Goal: Task Accomplishment & Management: Manage account settings

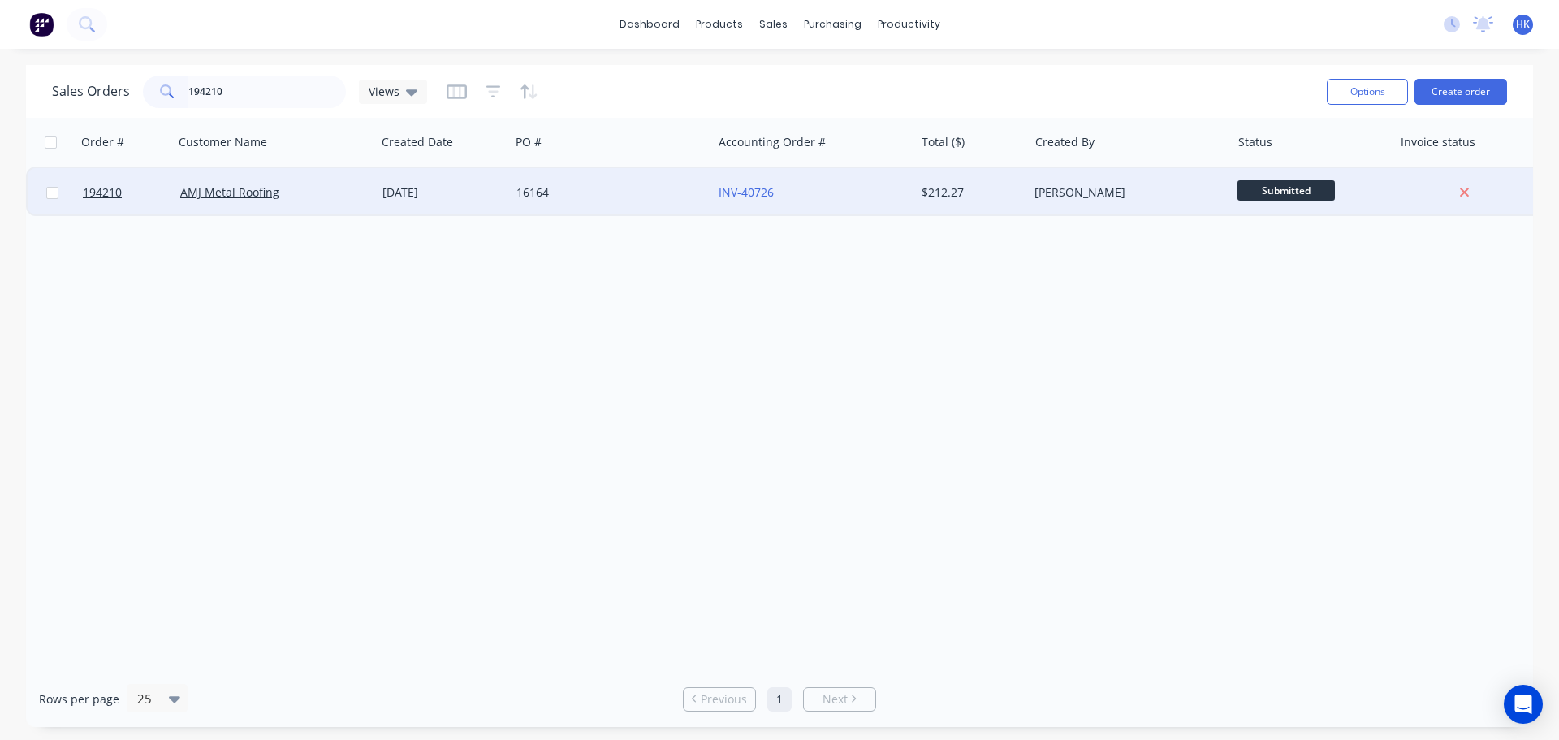
type input "194210"
click at [592, 191] on div "16164" at bounding box center [606, 192] width 180 height 16
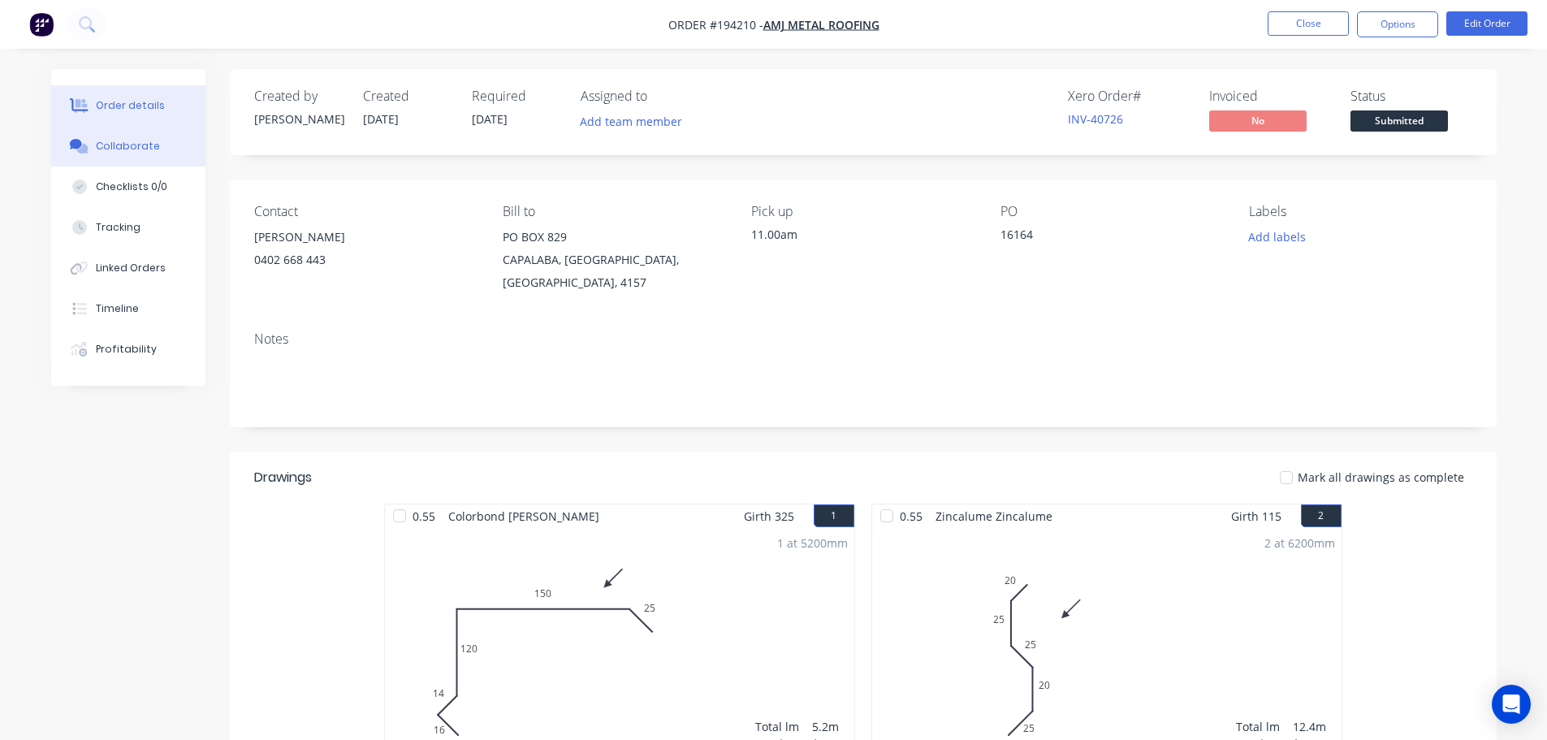
click at [179, 151] on button "Collaborate" at bounding box center [128, 146] width 154 height 41
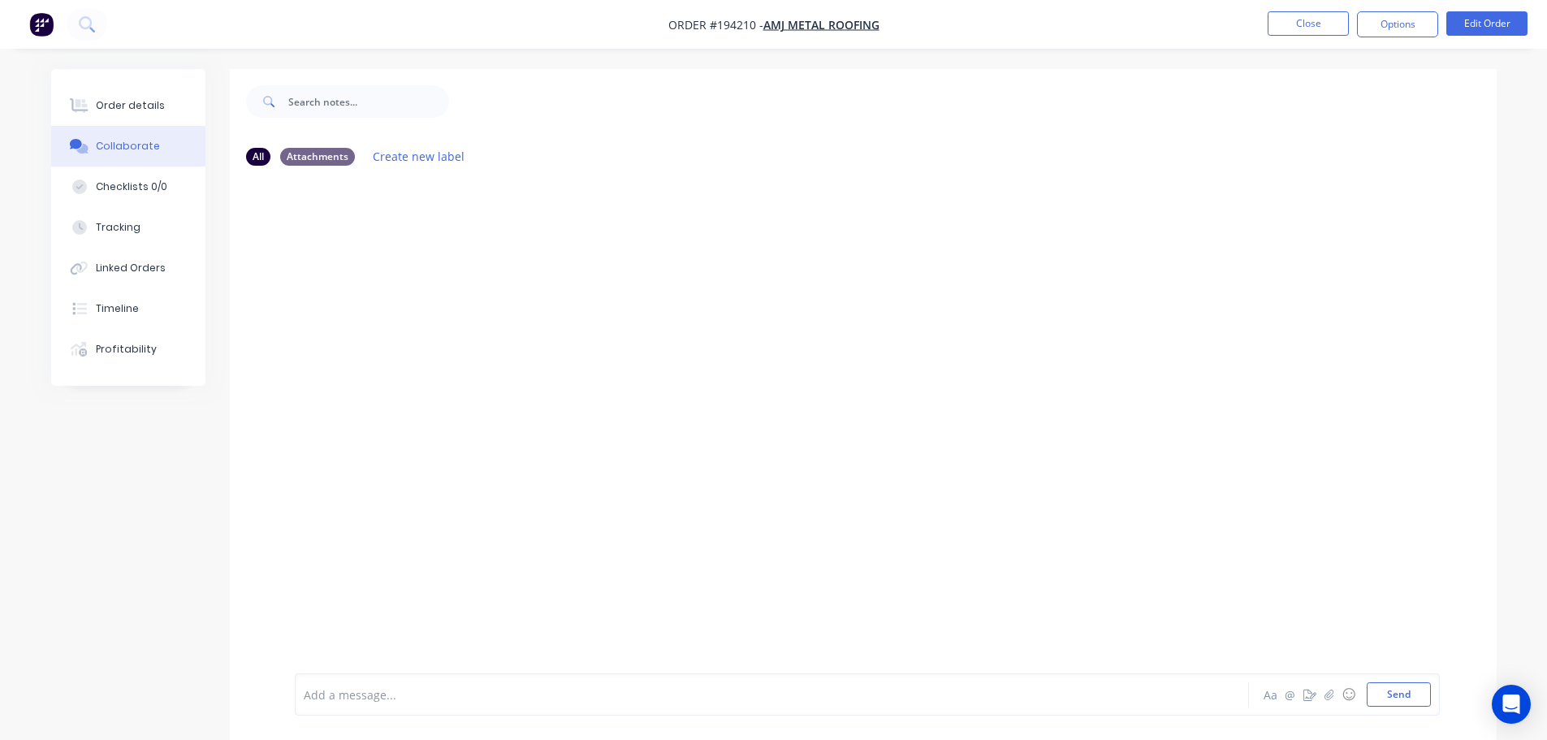
click at [426, 697] on div at bounding box center [726, 694] width 844 height 17
drag, startPoint x: 637, startPoint y: 696, endPoint x: 267, endPoint y: 720, distance: 370.2
click at [267, 720] on div "Order has been picked up by Diago at 12:30pm - 30/09/2025 Aa @ ☺ Send" at bounding box center [863, 694] width 1267 height 91
copy span "Order has been picked up by Diago at 12:30pm - 30/09/2025"
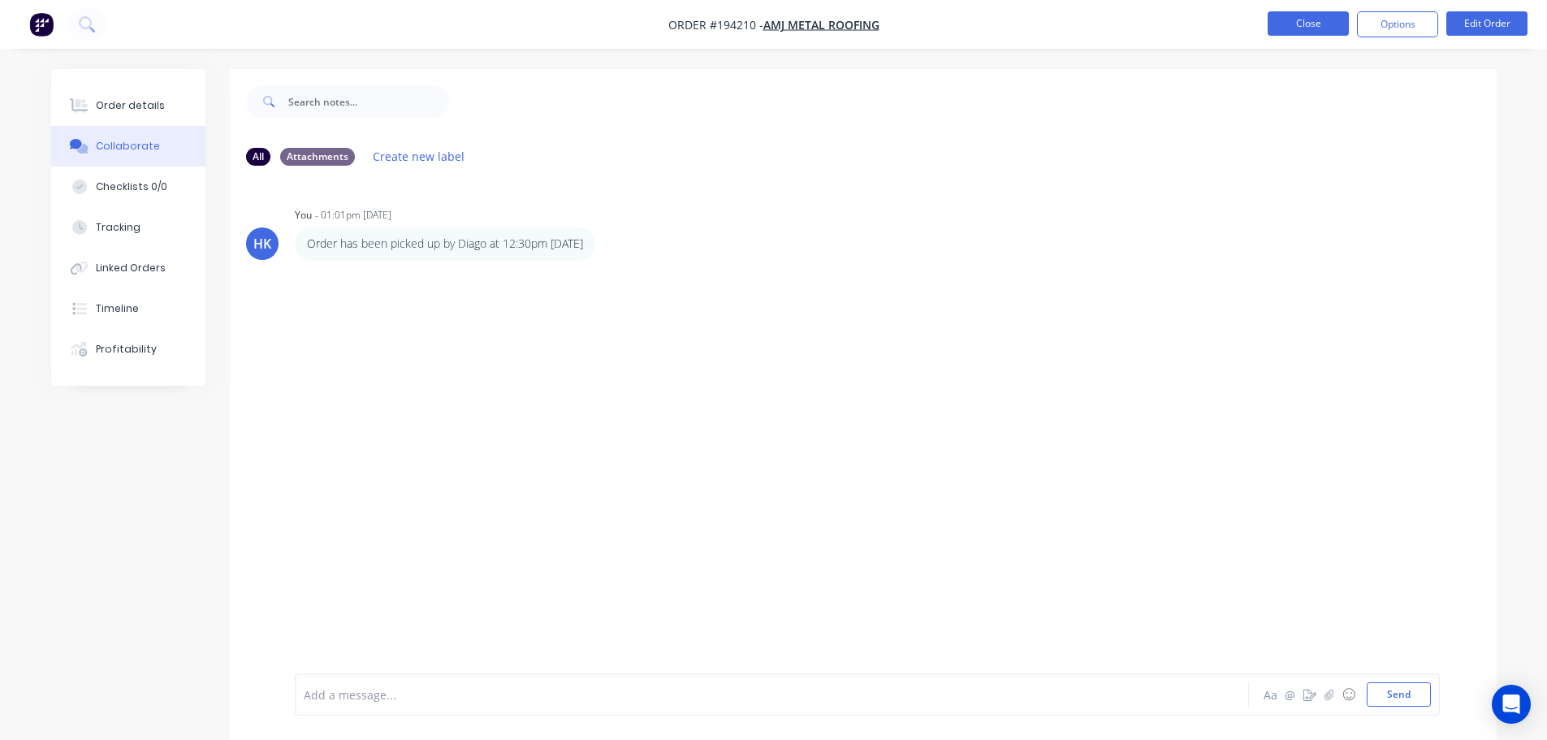
click at [1293, 28] on button "Close" at bounding box center [1307, 23] width 81 height 24
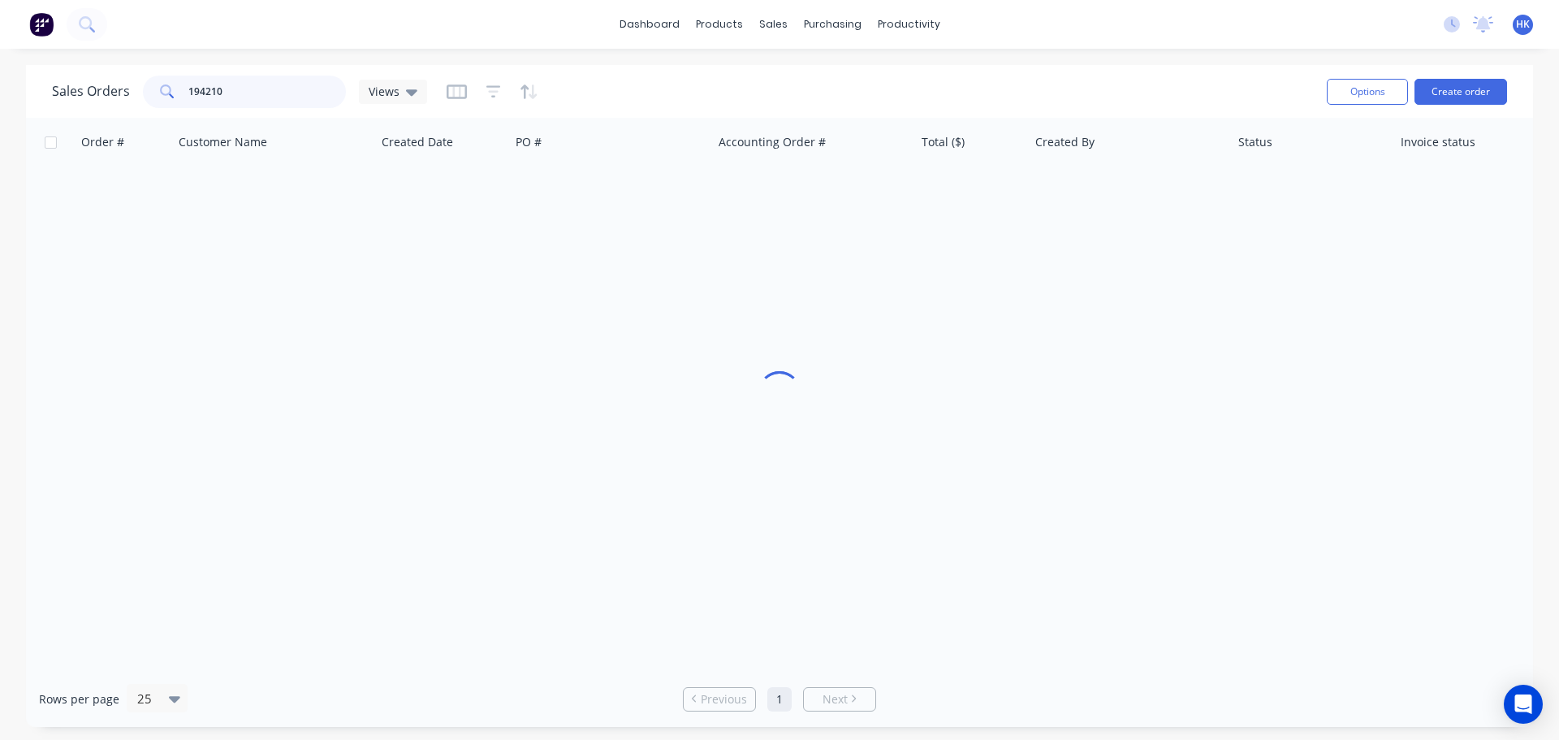
click at [253, 90] on input "194210" at bounding box center [267, 92] width 158 height 32
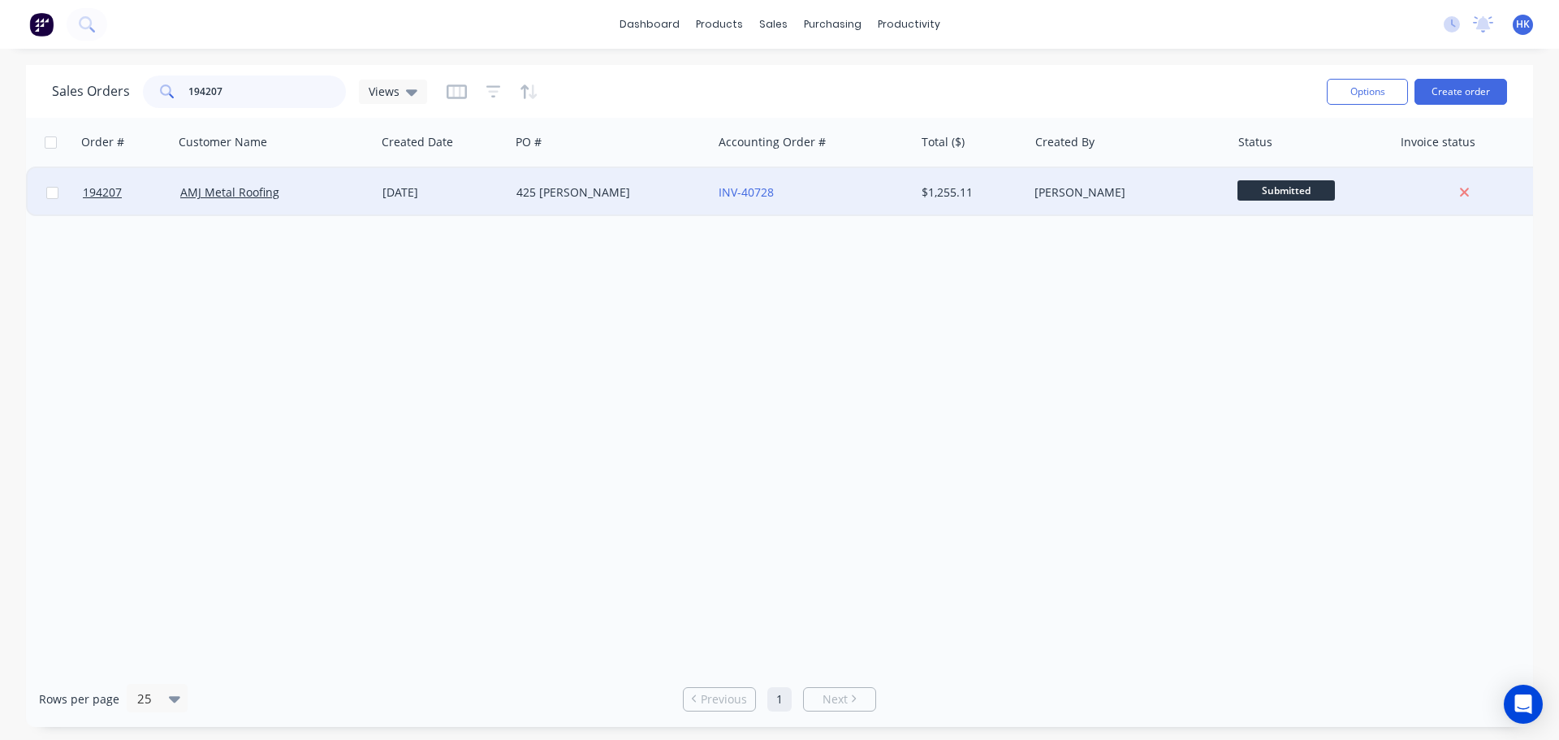
type input "194207"
click at [608, 187] on div "425 GOWAN" at bounding box center [606, 192] width 180 height 16
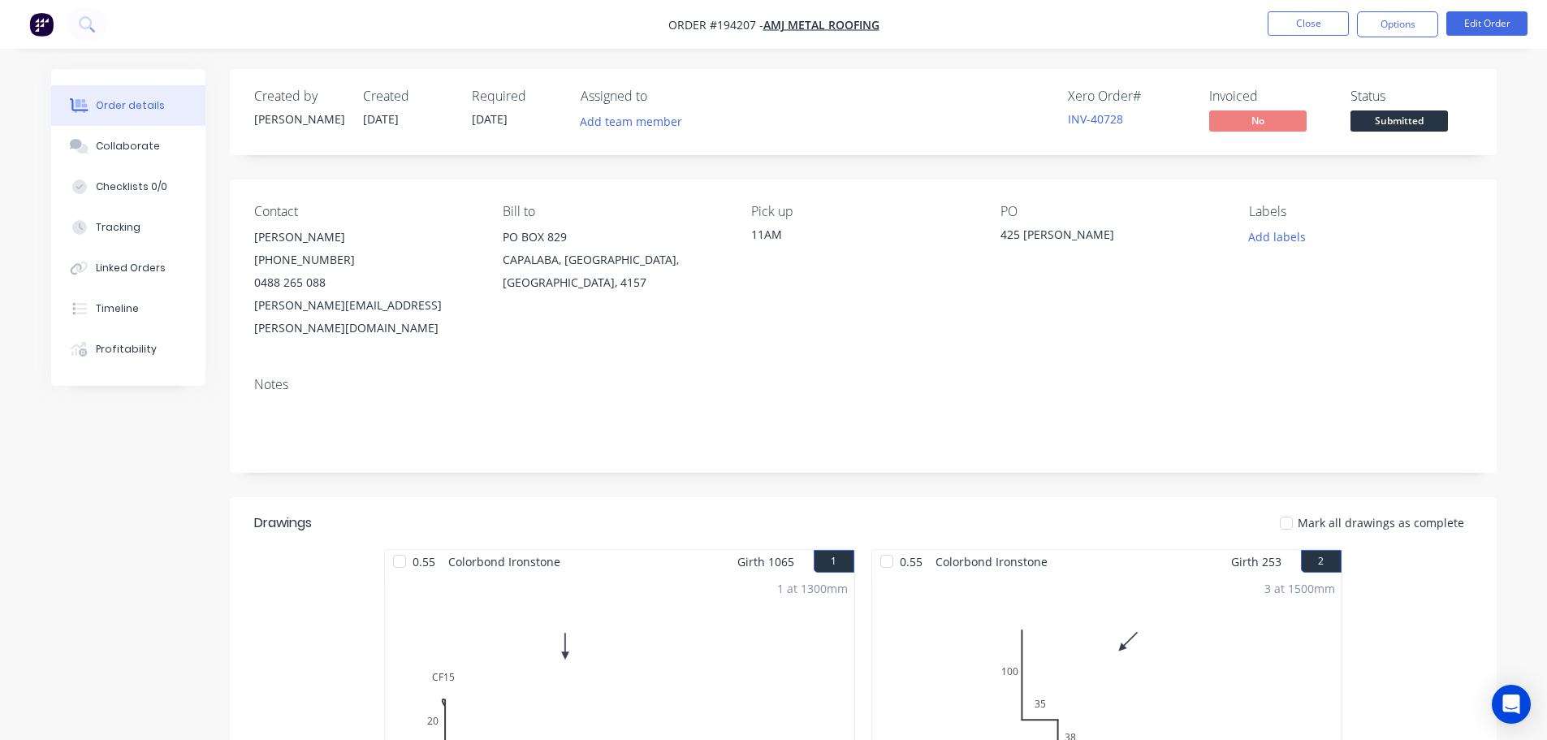
click at [151, 142] on div "Collaborate" at bounding box center [128, 146] width 64 height 15
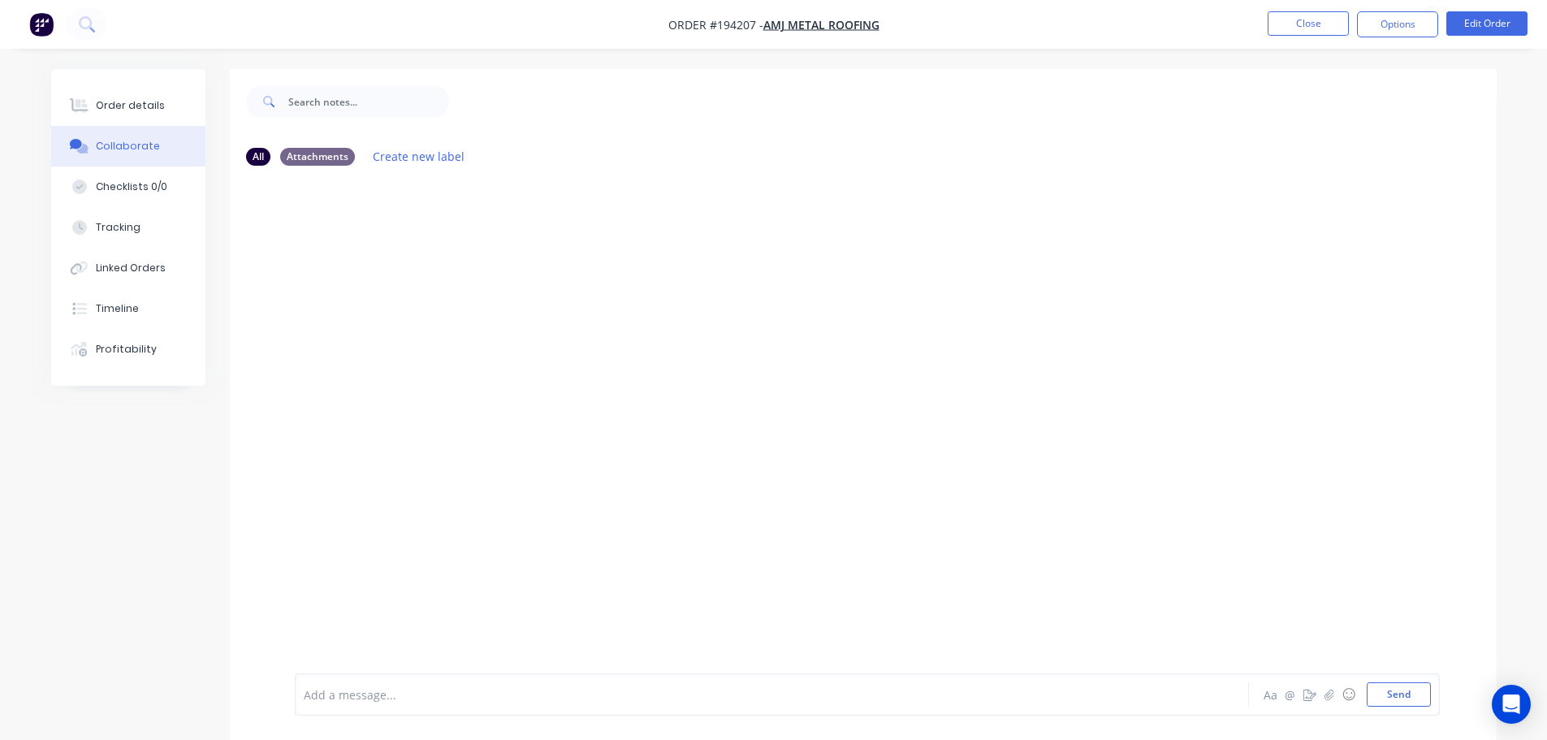
click at [412, 680] on div "Add a message... Aa @ ☺ Send" at bounding box center [867, 694] width 1145 height 42
click at [410, 696] on div at bounding box center [726, 694] width 844 height 17
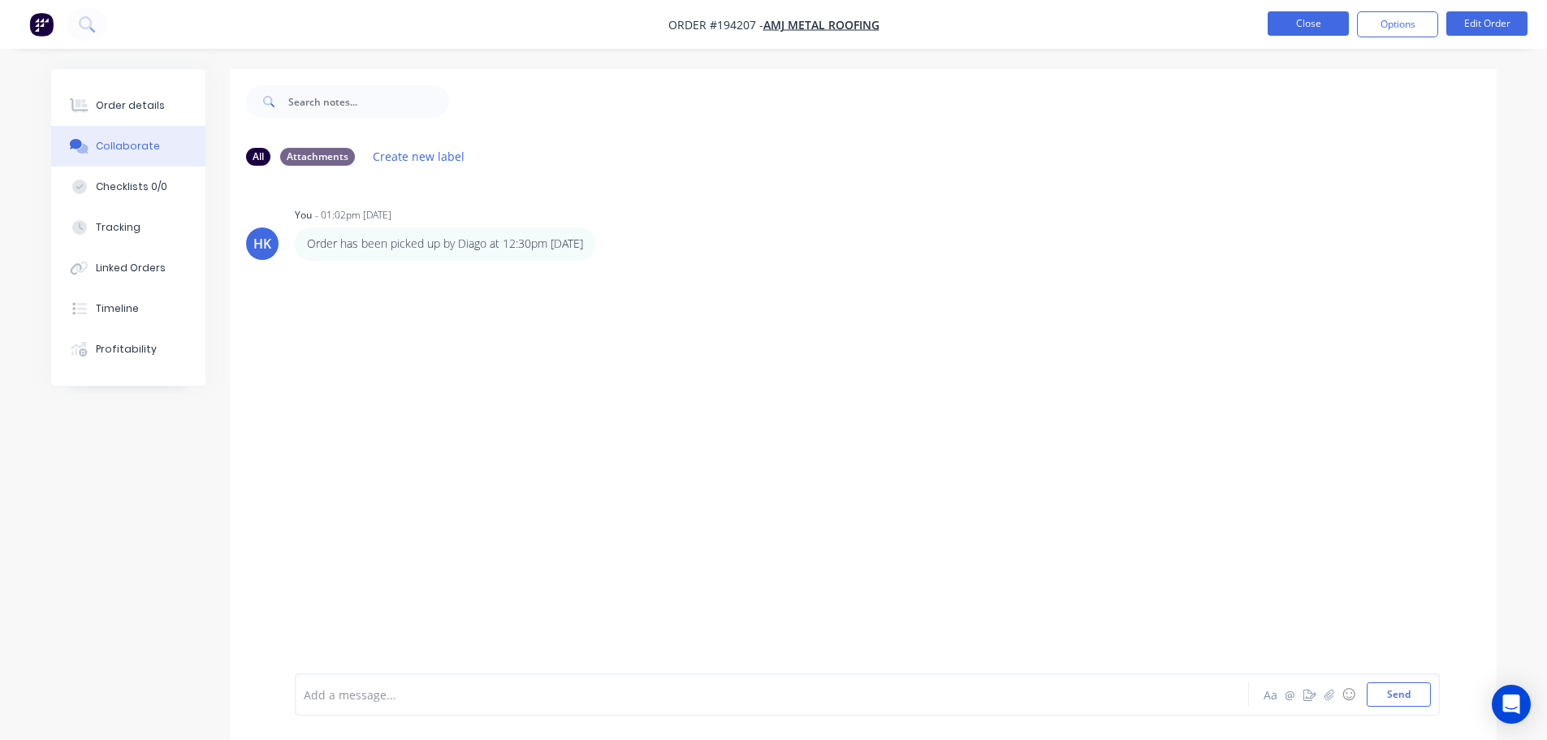
click at [1308, 19] on button "Close" at bounding box center [1307, 23] width 81 height 24
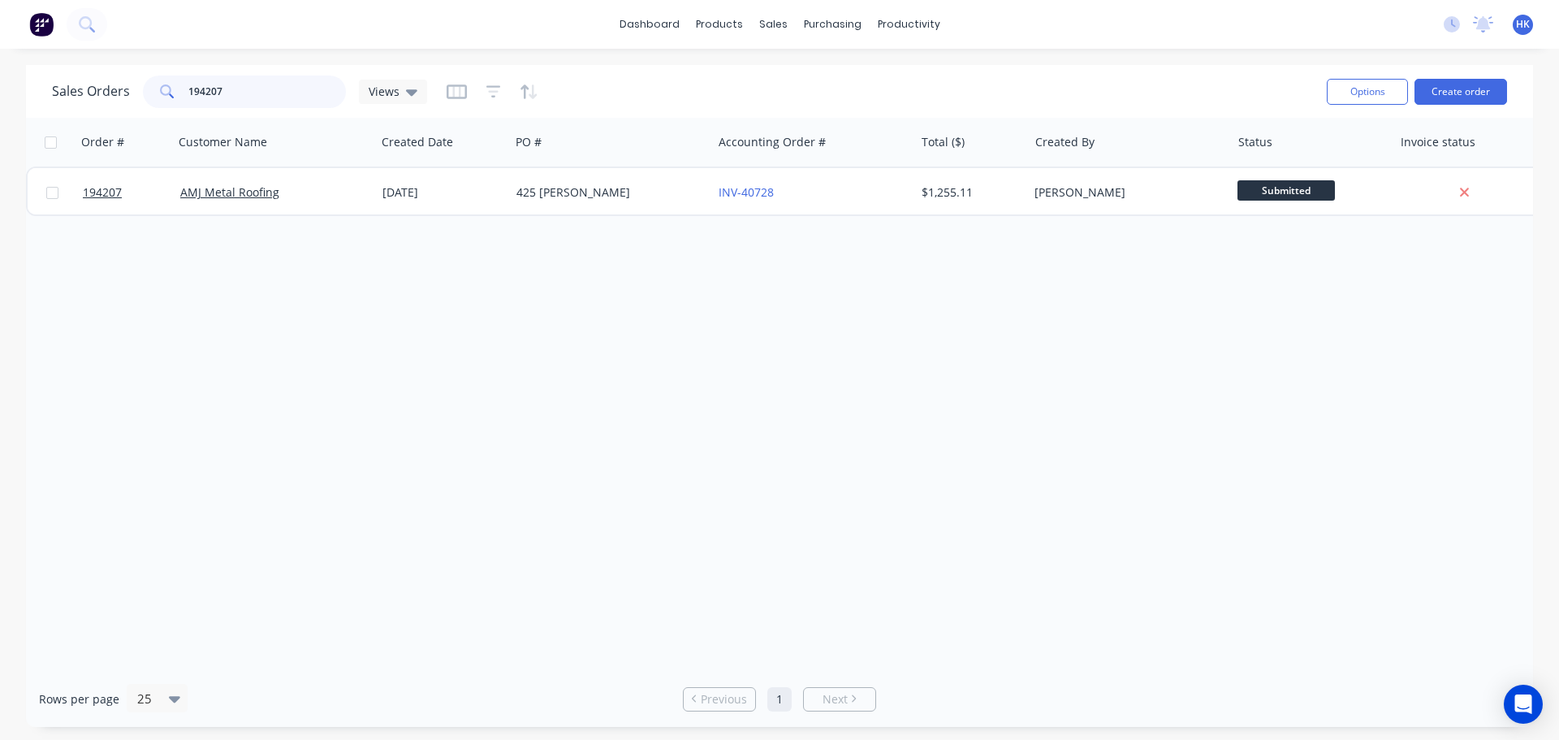
drag, startPoint x: 220, startPoint y: 99, endPoint x: 157, endPoint y: 105, distance: 63.6
click at [157, 105] on div "194207" at bounding box center [244, 92] width 203 height 32
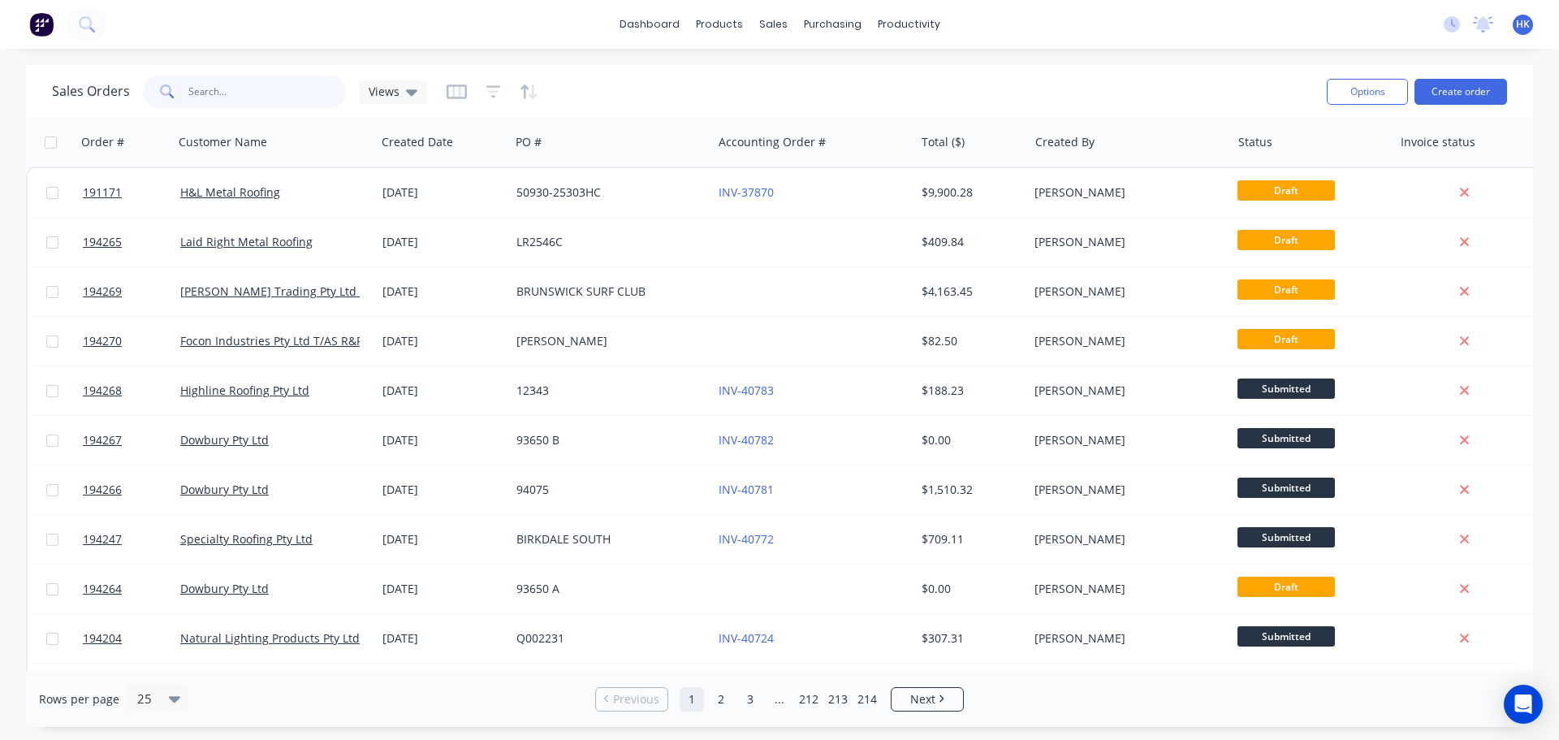
click at [236, 92] on input "text" at bounding box center [267, 92] width 158 height 32
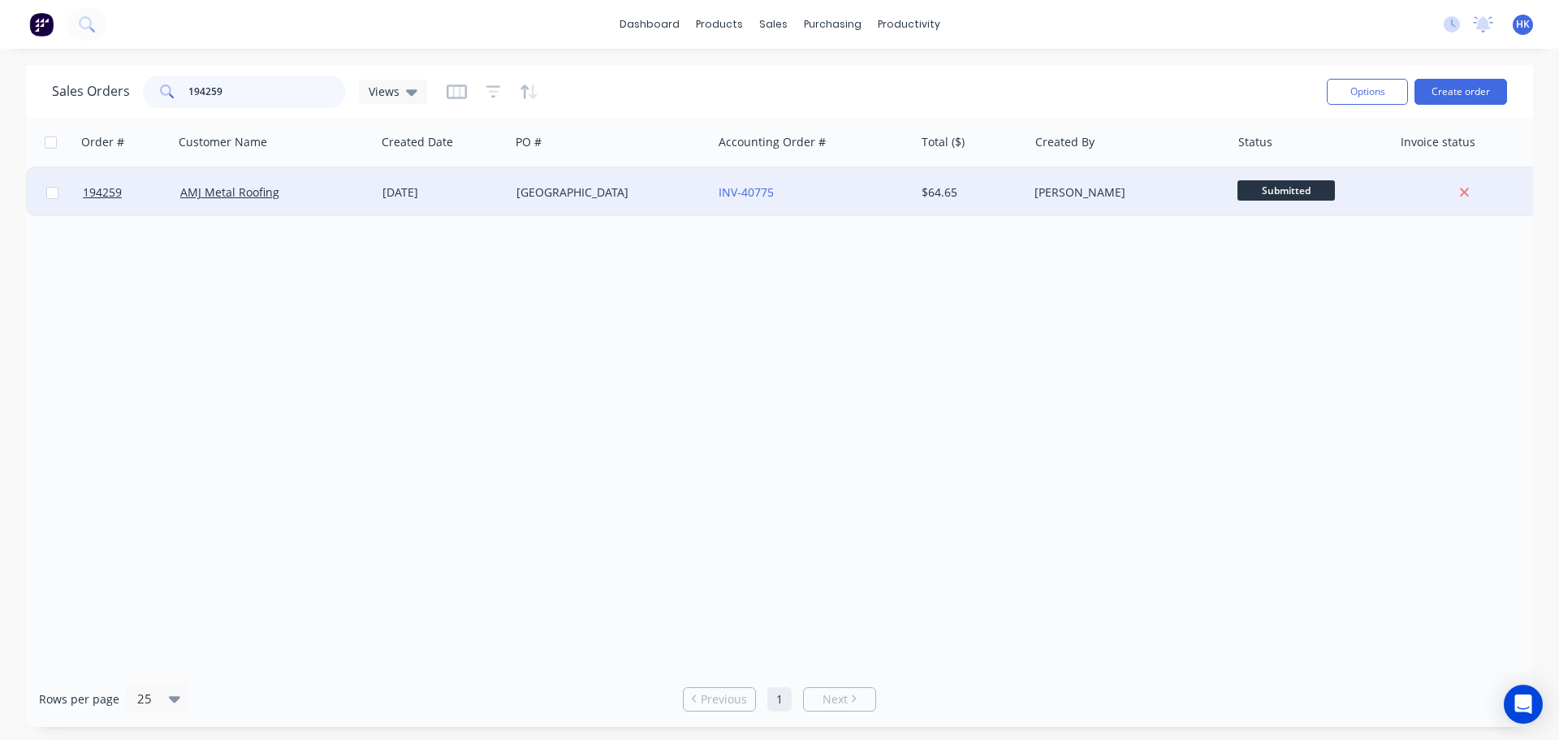
type input "194259"
click at [604, 205] on div "Redland Bay" at bounding box center [611, 192] width 202 height 49
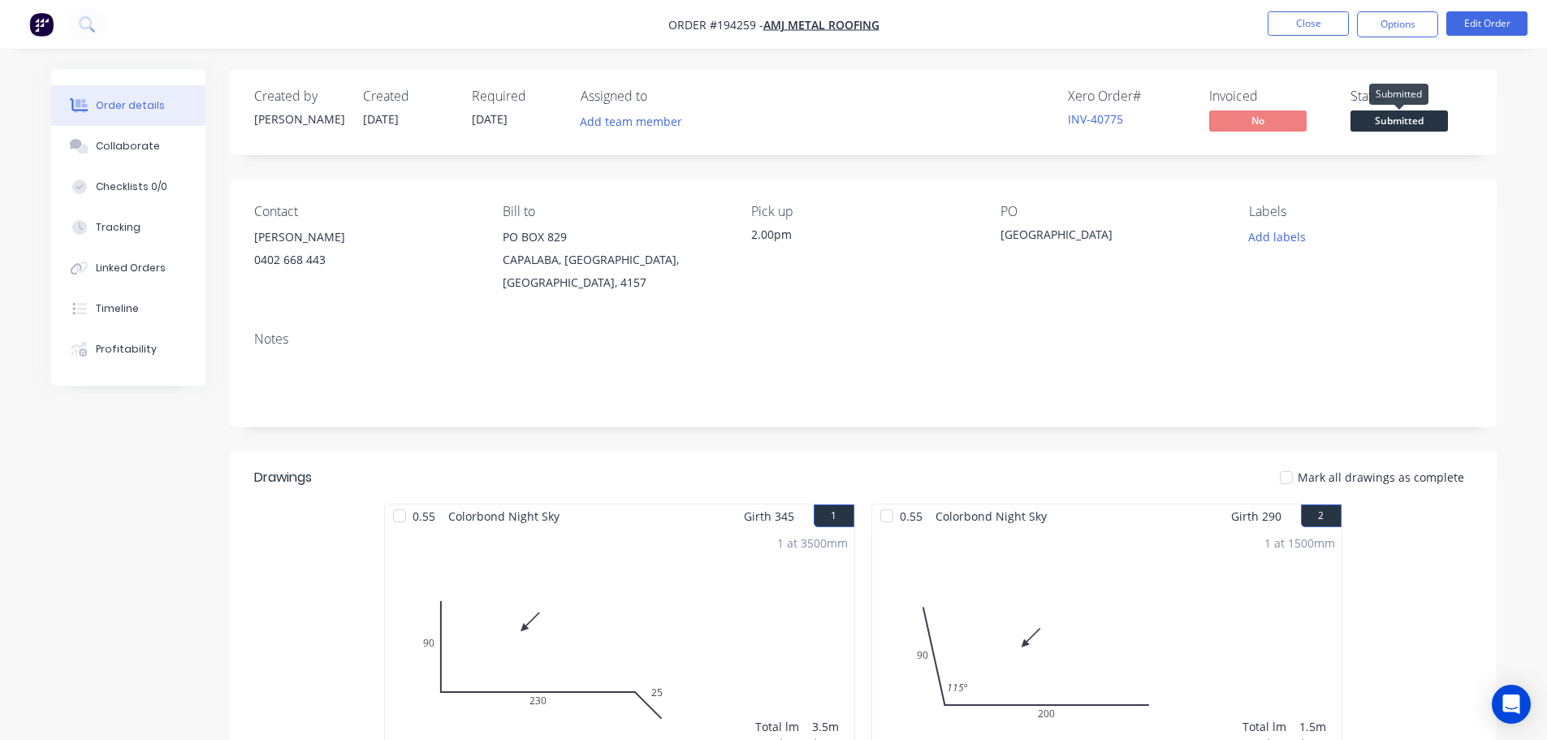
drag, startPoint x: 1434, startPoint y: 119, endPoint x: 1436, endPoint y: 133, distance: 14.8
click at [1433, 119] on span "Submitted" at bounding box center [1398, 120] width 97 height 20
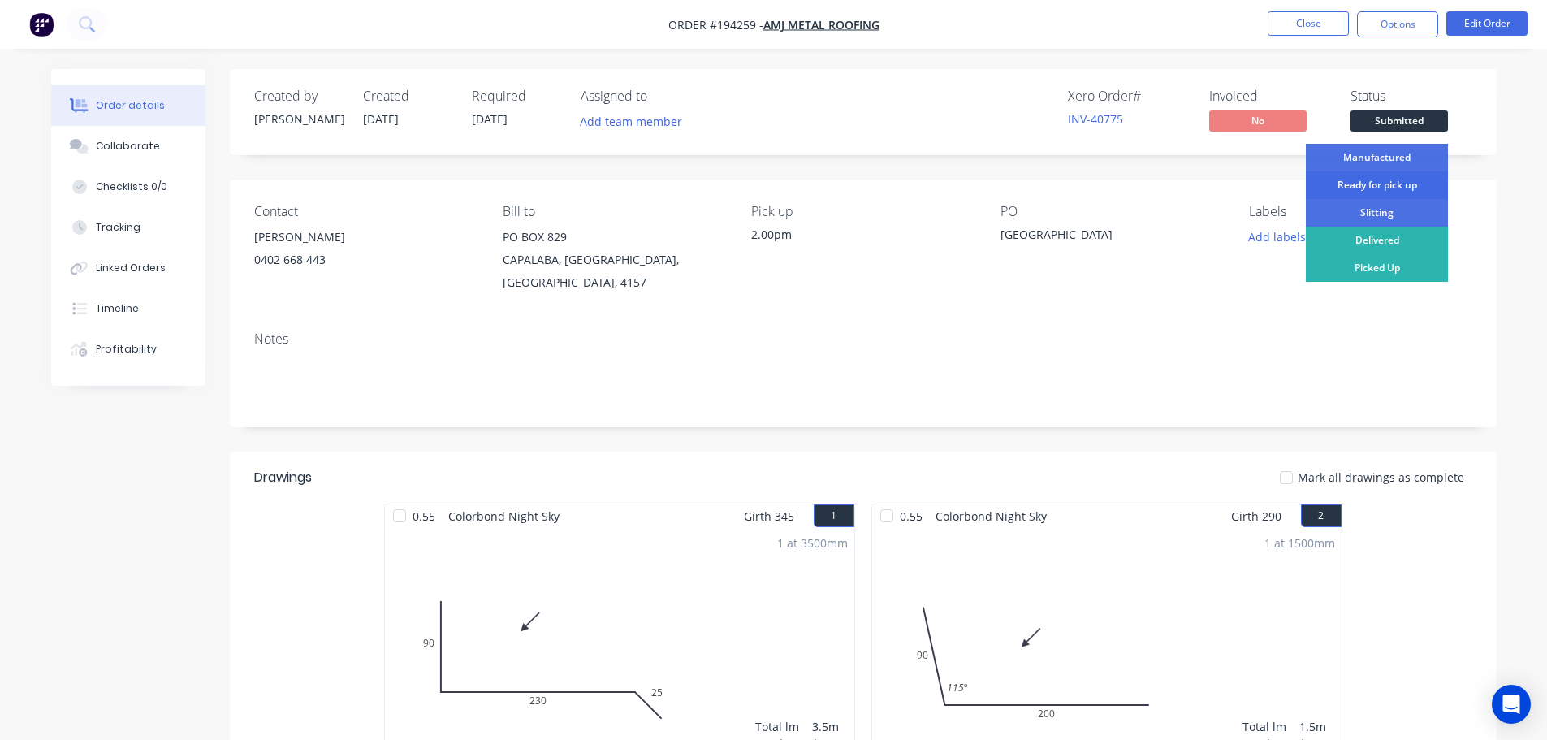
click at [1413, 183] on div "Ready for pick up" at bounding box center [1377, 185] width 142 height 28
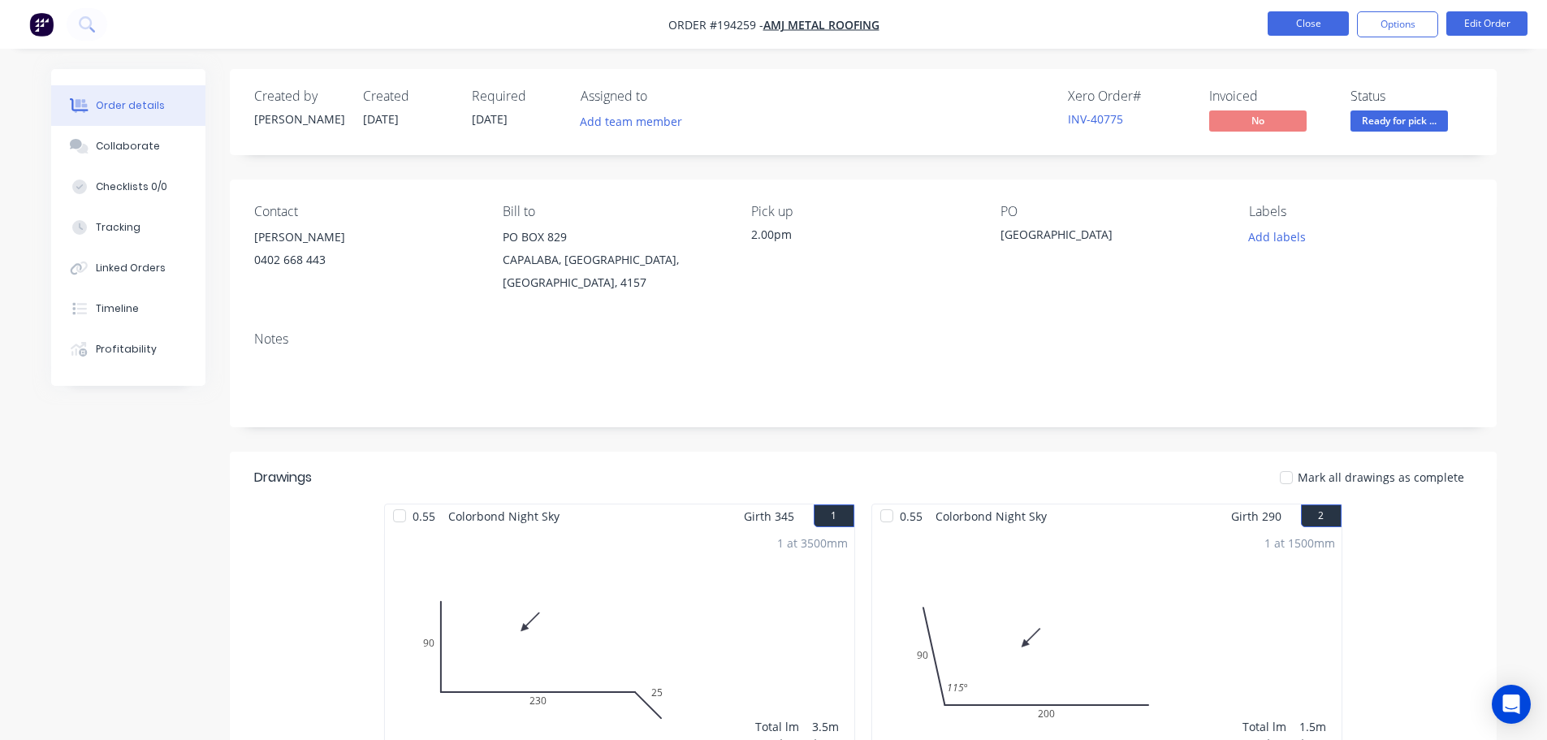
click at [1311, 30] on button "Close" at bounding box center [1307, 23] width 81 height 24
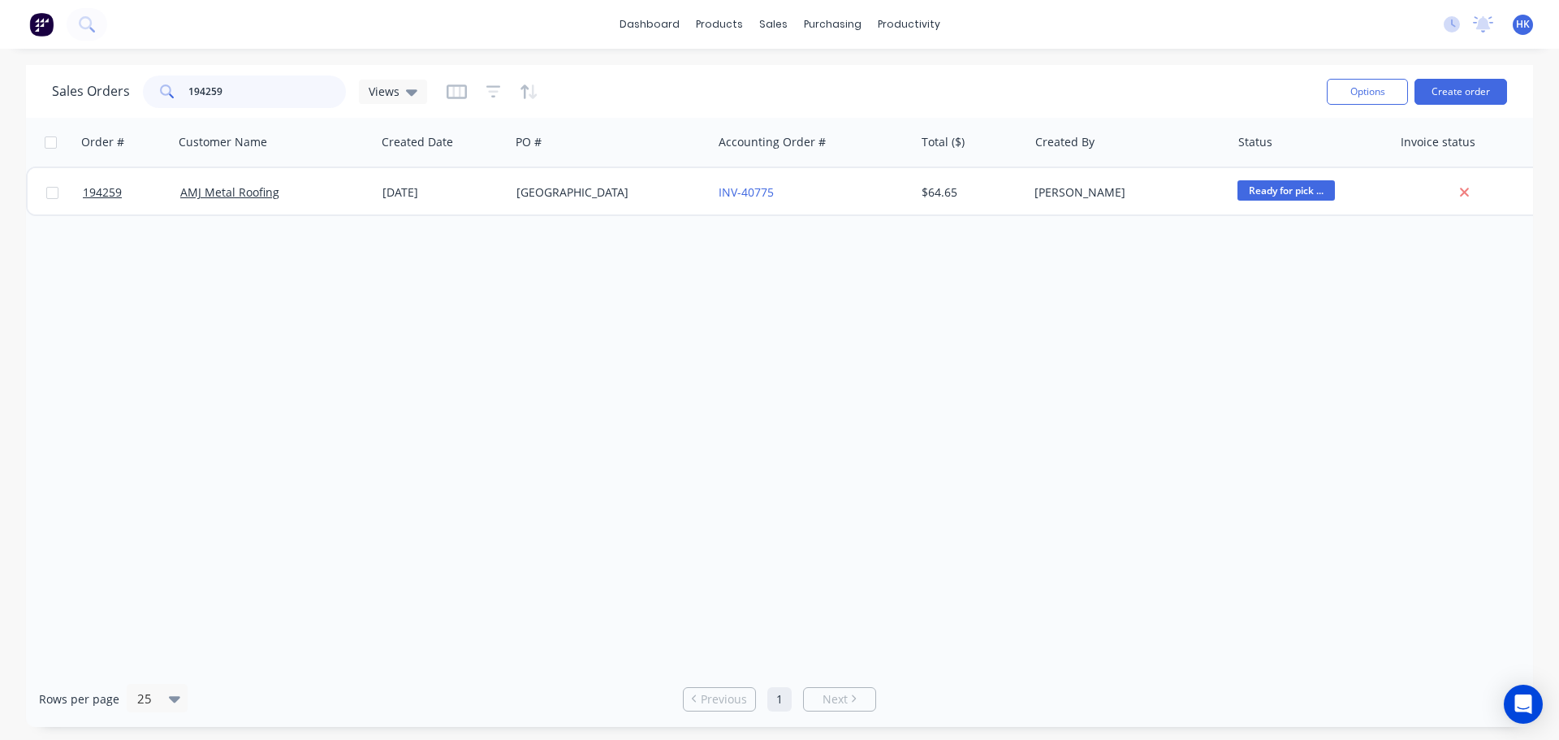
drag, startPoint x: 225, startPoint y: 96, endPoint x: 153, endPoint y: 96, distance: 72.3
click at [153, 96] on div "194259" at bounding box center [244, 92] width 203 height 32
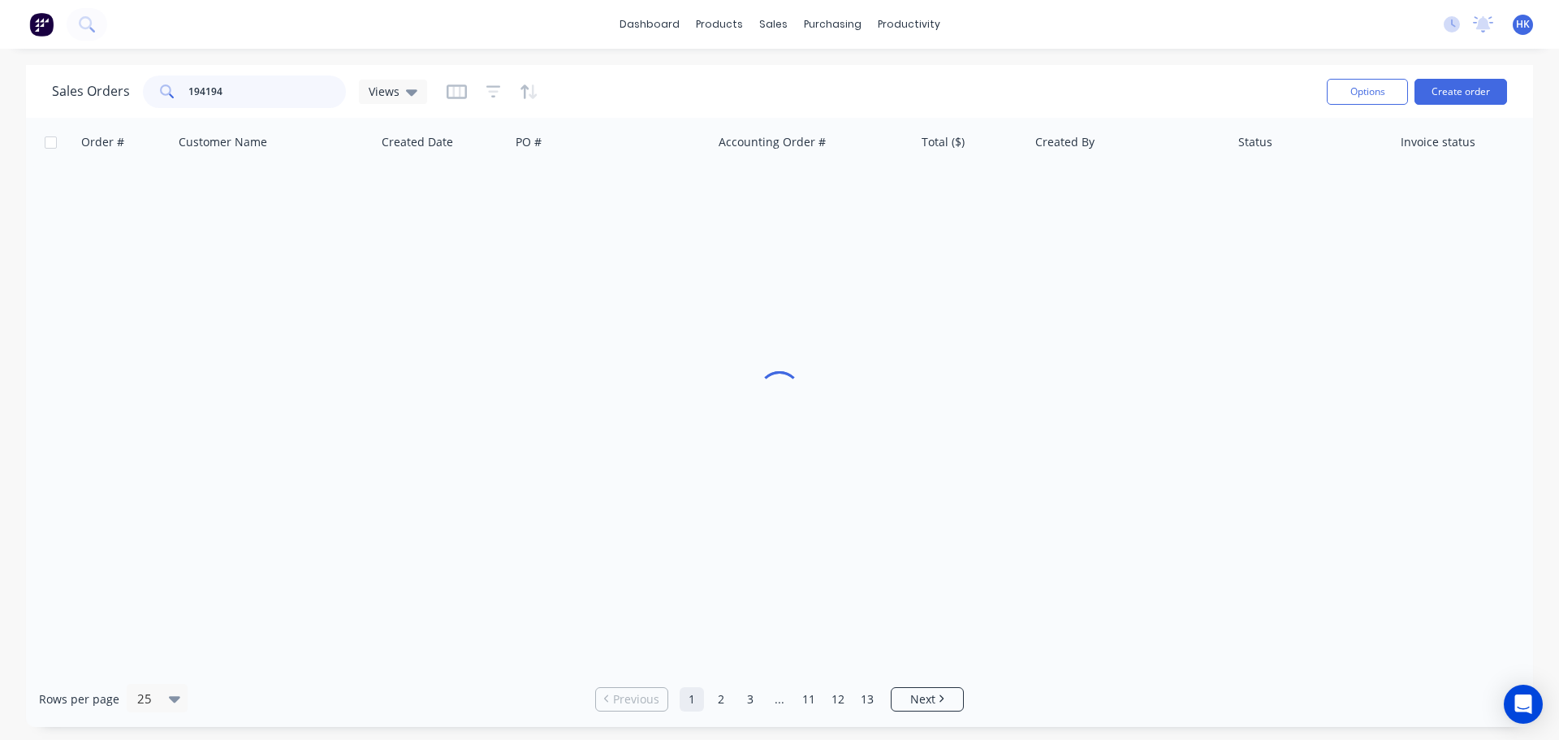
type input "194194"
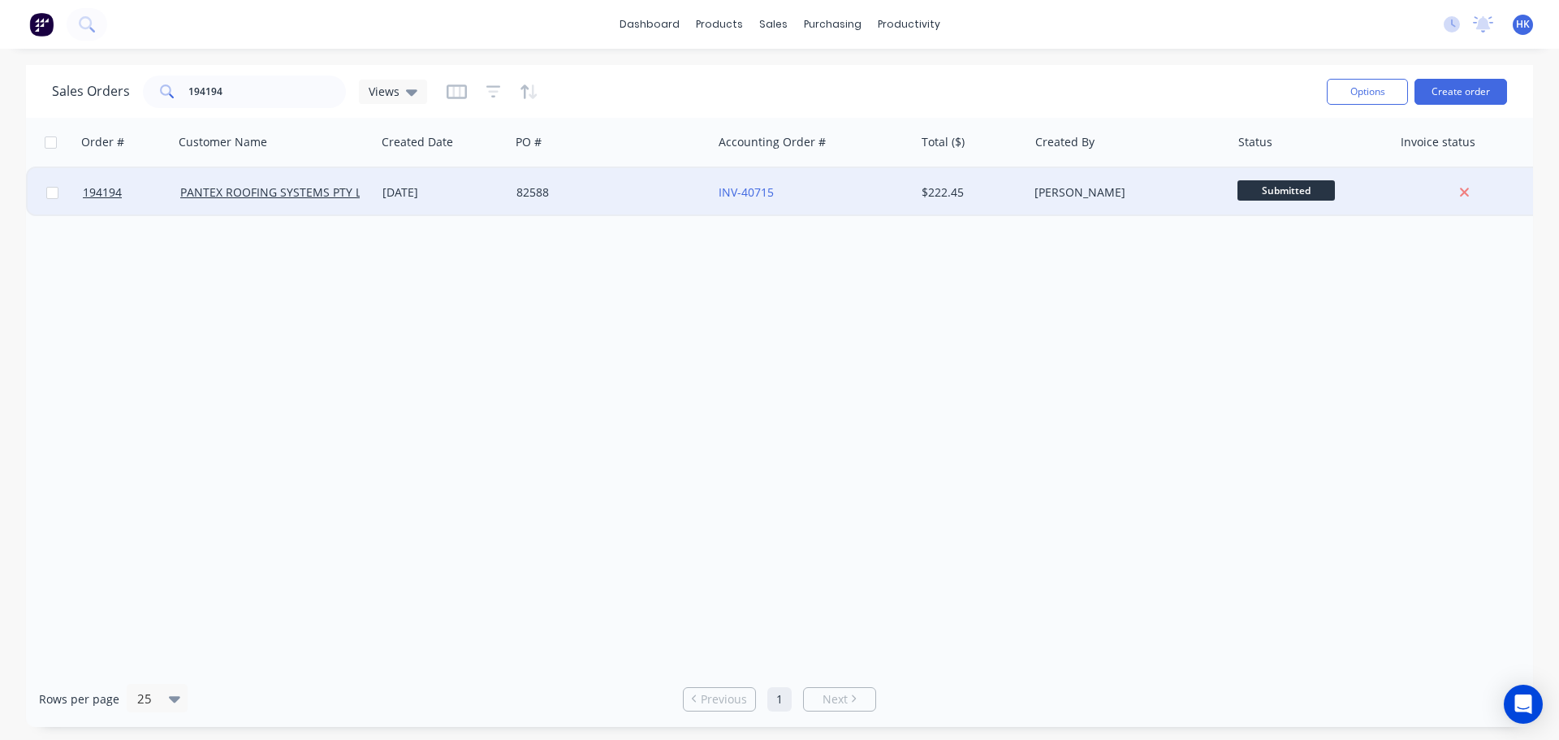
click at [842, 208] on div "INV-40715" at bounding box center [813, 192] width 202 height 49
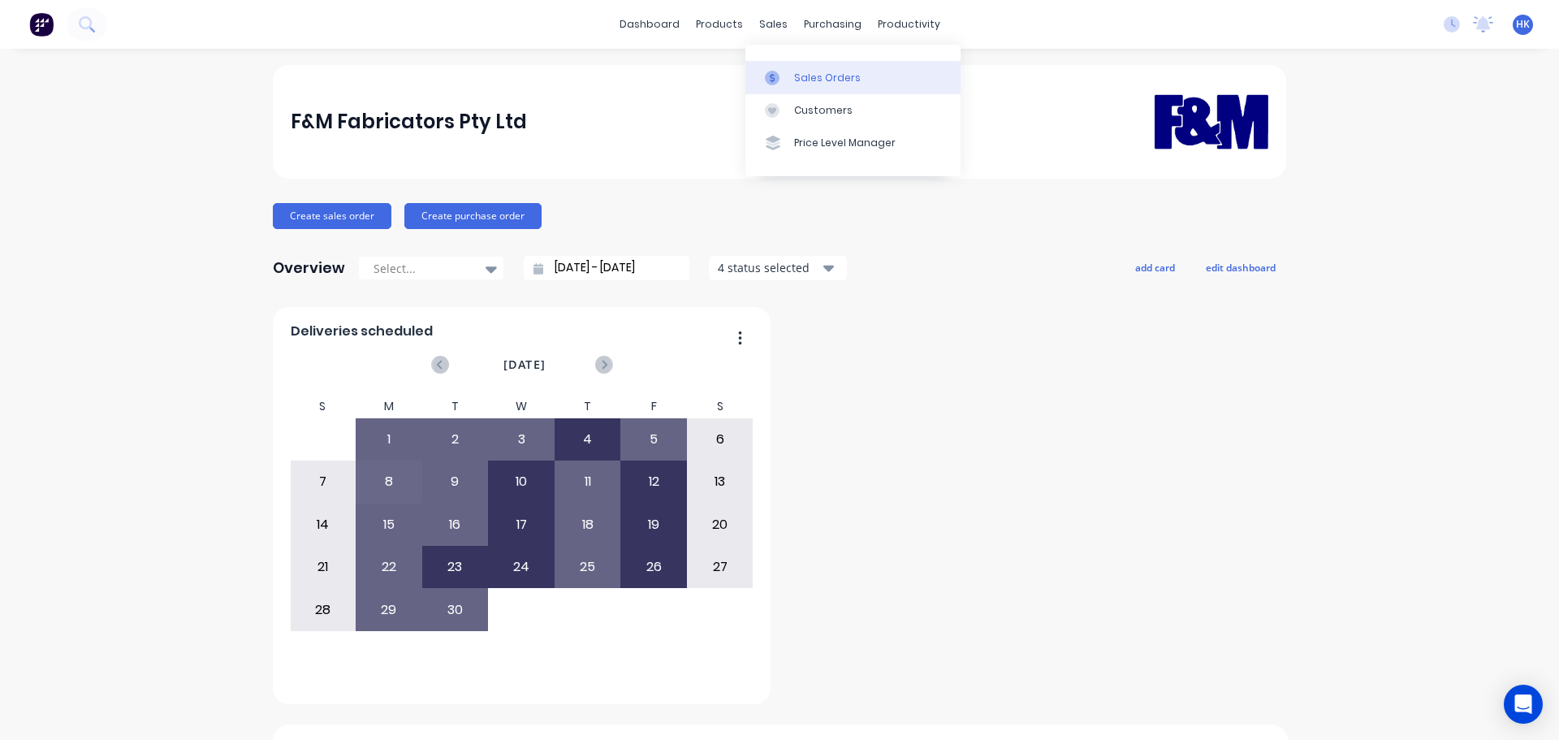
click at [776, 74] on link "Sales Orders" at bounding box center [852, 77] width 215 height 32
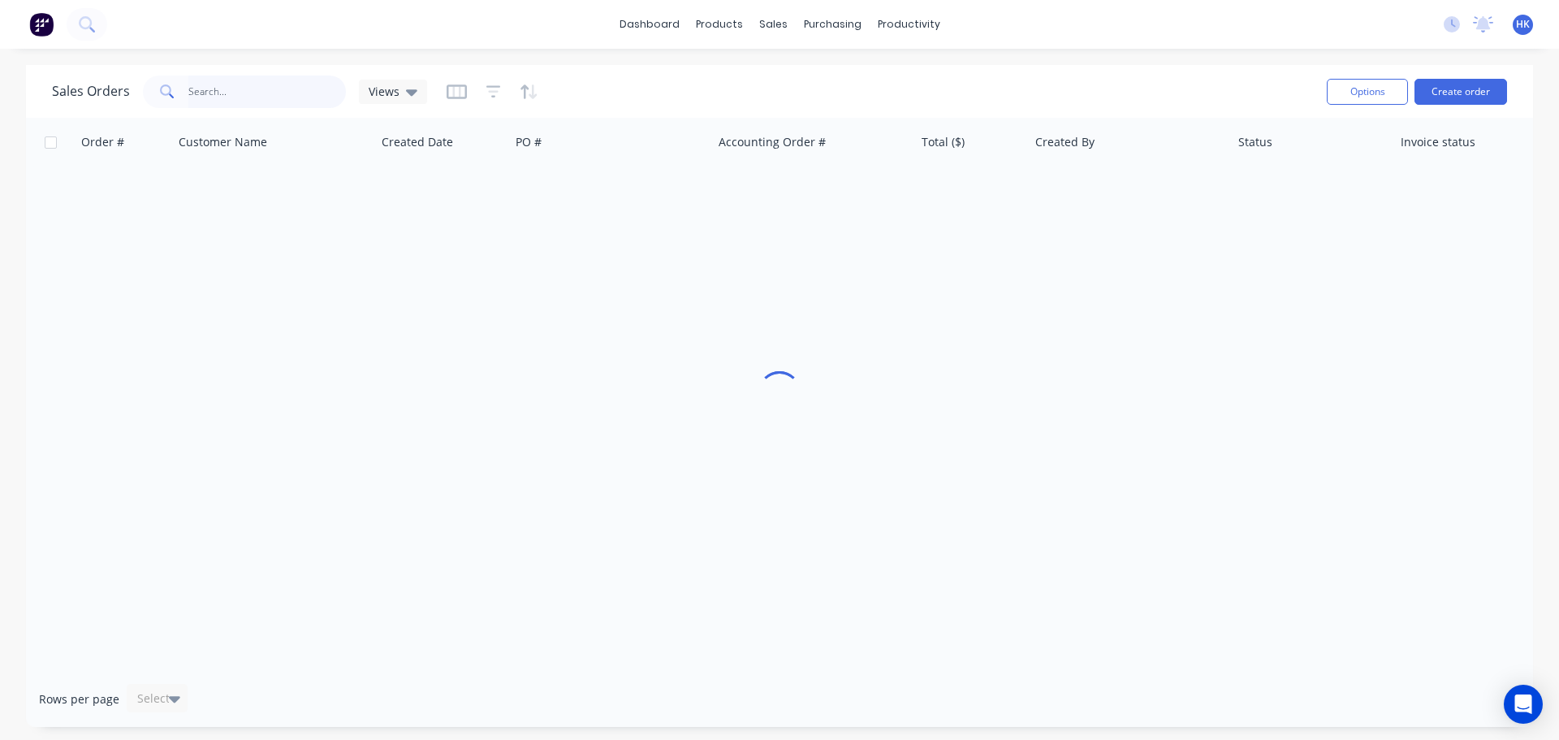
click at [289, 89] on input "text" at bounding box center [267, 92] width 158 height 32
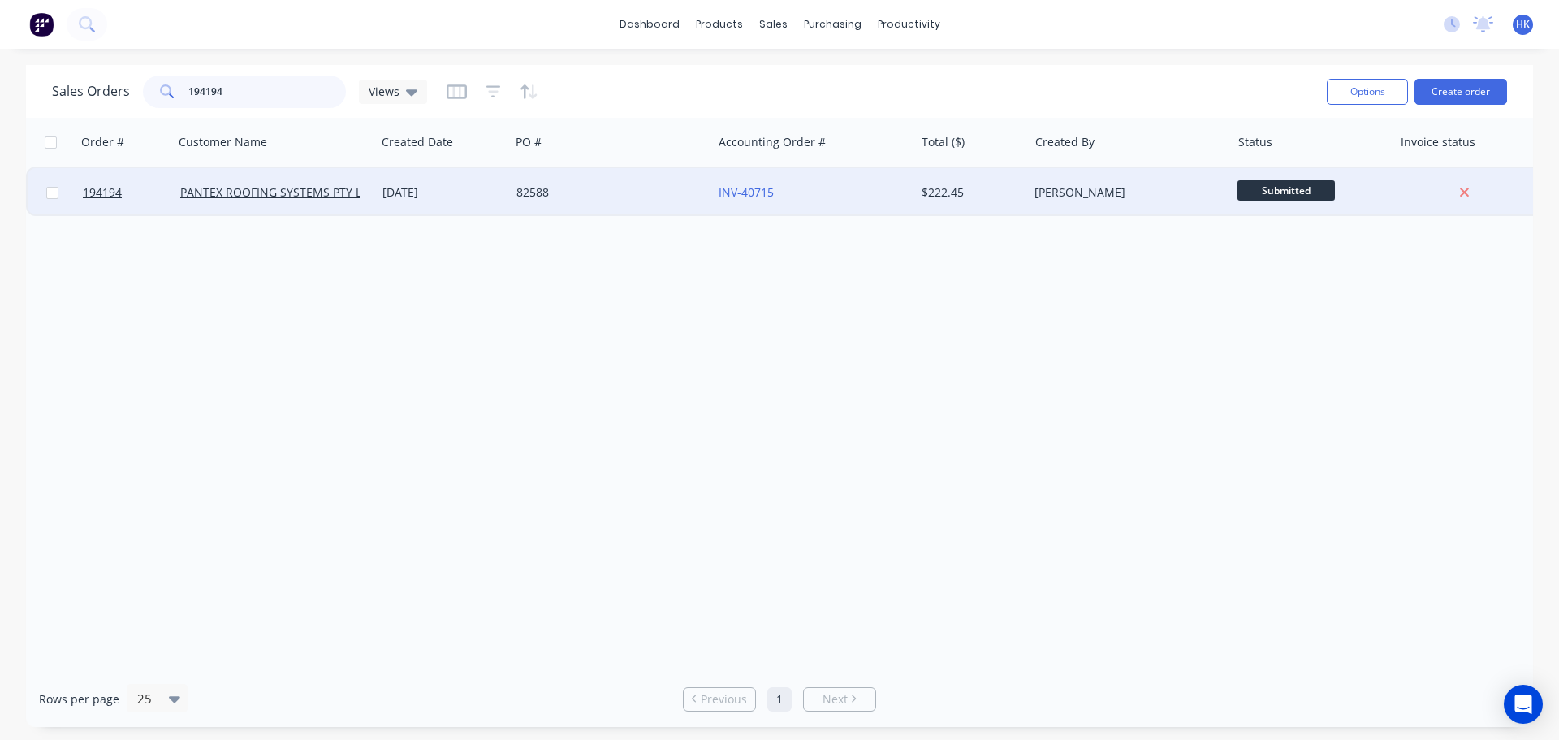
type input "194194"
click at [621, 178] on div "82588" at bounding box center [611, 192] width 202 height 49
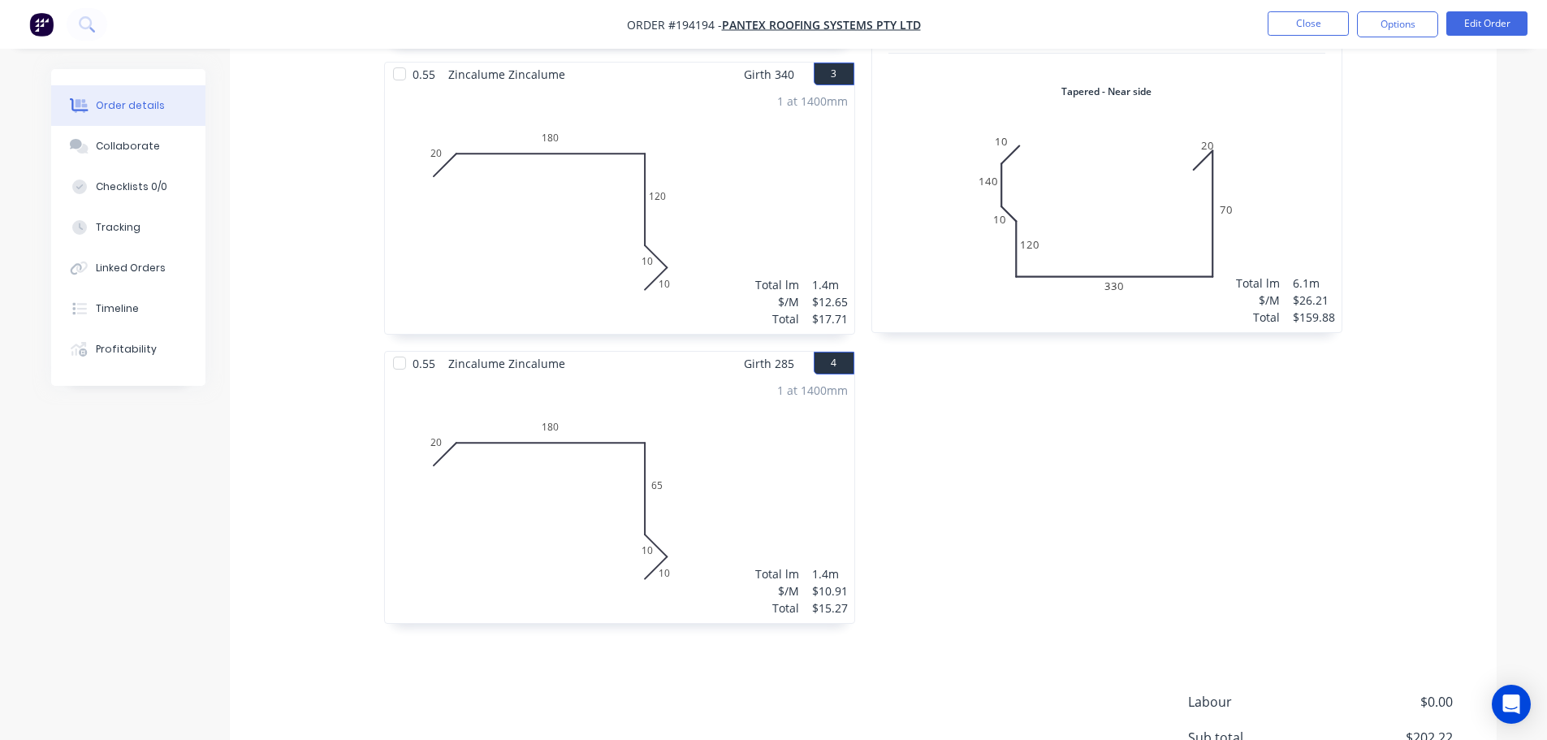
scroll to position [904, 0]
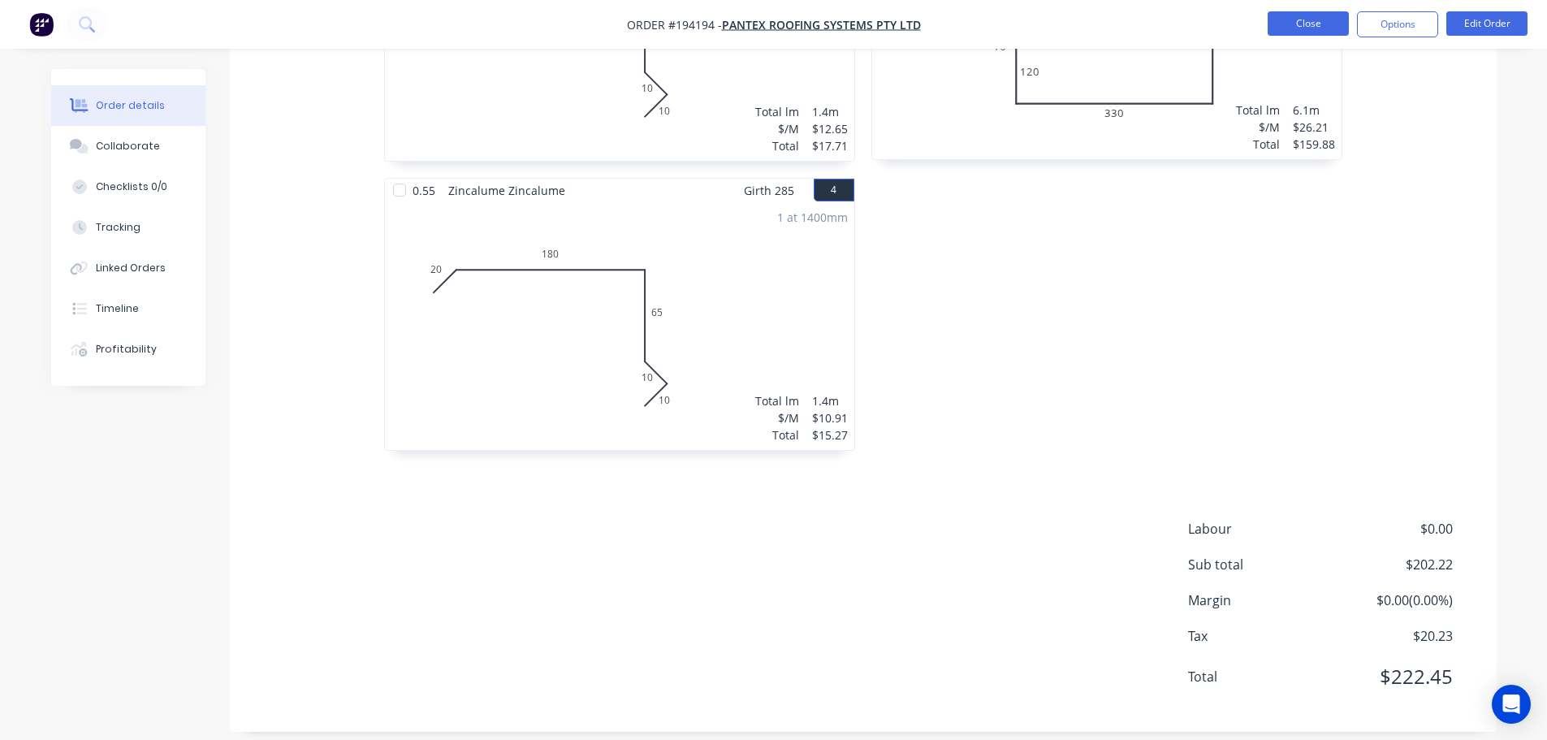
click at [776, 15] on button "Close" at bounding box center [1307, 23] width 81 height 24
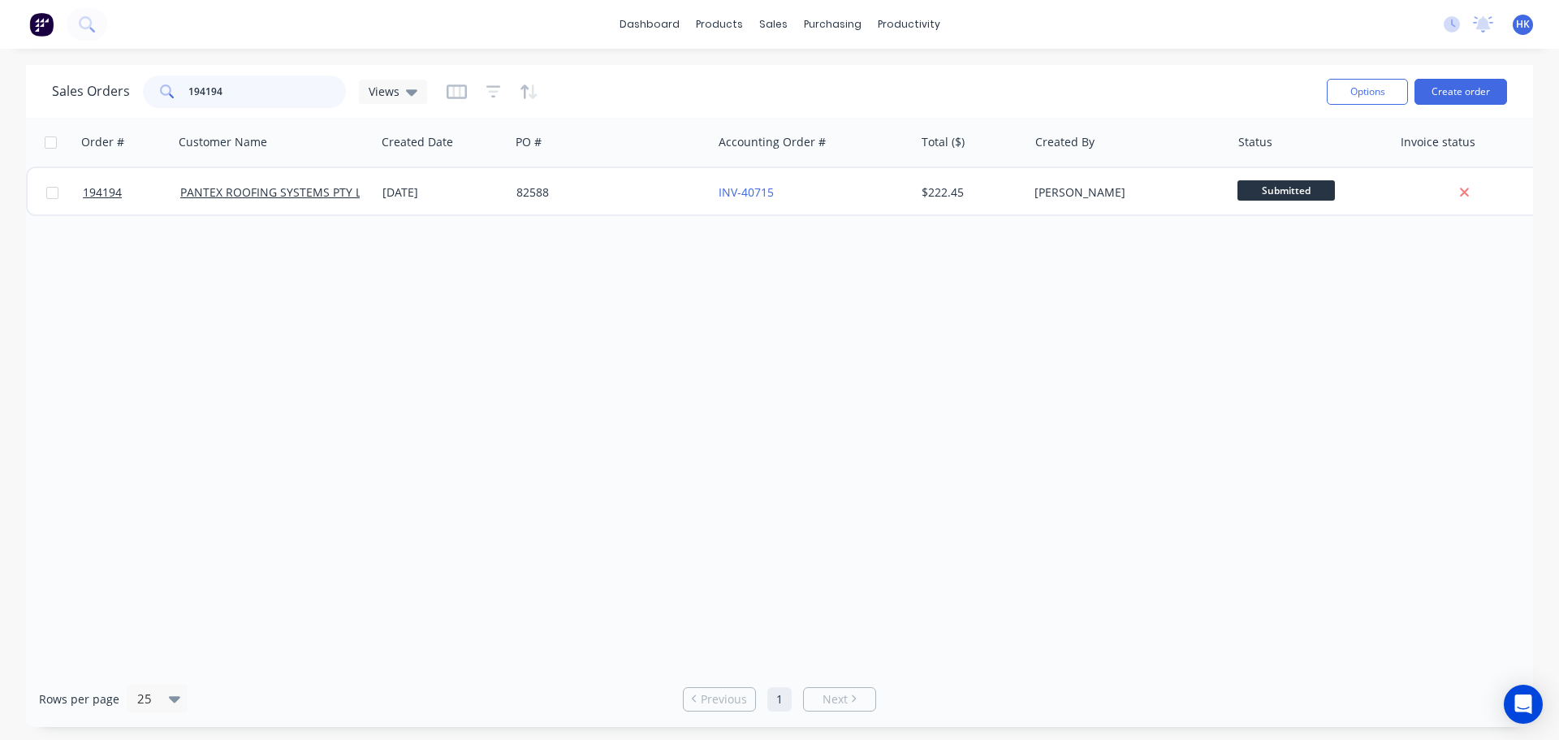
drag, startPoint x: 190, startPoint y: 100, endPoint x: 107, endPoint y: 116, distance: 84.4
click at [107, 116] on div "Sales Orders 194194 Views Options Create order" at bounding box center [779, 91] width 1507 height 53
click at [776, 80] on button "Create order" at bounding box center [1460, 92] width 93 height 26
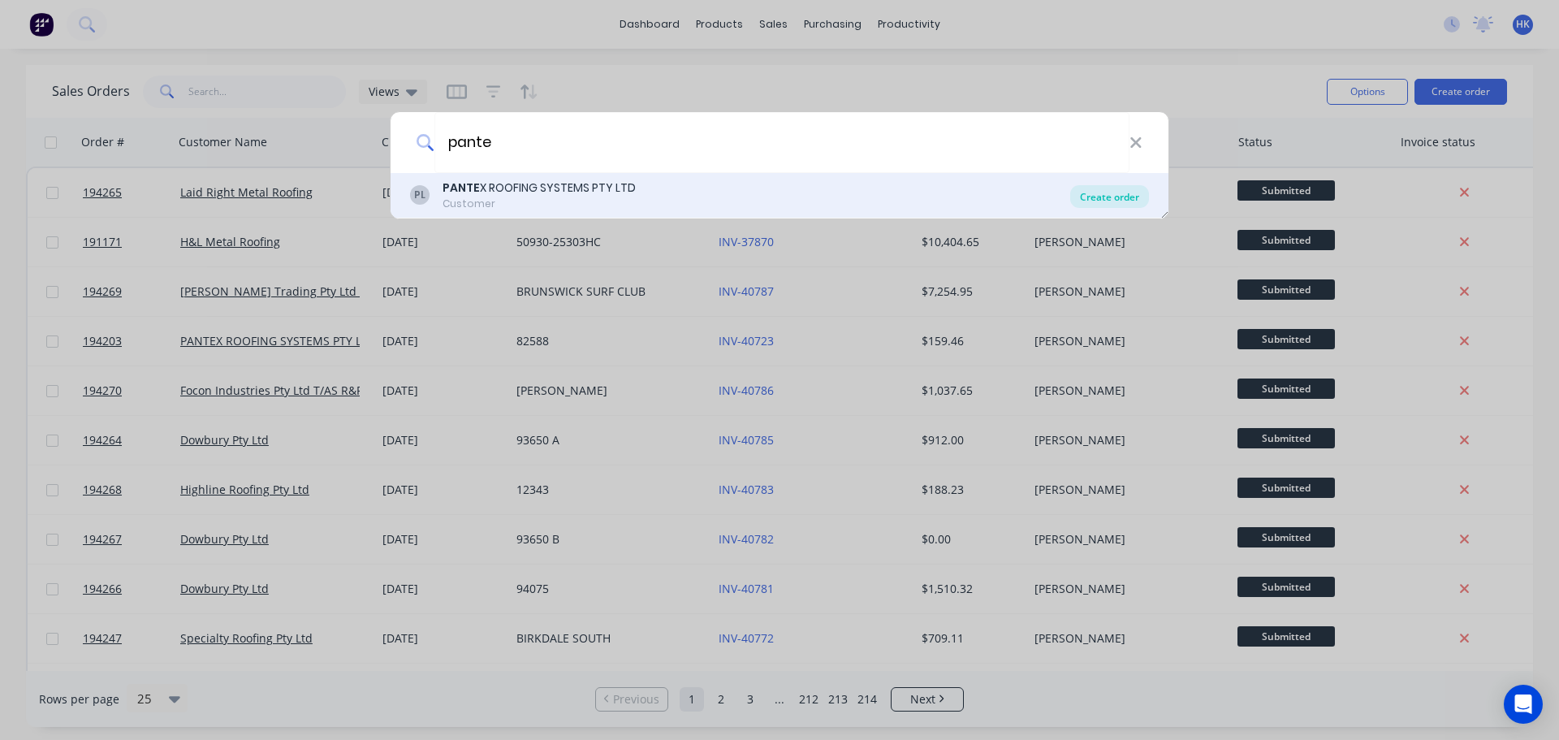
type input "pante"
click at [776, 197] on div "Create order" at bounding box center [1109, 196] width 79 height 23
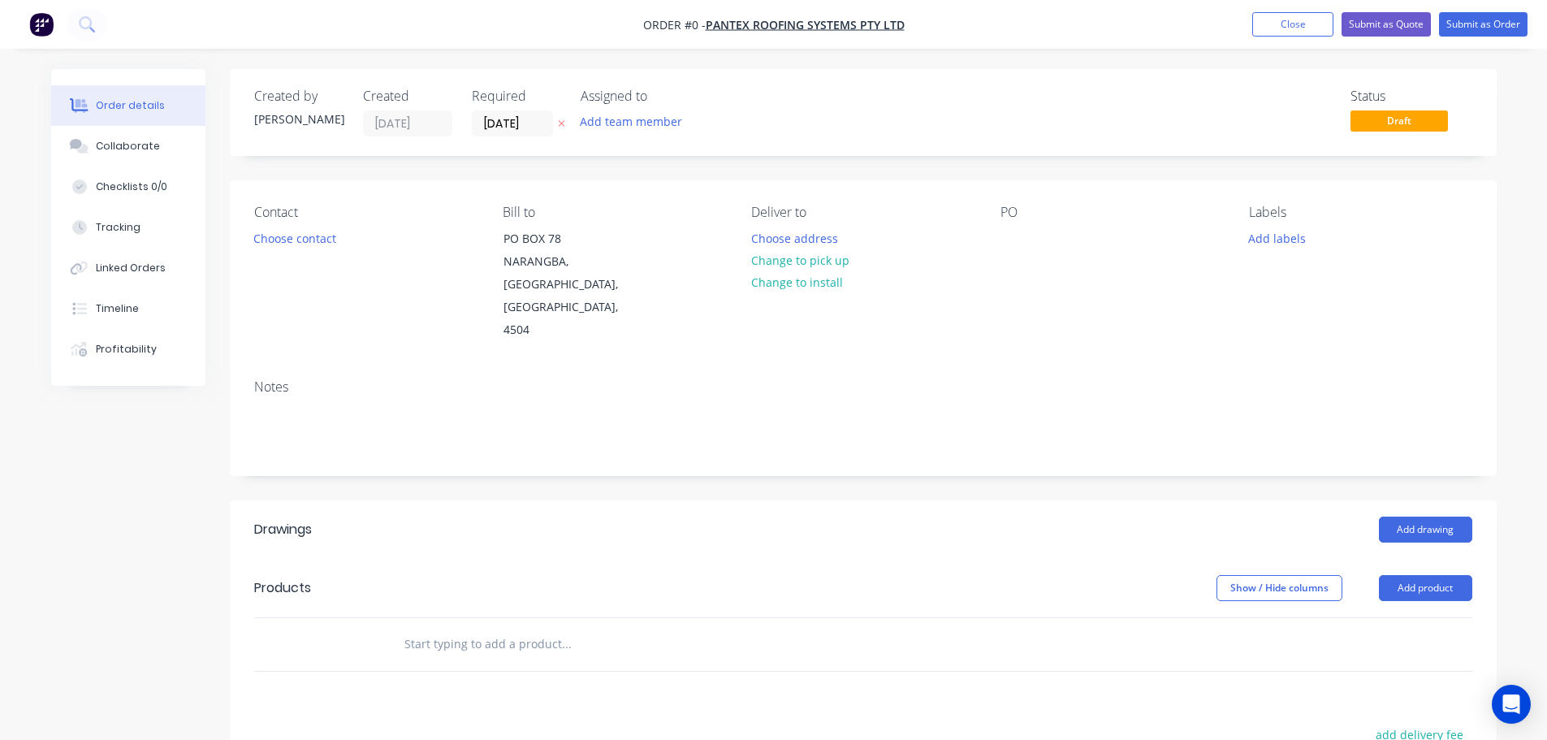
click at [499, 108] on div "Required [DATE]" at bounding box center [516, 113] width 89 height 48
click at [501, 118] on input "[DATE]" at bounding box center [513, 123] width 80 height 24
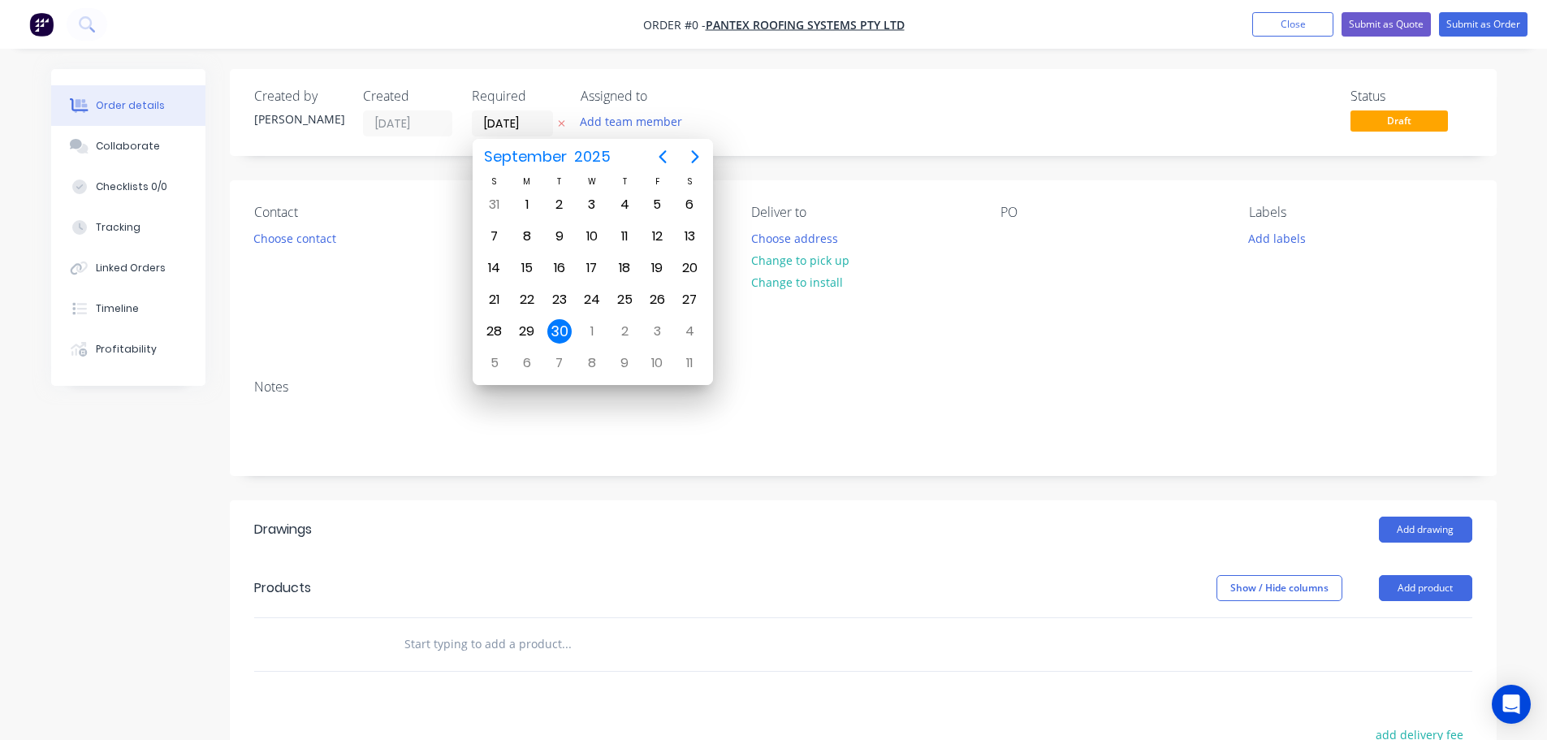
click at [561, 326] on div "30" at bounding box center [559, 331] width 24 height 24
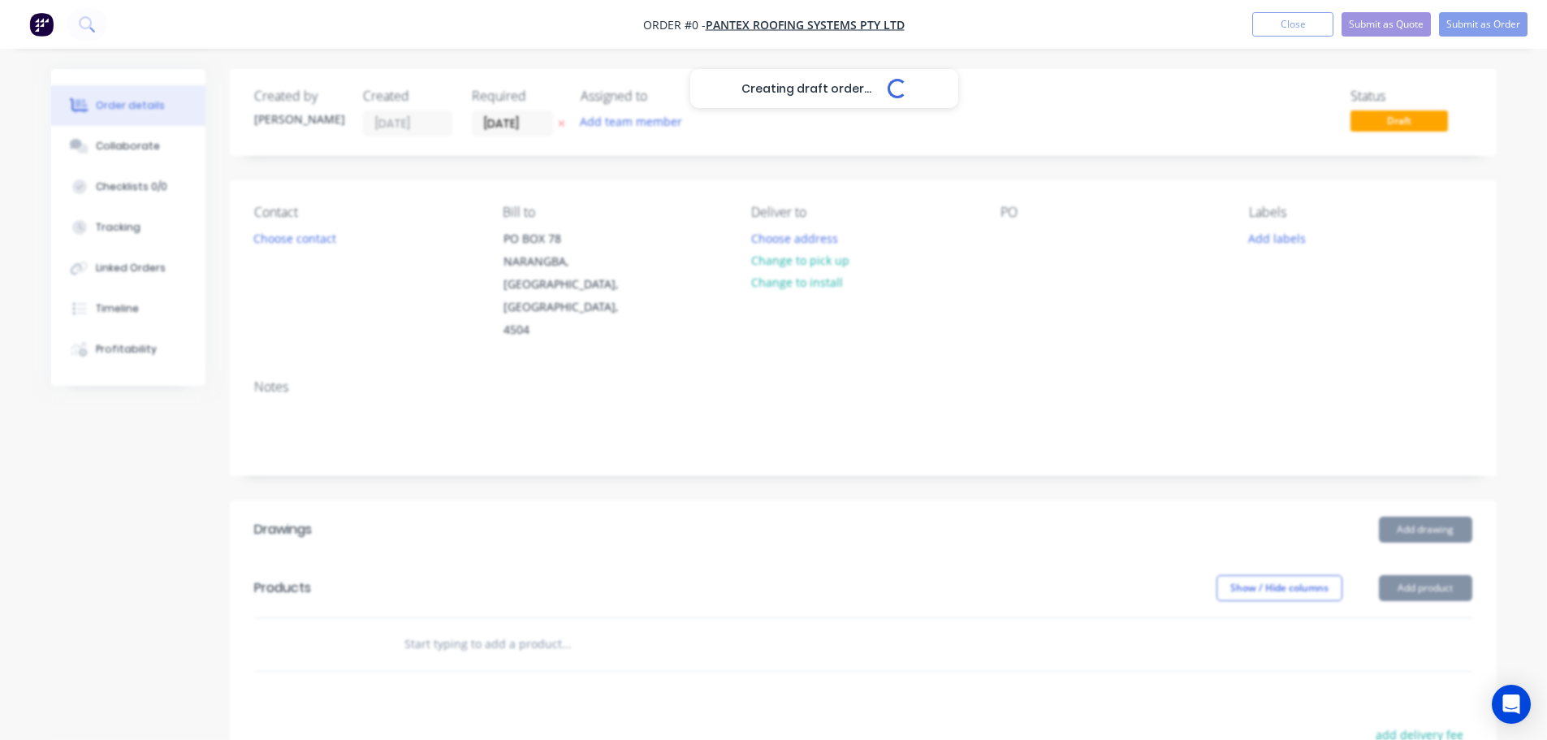
click at [315, 244] on div "Creating draft order... Loading..." at bounding box center [824, 439] width 1547 height 740
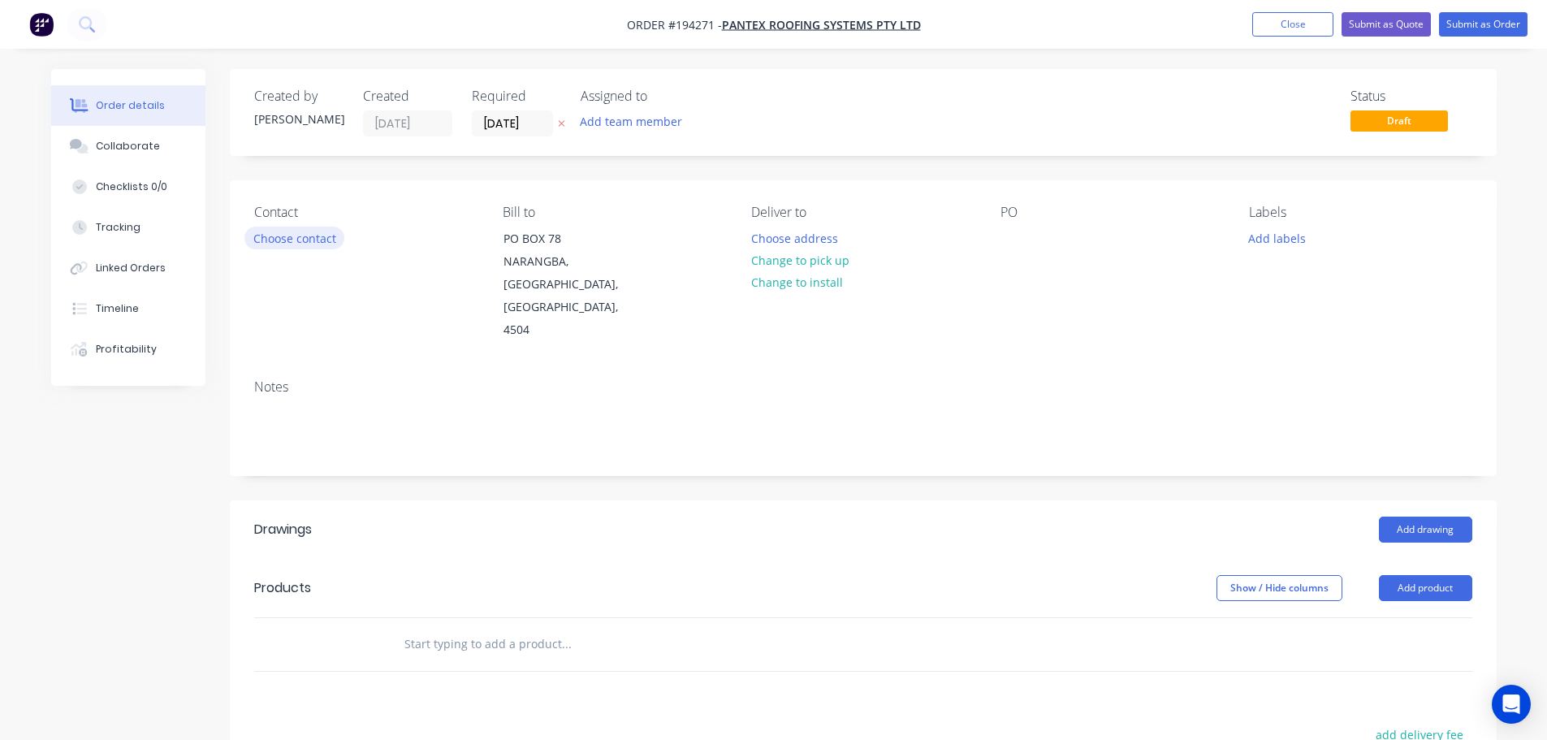
click at [275, 237] on button "Choose contact" at bounding box center [294, 238] width 100 height 22
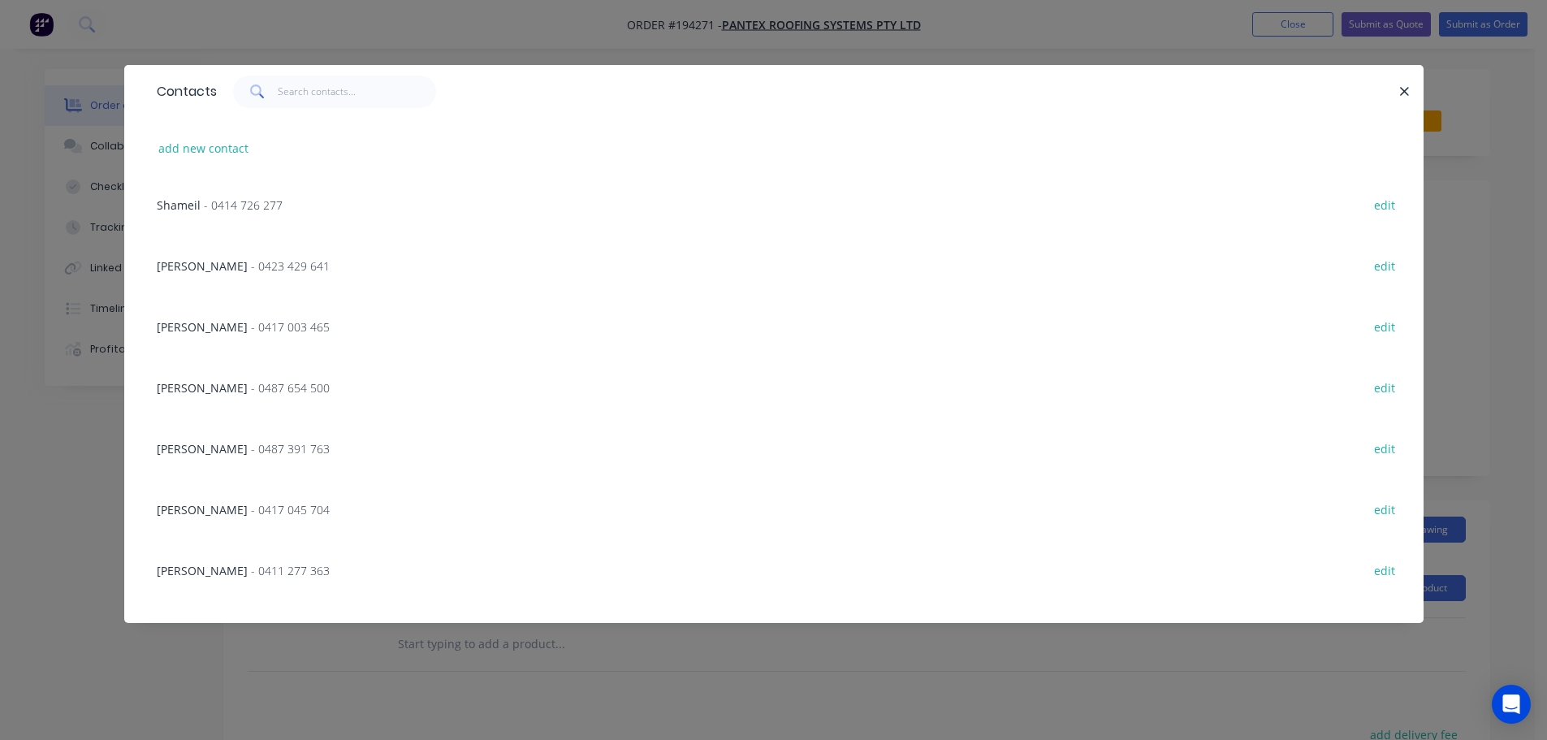
scroll to position [1543, 0]
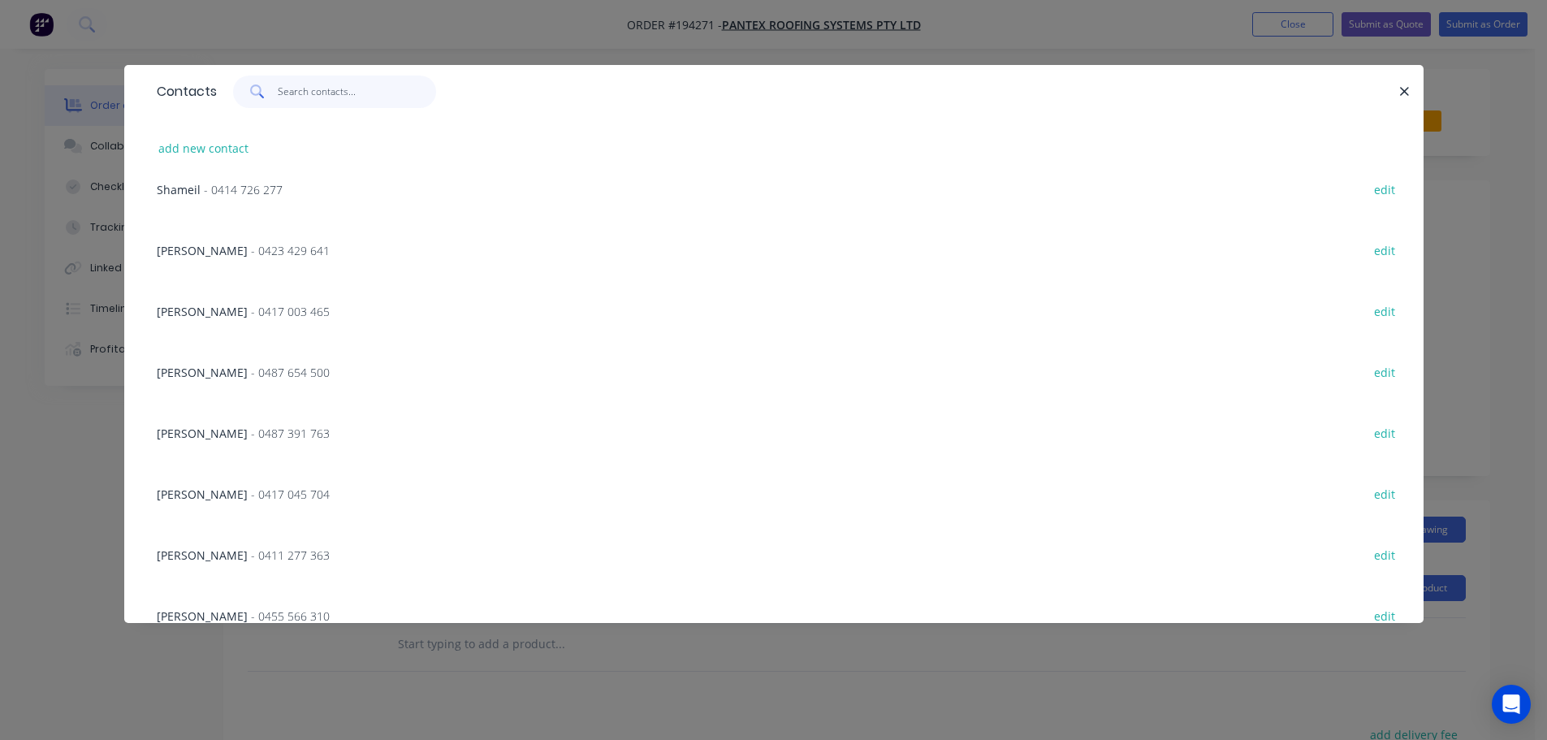
click at [325, 102] on input "text" at bounding box center [357, 92] width 158 height 32
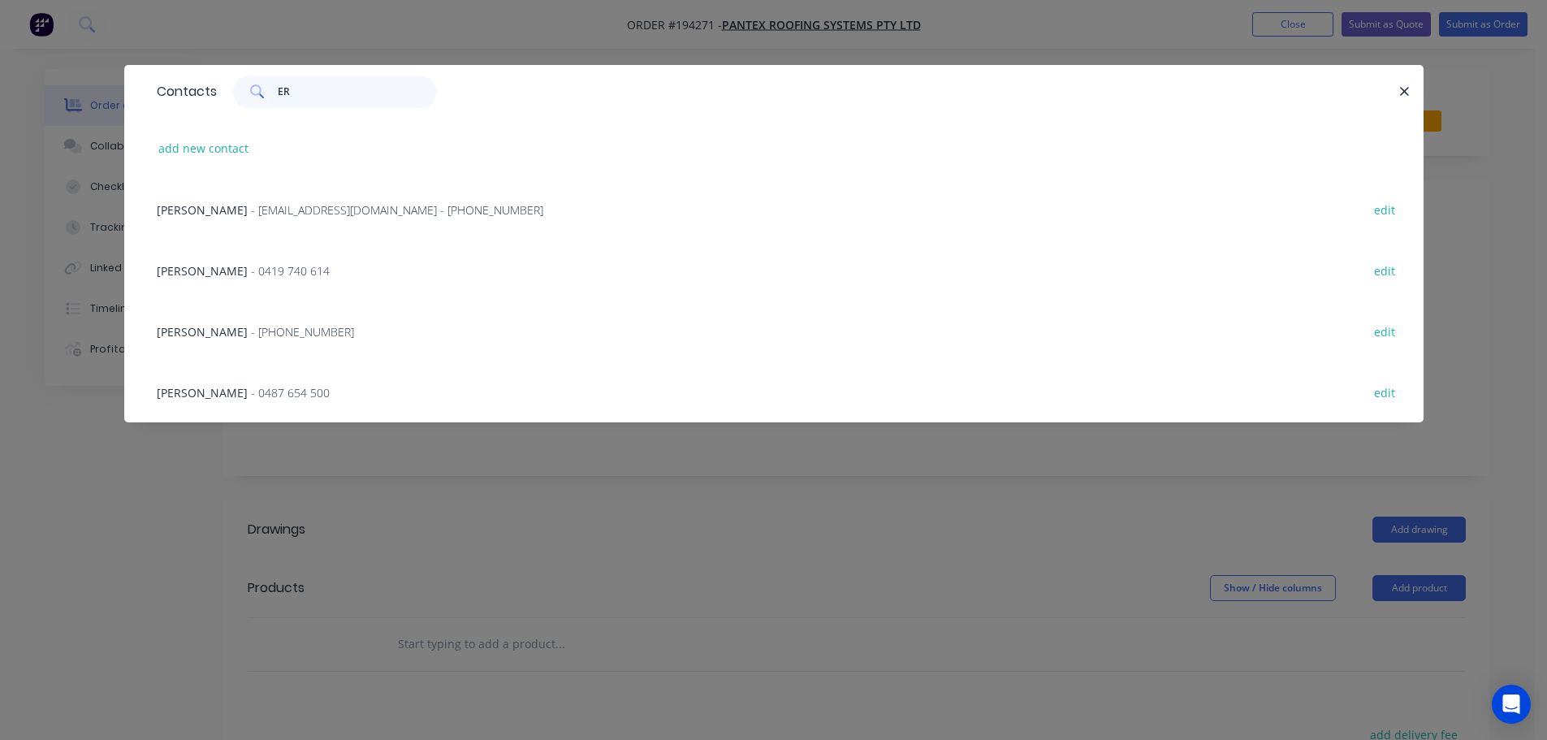
scroll to position [0, 0]
type input "ER"
click at [182, 145] on button "add new contact" at bounding box center [203, 148] width 107 height 22
select select "AU"
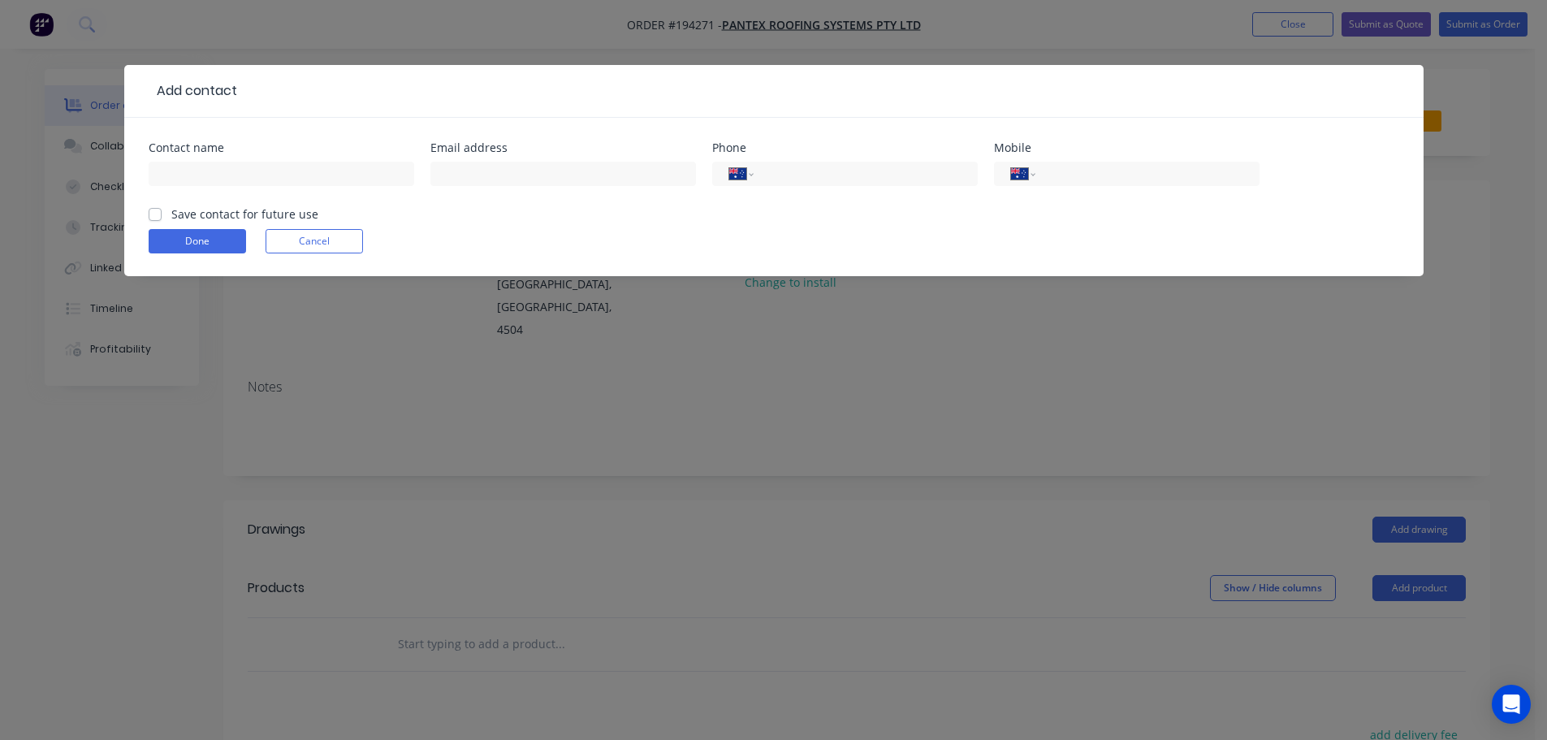
click at [227, 160] on div at bounding box center [282, 182] width 266 height 48
click at [235, 176] on input "text" at bounding box center [282, 174] width 266 height 24
type input "[PERSON_NAME]"
click at [776, 172] on input "tel" at bounding box center [1144, 174] width 195 height 19
type input "0478 008 180"
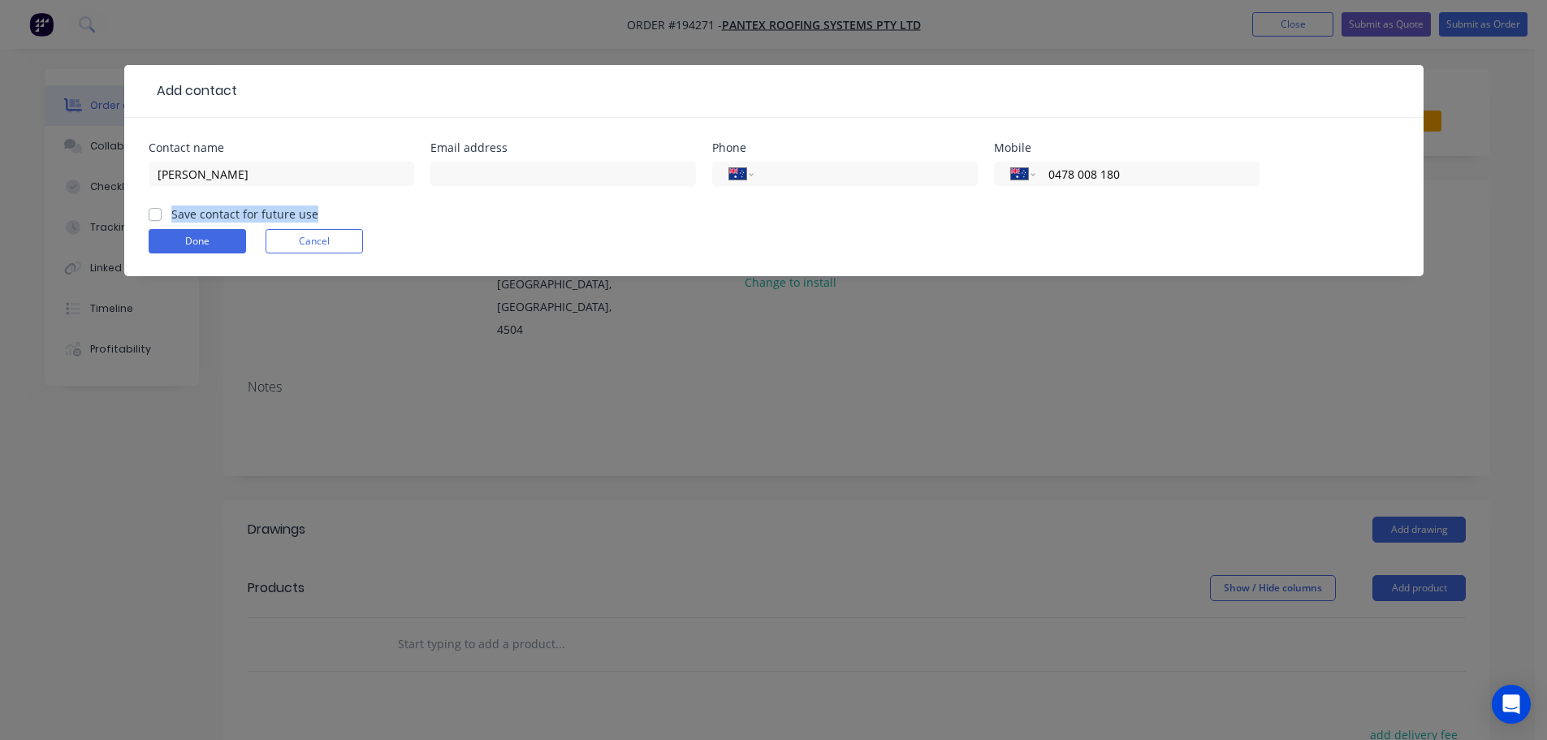
drag, startPoint x: 162, startPoint y: 209, endPoint x: 152, endPoint y: 211, distance: 10.0
click at [161, 209] on div "Save contact for future use" at bounding box center [234, 213] width 170 height 17
click at [171, 210] on label "Save contact for future use" at bounding box center [244, 213] width 147 height 17
click at [150, 210] on input "Save contact for future use" at bounding box center [155, 212] width 13 height 15
checkbox input "true"
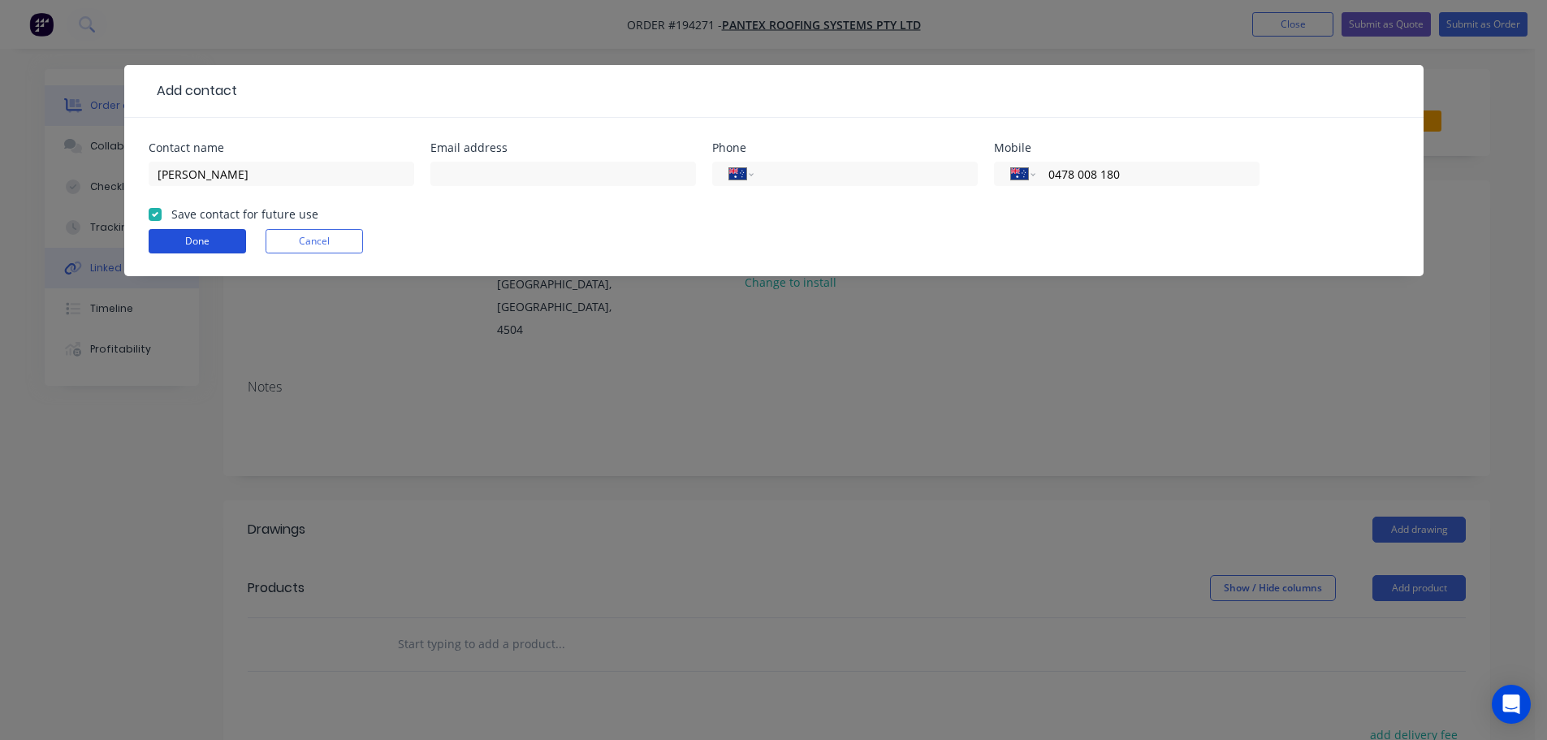
click at [162, 239] on button "Done" at bounding box center [197, 241] width 97 height 24
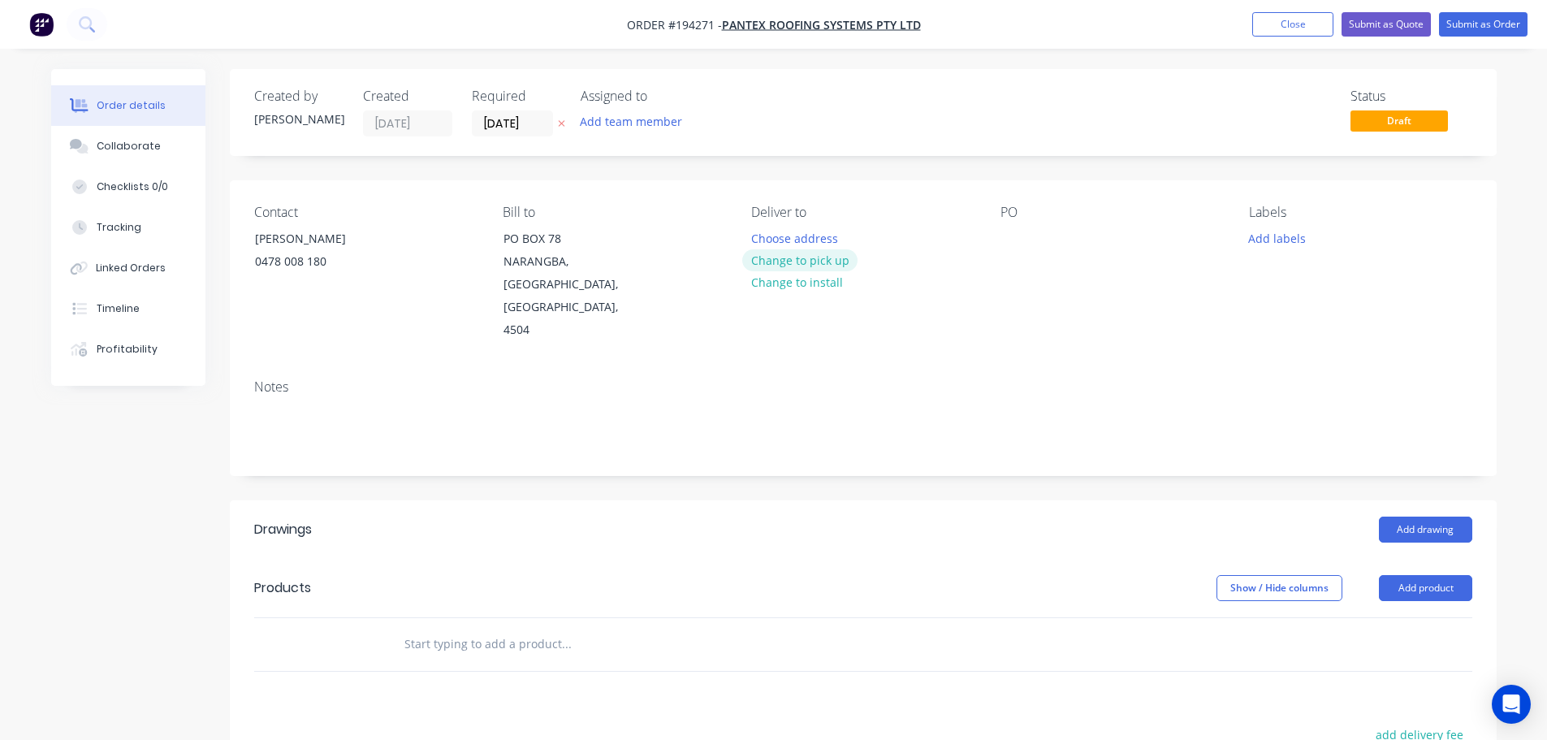
click at [776, 265] on button "Change to pick up" at bounding box center [799, 260] width 115 height 22
click at [759, 237] on div at bounding box center [764, 239] width 26 height 24
click at [776, 236] on div at bounding box center [1013, 239] width 26 height 24
click at [776, 516] on button "Add drawing" at bounding box center [1425, 529] width 93 height 26
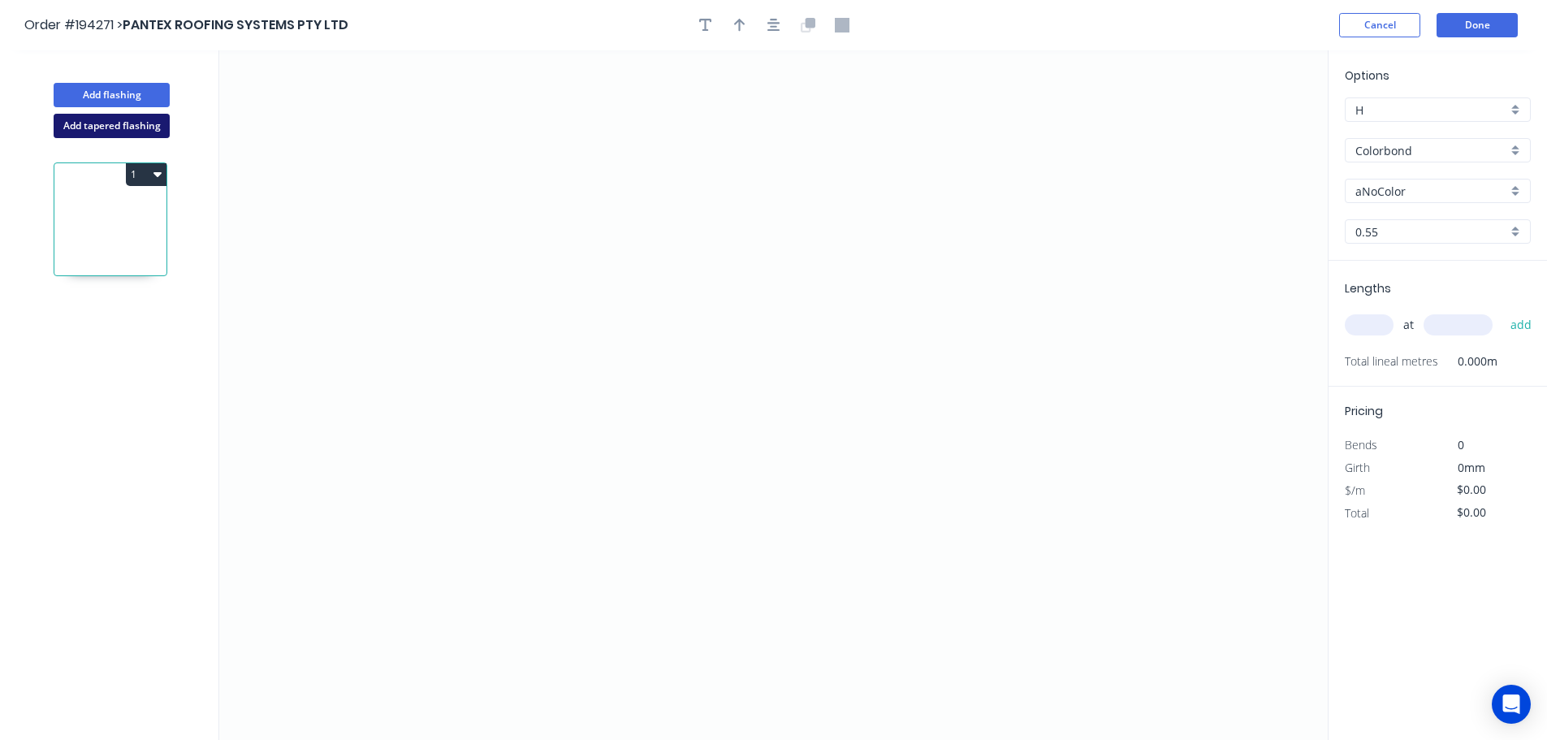
click at [136, 127] on button "Add tapered flashing" at bounding box center [112, 126] width 116 height 24
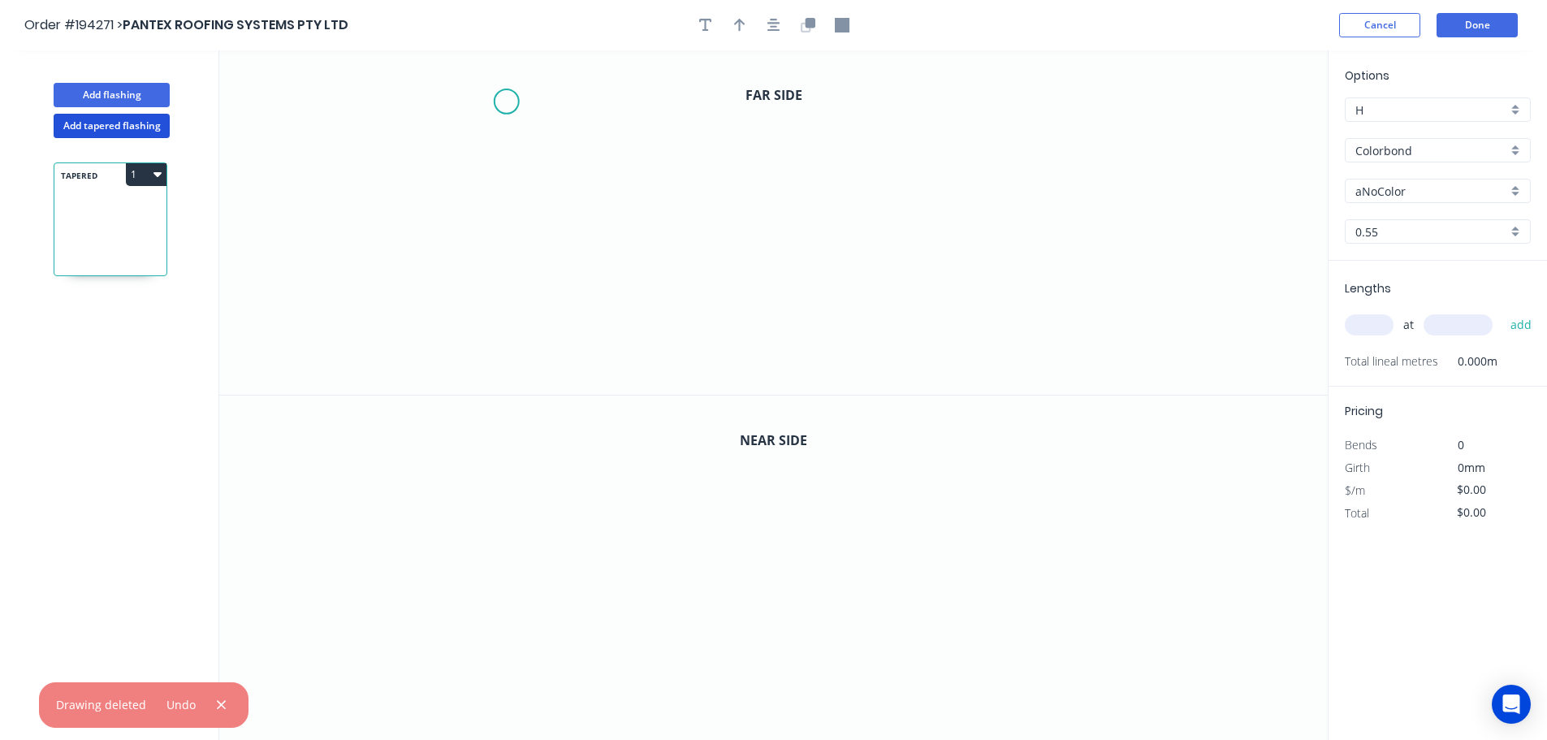
click at [506, 101] on icon "0" at bounding box center [773, 222] width 1108 height 344
click at [500, 192] on icon "0" at bounding box center [773, 222] width 1108 height 344
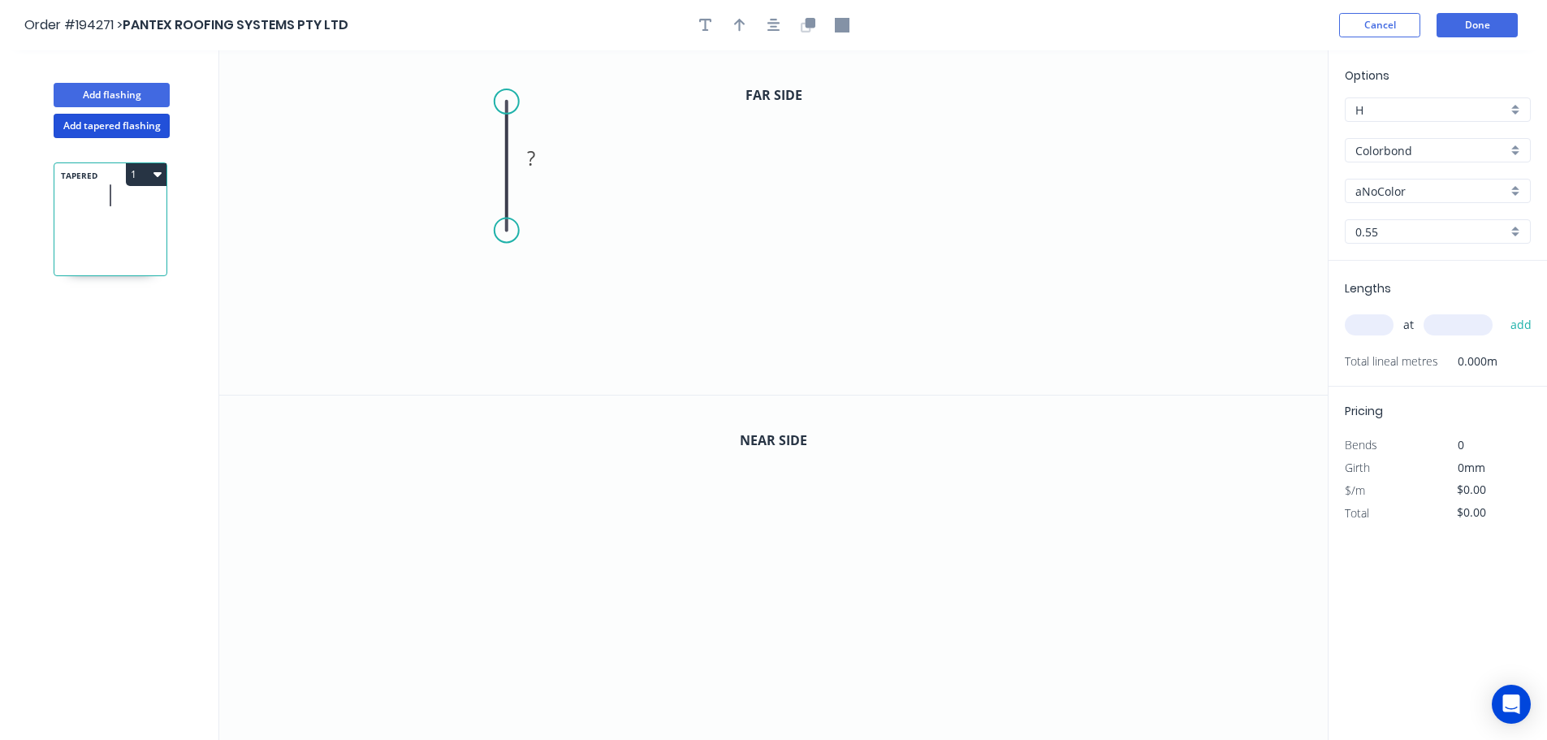
drag, startPoint x: 510, startPoint y: 195, endPoint x: 513, endPoint y: 231, distance: 35.9
click at [513, 231] on circle at bounding box center [506, 230] width 24 height 24
click at [506, 235] on circle at bounding box center [506, 230] width 24 height 24
click at [572, 289] on icon "0 ?" at bounding box center [773, 222] width 1108 height 344
click at [574, 377] on icon "0 ? ?" at bounding box center [773, 222] width 1108 height 344
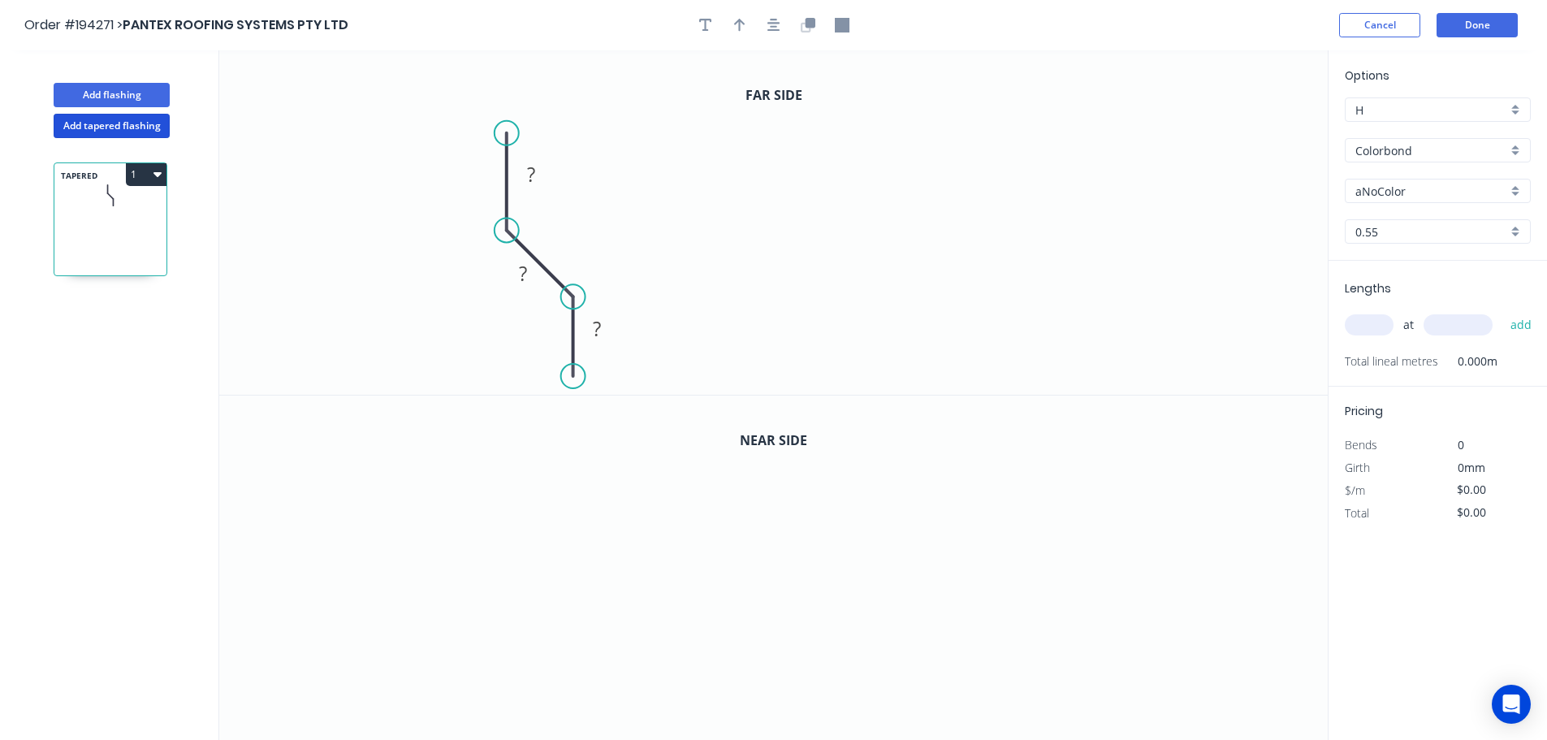
drag, startPoint x: 503, startPoint y: 99, endPoint x: 503, endPoint y: 133, distance: 34.1
click at [503, 133] on circle at bounding box center [506, 133] width 24 height 24
click at [569, 261] on div "Feather" at bounding box center [584, 253] width 163 height 33
drag, startPoint x: 500, startPoint y: 106, endPoint x: 670, endPoint y: 100, distance: 169.8
click at [654, 109] on rect at bounding box center [625, 107] width 63 height 33
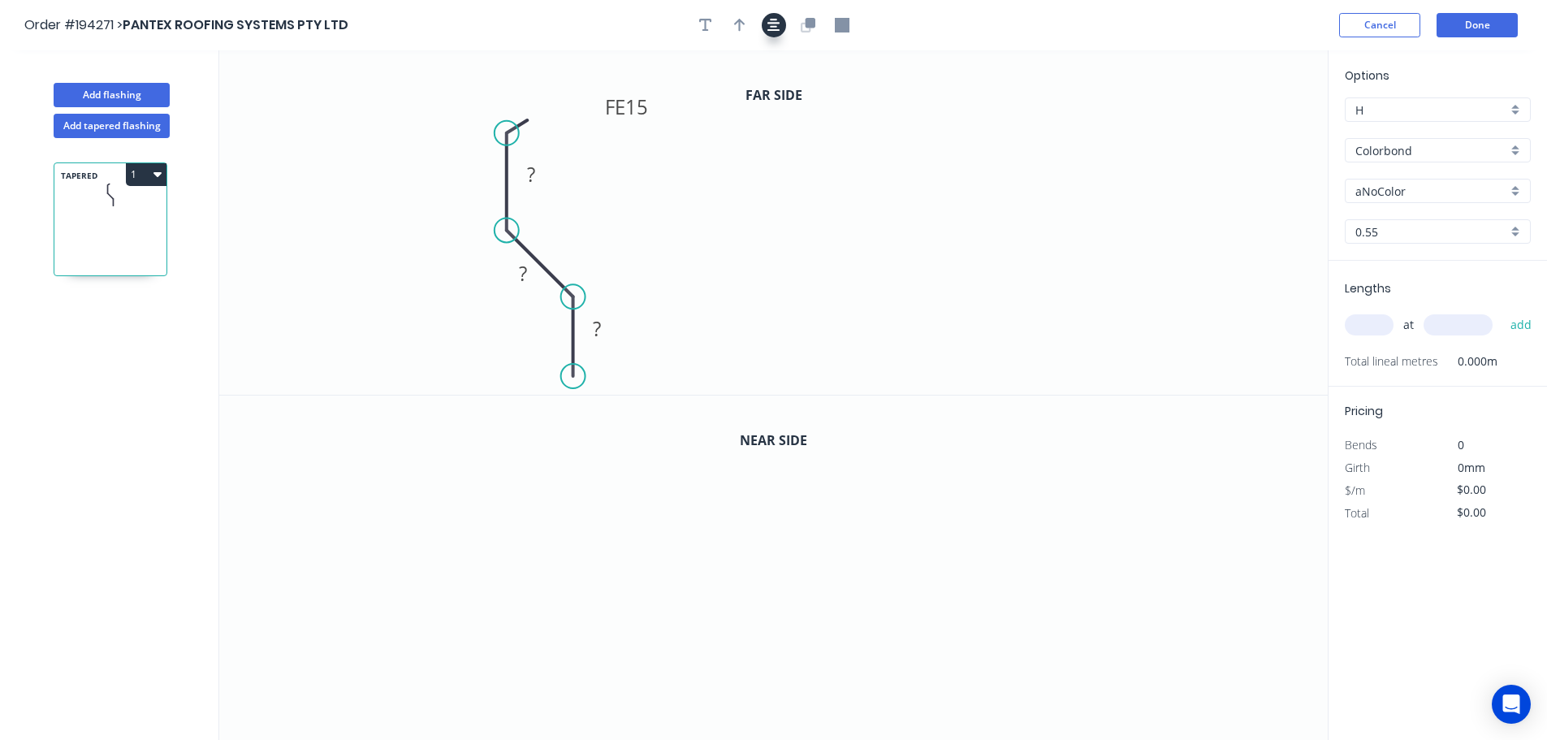
click at [776, 20] on button "button" at bounding box center [774, 25] width 24 height 24
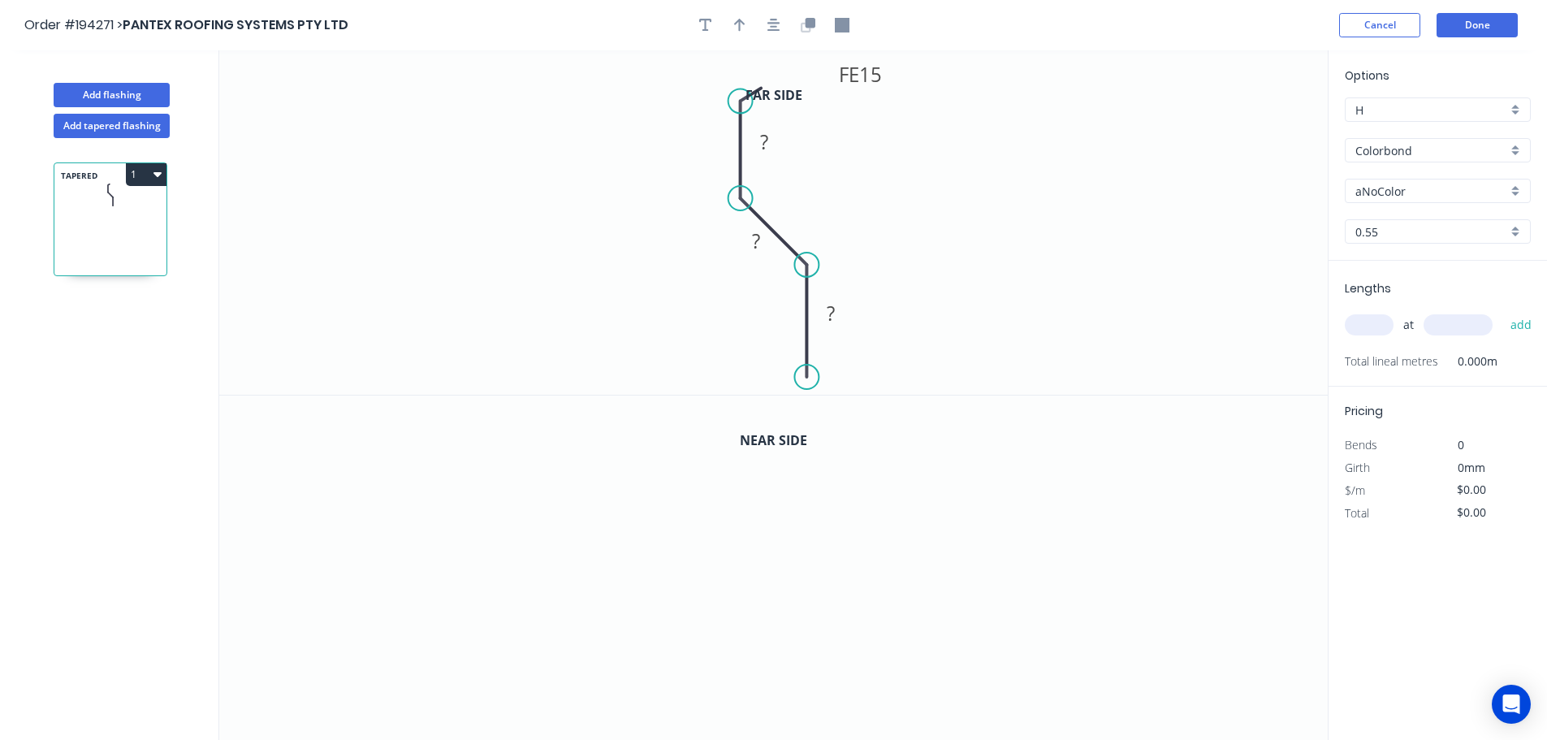
drag, startPoint x: 804, startPoint y: 354, endPoint x: 804, endPoint y: 378, distance: 23.5
click at [776, 378] on circle at bounding box center [806, 377] width 24 height 24
click at [774, 27] on icon "button" at bounding box center [773, 25] width 13 height 13
drag, startPoint x: 809, startPoint y: 364, endPoint x: 805, endPoint y: 386, distance: 22.2
click at [776, 386] on circle at bounding box center [806, 385] width 24 height 24
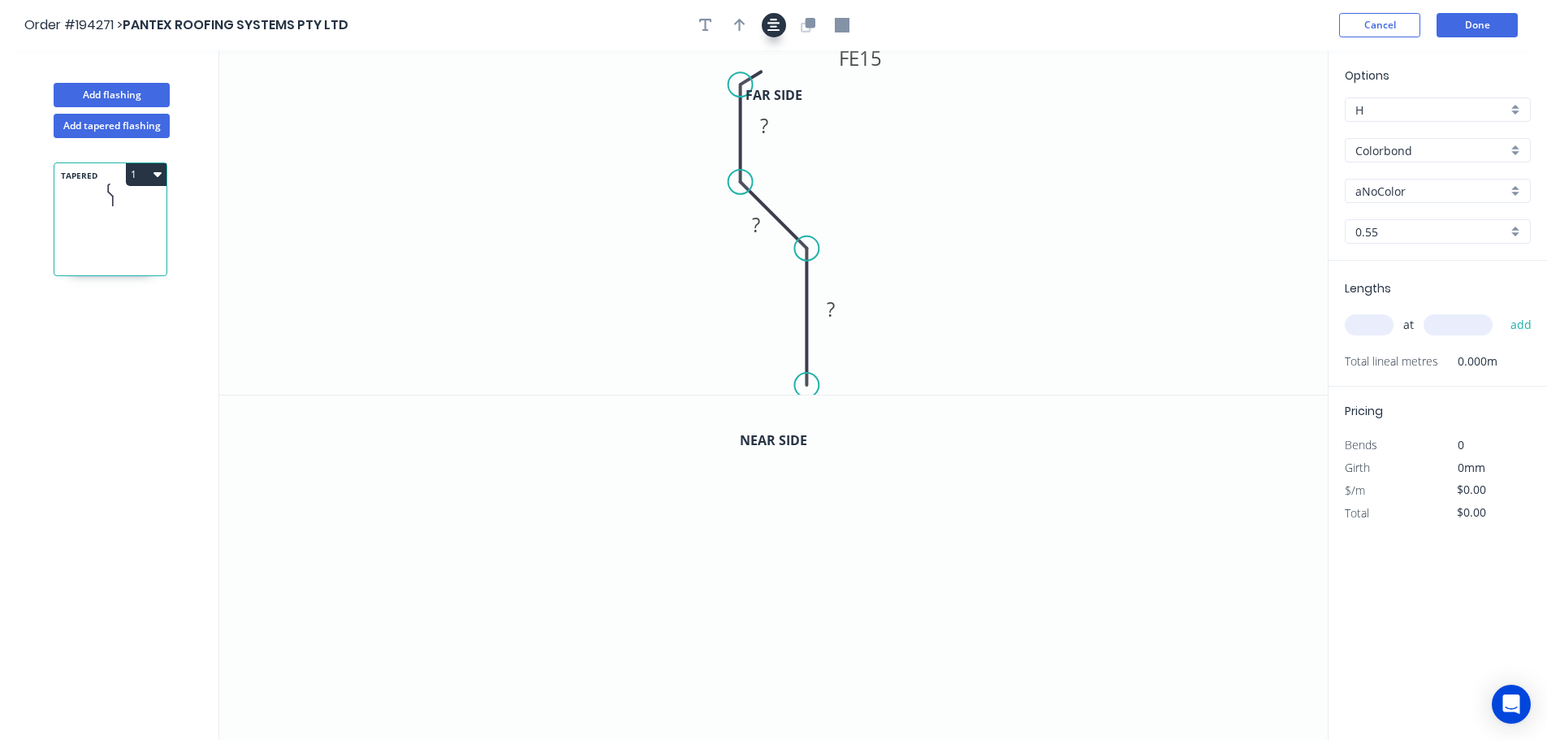
click at [773, 28] on icon "button" at bounding box center [773, 25] width 13 height 13
drag, startPoint x: 809, startPoint y: 371, endPoint x: 809, endPoint y: 387, distance: 16.2
click at [776, 387] on circle at bounding box center [806, 386] width 24 height 24
click at [776, 381] on circle at bounding box center [806, 386] width 24 height 24
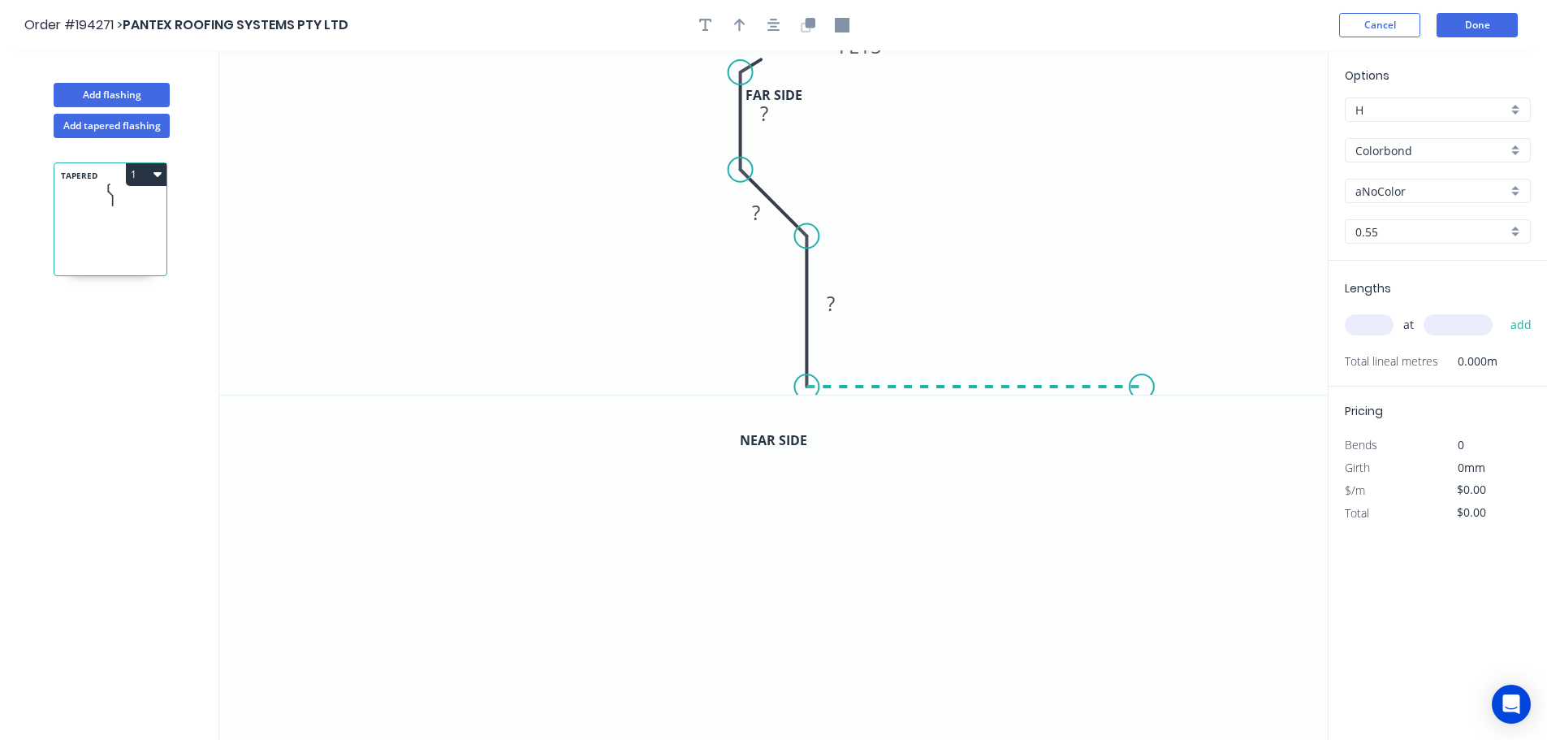
click at [776, 387] on icon "0 FE 15 ? ? ?" at bounding box center [773, 222] width 1108 height 344
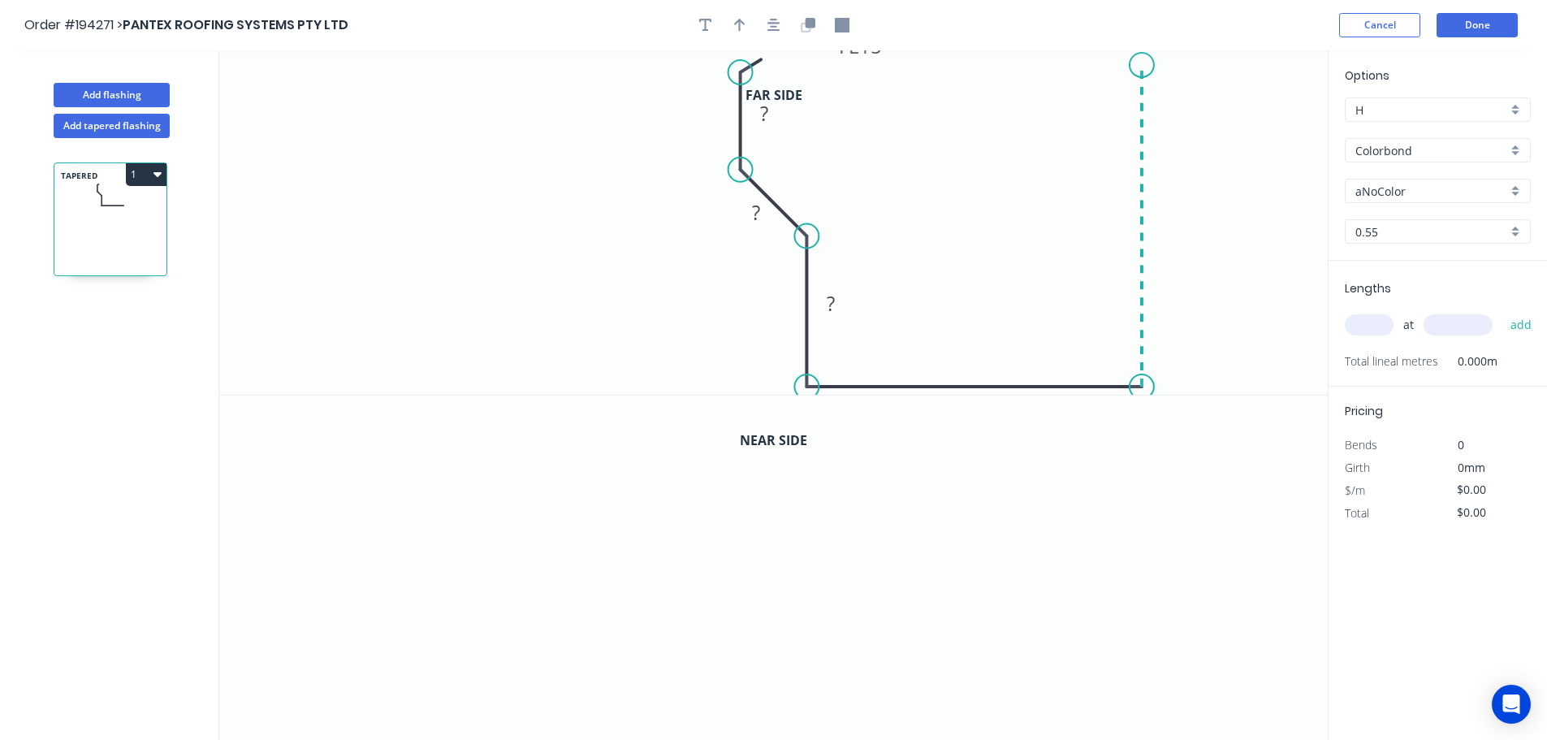
click at [776, 65] on icon "0 FE 15 ? ? ? ?" at bounding box center [773, 222] width 1108 height 344
click at [776, 106] on icon "0 FE 15 ? ? ? ? ?" at bounding box center [773, 222] width 1108 height 344
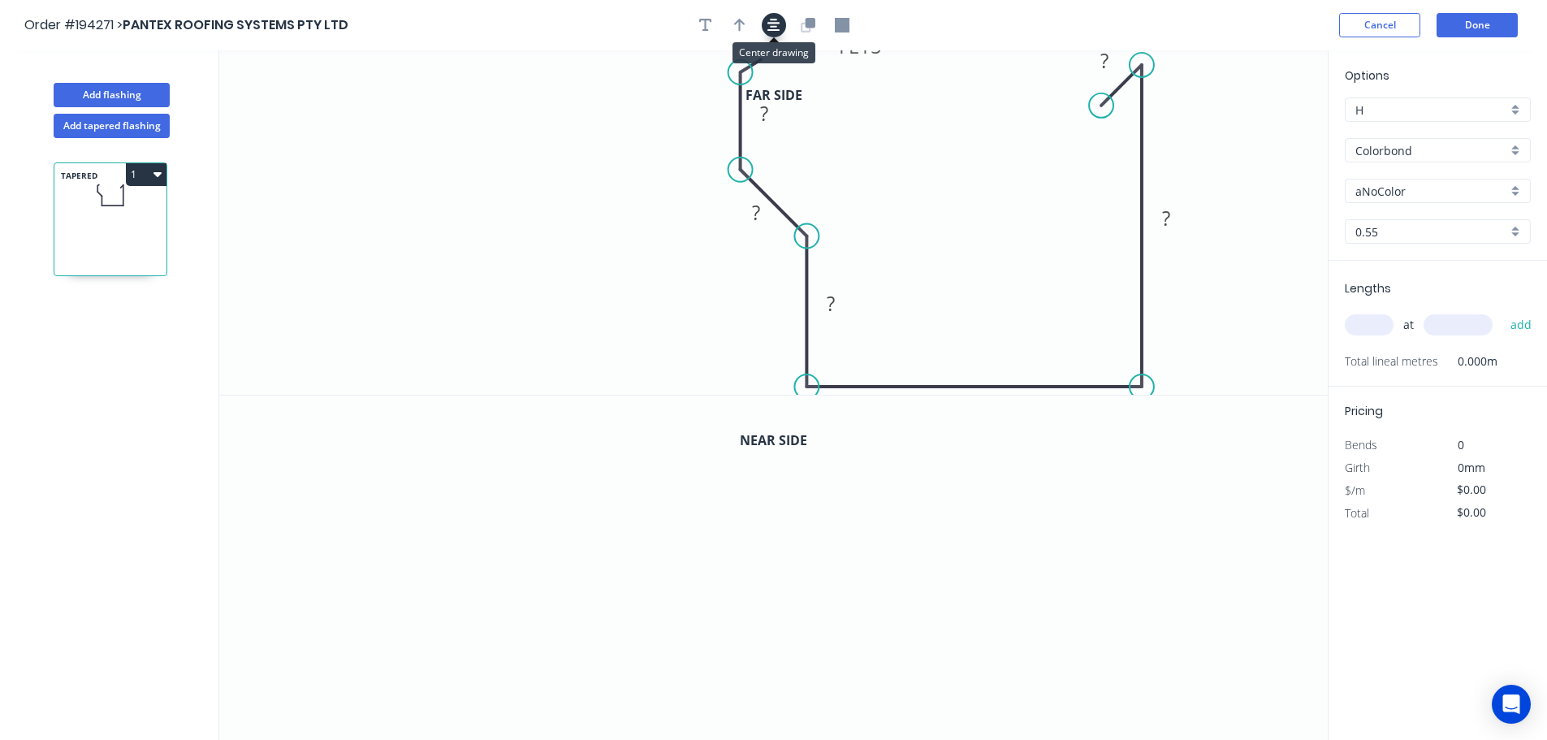
click at [769, 25] on icon "button" at bounding box center [773, 25] width 13 height 15
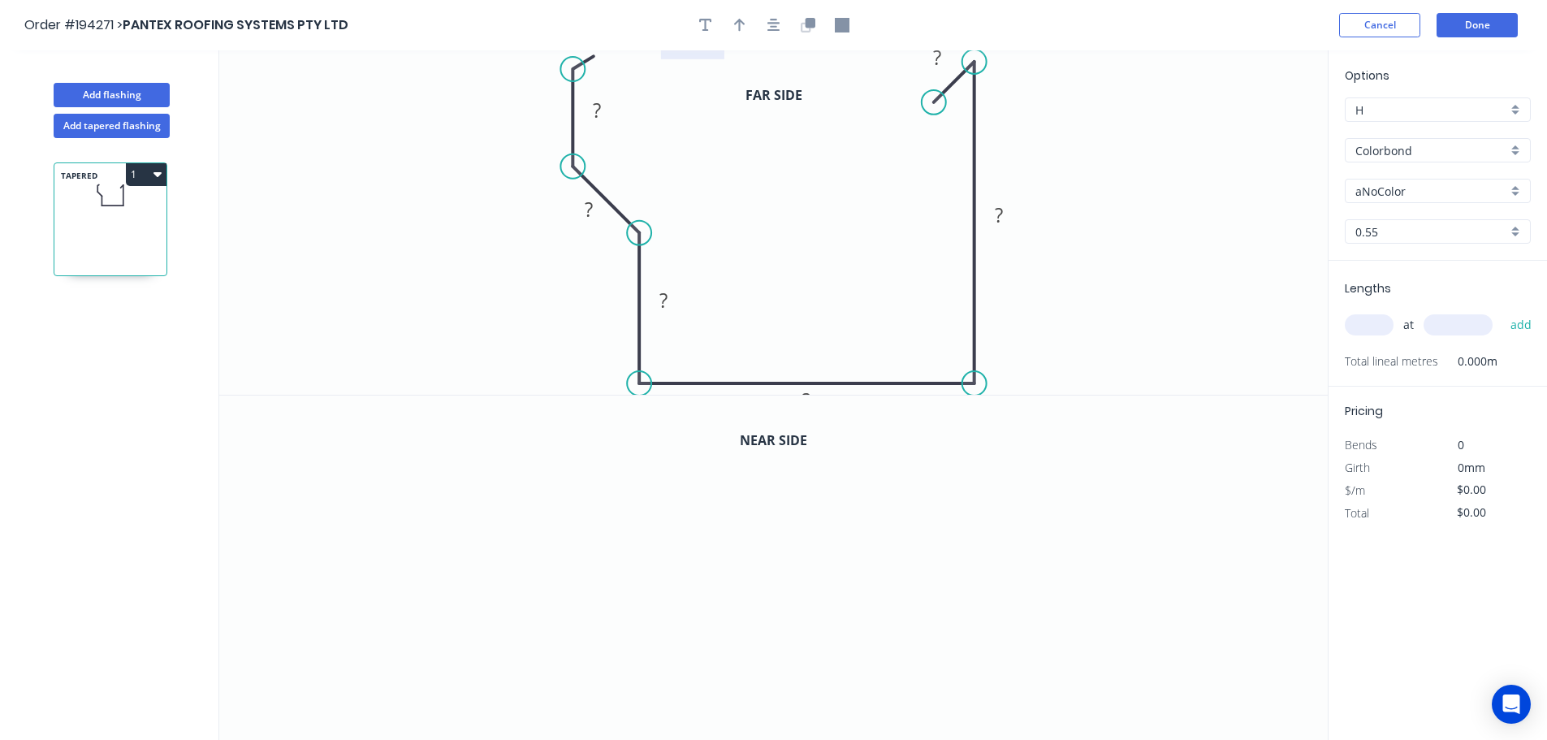
click at [692, 55] on tspan "15" at bounding box center [702, 42] width 23 height 27
click at [617, 106] on icon "0 FE 10 410 ? ? ? ? ?" at bounding box center [773, 222] width 1108 height 344
click at [615, 113] on icon "0 FE 10 410 ? ? ? ? ?" at bounding box center [773, 222] width 1108 height 344
click at [526, 158] on tspan "410" at bounding box center [529, 158] width 34 height 27
click at [489, 162] on icon "0 FE 10 410 ? ? ? ? ?" at bounding box center [773, 222] width 1108 height 344
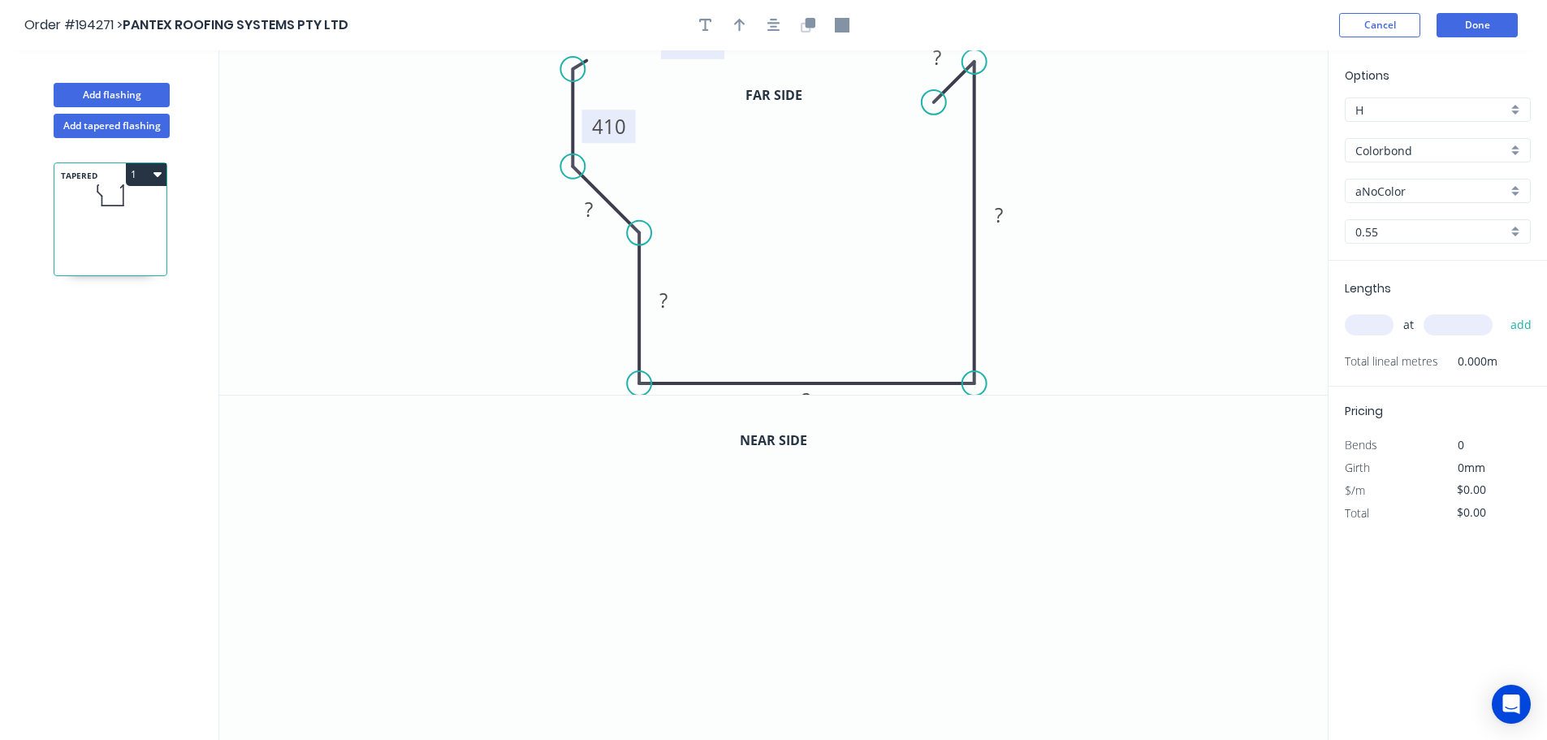
drag, startPoint x: 509, startPoint y: 167, endPoint x: 587, endPoint y: 136, distance: 84.1
click at [587, 136] on rect at bounding box center [609, 126] width 54 height 33
click at [623, 129] on tspan "410" at bounding box center [609, 126] width 34 height 27
drag, startPoint x: 572, startPoint y: 170, endPoint x: 595, endPoint y: 187, distance: 29.1
click at [594, 187] on circle at bounding box center [594, 187] width 24 height 24
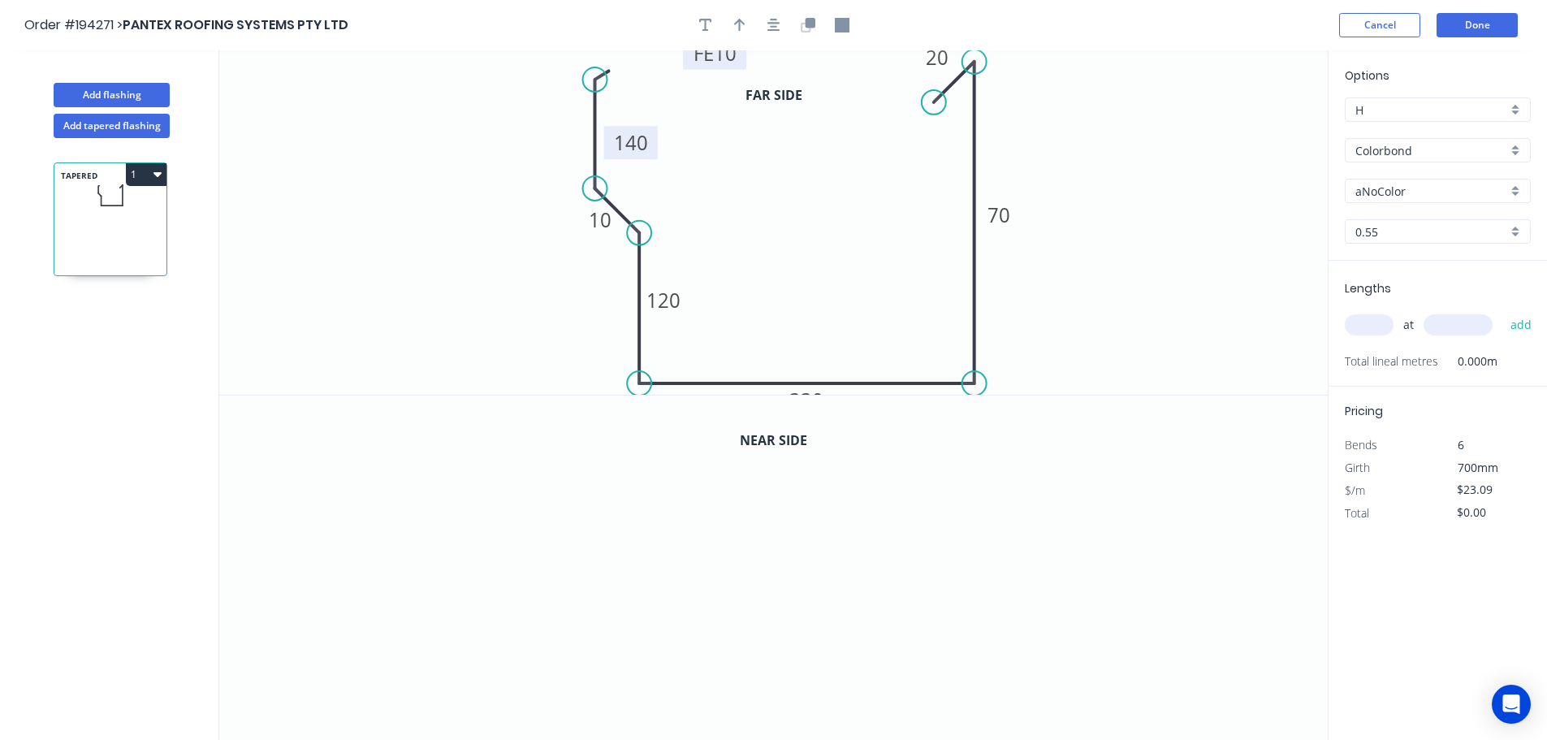
drag, startPoint x: 576, startPoint y: 78, endPoint x: 589, endPoint y: 80, distance: 13.9
click at [589, 80] on circle at bounding box center [595, 79] width 24 height 24
click at [776, 24] on button "button" at bounding box center [774, 25] width 24 height 24
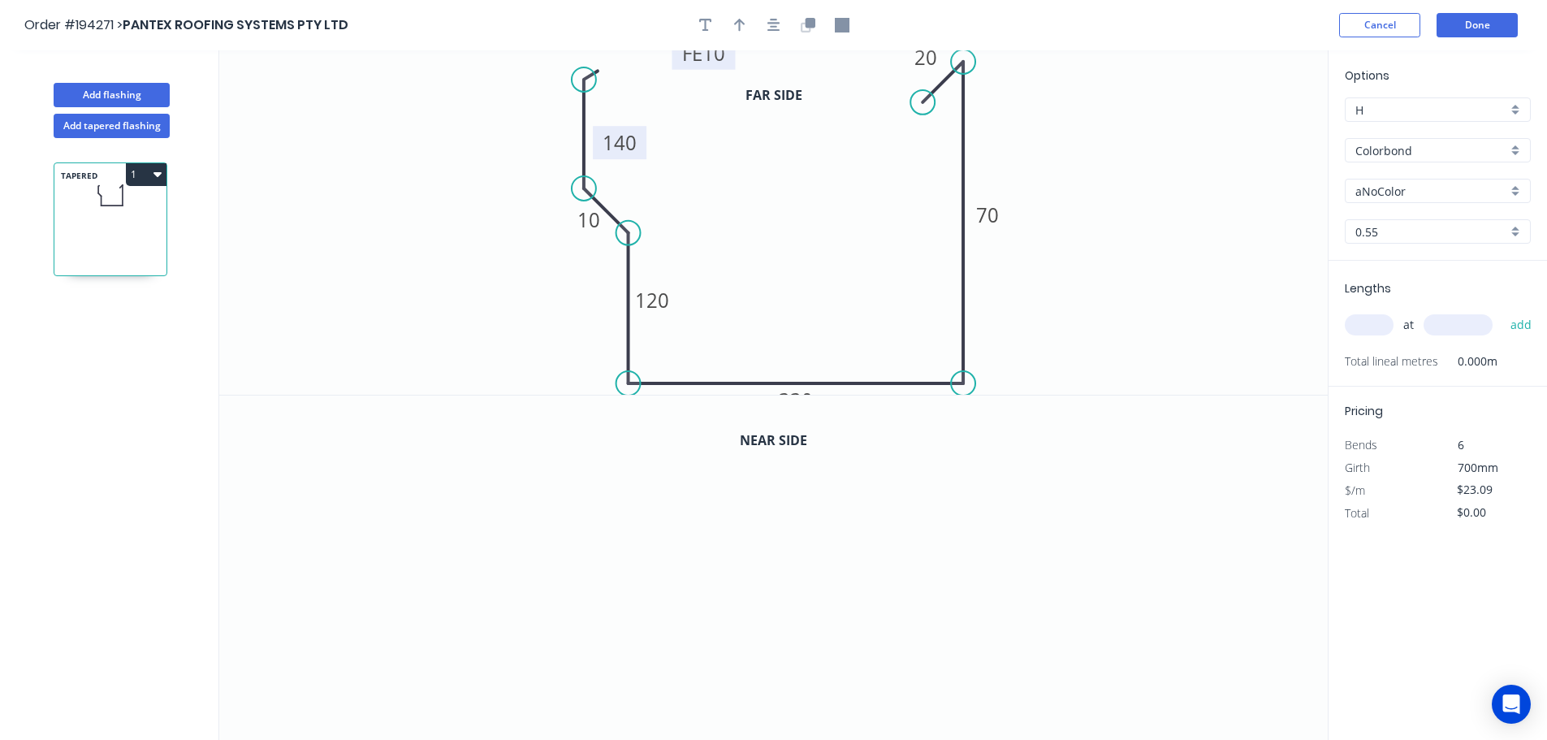
drag, startPoint x: 805, startPoint y: 29, endPoint x: 818, endPoint y: 60, distance: 33.2
click at [776, 29] on icon "button" at bounding box center [808, 25] width 15 height 15
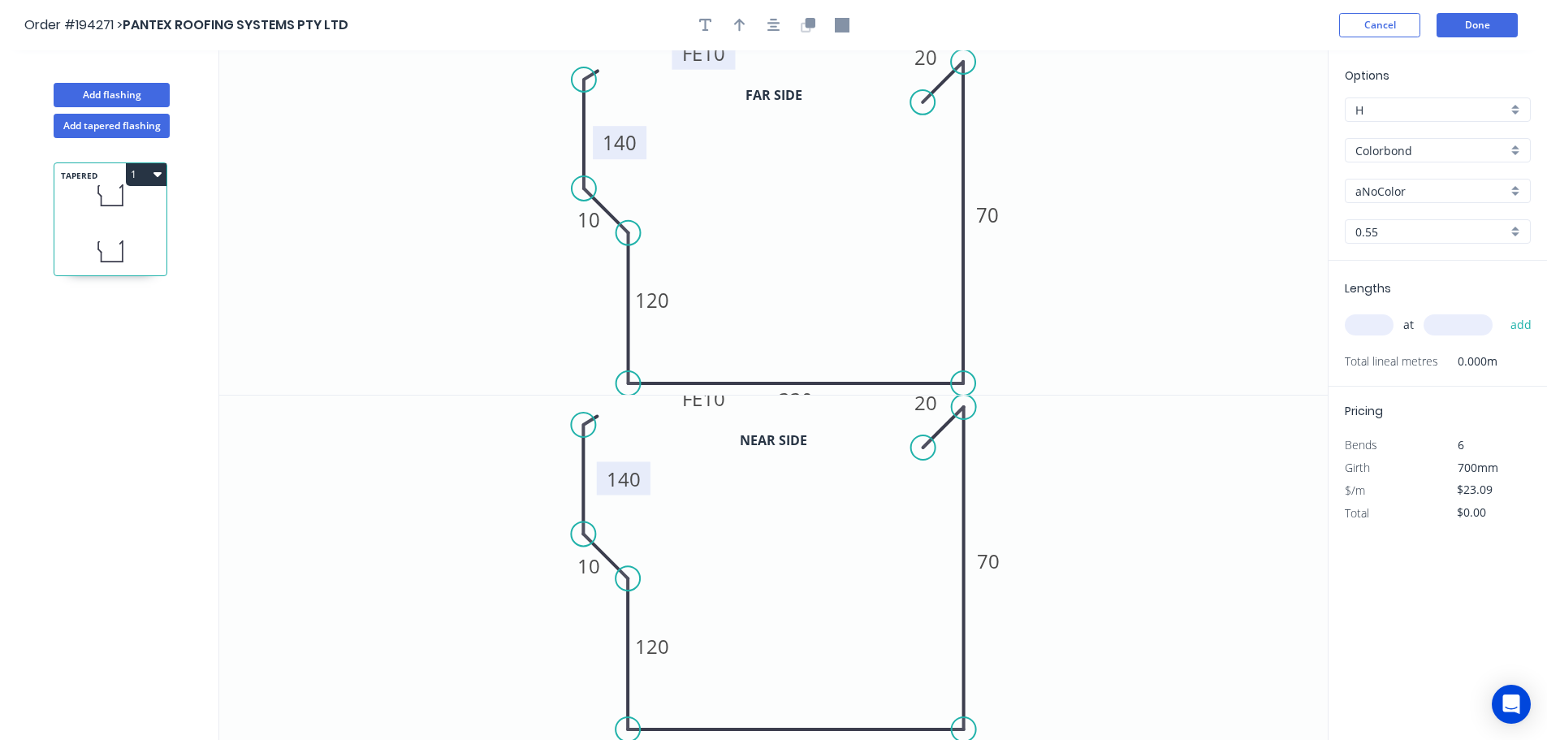
drag, startPoint x: 551, startPoint y: 514, endPoint x: 643, endPoint y: 486, distance: 95.8
click at [643, 486] on rect at bounding box center [624, 478] width 54 height 33
click at [637, 475] on tspan "140" at bounding box center [622, 476] width 34 height 27
type input "$28.60"
click at [744, 30] on icon "button" at bounding box center [739, 25] width 11 height 15
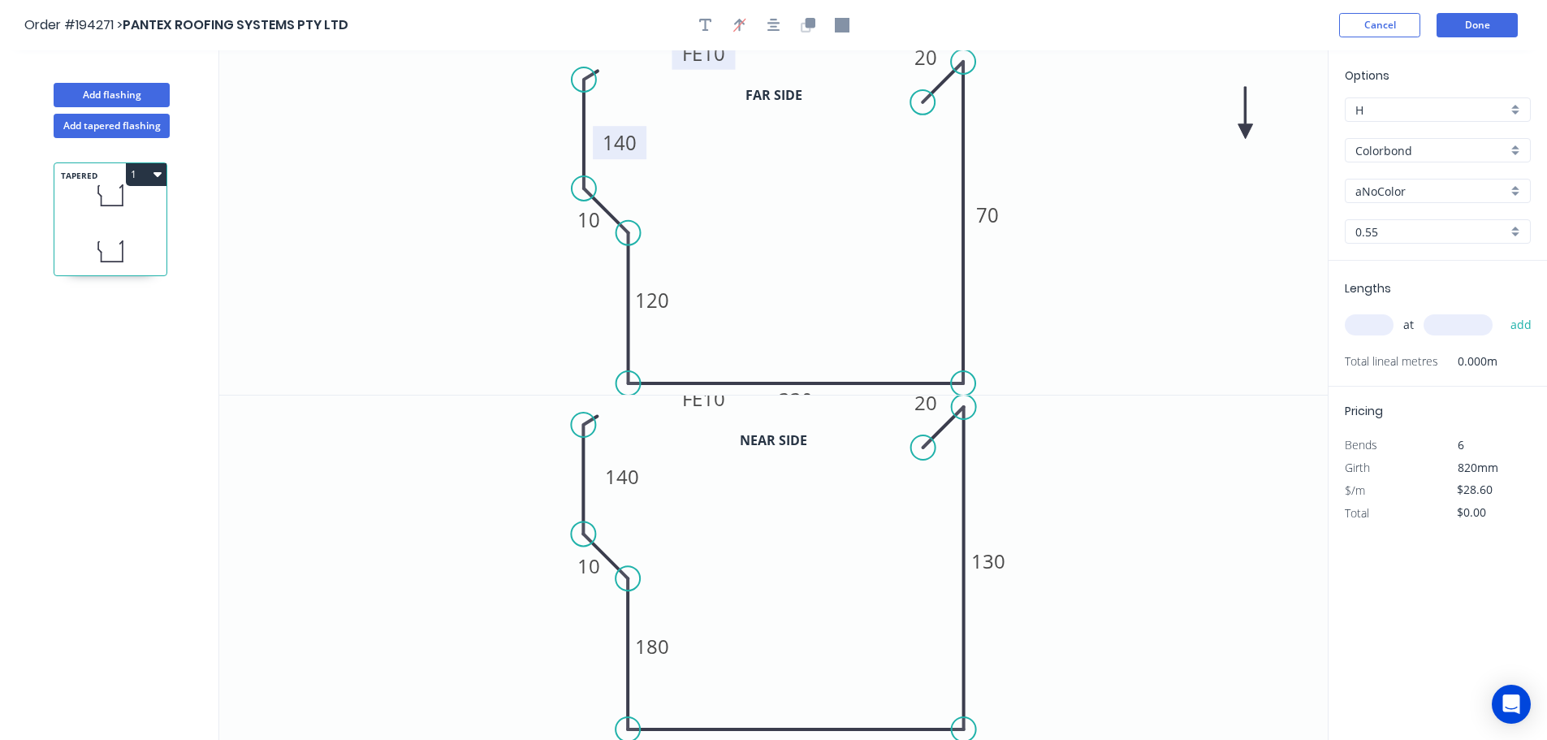
click at [776, 134] on icon at bounding box center [1245, 113] width 15 height 52
click at [776, 193] on input "aNoColor" at bounding box center [1431, 191] width 152 height 17
click at [776, 158] on input "Colorbond" at bounding box center [1431, 150] width 152 height 17
type input "aNoColor"
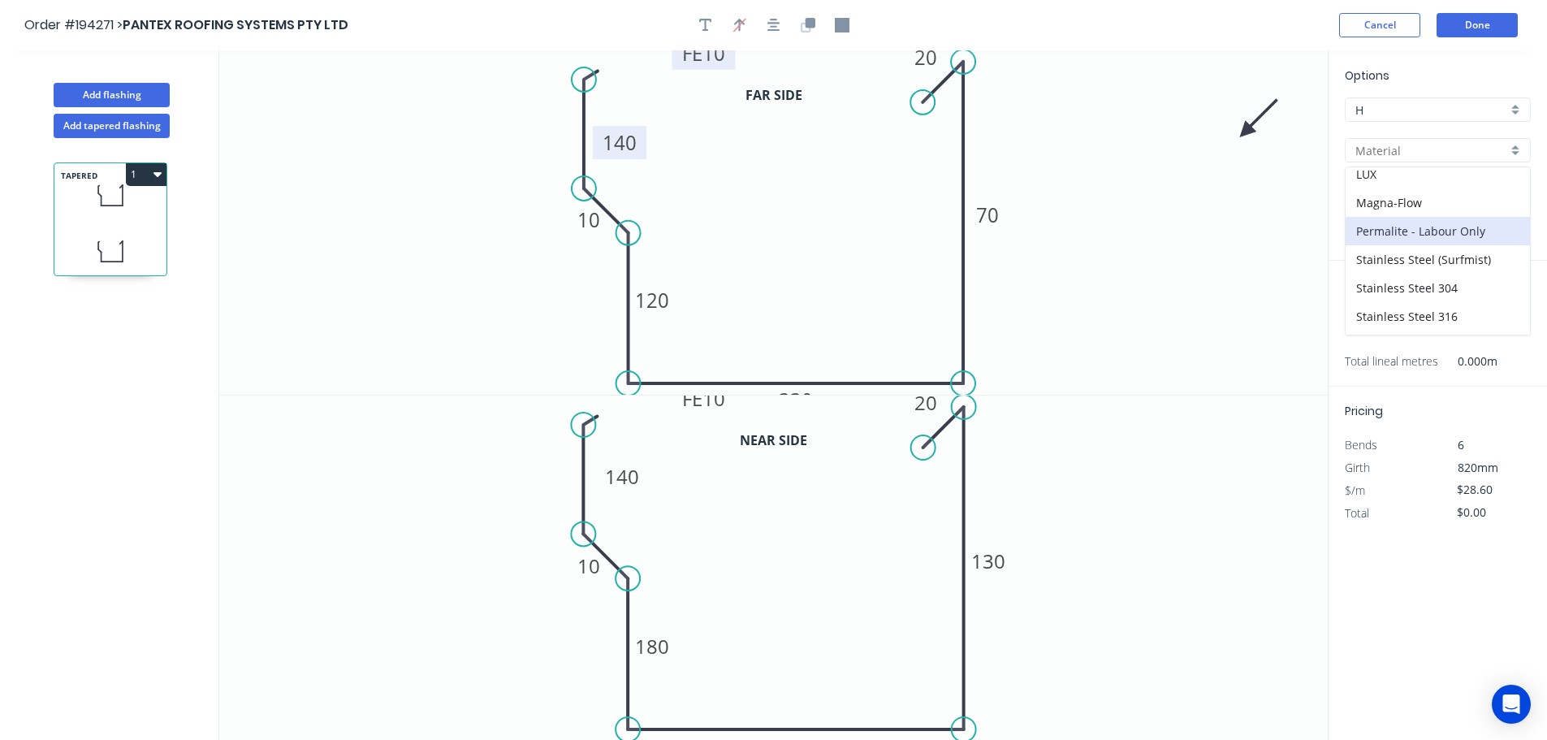
scroll to position [373, 0]
click at [776, 287] on div "Zincalume" at bounding box center [1437, 292] width 184 height 28
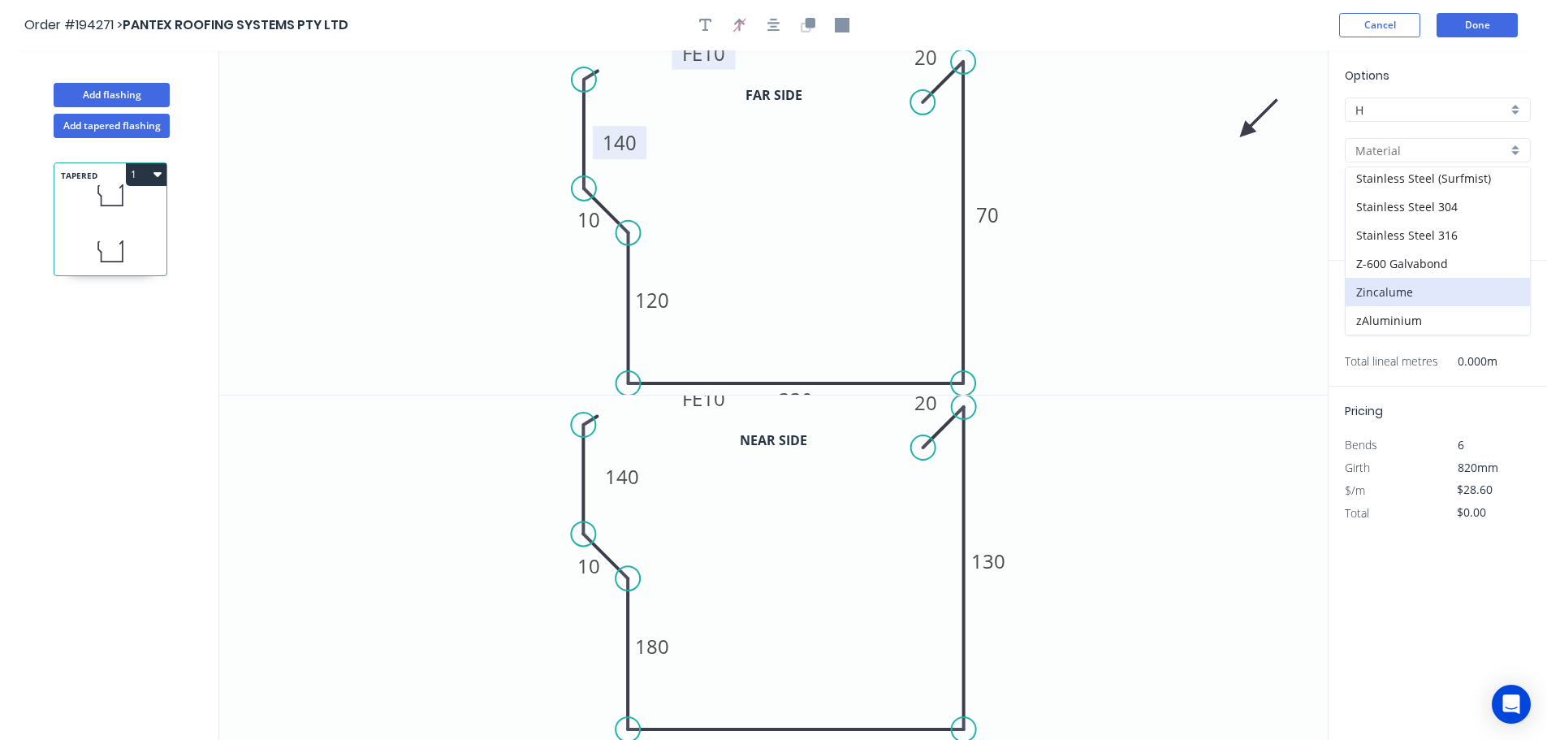
type input "Zincalume"
type input "$26.21"
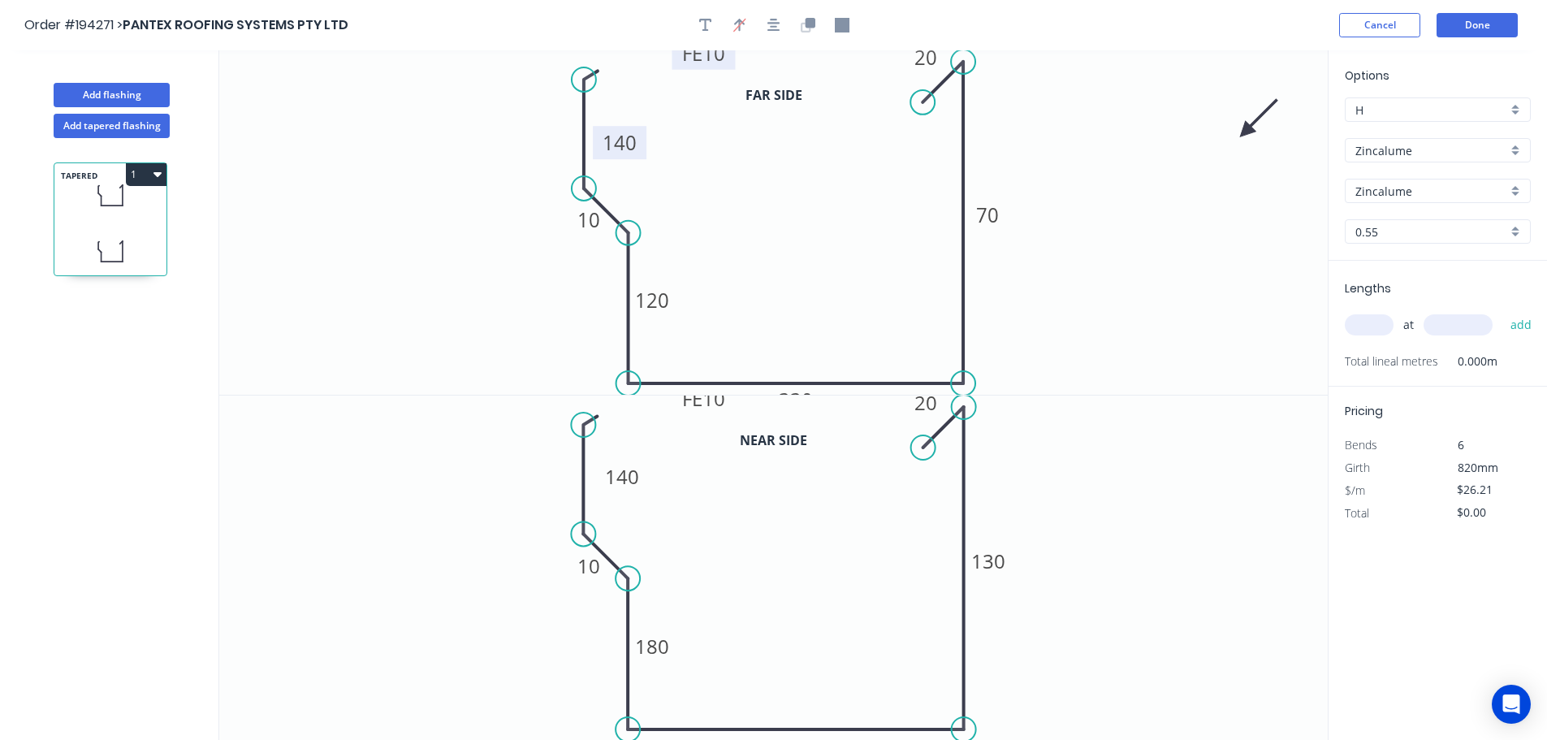
click at [776, 322] on input "text" at bounding box center [1369, 324] width 49 height 21
type input "1"
type input "6100"
click at [776, 311] on button "add" at bounding box center [1521, 325] width 38 height 28
type input "$159.88"
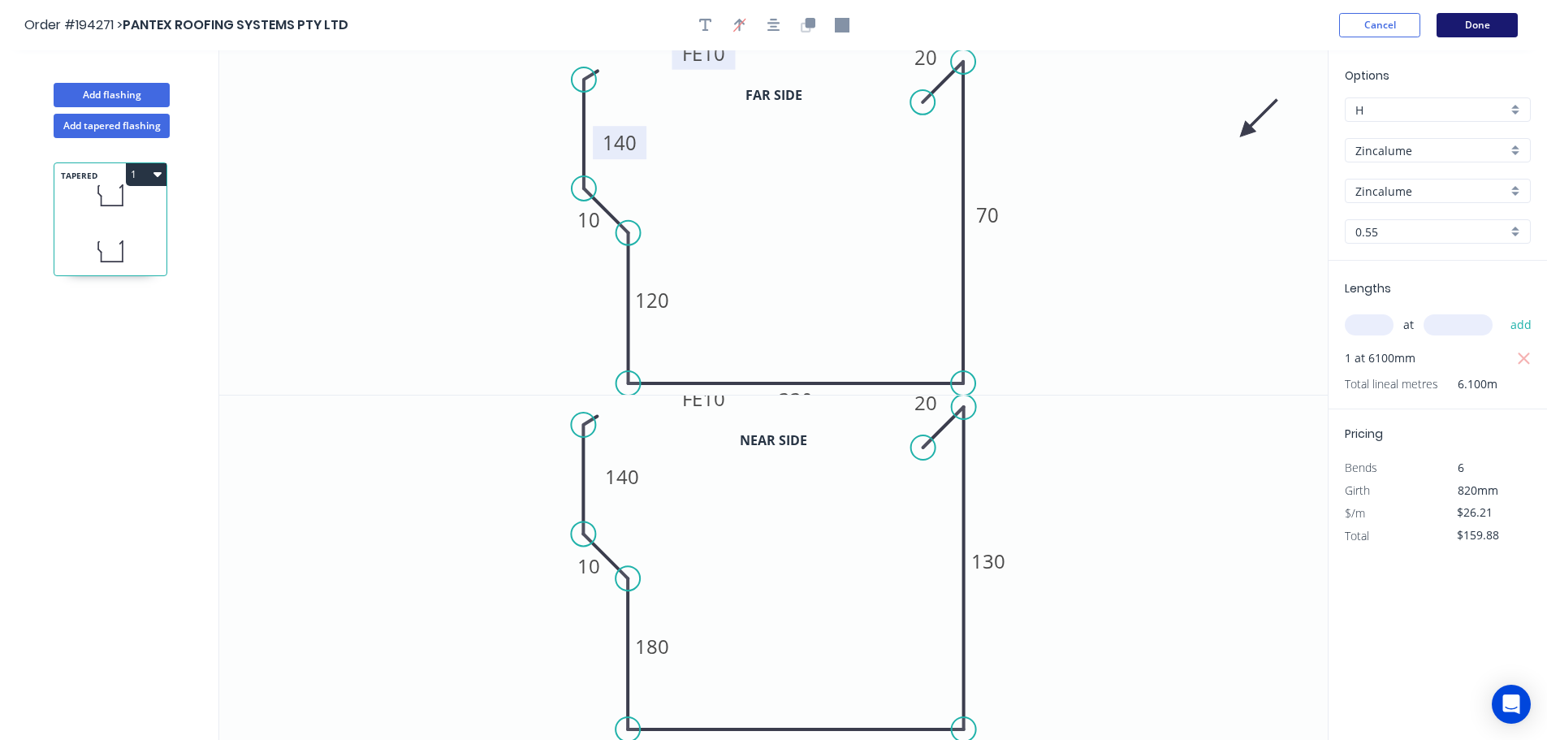
click at [776, 21] on button "Done" at bounding box center [1476, 25] width 81 height 24
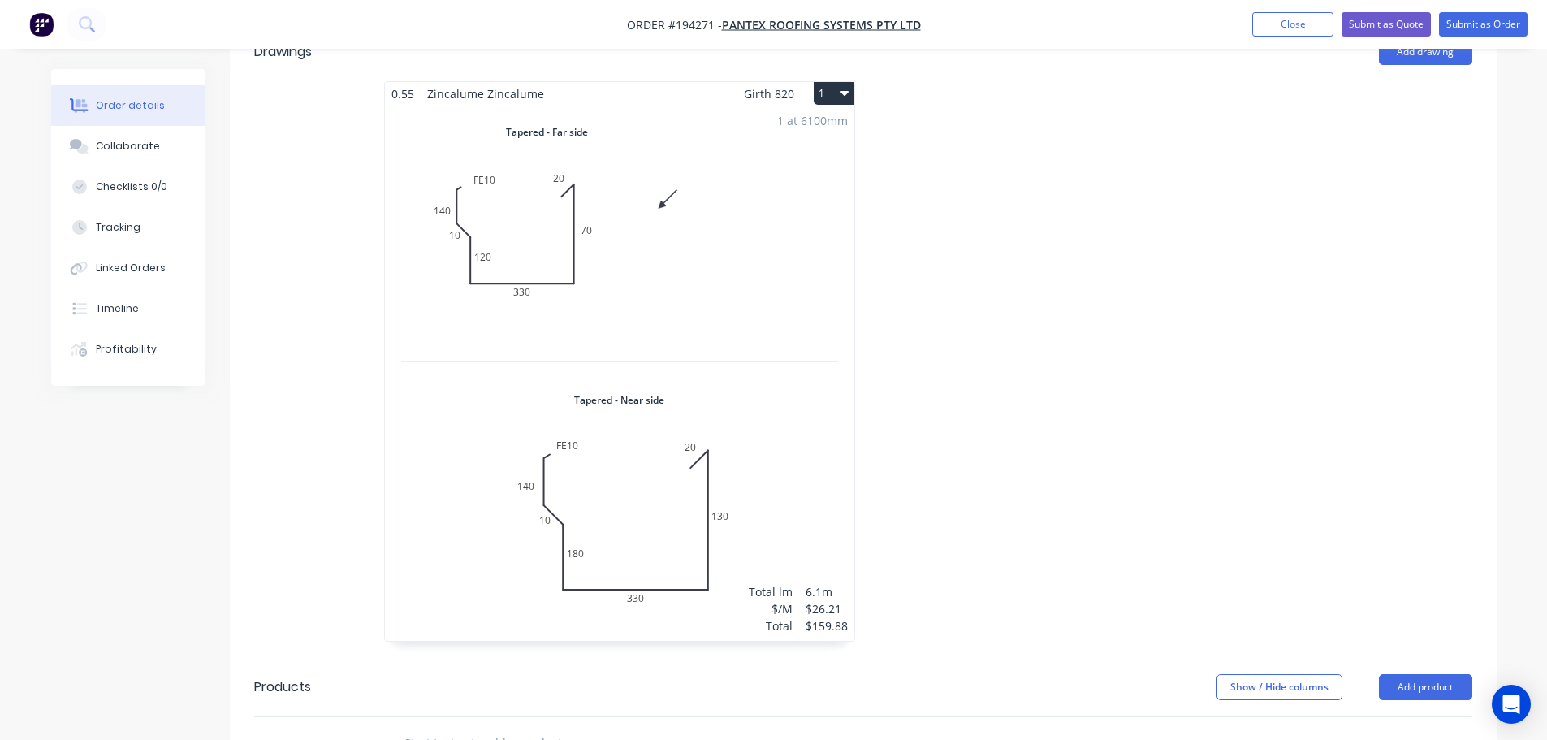
scroll to position [487, 0]
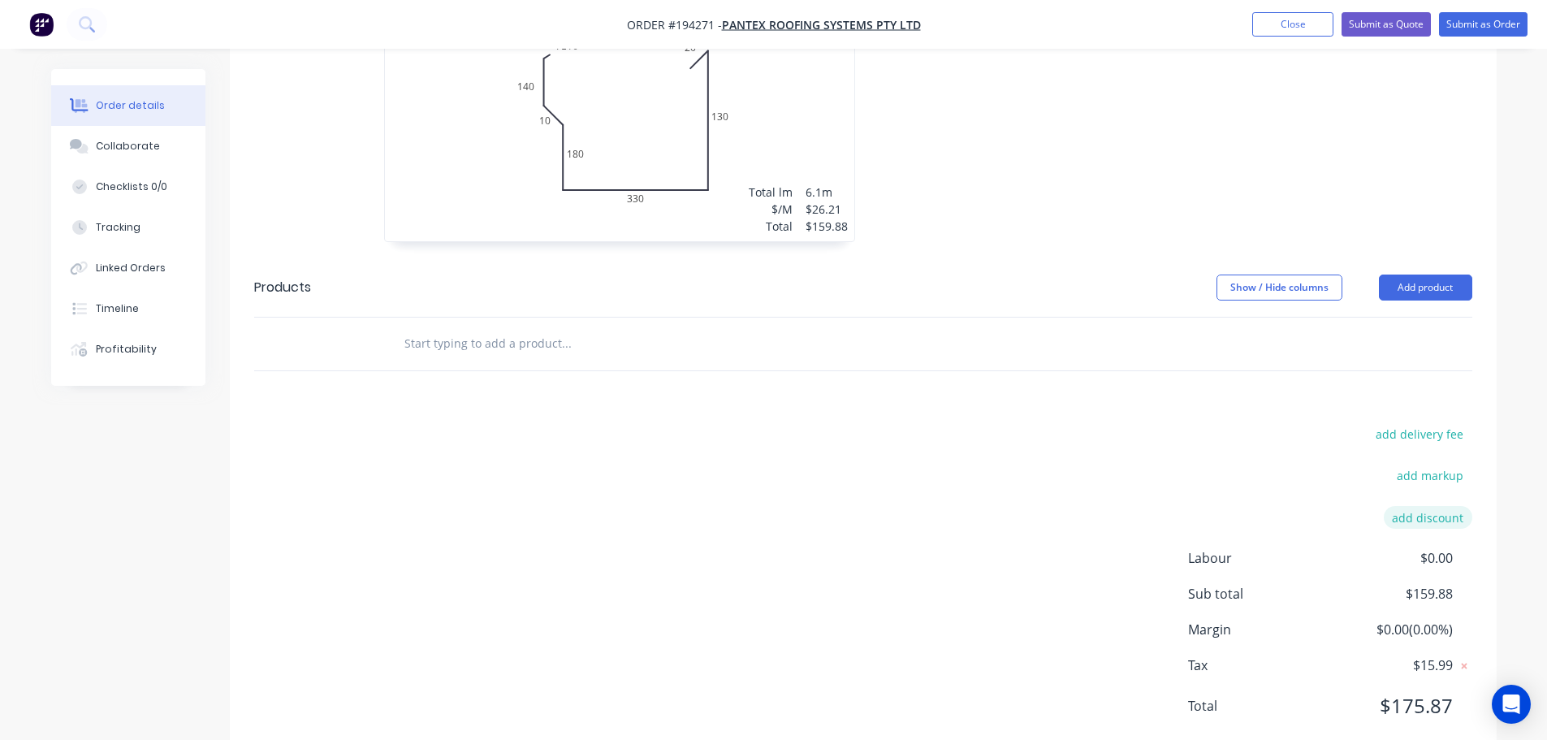
click at [776, 506] on button "add discount" at bounding box center [1428, 517] width 89 height 22
type input "RMK"
type input "100"
click input "submit" at bounding box center [0, 0] width 0 height 0
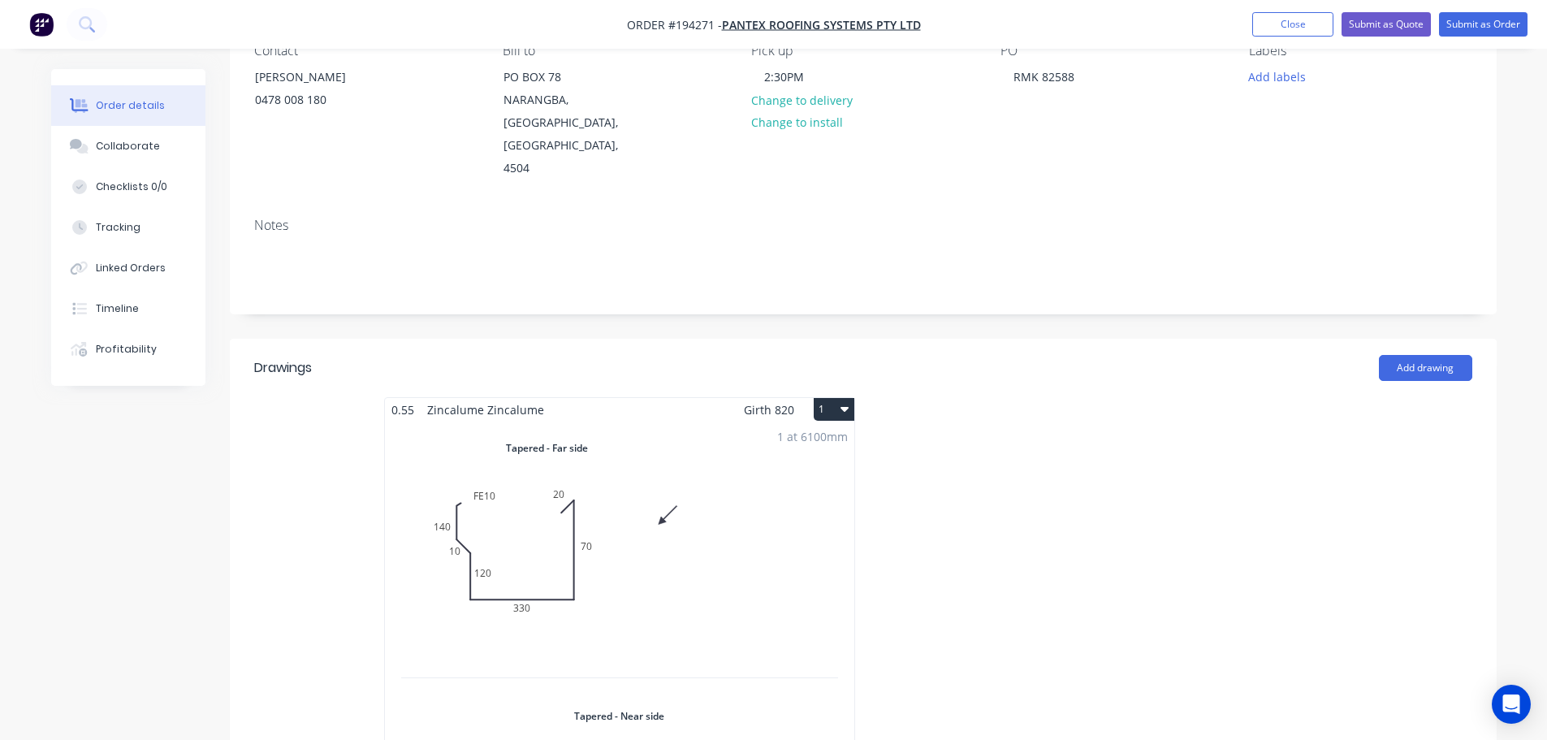
scroll to position [60, 0]
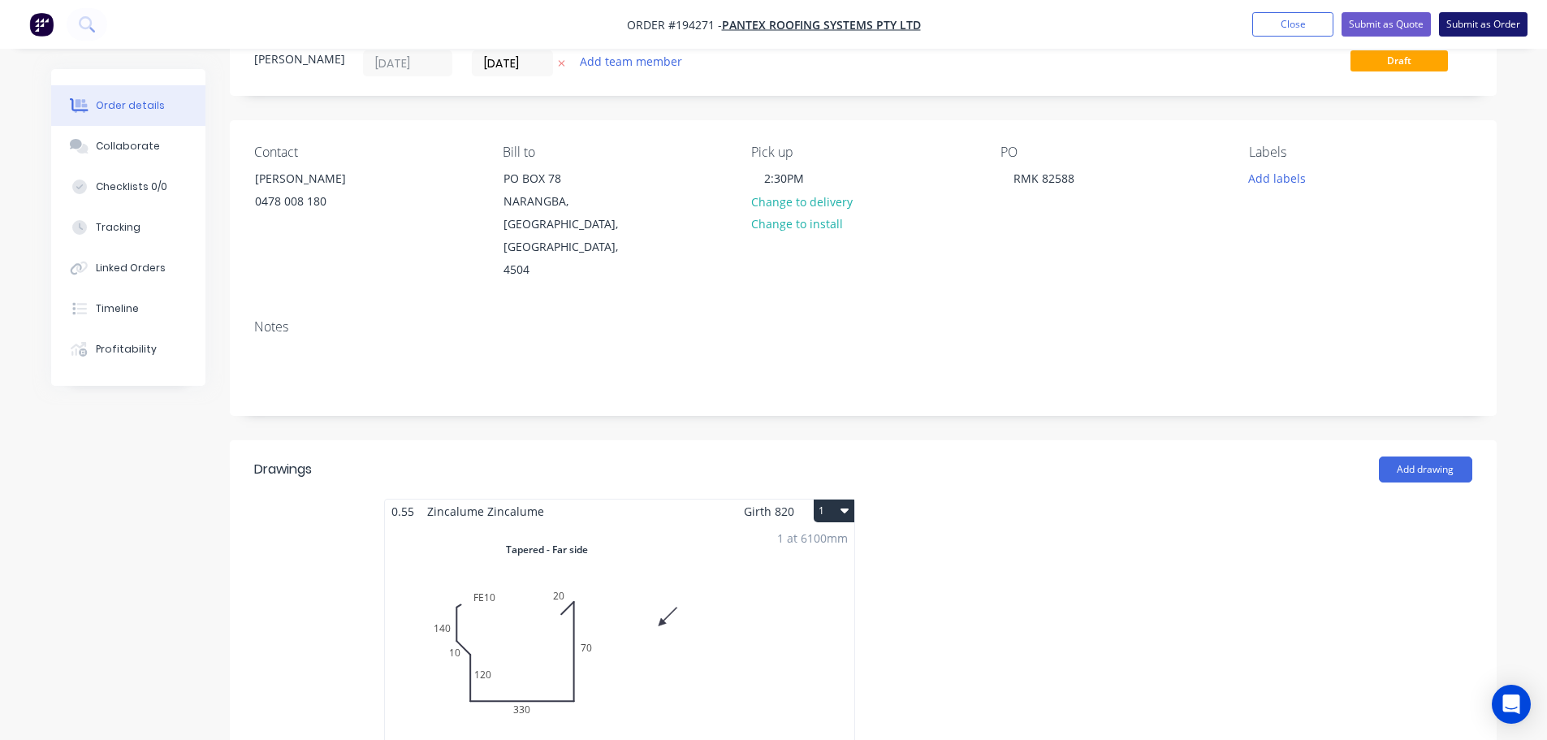
click at [776, 12] on button "Submit as Order" at bounding box center [1483, 24] width 89 height 24
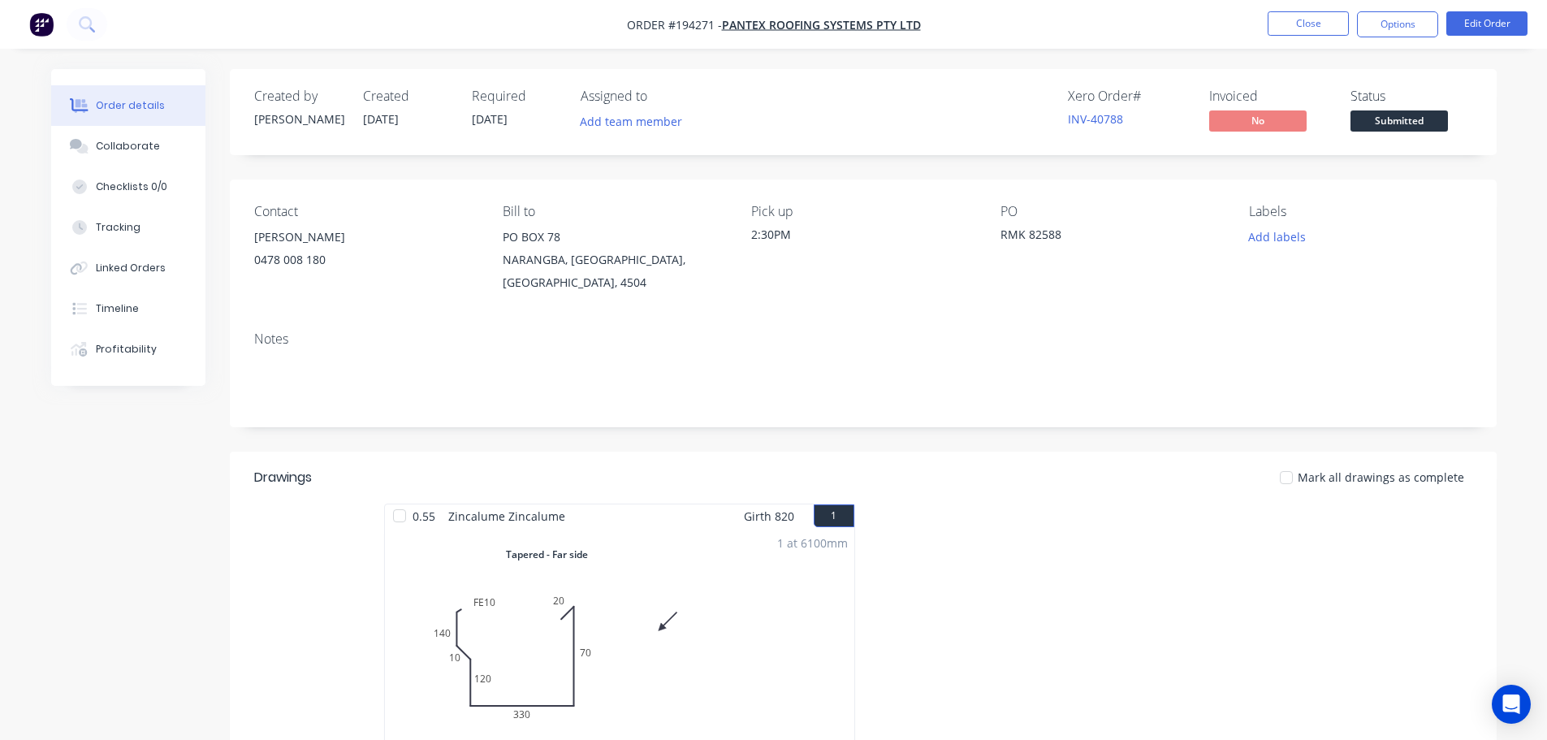
drag, startPoint x: 1416, startPoint y: 19, endPoint x: 1393, endPoint y: 38, distance: 30.6
click at [776, 19] on button "Options" at bounding box center [1397, 24] width 81 height 26
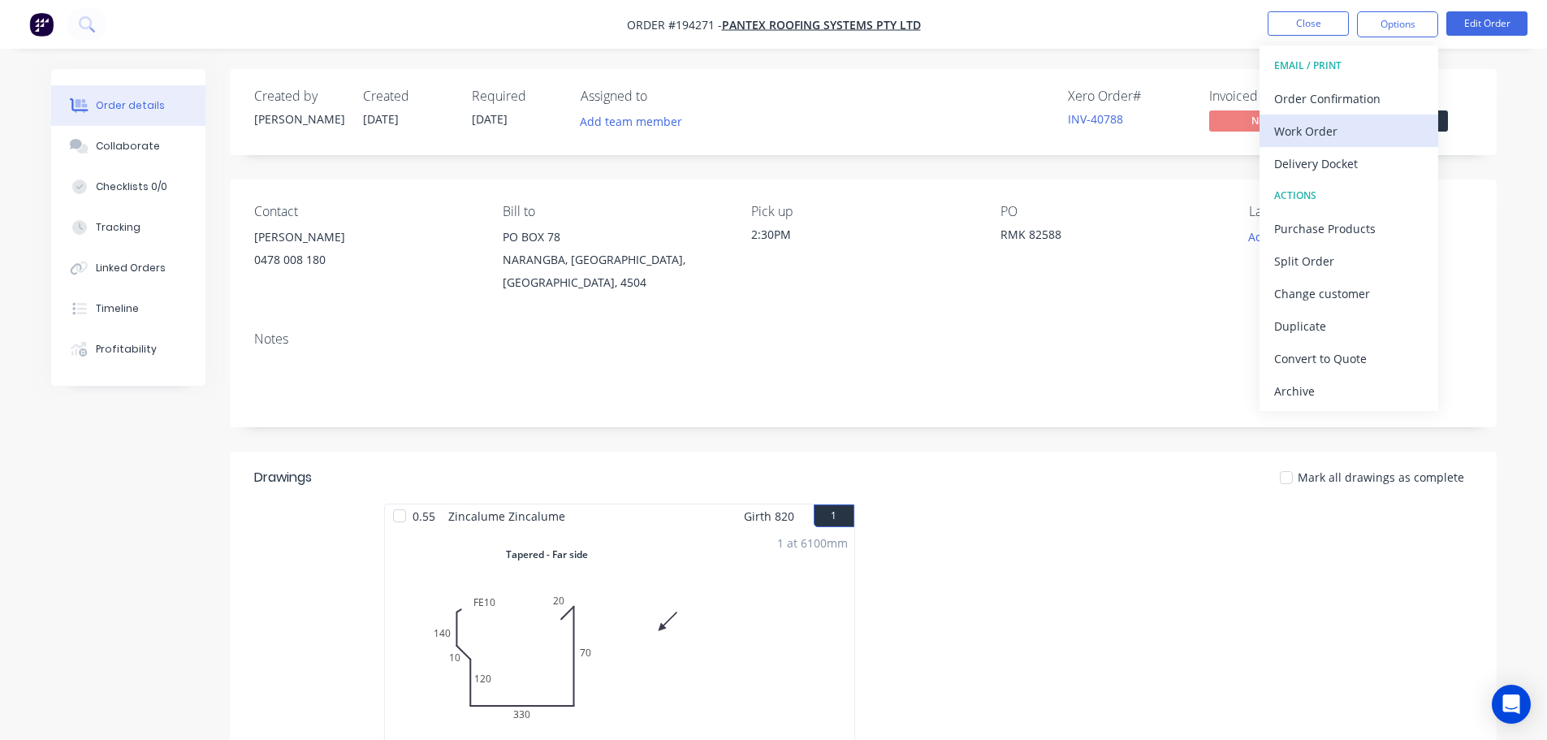
click at [776, 125] on div "Work Order" at bounding box center [1348, 131] width 149 height 24
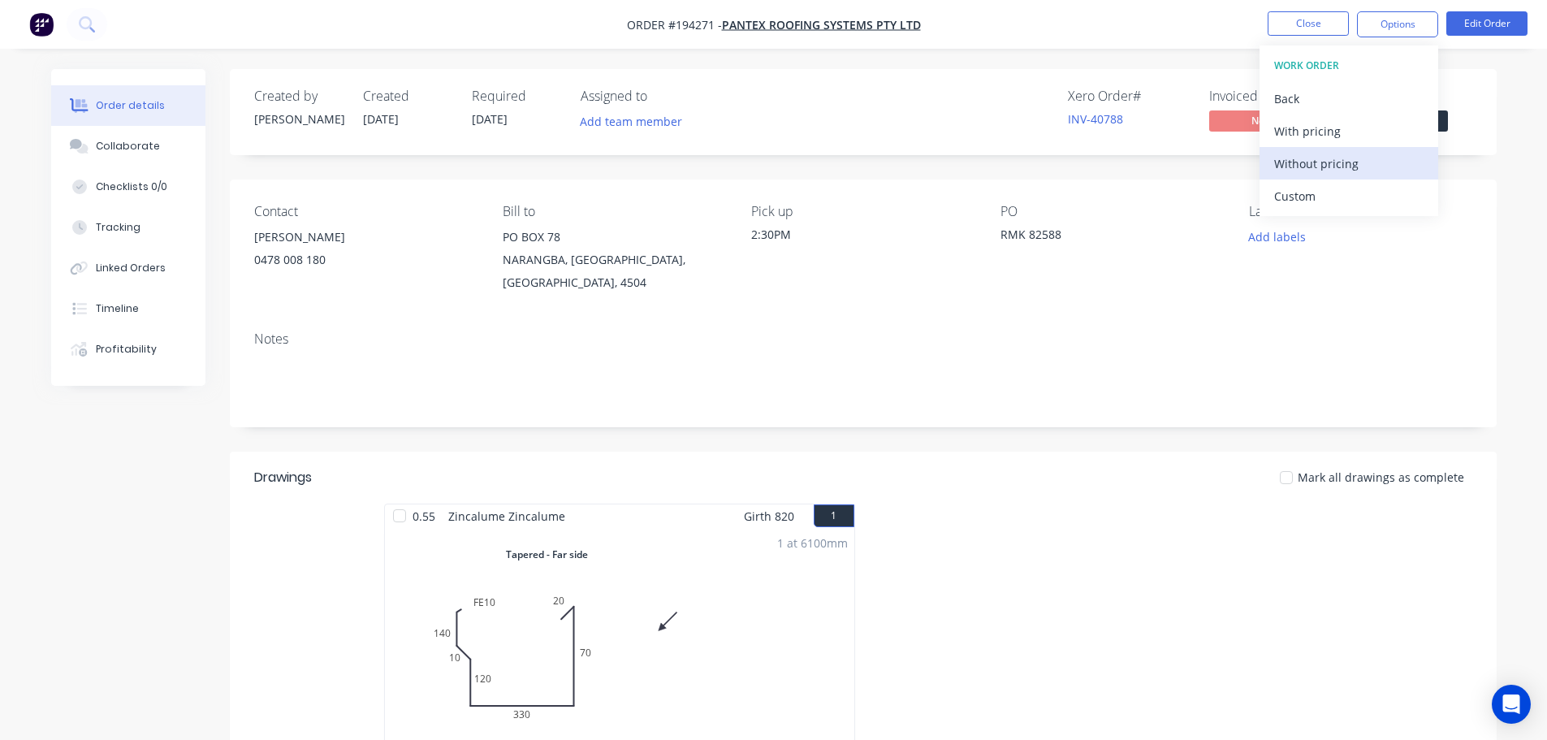
click at [776, 165] on div "Without pricing" at bounding box center [1348, 164] width 149 height 24
click at [776, 209] on button "Custom" at bounding box center [1348, 195] width 179 height 32
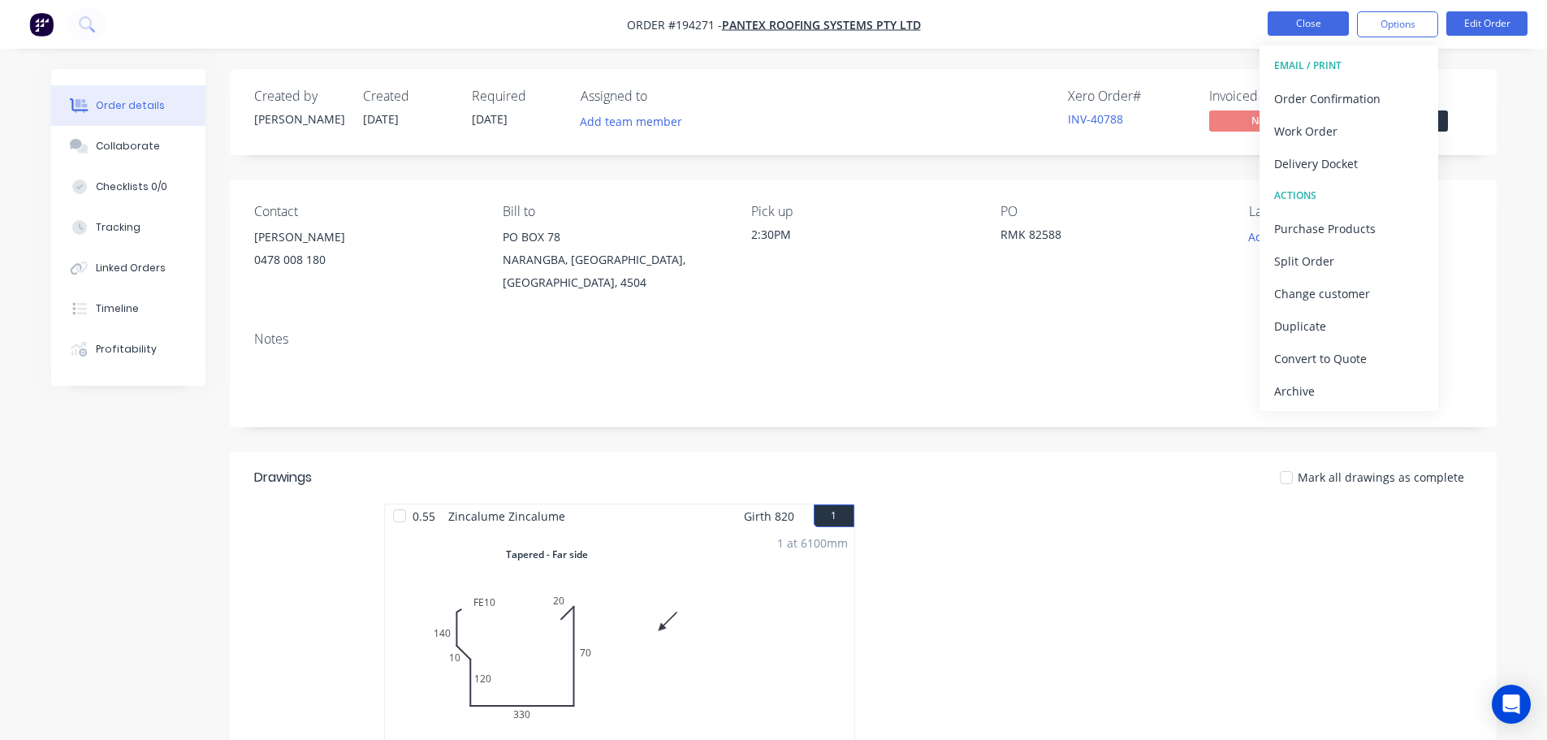
click at [776, 27] on button "Close" at bounding box center [1307, 23] width 81 height 24
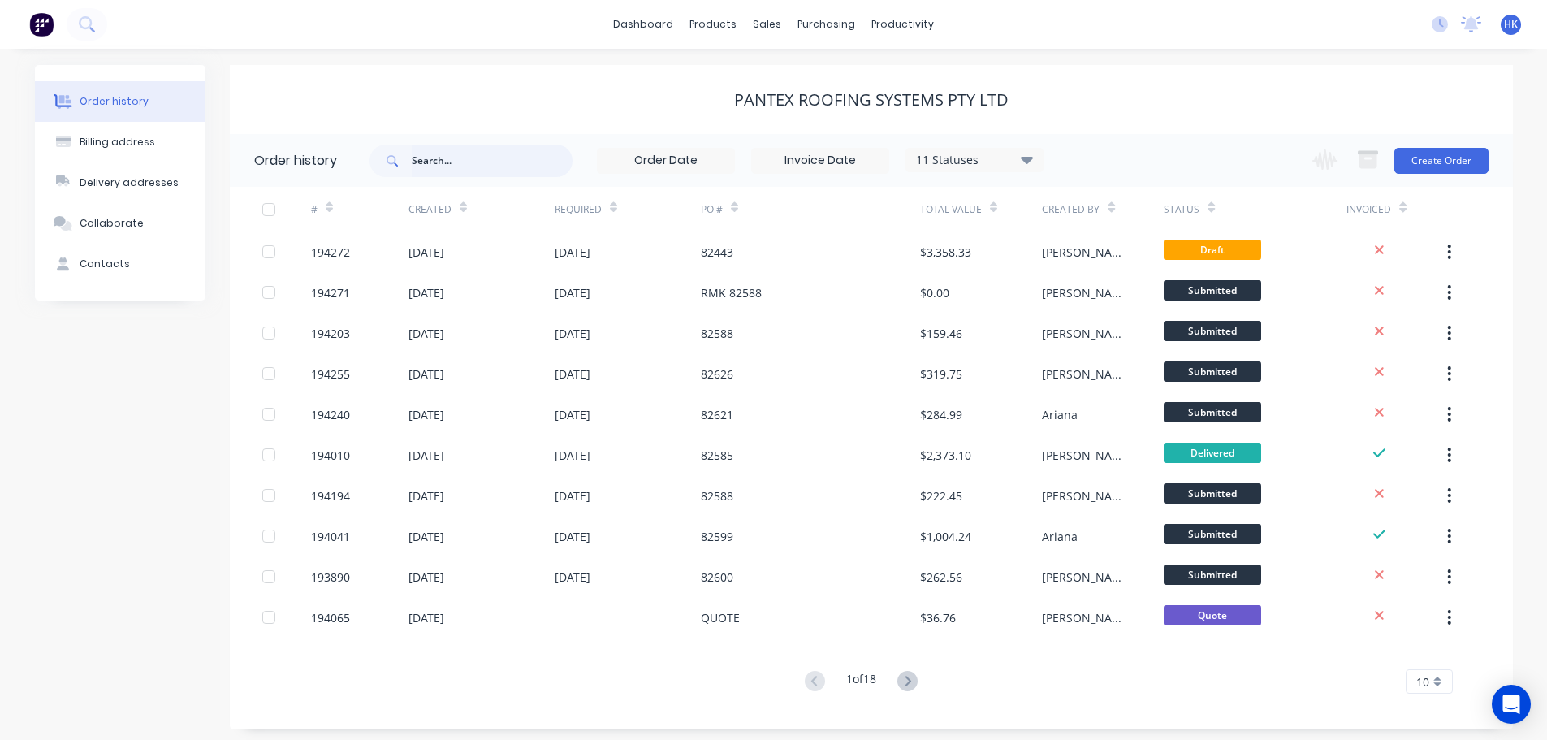
click at [482, 163] on input "text" at bounding box center [492, 161] width 161 height 32
type input "194203"
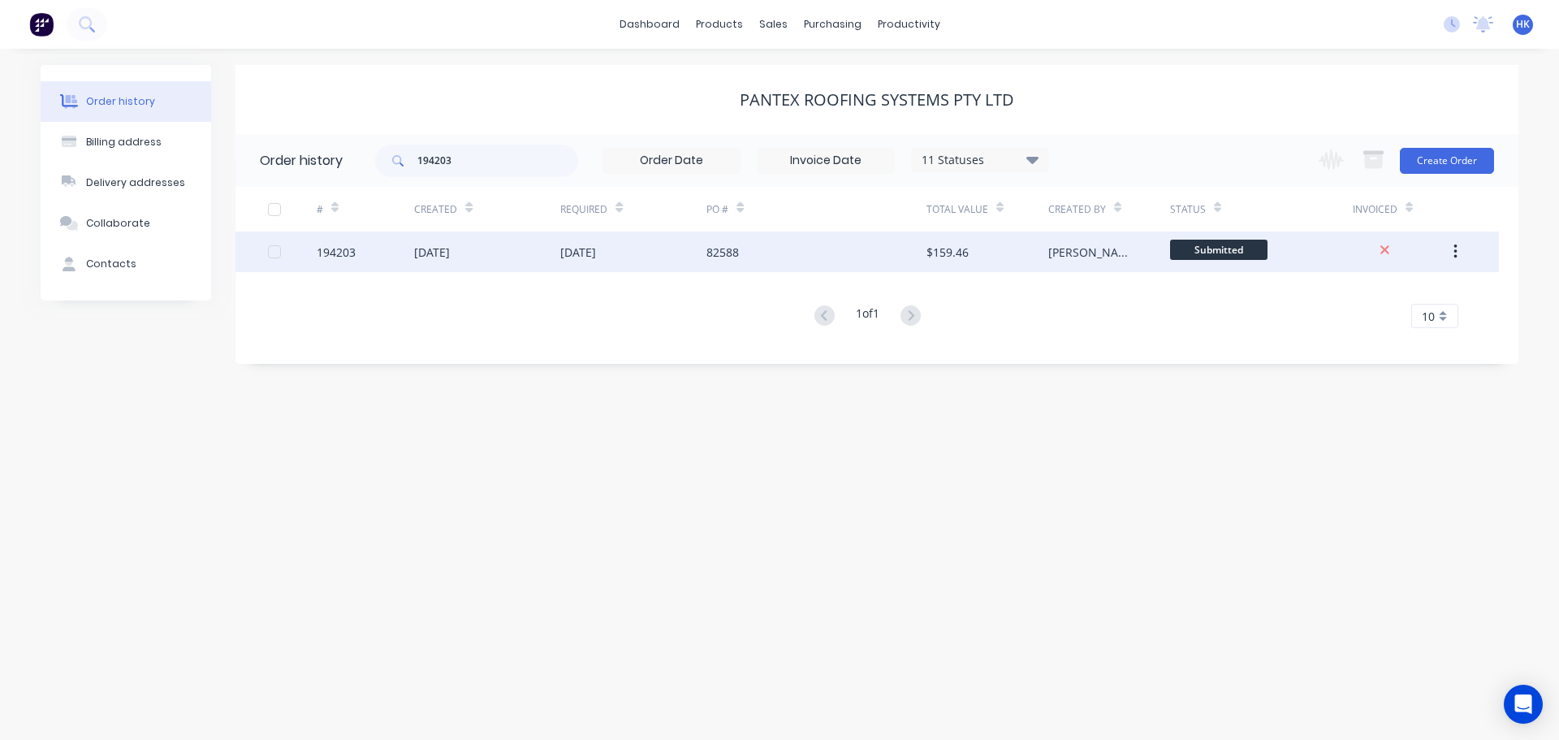
click at [564, 261] on div "[DATE]" at bounding box center [633, 251] width 146 height 41
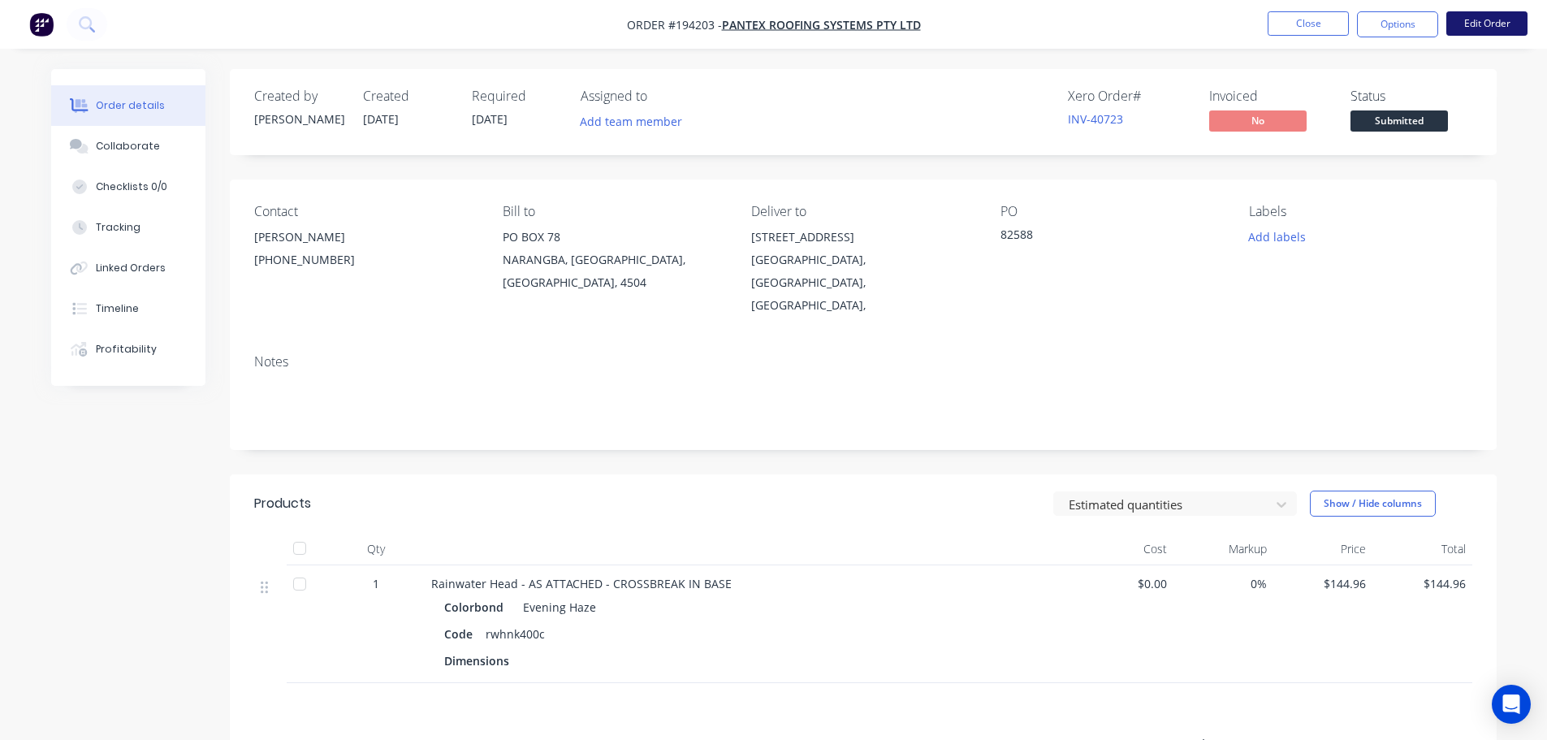
click at [776, 12] on button "Edit Order" at bounding box center [1486, 23] width 81 height 24
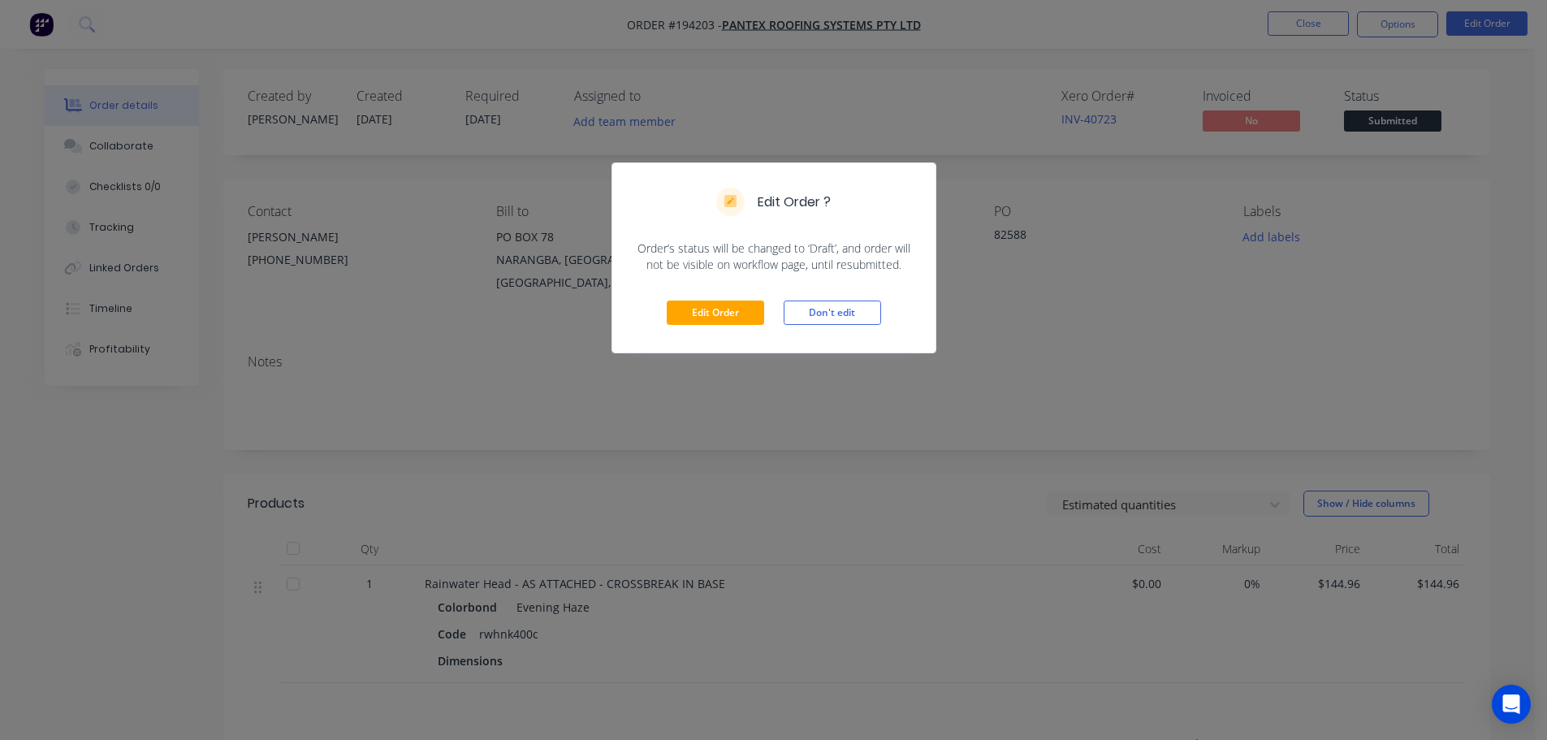
click at [676, 292] on div "Edit Order Don't edit" at bounding box center [773, 313] width 323 height 80
click at [706, 311] on button "Edit Order" at bounding box center [715, 312] width 97 height 24
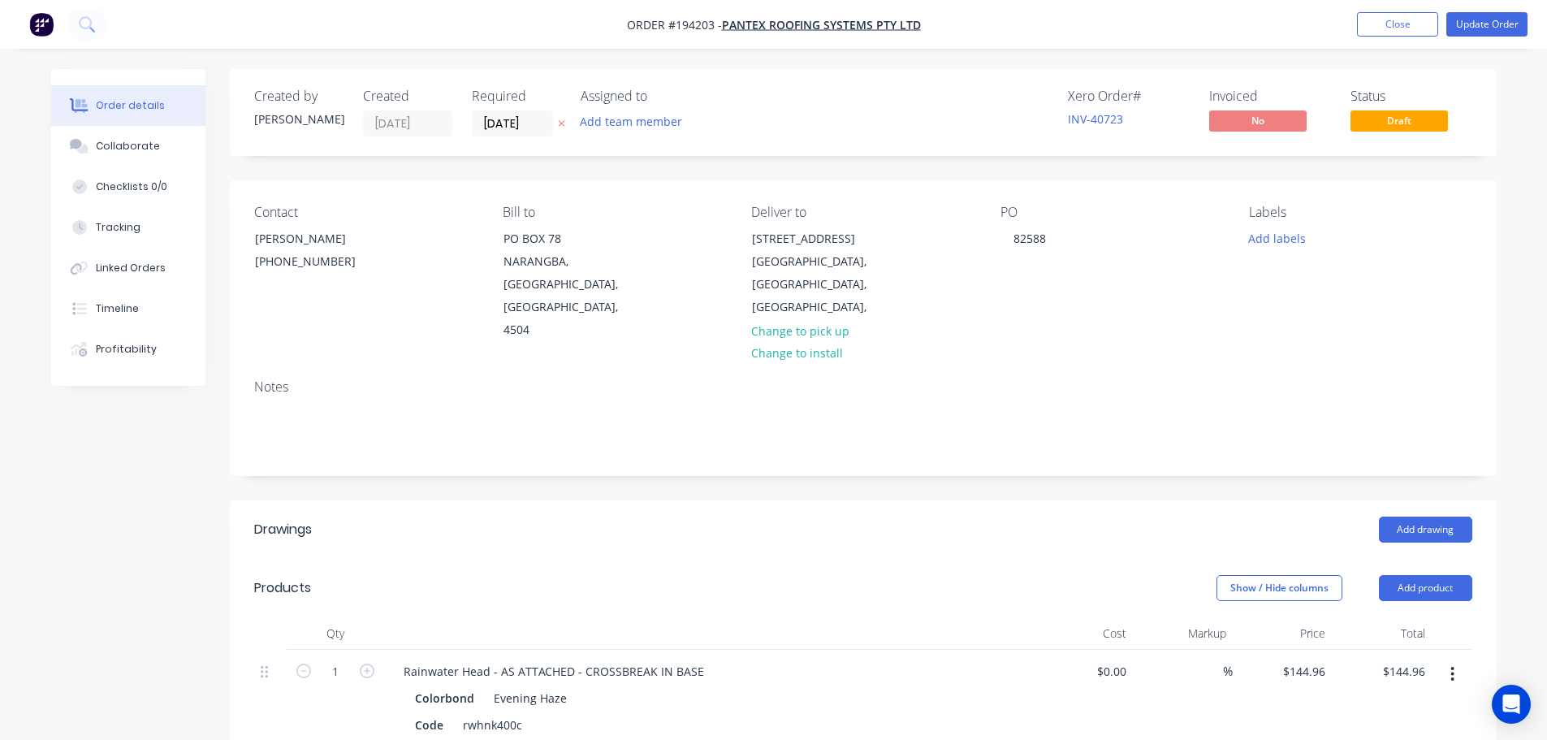
drag, startPoint x: 806, startPoint y: 307, endPoint x: 803, endPoint y: 298, distance: 9.5
click at [776, 319] on button "Change to pick up" at bounding box center [799, 330] width 115 height 22
click at [763, 236] on div at bounding box center [764, 239] width 26 height 24
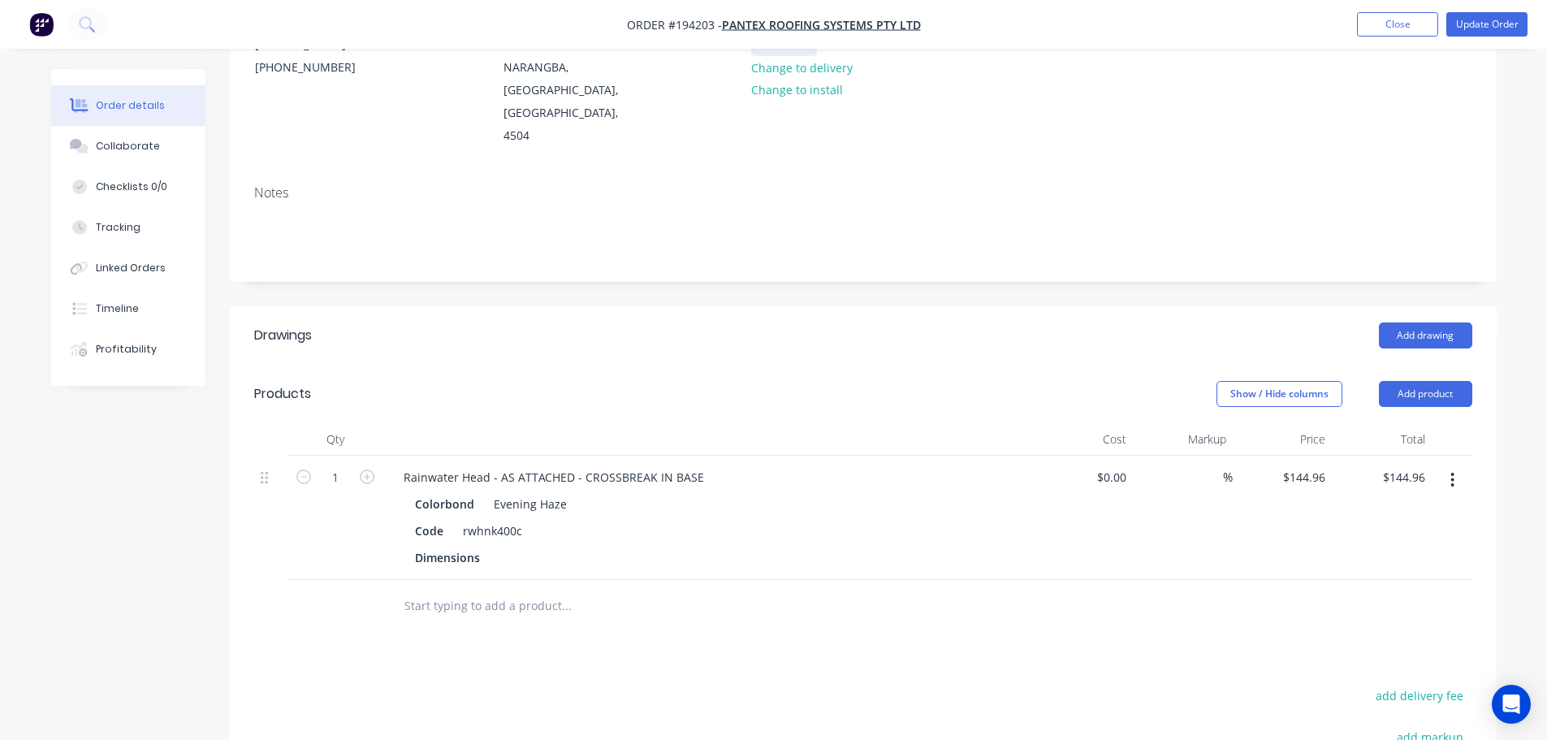
scroll to position [325, 0]
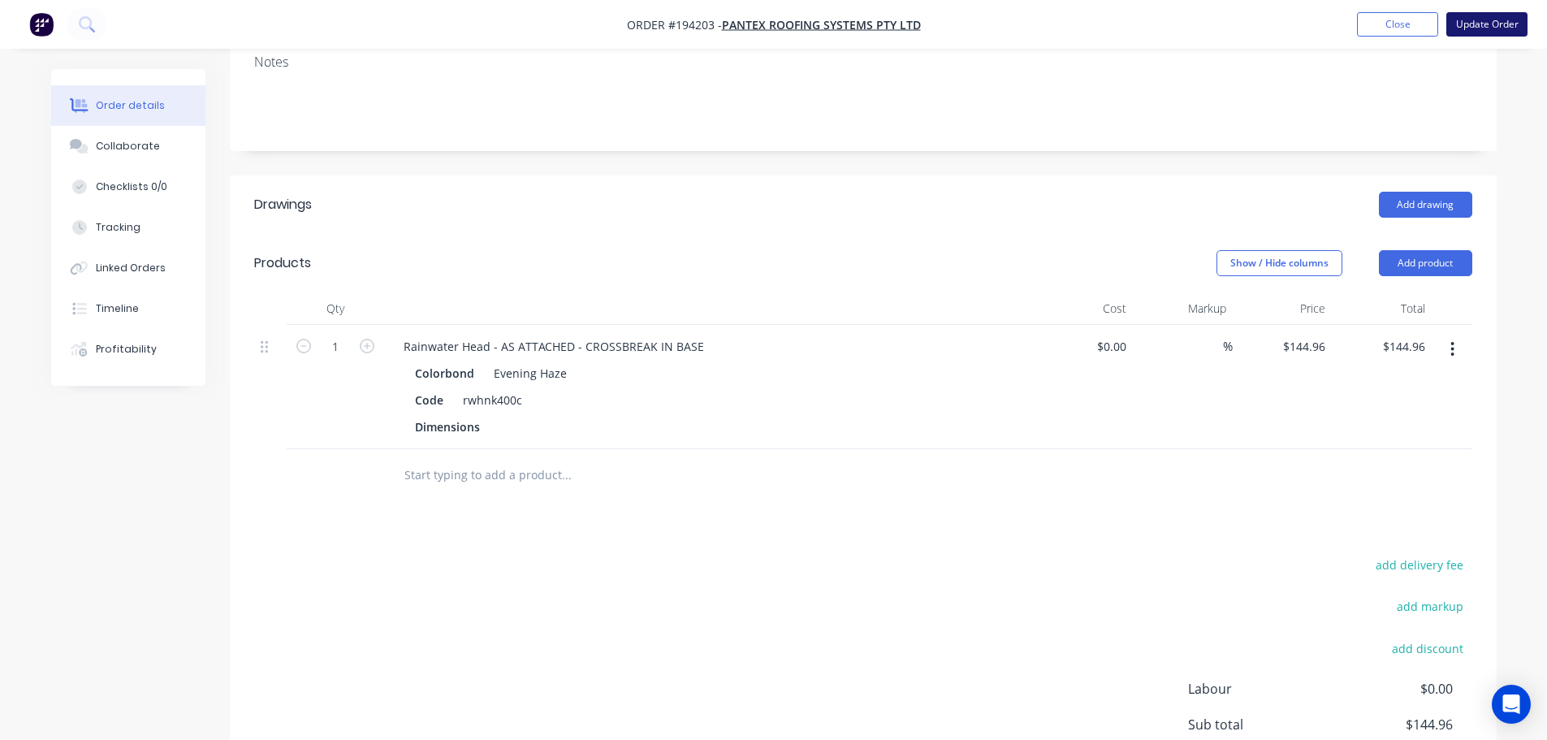
click at [776, 24] on button "Update Order" at bounding box center [1486, 24] width 81 height 24
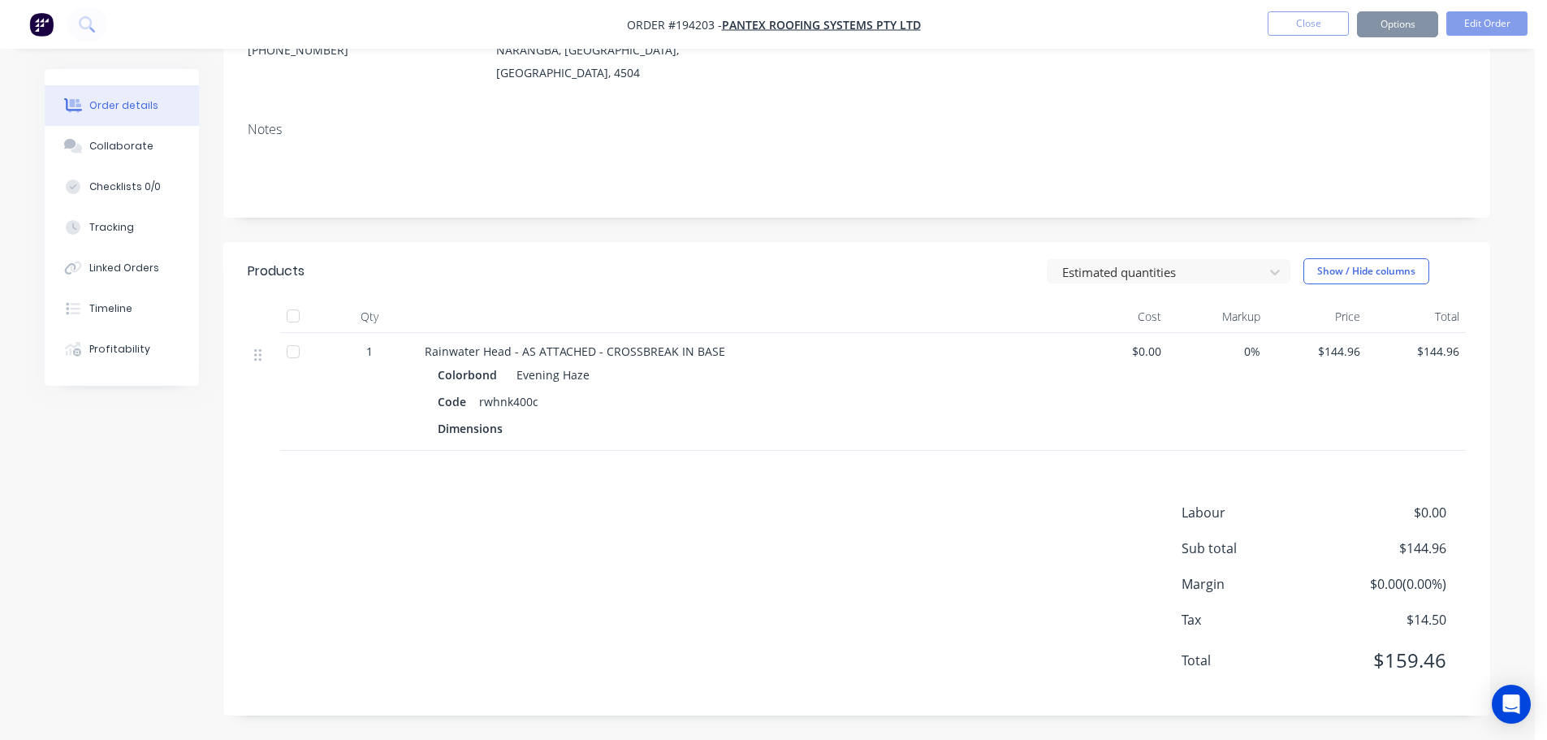
scroll to position [0, 0]
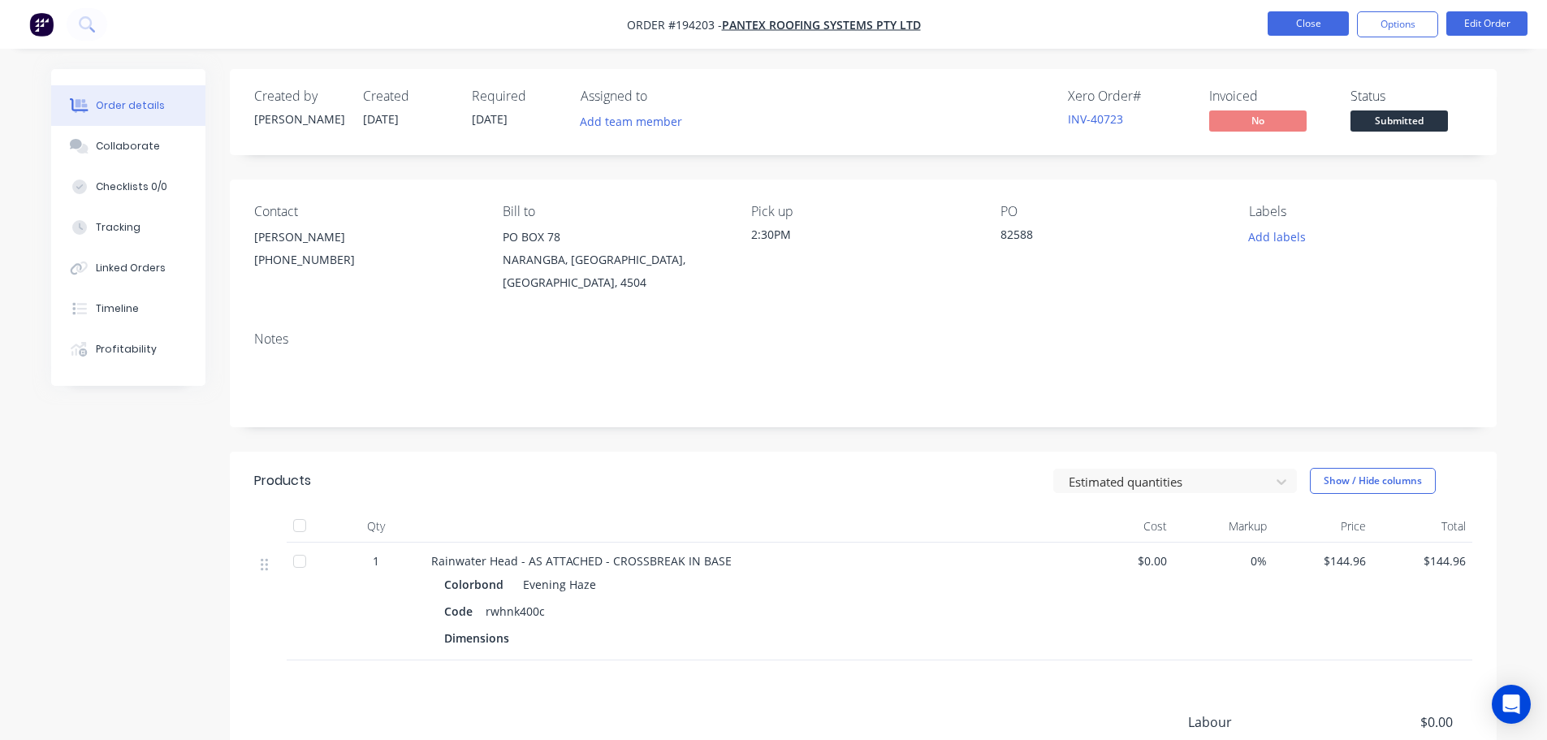
click at [776, 32] on button "Close" at bounding box center [1307, 23] width 81 height 24
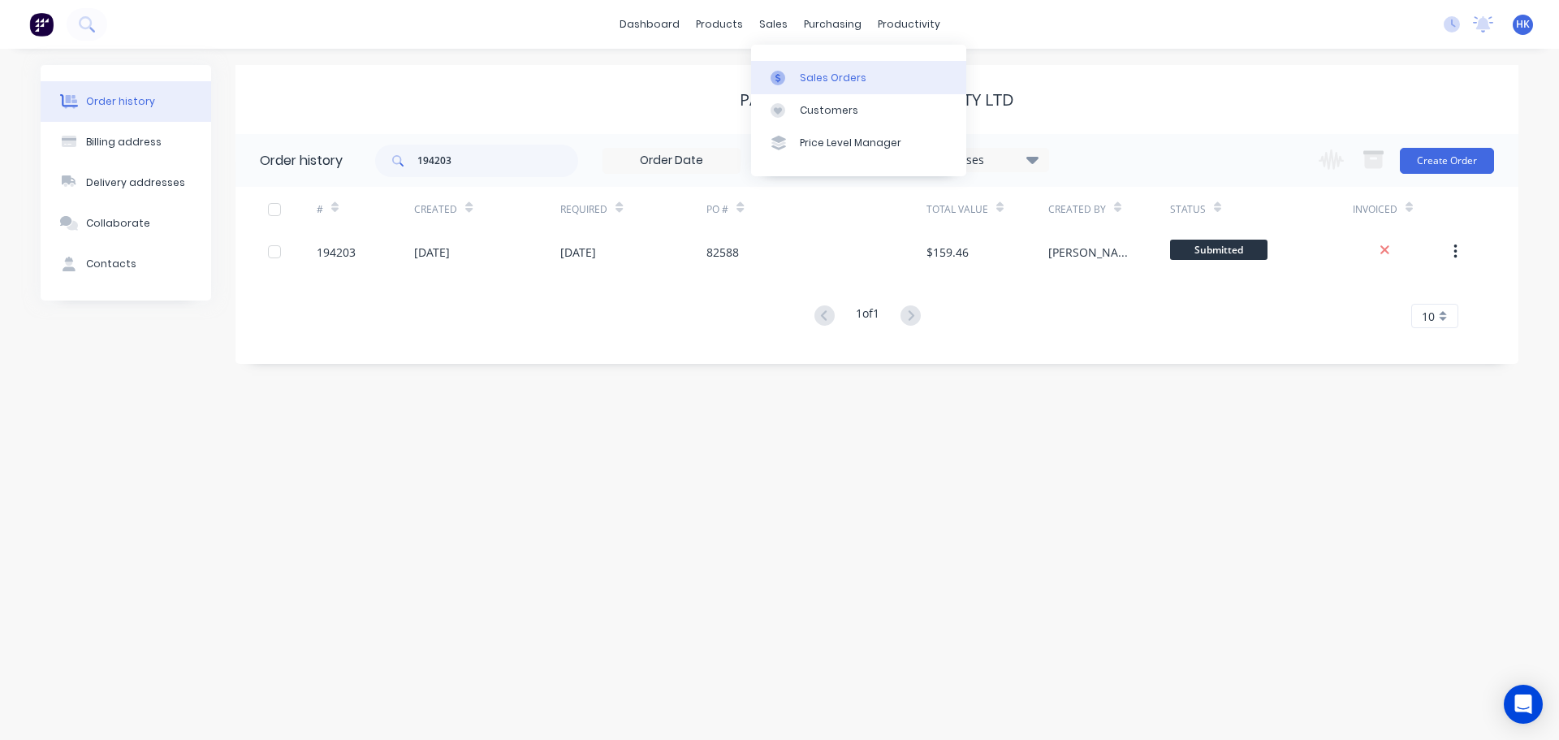
click at [776, 63] on link "Sales Orders" at bounding box center [858, 77] width 215 height 32
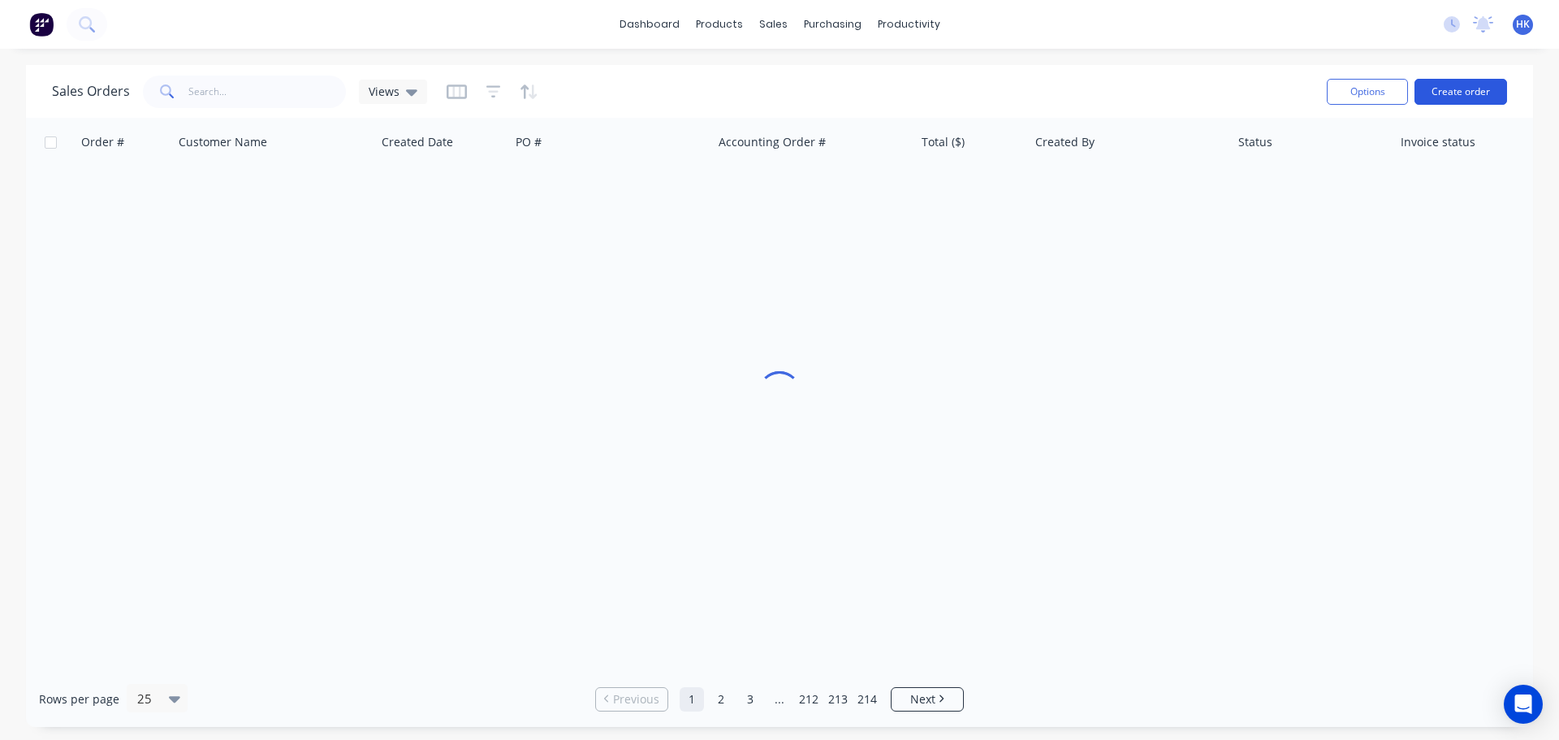
click at [776, 96] on button "Create order" at bounding box center [1460, 92] width 93 height 26
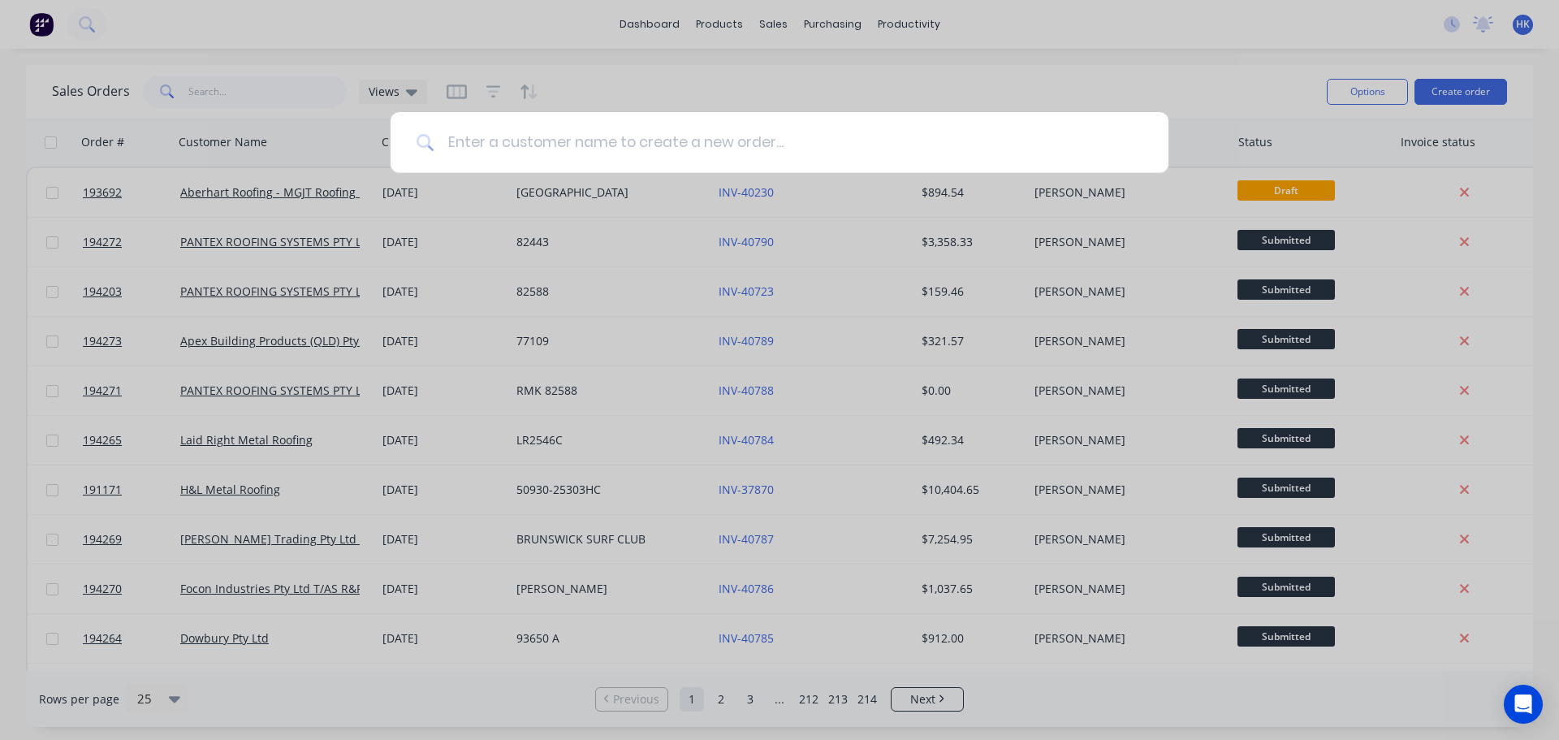
click at [525, 154] on input at bounding box center [788, 142] width 708 height 61
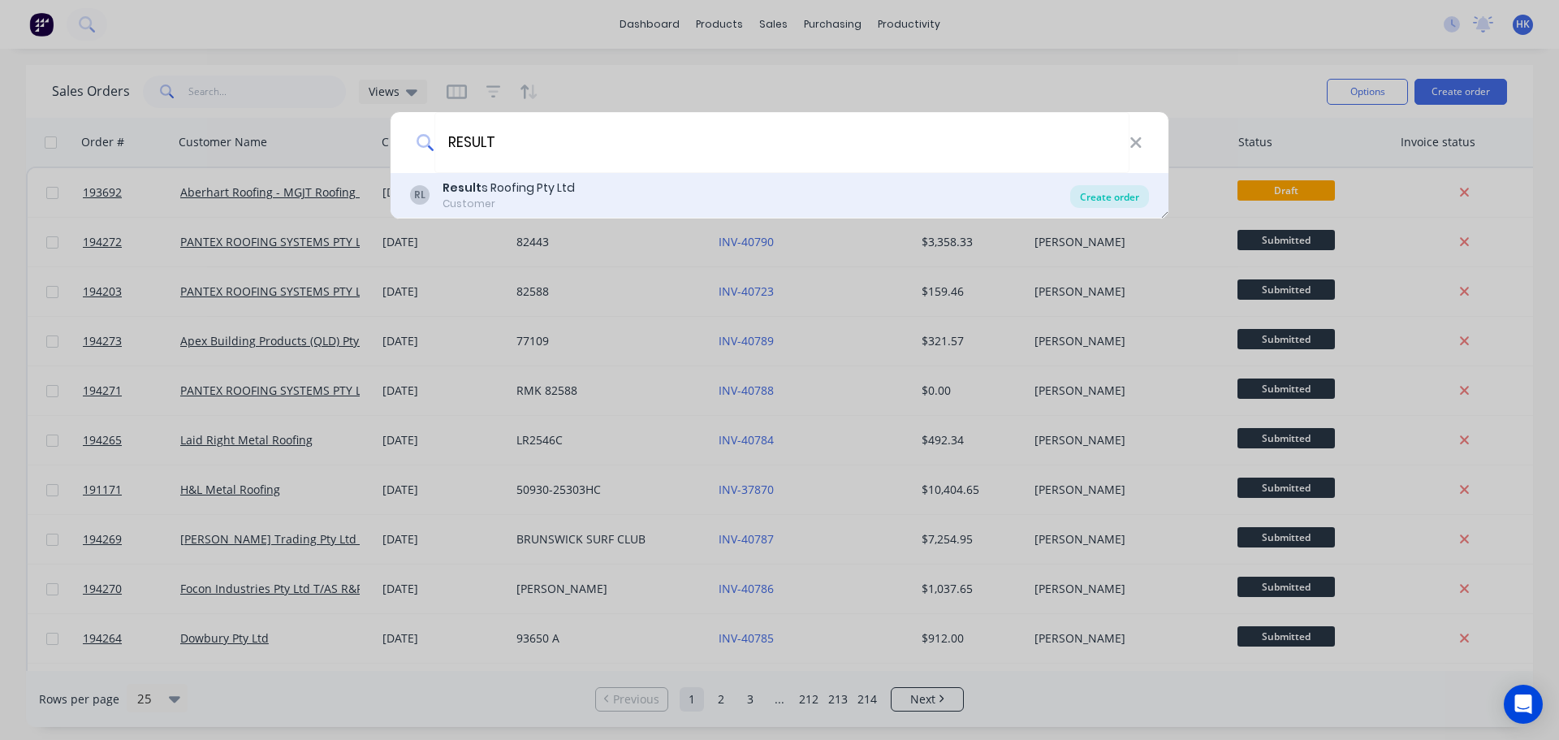
type input "RESULT"
click at [776, 192] on div "Create order" at bounding box center [1109, 196] width 79 height 23
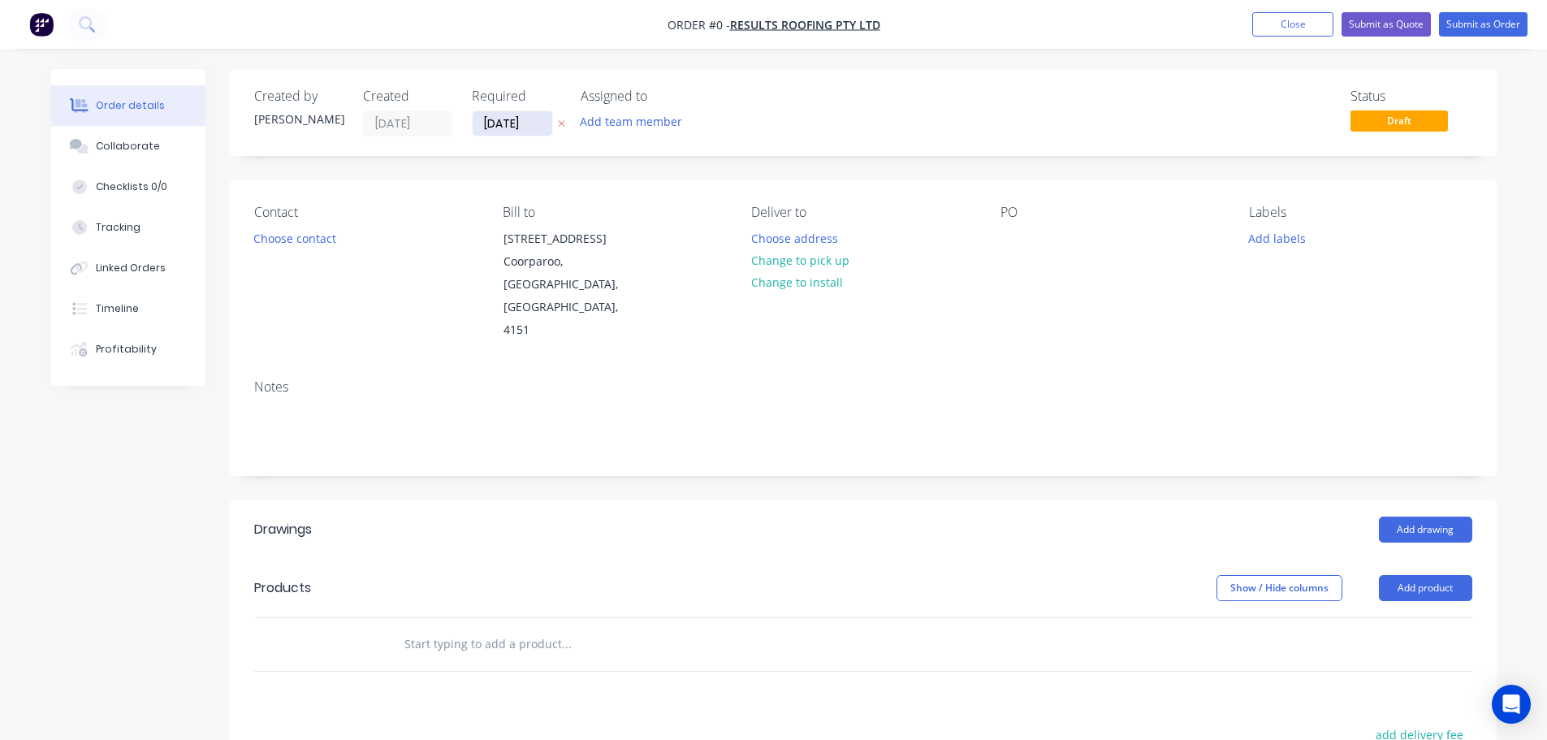
click at [475, 126] on input "[DATE]" at bounding box center [513, 123] width 80 height 24
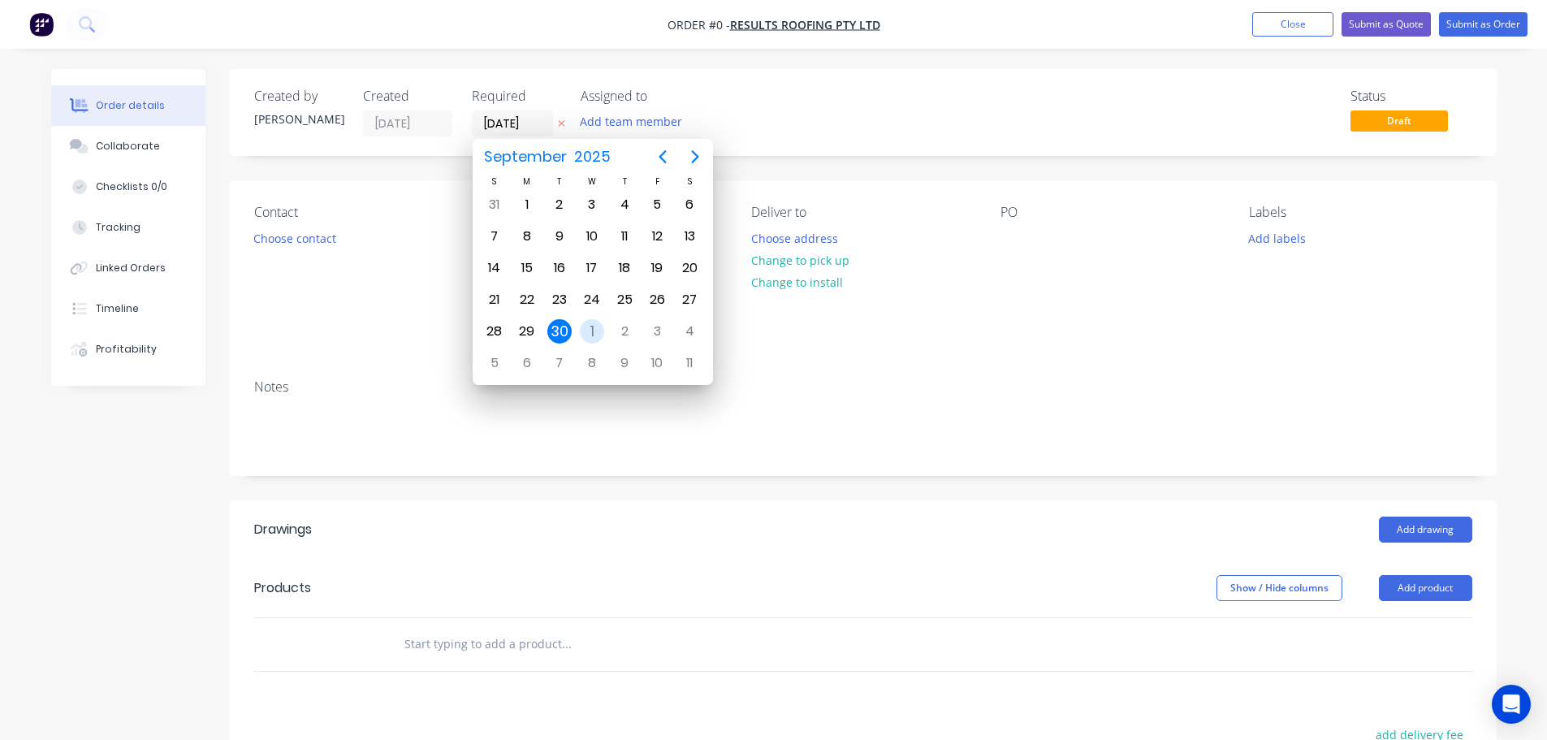
click at [589, 325] on div "1" at bounding box center [592, 331] width 24 height 24
type input "[DATE]"
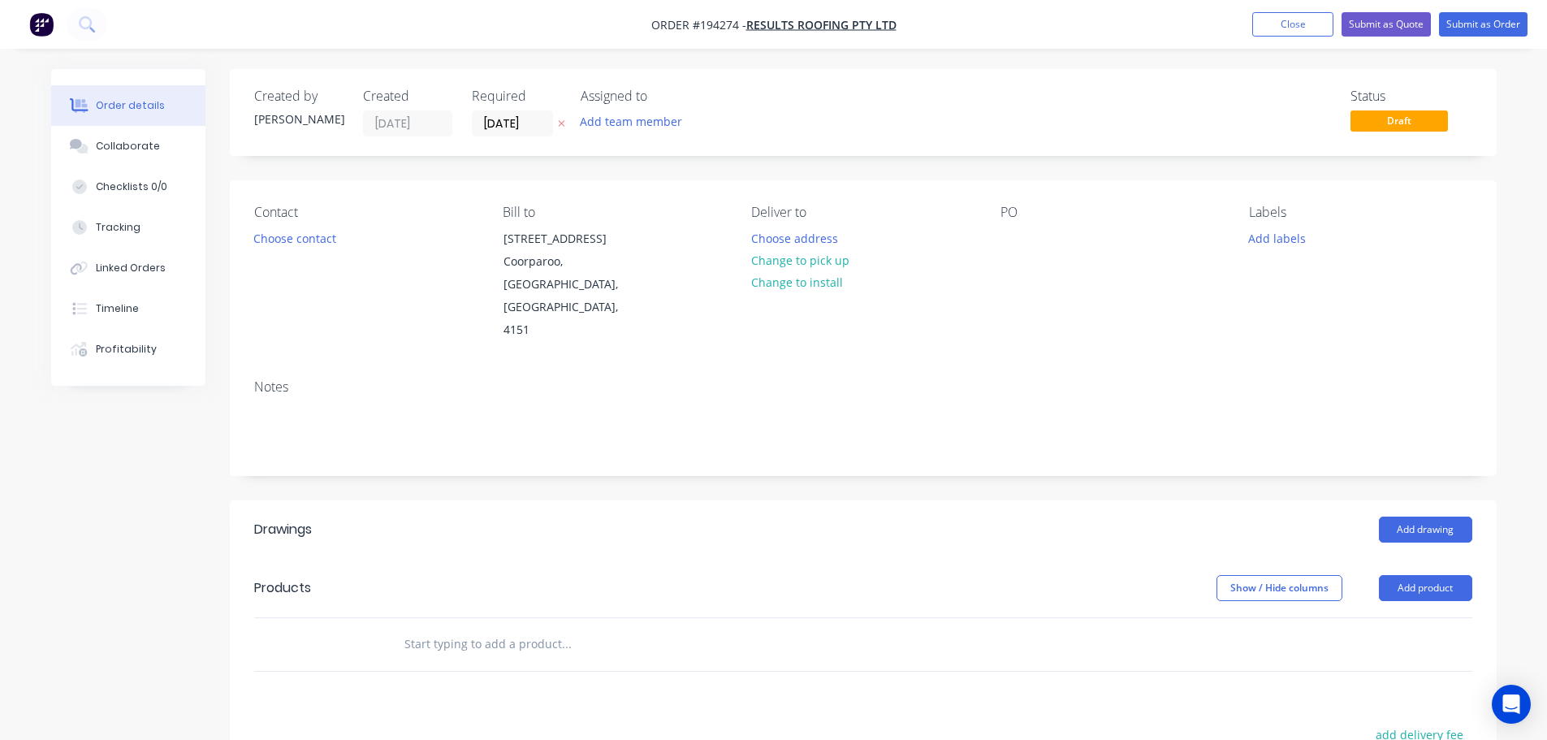
click at [322, 241] on button "Choose contact" at bounding box center [294, 238] width 100 height 22
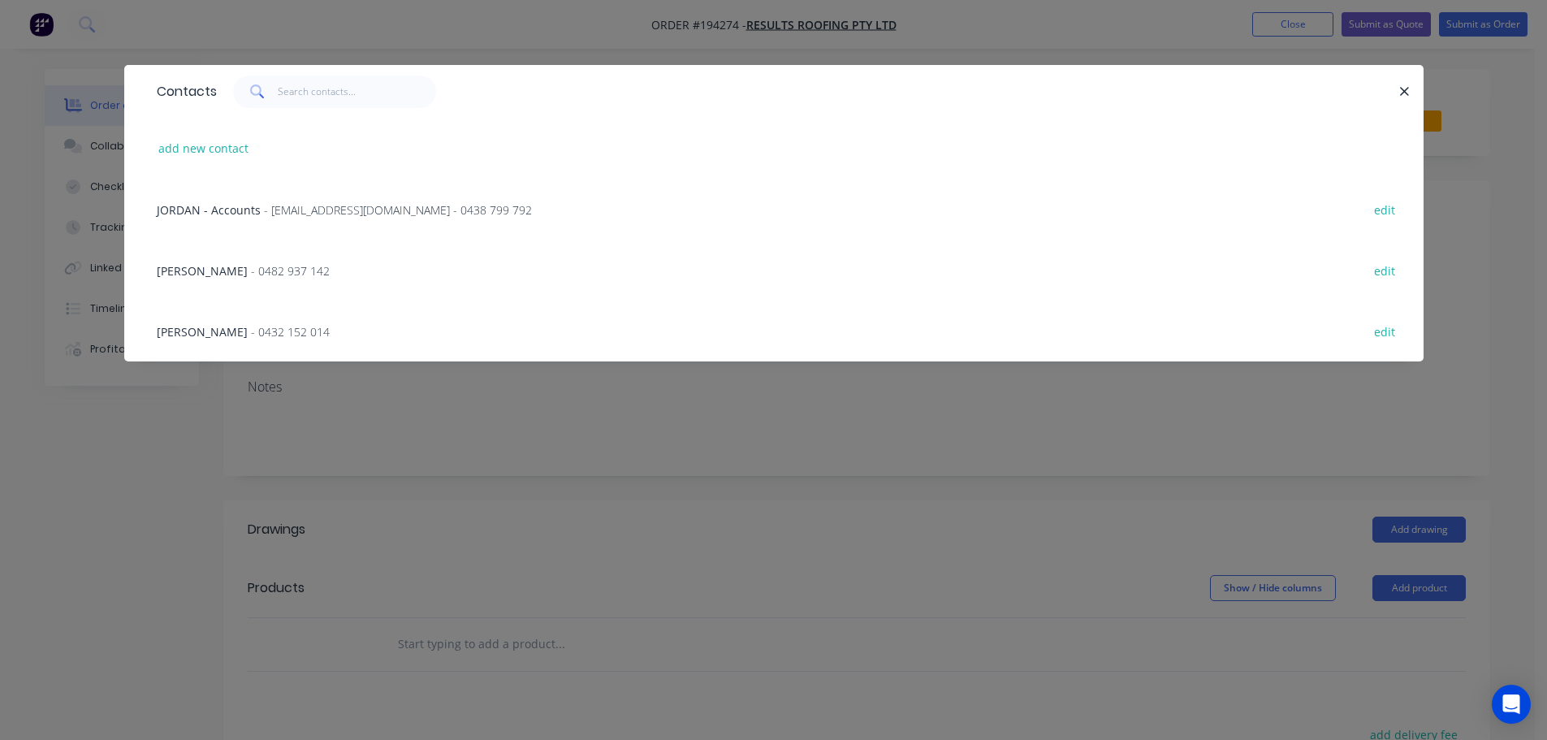
click at [251, 272] on span "- 0482 937 142" at bounding box center [290, 270] width 79 height 15
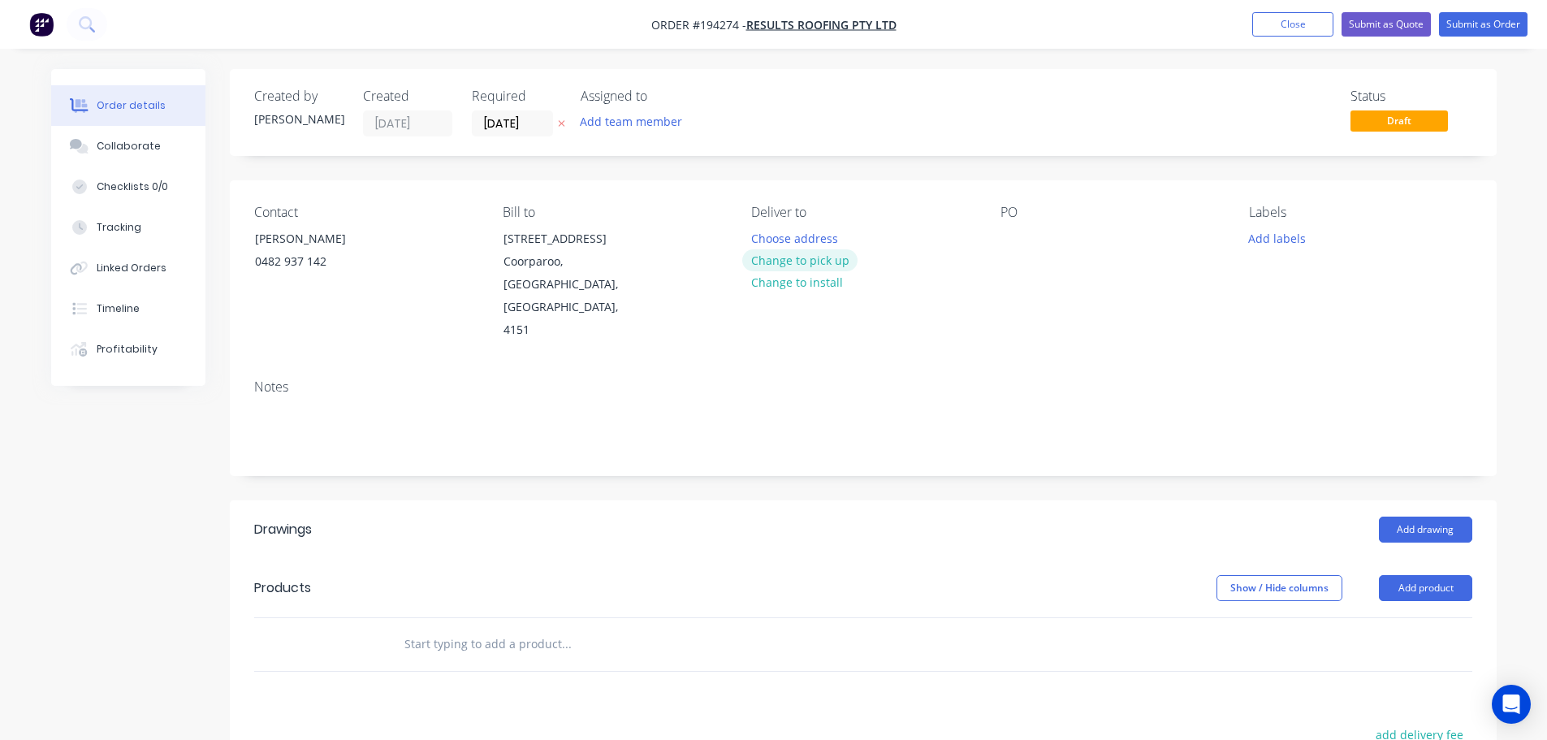
click at [776, 254] on button "Change to pick up" at bounding box center [799, 260] width 115 height 22
click at [758, 240] on div at bounding box center [764, 239] width 26 height 24
click at [776, 243] on div at bounding box center [1013, 239] width 26 height 24
click at [776, 516] on button "Add drawing" at bounding box center [1425, 529] width 93 height 26
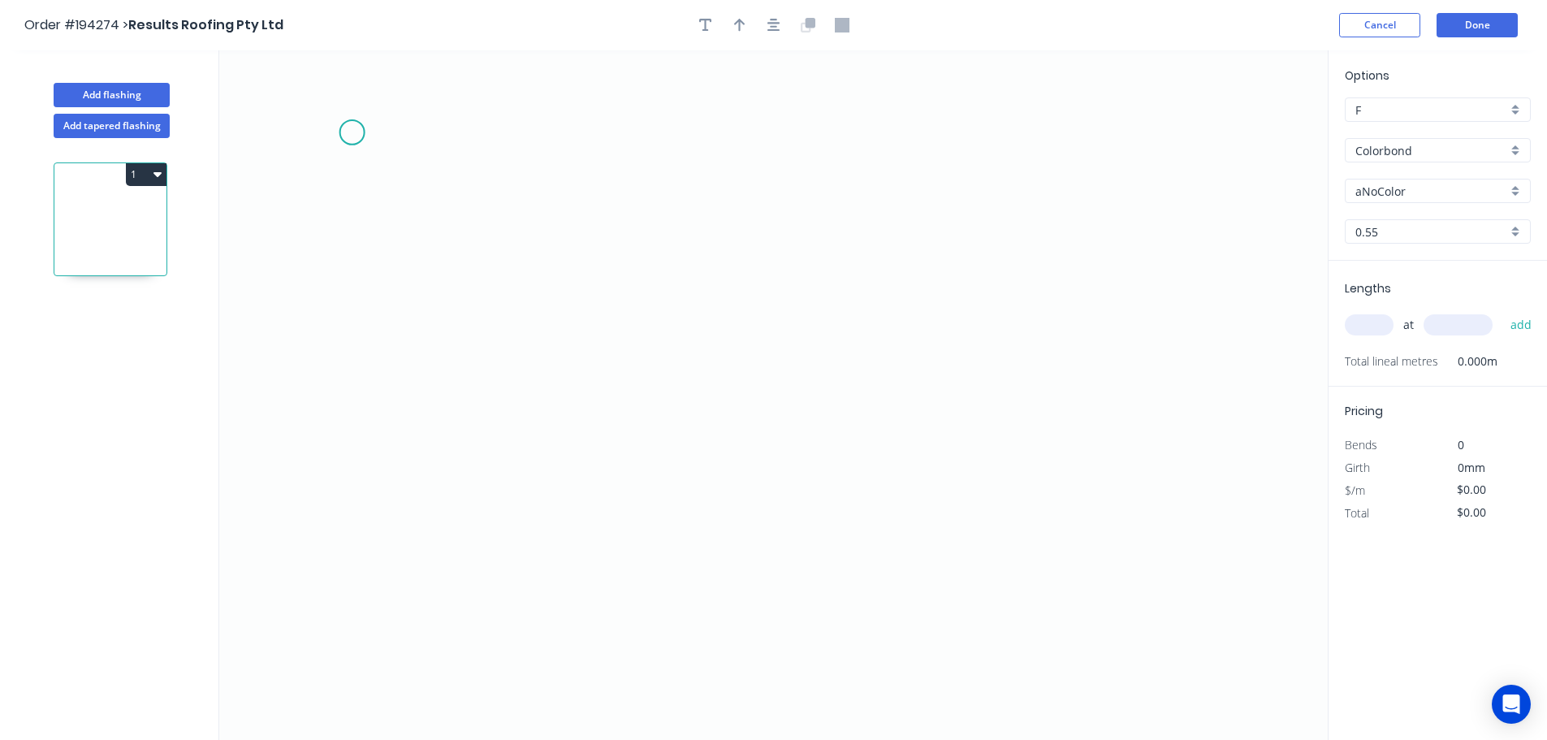
click at [349, 120] on icon "0" at bounding box center [773, 394] width 1108 height 689
click at [336, 412] on icon "0" at bounding box center [773, 394] width 1108 height 689
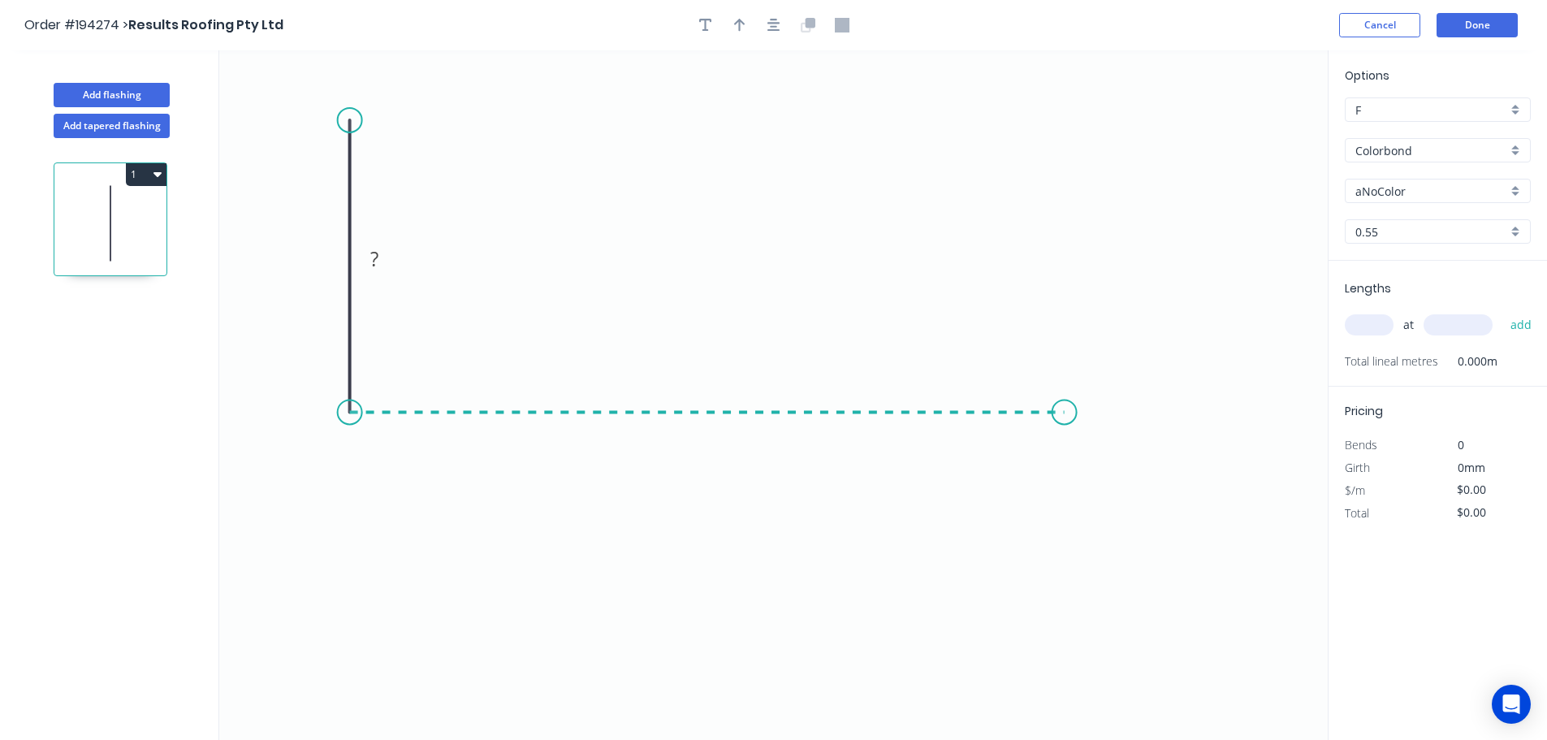
click at [776, 427] on icon "0 ?" at bounding box center [773, 394] width 1108 height 689
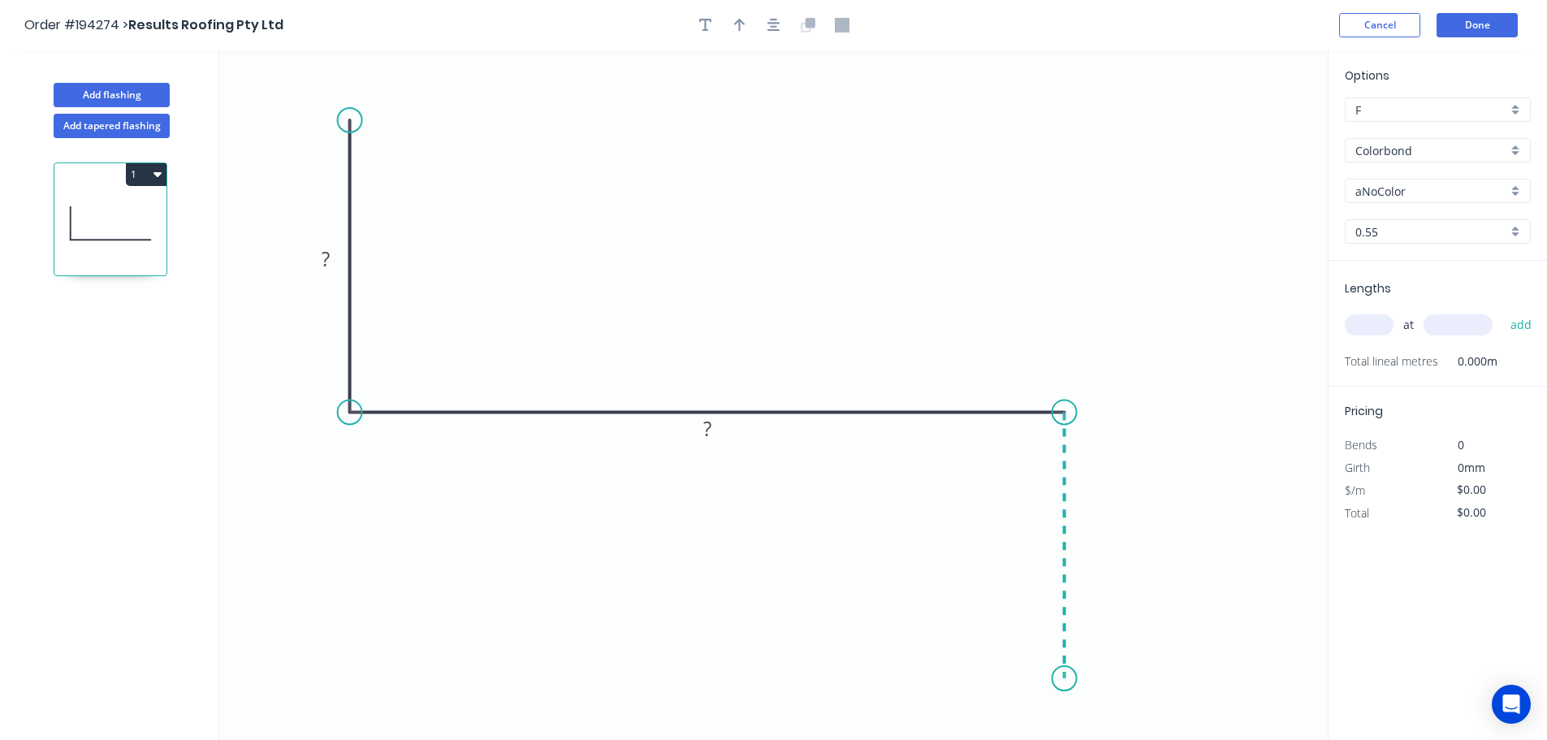
scroll to position [30, 0]
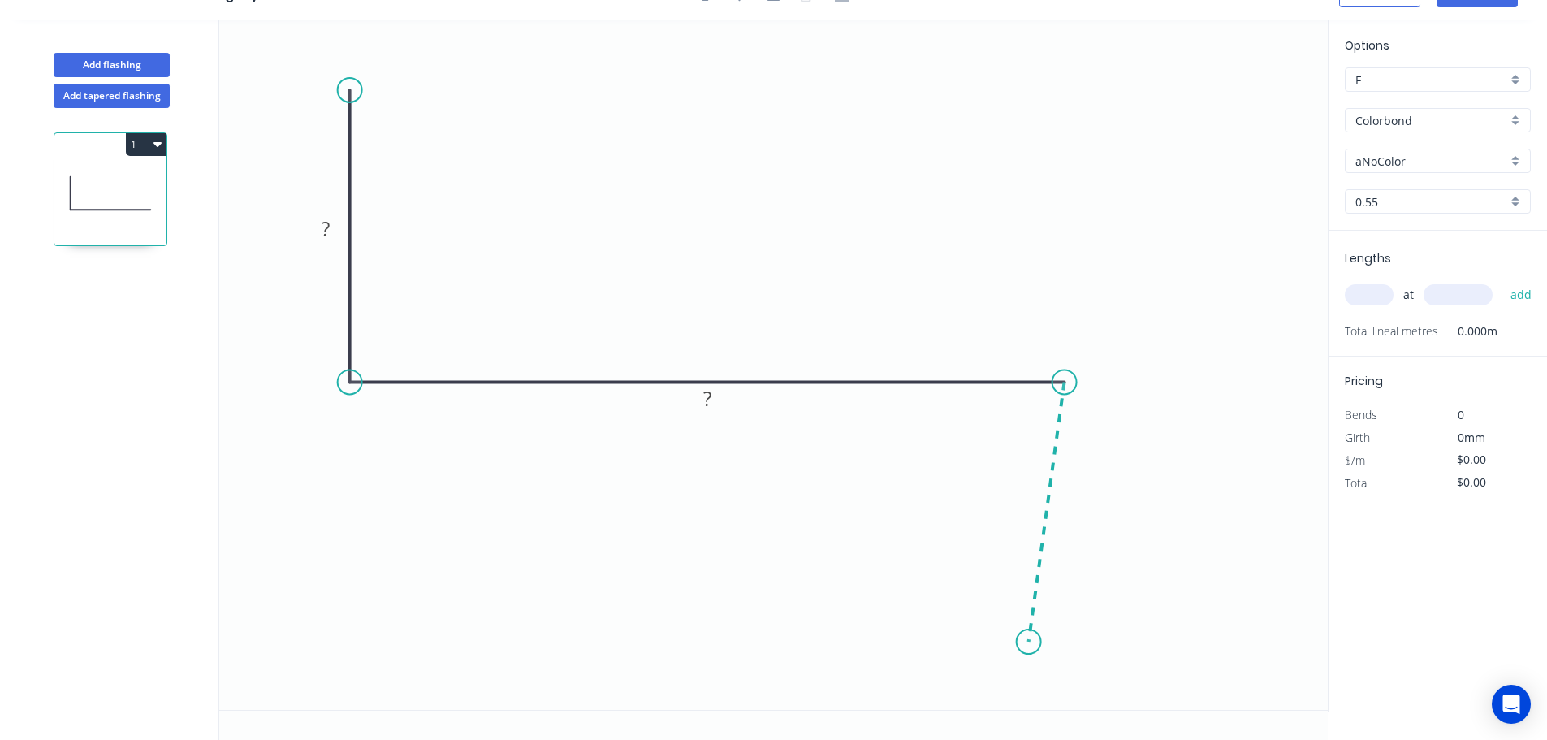
click at [776, 642] on icon "0 ? ?" at bounding box center [773, 364] width 1108 height 689
click at [776, 697] on icon "0 ? ? ? ? º" at bounding box center [773, 364] width 1108 height 689
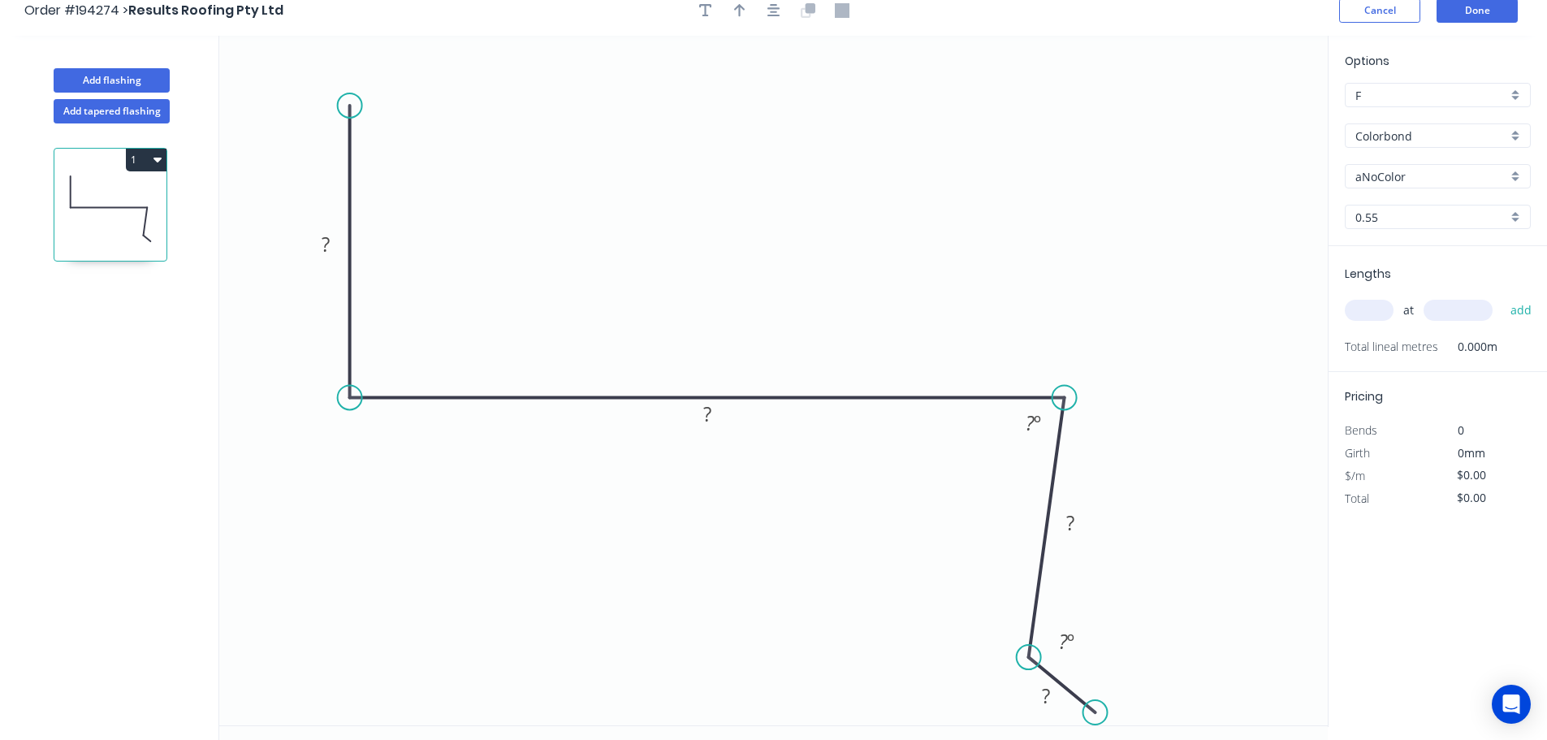
scroll to position [0, 0]
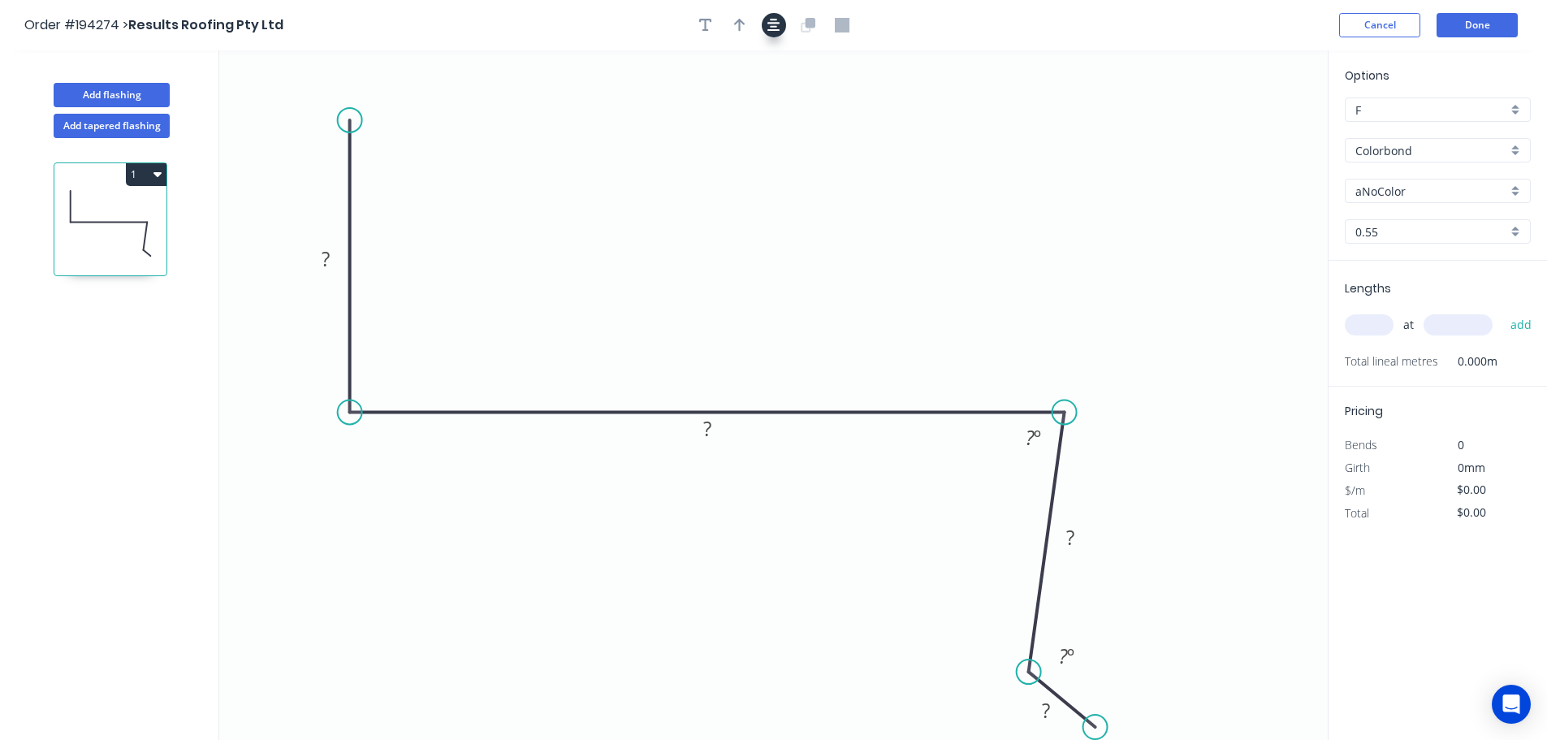
click at [769, 24] on icon "button" at bounding box center [773, 25] width 13 height 13
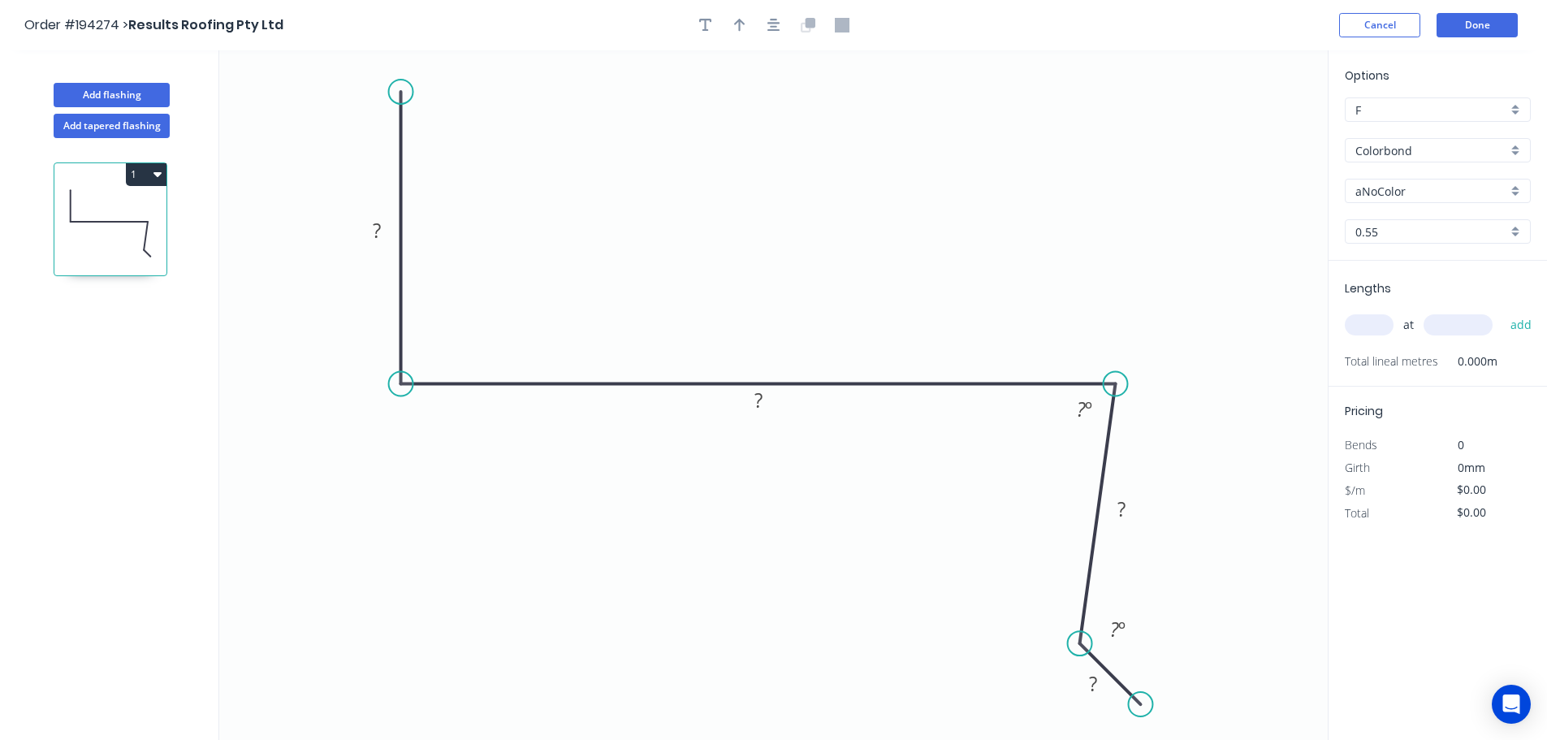
drag, startPoint x: 1152, startPoint y: 691, endPoint x: 1141, endPoint y: 709, distance: 21.2
click at [776, 709] on circle at bounding box center [1140, 704] width 24 height 24
click at [776, 630] on div "Crush & Fold" at bounding box center [1222, 627] width 163 height 33
click at [776, 706] on div "Flip bend" at bounding box center [1224, 694] width 163 height 33
drag, startPoint x: 1184, startPoint y: 666, endPoint x: 1218, endPoint y: 702, distance: 49.4
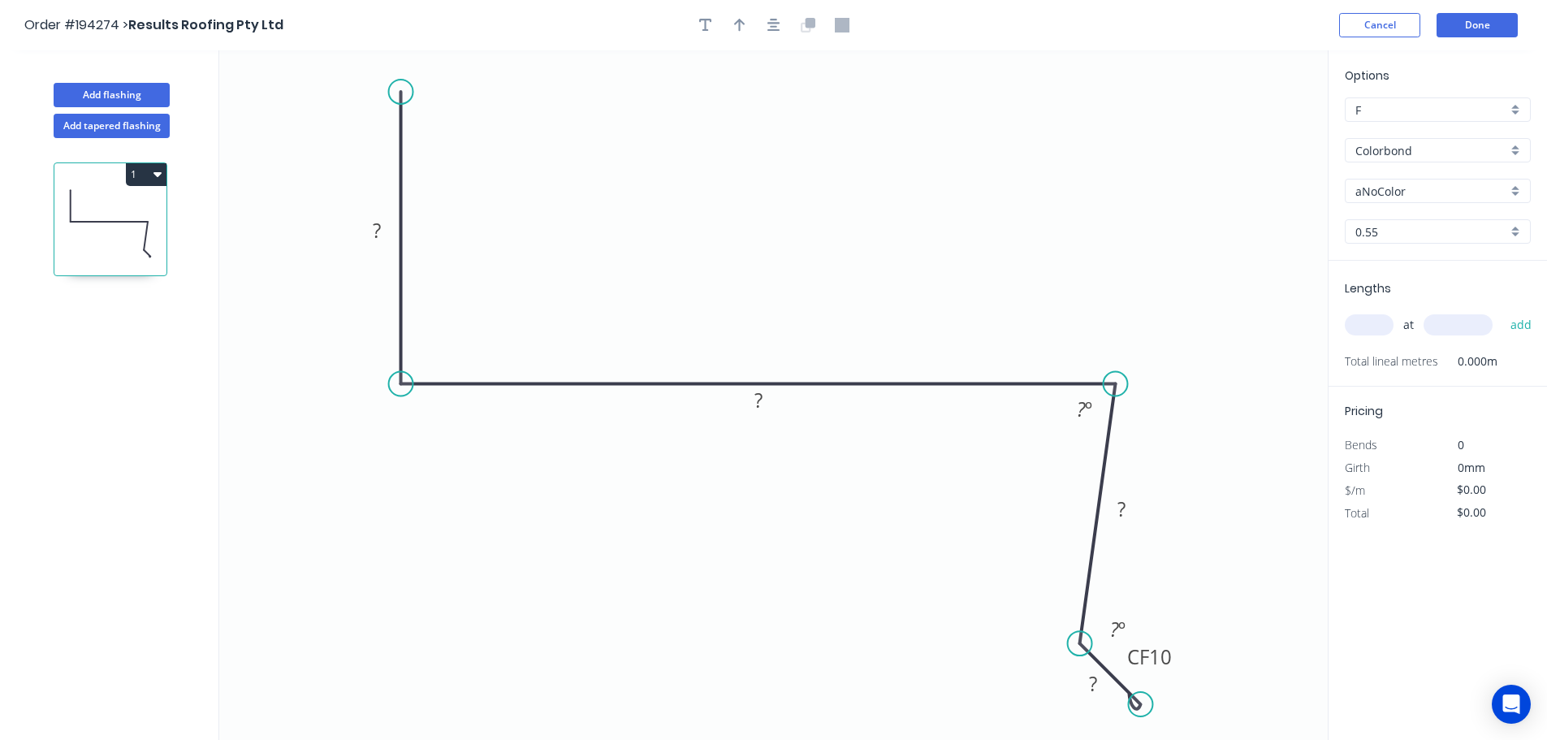
click at [776, 702] on icon "0 ? ? ? CF 10 ? ? º ? º" at bounding box center [773, 394] width 1108 height 689
drag, startPoint x: 1181, startPoint y: 664, endPoint x: 1239, endPoint y: 719, distance: 79.8
click at [776, 719] on rect at bounding box center [1207, 705] width 65 height 33
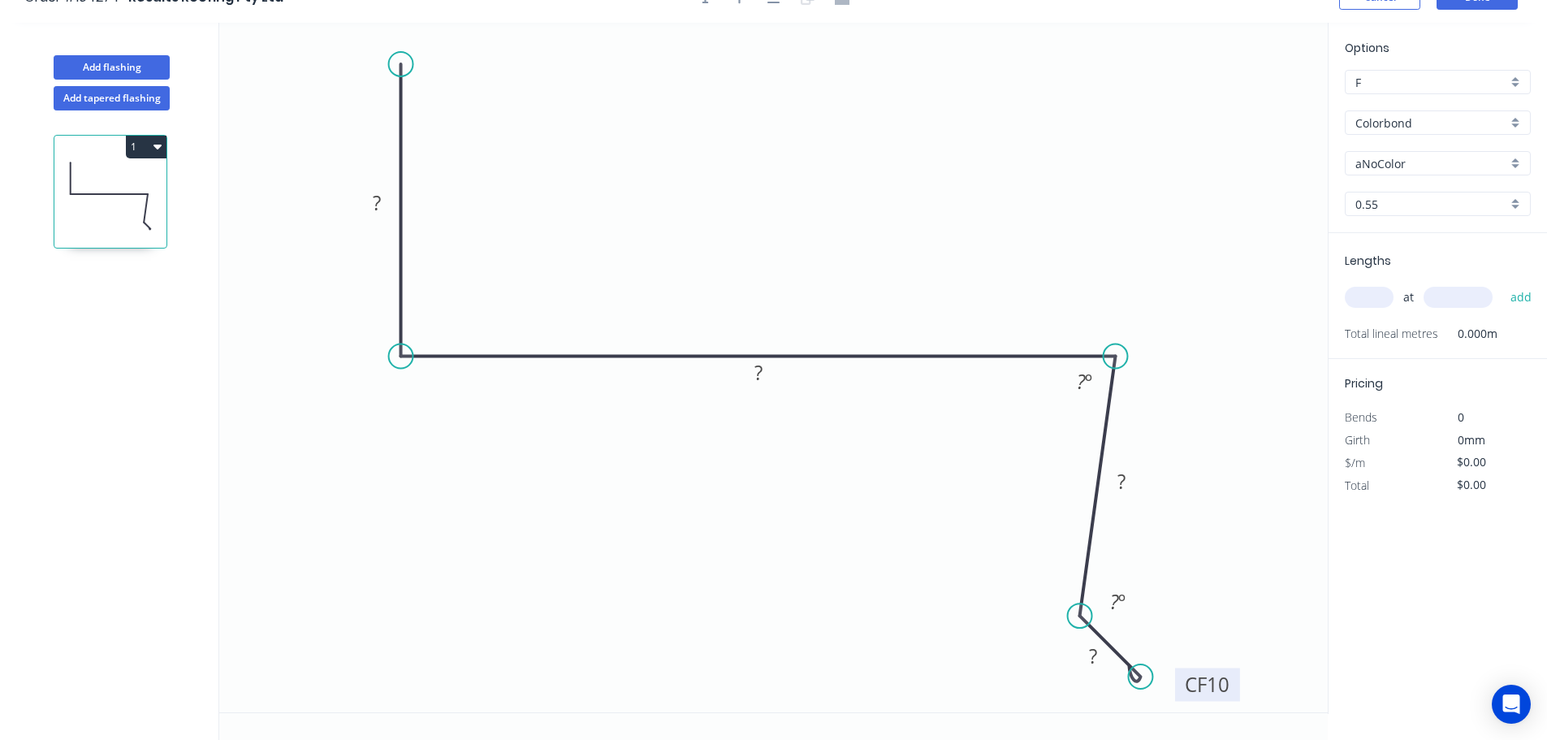
scroll to position [30, 0]
click at [776, 687] on tspan "10" at bounding box center [1218, 681] width 23 height 27
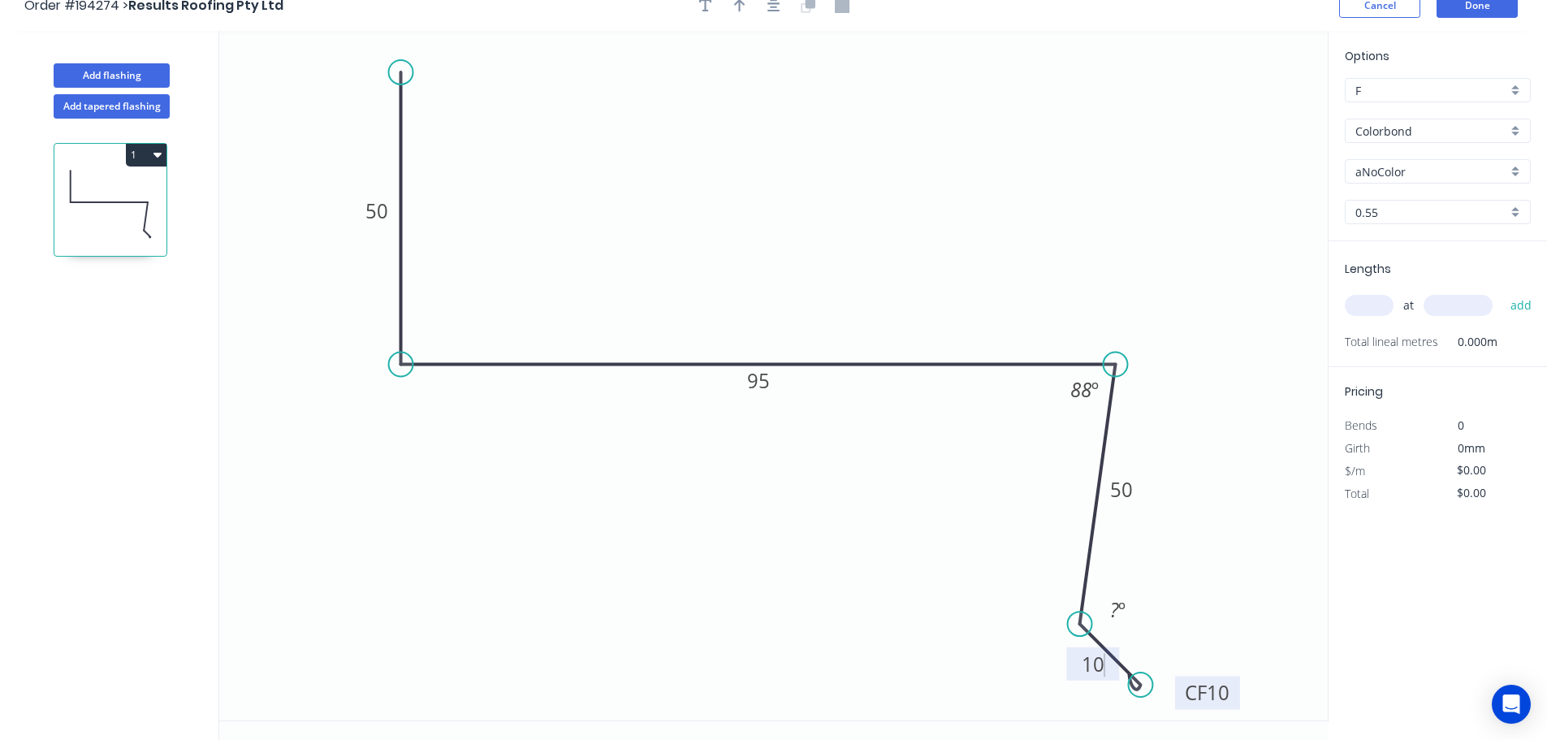
scroll to position [0, 0]
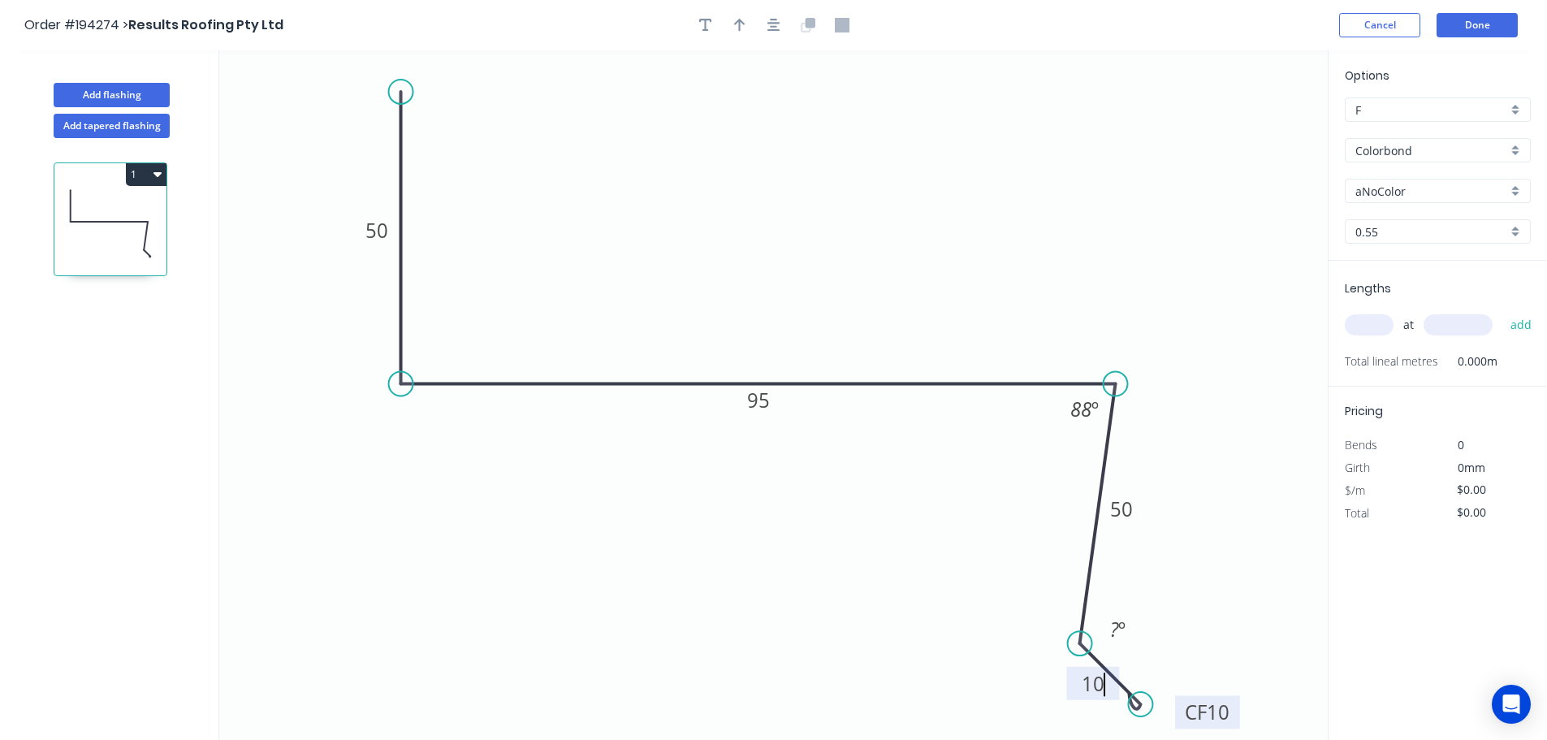
click at [765, 13] on div at bounding box center [774, 25] width 171 height 24
type input "$12.98"
click at [767, 19] on icon "button" at bounding box center [773, 25] width 13 height 15
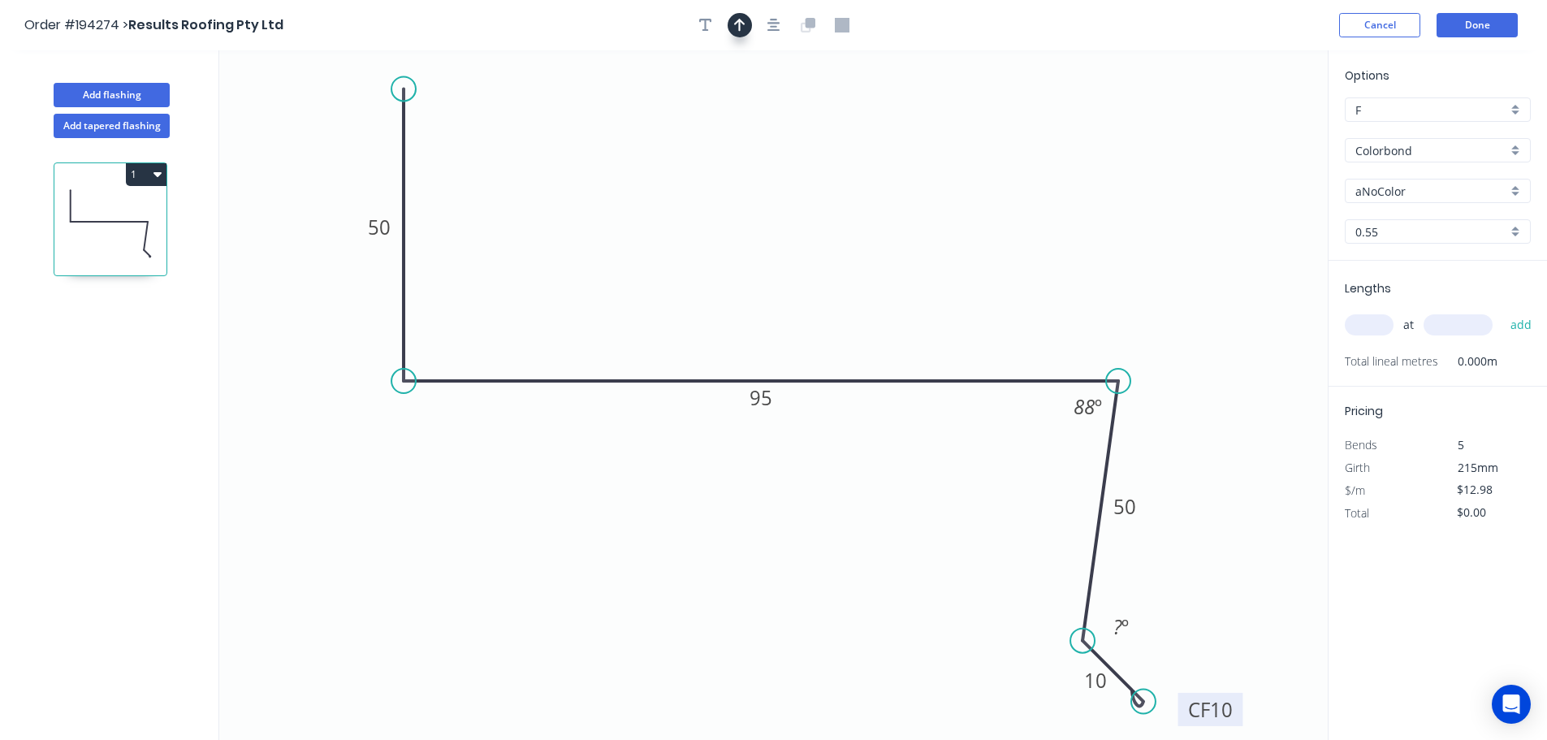
click at [734, 24] on icon "button" at bounding box center [739, 25] width 11 height 15
drag, startPoint x: 1242, startPoint y: 126, endPoint x: 819, endPoint y: 129, distance: 422.2
click at [776, 129] on icon at bounding box center [824, 114] width 15 height 52
click at [776, 188] on input "aNoColor" at bounding box center [1431, 191] width 152 height 17
click at [150, 171] on button "1" at bounding box center [146, 174] width 41 height 23
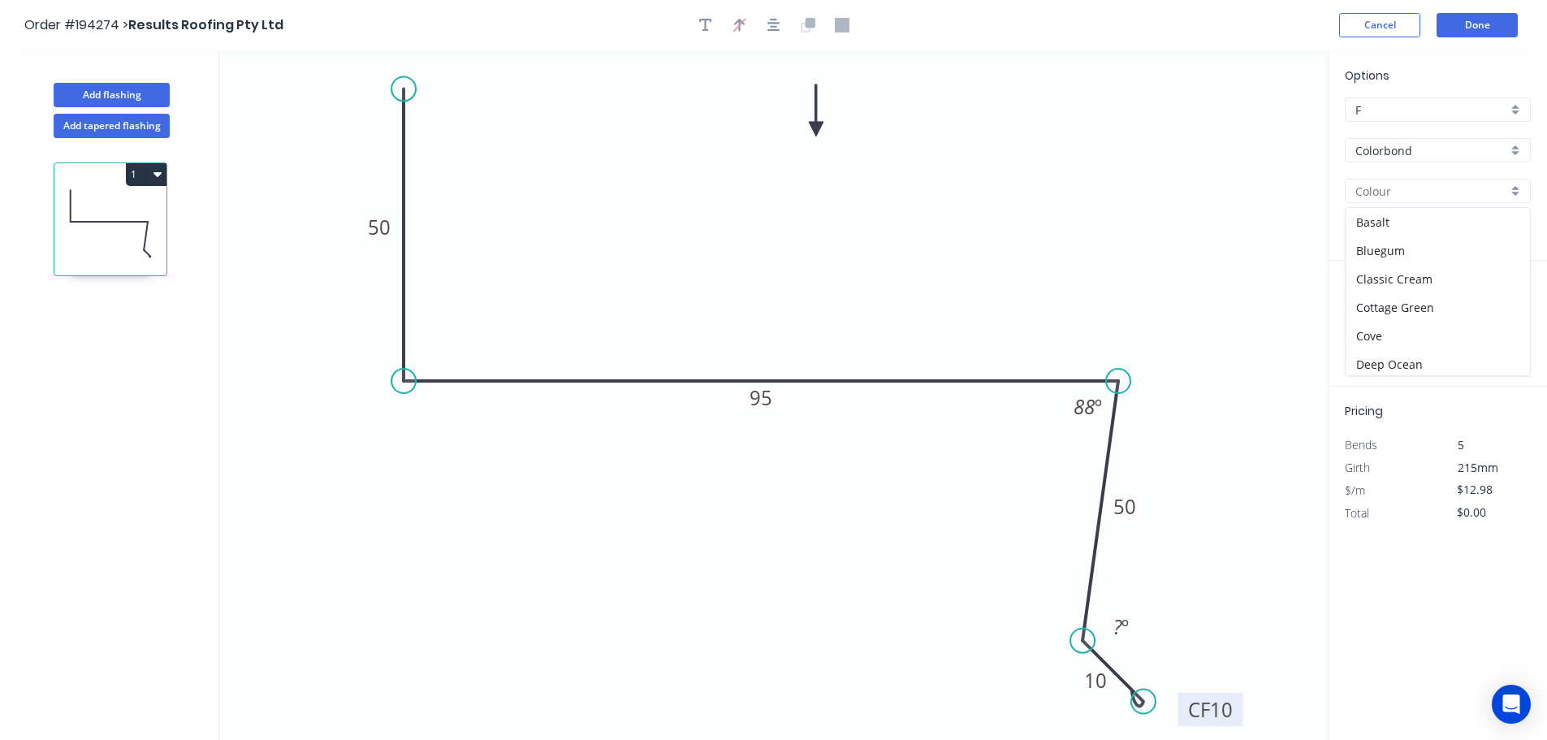
type input "aNoColor"
click at [110, 213] on div "Duplicate" at bounding box center [89, 215] width 125 height 24
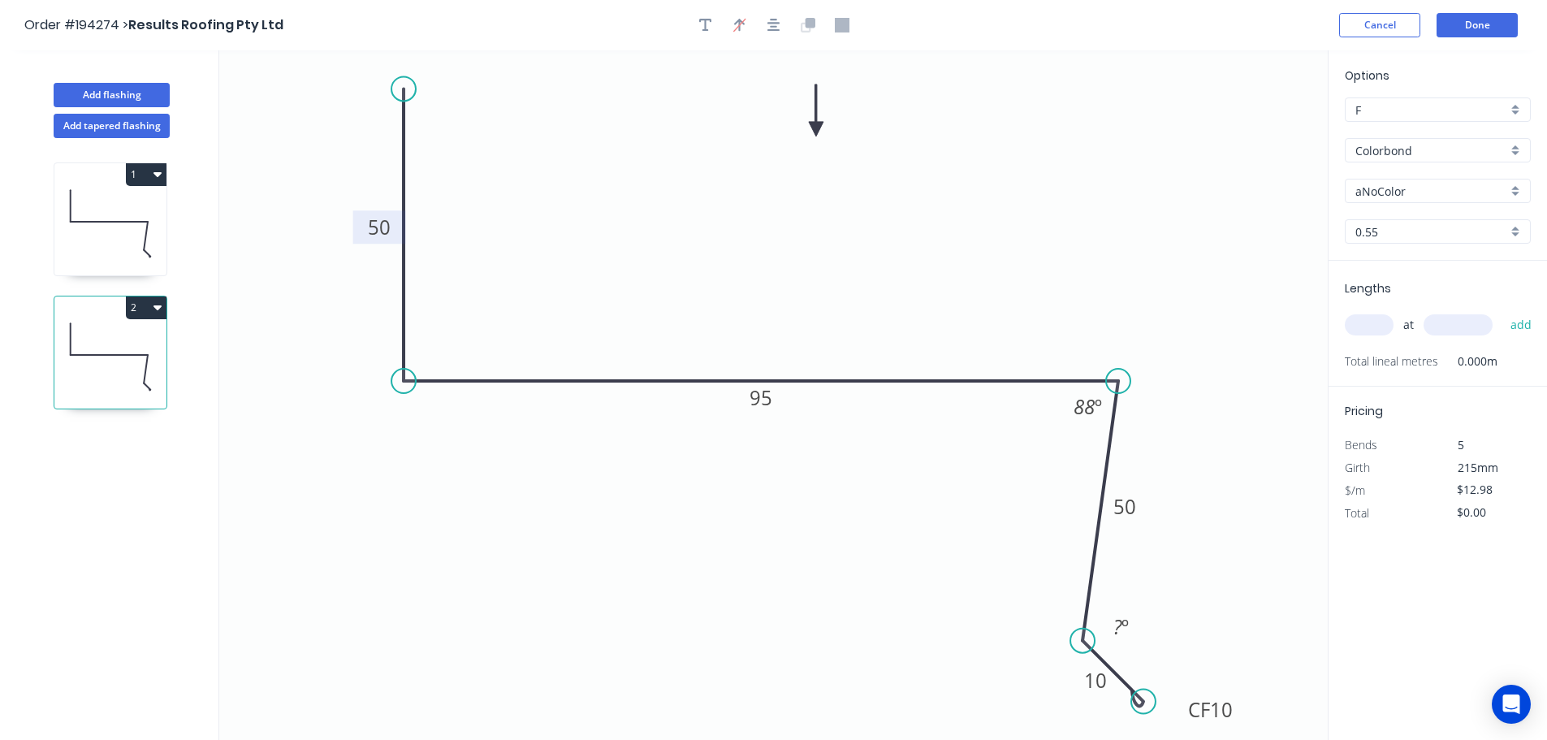
click at [376, 227] on tspan "50" at bounding box center [379, 227] width 23 height 27
click at [118, 205] on icon at bounding box center [110, 223] width 112 height 104
click at [776, 319] on input "text" at bounding box center [1369, 324] width 49 height 21
type input "1"
type input "2300"
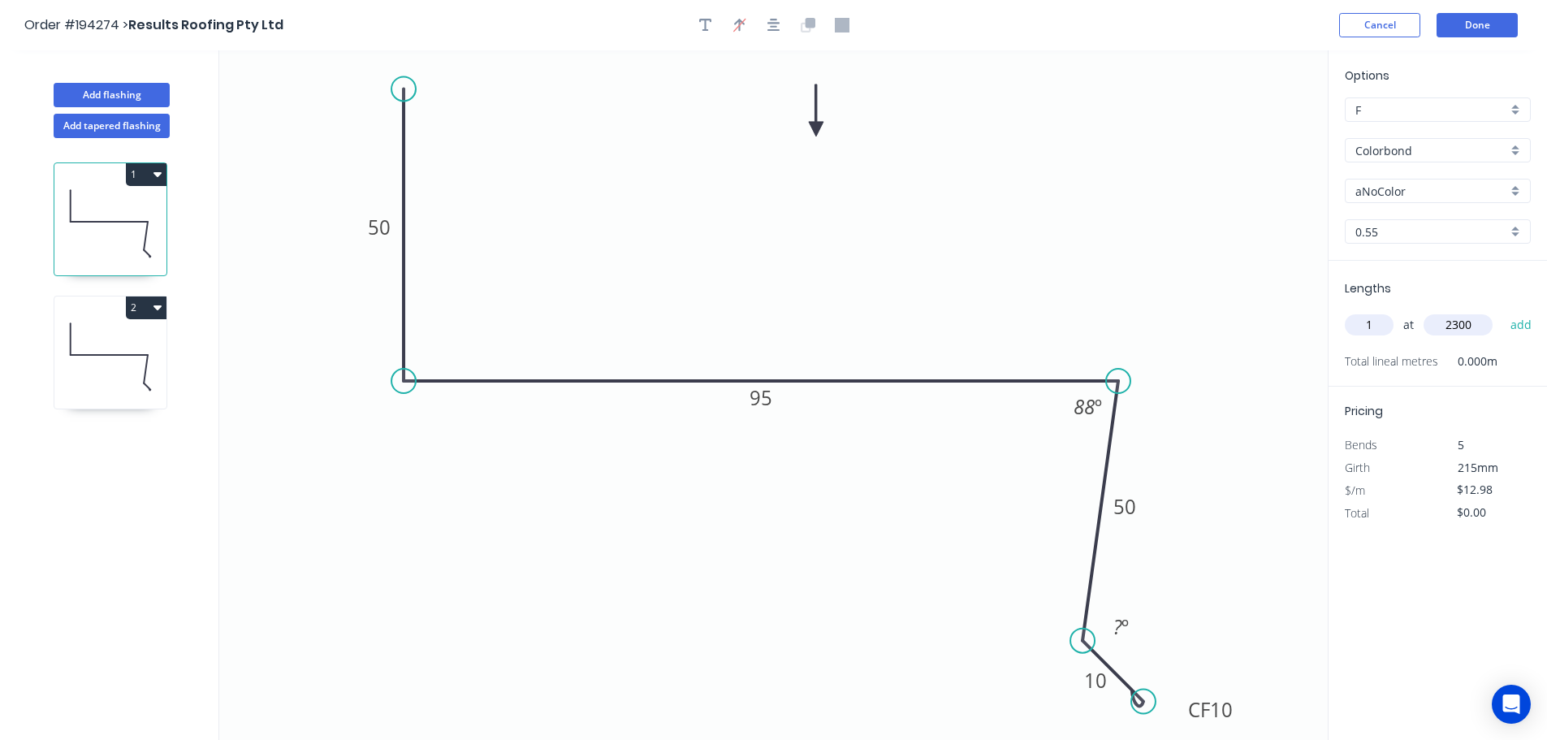
click at [776, 311] on button "add" at bounding box center [1521, 325] width 38 height 28
click at [154, 388] on icon at bounding box center [110, 356] width 112 height 104
type input "$0.00"
click at [776, 323] on input "text" at bounding box center [1369, 324] width 49 height 21
type input "1"
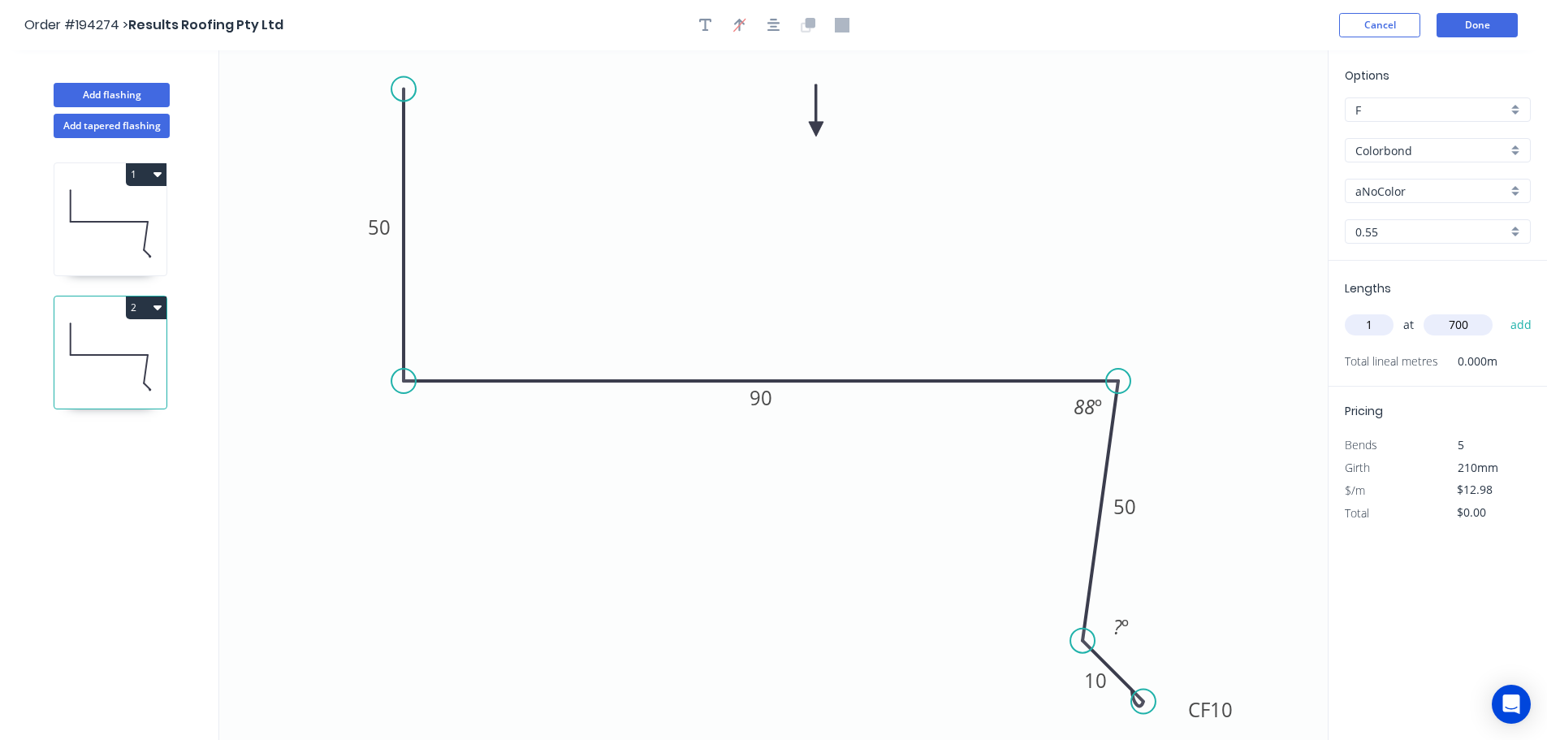
type input "700"
click at [776, 311] on button "add" at bounding box center [1521, 325] width 38 height 28
type input "$12.98"
click at [776, 31] on button "Done" at bounding box center [1476, 25] width 81 height 24
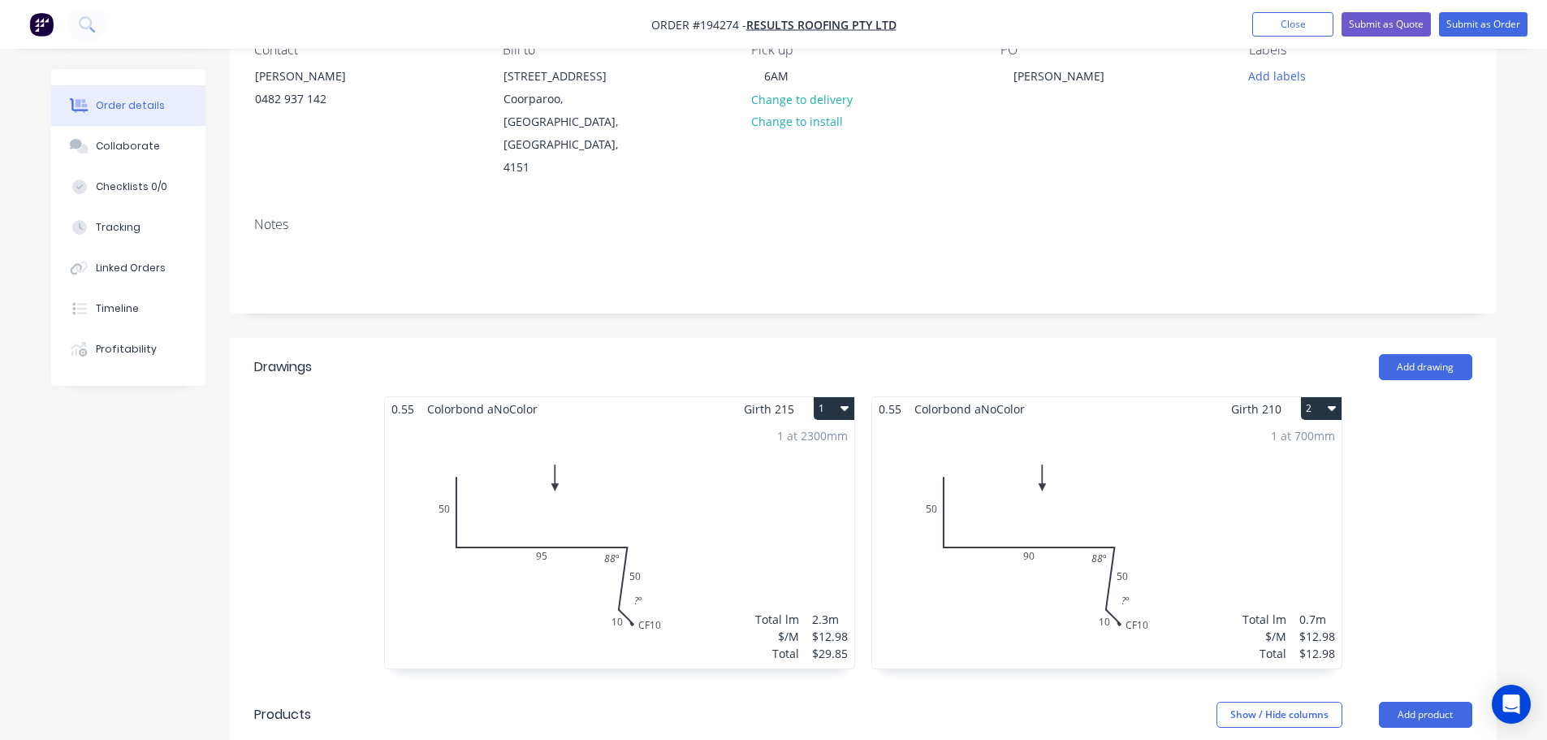
click at [729, 437] on div "1 at 2300mm Total lm $/M Total 2.3m $12.98 $29.85" at bounding box center [619, 545] width 469 height 248
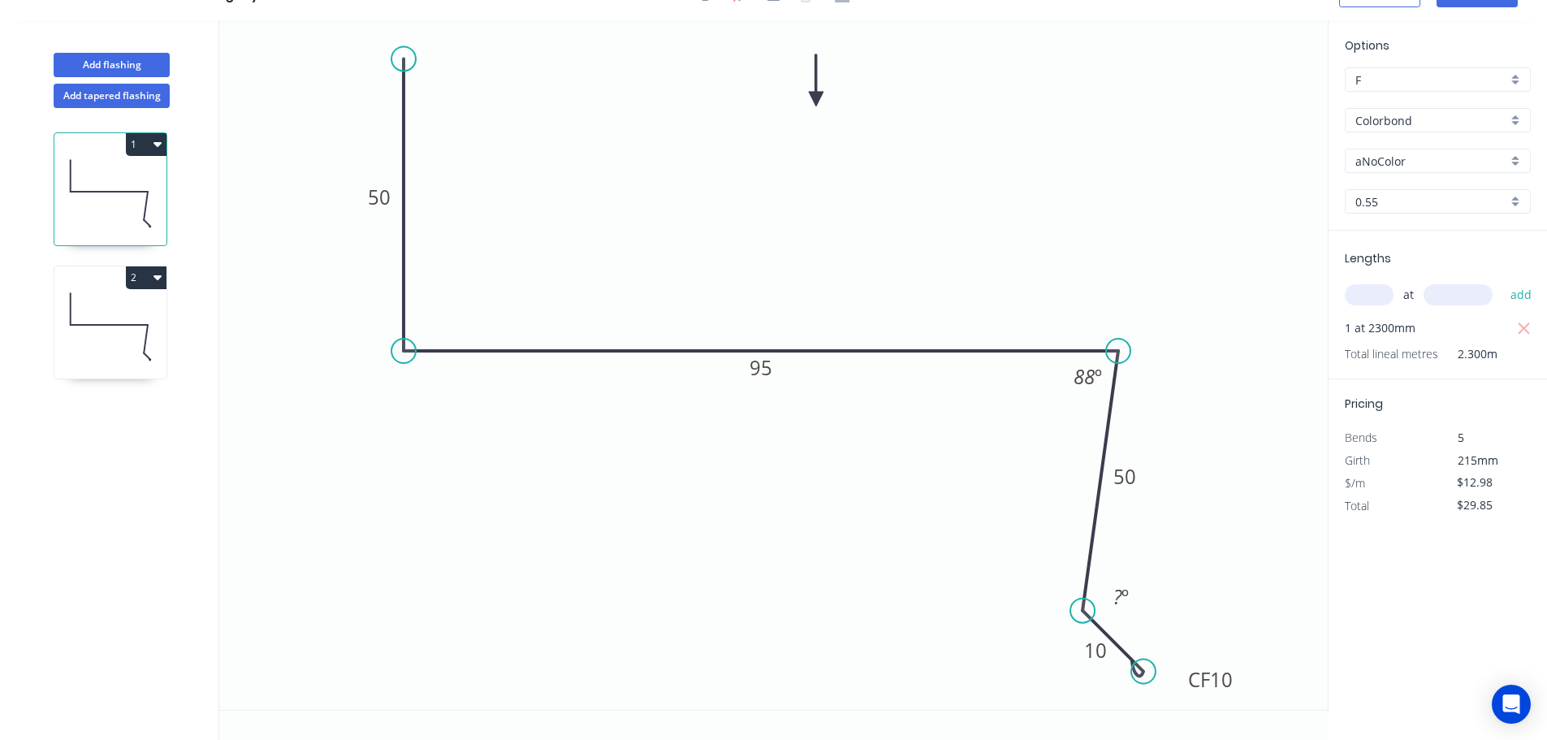
click at [776, 165] on input "aNoColor" at bounding box center [1431, 161] width 152 height 17
click at [776, 324] on div "Surfmist" at bounding box center [1437, 330] width 184 height 28
drag, startPoint x: 157, startPoint y: 330, endPoint x: 193, endPoint y: 342, distance: 38.3
click at [154, 332] on icon at bounding box center [110, 326] width 112 height 104
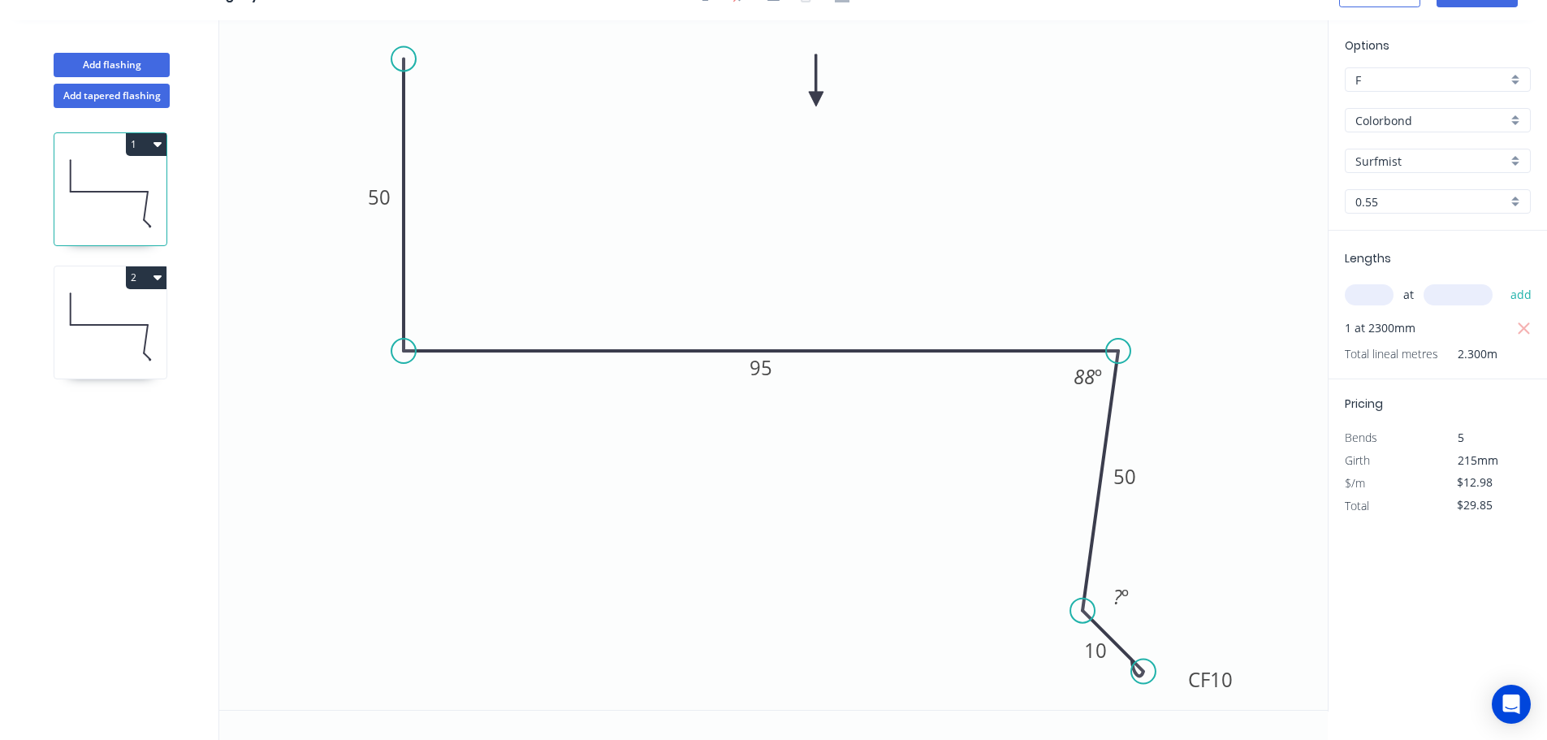
type input "aNoColor"
type input "$12.98"
click at [776, 167] on input "aNoColor" at bounding box center [1431, 161] width 152 height 17
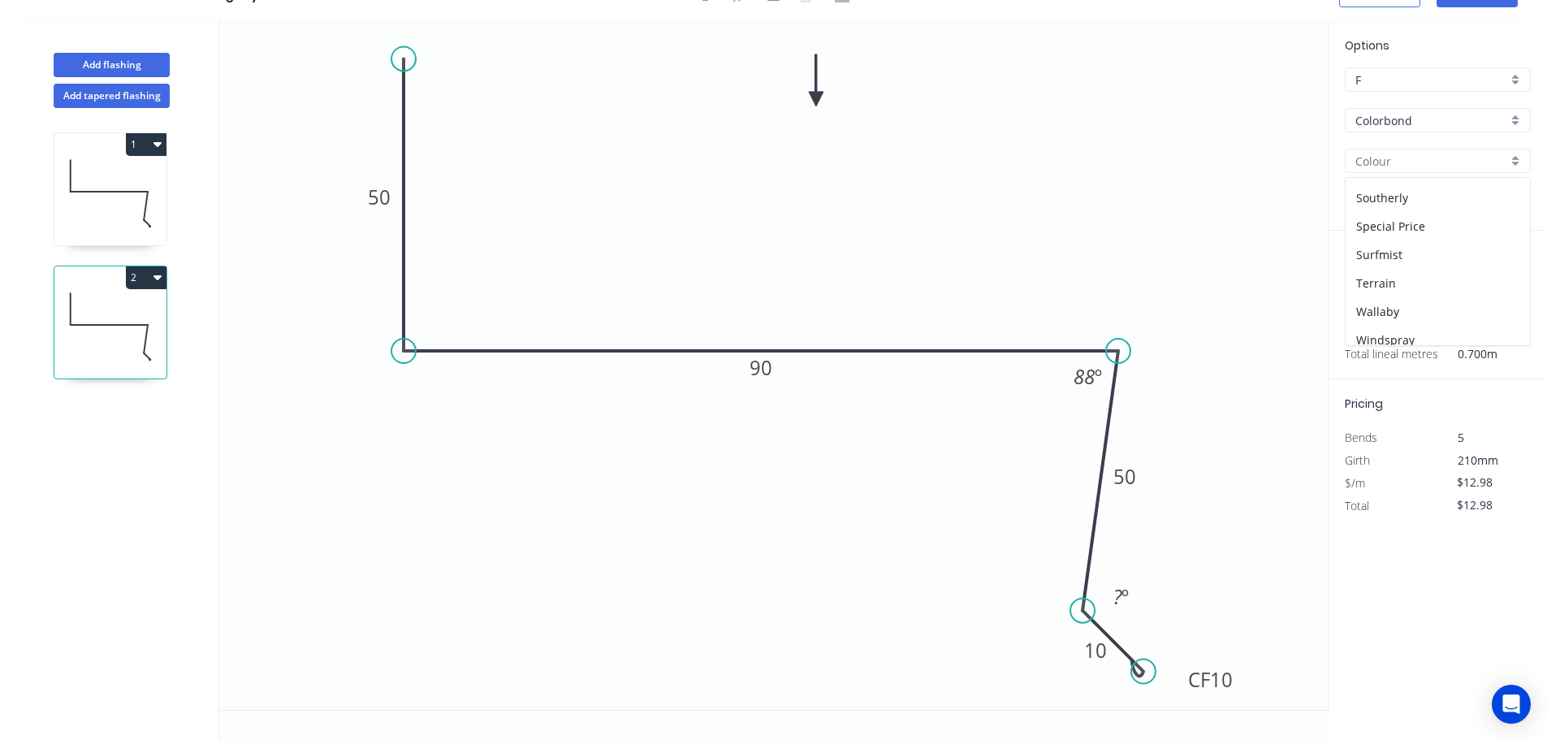
scroll to position [568, 0]
click at [776, 248] on div "Surfmist" at bounding box center [1437, 249] width 184 height 28
type input "Surfmist"
click at [776, 676] on circle at bounding box center [1139, 667] width 24 height 24
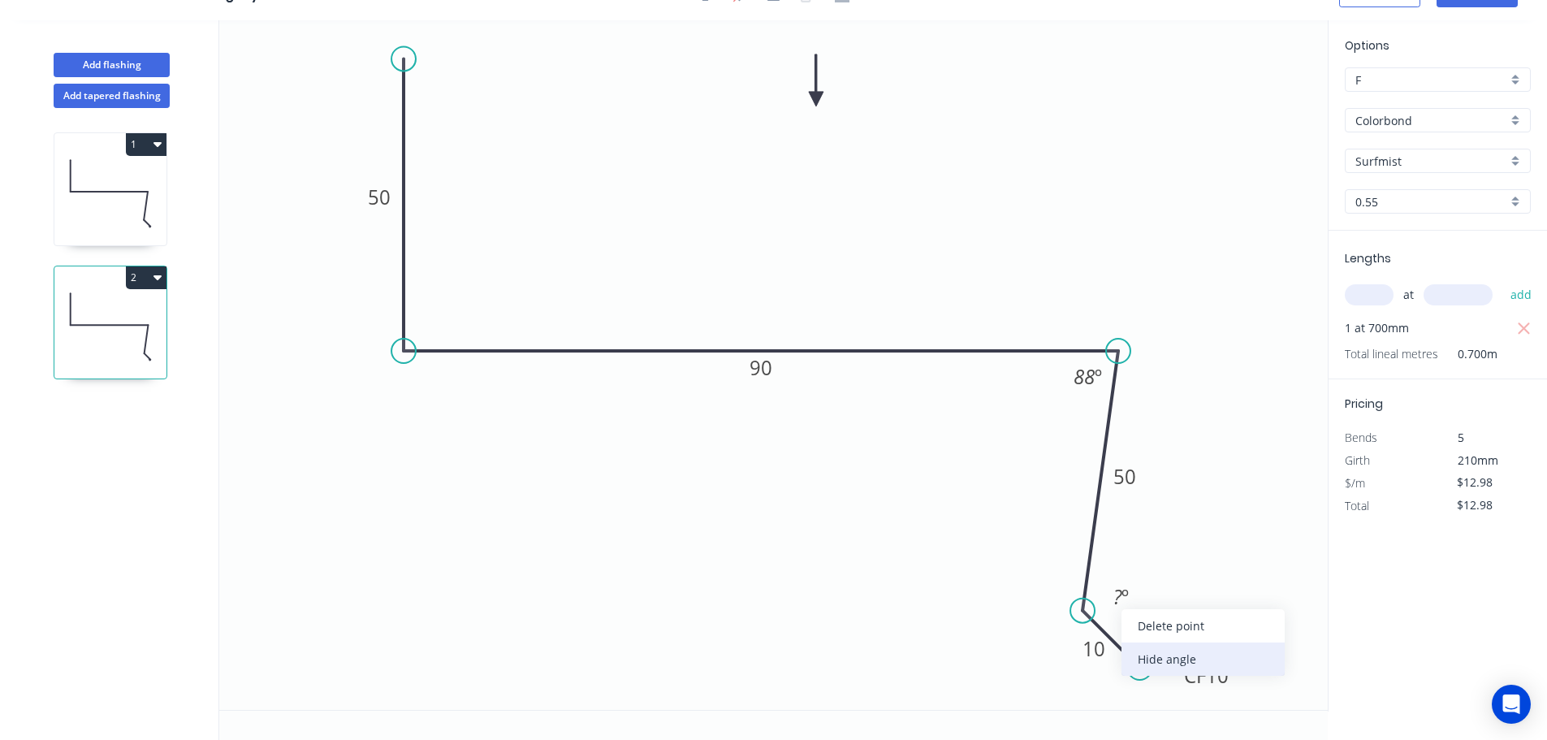
click at [776, 654] on div "Hide angle" at bounding box center [1202, 658] width 163 height 33
click at [155, 196] on icon at bounding box center [110, 193] width 112 height 104
type input "$29.85"
click at [776, 648] on div "Hide angle" at bounding box center [1209, 662] width 163 height 33
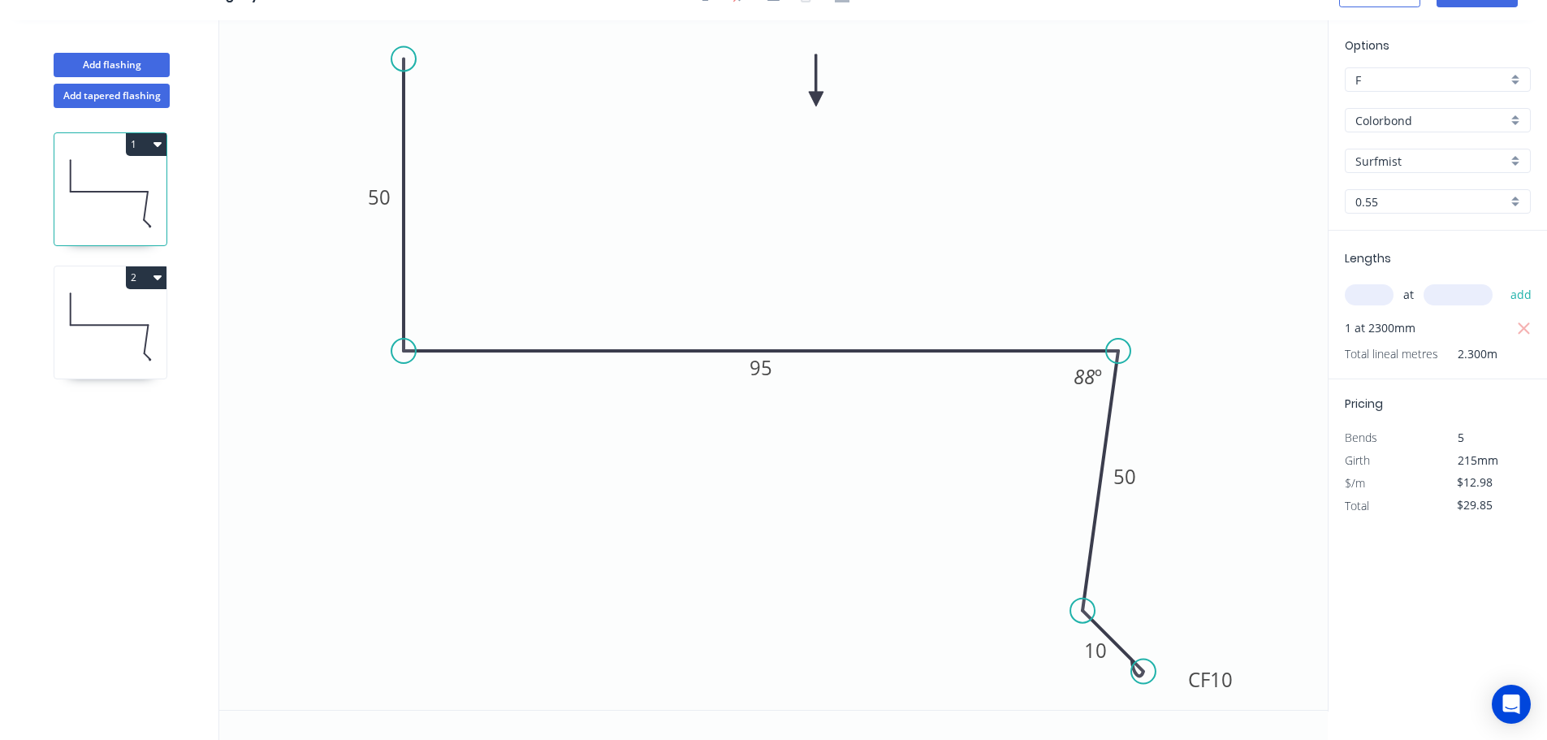
scroll to position [0, 0]
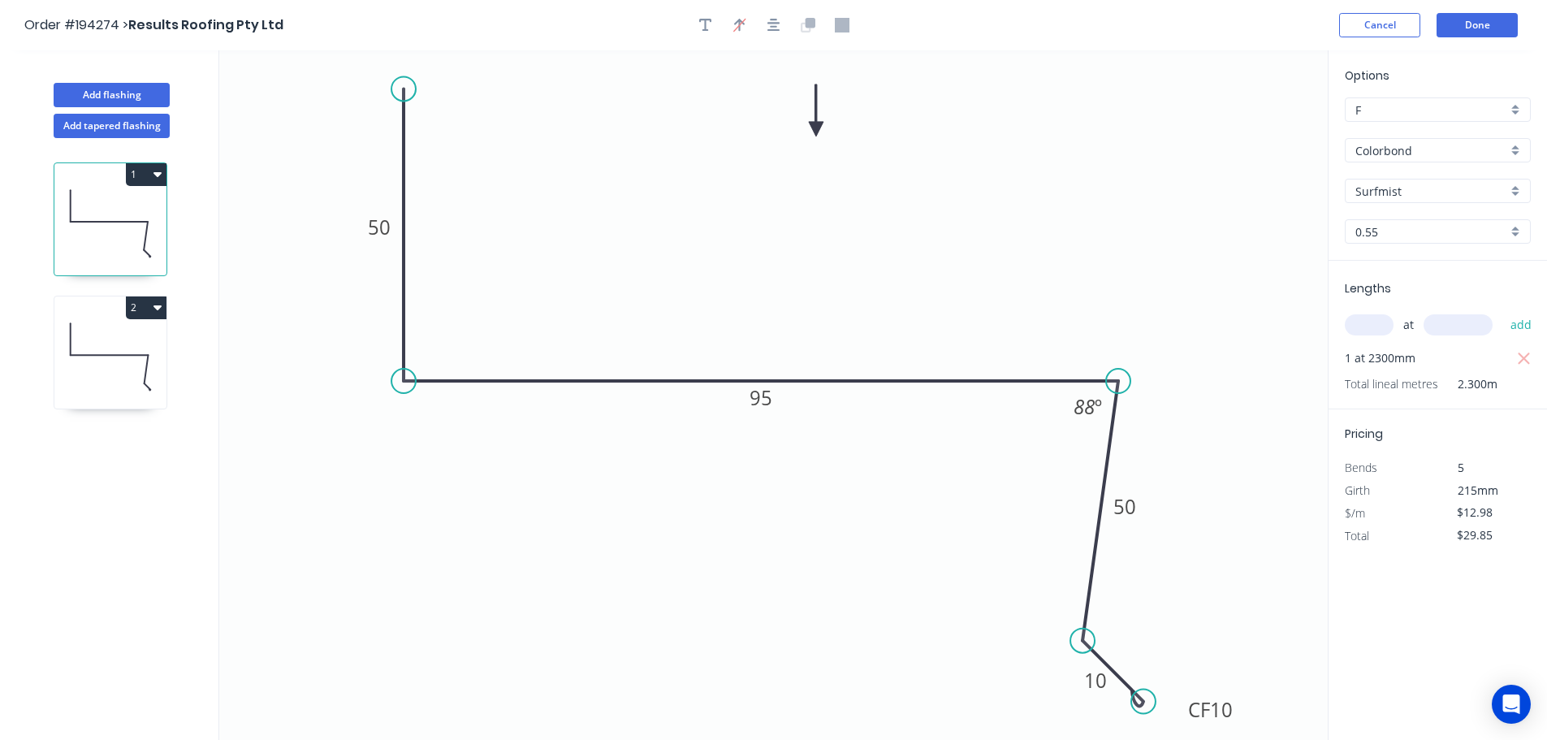
click at [776, 37] on header "Order #194274 > Results Roofing Pty Ltd Cancel Done" at bounding box center [773, 25] width 1547 height 50
click at [776, 32] on button "Done" at bounding box center [1476, 25] width 81 height 24
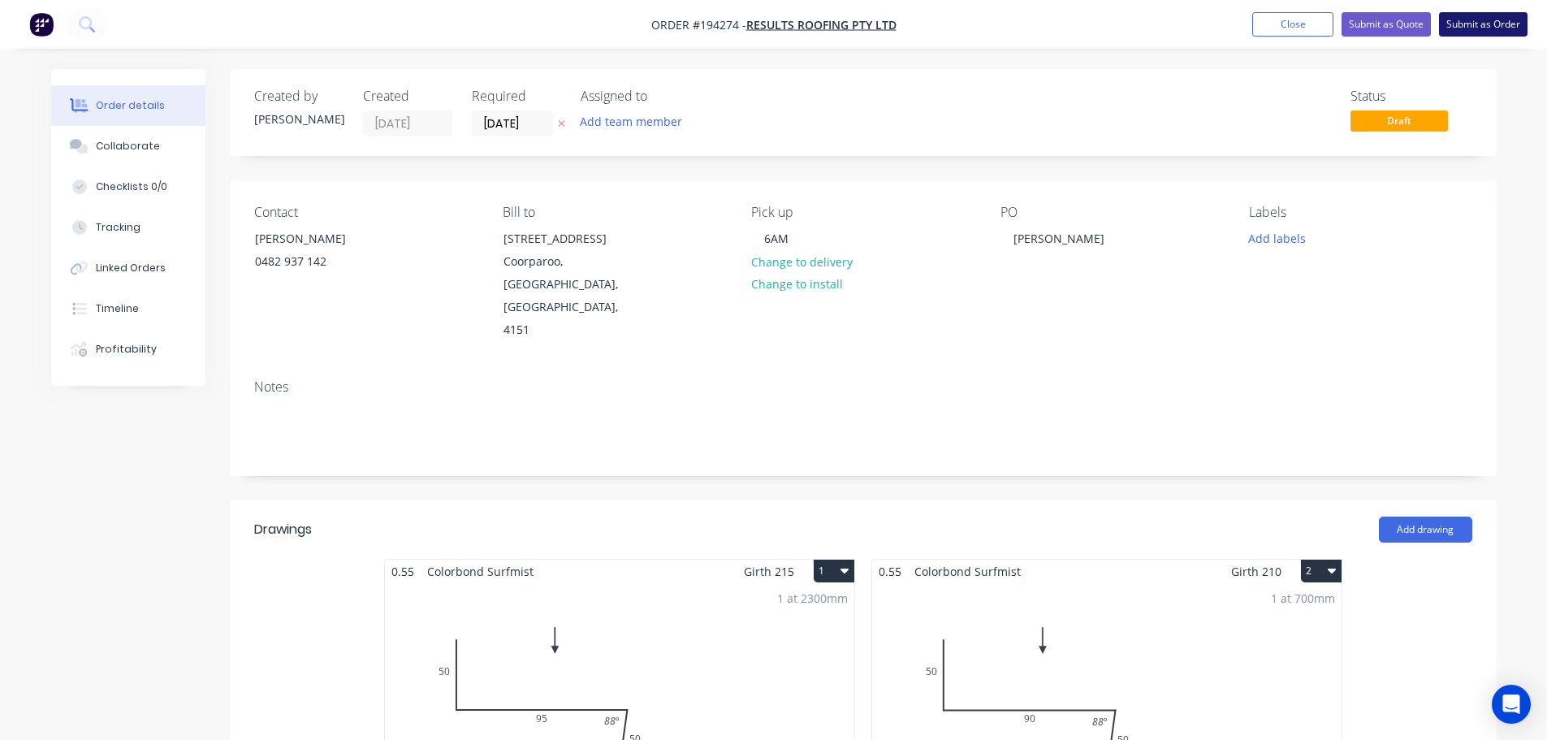
click at [776, 28] on button "Submit as Order" at bounding box center [1483, 24] width 89 height 24
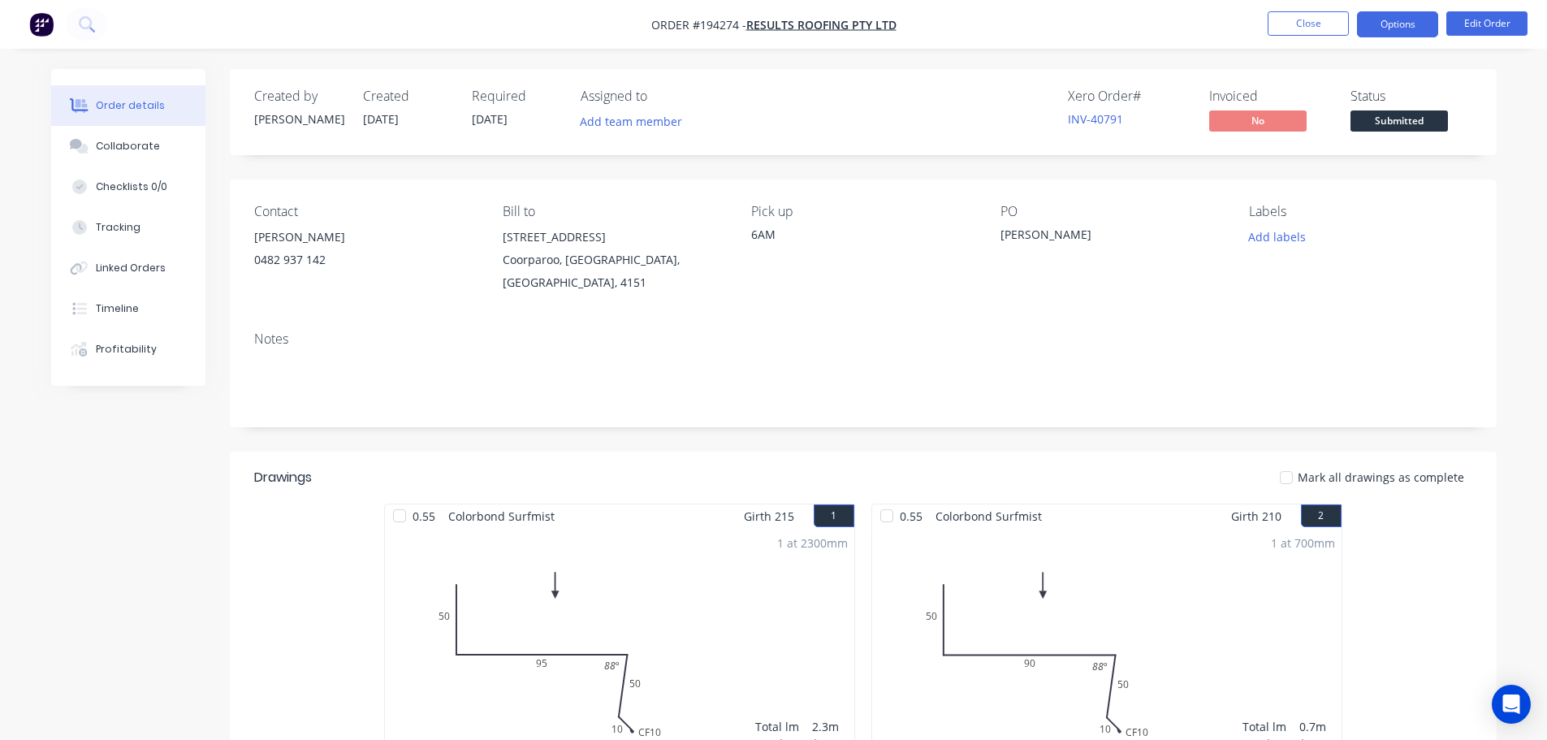
click at [776, 23] on button "Options" at bounding box center [1397, 24] width 81 height 26
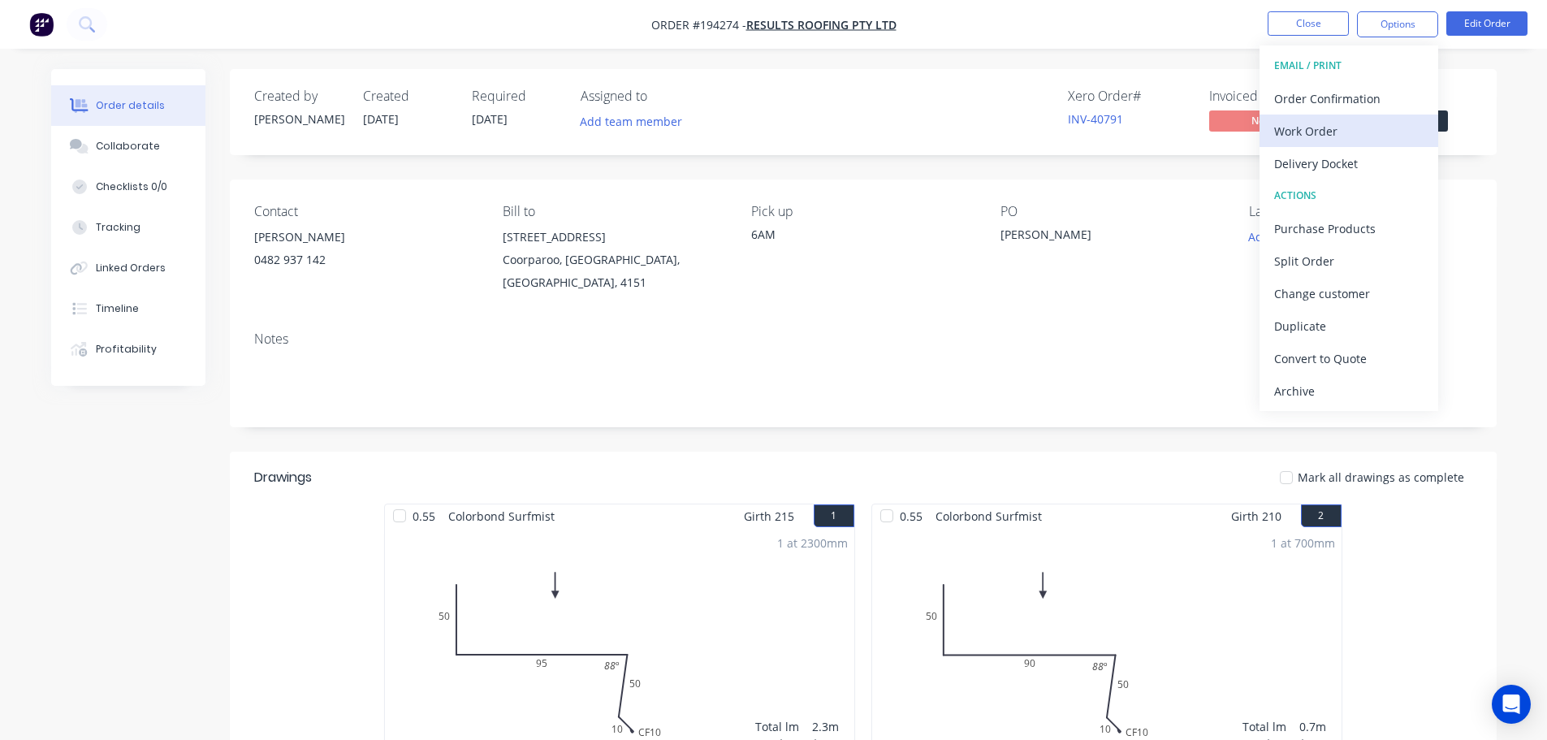
click at [776, 136] on div "Work Order" at bounding box center [1348, 131] width 149 height 24
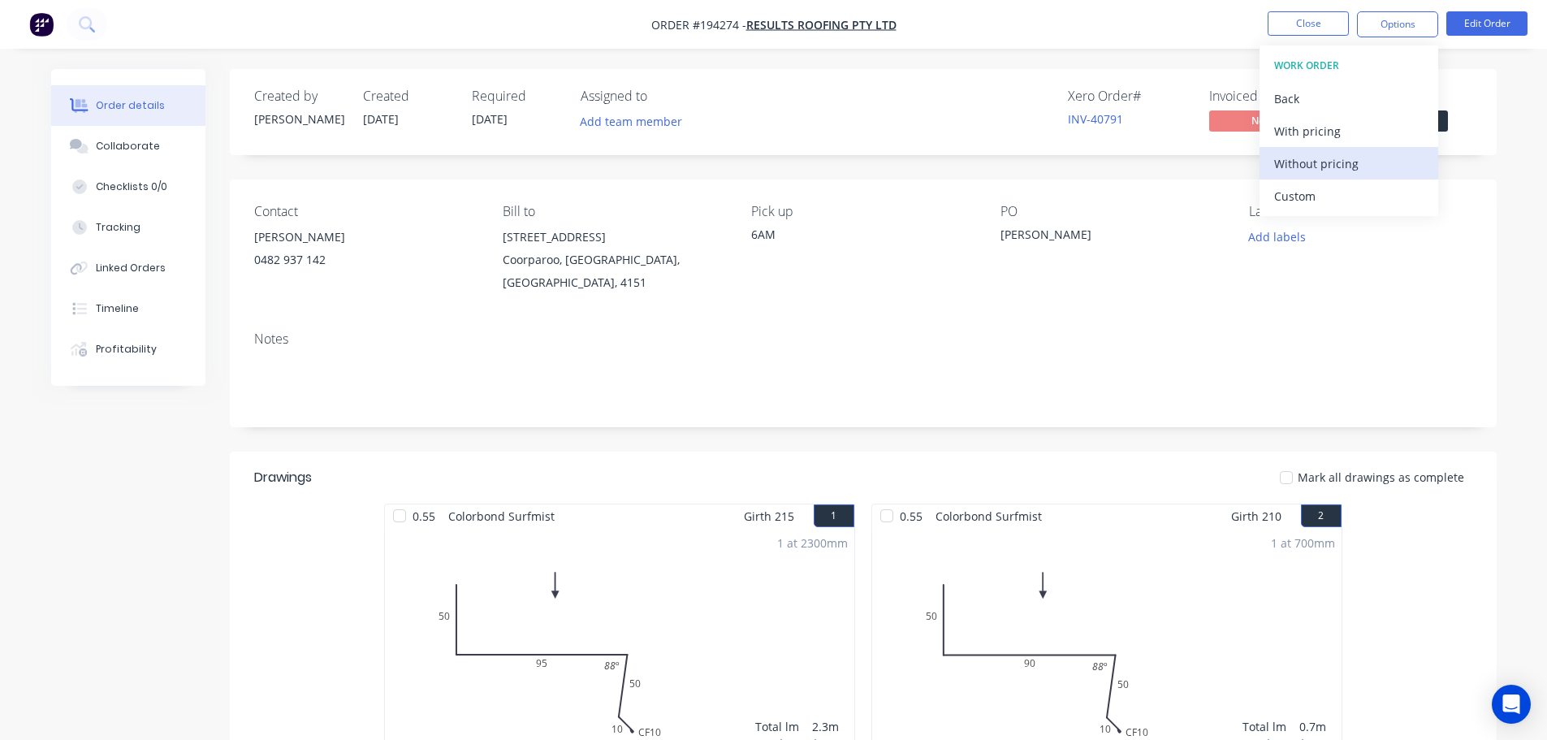
click at [776, 166] on div "Without pricing" at bounding box center [1348, 164] width 149 height 24
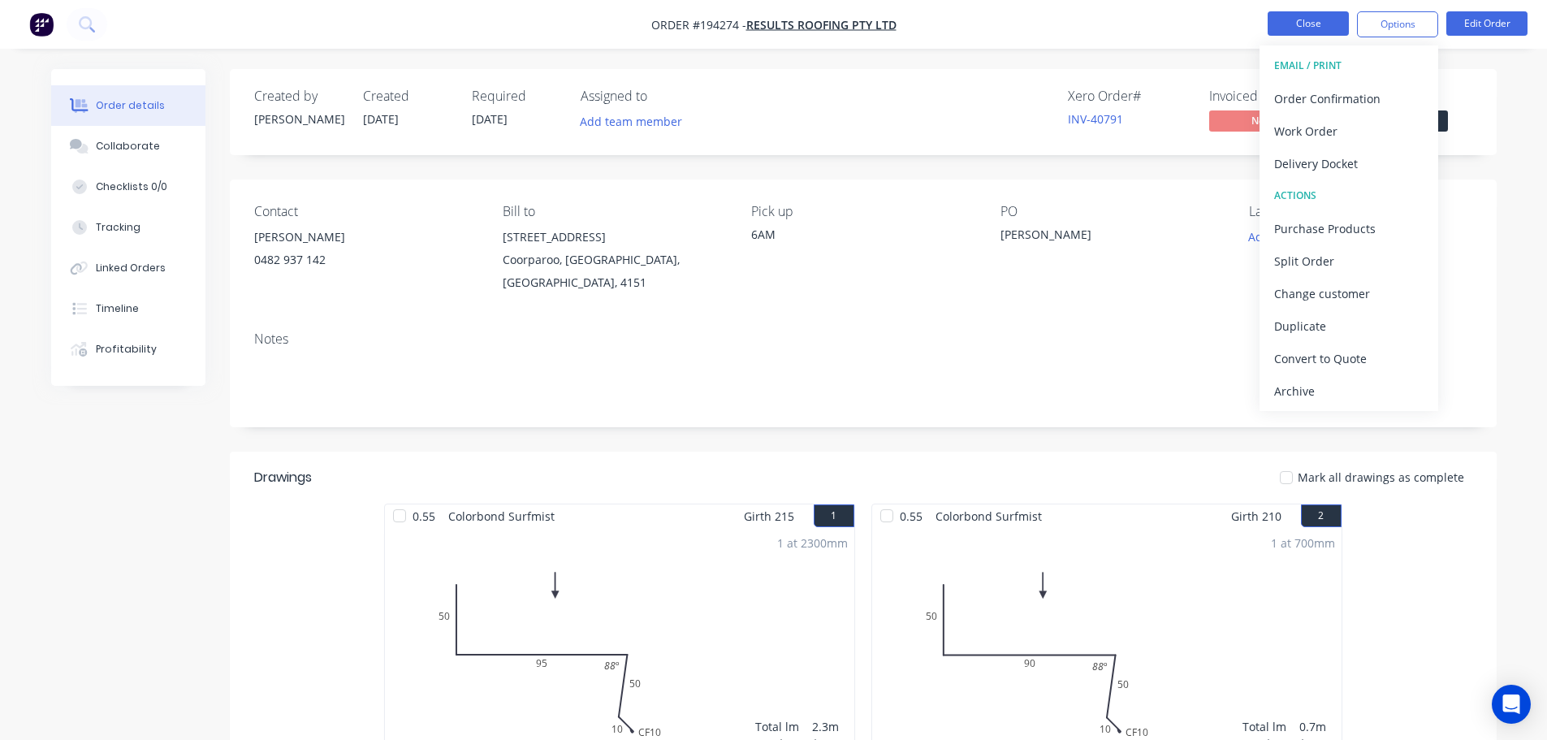
click at [776, 17] on button "Close" at bounding box center [1307, 23] width 81 height 24
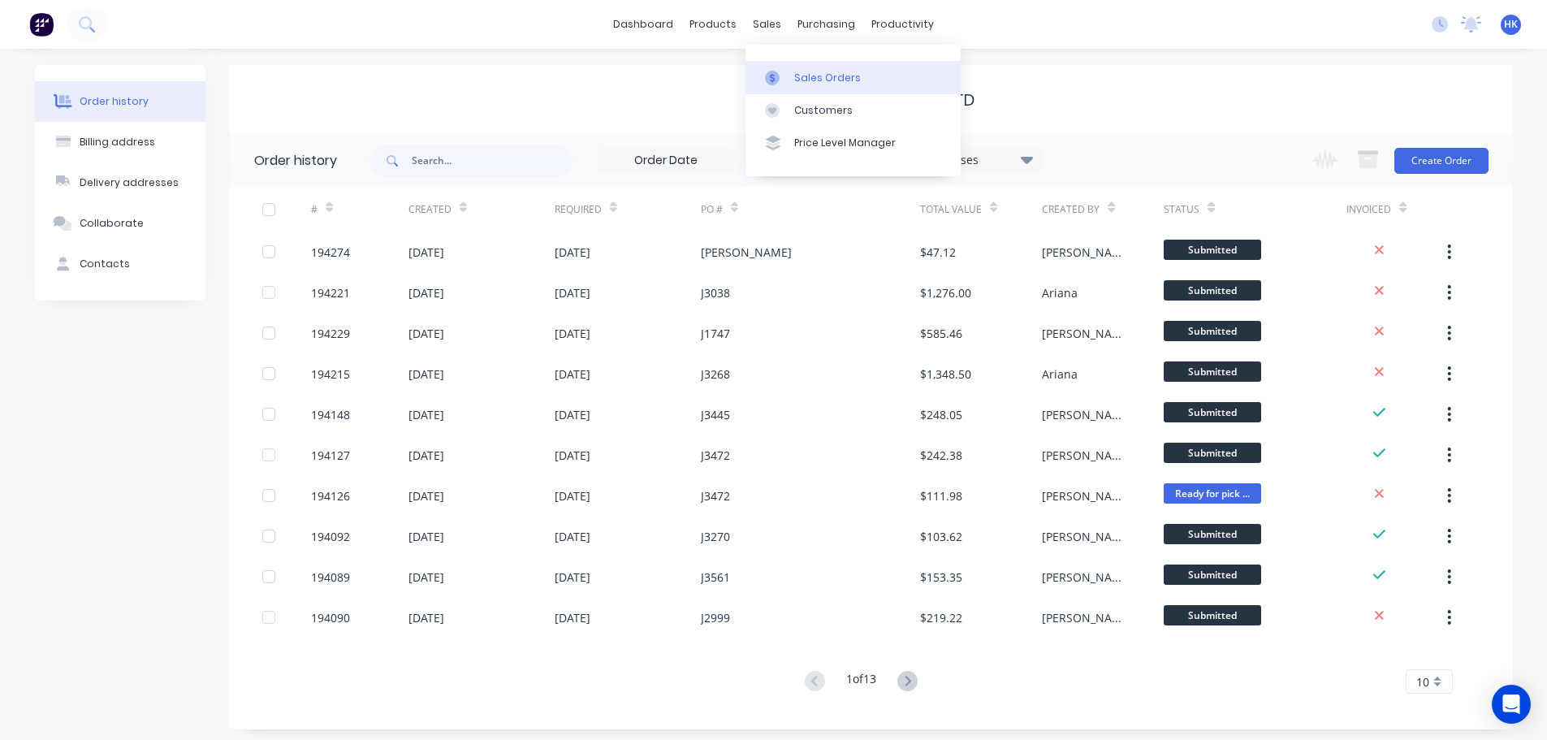
click at [776, 63] on link "Sales Orders" at bounding box center [852, 77] width 215 height 32
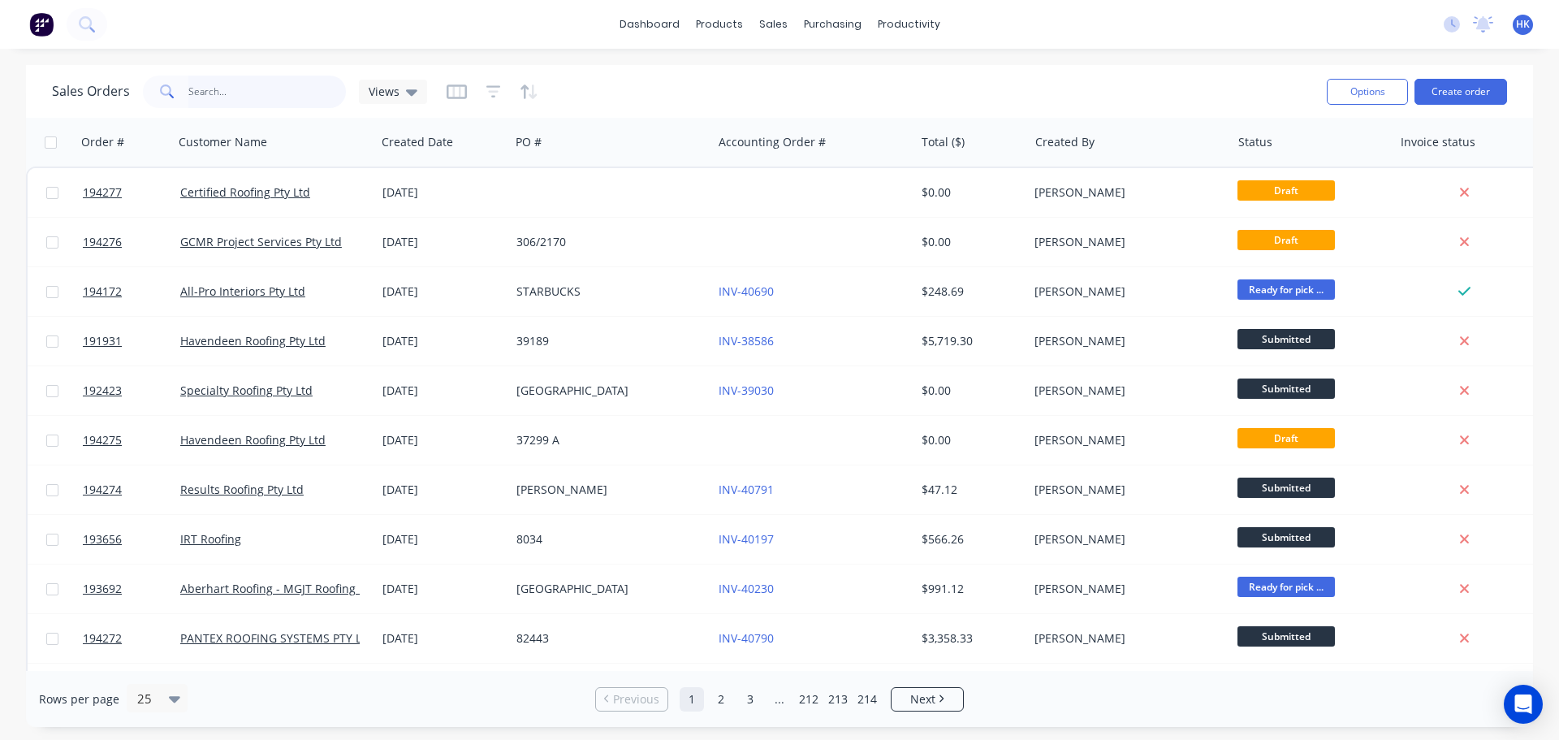
click at [283, 95] on input "text" at bounding box center [267, 92] width 158 height 32
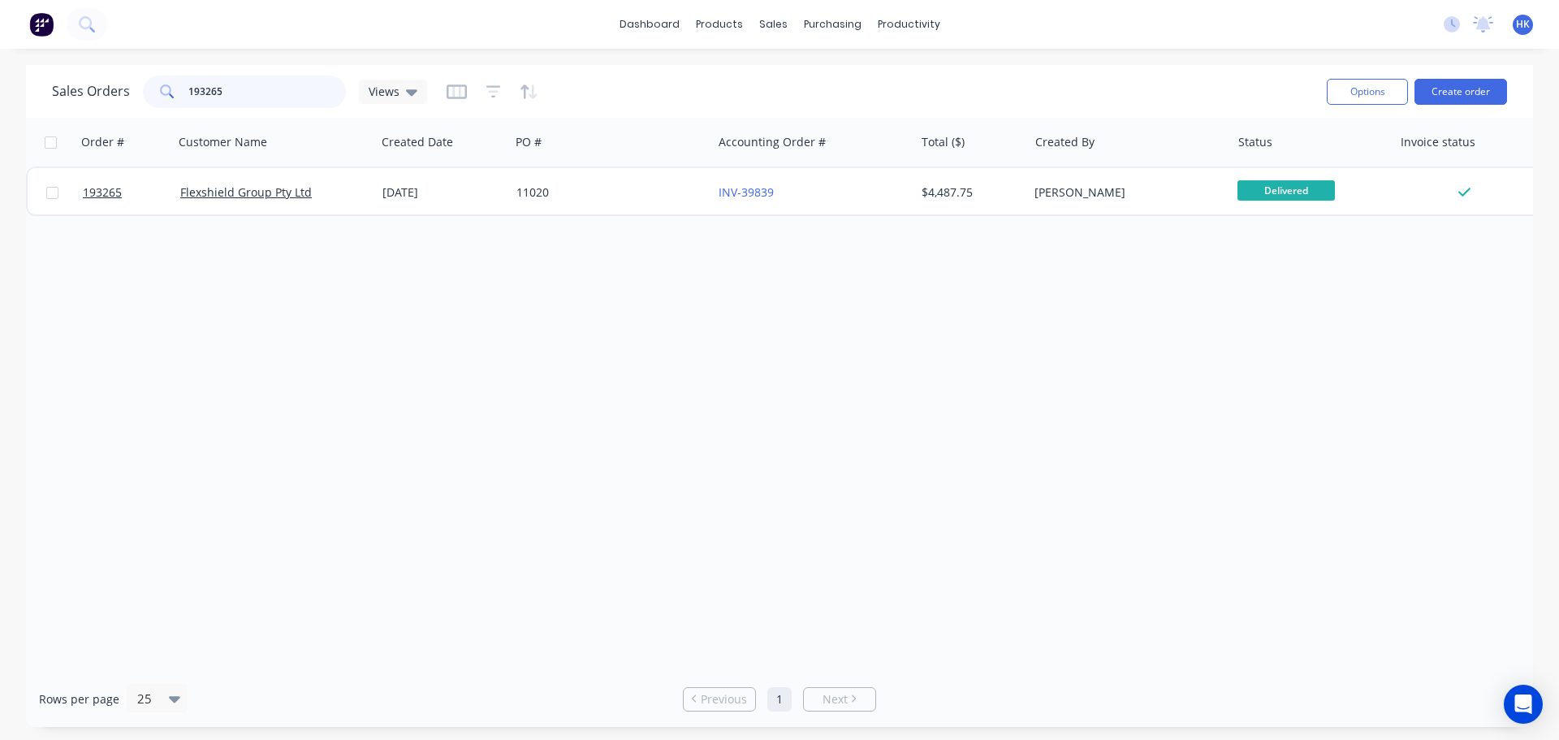
type input "193265"
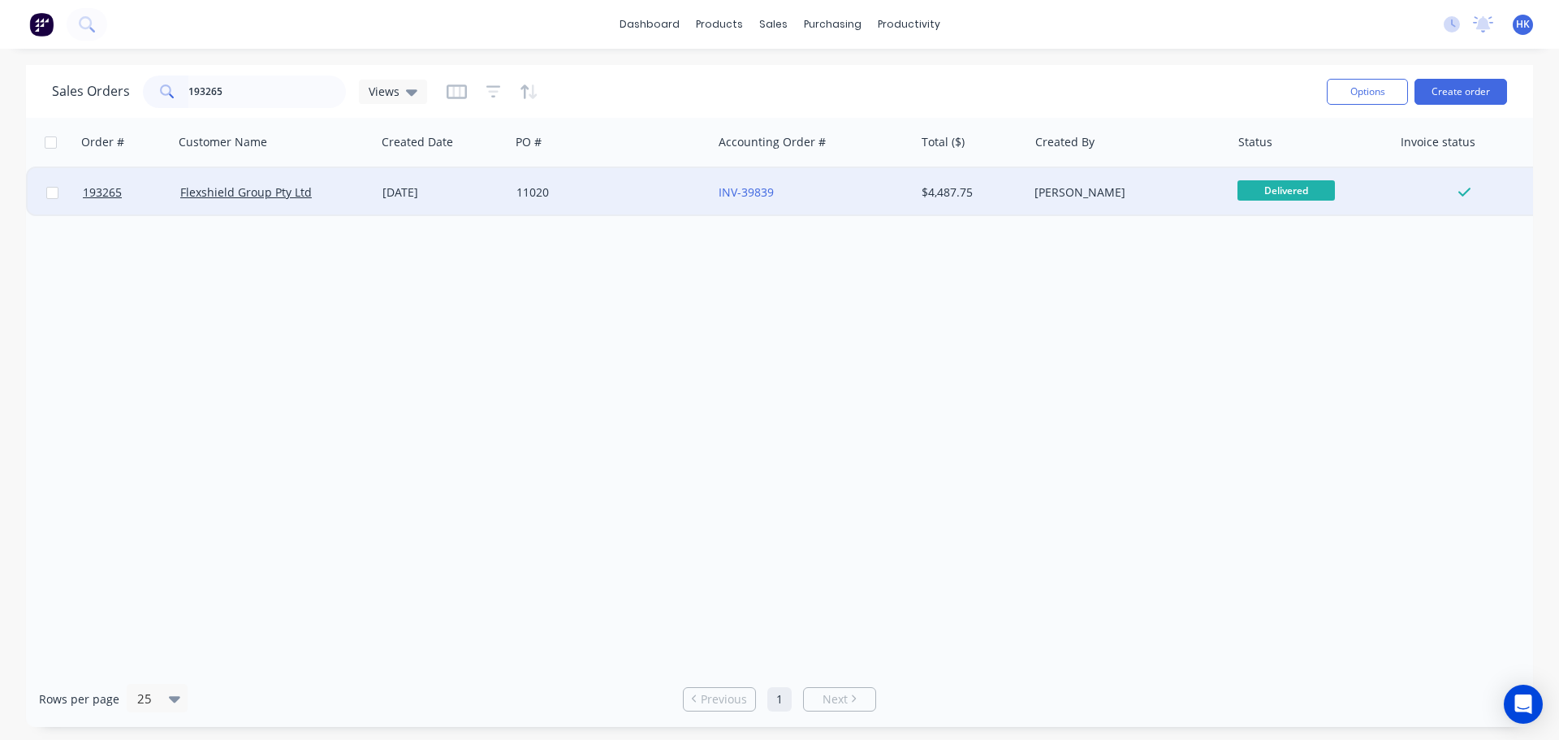
click at [576, 200] on div "11020" at bounding box center [611, 192] width 202 height 49
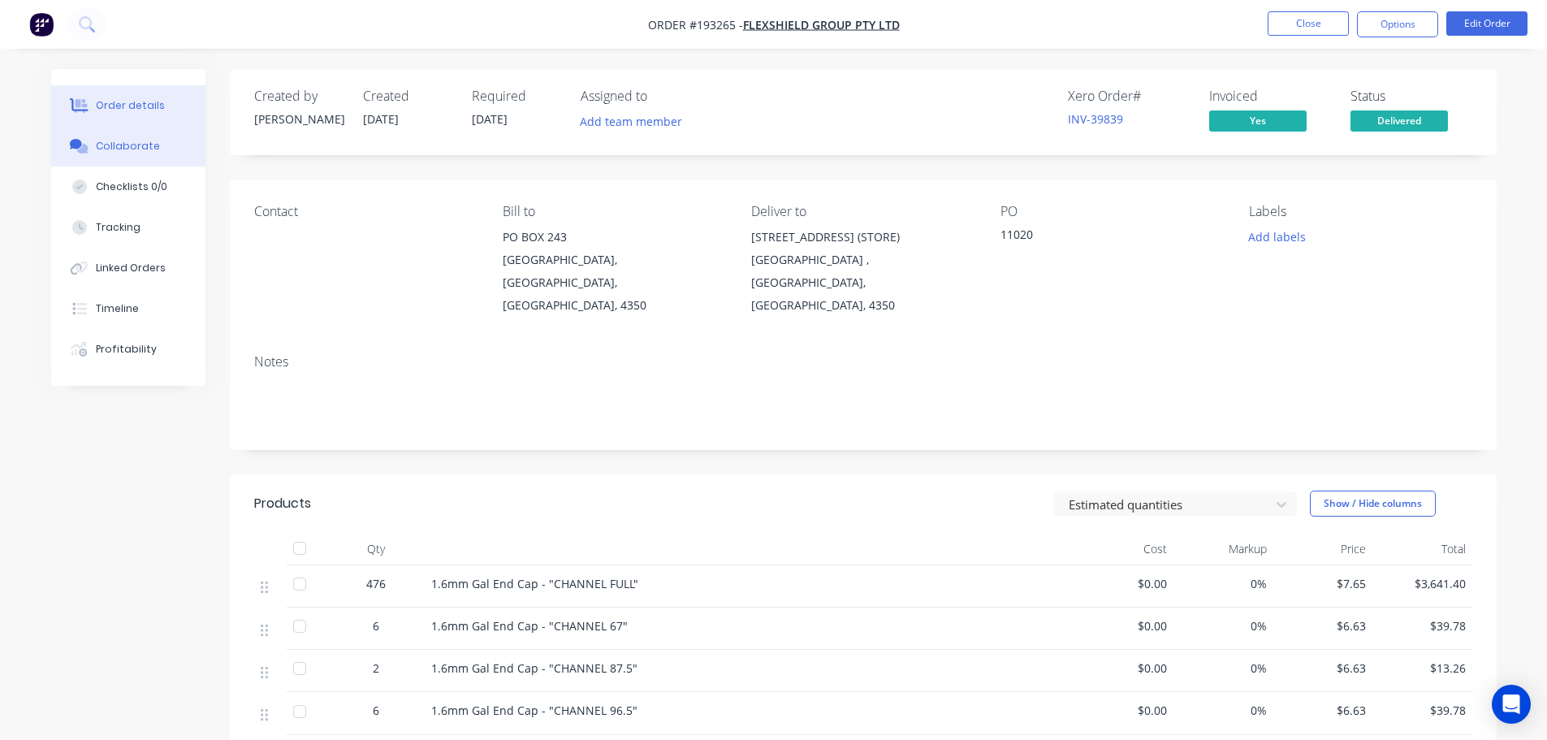
click at [130, 154] on button "Collaborate" at bounding box center [128, 146] width 154 height 41
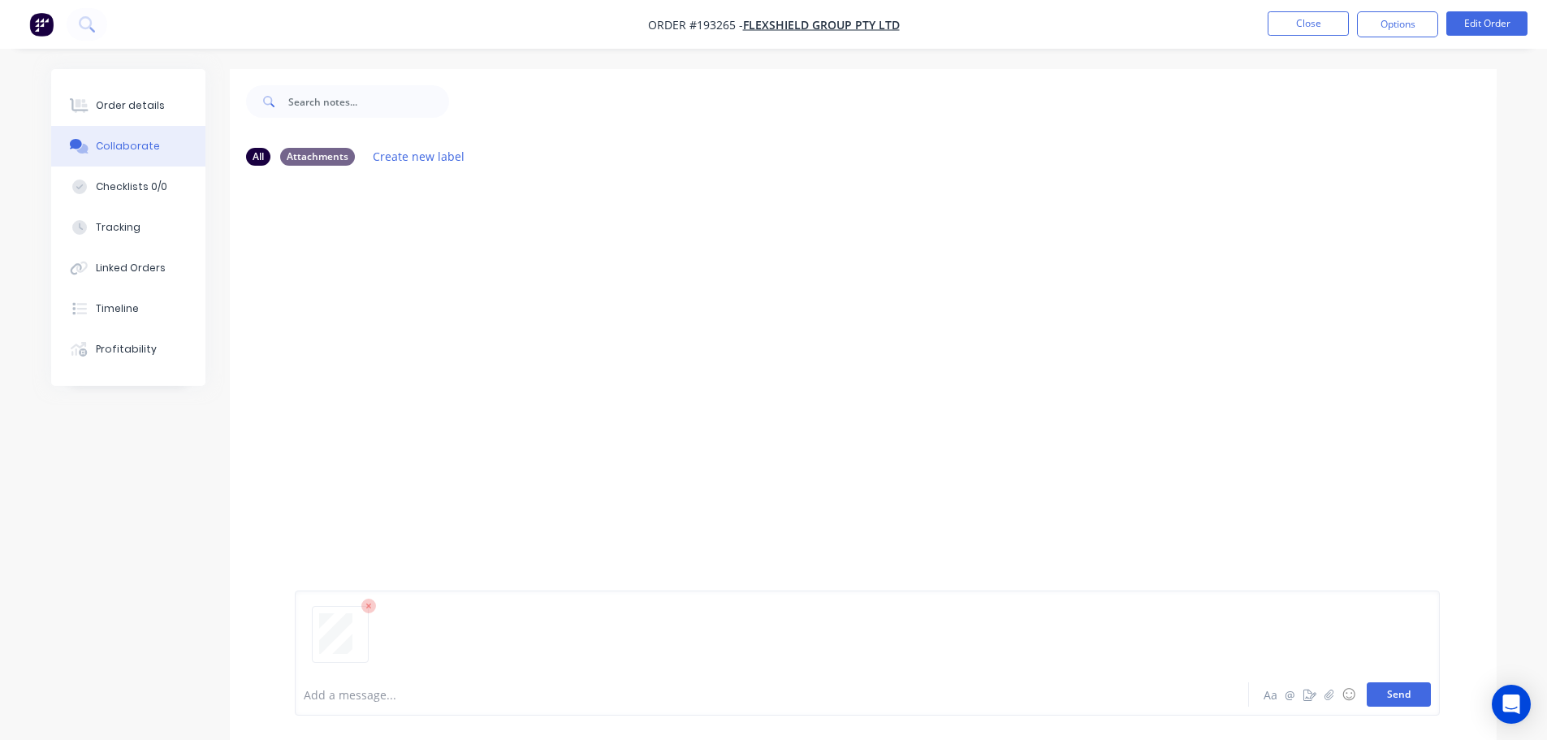
drag, startPoint x: 1406, startPoint y: 698, endPoint x: 1404, endPoint y: 684, distance: 14.0
click at [776, 698] on button "Send" at bounding box center [1399, 694] width 64 height 24
click at [776, 19] on button "Close" at bounding box center [1307, 23] width 81 height 24
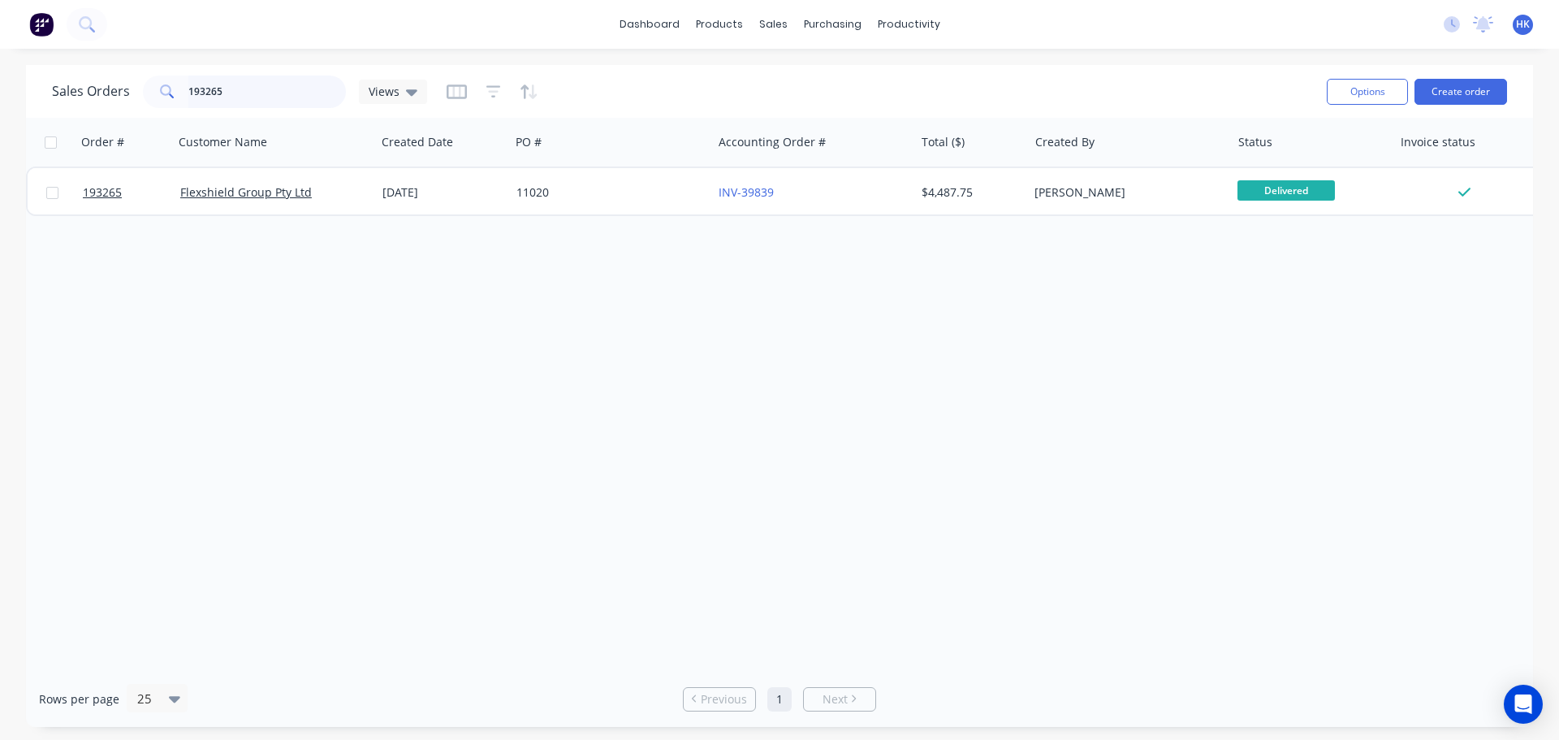
click at [256, 97] on input "193265" at bounding box center [267, 92] width 158 height 32
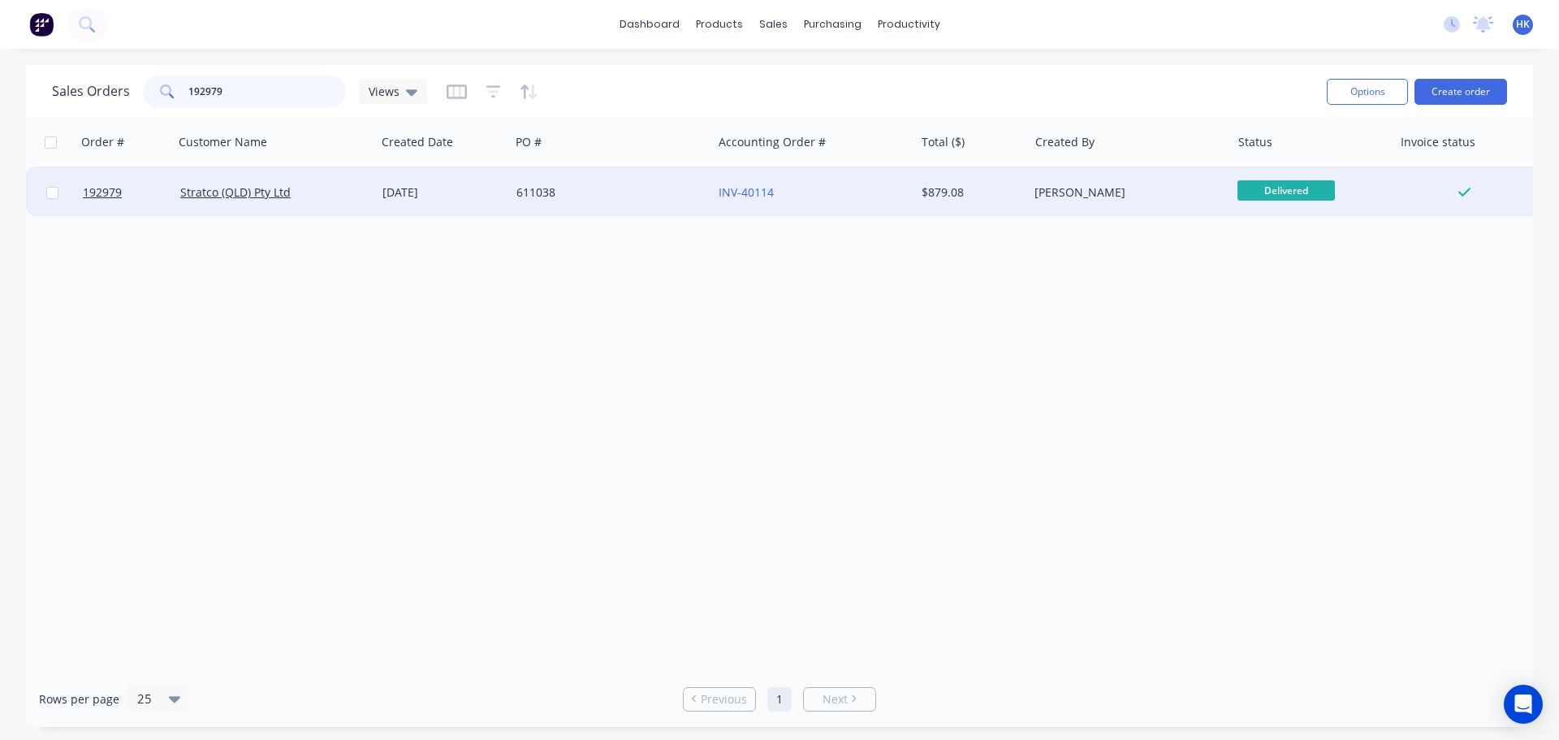
type input "192979"
click at [578, 204] on div "611038" at bounding box center [611, 192] width 202 height 49
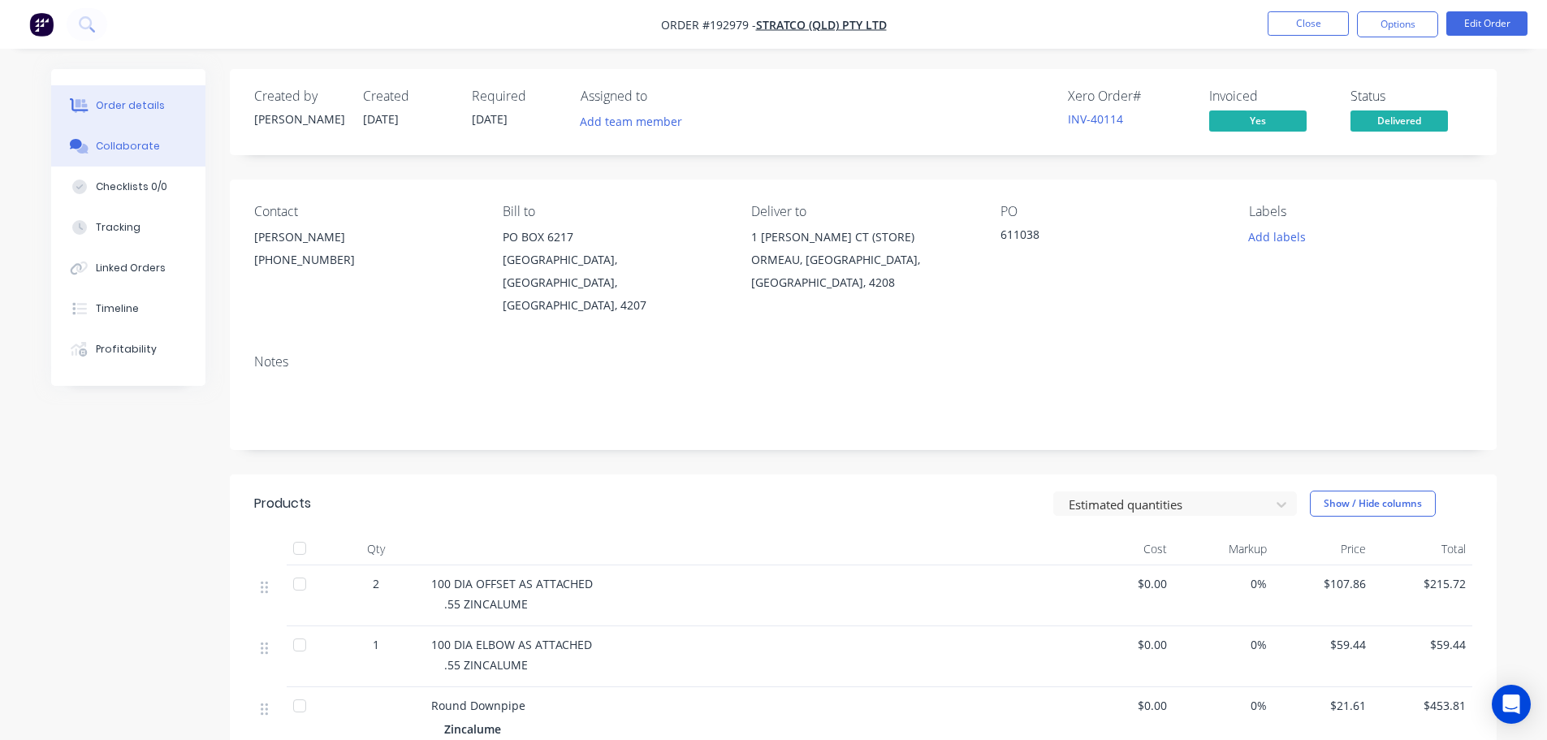
click at [83, 144] on icon at bounding box center [81, 149] width 11 height 10
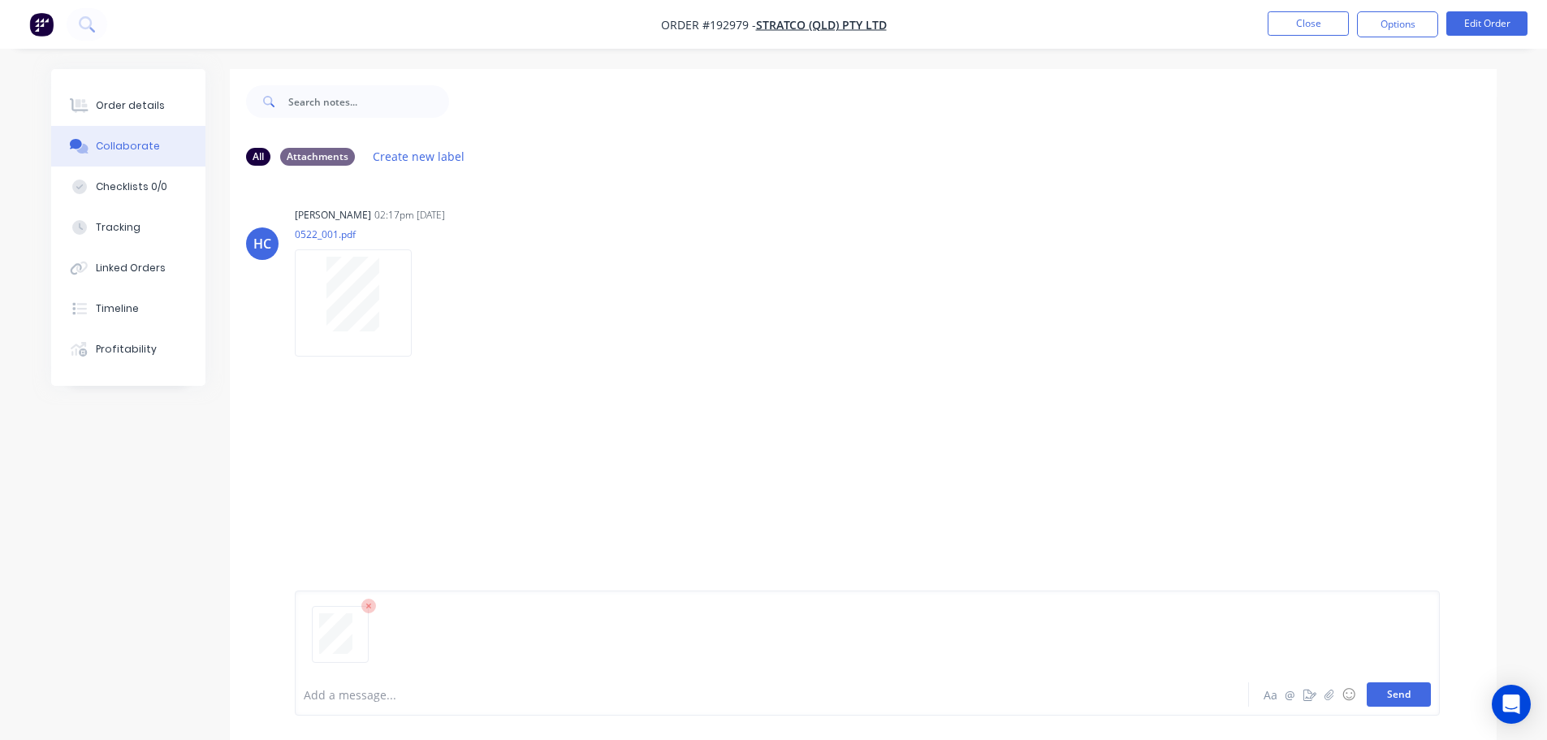
click at [776, 698] on button "Send" at bounding box center [1399, 694] width 64 height 24
click at [776, 24] on button "Close" at bounding box center [1307, 23] width 81 height 24
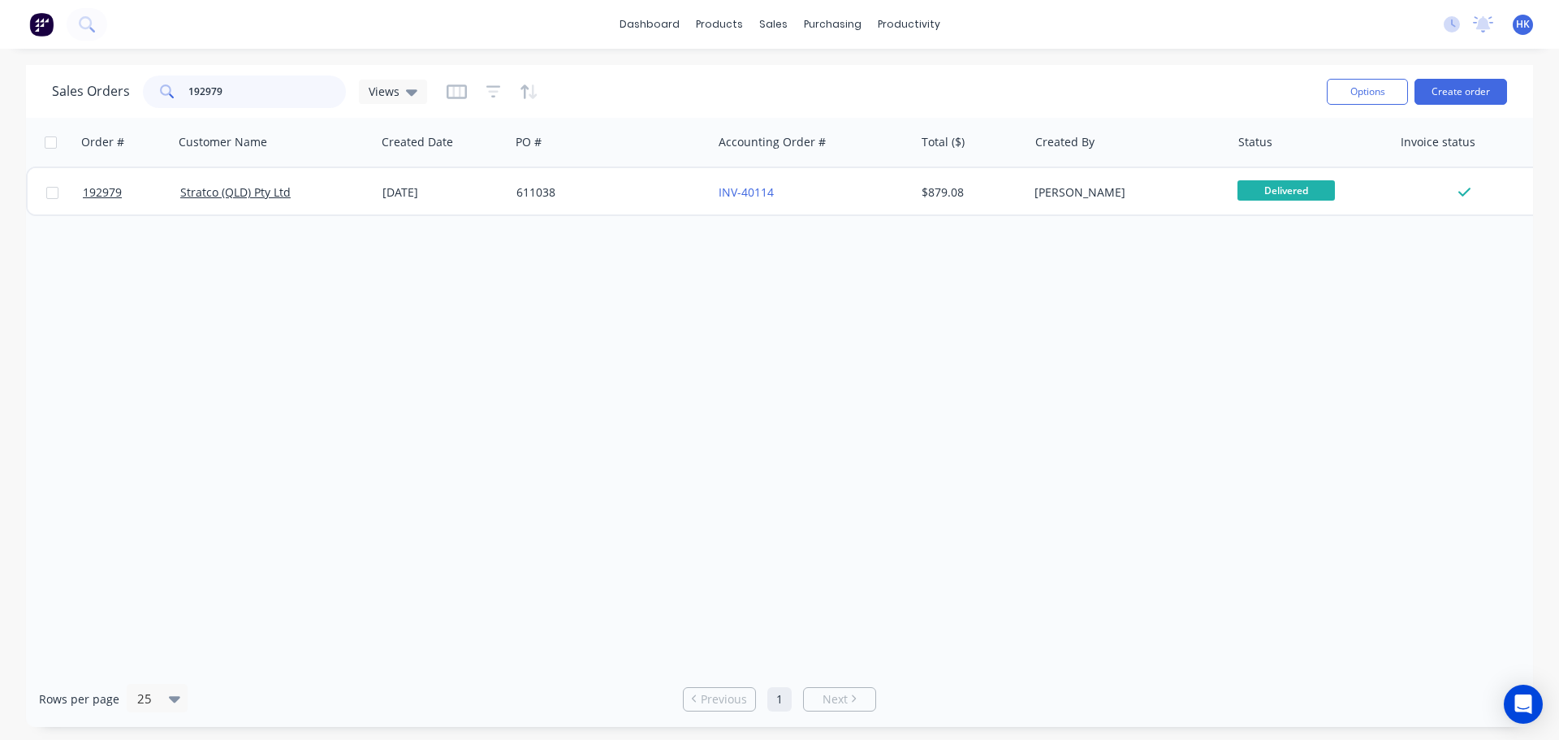
drag, startPoint x: 254, startPoint y: 88, endPoint x: 173, endPoint y: 106, distance: 83.3
click at [173, 106] on div "192979" at bounding box center [244, 92] width 203 height 32
type input "192725"
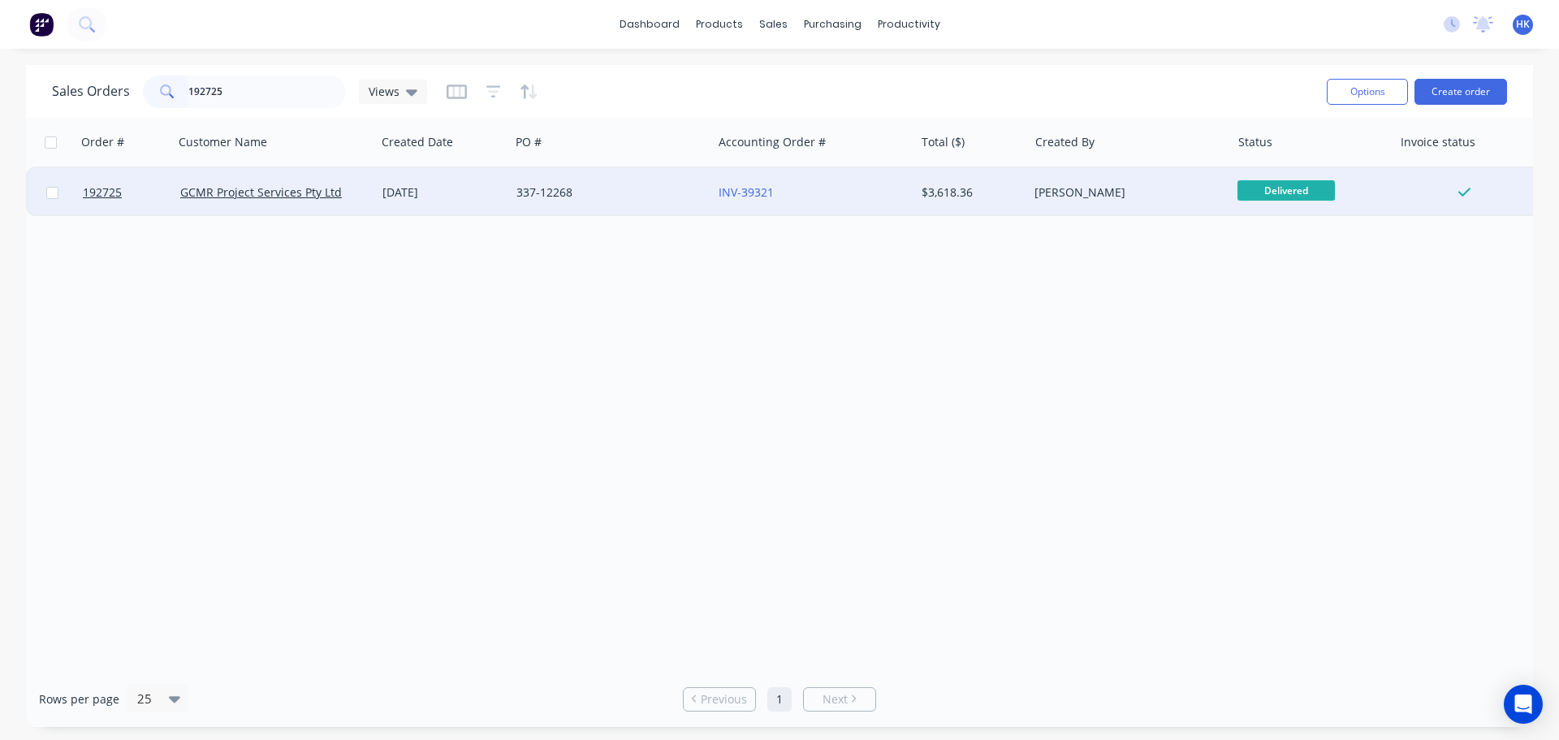
click at [636, 200] on div "337-12268" at bounding box center [606, 192] width 180 height 16
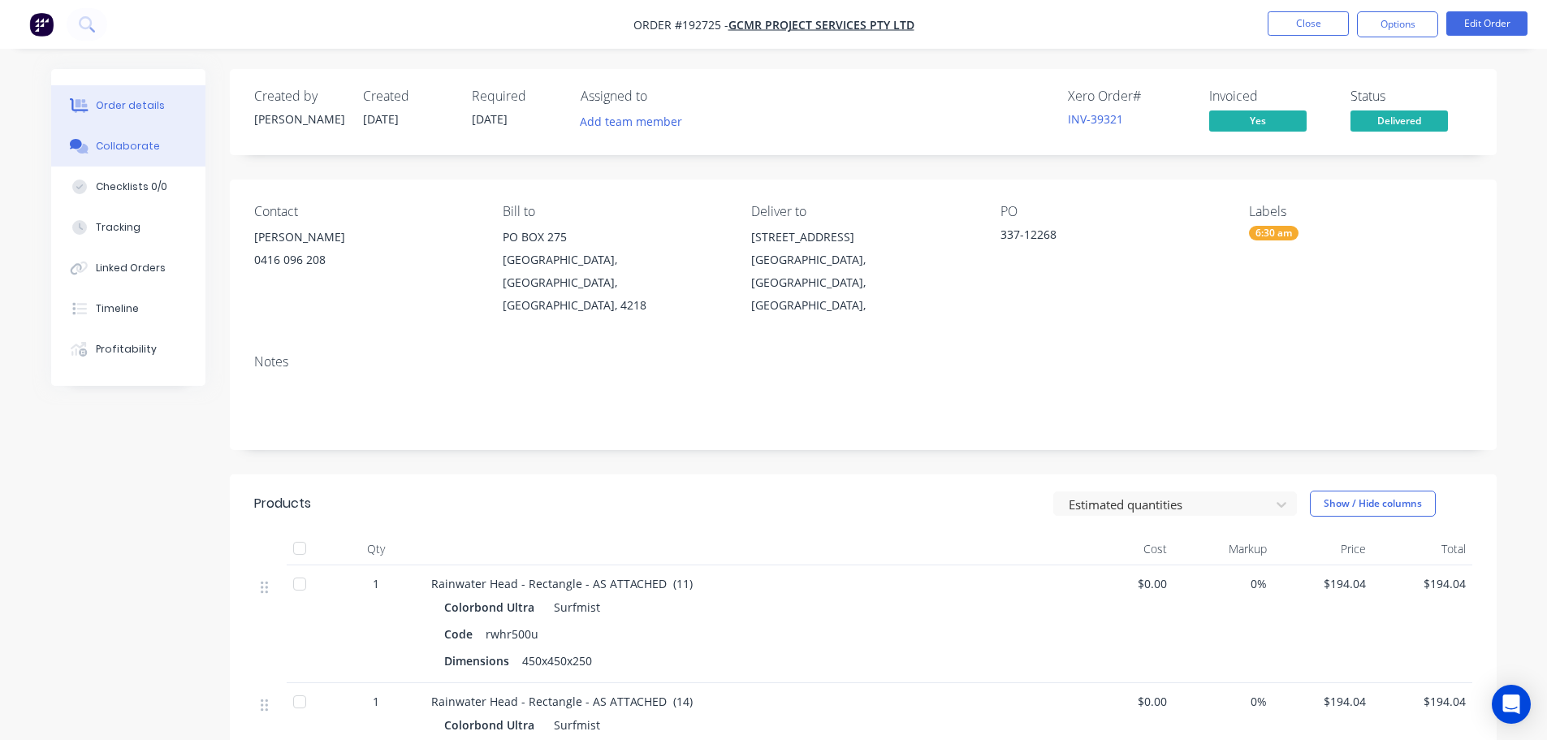
click at [141, 140] on div "Collaborate" at bounding box center [128, 146] width 64 height 15
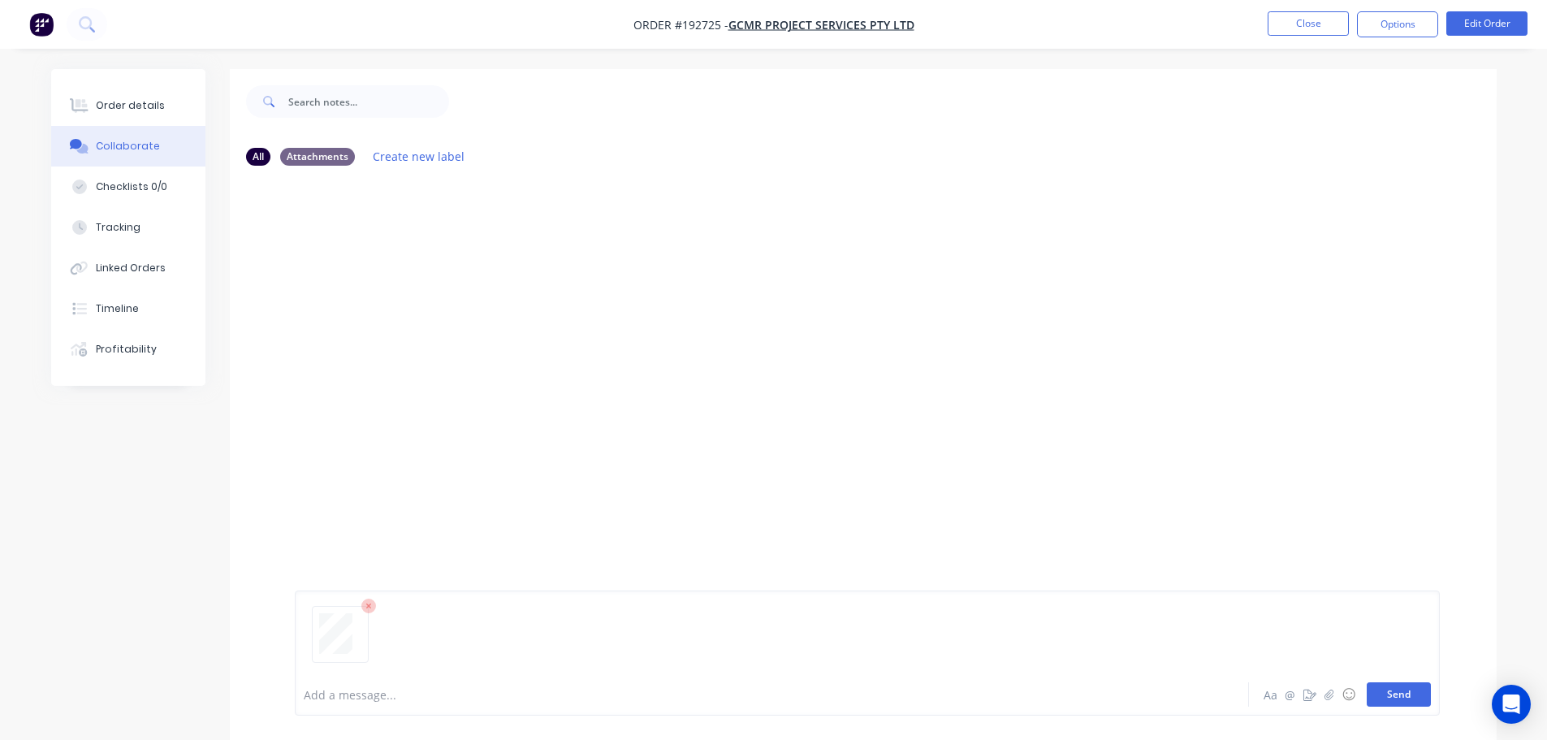
click at [776, 697] on button "Send" at bounding box center [1399, 694] width 64 height 24
click at [776, 20] on button "Close" at bounding box center [1307, 23] width 81 height 24
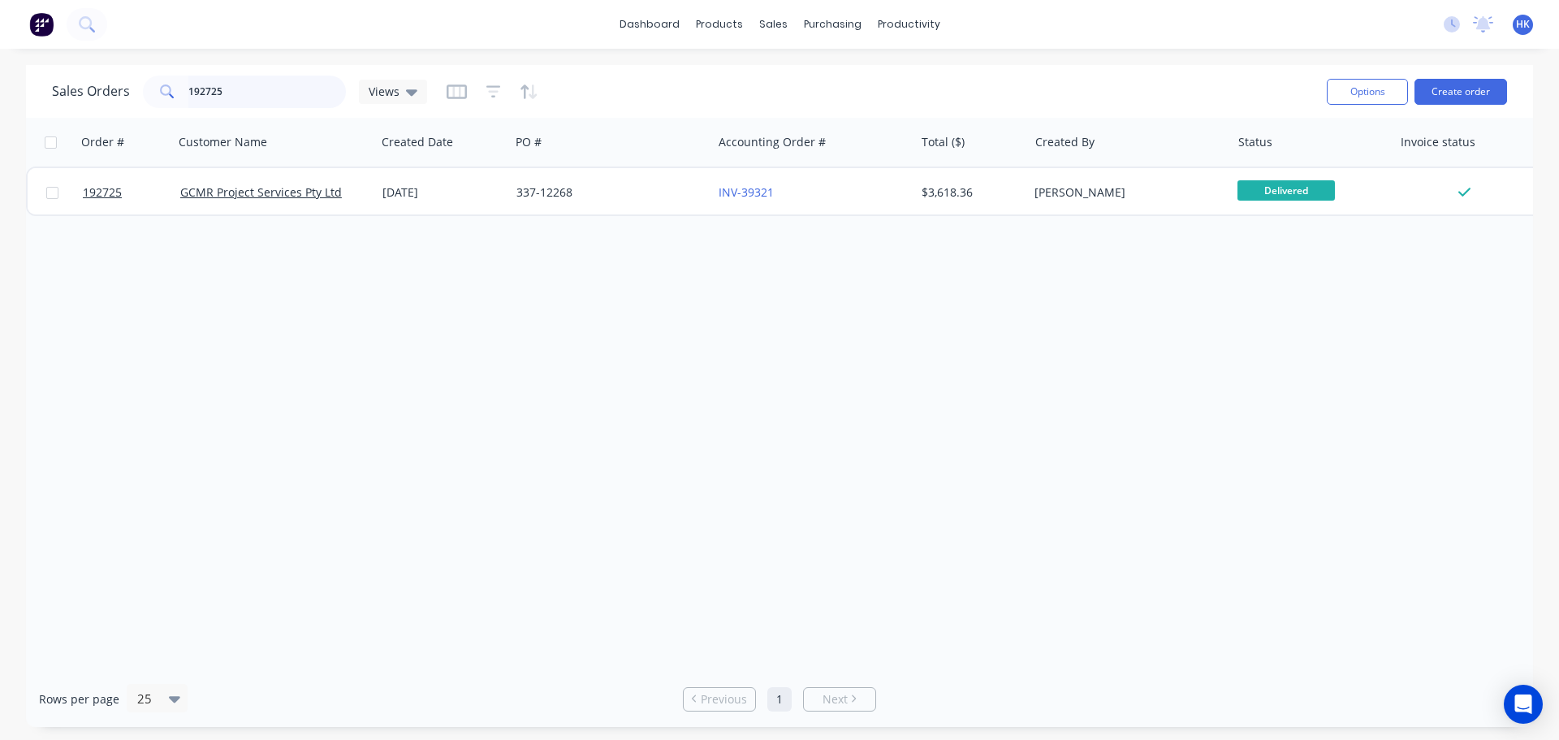
click at [241, 87] on input "192725" at bounding box center [267, 92] width 158 height 32
click at [241, 89] on input "192725" at bounding box center [267, 92] width 158 height 32
type input "191548"
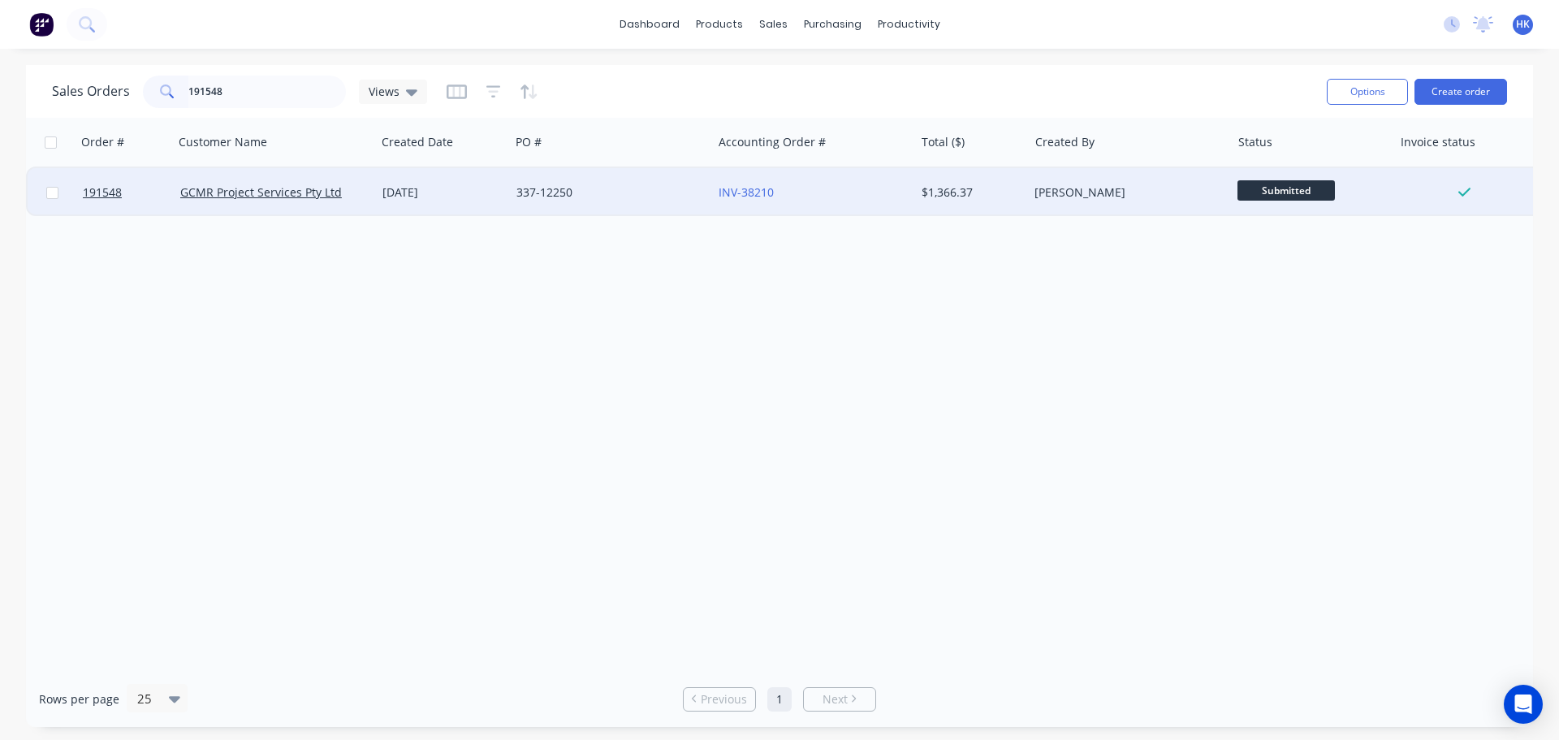
click at [592, 208] on div "337-12250" at bounding box center [611, 192] width 202 height 49
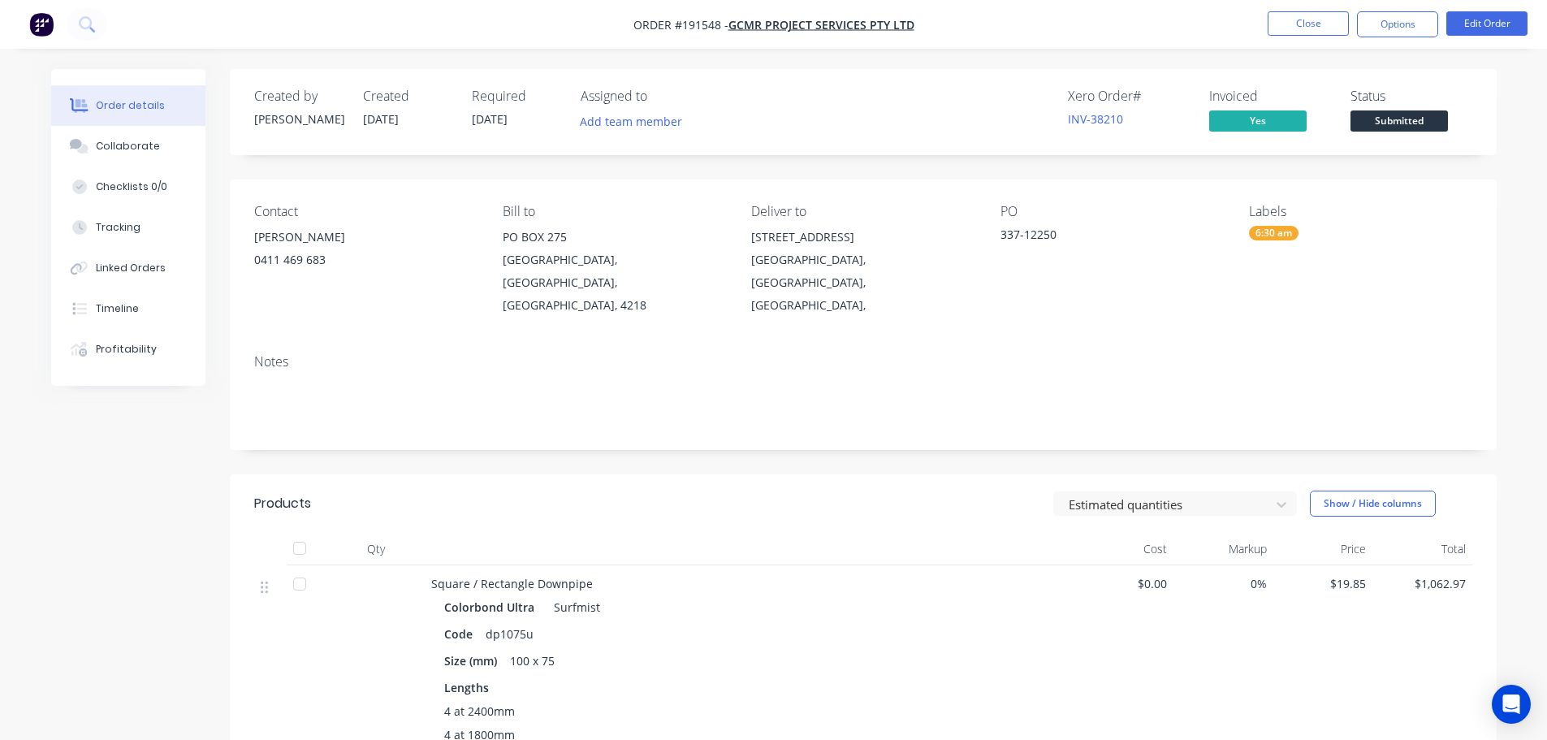
drag, startPoint x: 114, startPoint y: 154, endPoint x: 320, endPoint y: 165, distance: 205.7
click at [114, 154] on button "Collaborate" at bounding box center [128, 146] width 154 height 41
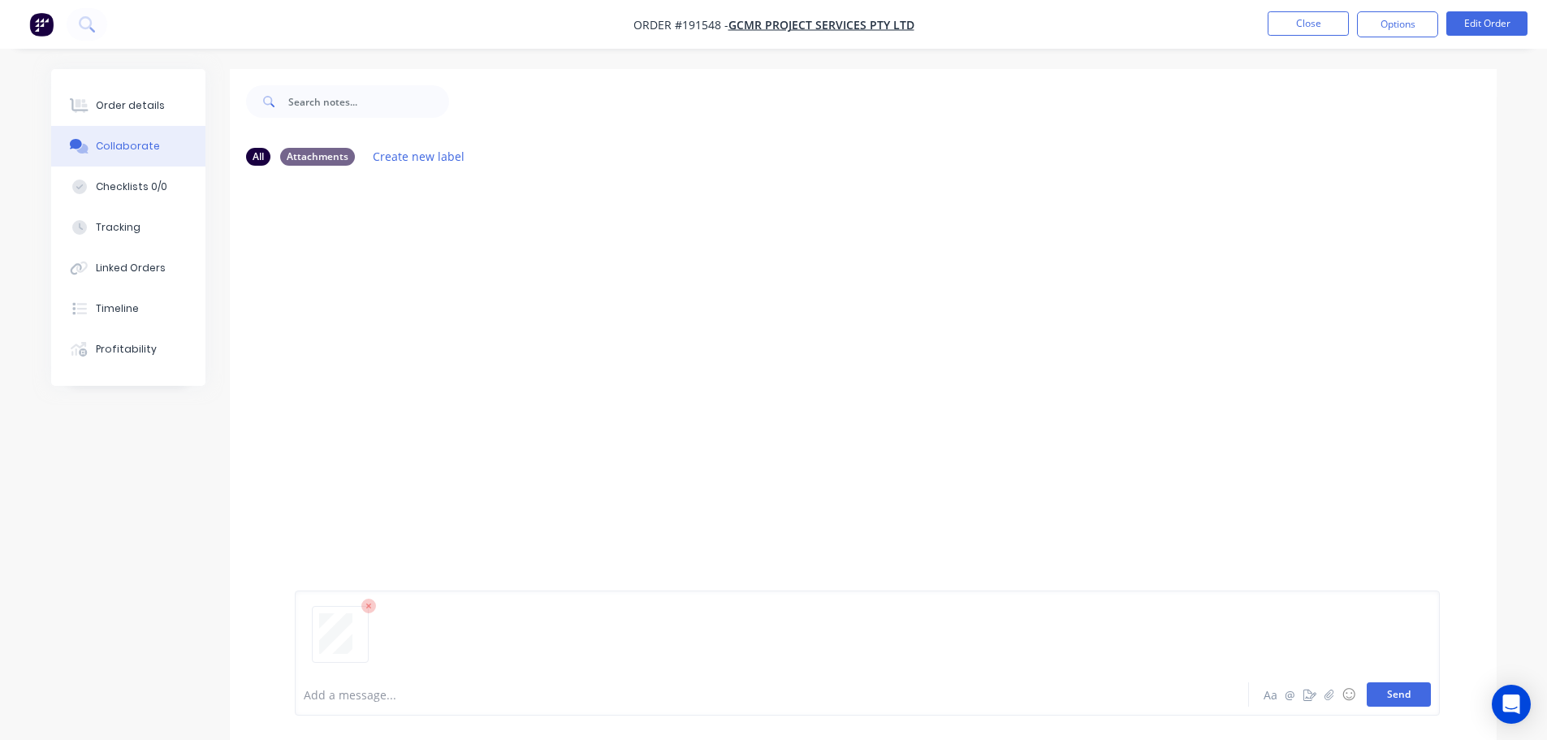
click at [776, 692] on button "Send" at bounding box center [1399, 694] width 64 height 24
click at [776, 15] on button "Close" at bounding box center [1307, 23] width 81 height 24
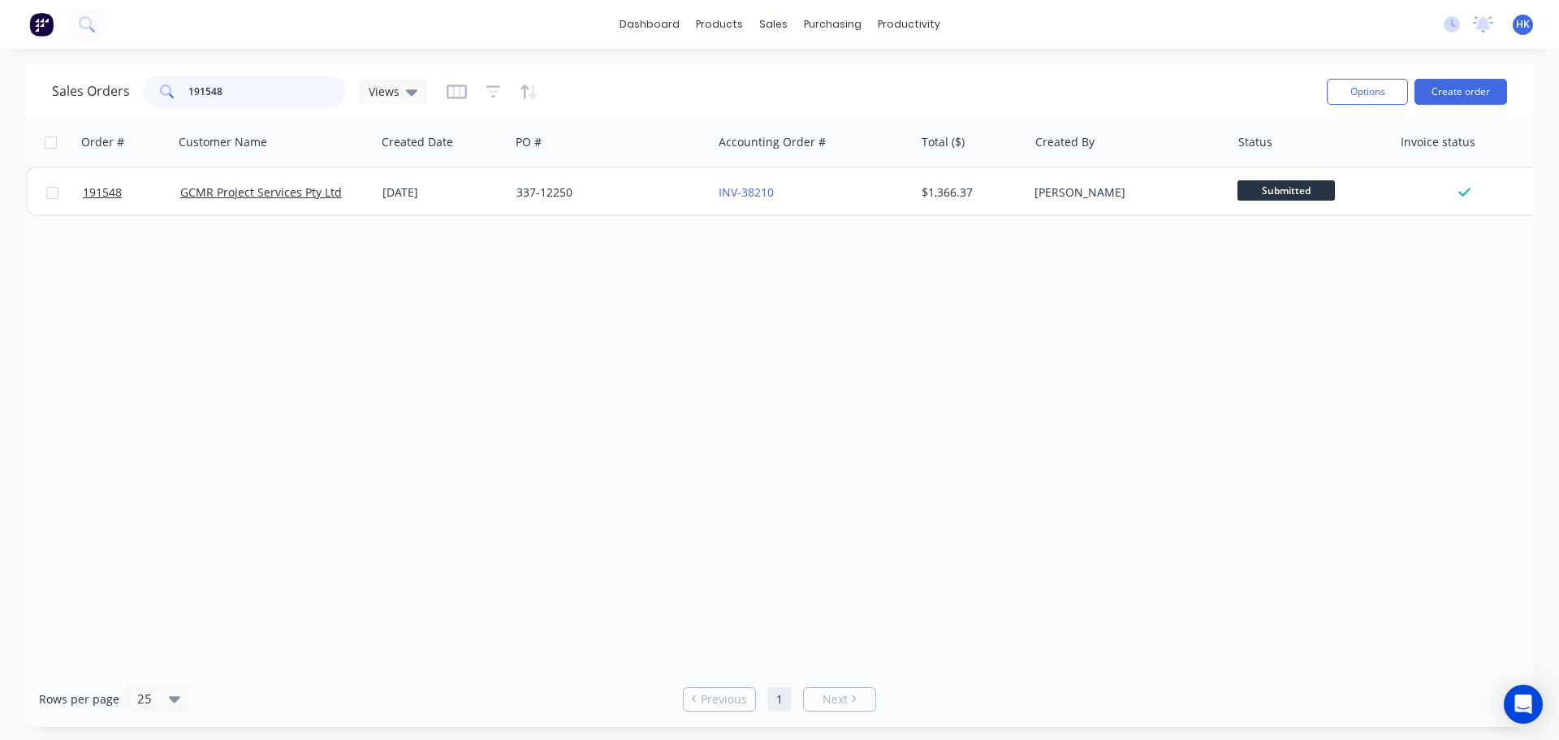
drag, startPoint x: 235, startPoint y: 90, endPoint x: 175, endPoint y: 99, distance: 60.7
click at [175, 98] on div "191548" at bounding box center [244, 92] width 203 height 32
type input "193716"
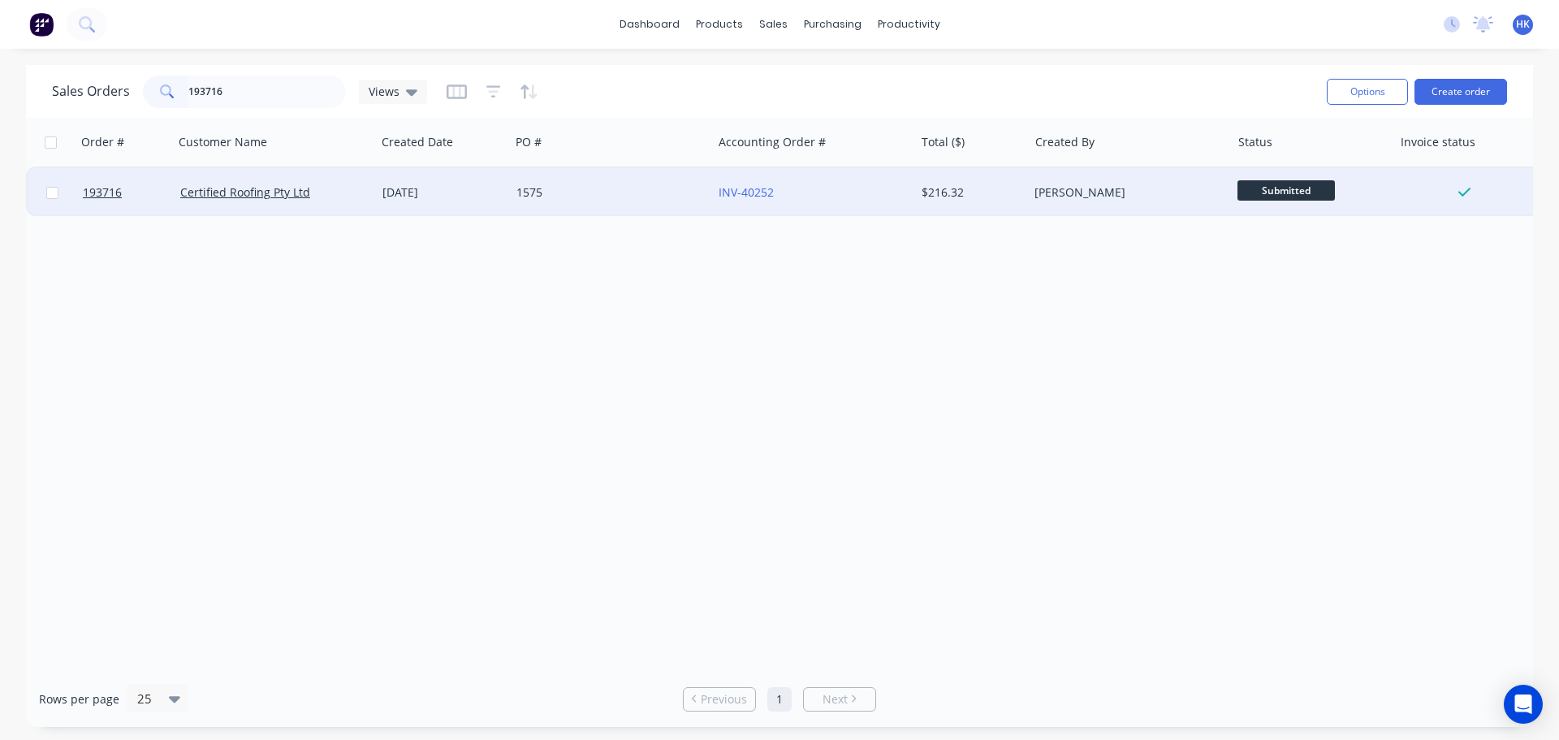
click at [575, 192] on div "1575" at bounding box center [606, 192] width 180 height 16
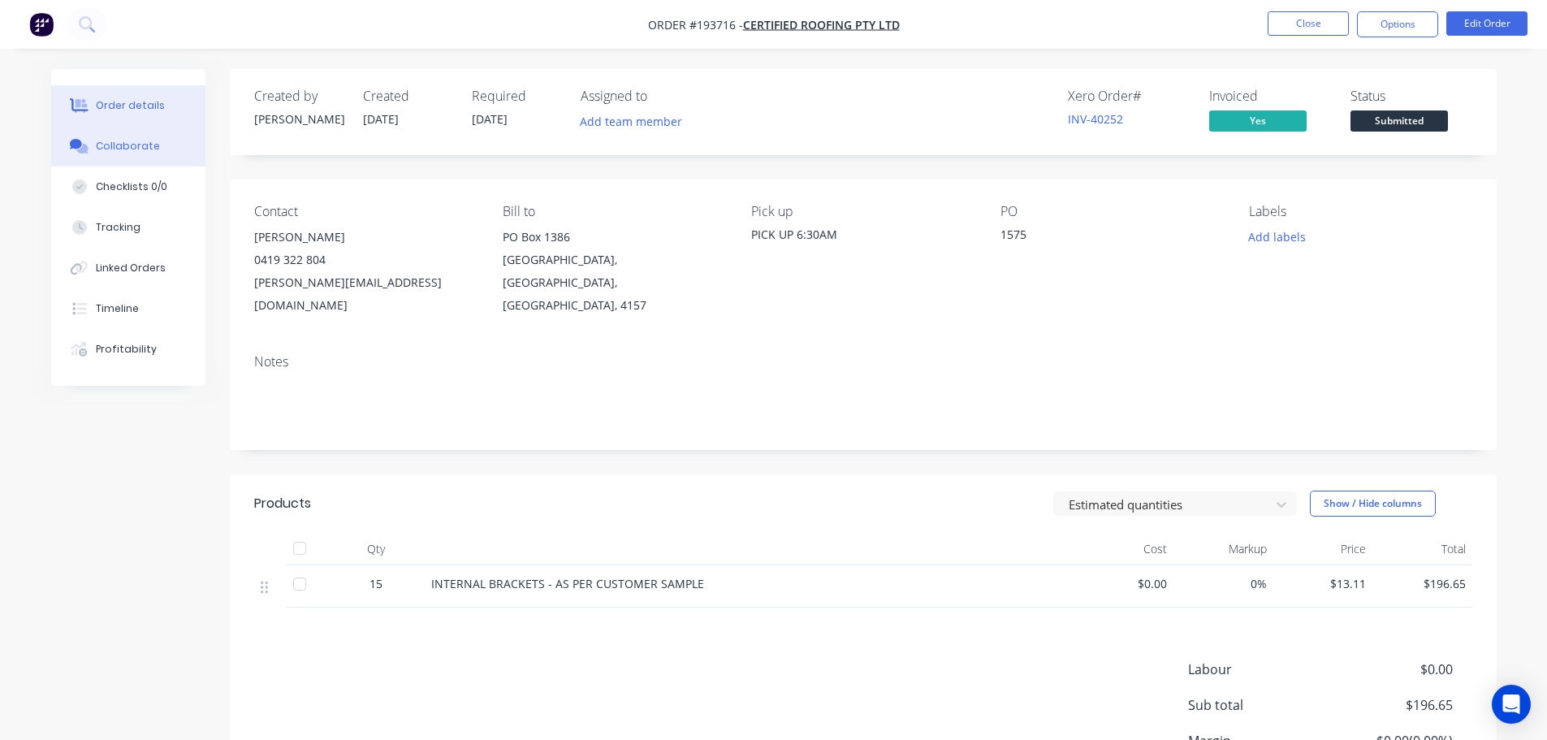
click at [123, 137] on button "Collaborate" at bounding box center [128, 146] width 154 height 41
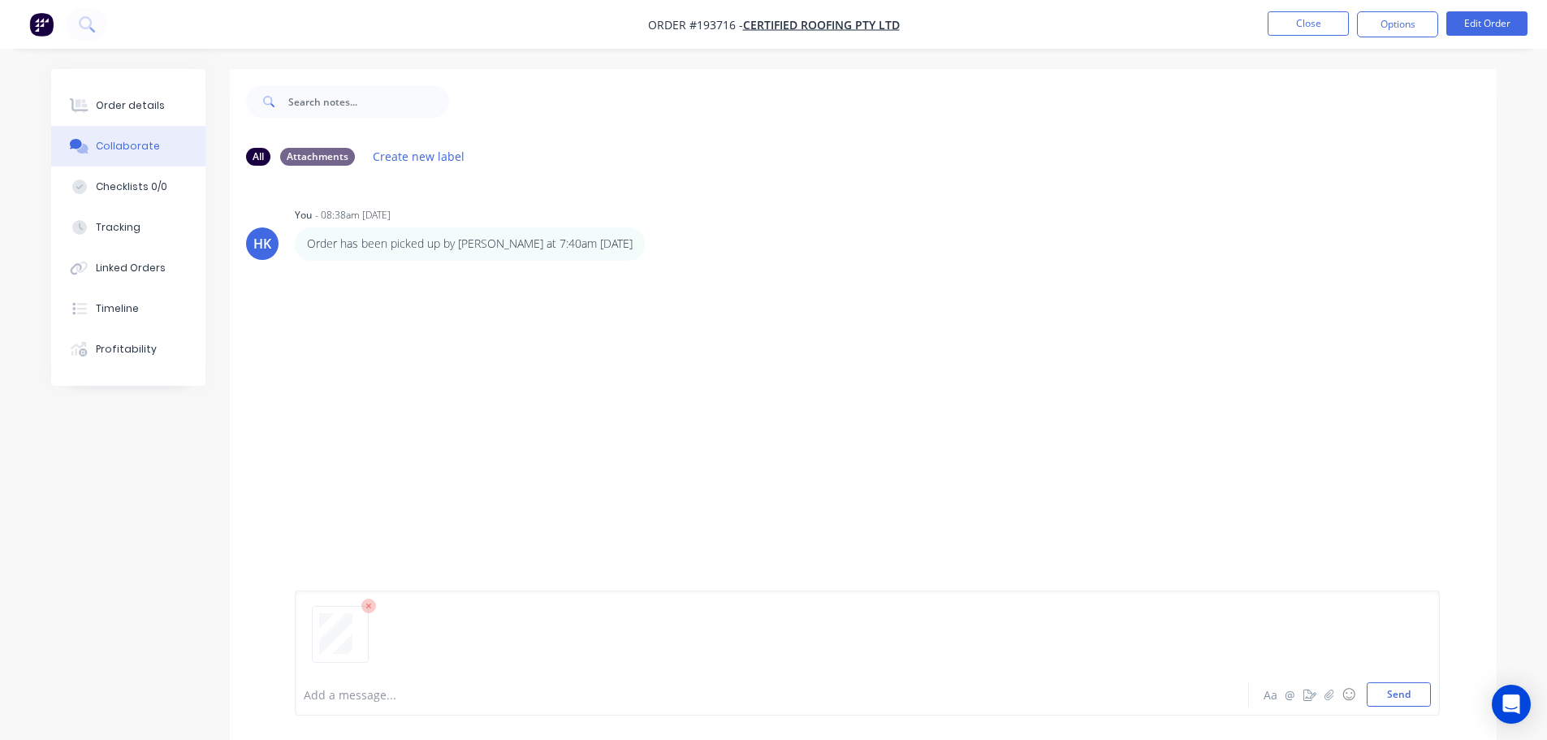
drag, startPoint x: 1393, startPoint y: 691, endPoint x: 1423, endPoint y: 548, distance: 146.0
click at [776, 692] on button "Send" at bounding box center [1399, 694] width 64 height 24
click at [776, 17] on button "Close" at bounding box center [1307, 23] width 81 height 24
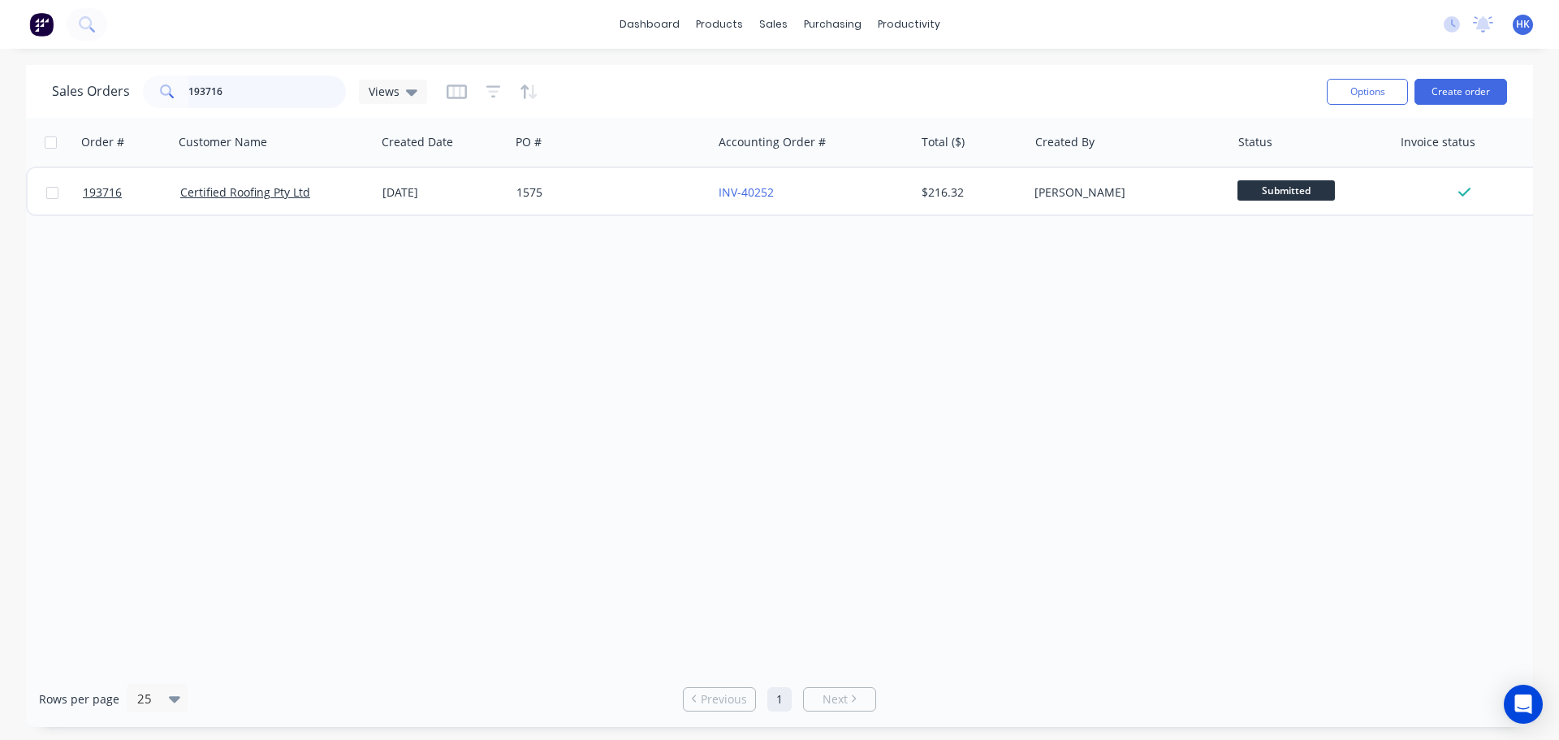
click at [245, 89] on input "193716" at bounding box center [267, 92] width 158 height 32
type input "193576"
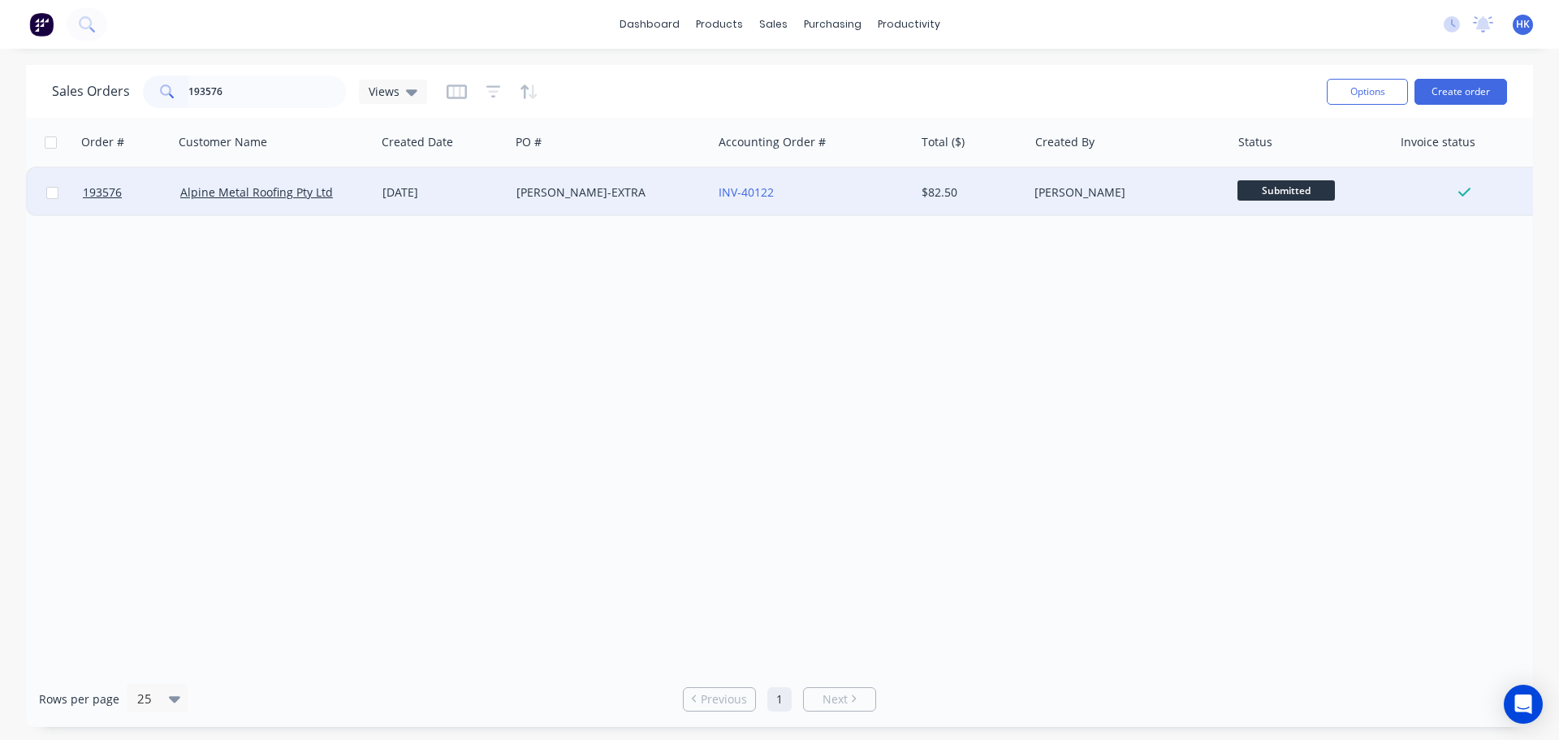
click at [467, 197] on div "[DATE]" at bounding box center [442, 192] width 121 height 16
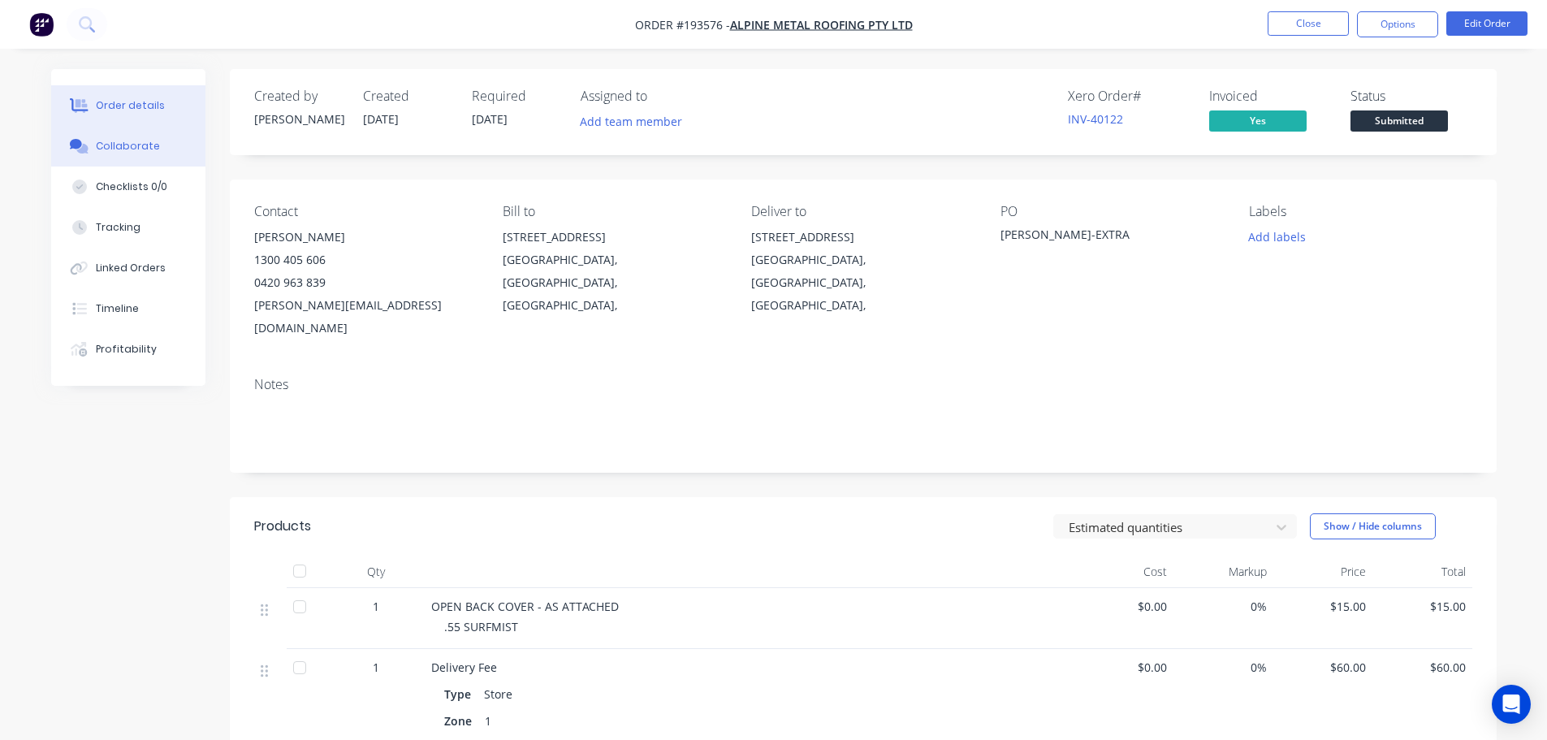
click at [95, 140] on button "Collaborate" at bounding box center [128, 146] width 154 height 41
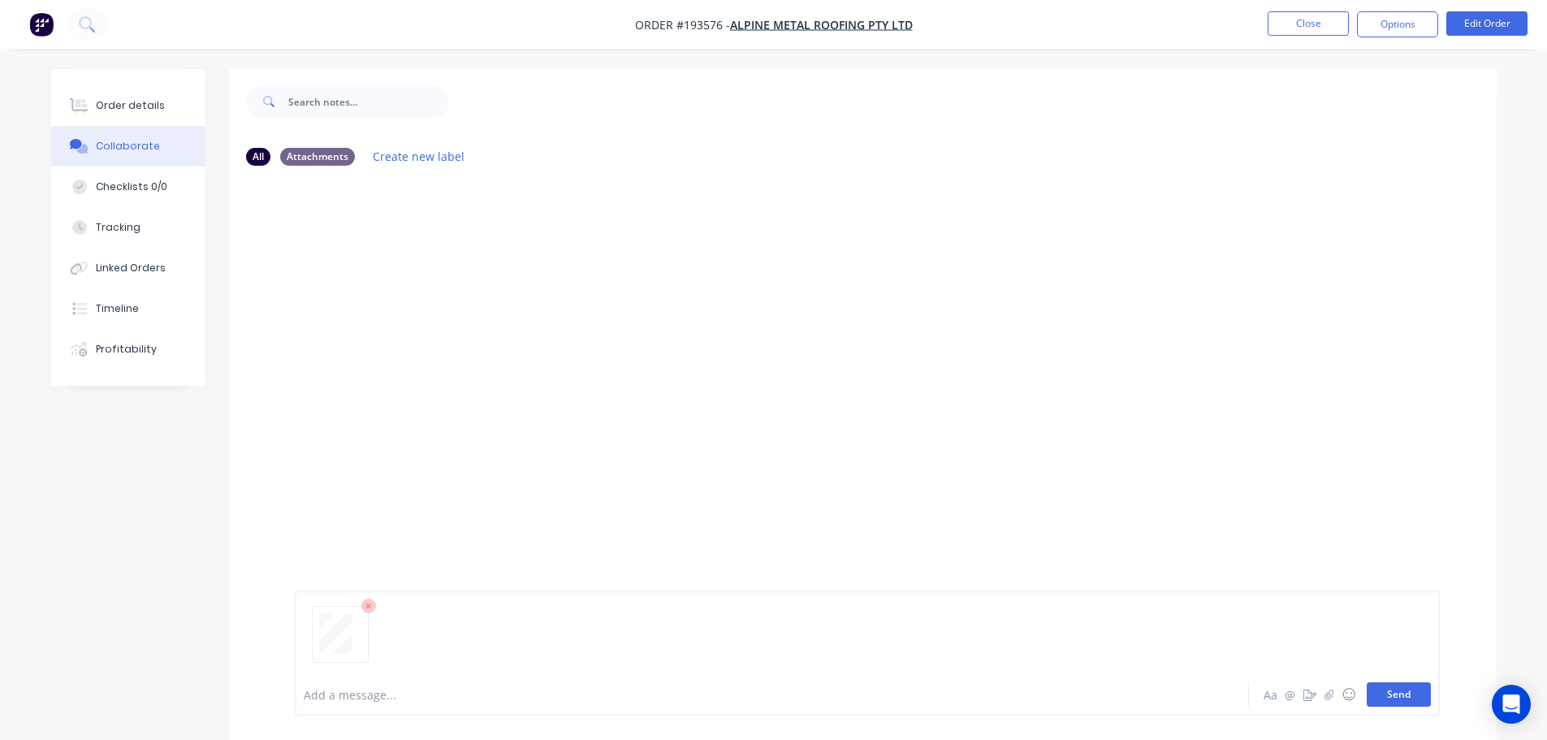
click at [776, 691] on button "Send" at bounding box center [1399, 694] width 64 height 24
click at [776, 13] on button "Close" at bounding box center [1307, 23] width 81 height 24
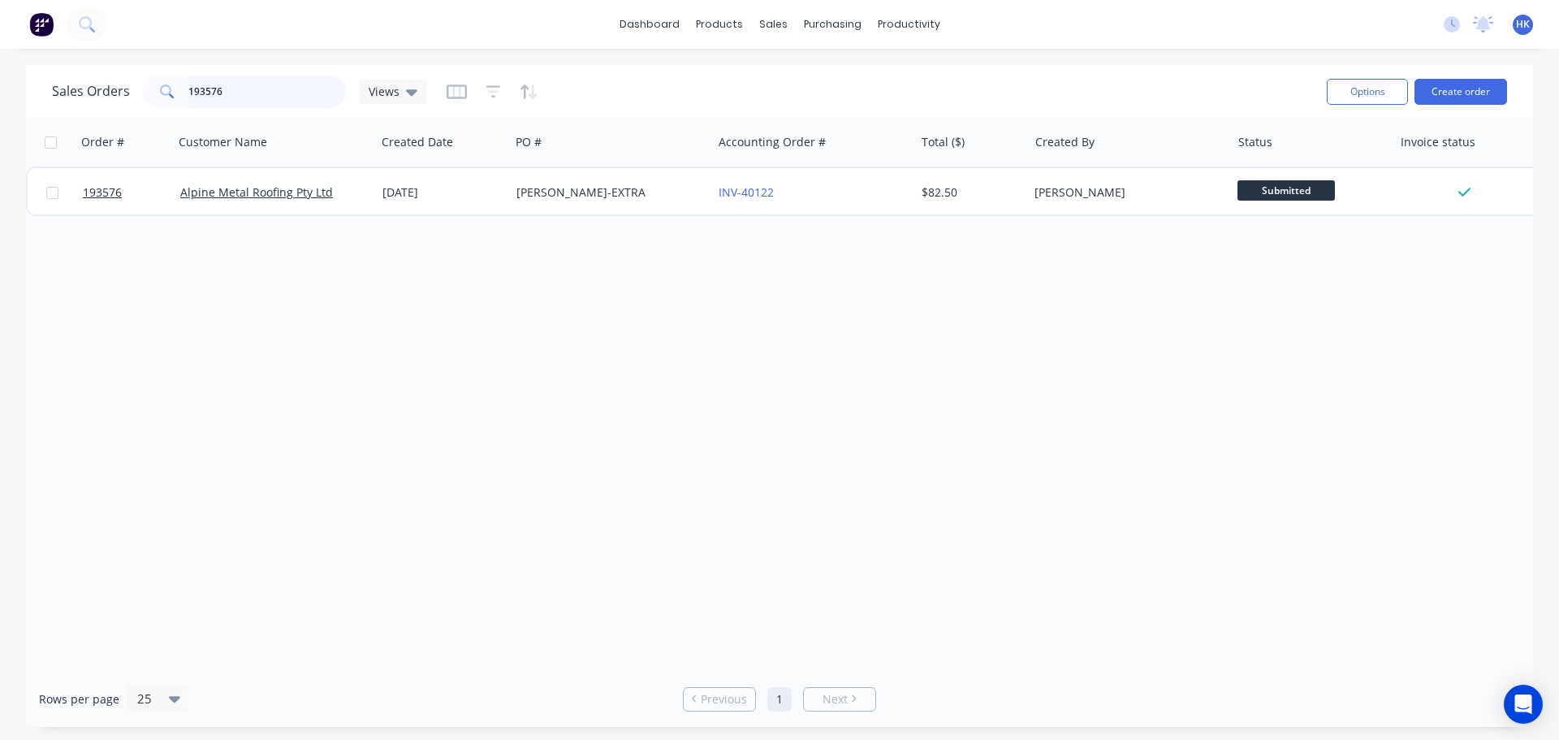
click at [224, 89] on input "193576" at bounding box center [267, 92] width 158 height 32
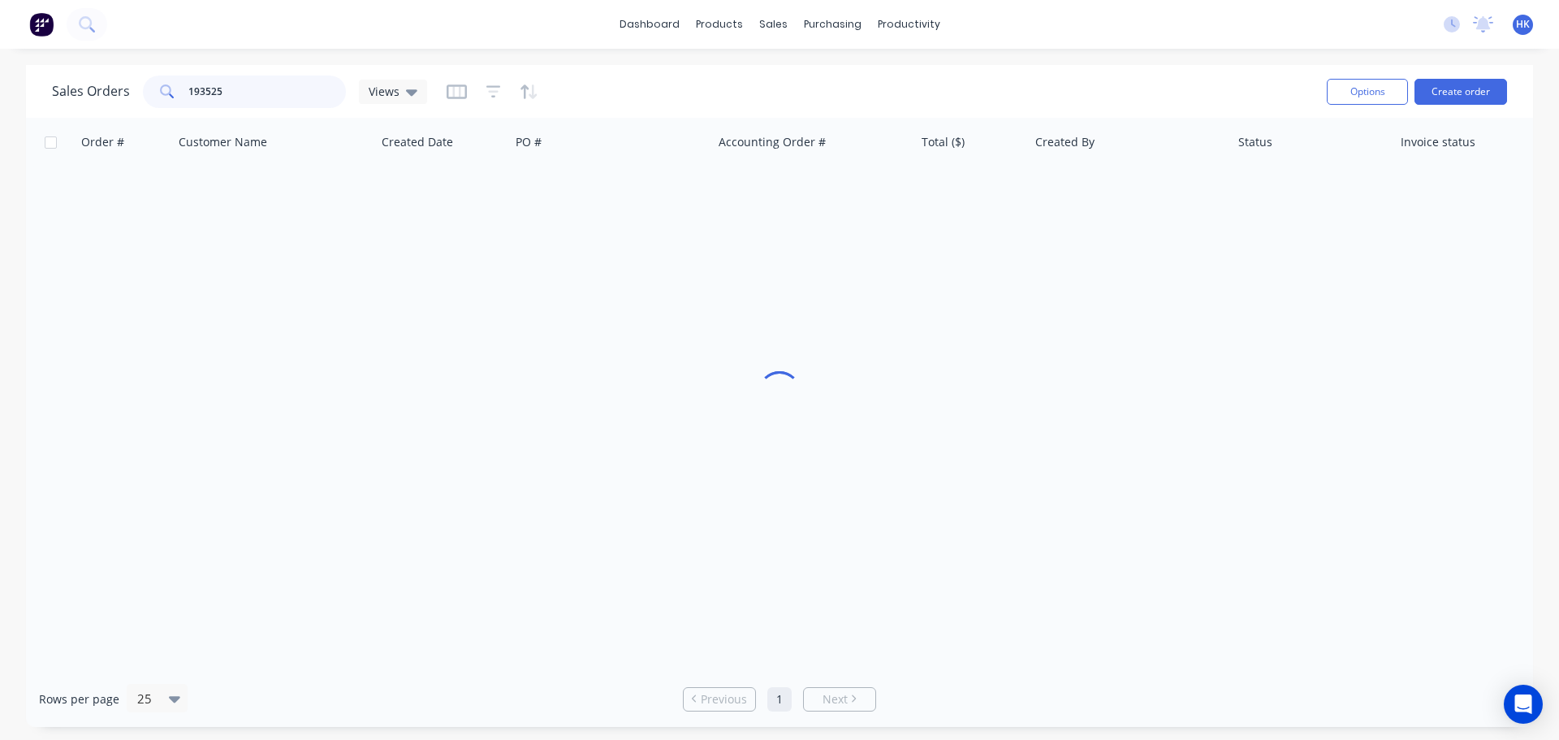
type input "193525"
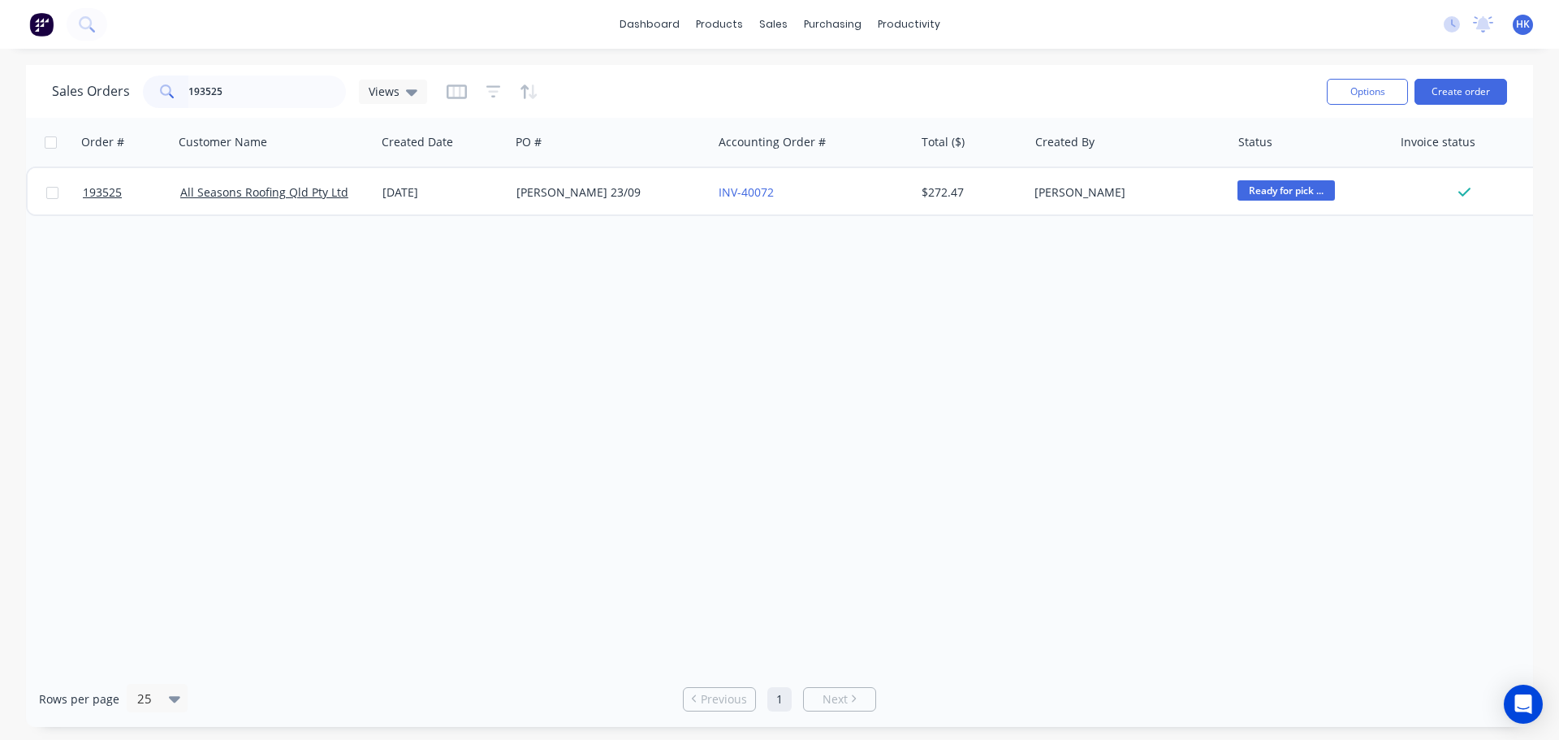
click at [473, 193] on div "[DATE]" at bounding box center [442, 192] width 121 height 16
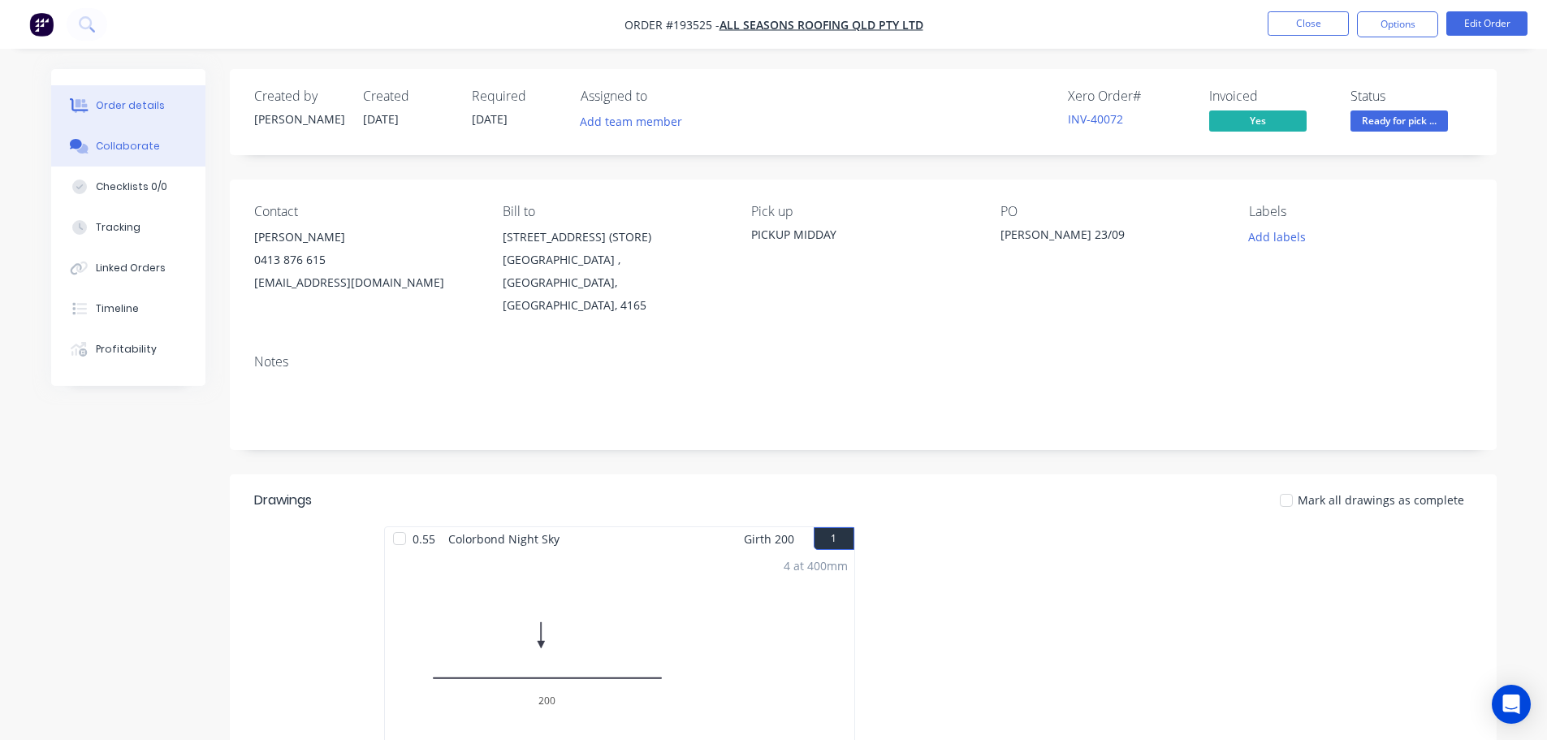
click at [139, 149] on div "Collaborate" at bounding box center [128, 146] width 64 height 15
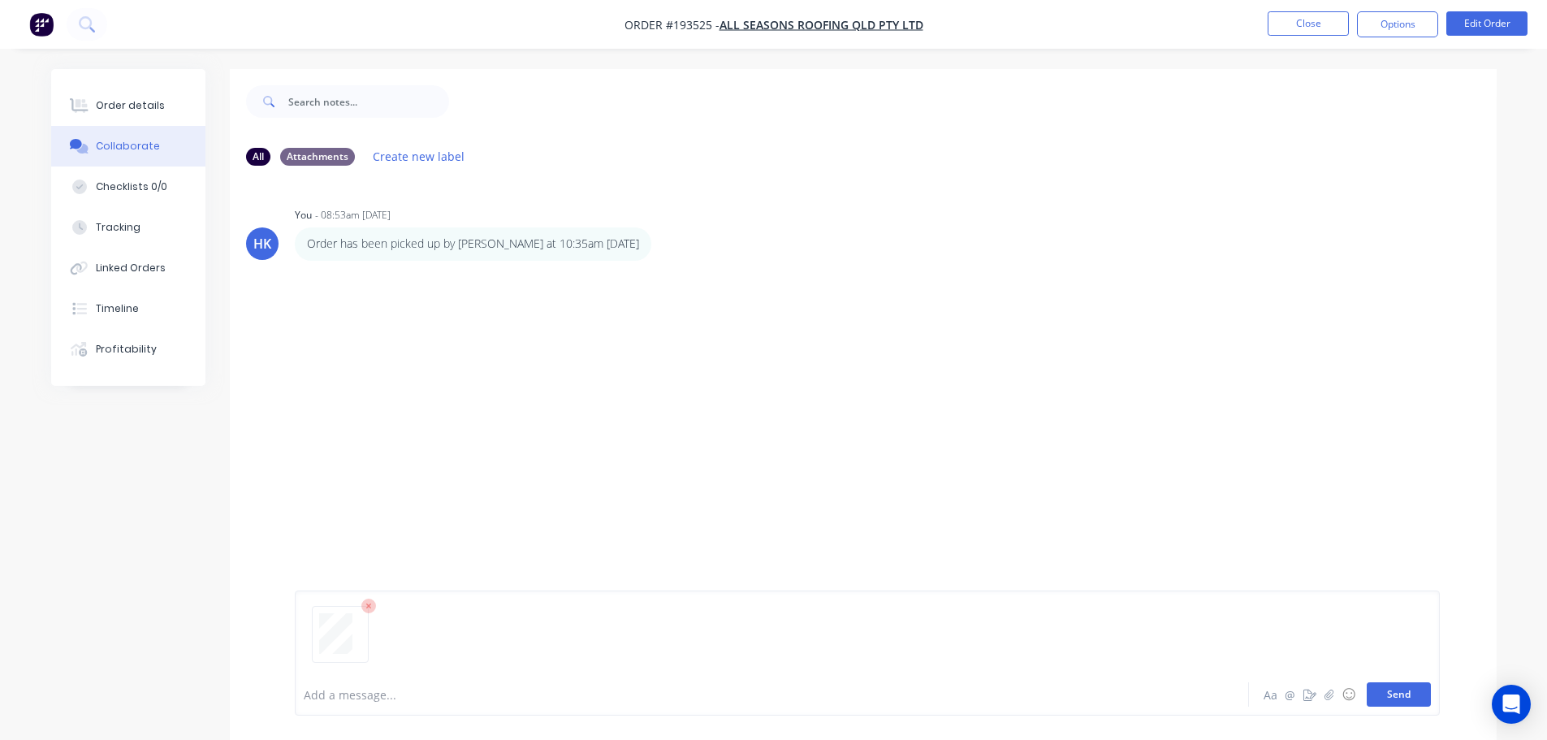
click at [776, 689] on button "Send" at bounding box center [1399, 694] width 64 height 24
click at [776, 24] on button "Close" at bounding box center [1307, 23] width 81 height 24
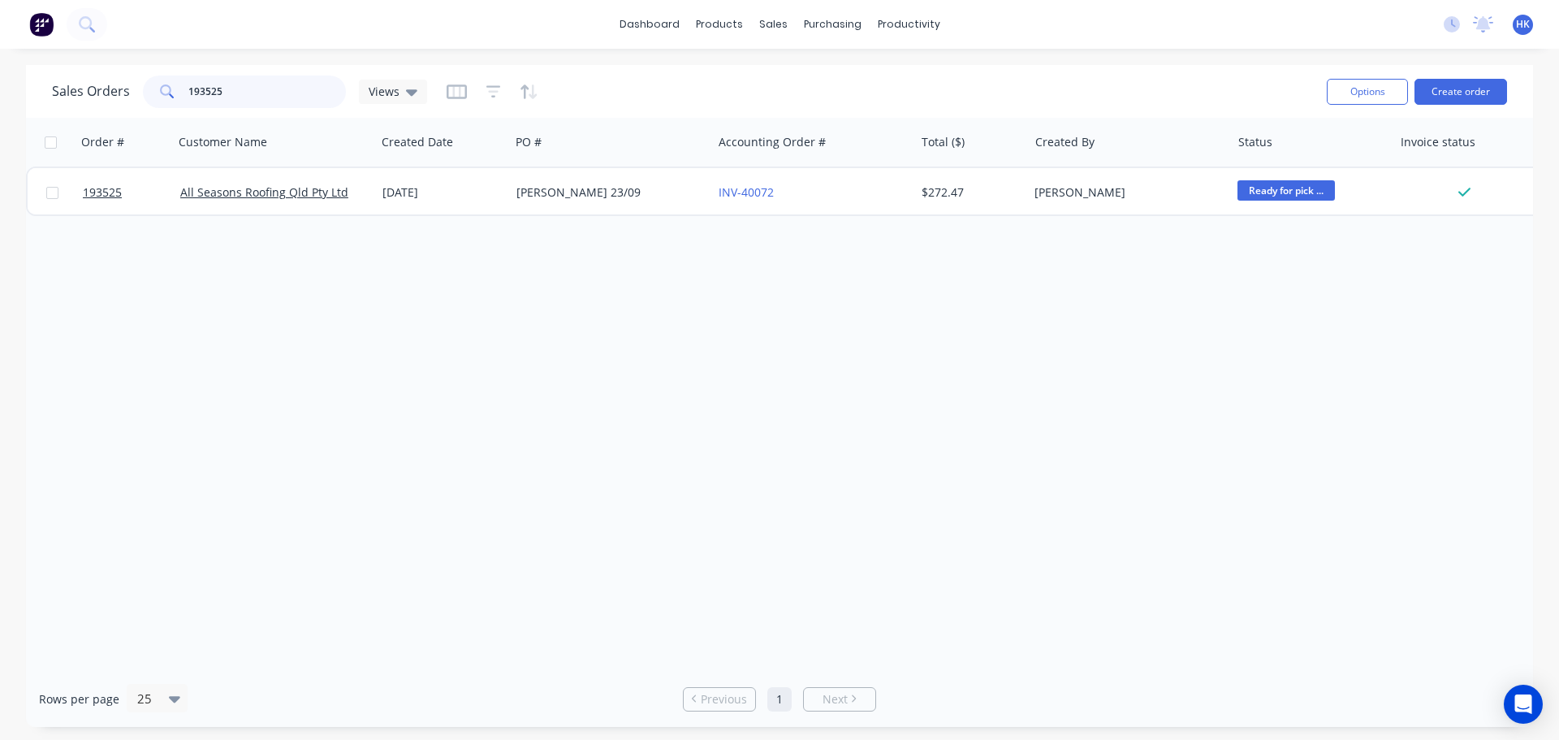
click at [266, 104] on input "193525" at bounding box center [267, 92] width 158 height 32
click at [263, 101] on input "193525" at bounding box center [267, 92] width 158 height 32
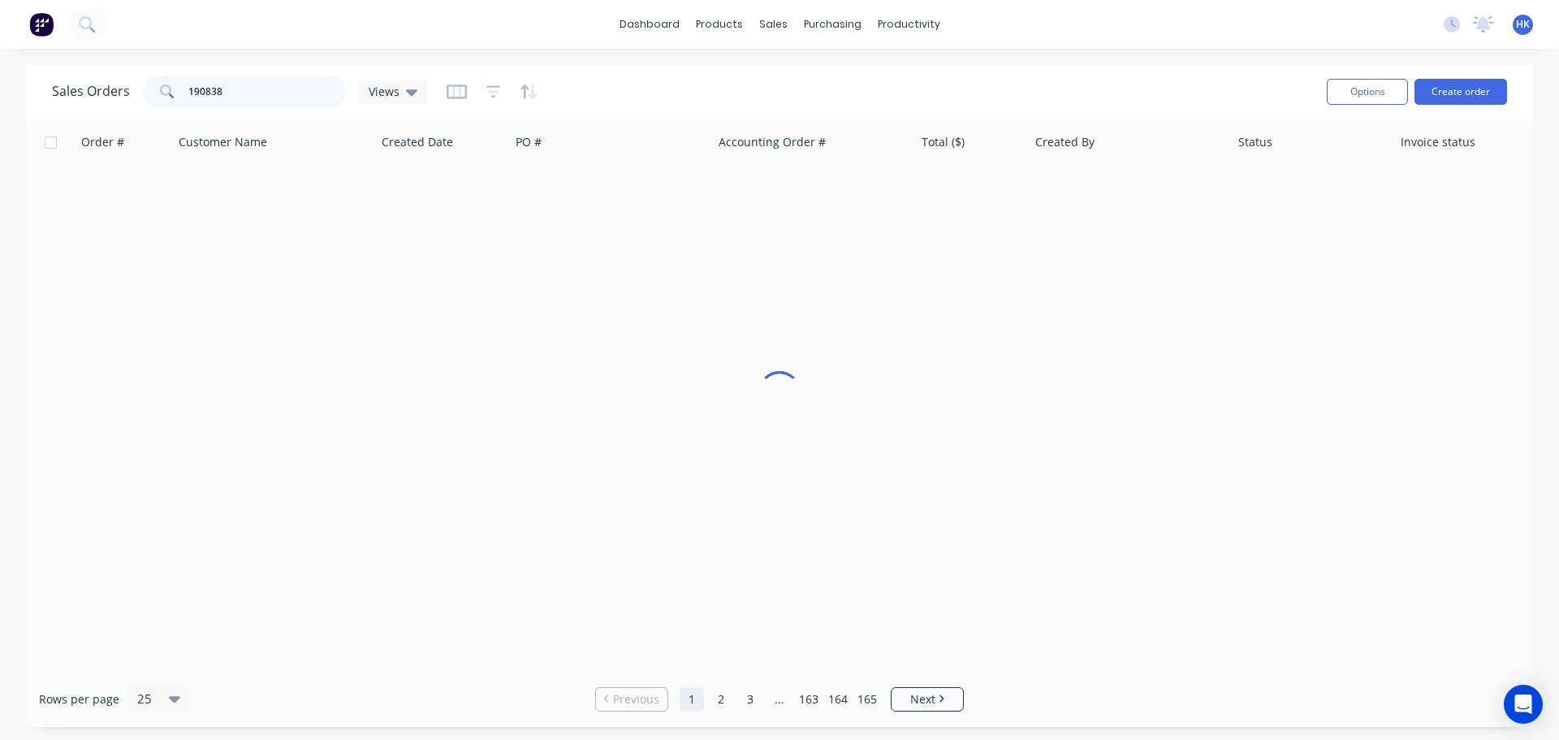
type input "190838"
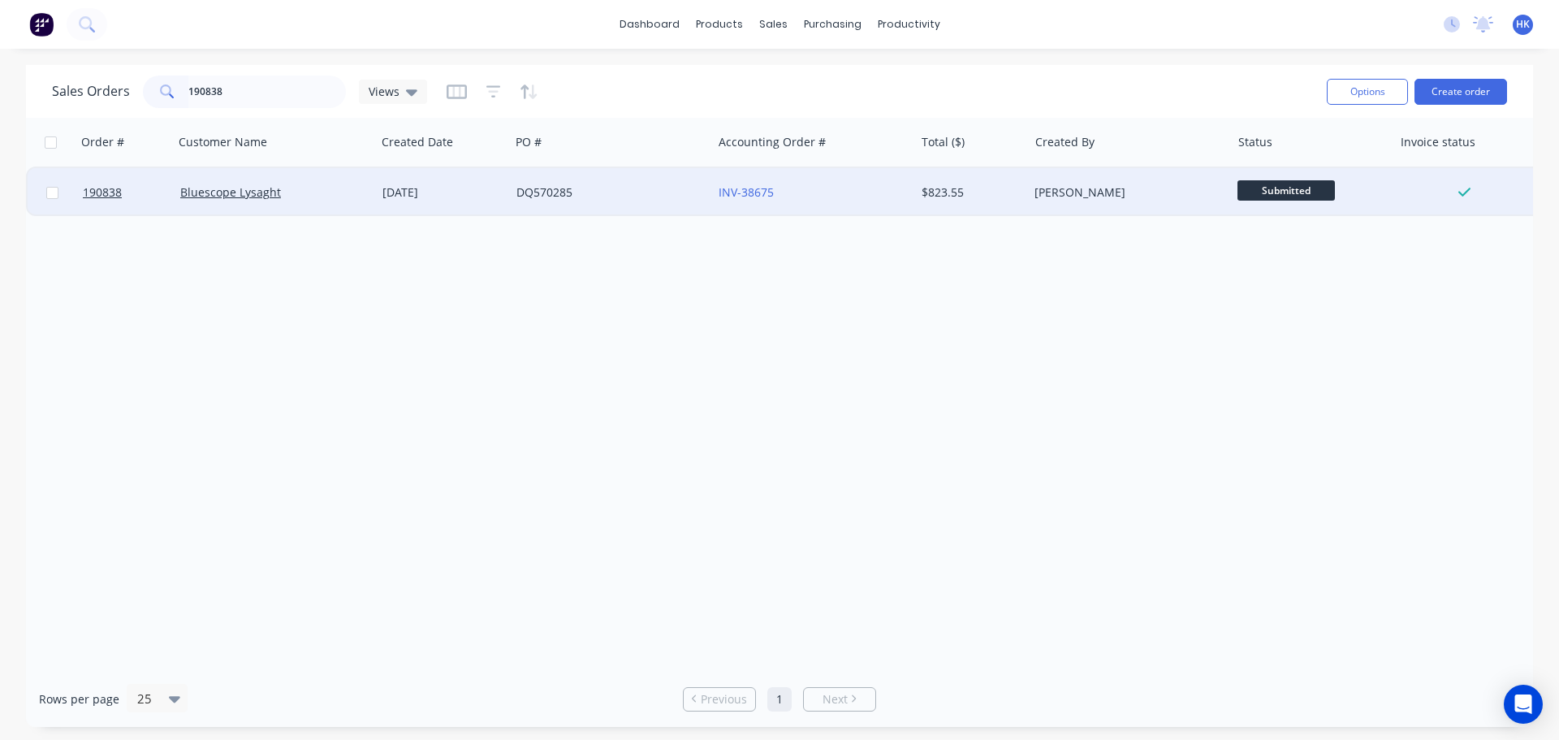
click at [575, 190] on div "DQ570285" at bounding box center [606, 192] width 180 height 16
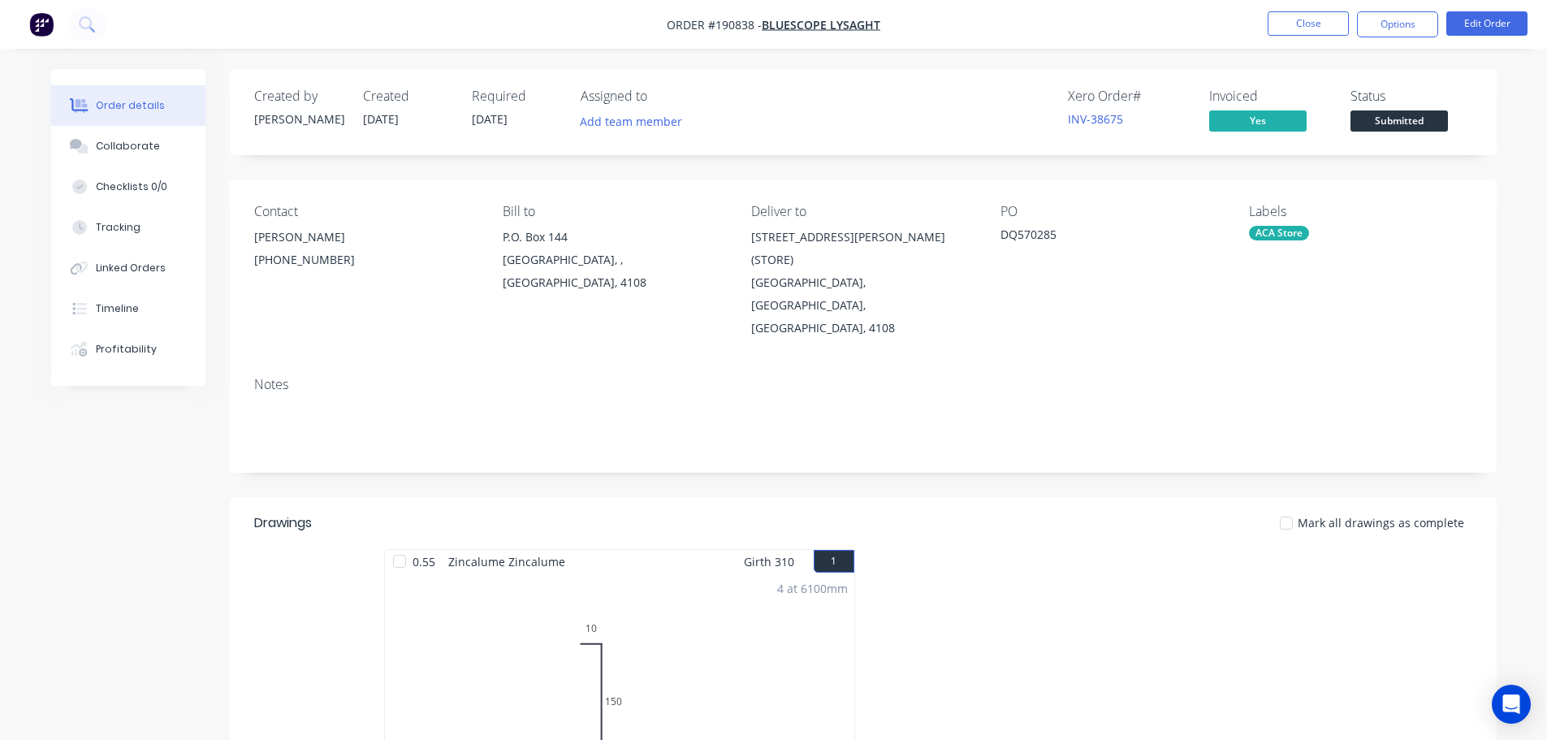
click at [151, 159] on button "Collaborate" at bounding box center [128, 146] width 154 height 41
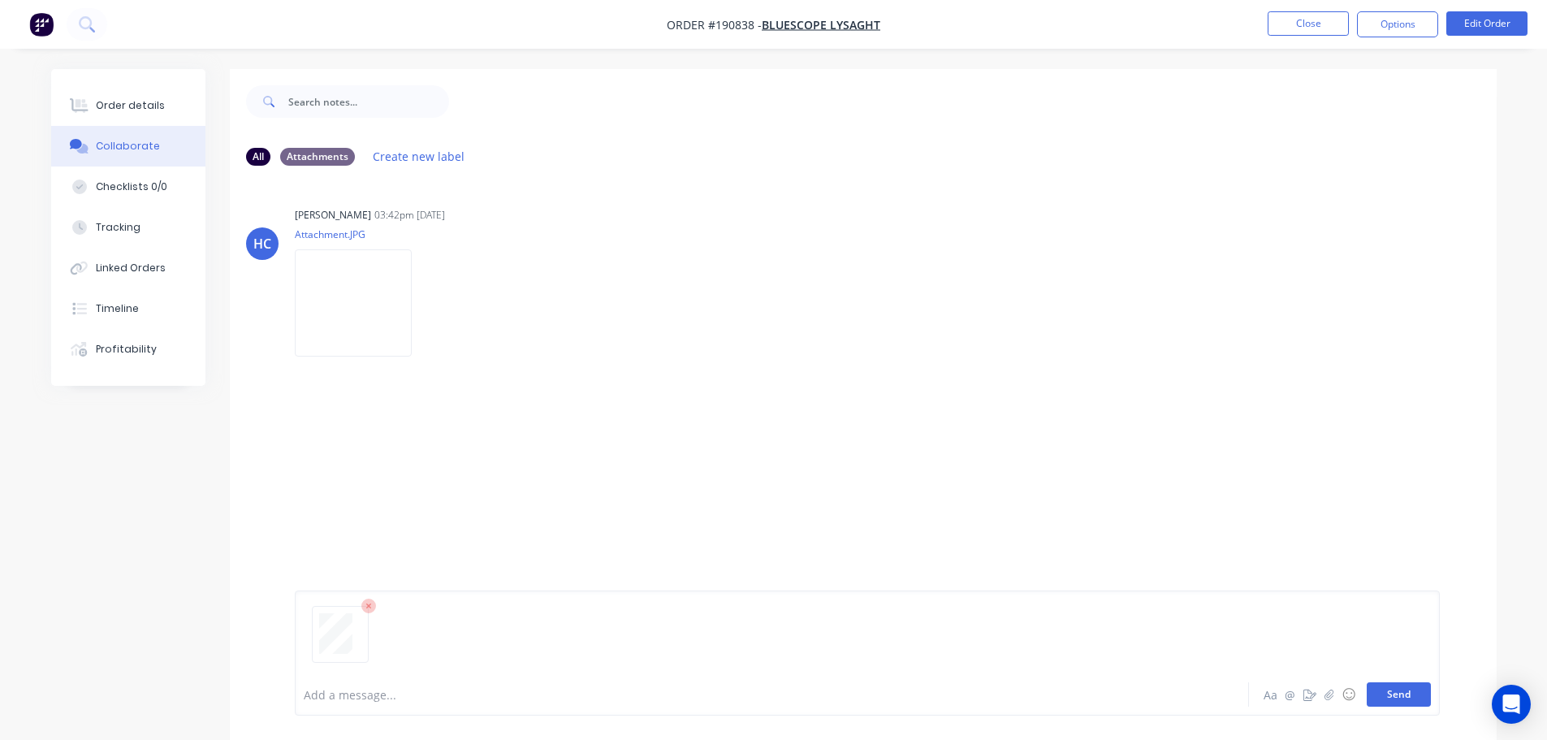
click at [776, 690] on button "Send" at bounding box center [1399, 694] width 64 height 24
click at [776, 24] on button "Close" at bounding box center [1307, 23] width 81 height 24
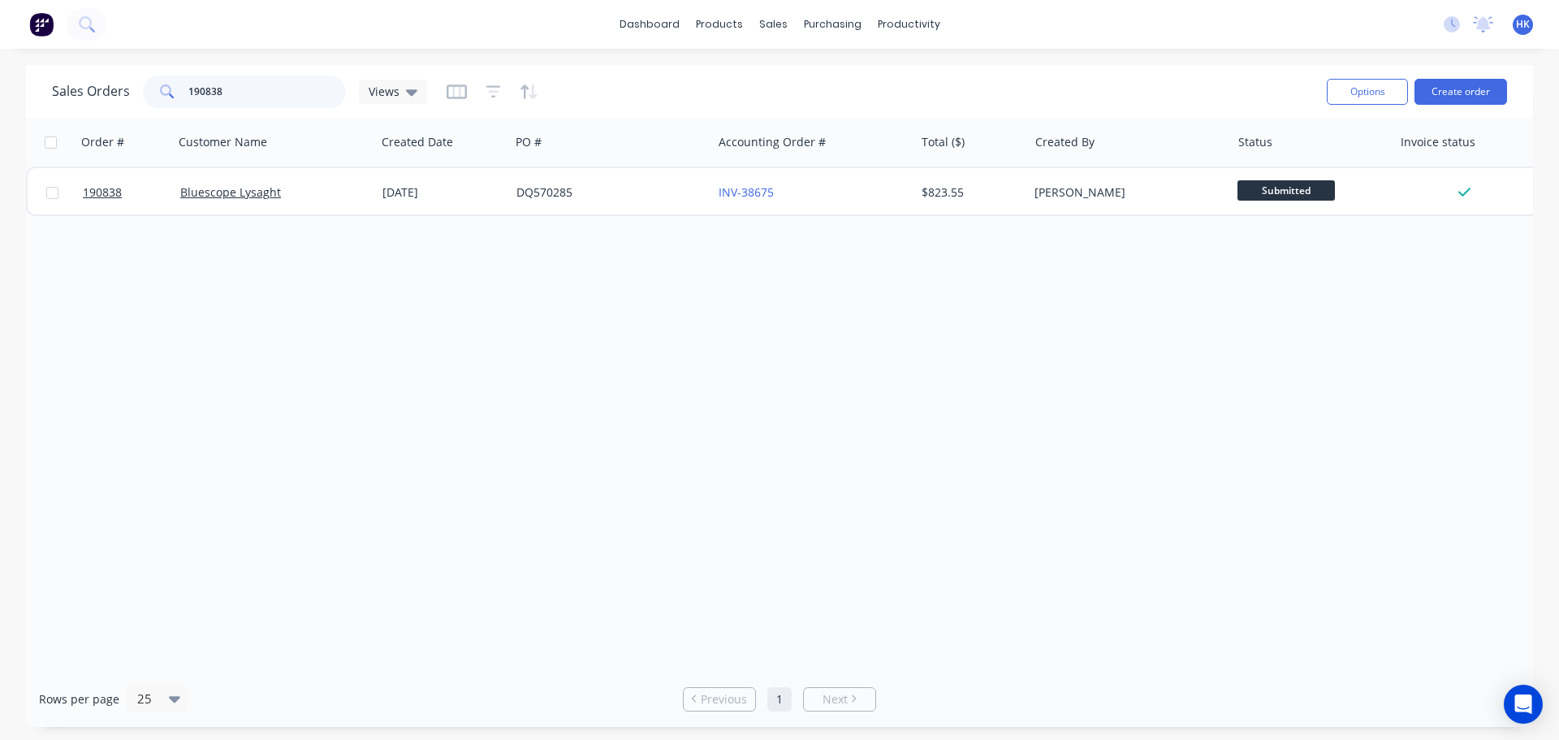
click at [272, 85] on input "190838" at bounding box center [267, 92] width 158 height 32
click at [271, 85] on input "190838" at bounding box center [267, 92] width 158 height 32
type input "192449"
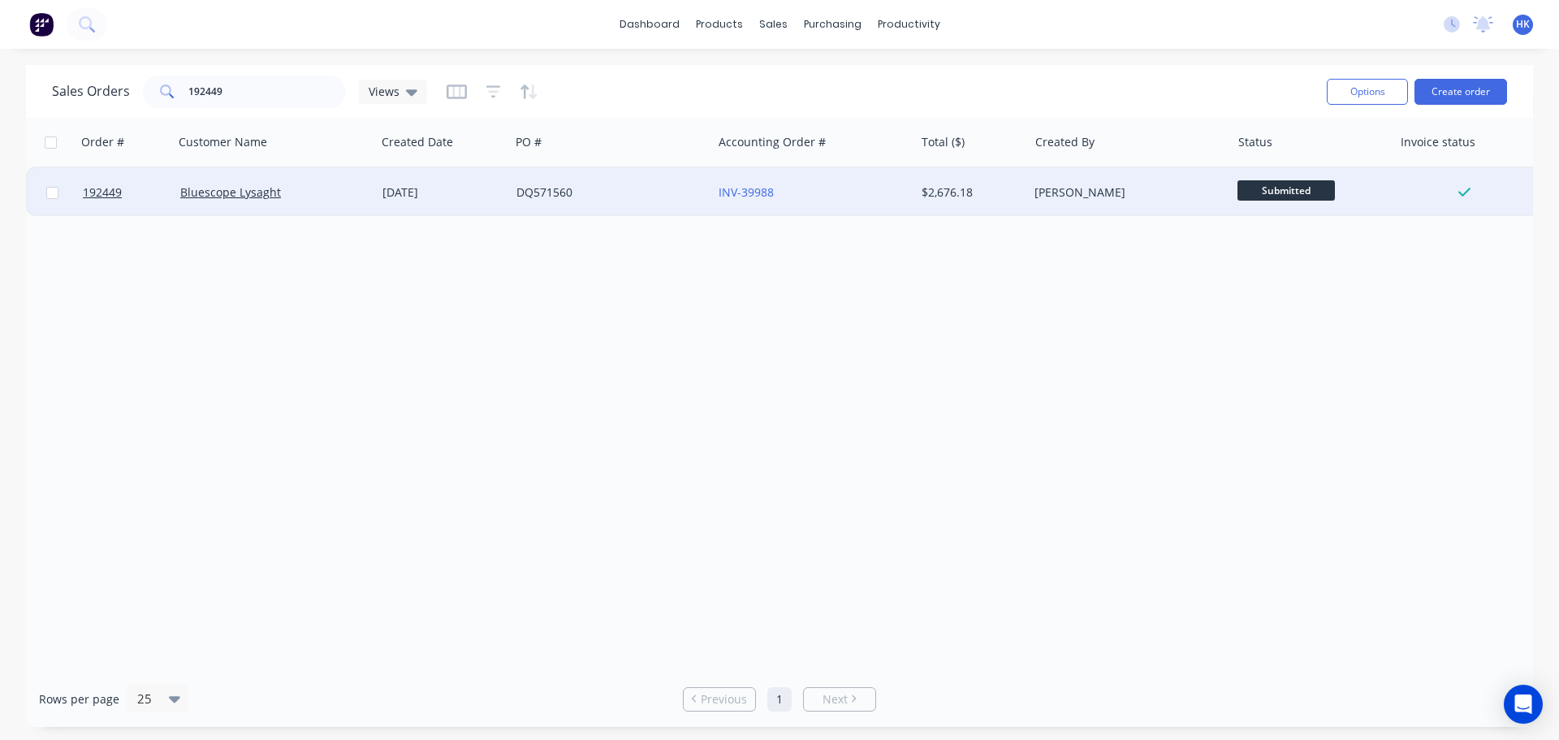
click at [564, 209] on div "DQ571560" at bounding box center [611, 192] width 202 height 49
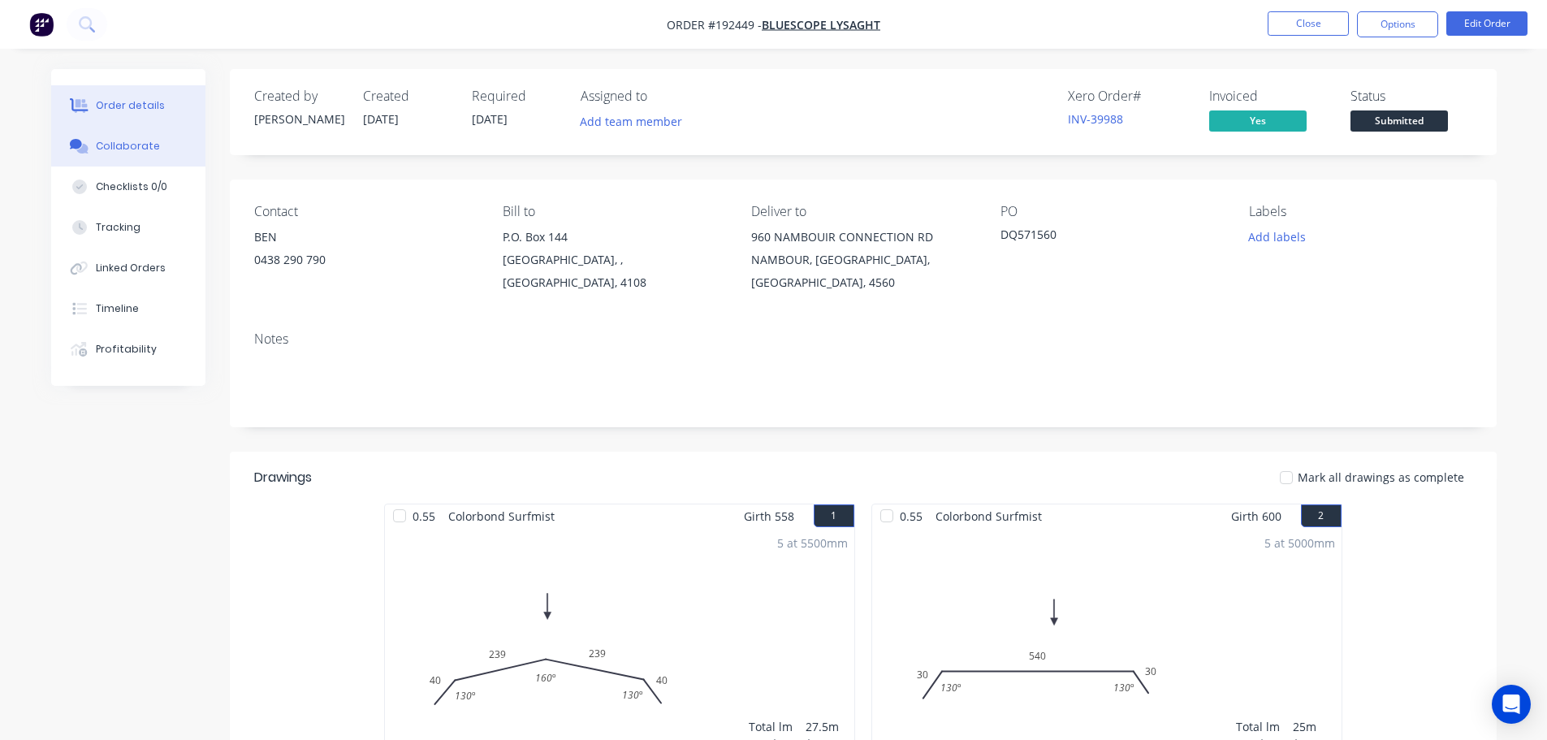
click at [119, 154] on button "Collaborate" at bounding box center [128, 146] width 154 height 41
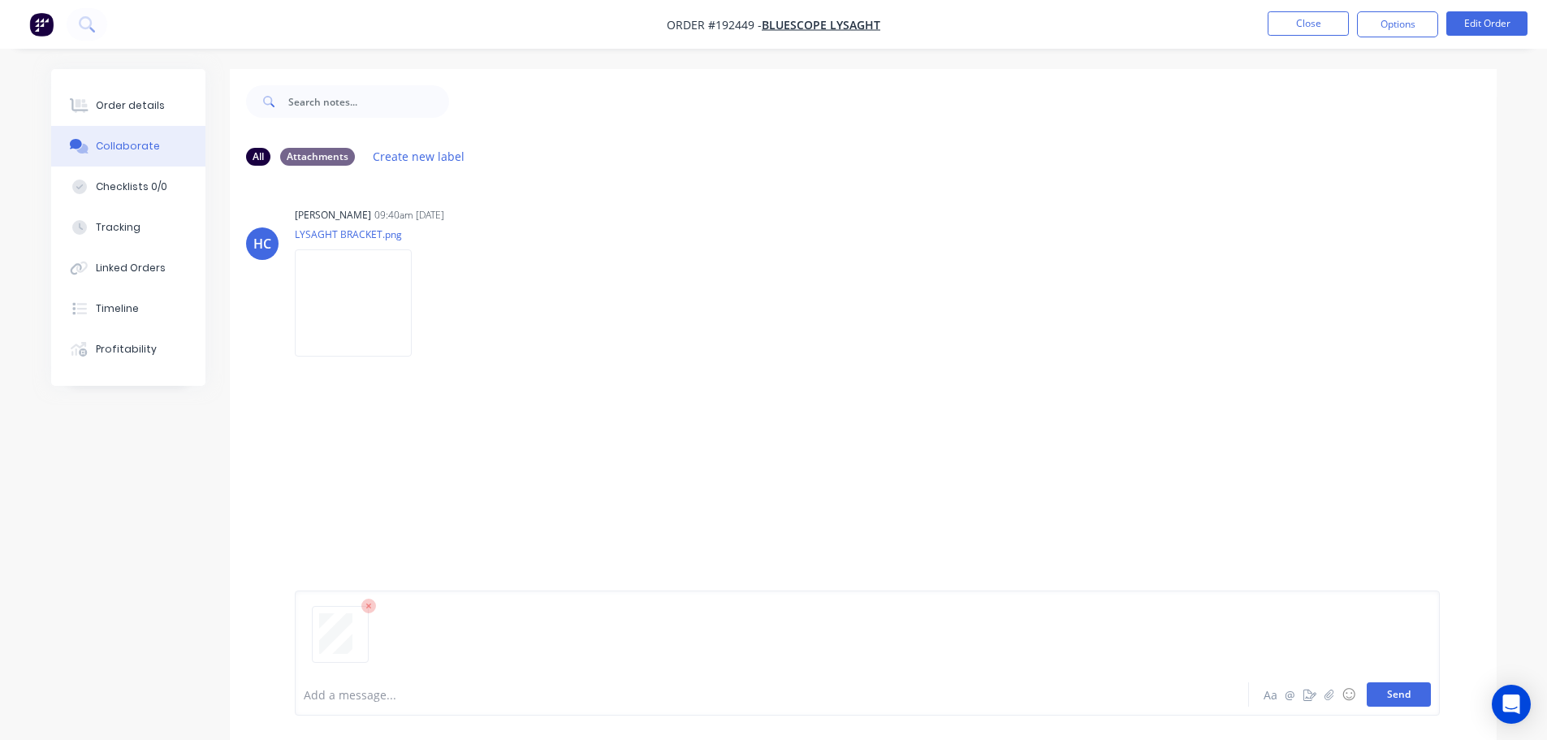
click at [776, 701] on button "Send" at bounding box center [1399, 694] width 64 height 24
click at [776, 17] on button "Close" at bounding box center [1307, 23] width 81 height 24
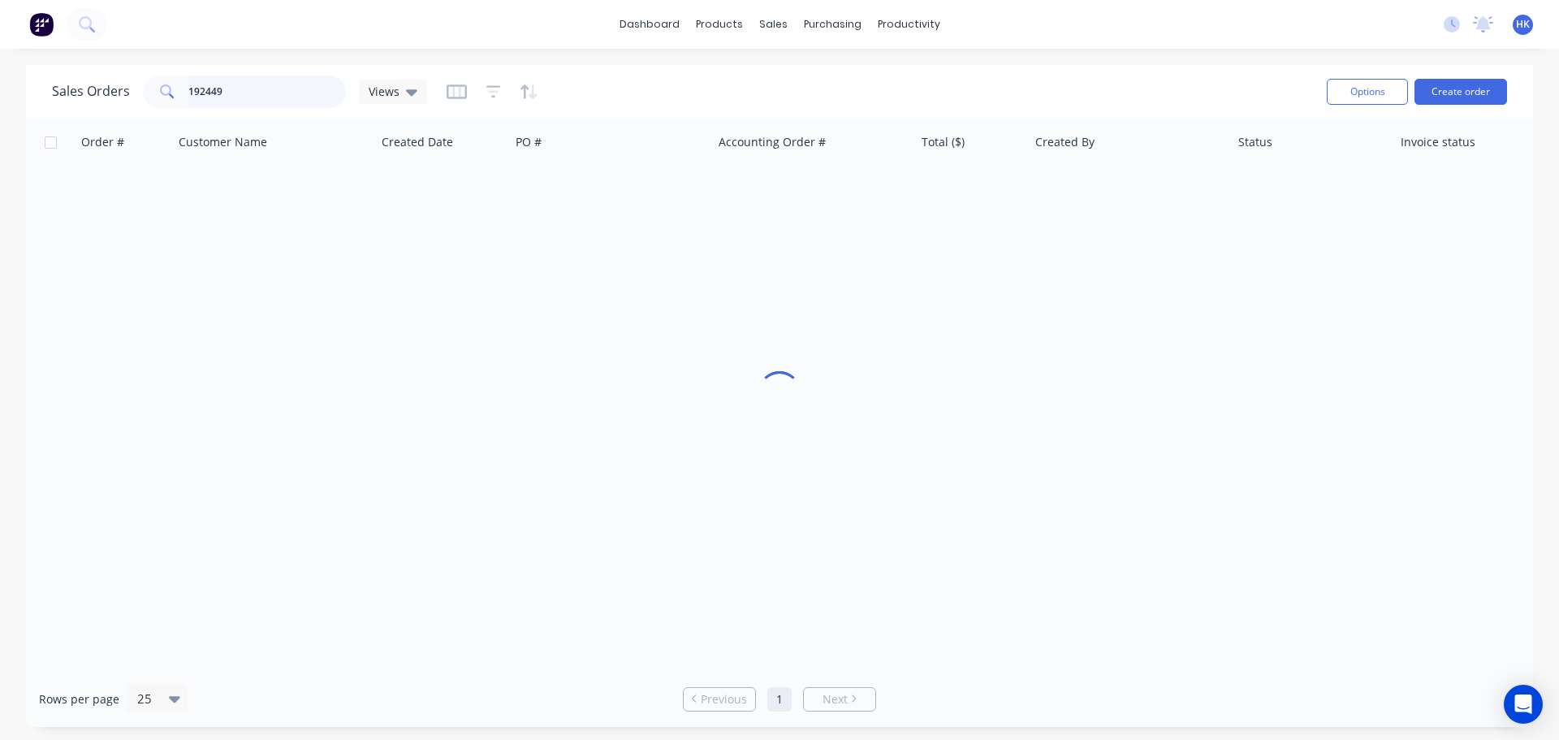
click at [264, 98] on input "192449" at bounding box center [267, 92] width 158 height 32
click at [262, 98] on input "192449" at bounding box center [267, 92] width 158 height 32
type input "193760"
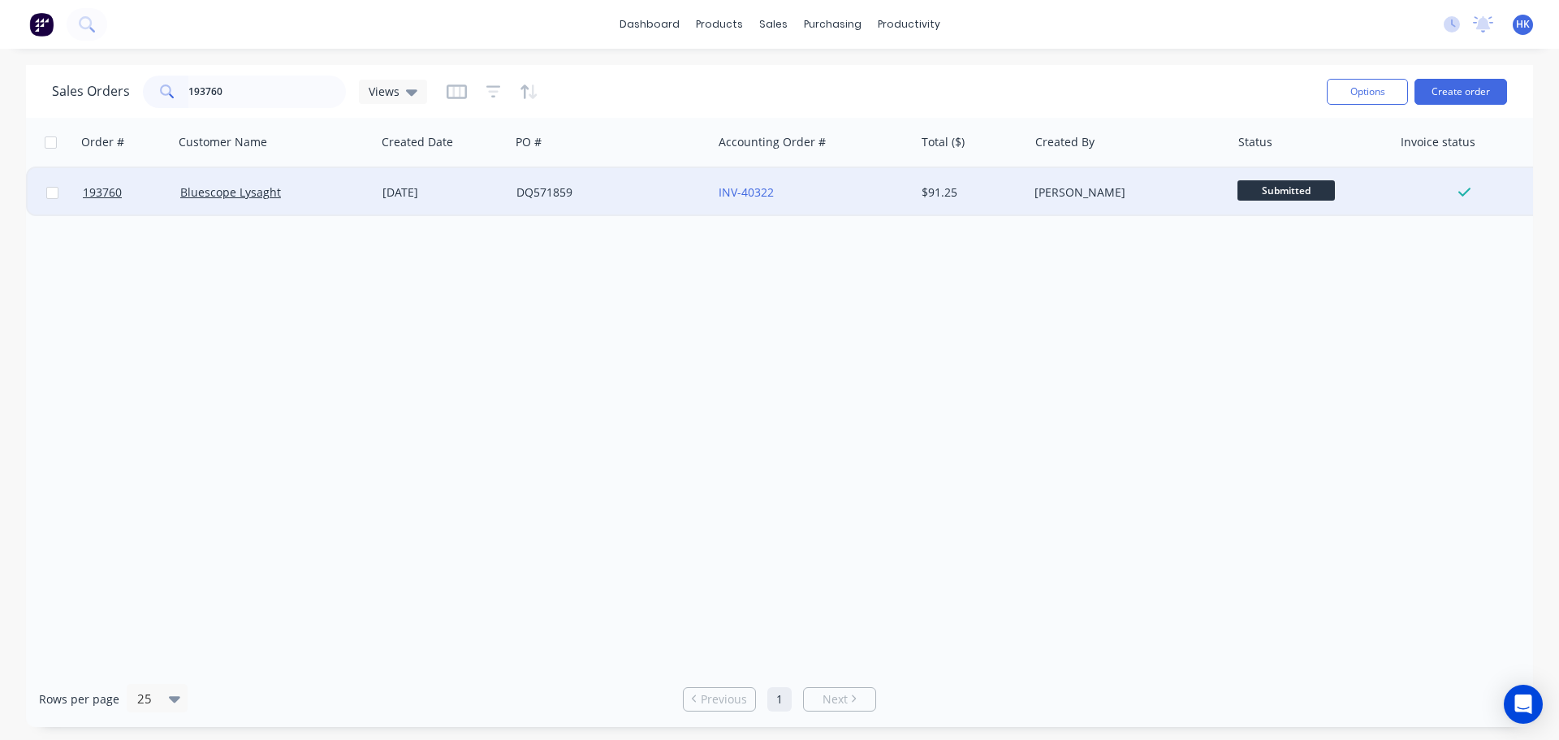
click at [585, 194] on div "DQ571859" at bounding box center [606, 192] width 180 height 16
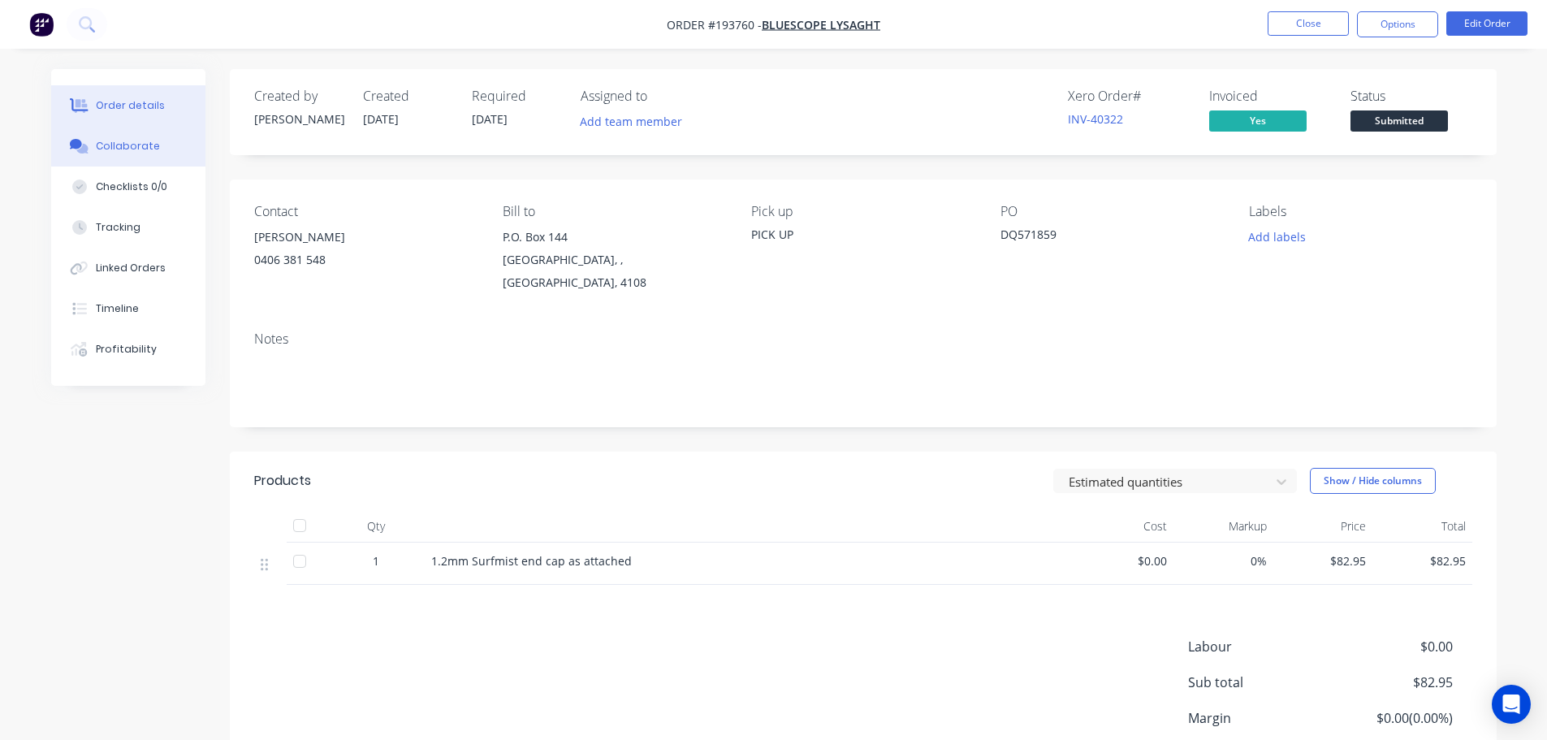
click at [170, 136] on button "Collaborate" at bounding box center [128, 146] width 154 height 41
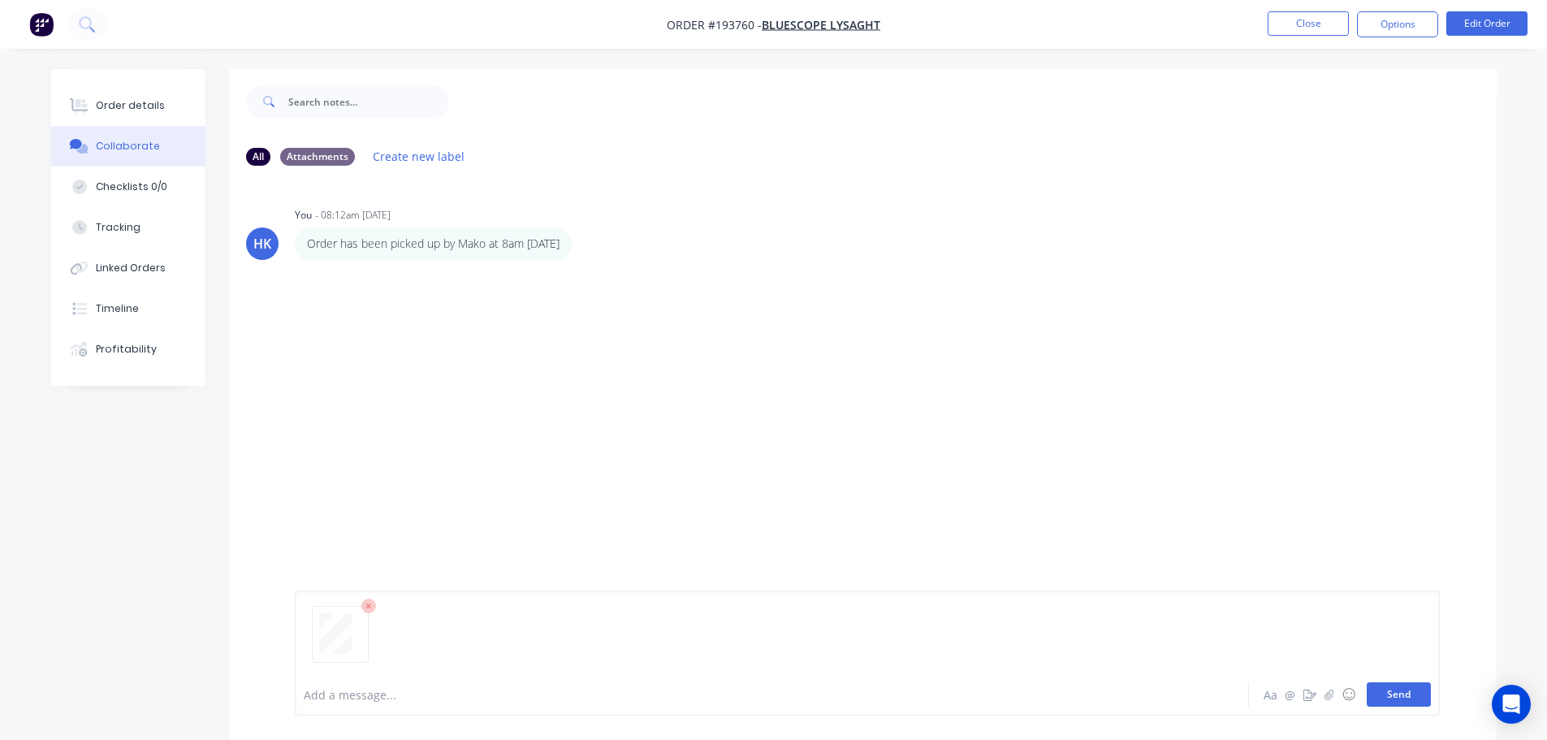
click at [776, 685] on button "Send" at bounding box center [1399, 694] width 64 height 24
click at [776, 25] on button "Close" at bounding box center [1307, 23] width 81 height 24
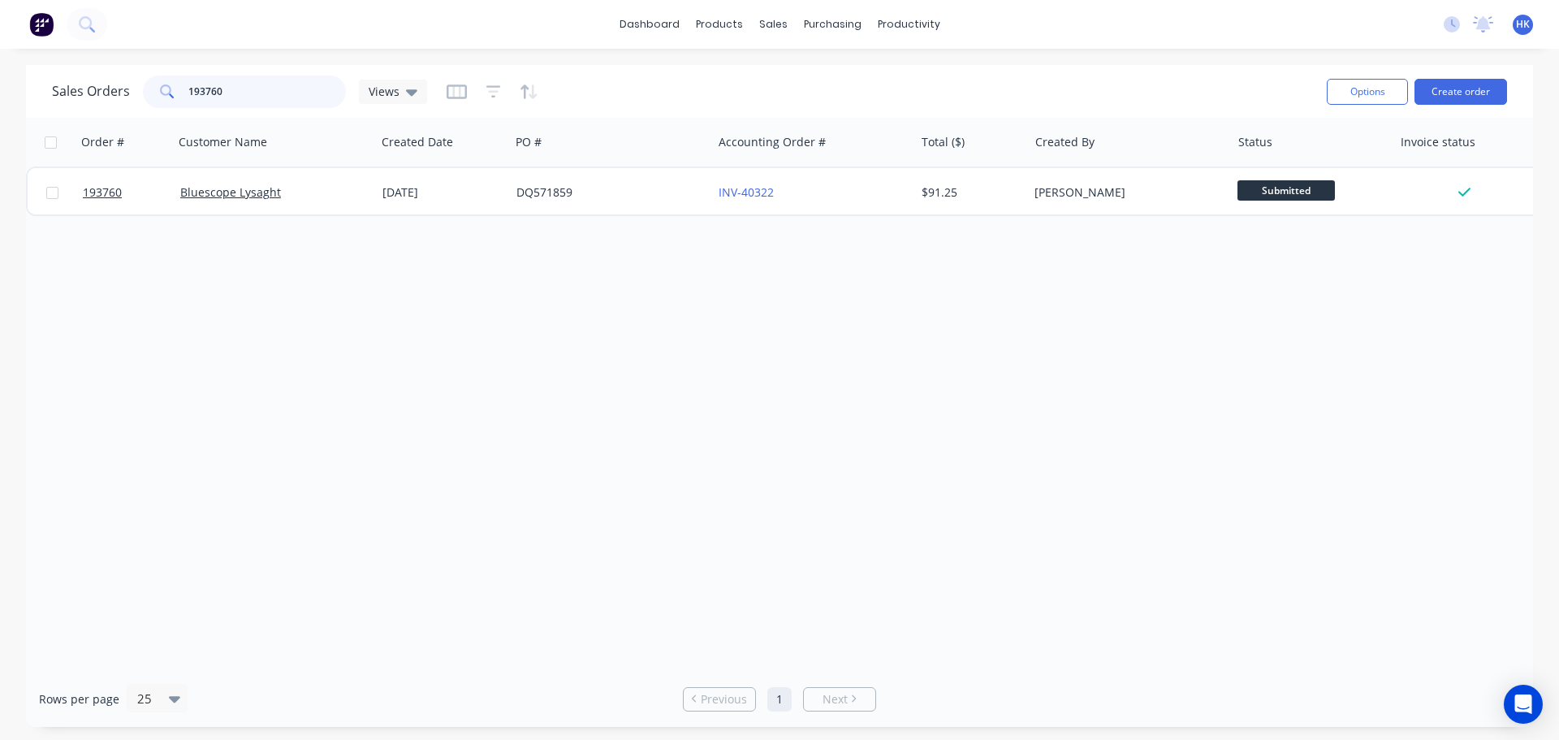
drag, startPoint x: 183, startPoint y: 107, endPoint x: 165, endPoint y: 109, distance: 17.9
click at [165, 109] on div "Sales Orders 193760 Views" at bounding box center [683, 91] width 1262 height 40
type input "193815"
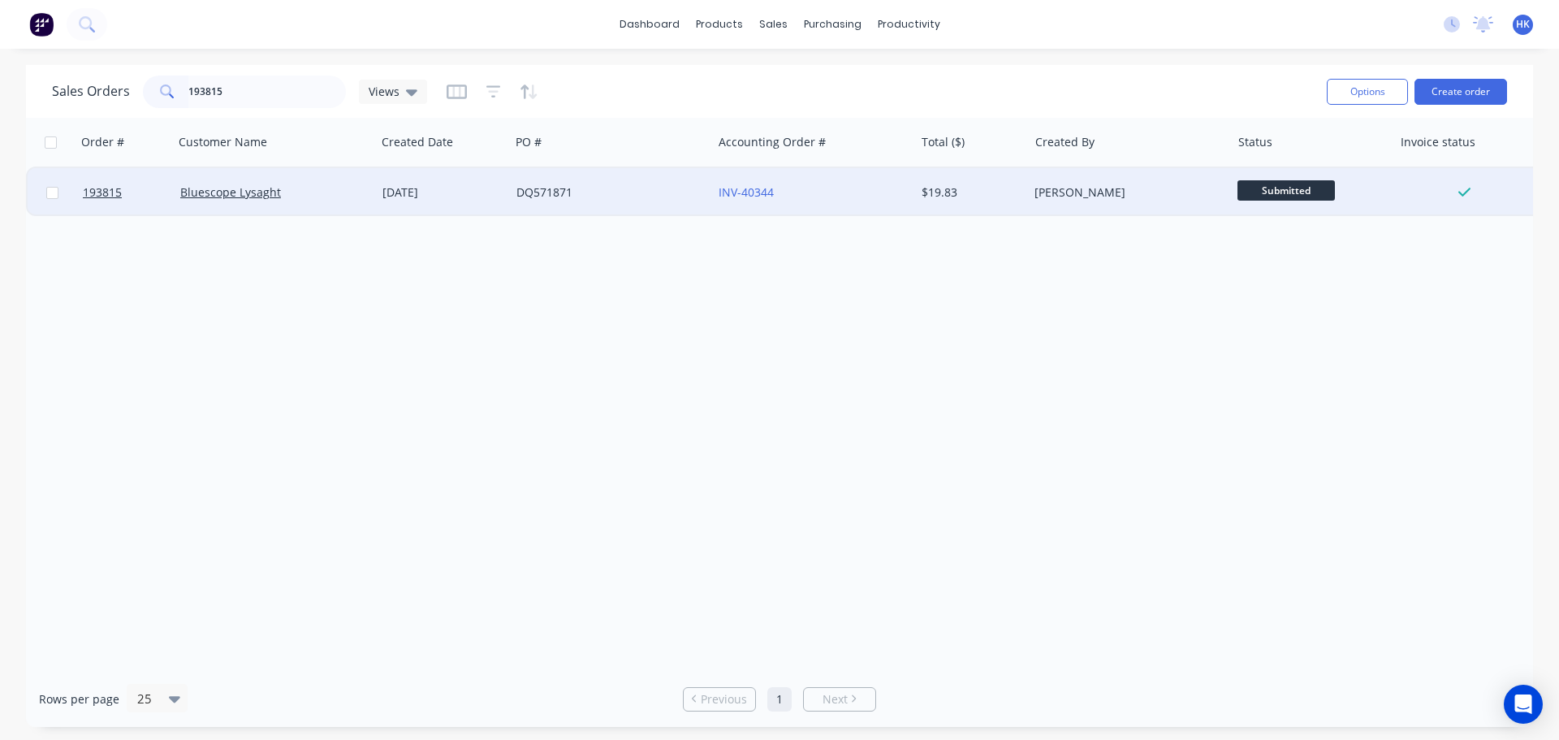
click at [587, 205] on div "DQ571871" at bounding box center [611, 192] width 202 height 49
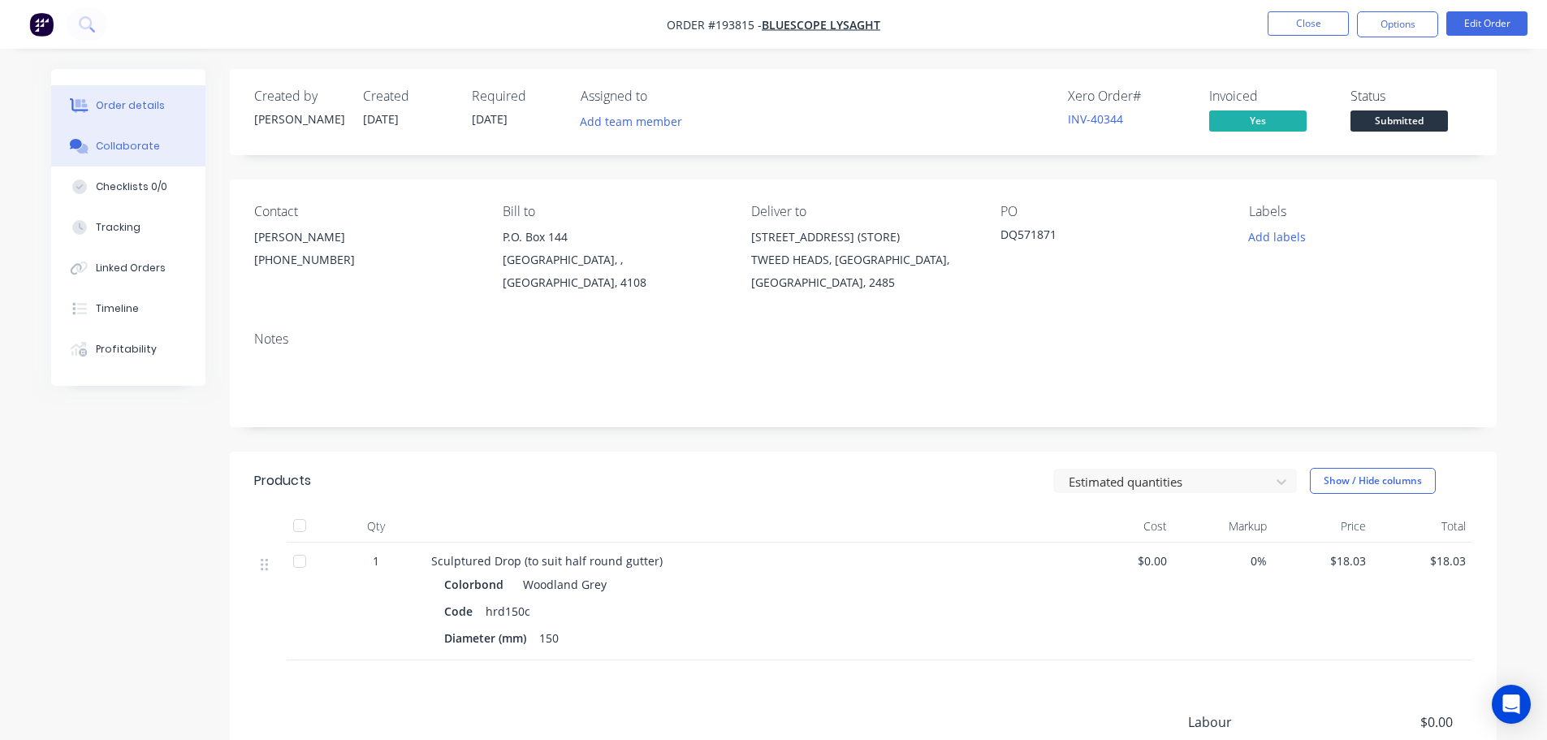
click at [98, 158] on button "Collaborate" at bounding box center [128, 146] width 154 height 41
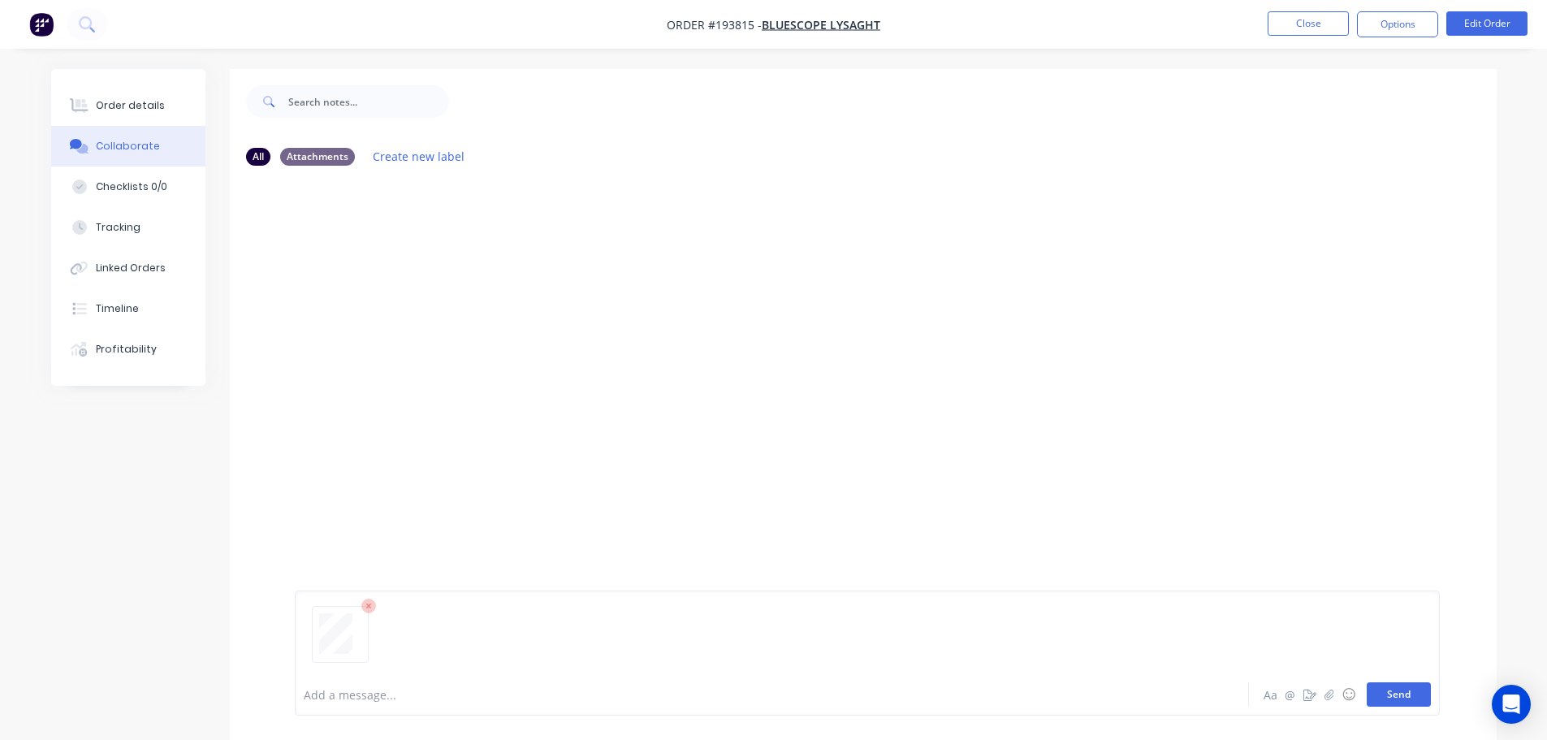
click at [776, 693] on button "Send" at bounding box center [1399, 694] width 64 height 24
click at [776, 20] on button "Close" at bounding box center [1307, 23] width 81 height 24
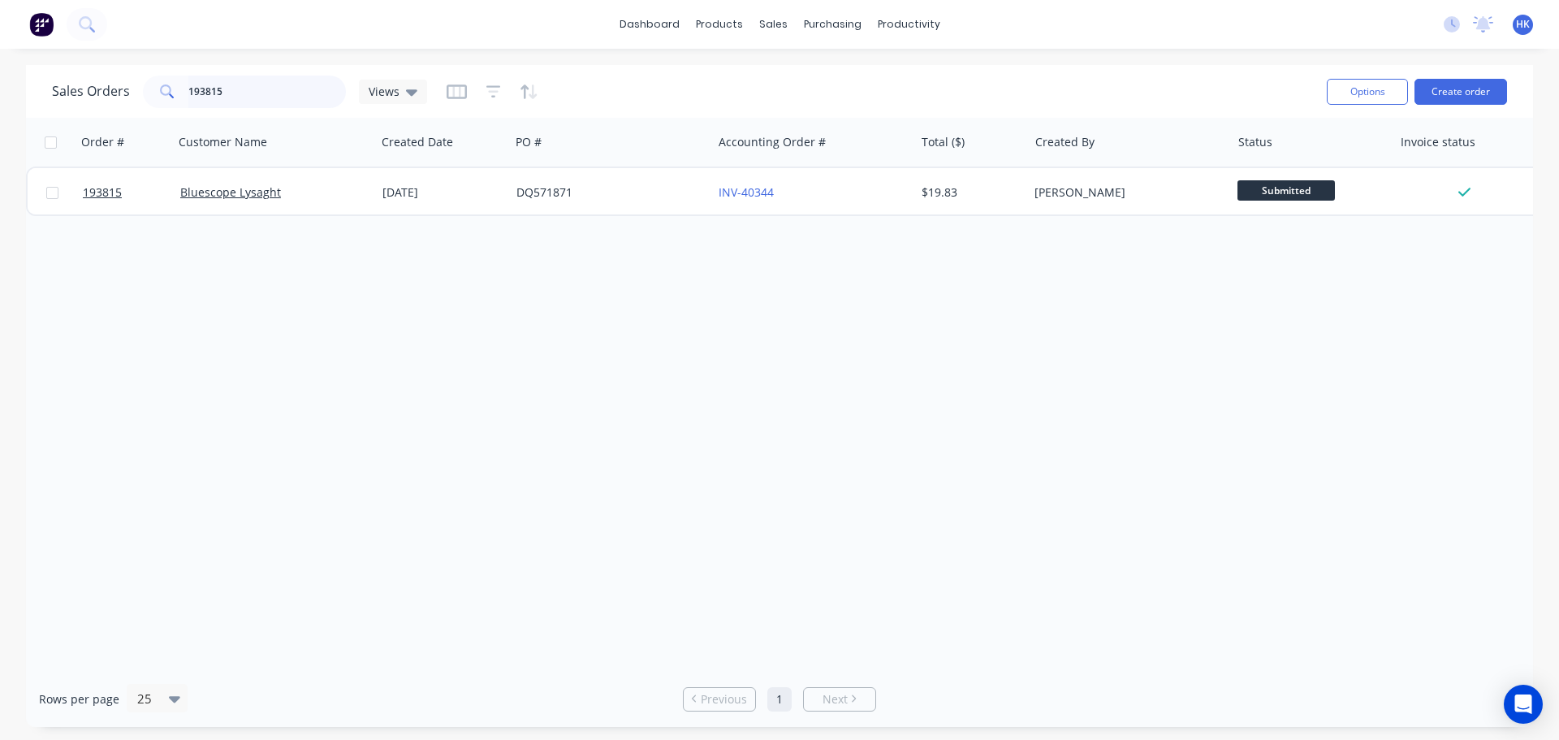
click at [247, 93] on input "193815" at bounding box center [267, 92] width 158 height 32
click at [245, 92] on input "193815" at bounding box center [267, 92] width 158 height 32
type input "191022"
click at [489, 181] on div "[DATE]" at bounding box center [443, 192] width 134 height 49
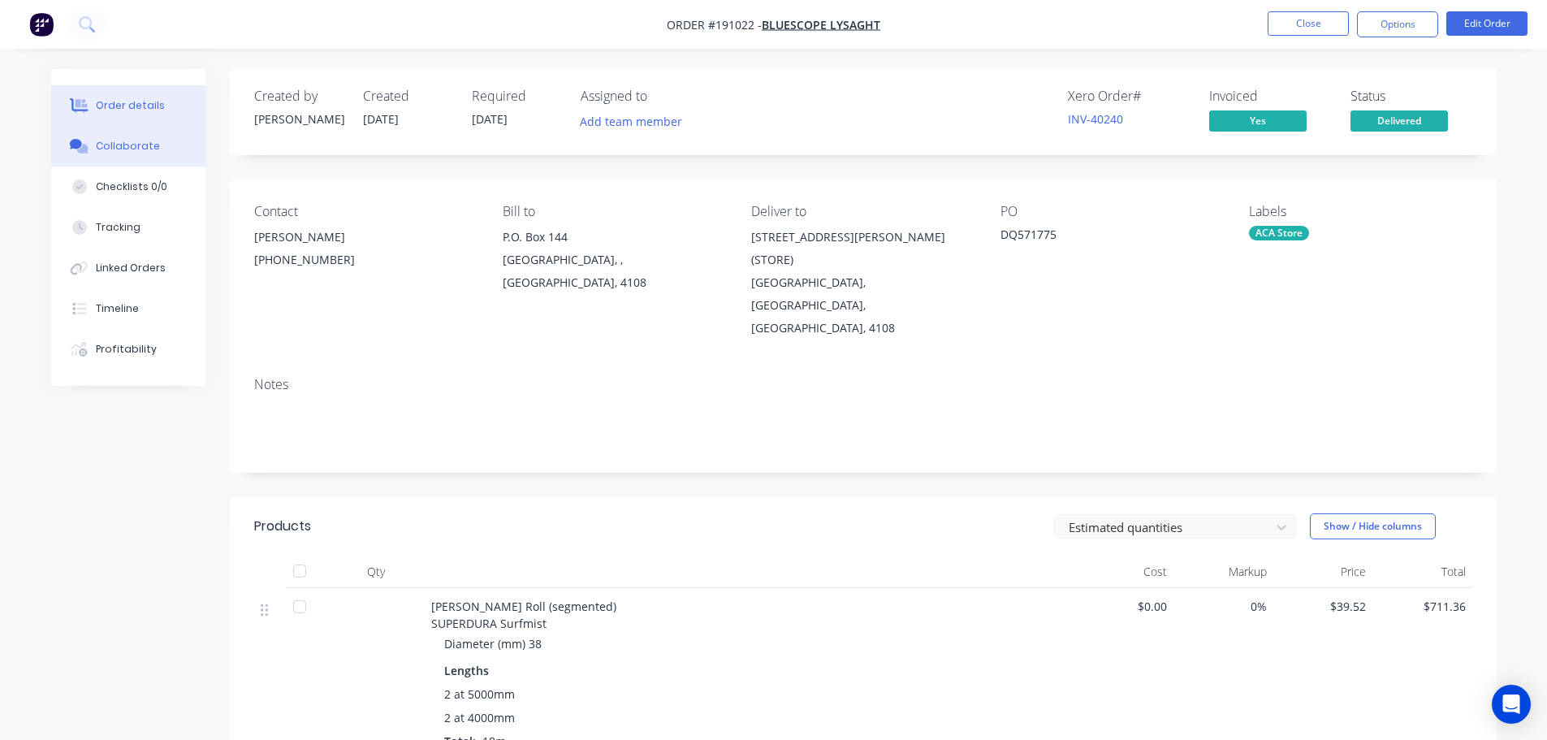
click at [106, 142] on div "Collaborate" at bounding box center [128, 146] width 64 height 15
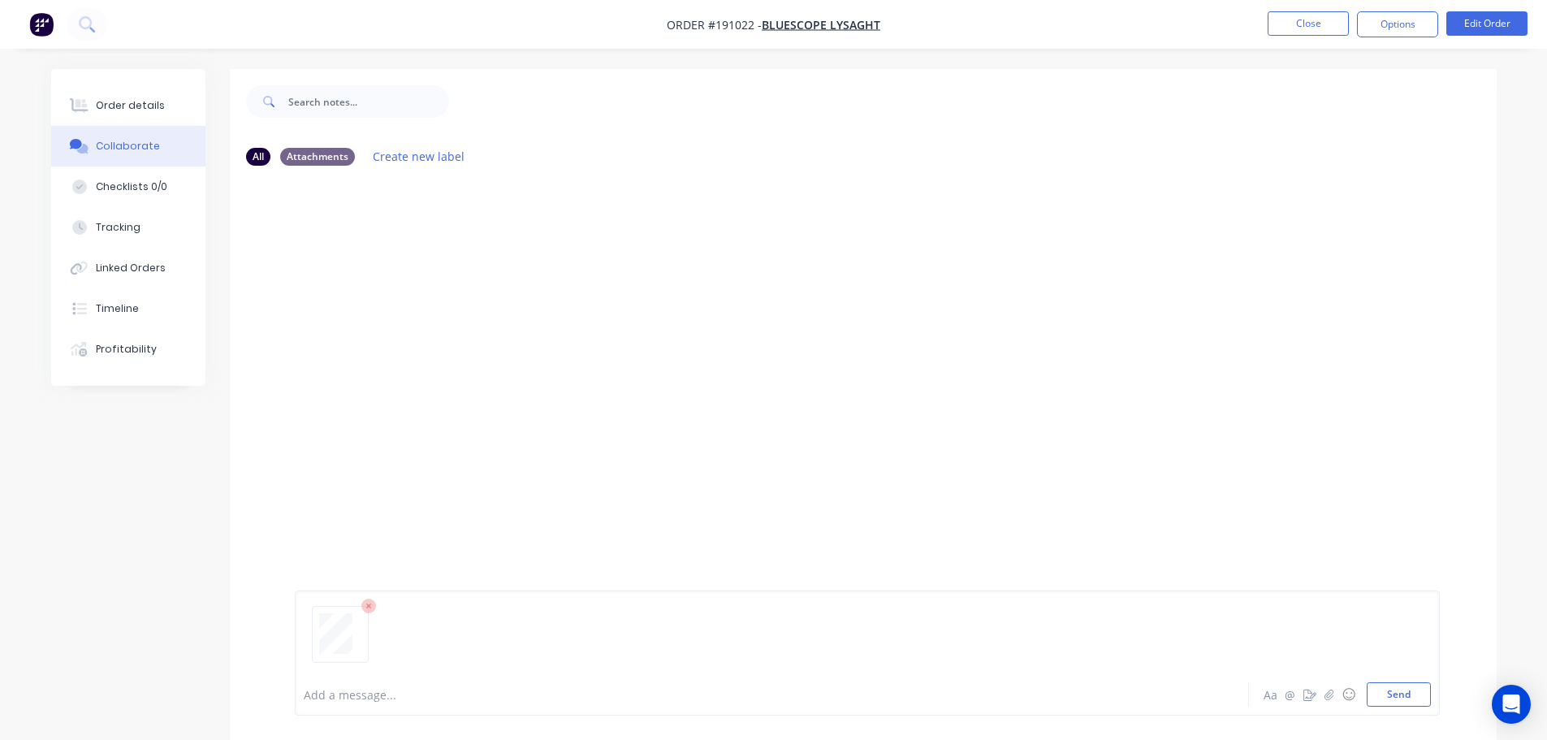
drag, startPoint x: 1382, startPoint y: 701, endPoint x: 1299, endPoint y: 190, distance: 517.4
click at [776, 700] on button "Send" at bounding box center [1399, 694] width 64 height 24
click at [776, 18] on button "Close" at bounding box center [1307, 23] width 81 height 24
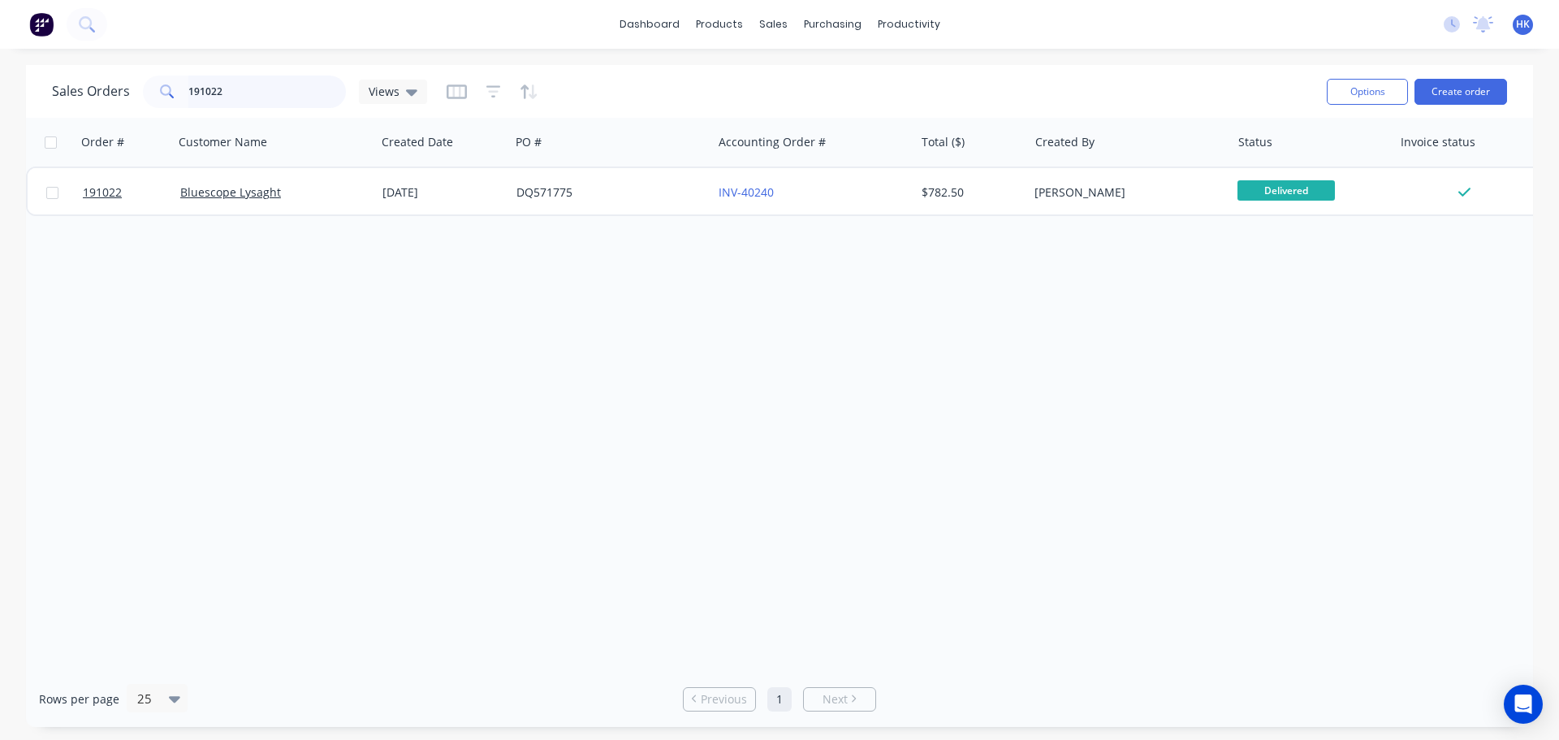
click at [260, 100] on input "191022" at bounding box center [267, 92] width 158 height 32
type input "191487"
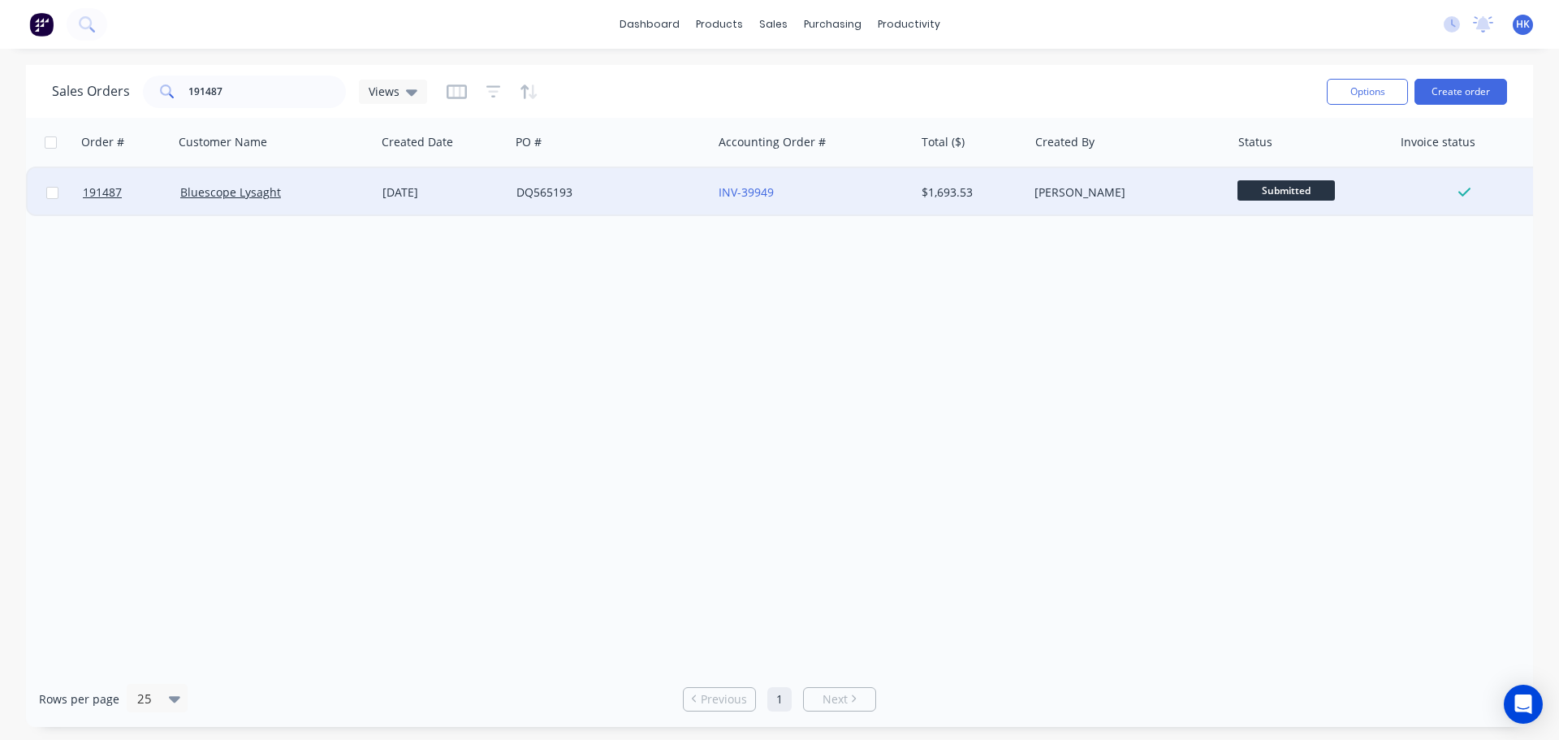
click at [601, 188] on div "DQ565193" at bounding box center [606, 192] width 180 height 16
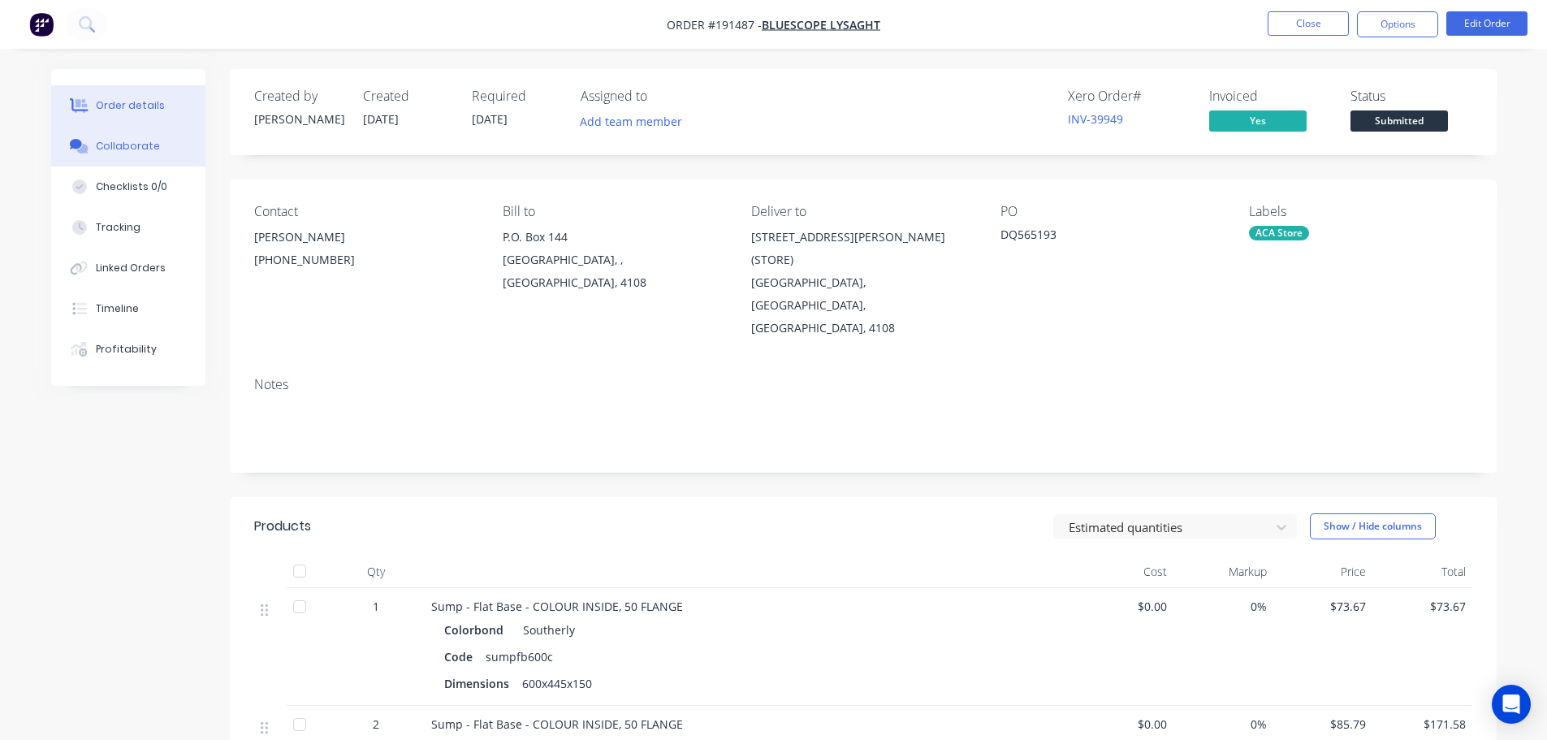
click at [139, 149] on div "Collaborate" at bounding box center [128, 146] width 64 height 15
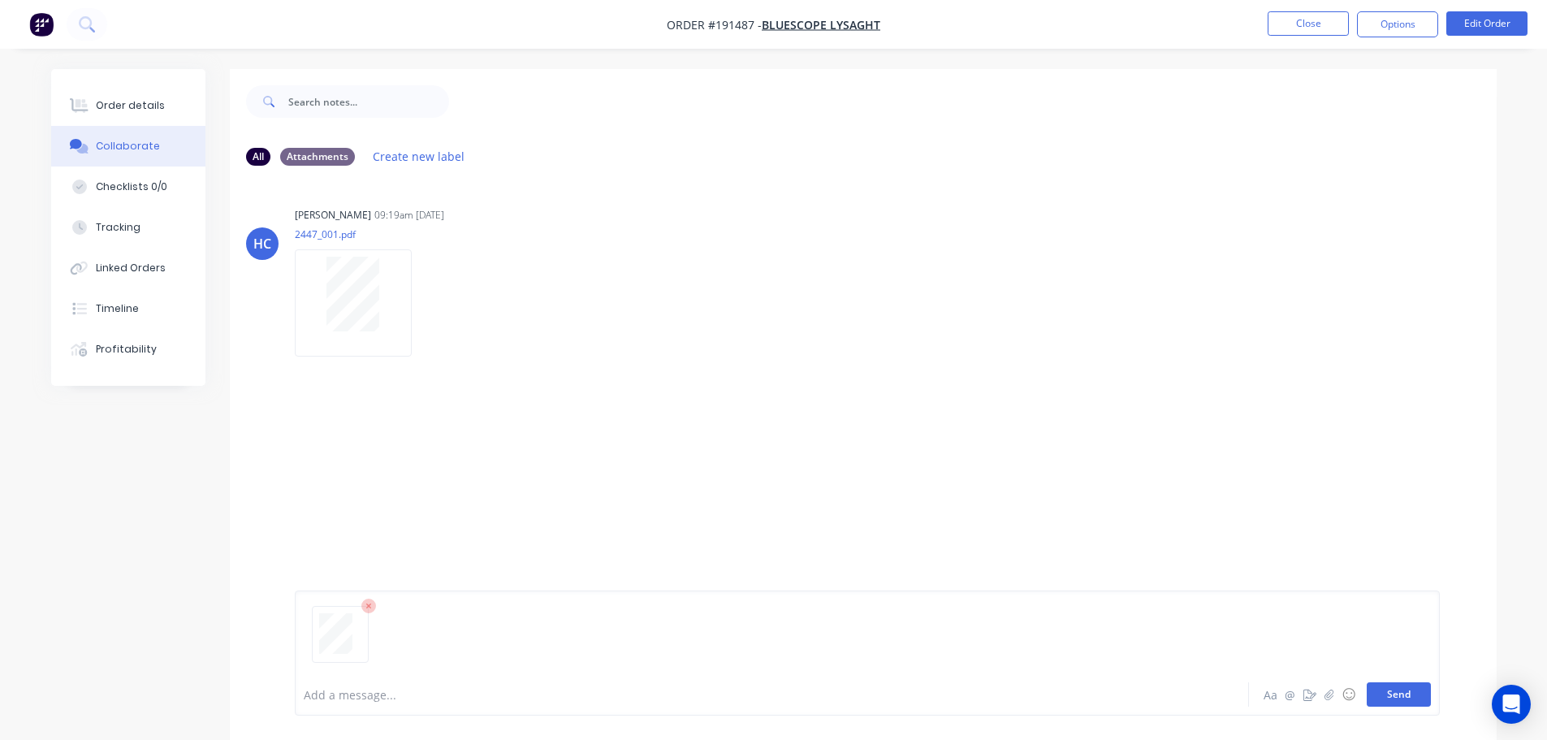
click at [776, 697] on button "Send" at bounding box center [1399, 694] width 64 height 24
click at [776, 29] on button "Close" at bounding box center [1307, 23] width 81 height 24
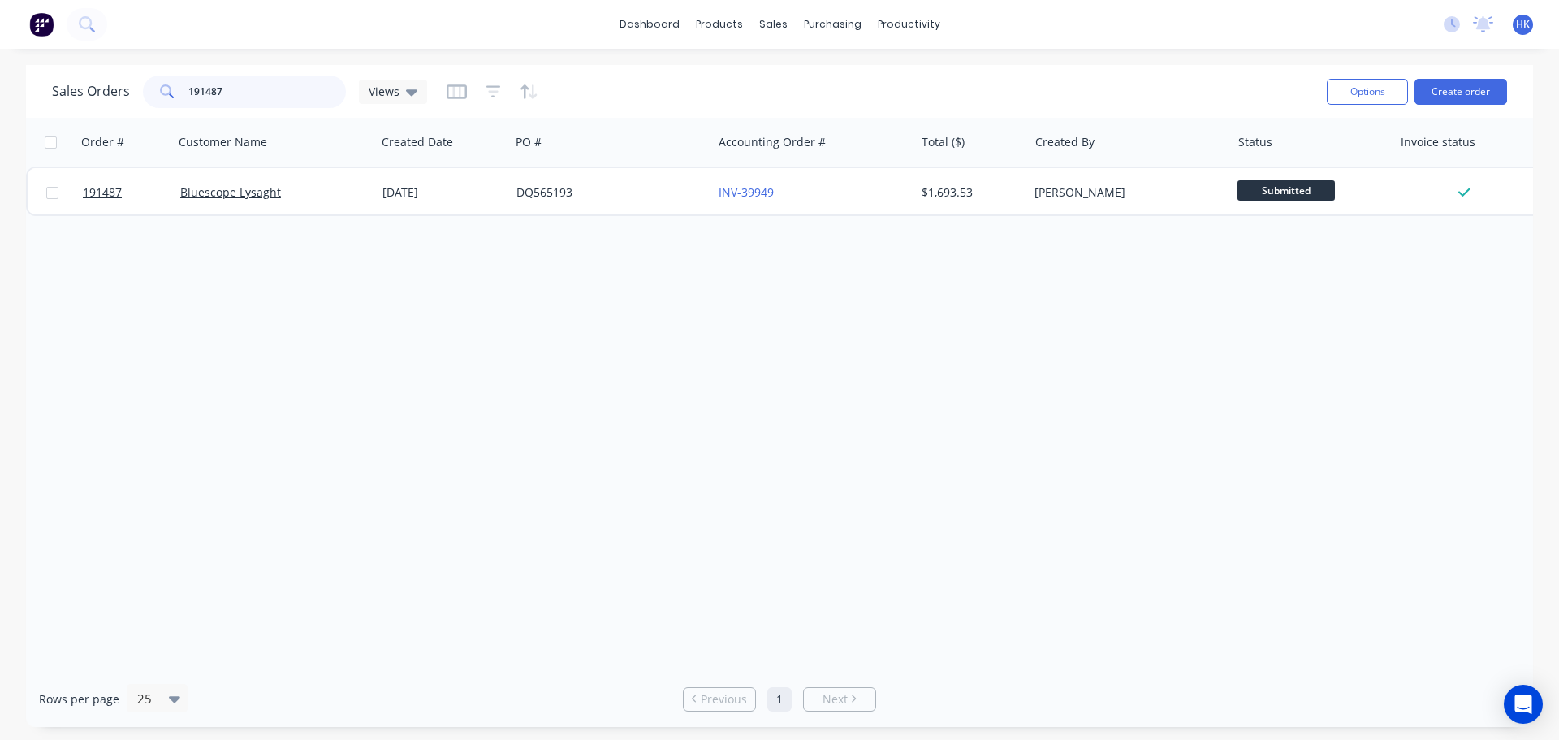
drag, startPoint x: 183, startPoint y: 107, endPoint x: 162, endPoint y: 111, distance: 21.5
click at [162, 111] on div "Sales Orders 191487 Views Options Create order" at bounding box center [779, 91] width 1507 height 53
type input "193814"
click at [502, 201] on div "[DATE]" at bounding box center [443, 192] width 134 height 49
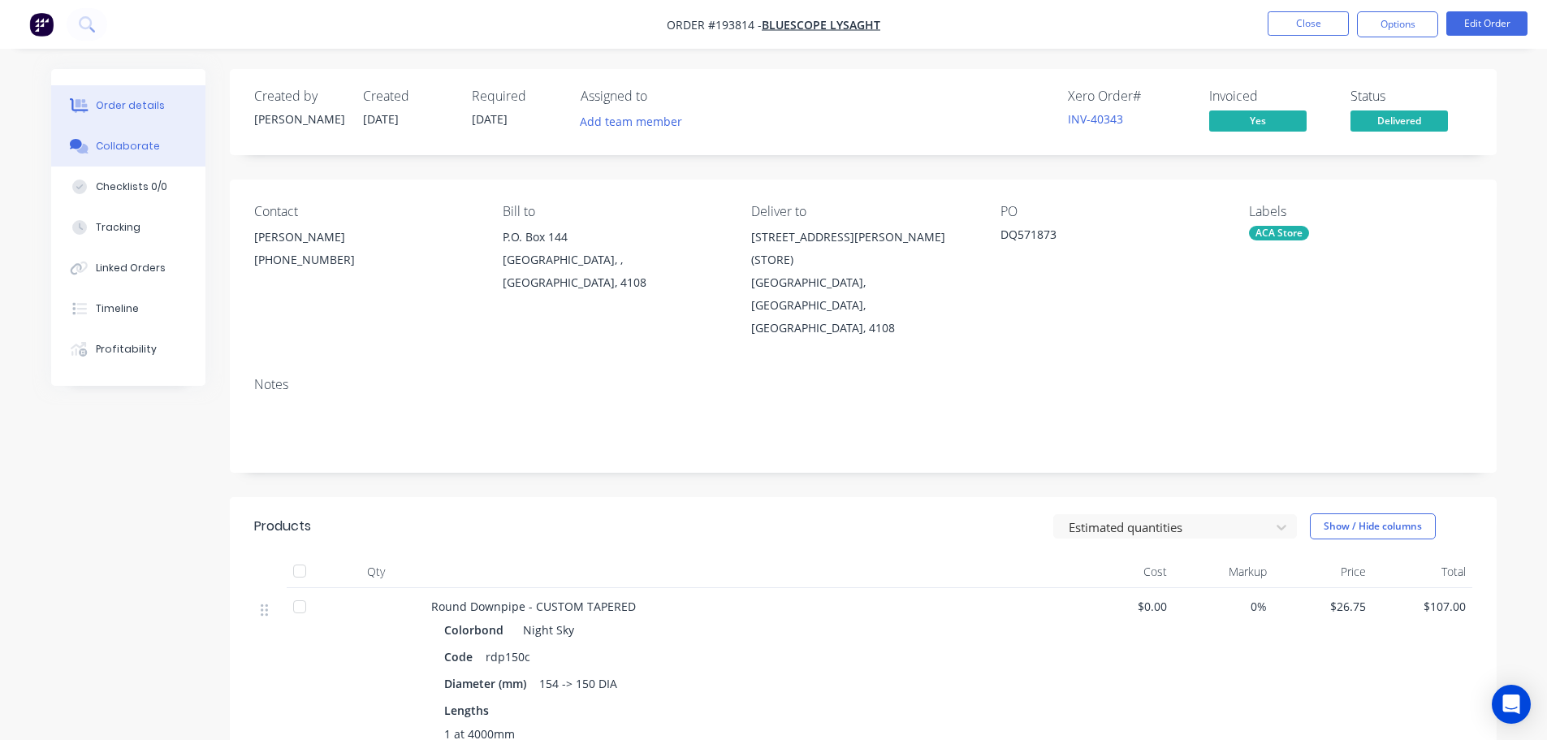
click at [112, 140] on div "Collaborate" at bounding box center [128, 146] width 64 height 15
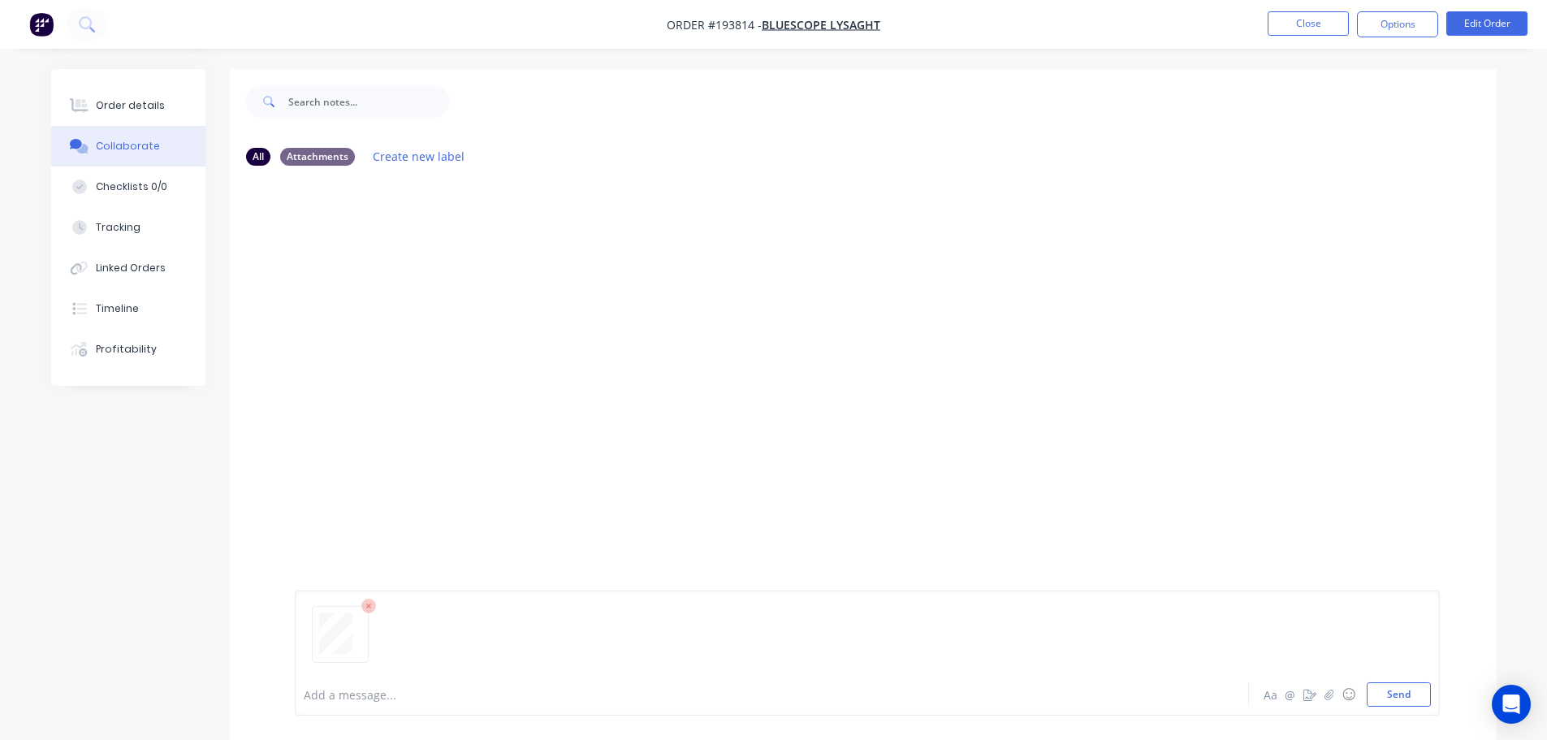
drag, startPoint x: 1402, startPoint y: 693, endPoint x: 1397, endPoint y: 674, distance: 20.3
click at [776, 693] on button "Send" at bounding box center [1399, 694] width 64 height 24
click at [776, 19] on button "Close" at bounding box center [1307, 23] width 81 height 24
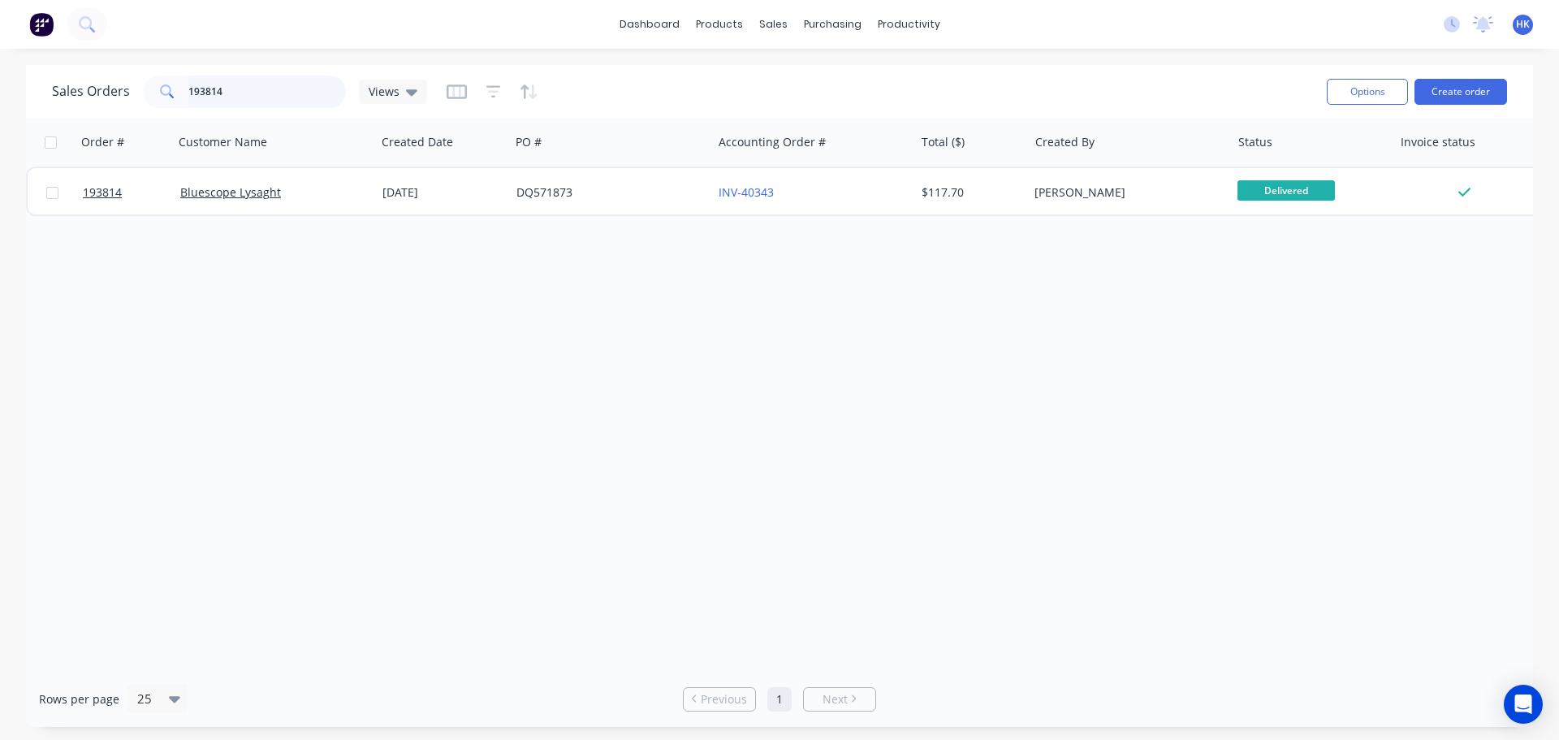
click at [285, 92] on input "193814" at bounding box center [267, 92] width 158 height 32
type input "193725"
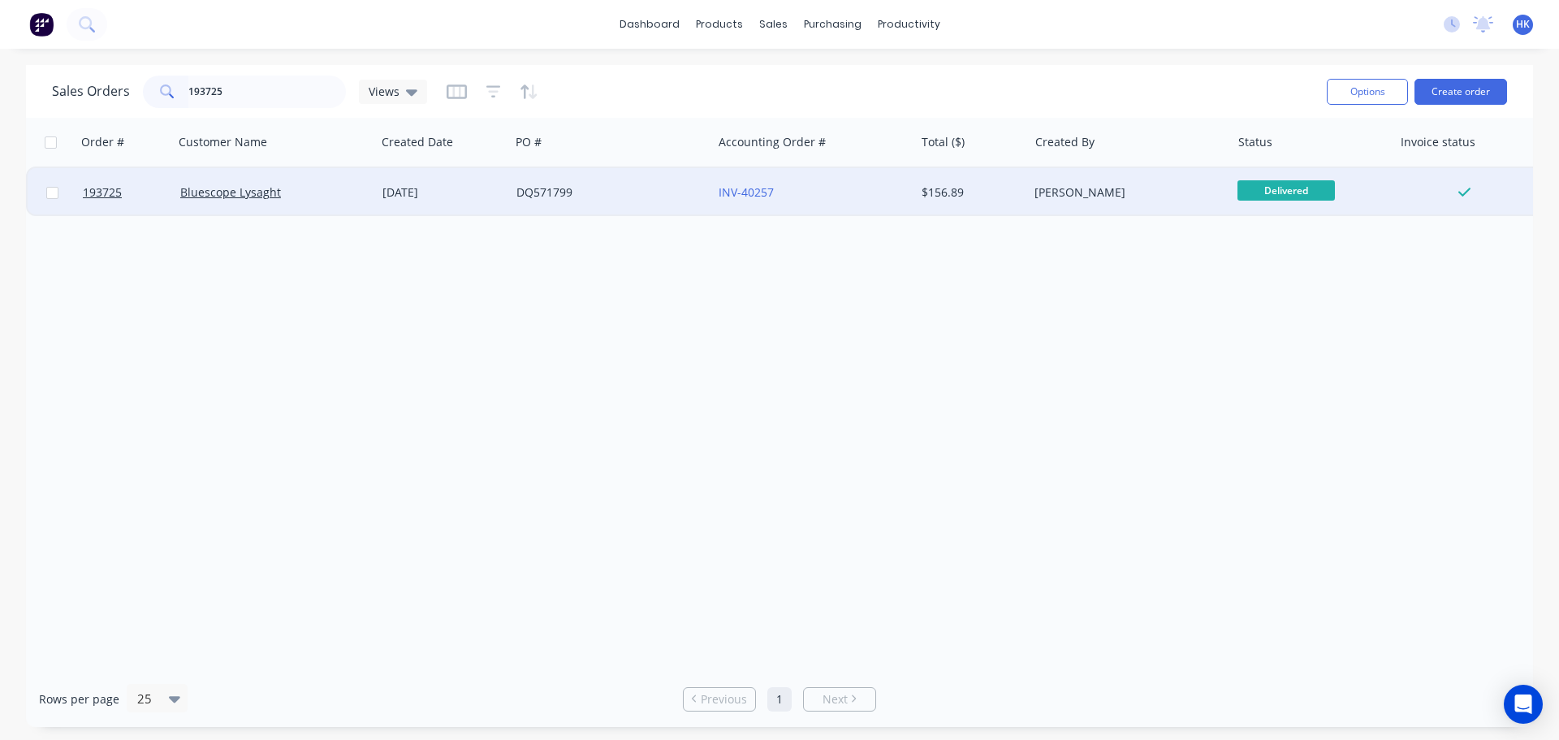
click at [590, 195] on div "DQ571799" at bounding box center [606, 192] width 180 height 16
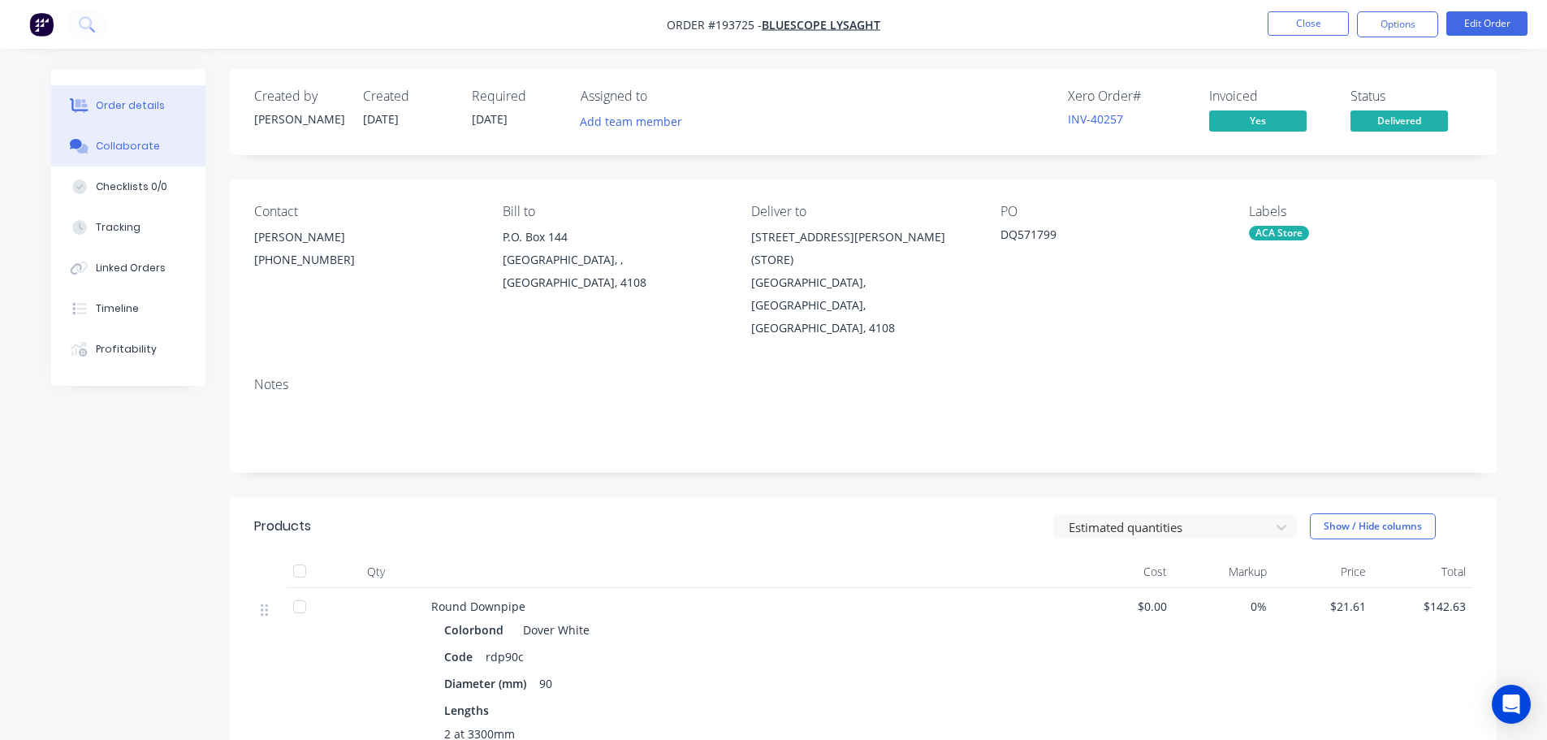
click at [88, 153] on icon at bounding box center [81, 149] width 11 height 10
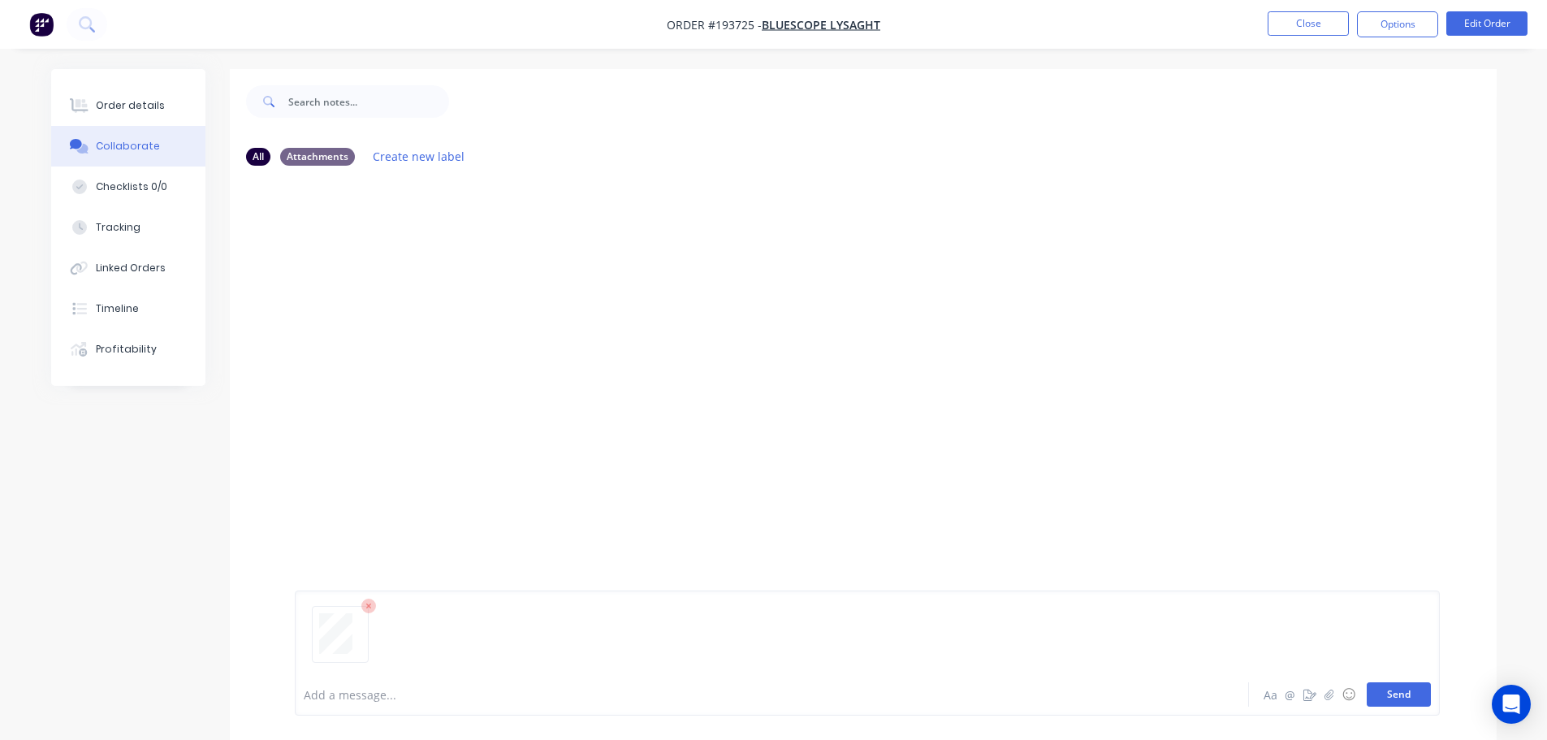
click at [776, 696] on button "Send" at bounding box center [1399, 694] width 64 height 24
click at [776, 20] on button "Close" at bounding box center [1307, 23] width 81 height 24
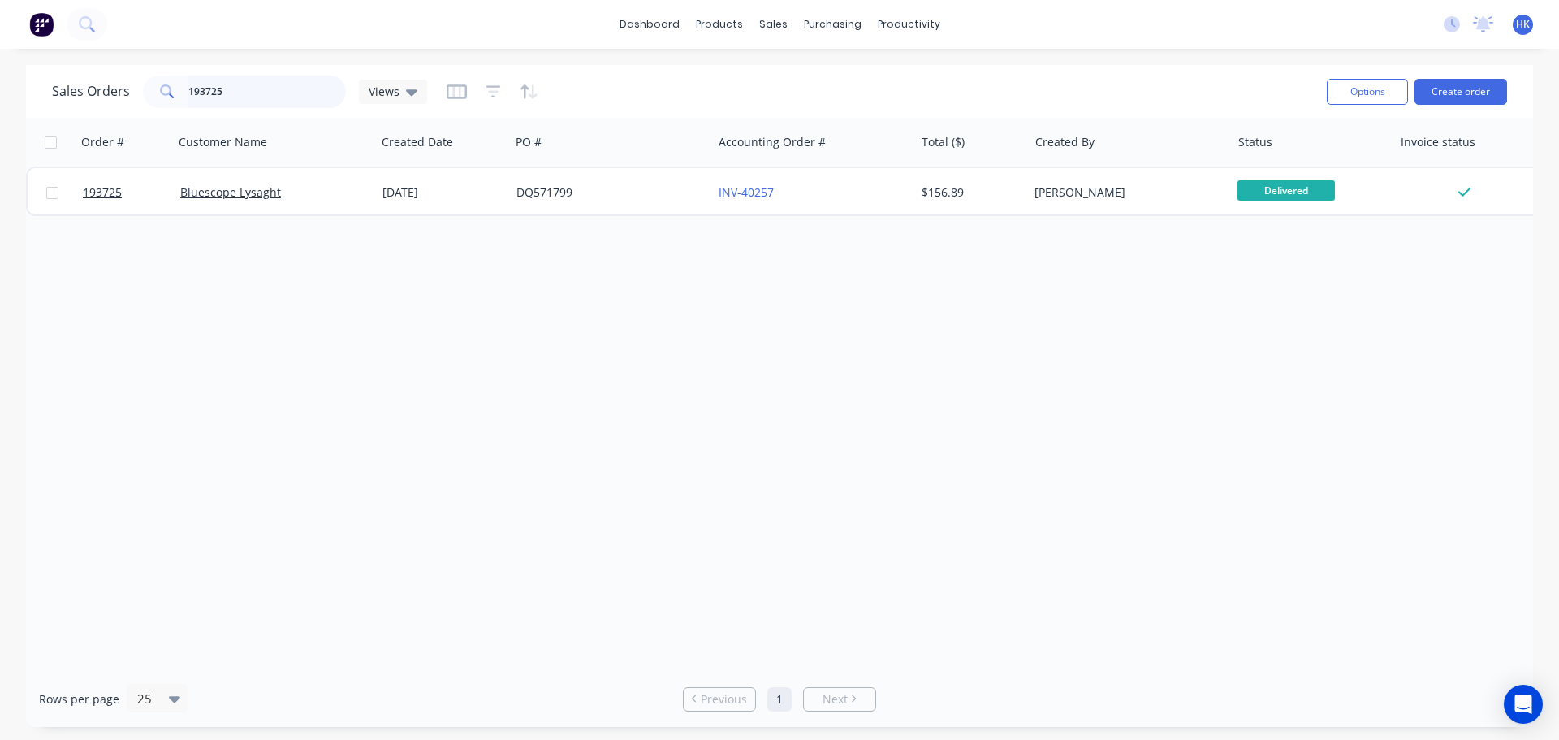
click at [251, 102] on input "193725" at bounding box center [267, 92] width 158 height 32
type input "193800"
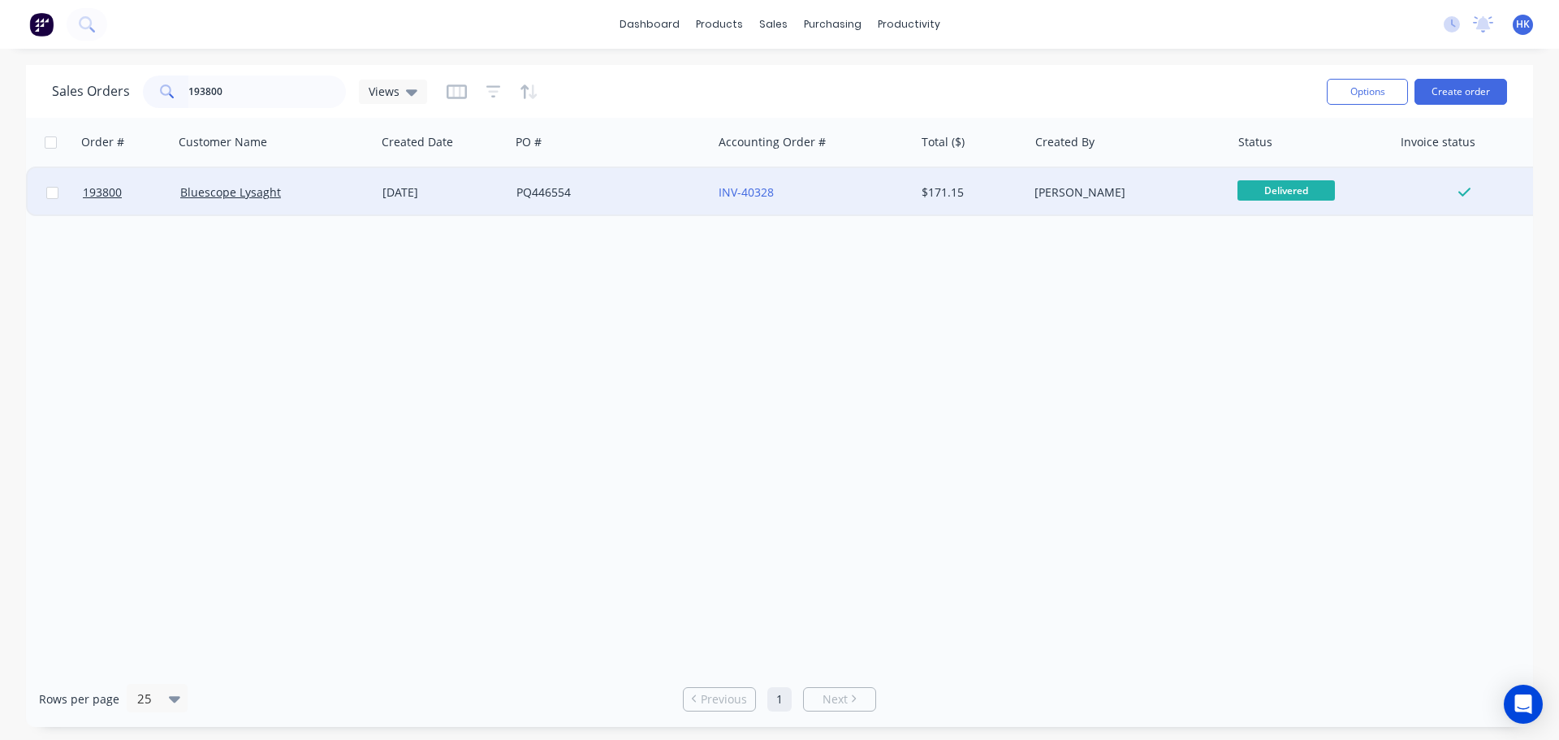
click at [481, 196] on div "[DATE]" at bounding box center [442, 192] width 121 height 16
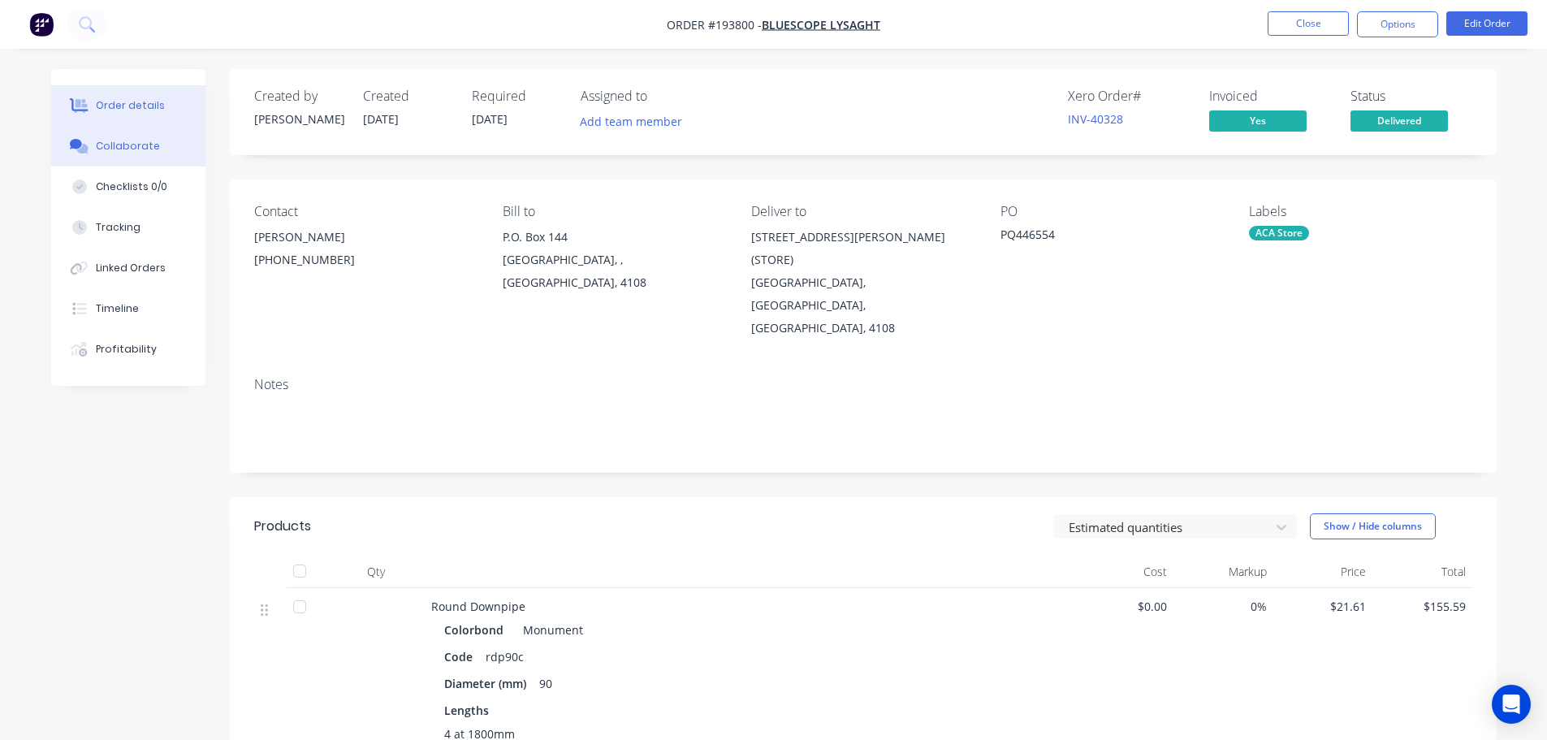
click at [120, 147] on div "Collaborate" at bounding box center [128, 146] width 64 height 15
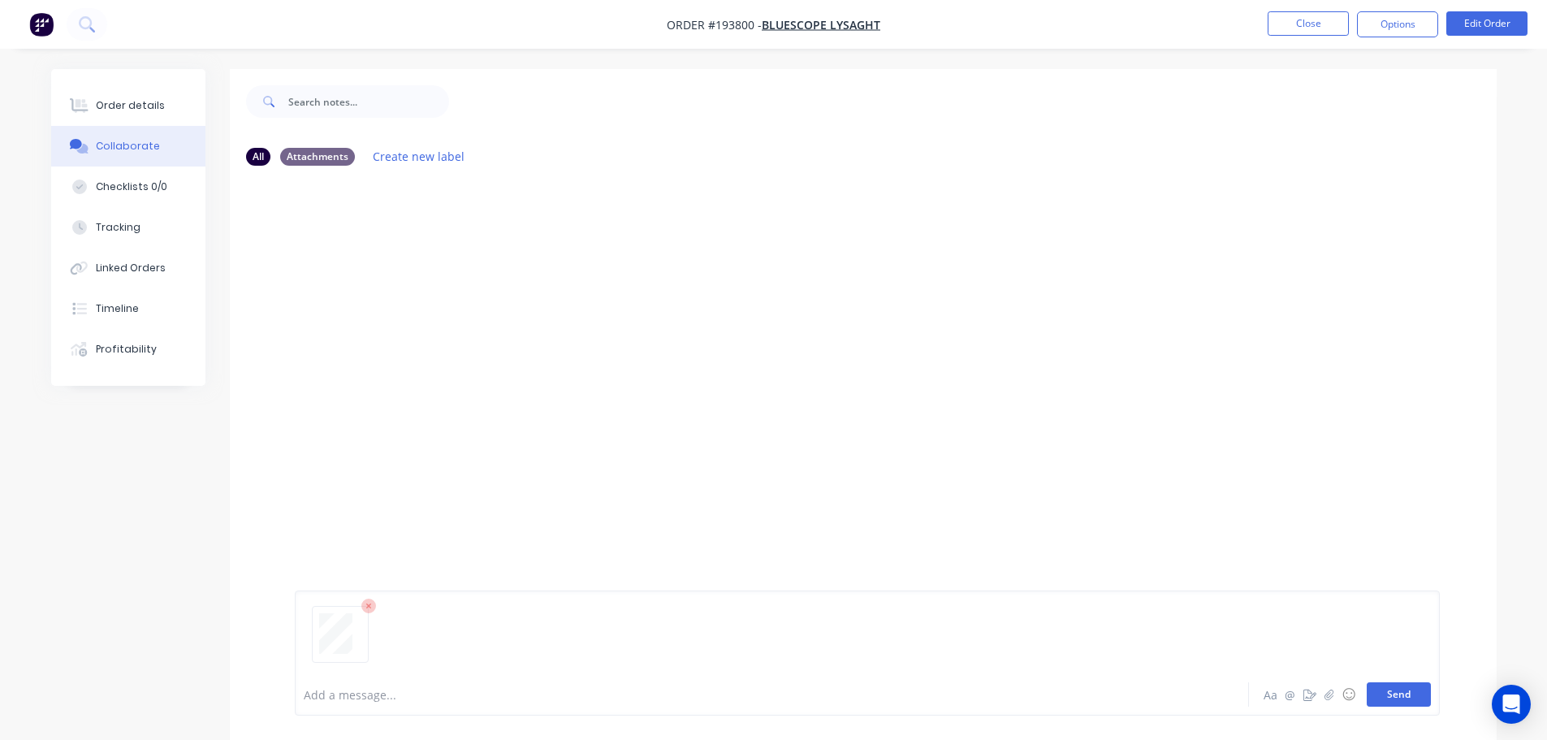
click at [776, 683] on button "Send" at bounding box center [1399, 694] width 64 height 24
click at [776, 30] on button "Close" at bounding box center [1307, 23] width 81 height 24
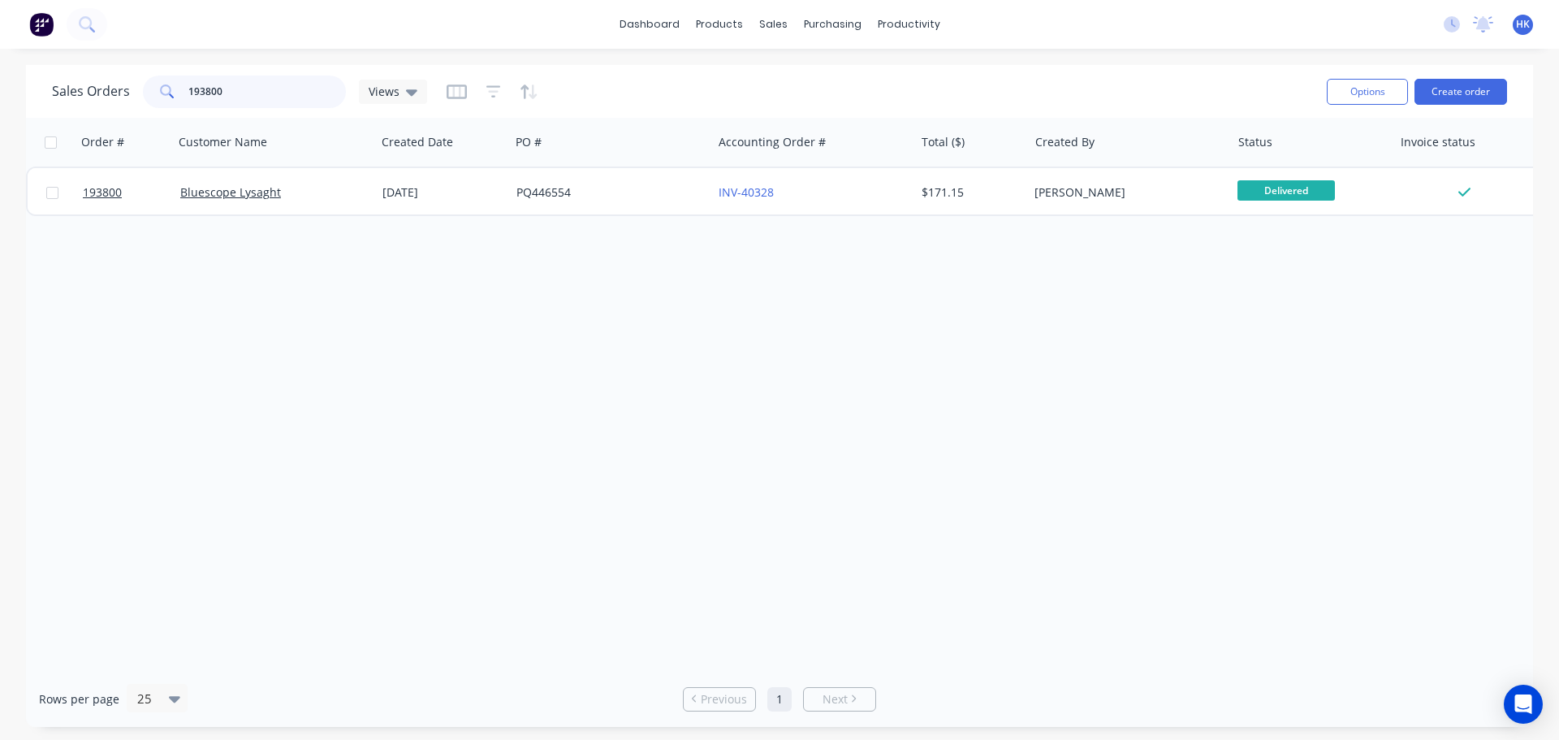
drag, startPoint x: 183, startPoint y: 106, endPoint x: 173, endPoint y: 108, distance: 10.0
click at [173, 108] on div "Sales Orders 193800 Views" at bounding box center [683, 91] width 1262 height 40
type input "193648"
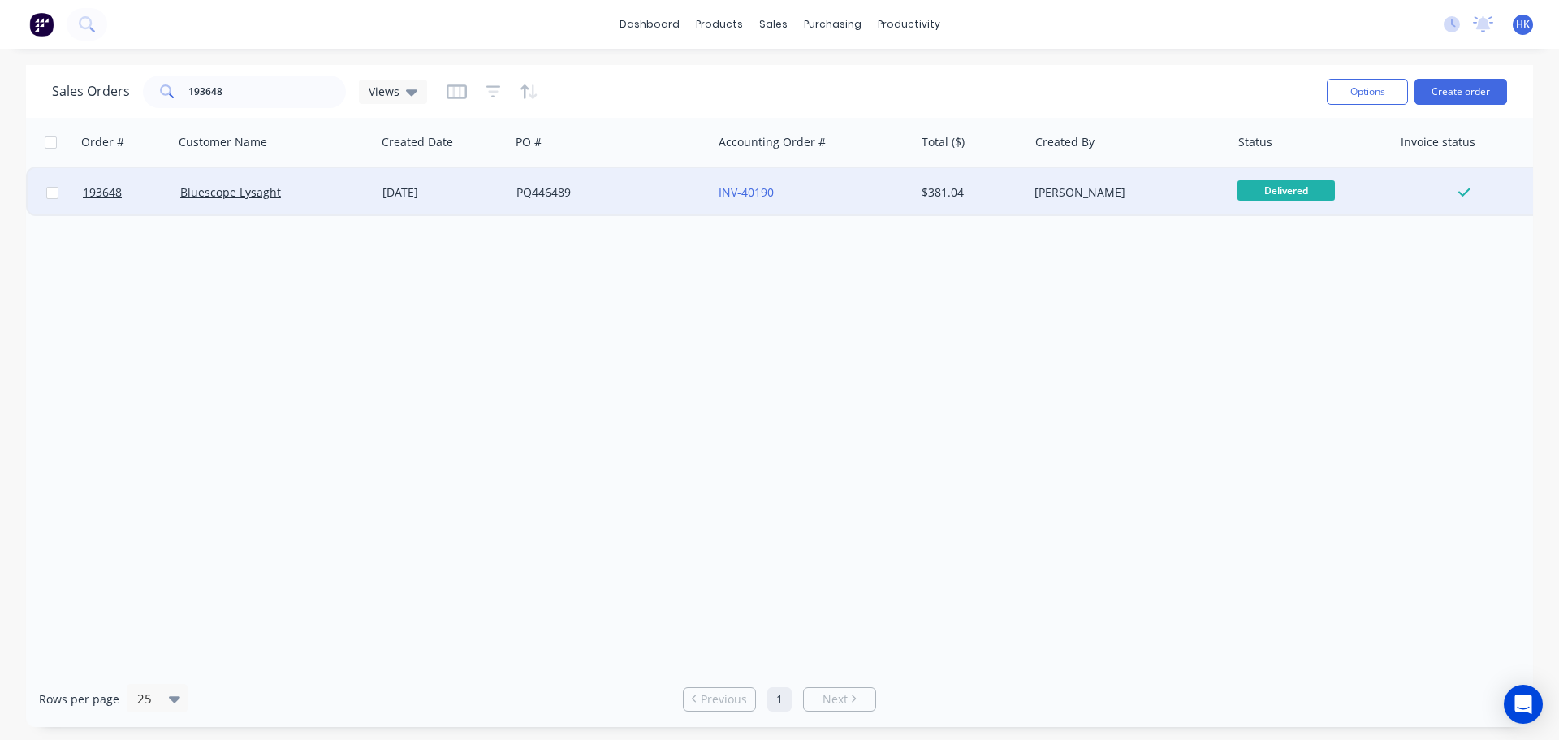
click at [509, 184] on div "[DATE]" at bounding box center [443, 192] width 134 height 49
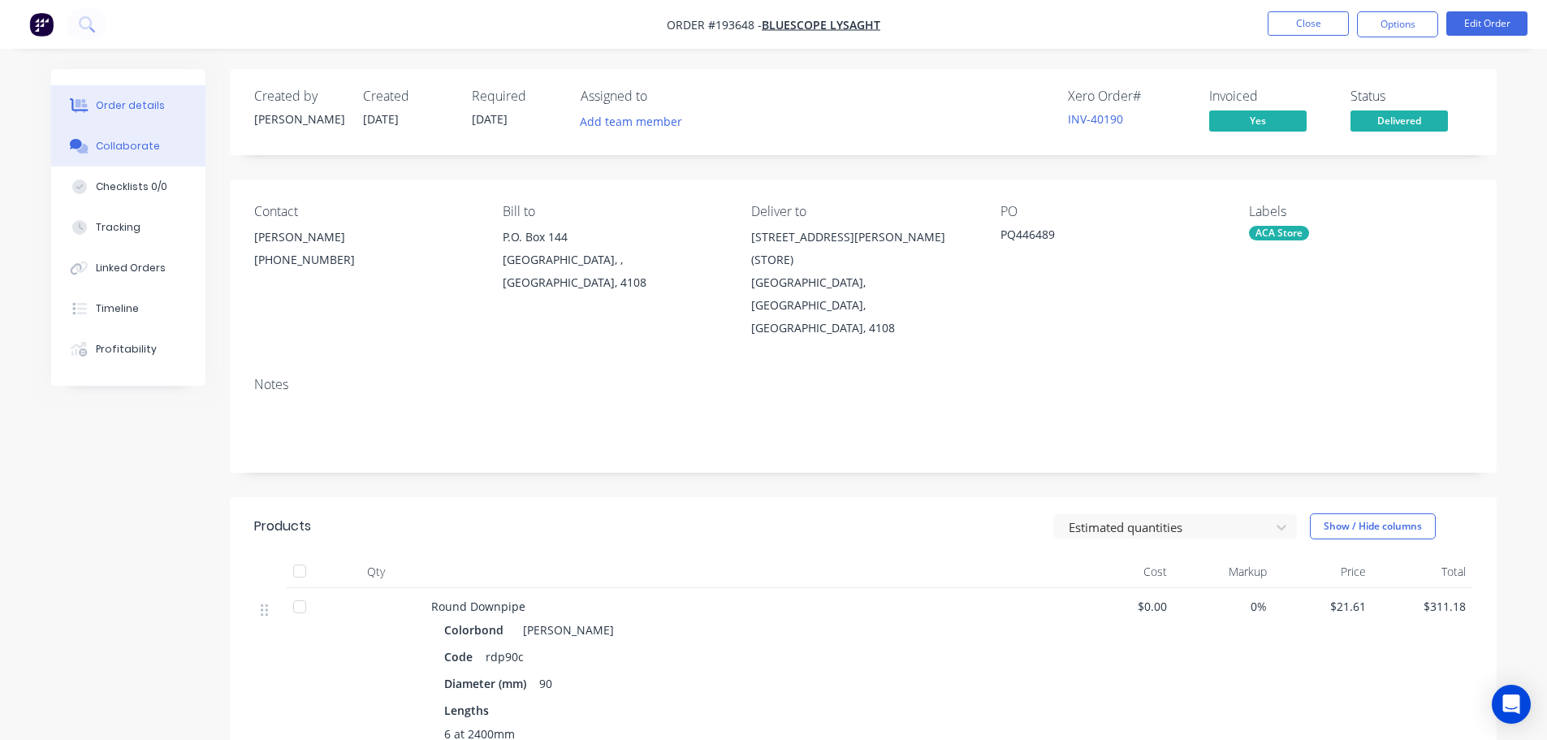
click at [114, 137] on button "Collaborate" at bounding box center [128, 146] width 154 height 41
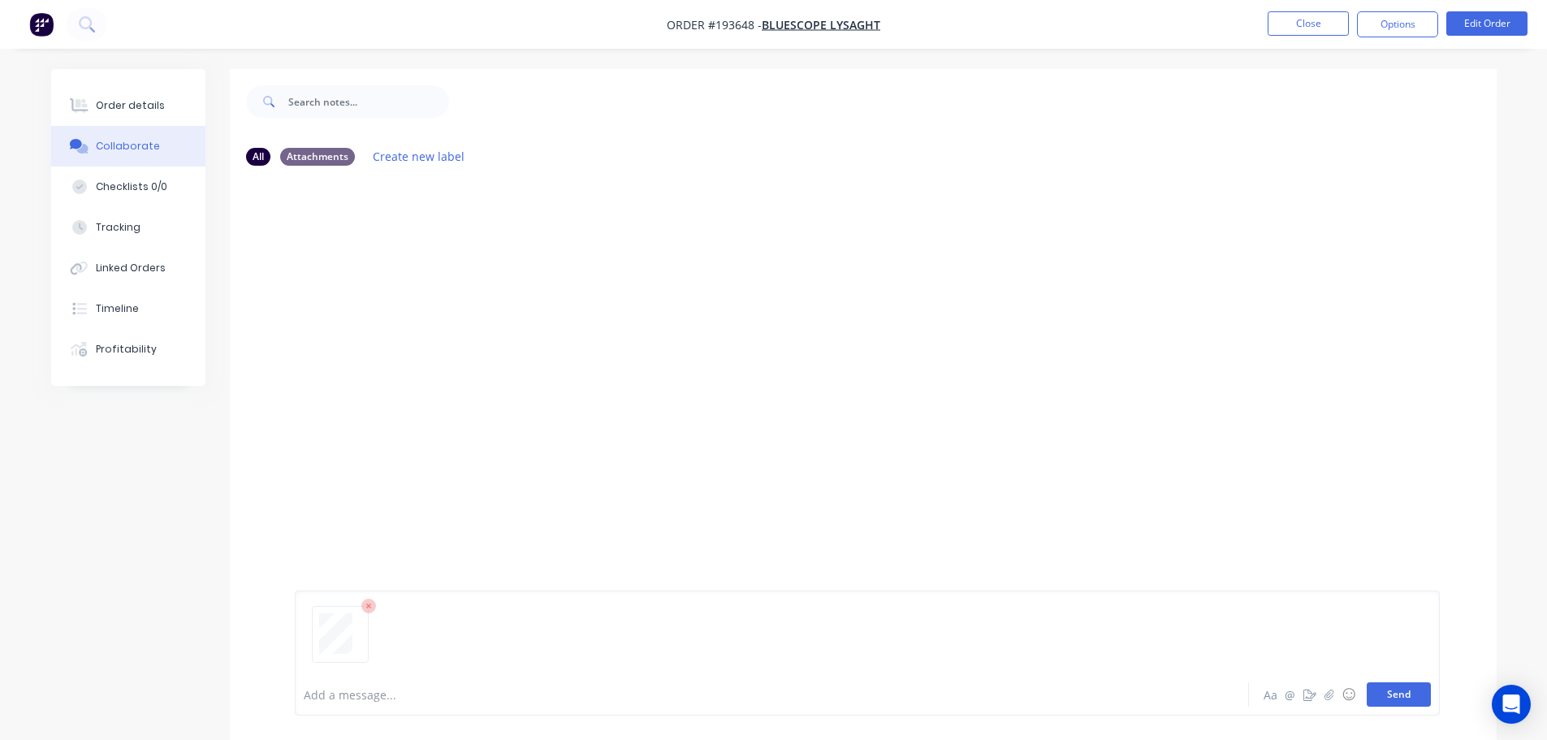
click at [776, 691] on button "Send" at bounding box center [1399, 694] width 64 height 24
click at [776, 23] on button "Close" at bounding box center [1307, 23] width 81 height 24
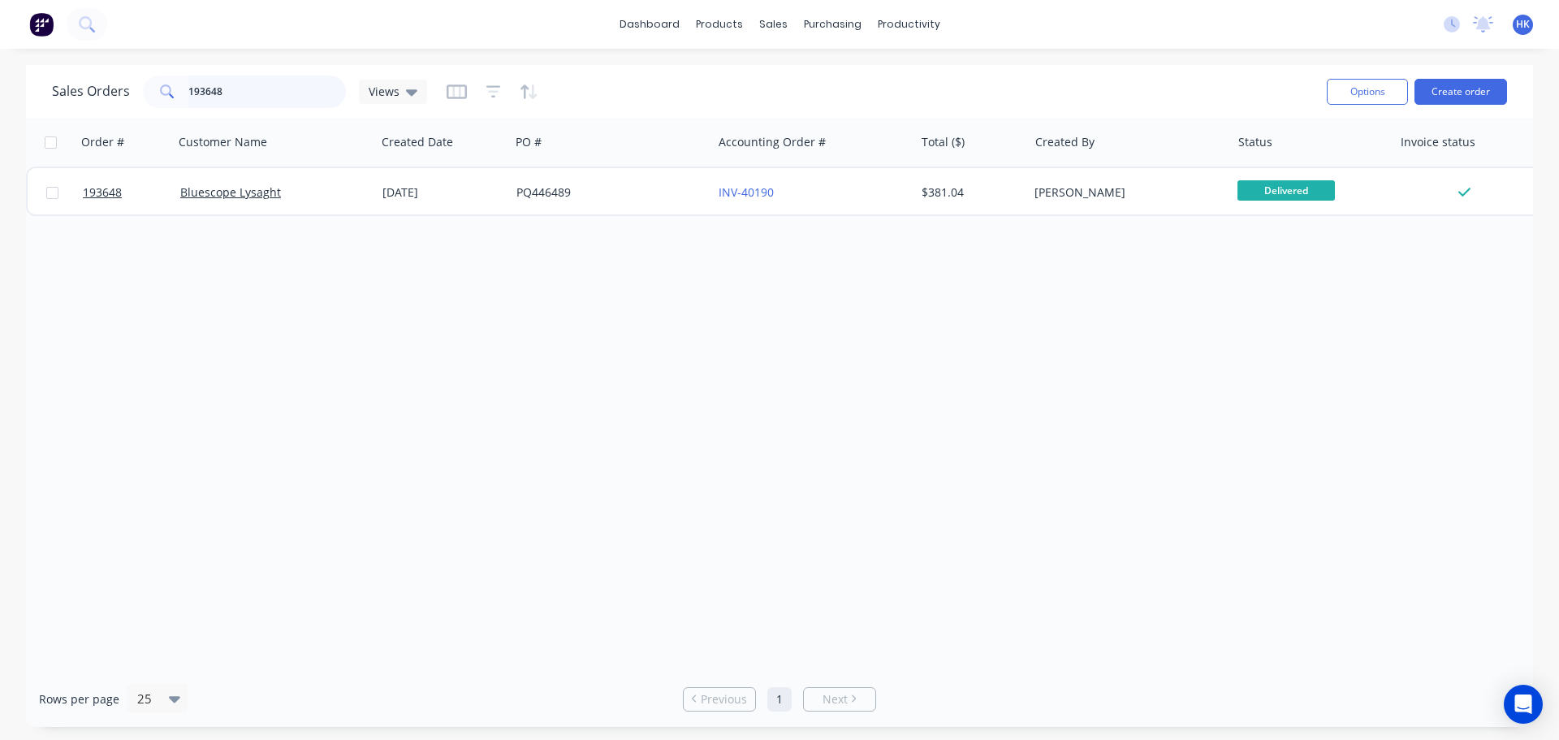
click at [271, 94] on input "193648" at bounding box center [267, 92] width 158 height 32
type input "193718"
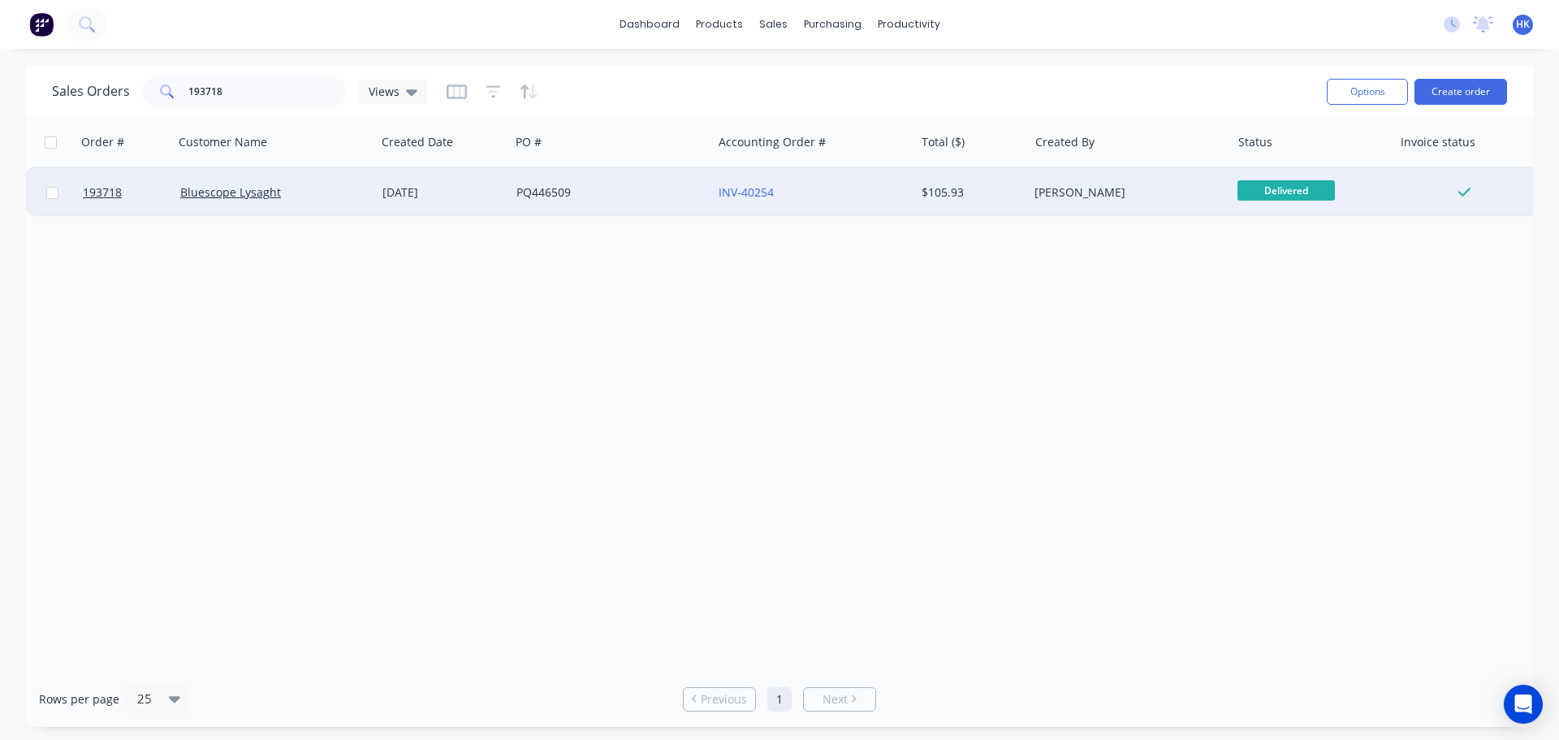
click at [546, 184] on div "PQ446509" at bounding box center [606, 192] width 180 height 16
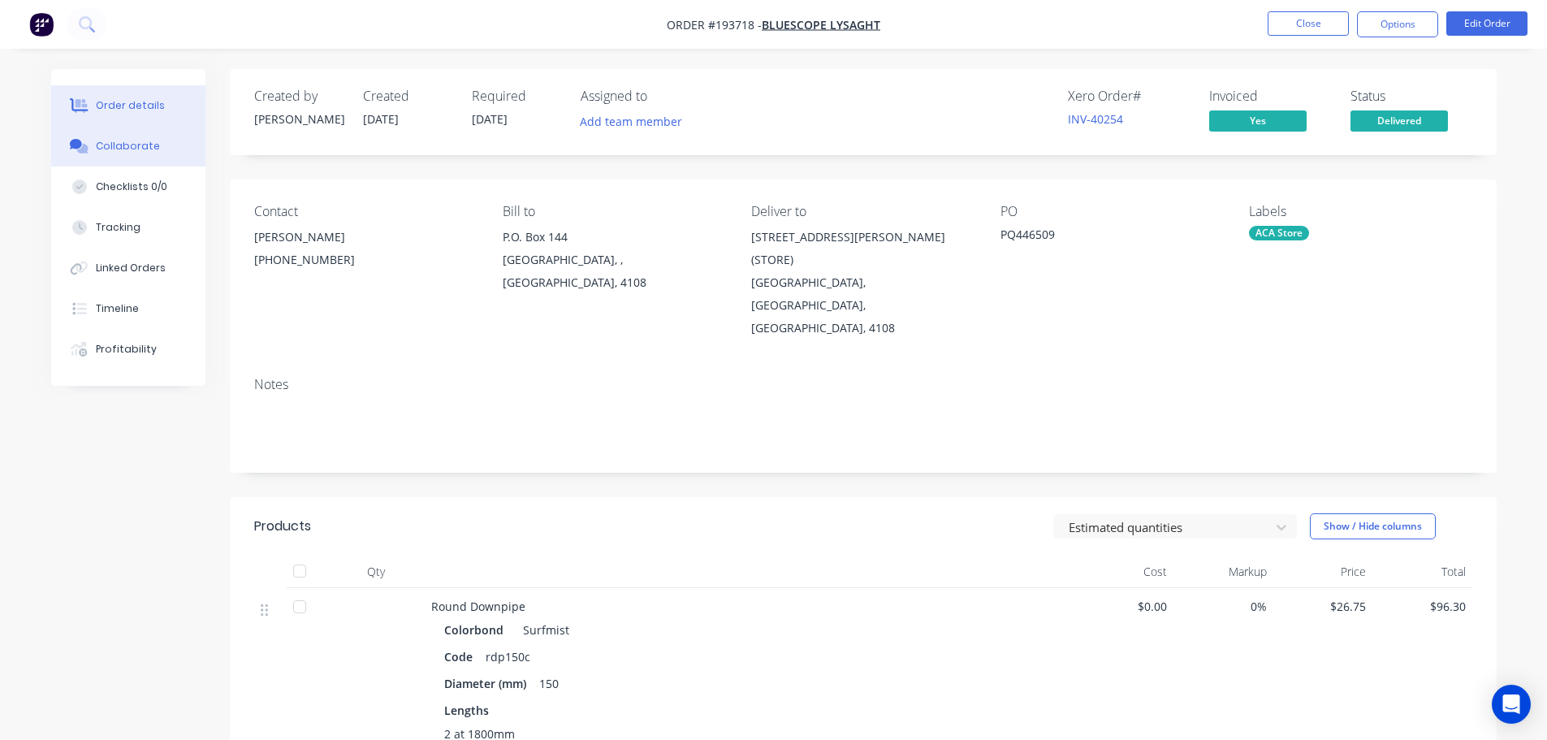
click at [87, 143] on icon at bounding box center [79, 146] width 19 height 15
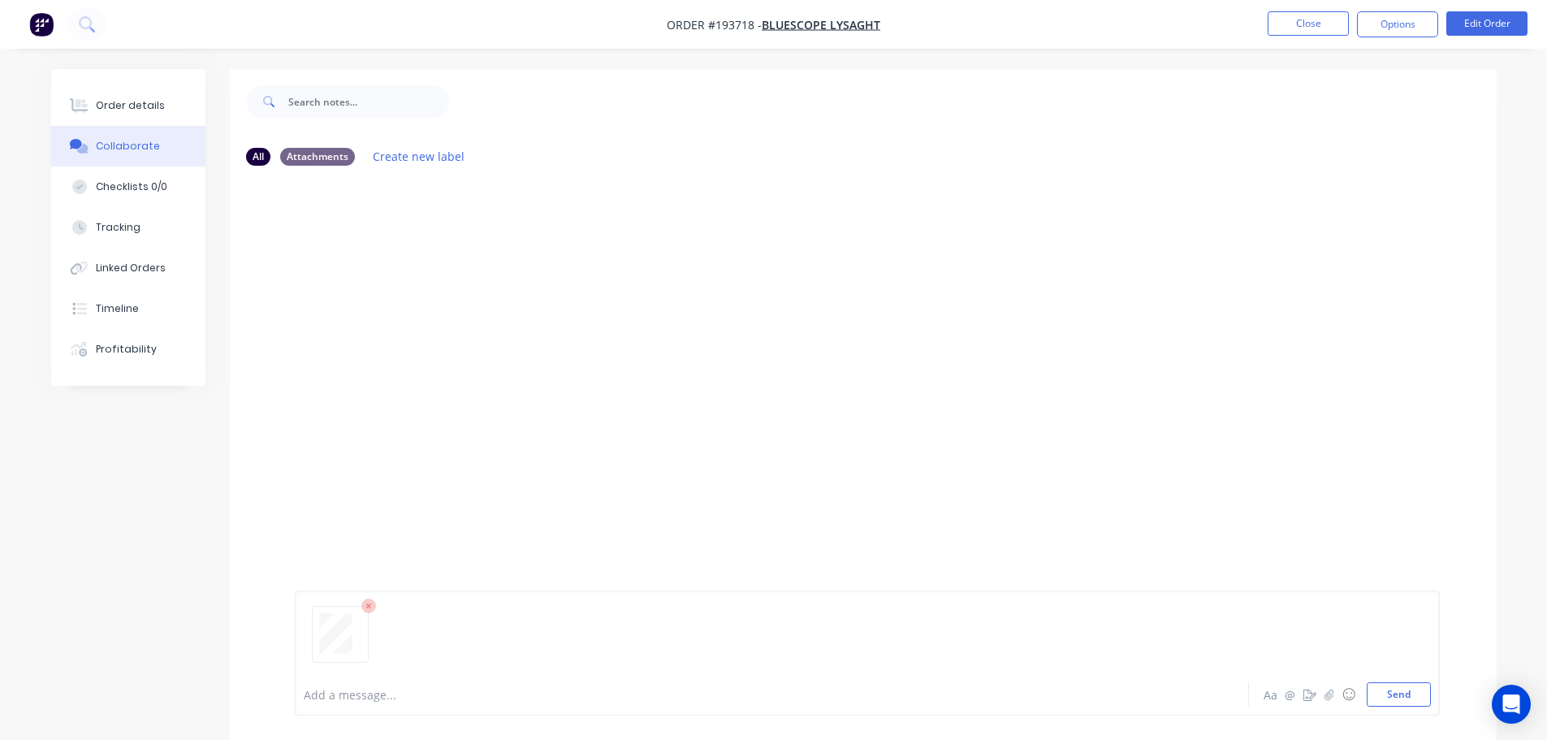
drag, startPoint x: 1417, startPoint y: 701, endPoint x: 1410, endPoint y: 672, distance: 29.3
click at [776, 702] on button "Send" at bounding box center [1399, 694] width 64 height 24
click at [776, 33] on button "Close" at bounding box center [1307, 23] width 81 height 24
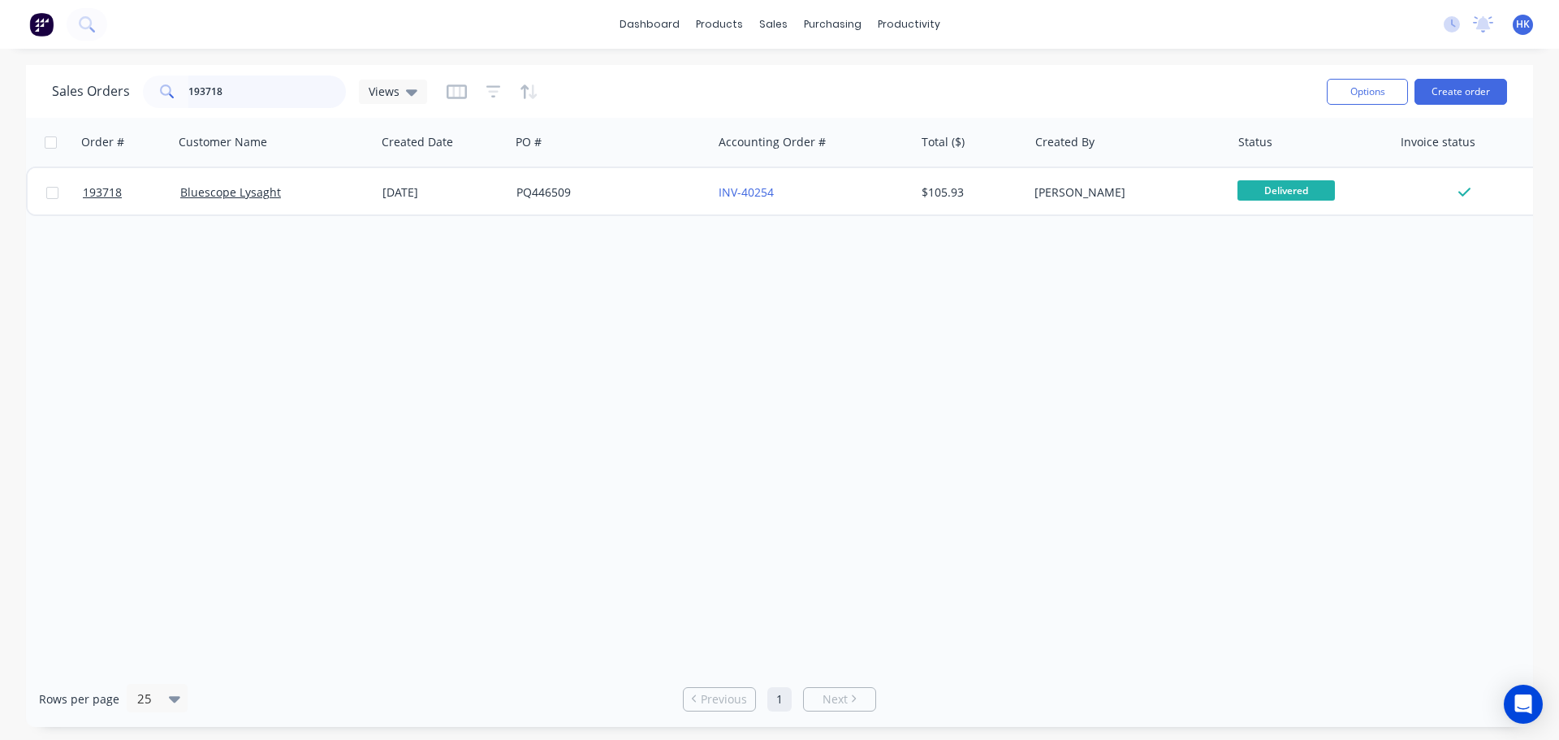
click at [309, 89] on input "193718" at bounding box center [267, 92] width 158 height 32
type input "193540"
click at [556, 192] on div "DQ571666" at bounding box center [606, 192] width 180 height 16
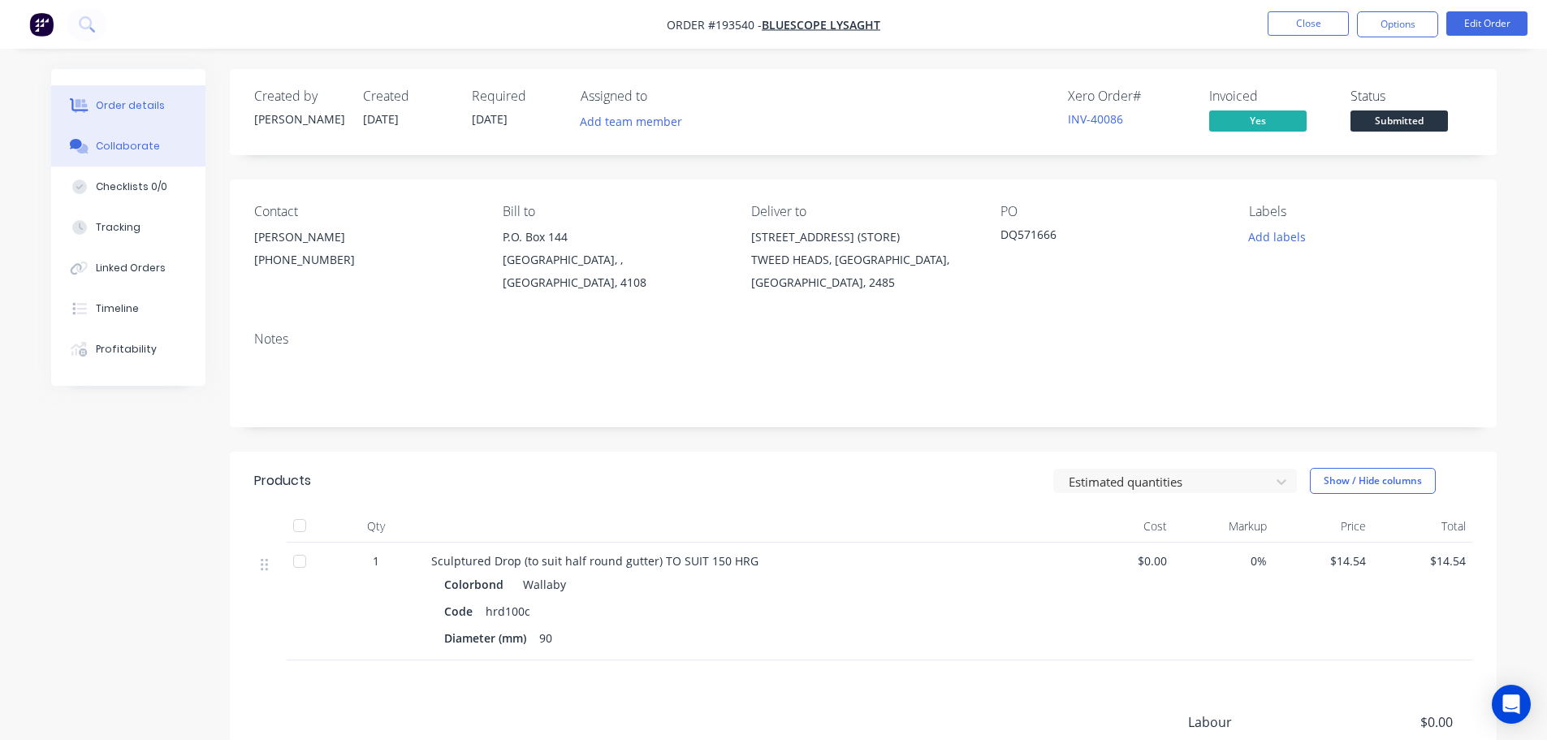
click at [89, 140] on div at bounding box center [79, 146] width 24 height 15
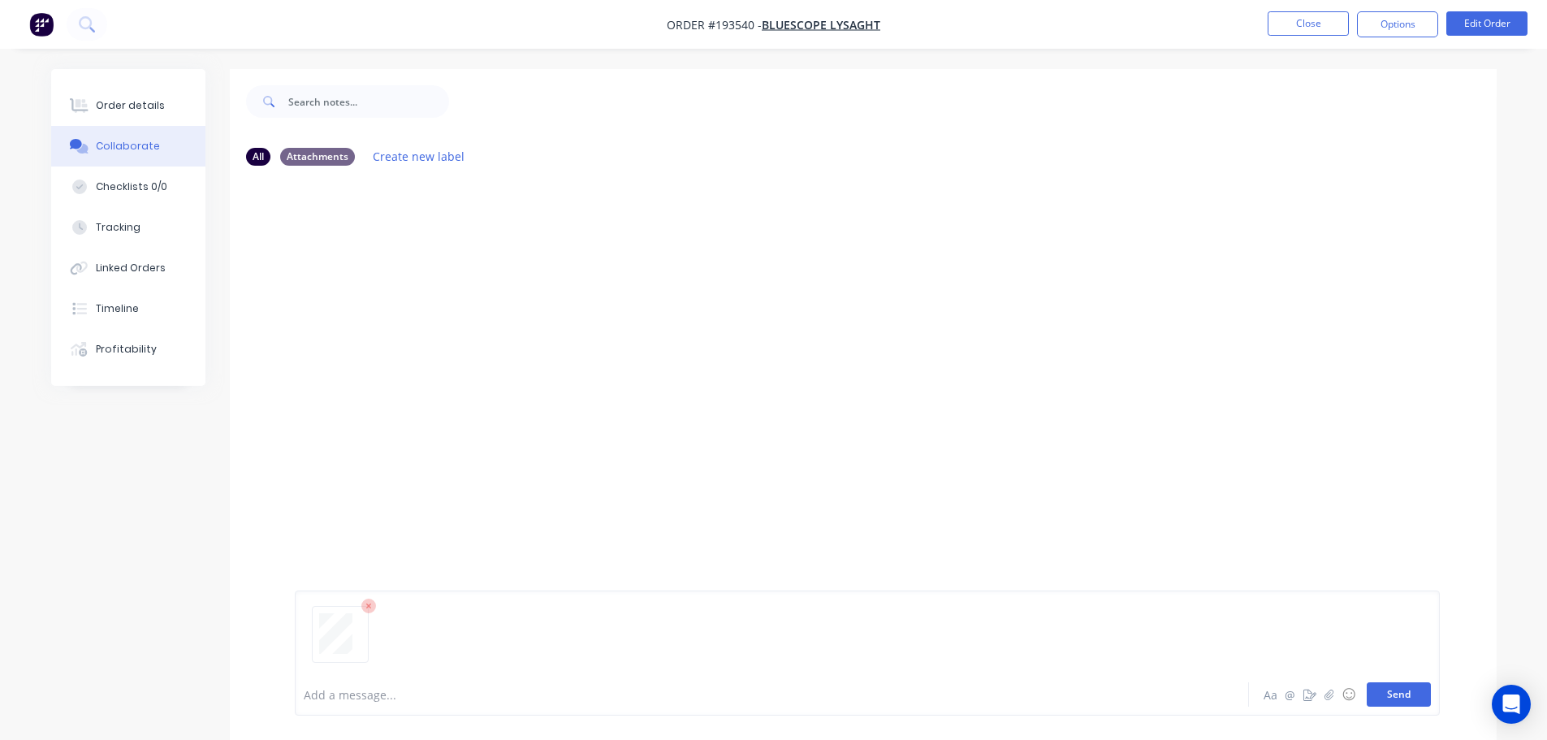
click at [776, 703] on button "Send" at bounding box center [1399, 694] width 64 height 24
click at [776, 23] on button "Close" at bounding box center [1307, 23] width 81 height 24
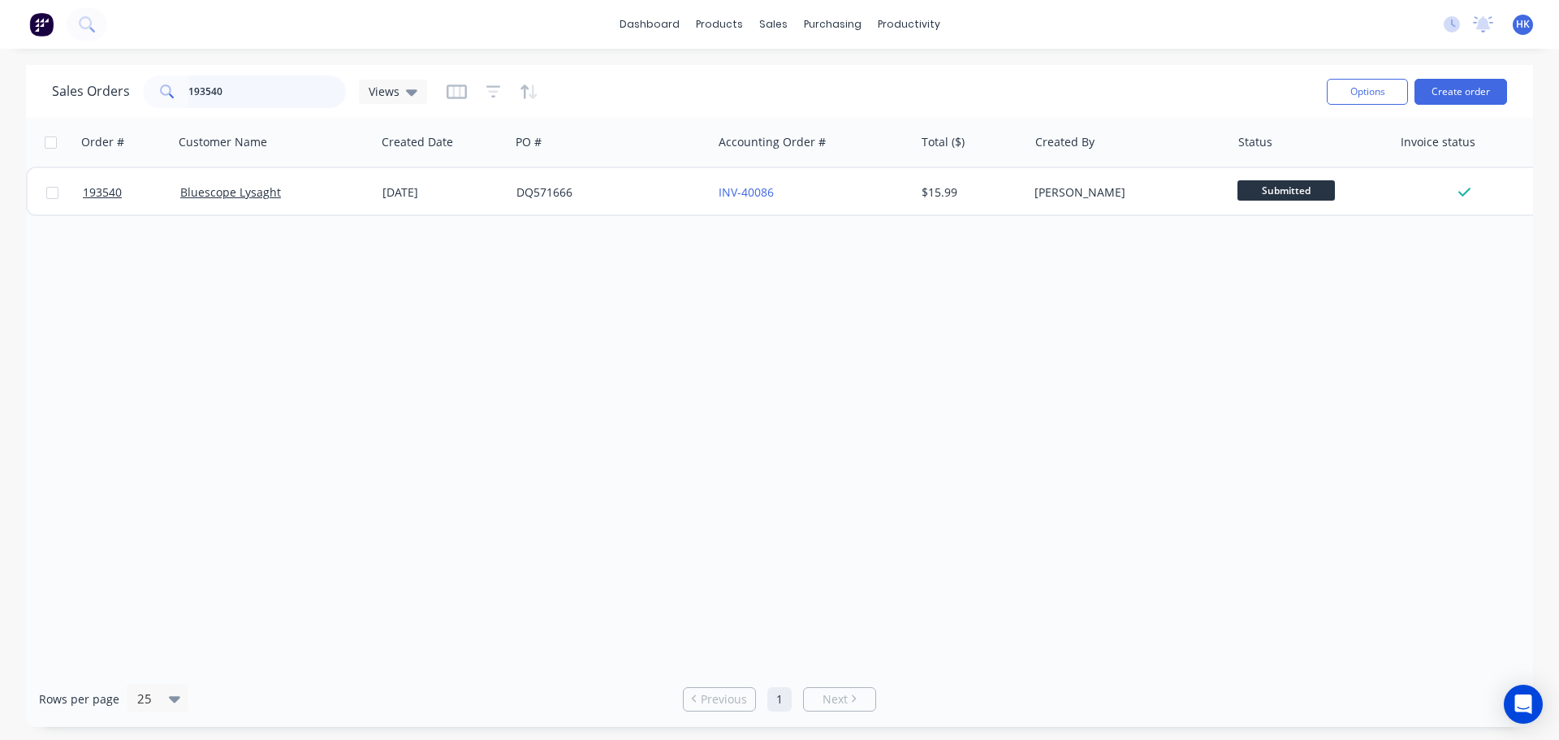
click at [266, 99] on input "193540" at bounding box center [267, 92] width 158 height 32
click at [264, 99] on input "193540" at bounding box center [267, 92] width 158 height 32
type input "193276"
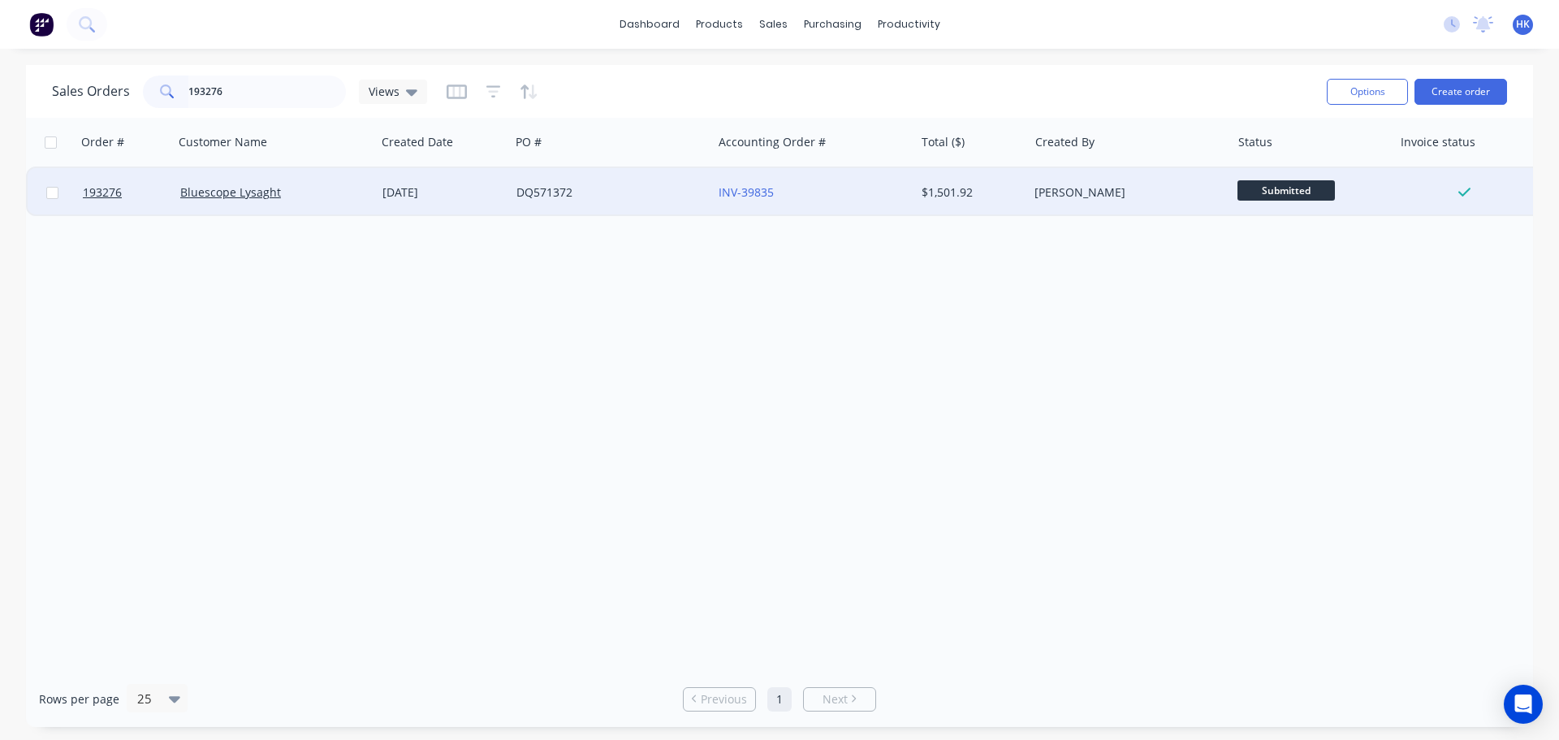
click at [680, 194] on div "DQ571372" at bounding box center [606, 192] width 180 height 16
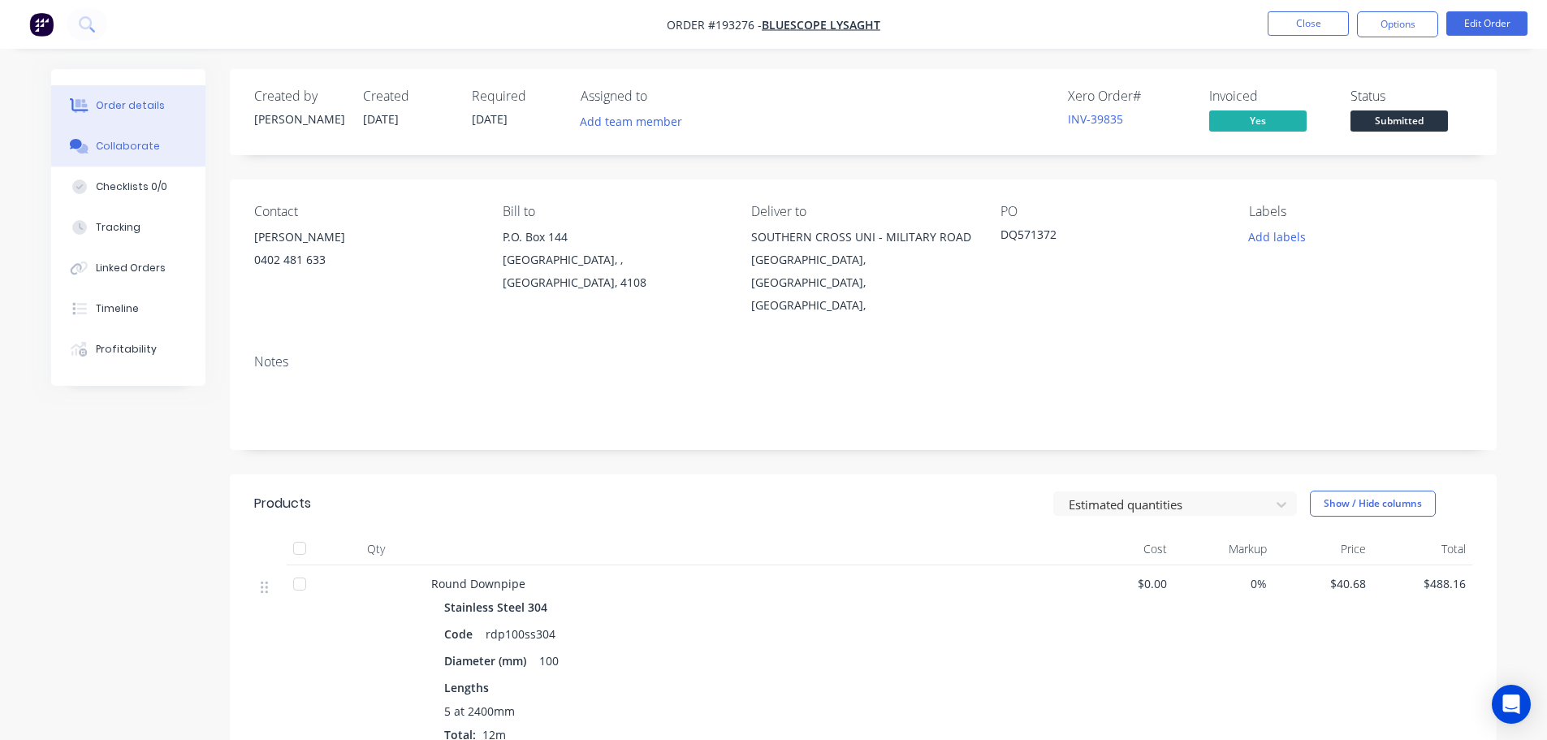
click at [142, 148] on div "Collaborate" at bounding box center [128, 146] width 64 height 15
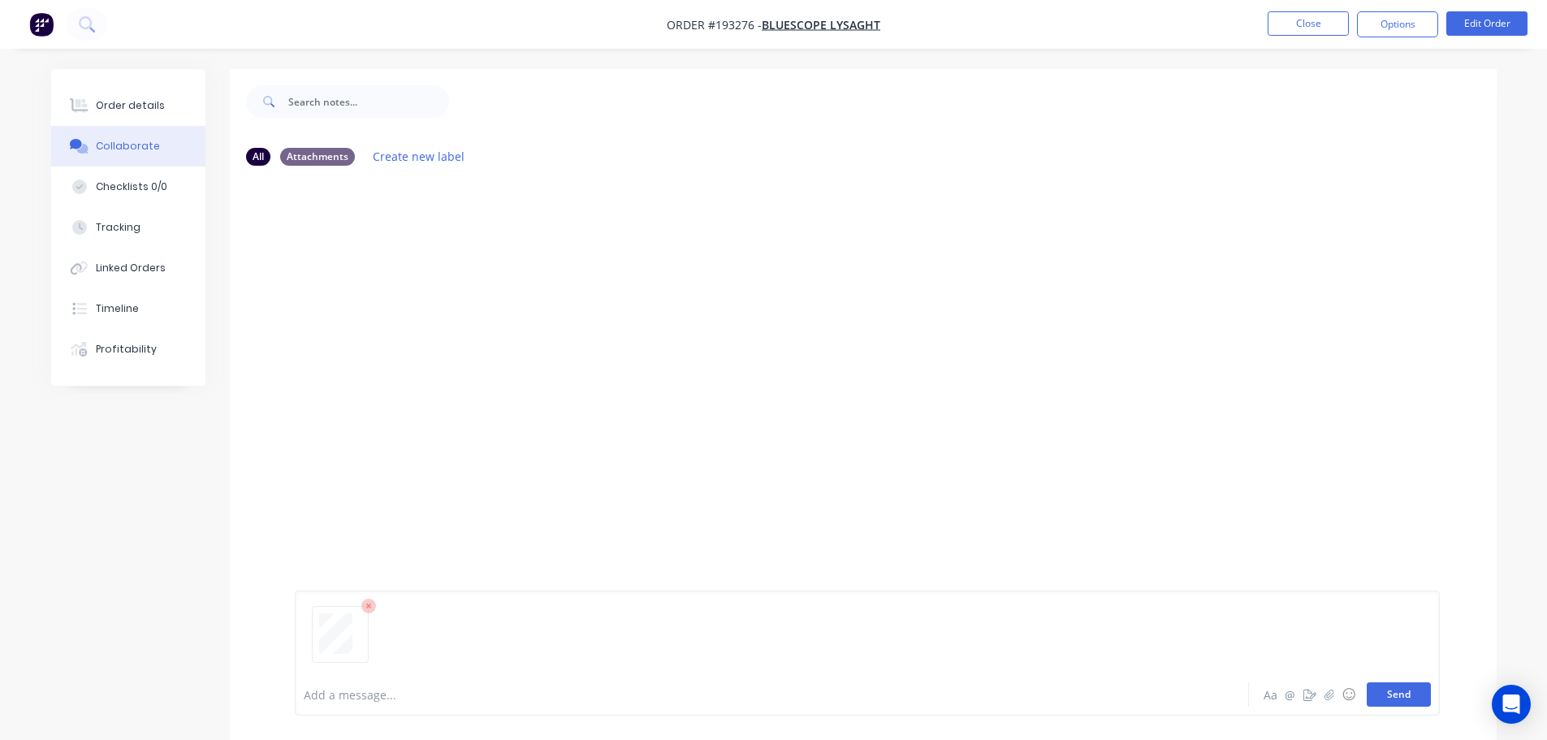
click at [776, 686] on button "Send" at bounding box center [1399, 694] width 64 height 24
click at [776, 30] on button "Close" at bounding box center [1307, 23] width 81 height 24
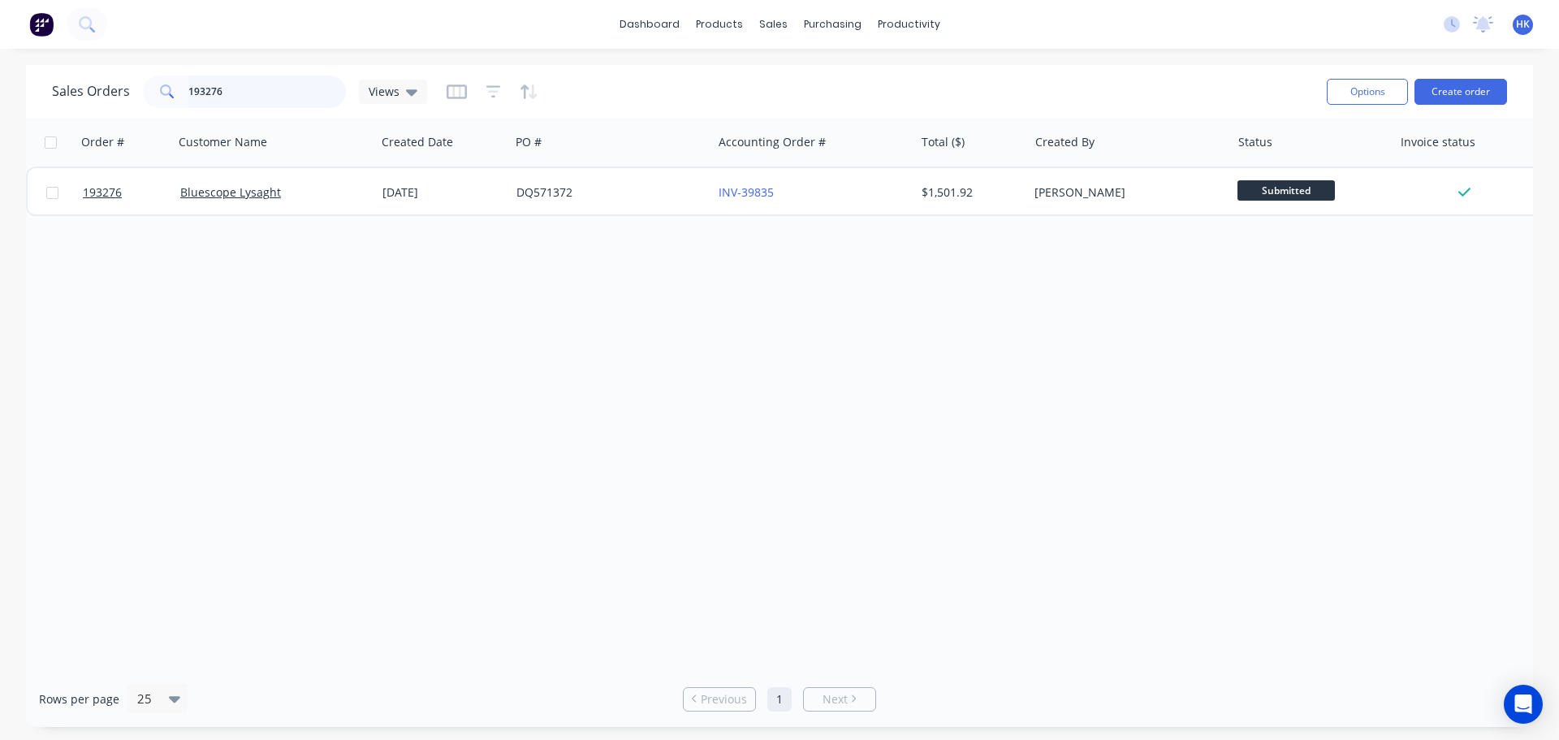
click at [233, 97] on input "193276" at bounding box center [267, 92] width 158 height 32
type input "193635"
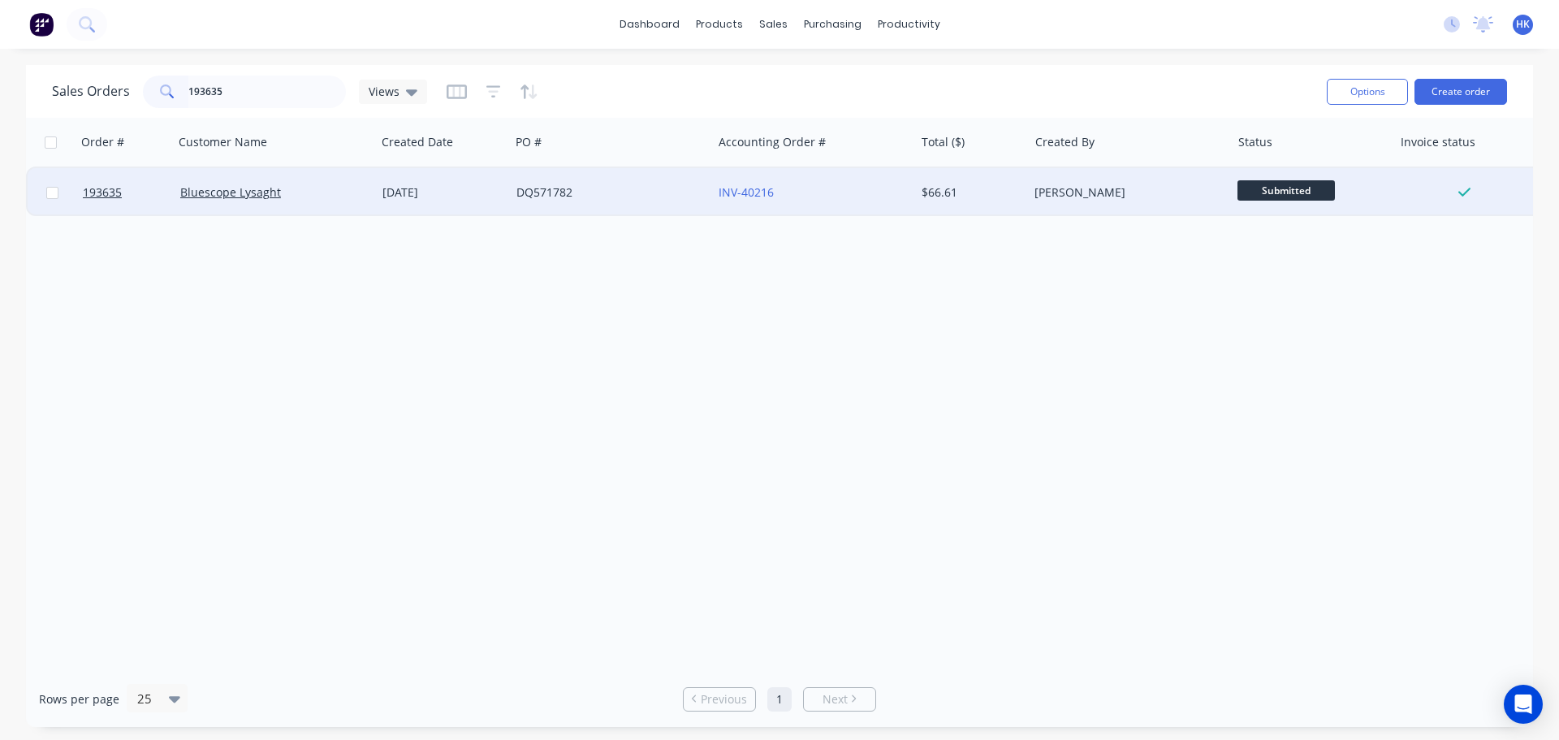
click at [580, 195] on div "DQ571782" at bounding box center [606, 192] width 180 height 16
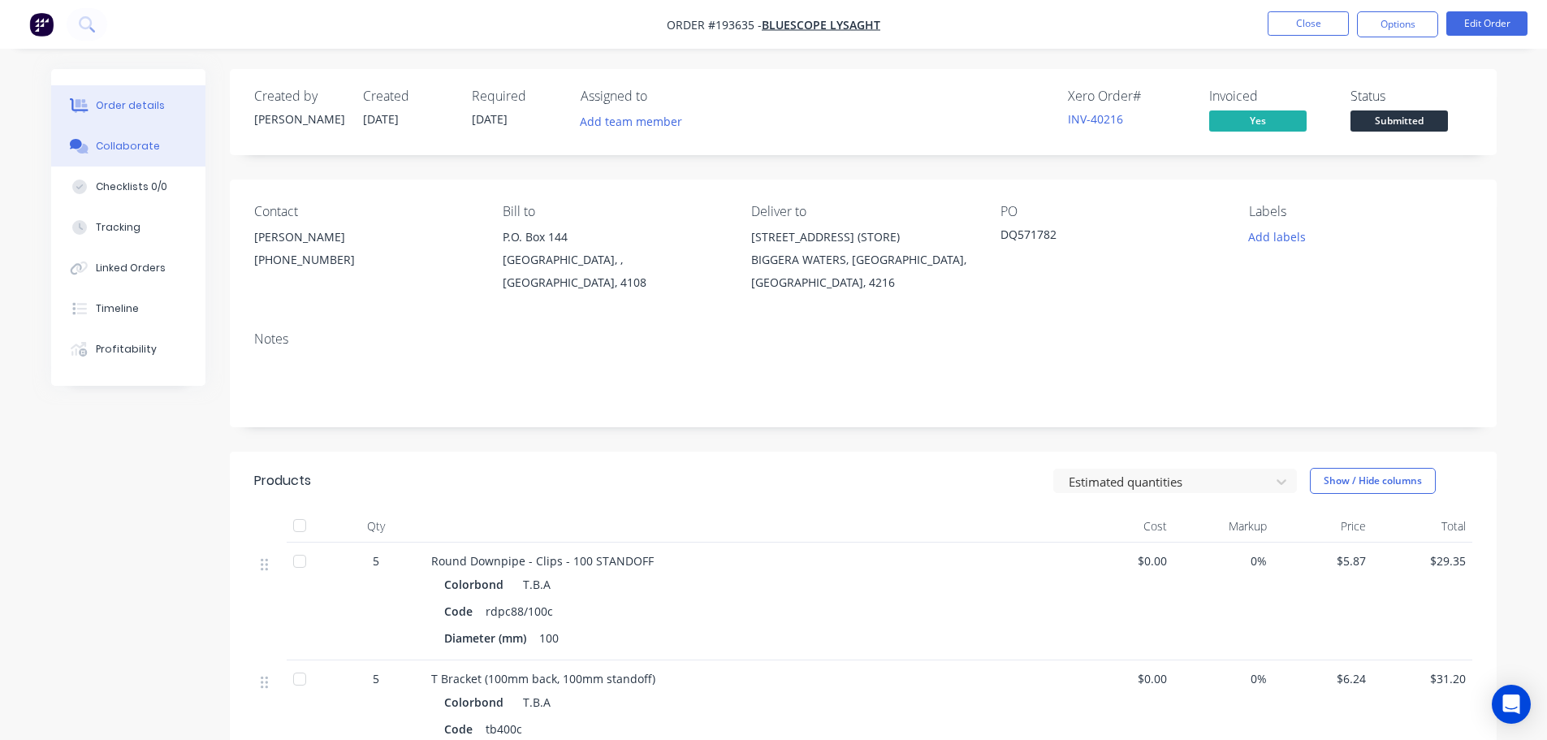
click at [117, 136] on button "Collaborate" at bounding box center [128, 146] width 154 height 41
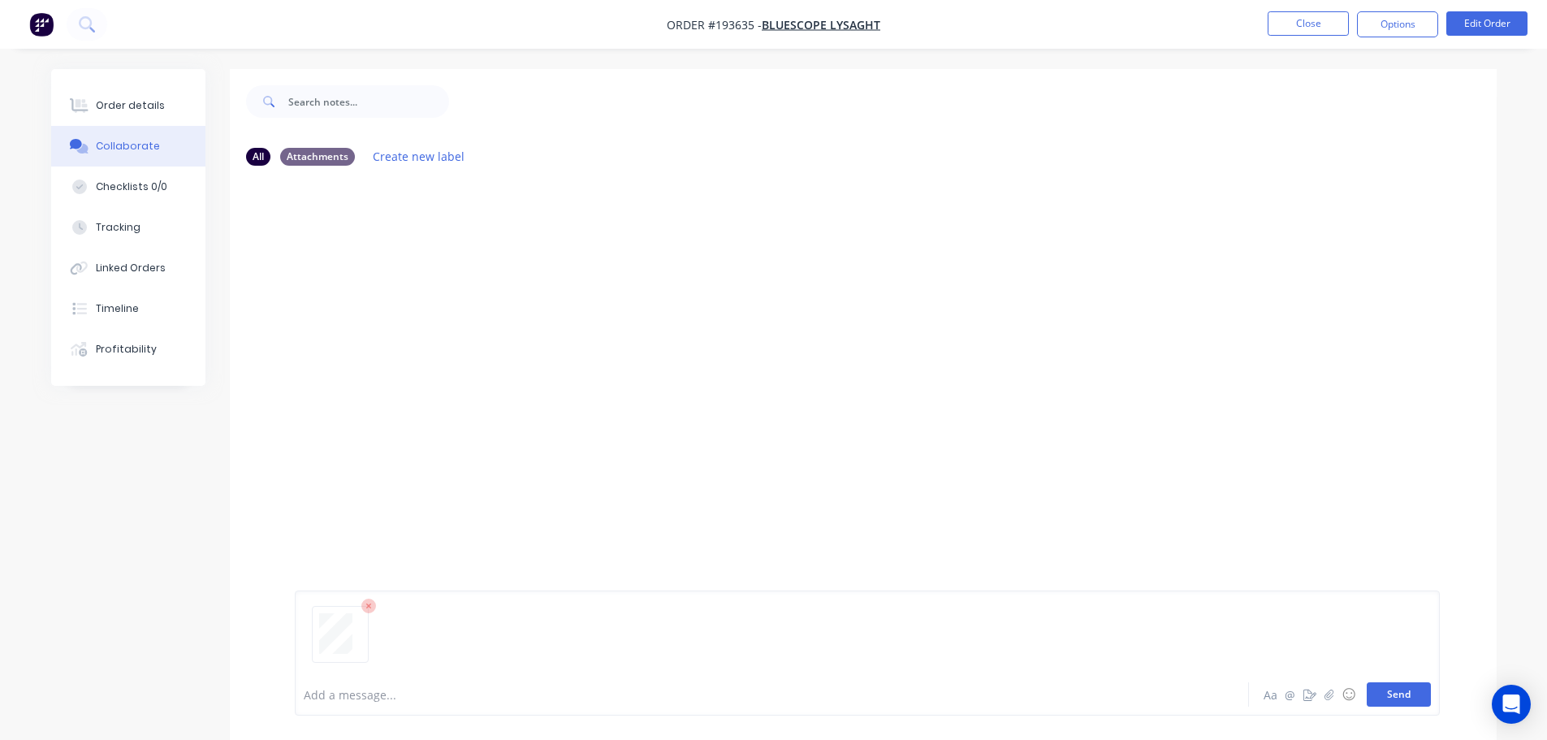
click at [776, 689] on button "Send" at bounding box center [1399, 694] width 64 height 24
click at [776, 24] on button "Close" at bounding box center [1307, 23] width 81 height 24
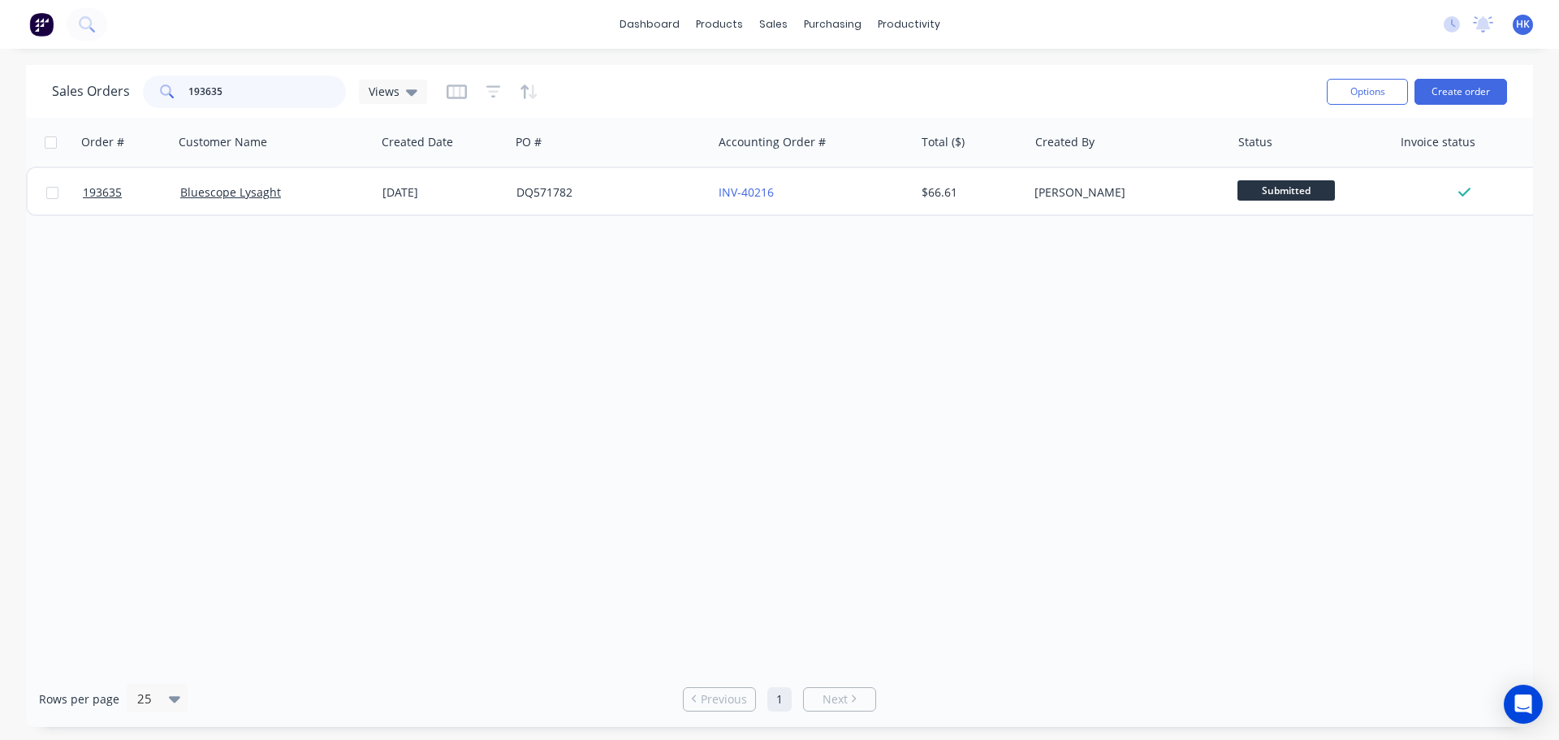
drag, startPoint x: 268, startPoint y: 89, endPoint x: 166, endPoint y: 89, distance: 102.3
click at [166, 89] on div "193635" at bounding box center [244, 92] width 203 height 32
type input "193797"
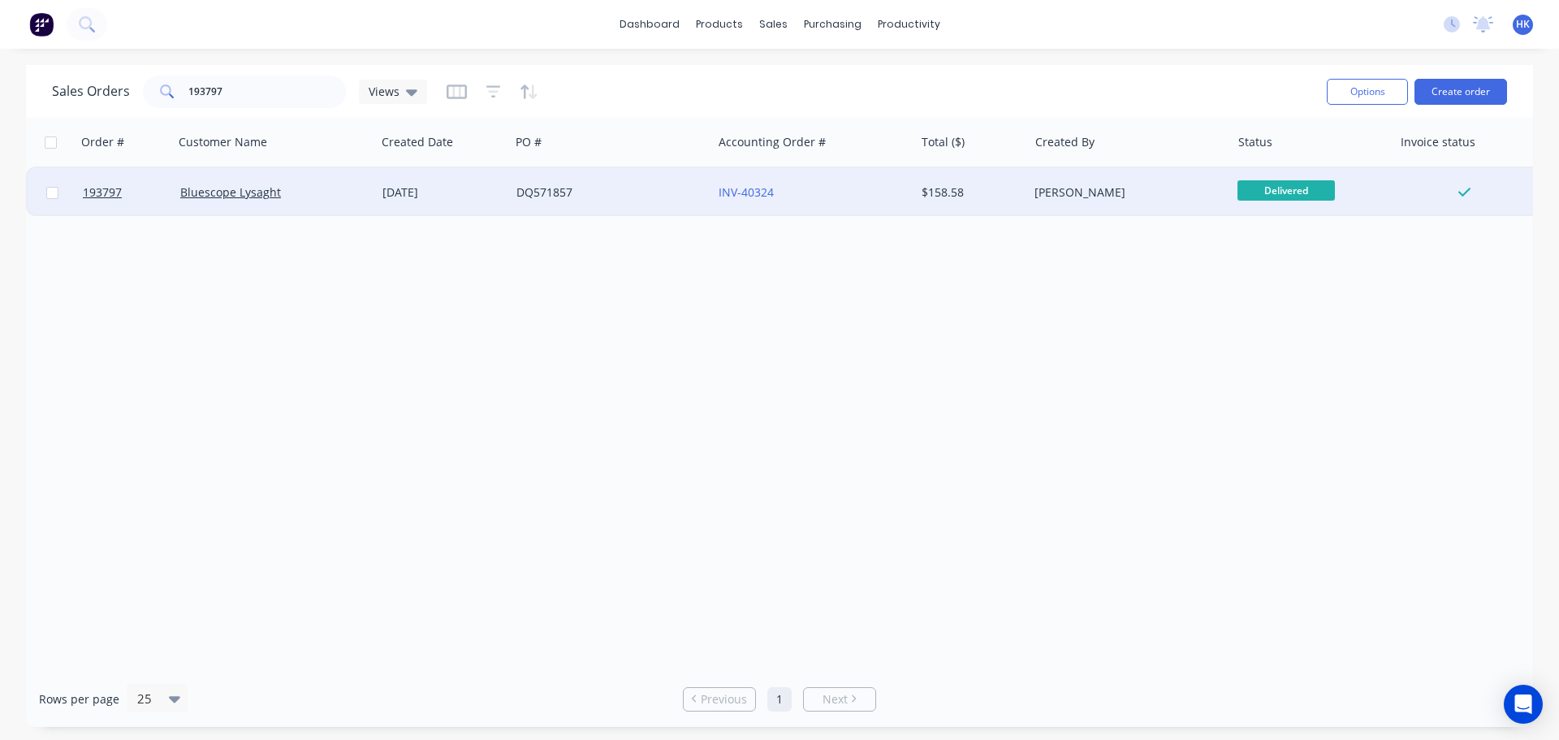
click at [607, 188] on div "DQ571857" at bounding box center [606, 192] width 180 height 16
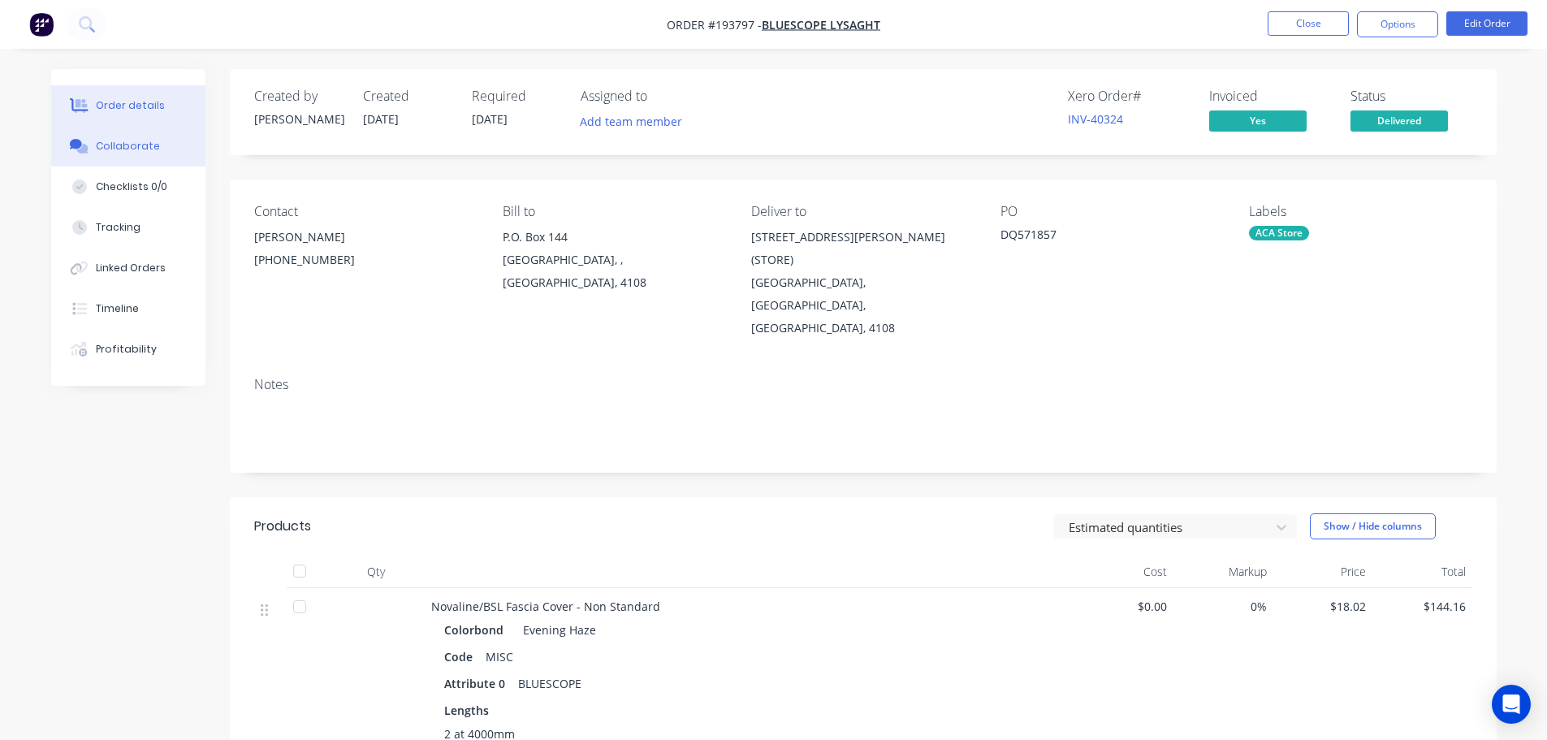
click at [88, 130] on button "Collaborate" at bounding box center [128, 146] width 154 height 41
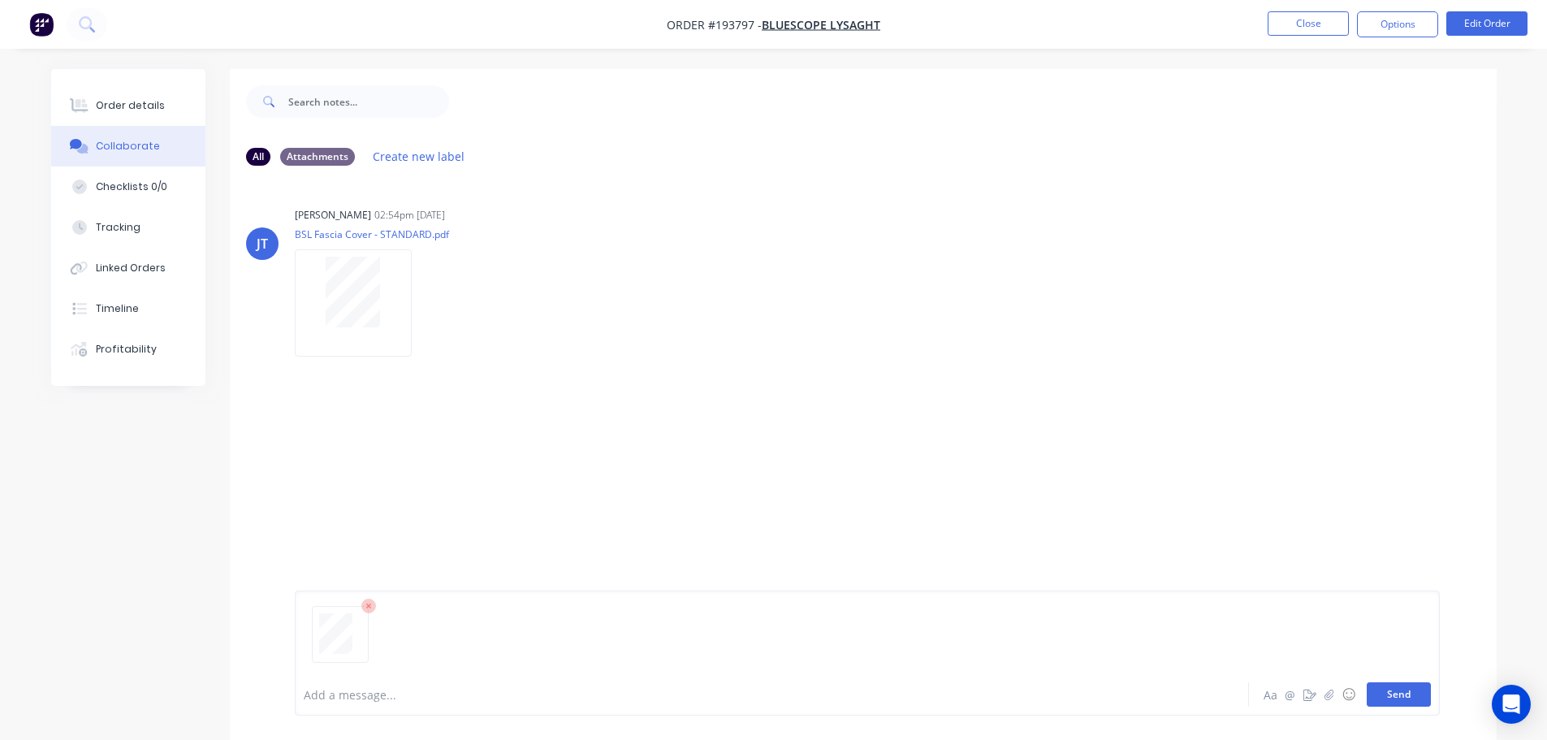
click at [776, 690] on button "Send" at bounding box center [1399, 694] width 64 height 24
click at [776, 20] on button "Close" at bounding box center [1307, 23] width 81 height 24
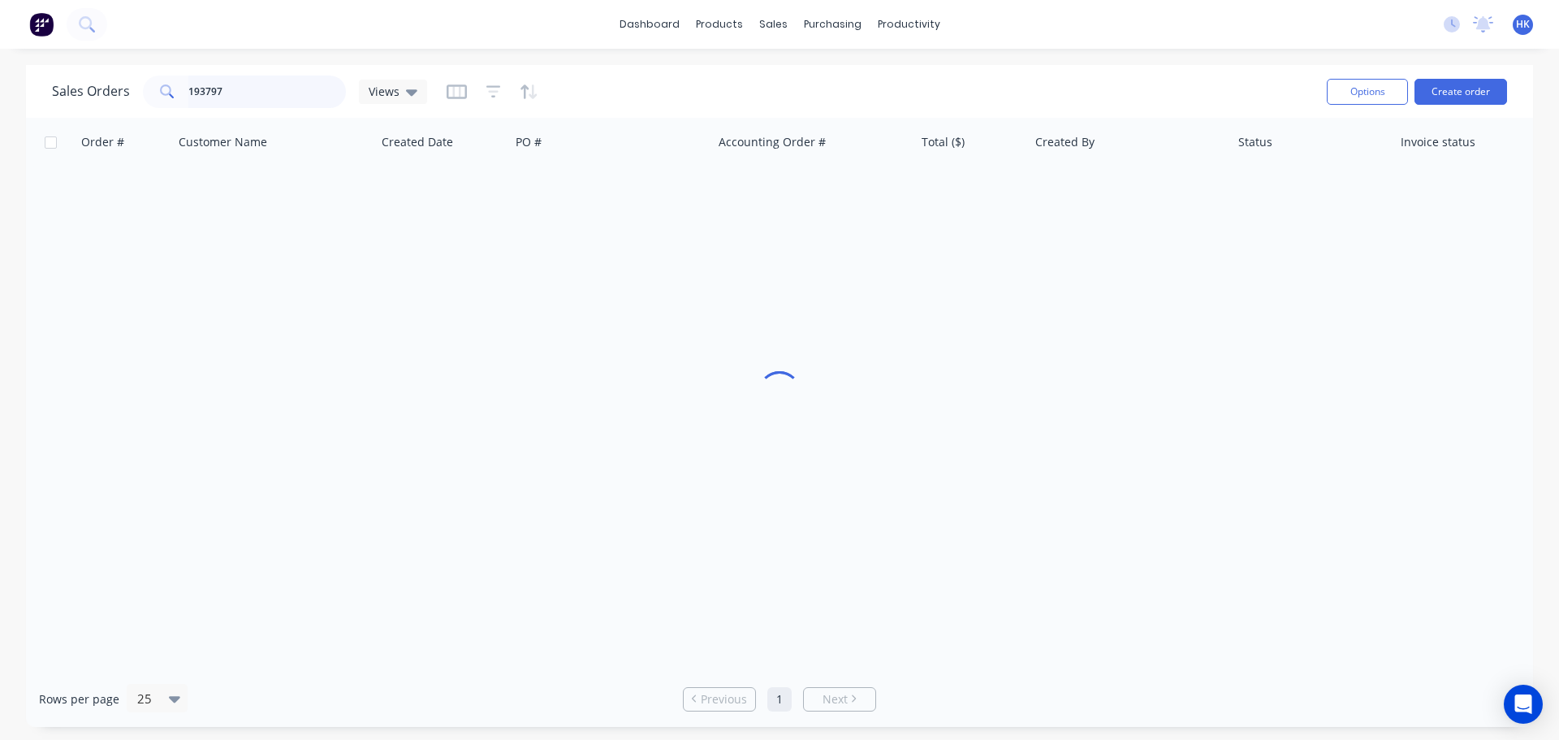
drag, startPoint x: 273, startPoint y: 106, endPoint x: 158, endPoint y: 108, distance: 115.3
click at [158, 108] on div "Sales Orders 193797 Views" at bounding box center [683, 91] width 1262 height 40
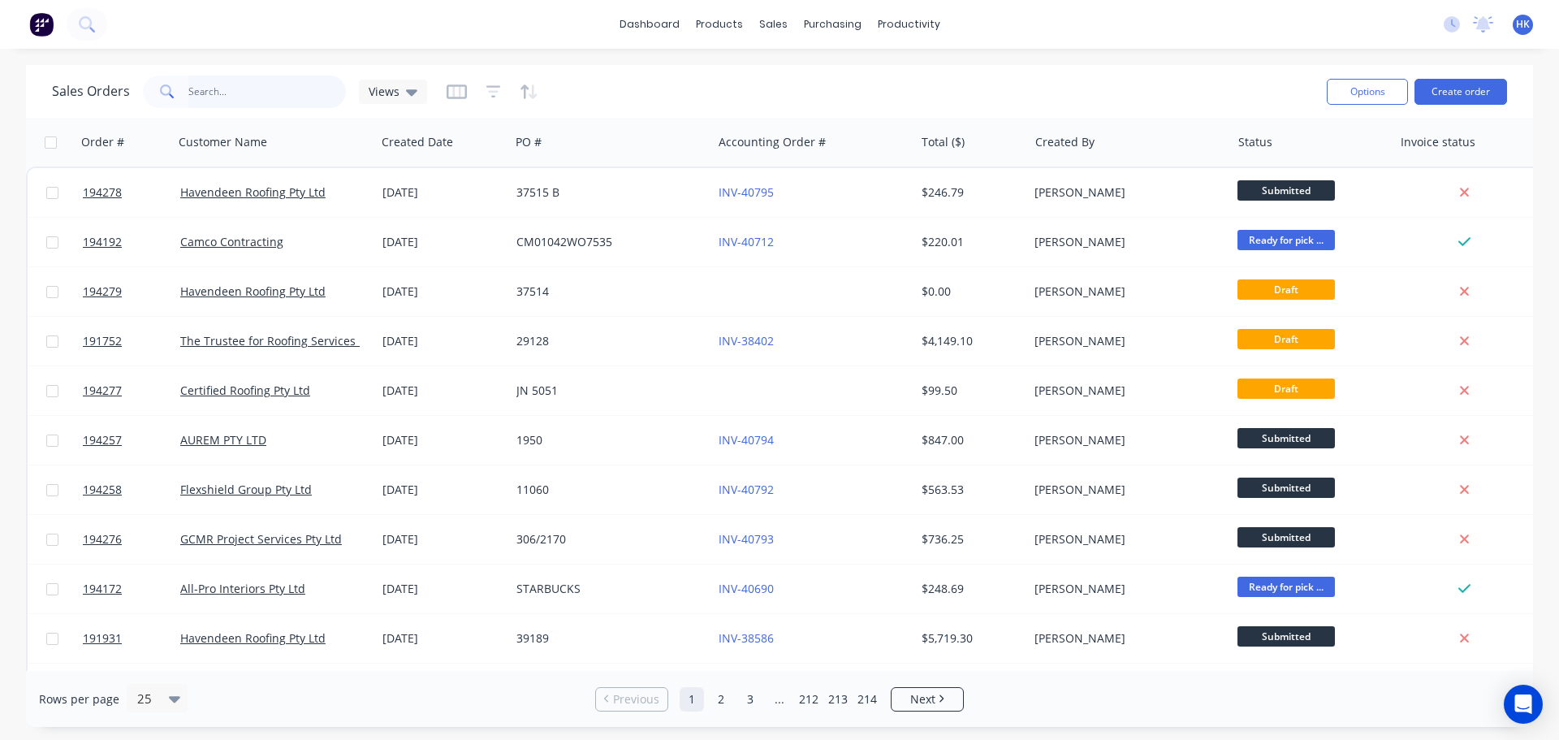
click at [257, 93] on input "text" at bounding box center [267, 92] width 158 height 32
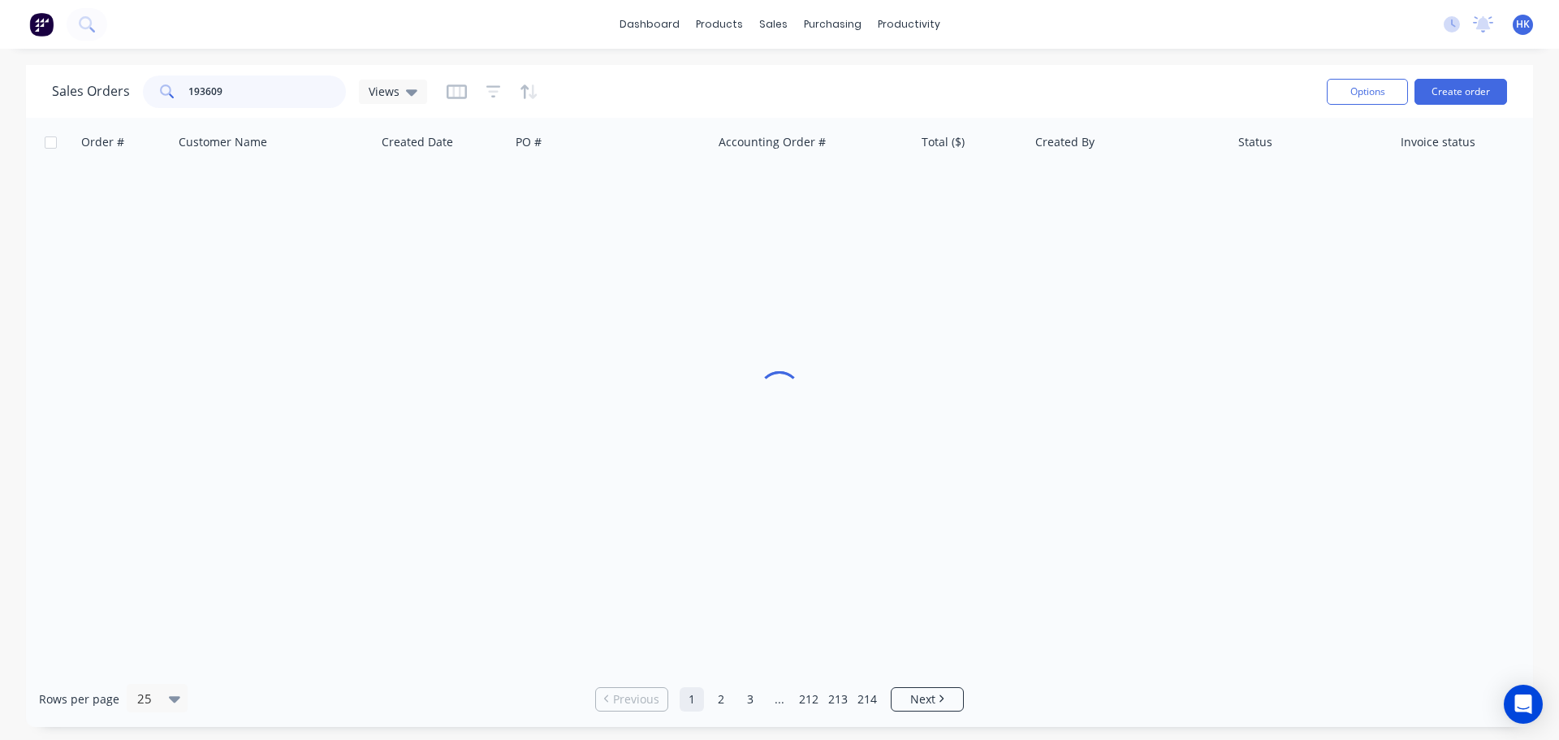
type input "193609"
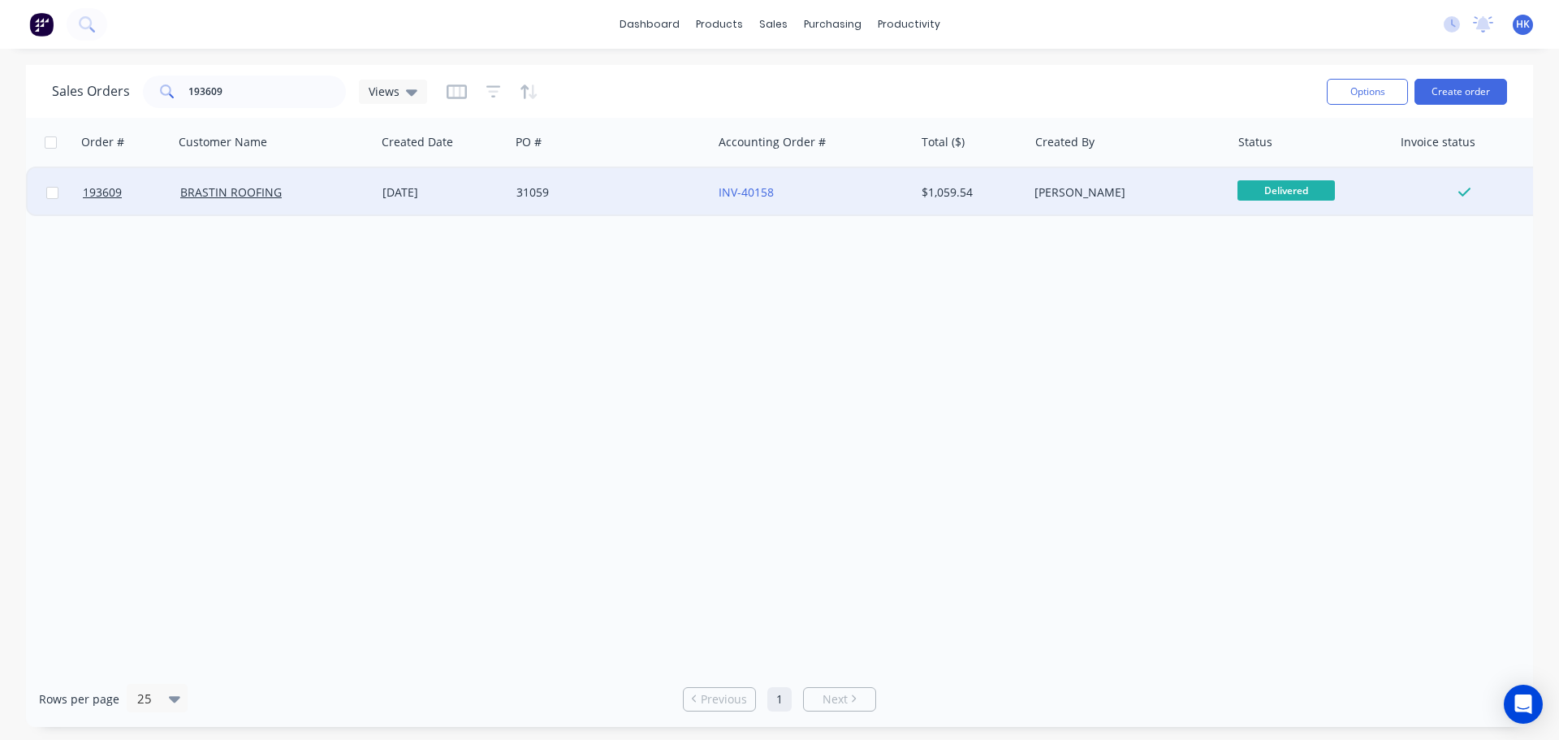
click at [577, 181] on div "31059" at bounding box center [611, 192] width 202 height 49
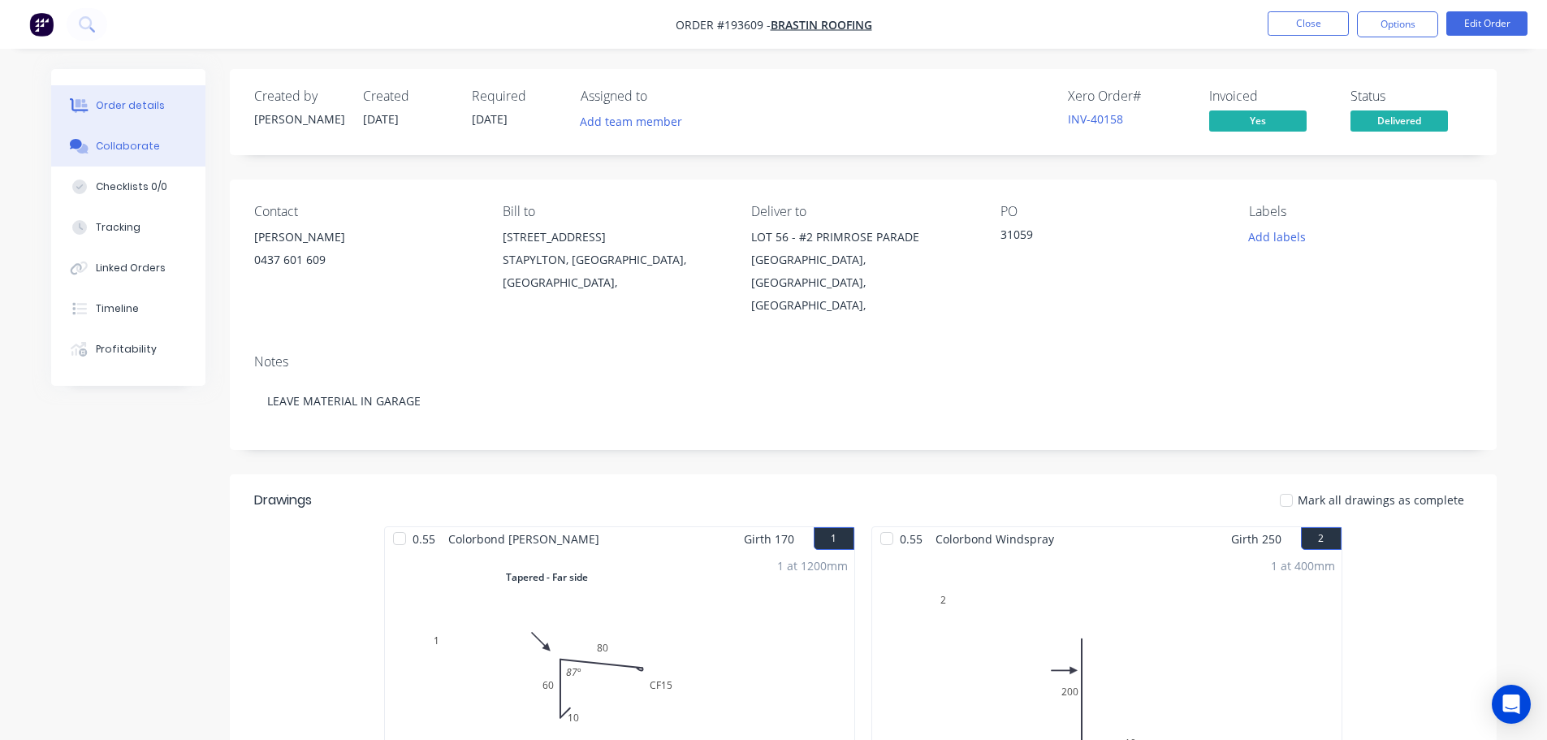
click at [75, 142] on icon at bounding box center [76, 144] width 12 height 10
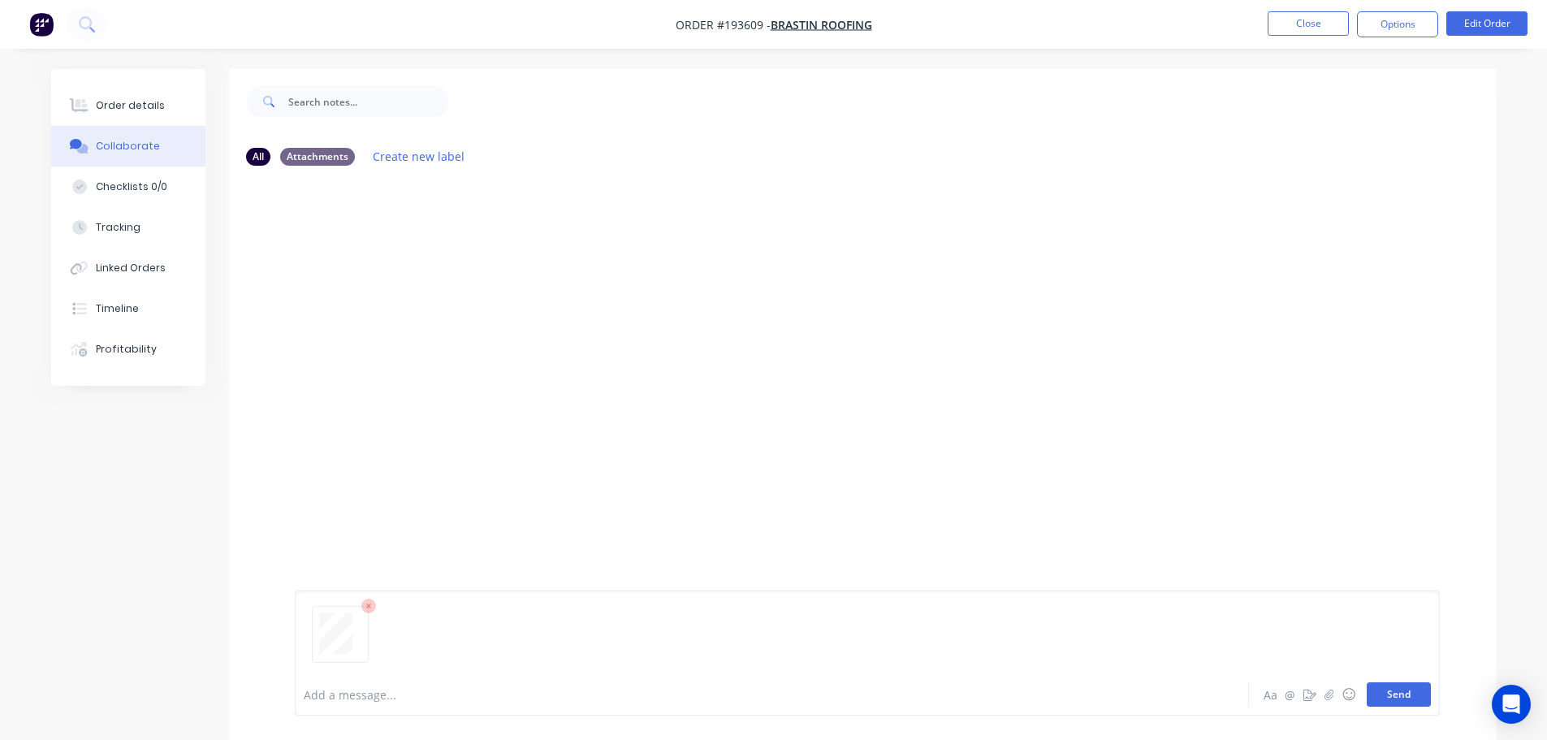
click at [776, 688] on button "Send" at bounding box center [1399, 694] width 64 height 24
click at [776, 28] on button "Close" at bounding box center [1307, 23] width 81 height 24
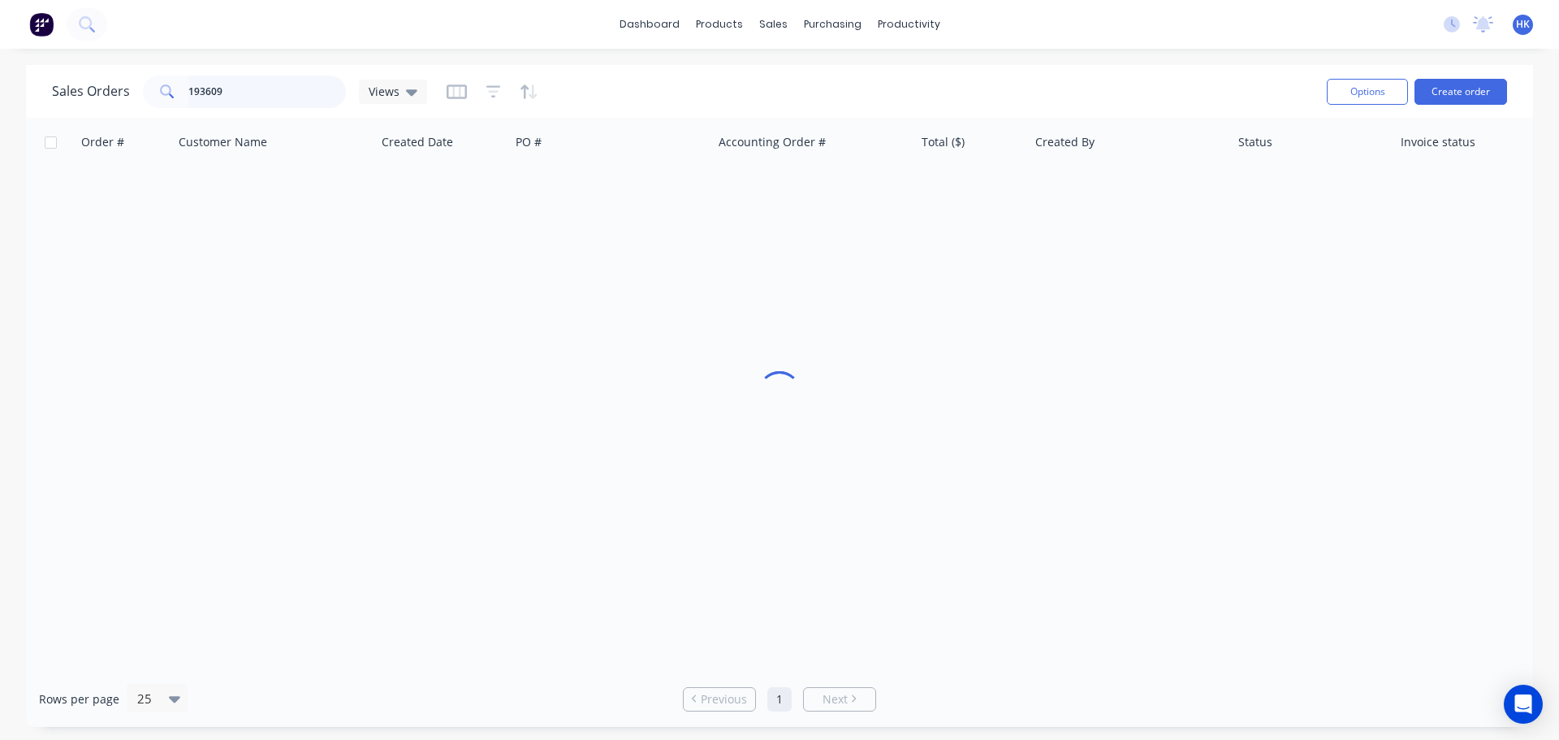
click at [260, 91] on input "193609" at bounding box center [267, 92] width 158 height 32
type input "193704"
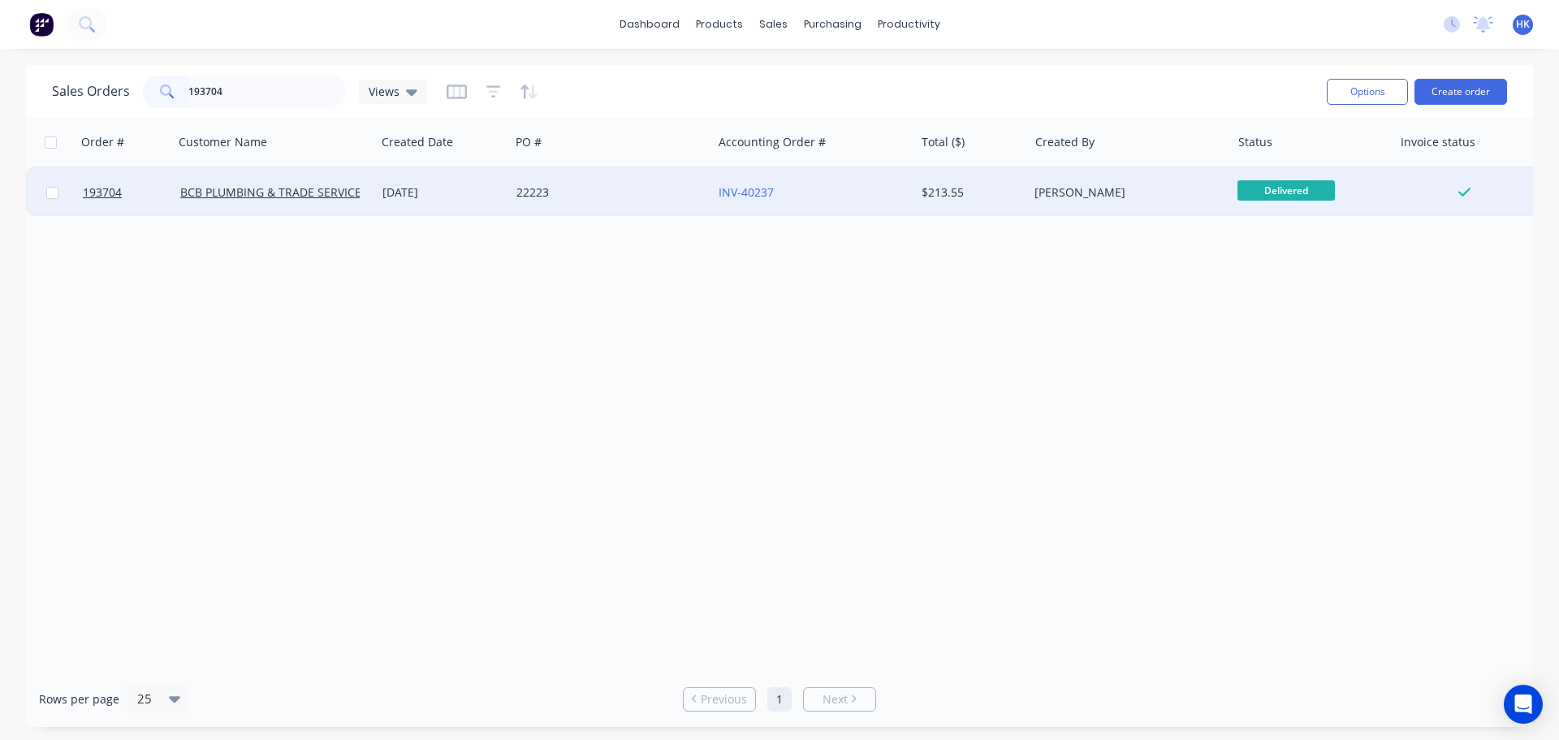
click at [602, 187] on div "22223" at bounding box center [606, 192] width 180 height 16
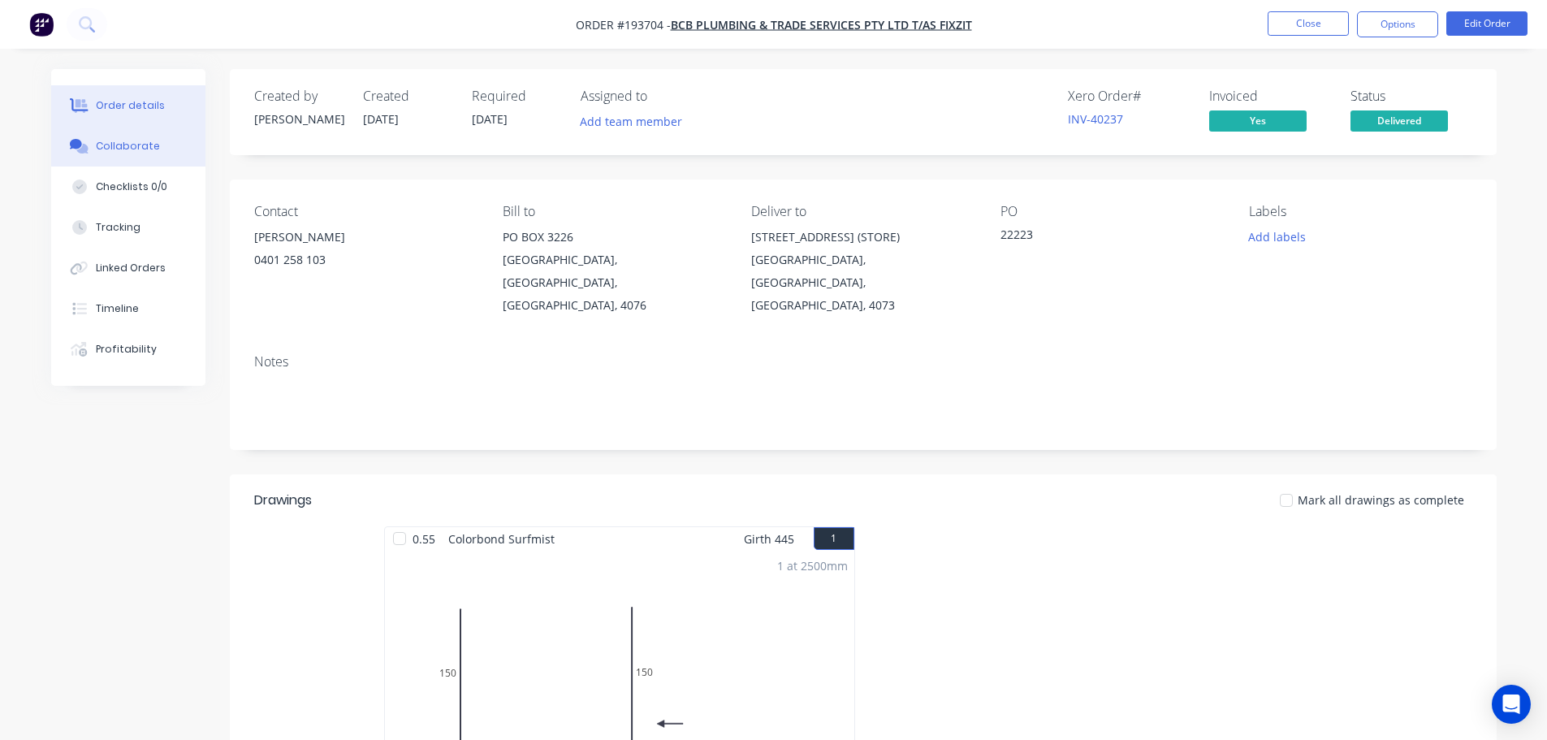
click at [76, 152] on icon at bounding box center [79, 146] width 19 height 15
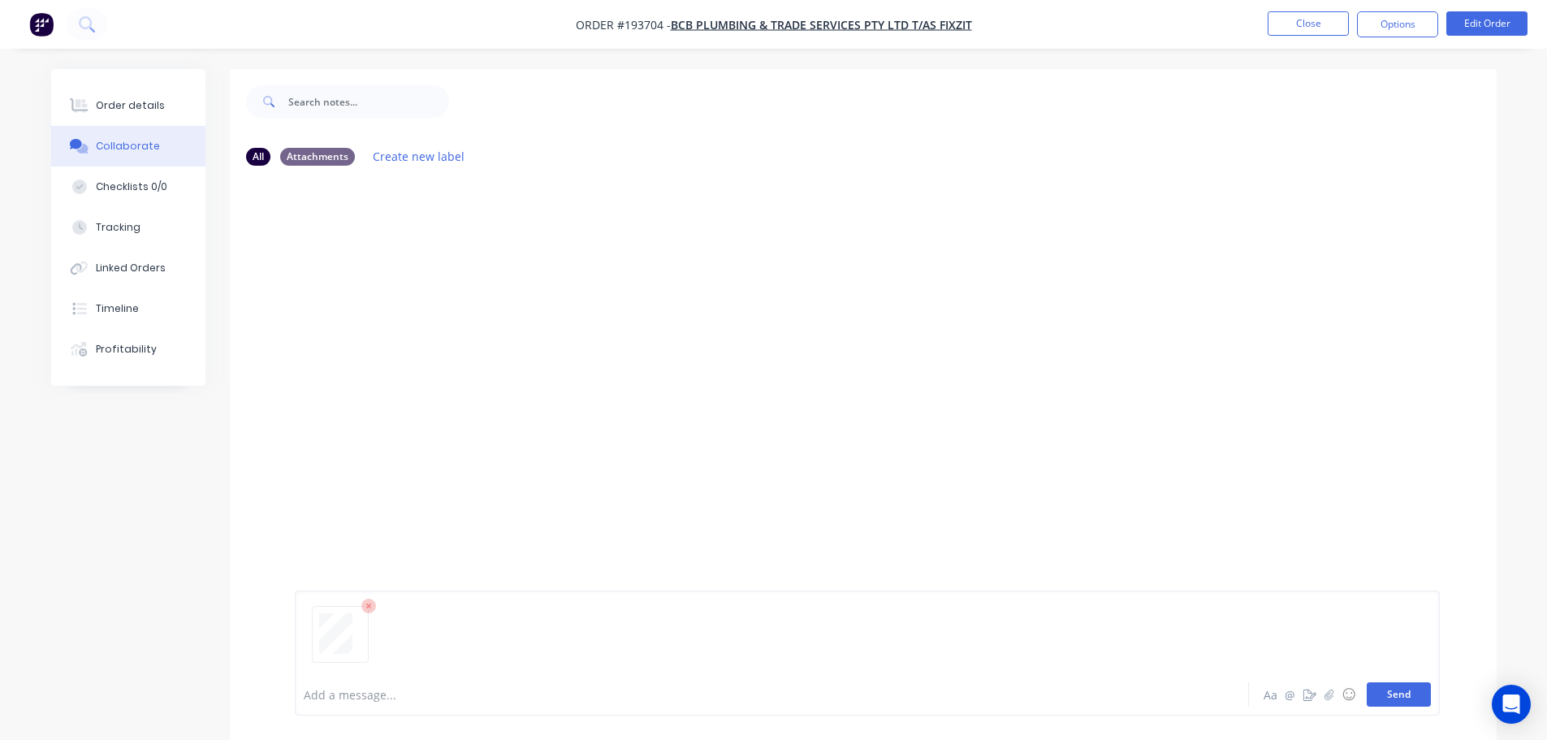
click at [776, 693] on button "Send" at bounding box center [1399, 694] width 64 height 24
click at [776, 19] on button "Close" at bounding box center [1307, 23] width 81 height 24
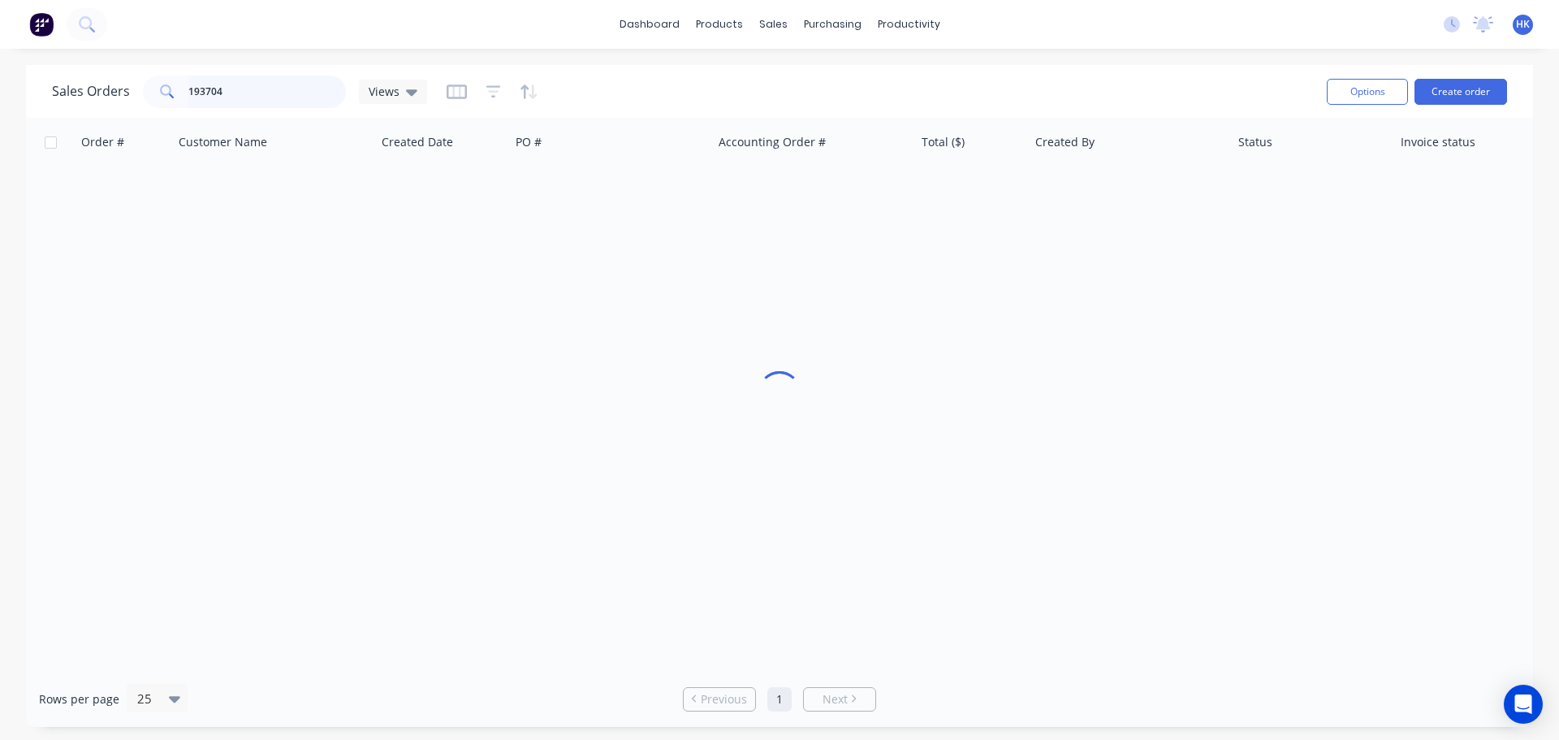
click at [259, 90] on input "193704" at bounding box center [267, 92] width 158 height 32
type input "193458"
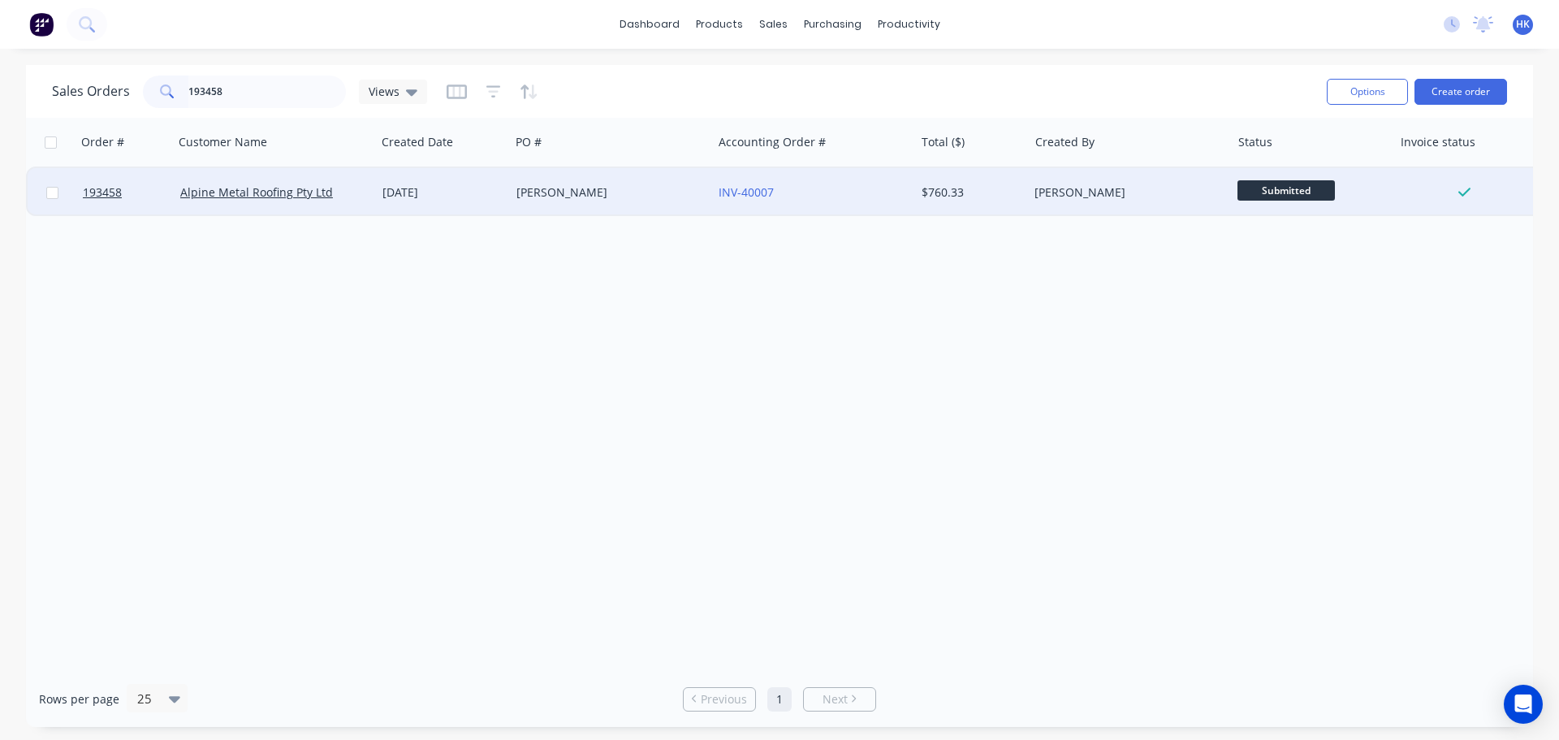
click at [504, 196] on div "[DATE]" at bounding box center [443, 192] width 134 height 49
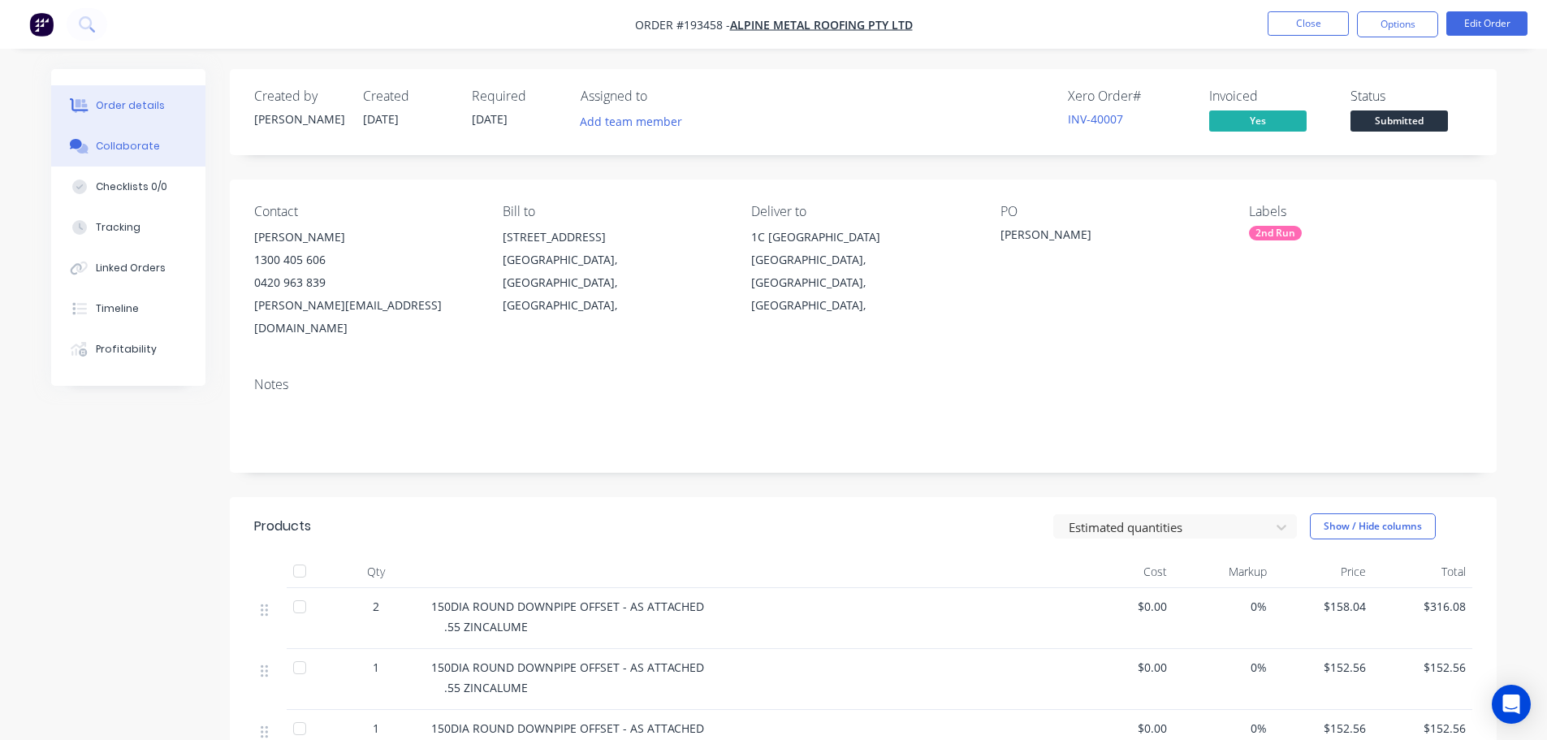
click at [150, 149] on div "Collaborate" at bounding box center [128, 146] width 64 height 15
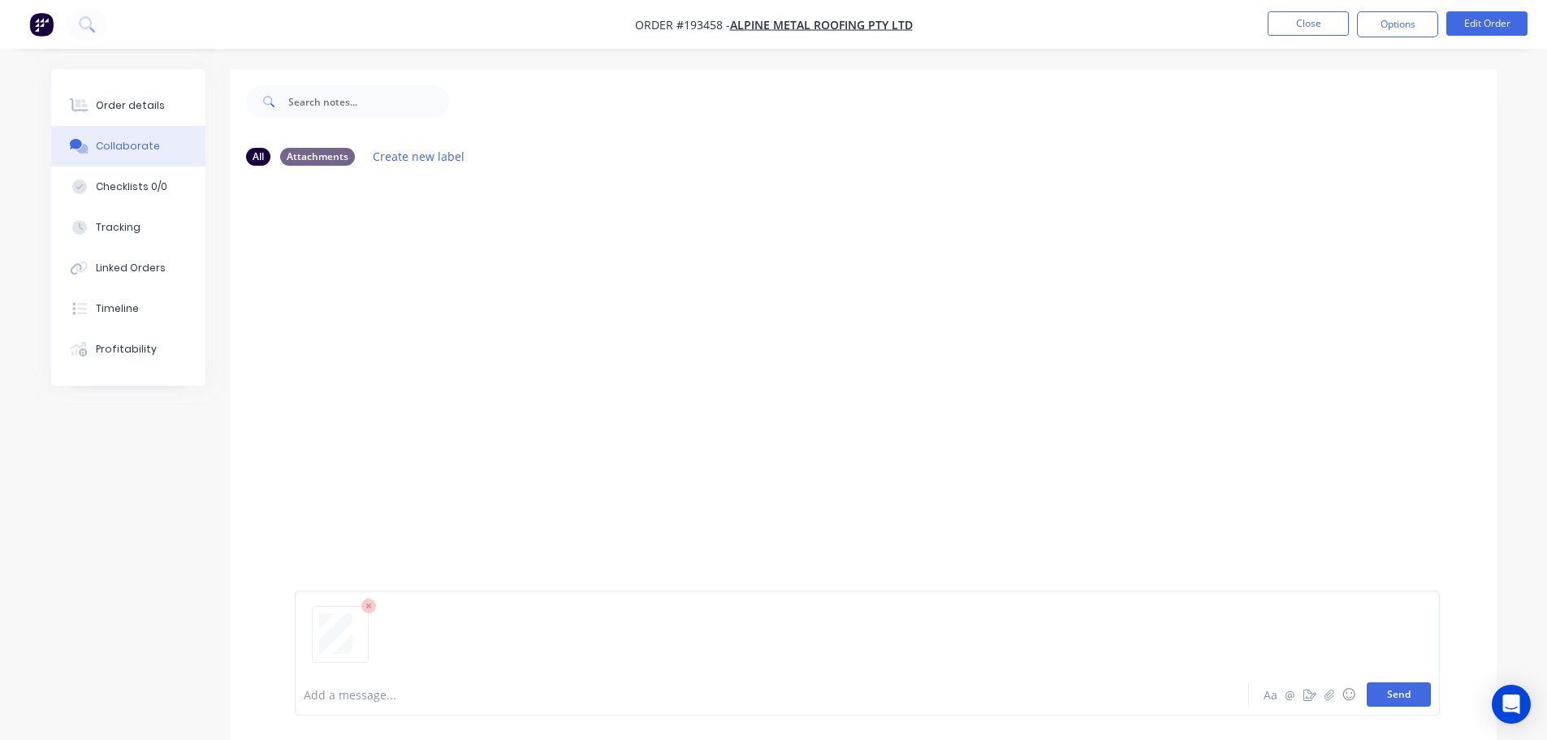
click at [776, 688] on button "Send" at bounding box center [1399, 694] width 64 height 24
click at [776, 28] on button "Close" at bounding box center [1307, 23] width 81 height 24
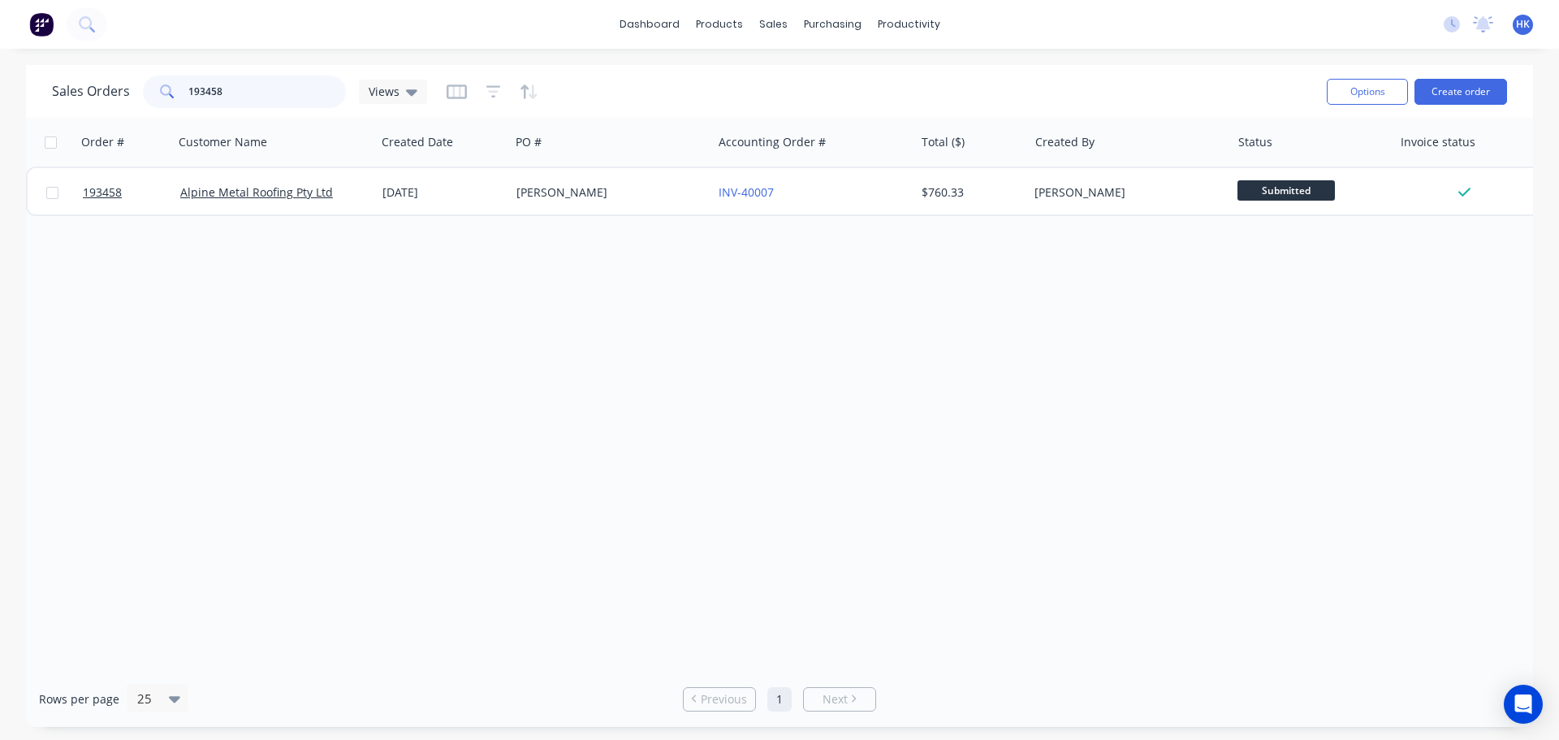
drag, startPoint x: 274, startPoint y: 101, endPoint x: 153, endPoint y: 106, distance: 121.9
click at [153, 106] on div "193458" at bounding box center [244, 92] width 203 height 32
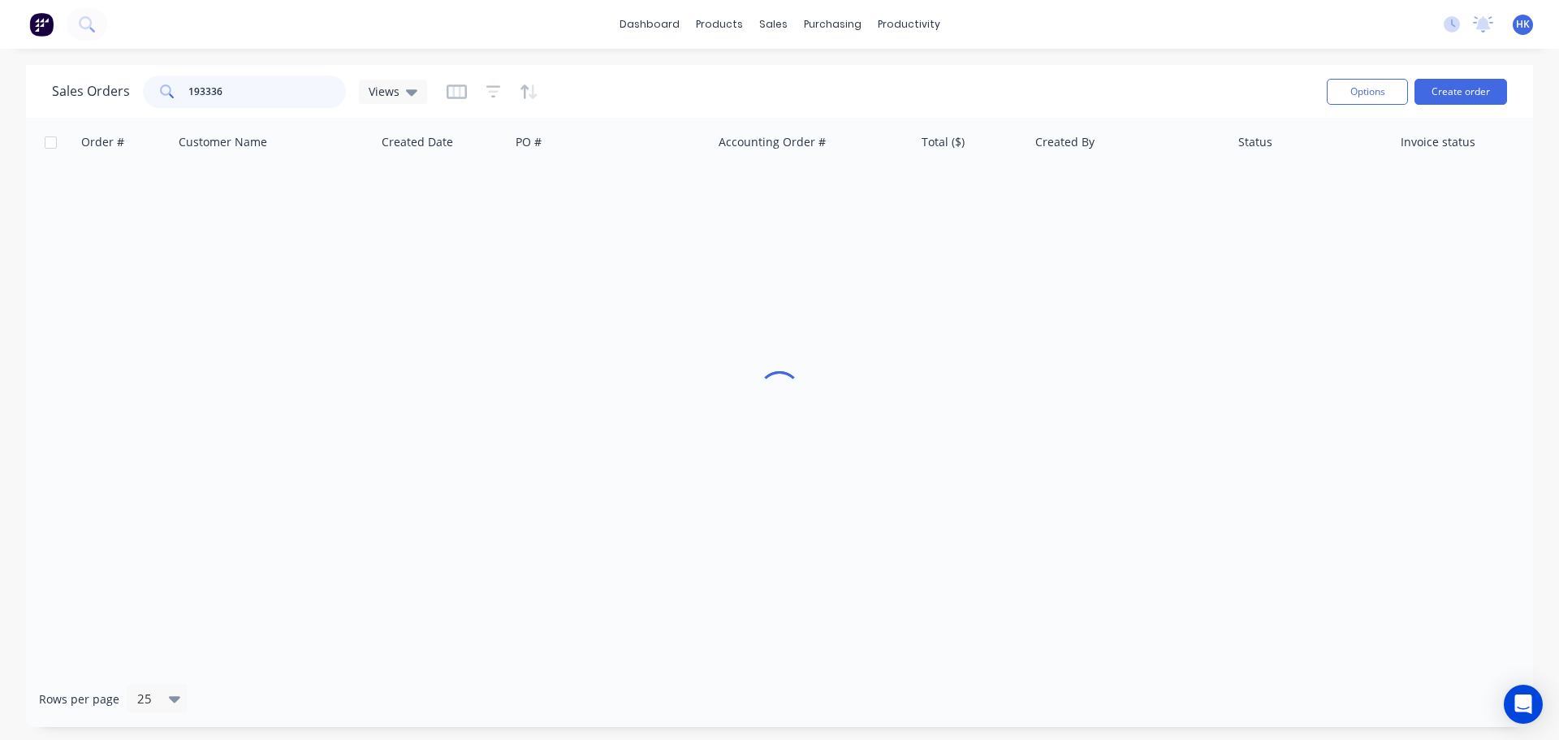
type input "193336"
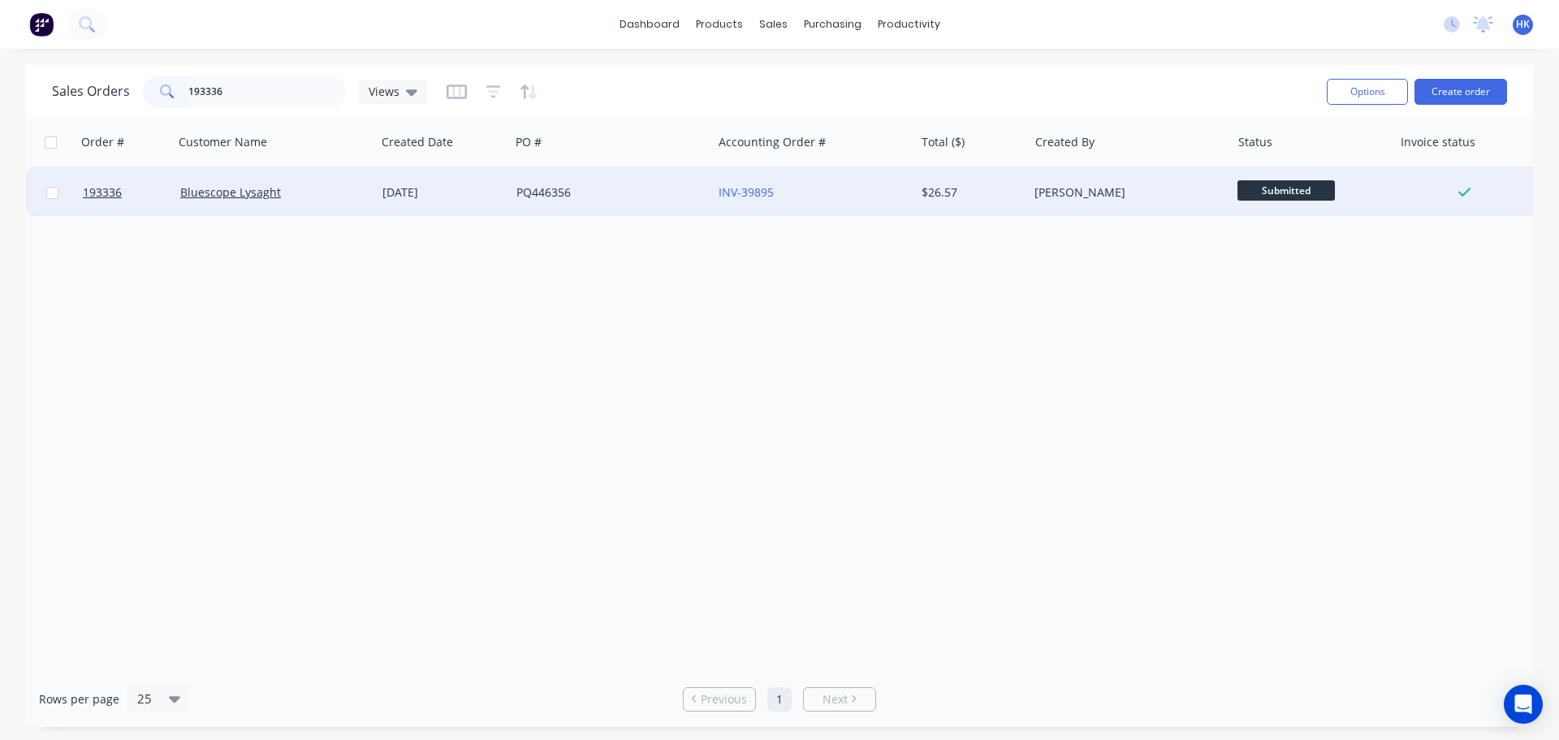
click at [352, 210] on div "Bluescope Lysaght" at bounding box center [275, 192] width 202 height 49
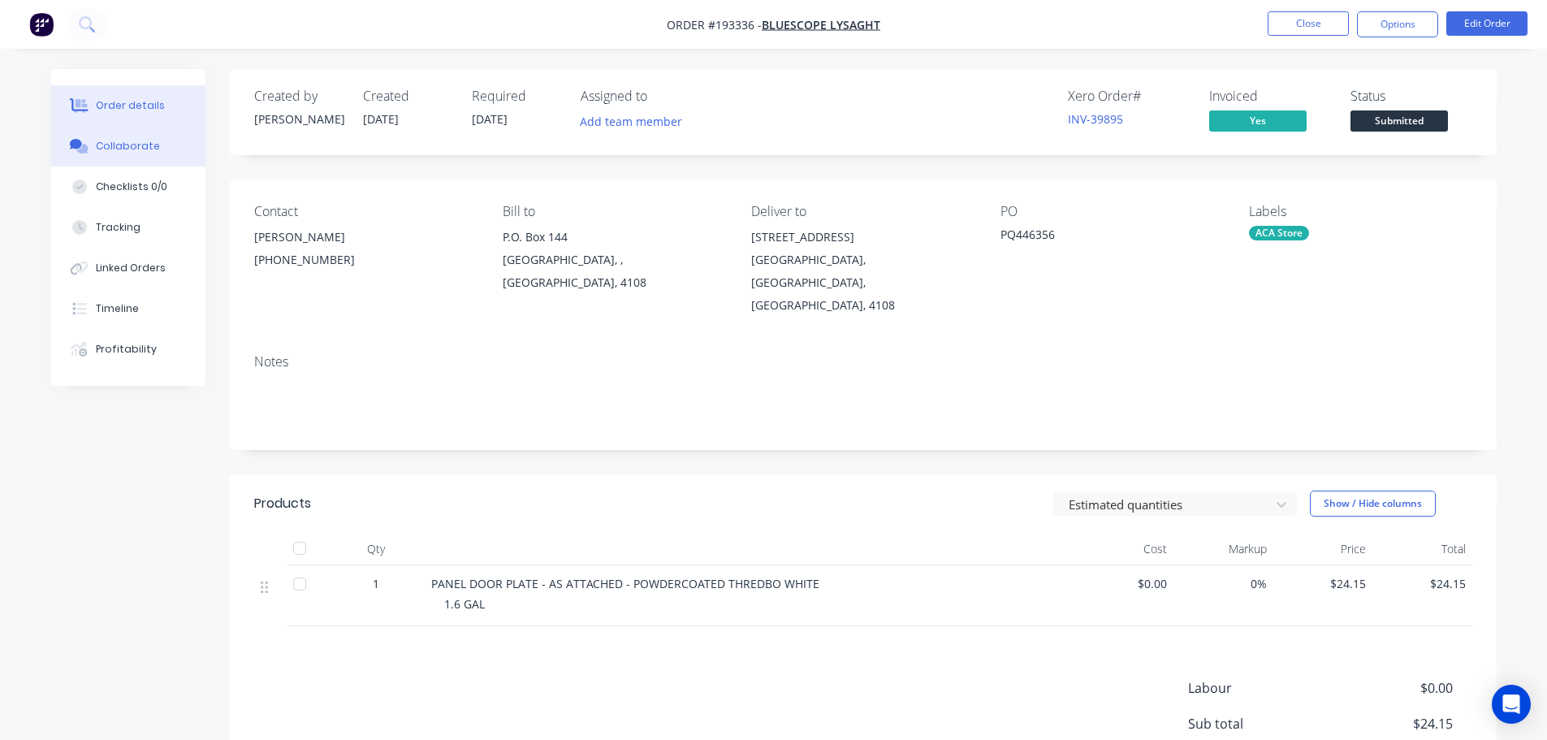
click at [133, 153] on div "Collaborate" at bounding box center [128, 146] width 64 height 15
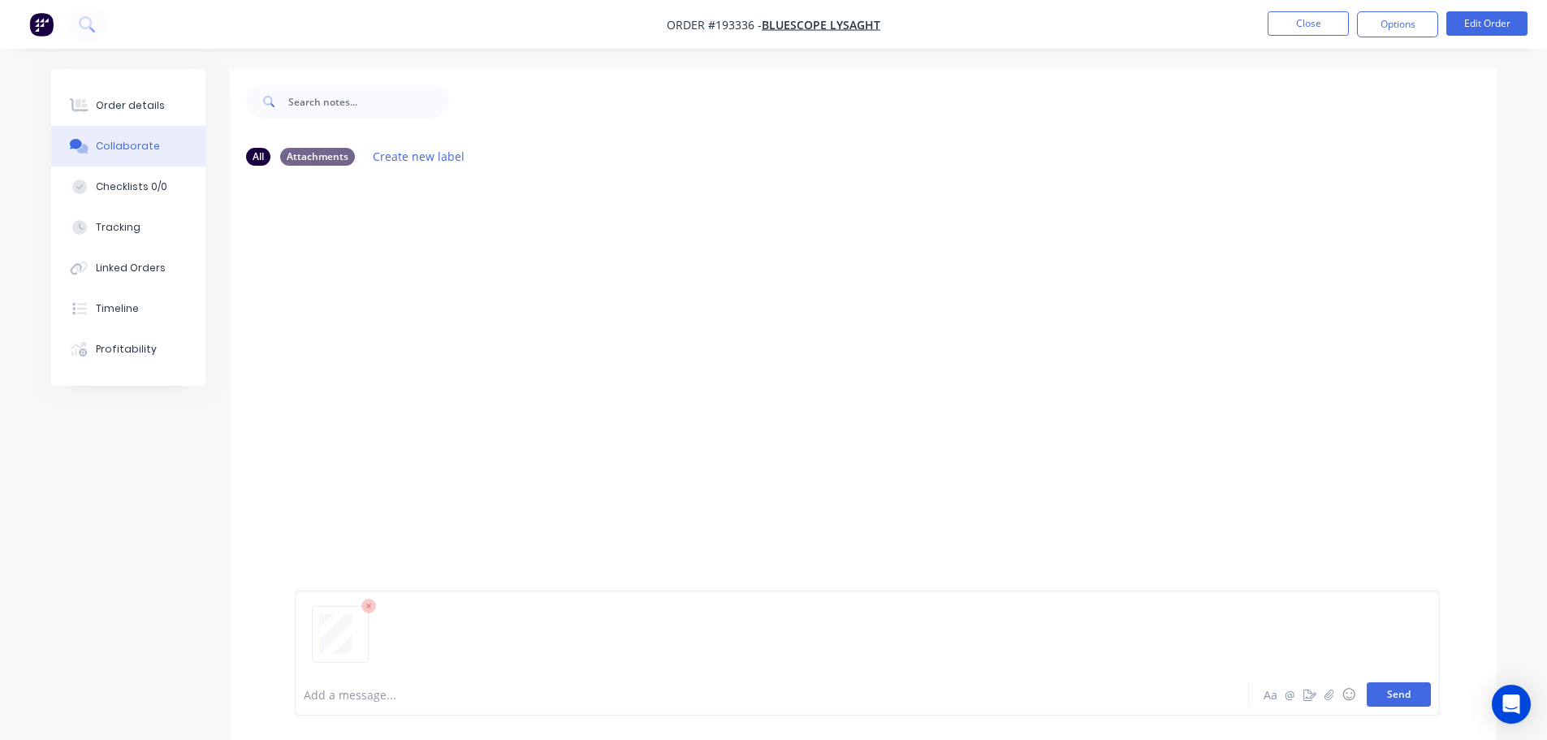
click at [776, 689] on button "Send" at bounding box center [1399, 694] width 64 height 24
click at [776, 23] on button "Close" at bounding box center [1307, 23] width 81 height 24
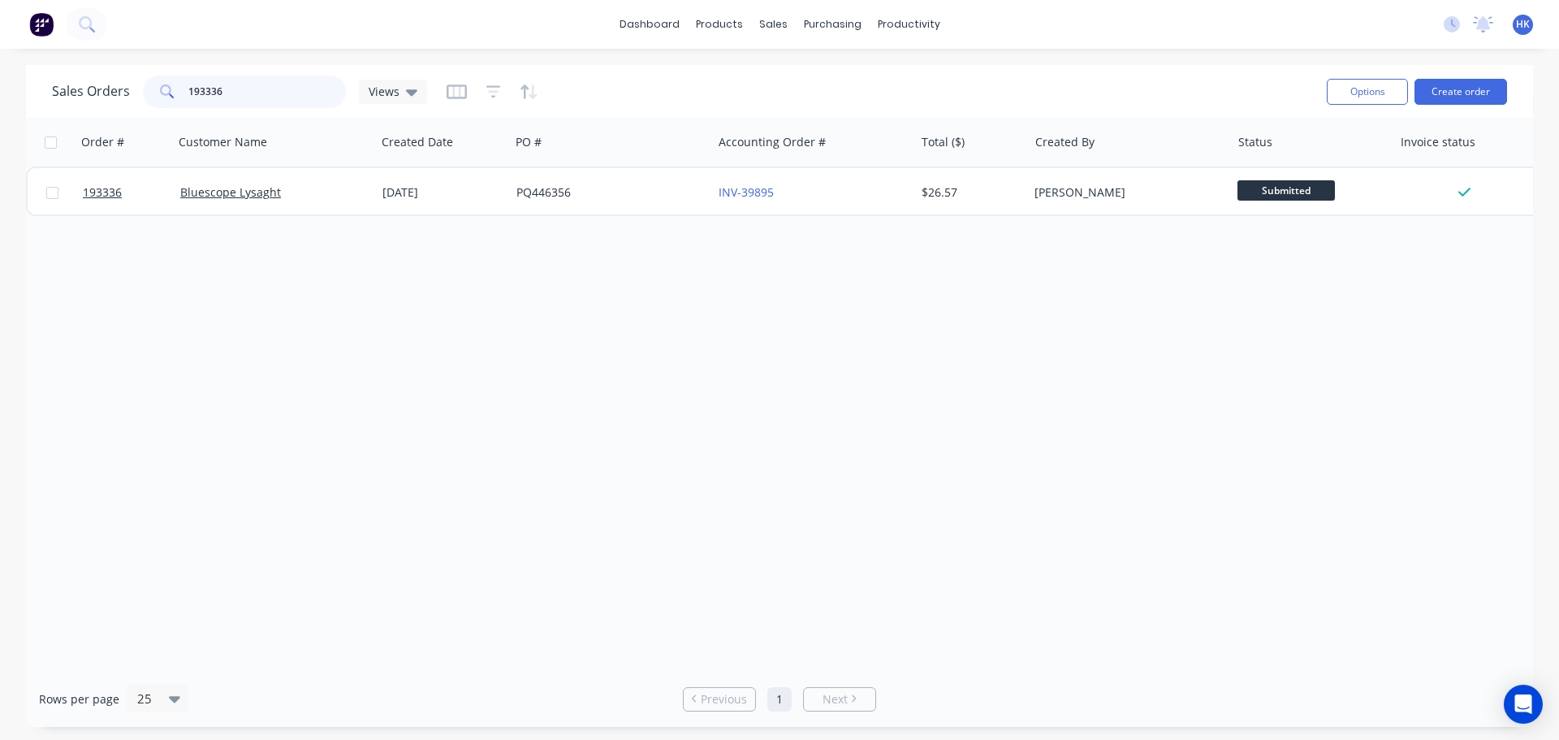
click at [261, 89] on input "193336" at bounding box center [267, 92] width 158 height 32
type input "193933"
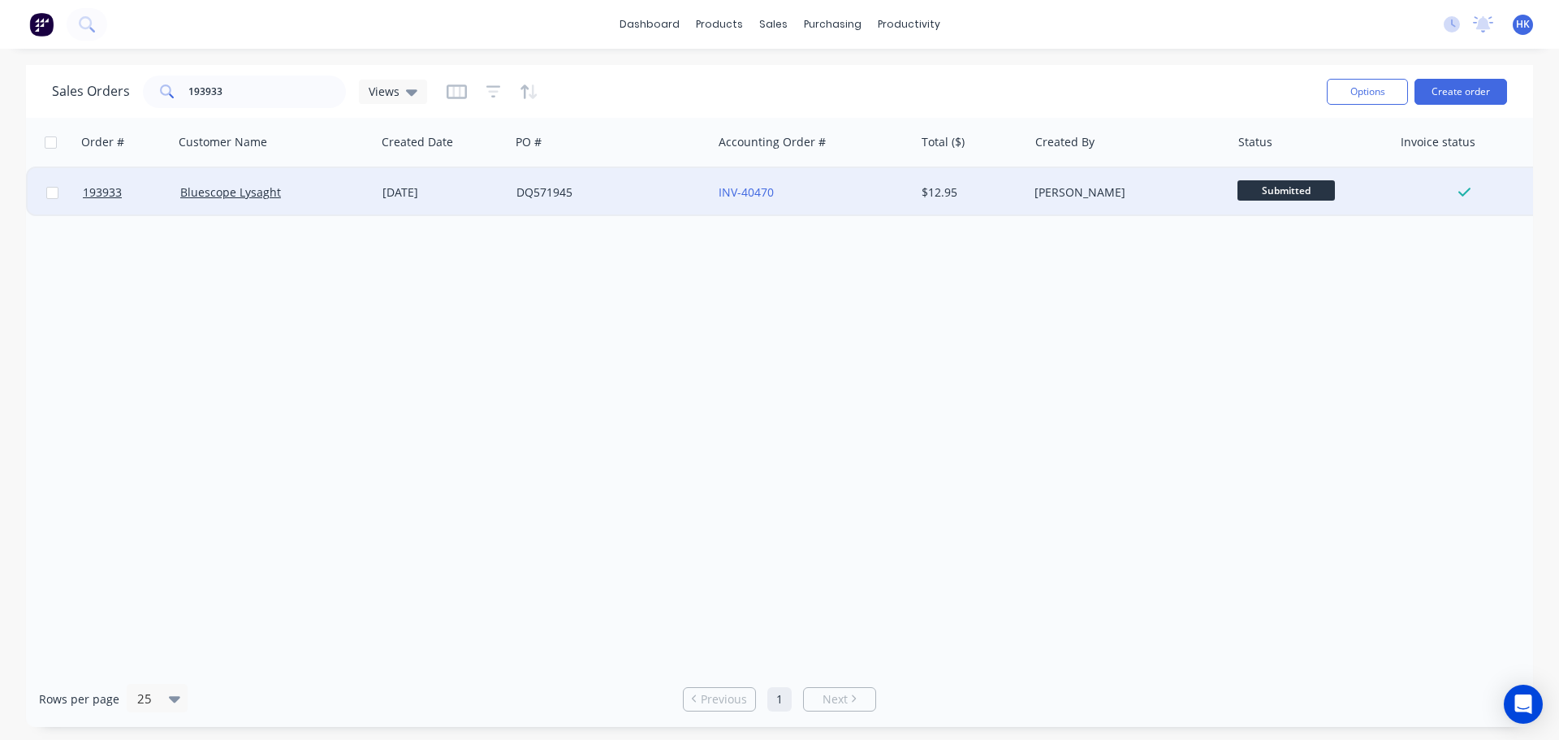
click at [635, 188] on div "DQ571945" at bounding box center [606, 192] width 180 height 16
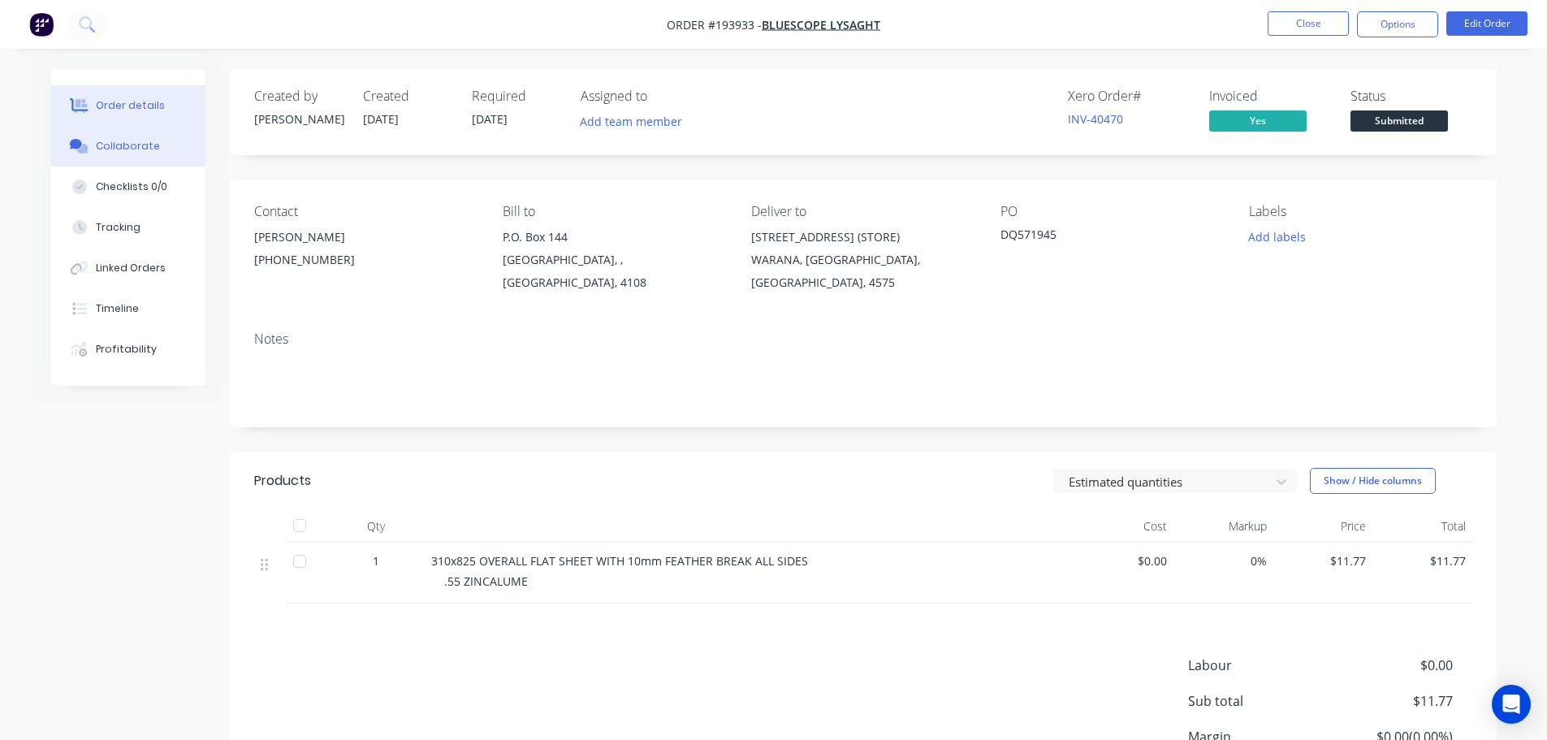
click at [137, 146] on div "Collaborate" at bounding box center [128, 146] width 64 height 15
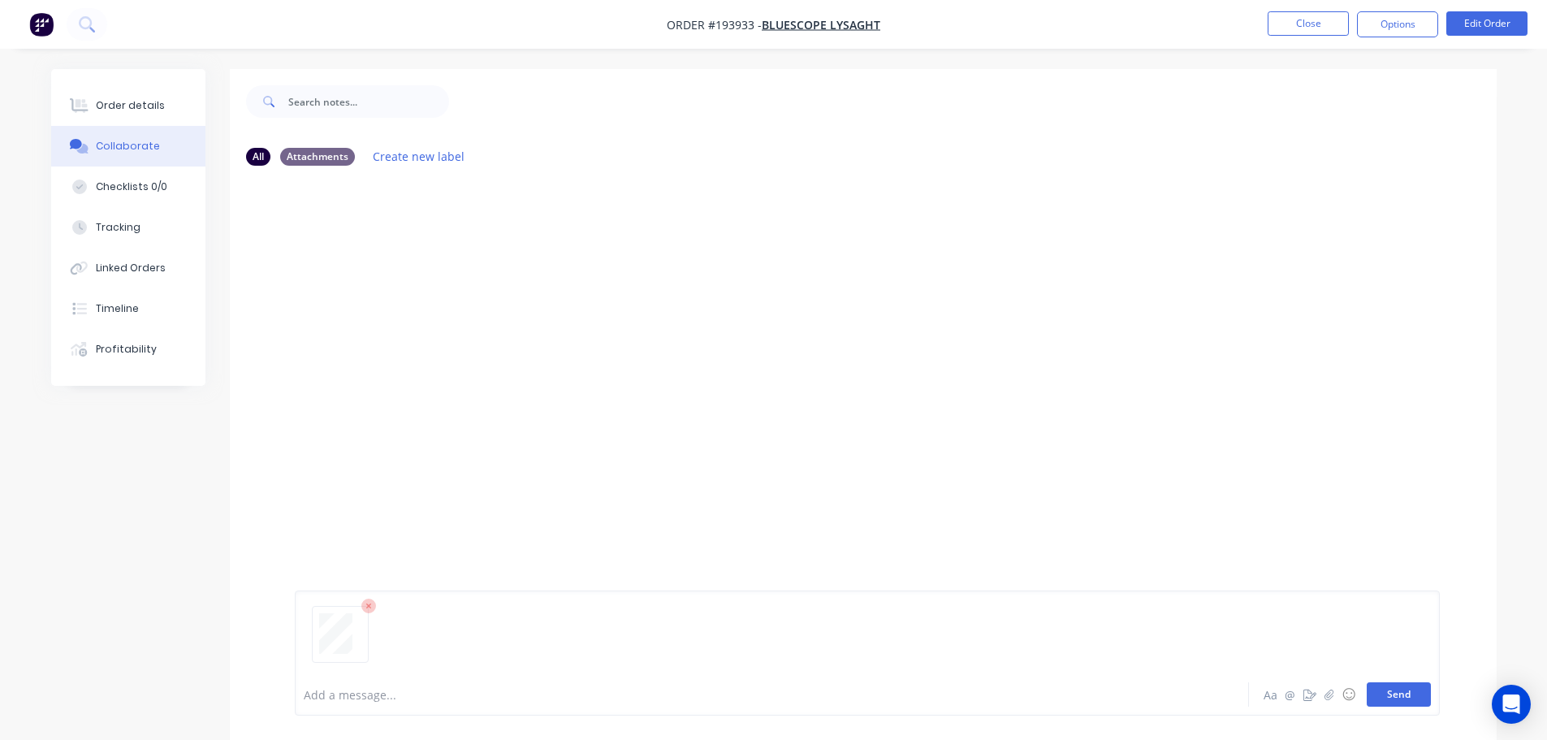
click at [776, 695] on button "Send" at bounding box center [1399, 694] width 64 height 24
click at [776, 26] on button "Close" at bounding box center [1307, 23] width 81 height 24
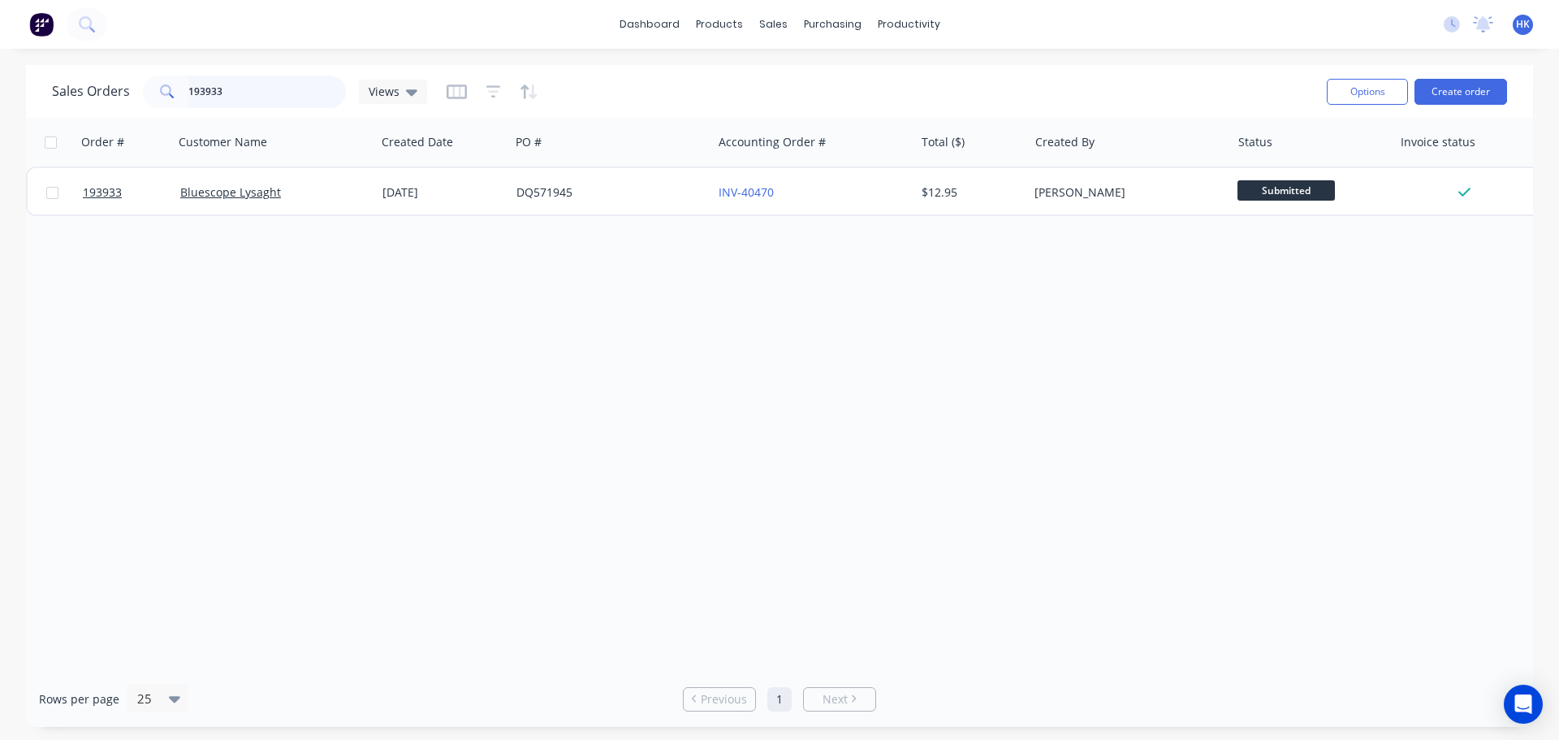
click at [254, 96] on input "193933" at bounding box center [267, 92] width 158 height 32
type input "193935"
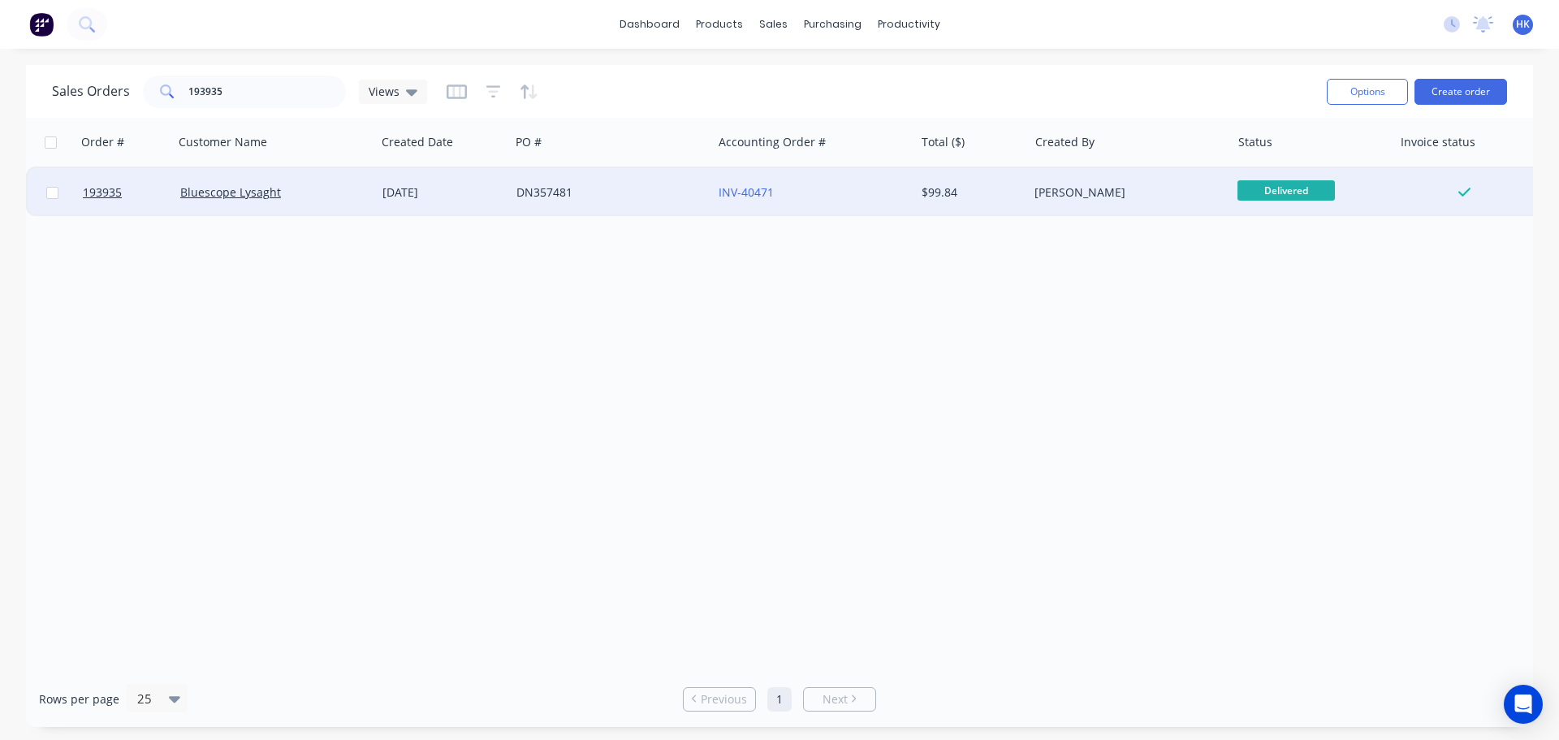
click at [641, 196] on div "DN357481" at bounding box center [606, 192] width 180 height 16
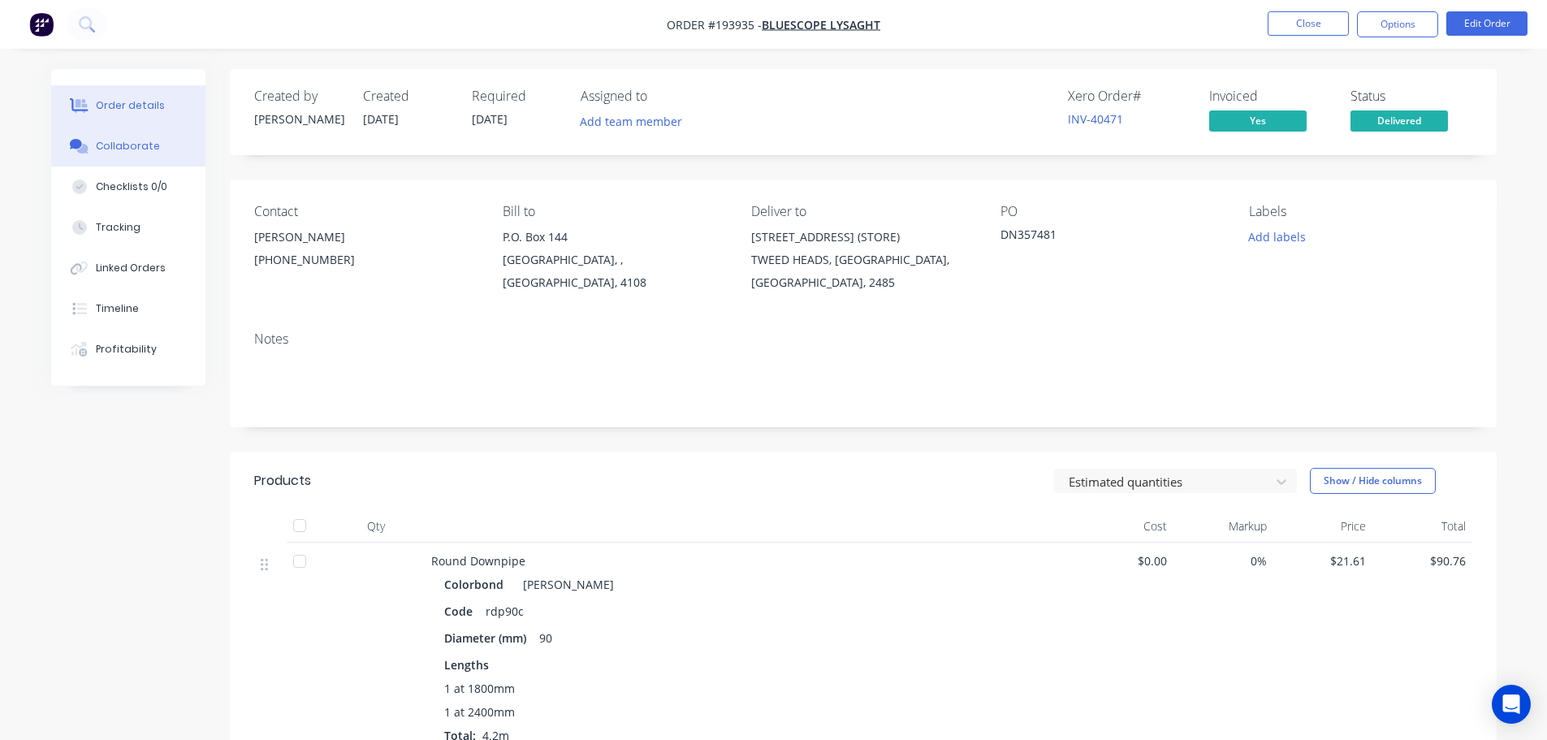
click at [126, 134] on button "Collaborate" at bounding box center [128, 146] width 154 height 41
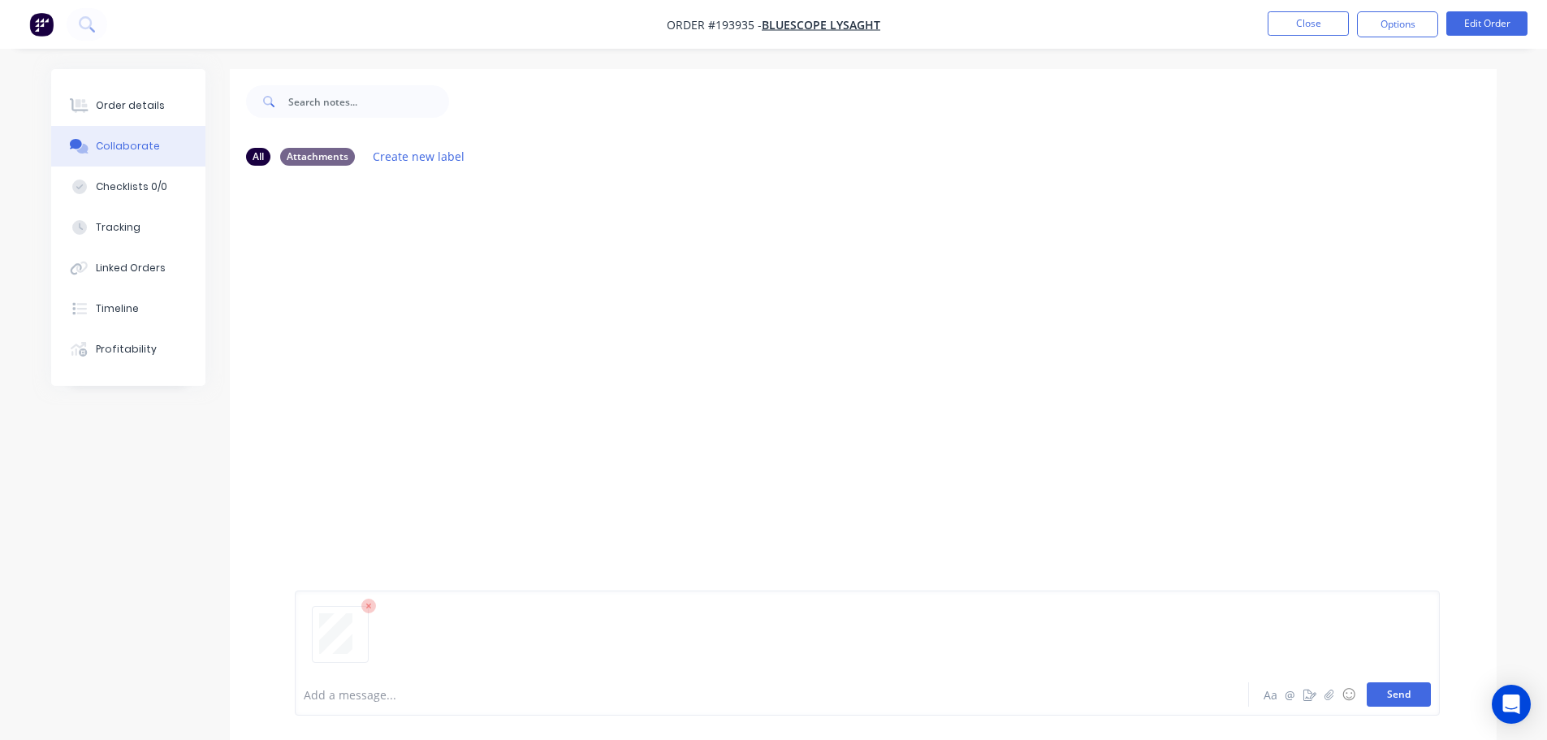
click at [776, 685] on button "Send" at bounding box center [1399, 694] width 64 height 24
click at [776, 16] on button "Close" at bounding box center [1307, 23] width 81 height 24
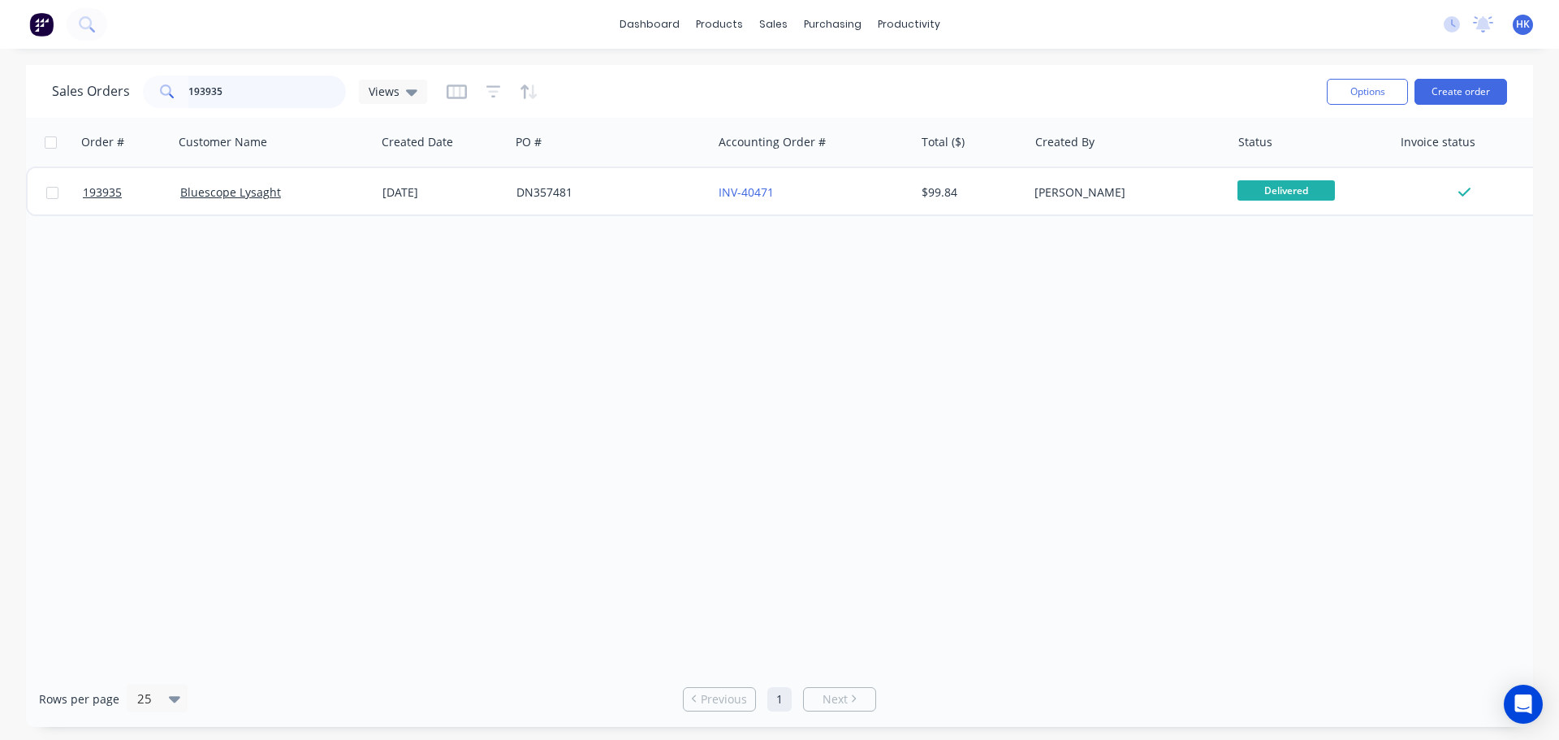
click at [253, 99] on input "193935" at bounding box center [267, 92] width 158 height 32
type input "193666"
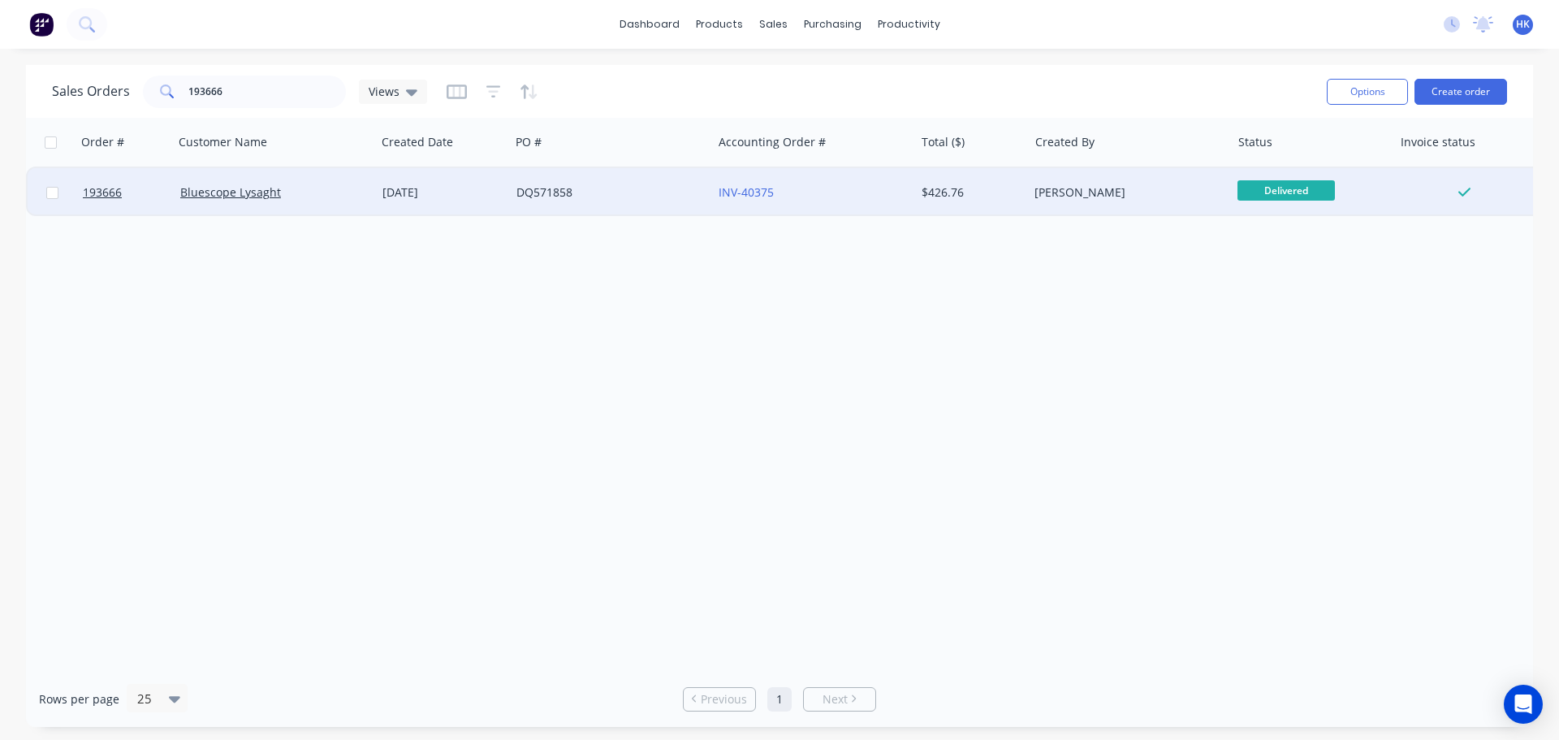
click at [599, 201] on div "DQ571858" at bounding box center [611, 192] width 202 height 49
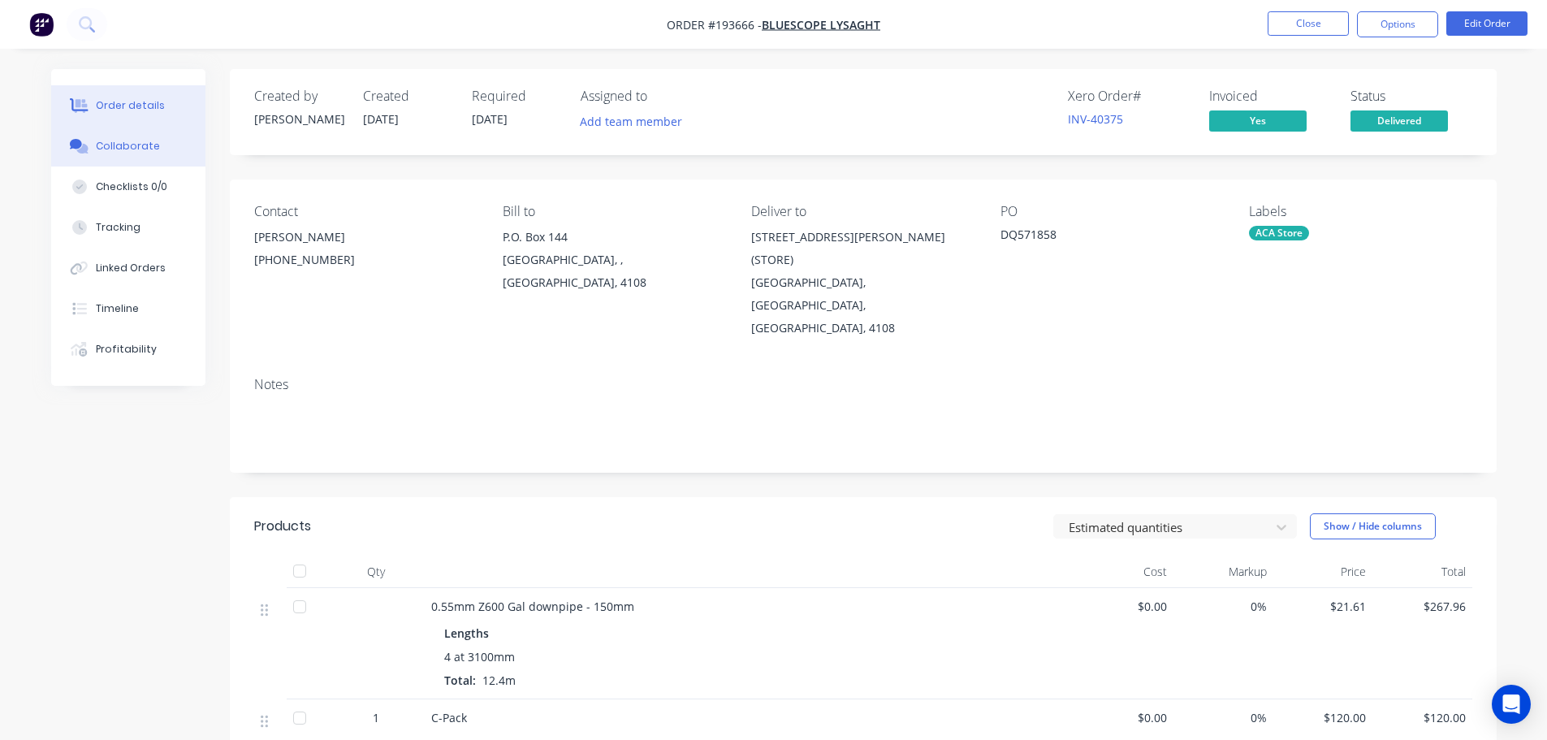
click at [151, 153] on div "Collaborate" at bounding box center [128, 146] width 64 height 15
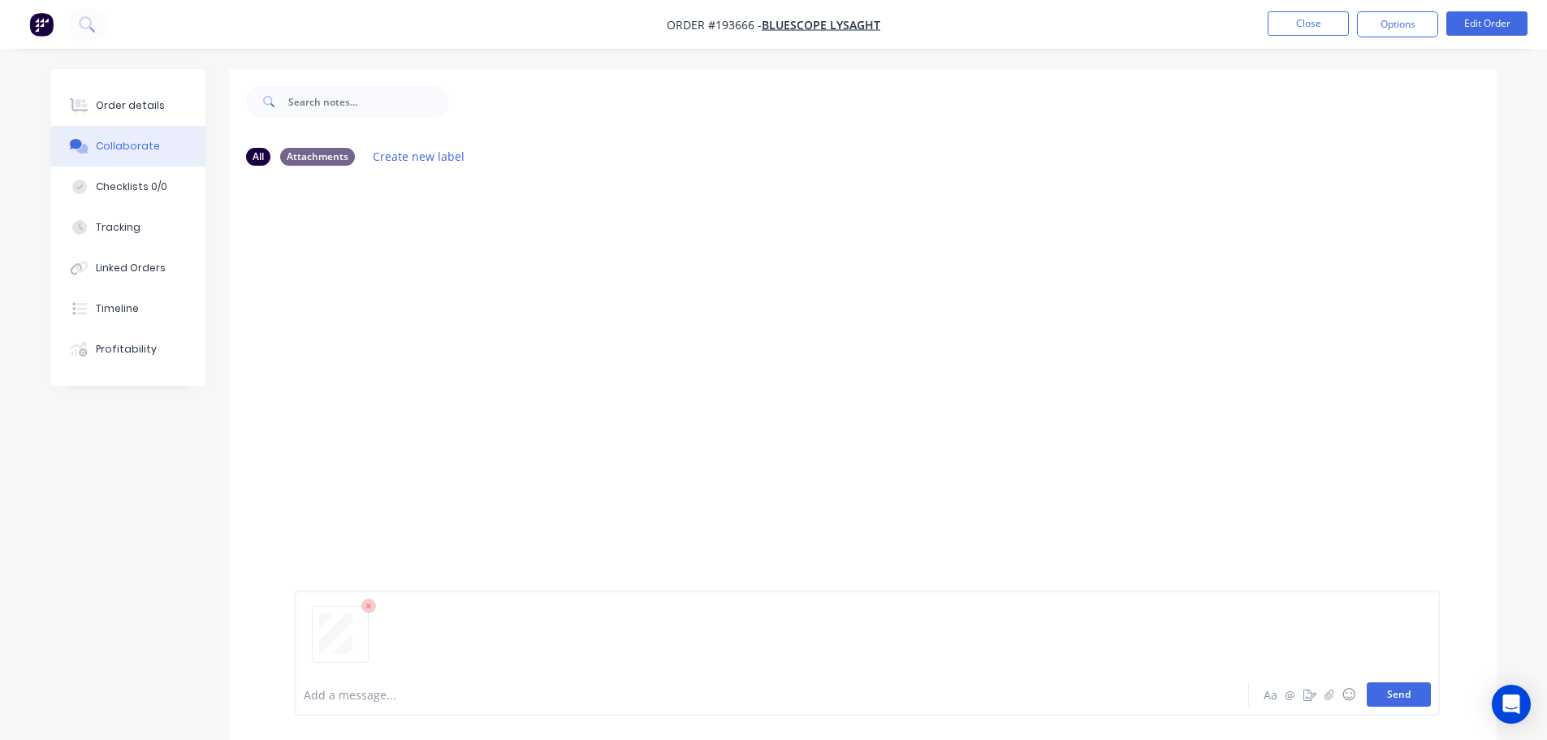
click at [776, 694] on button "Send" at bounding box center [1399, 694] width 64 height 24
click at [776, 30] on button "Close" at bounding box center [1307, 23] width 81 height 24
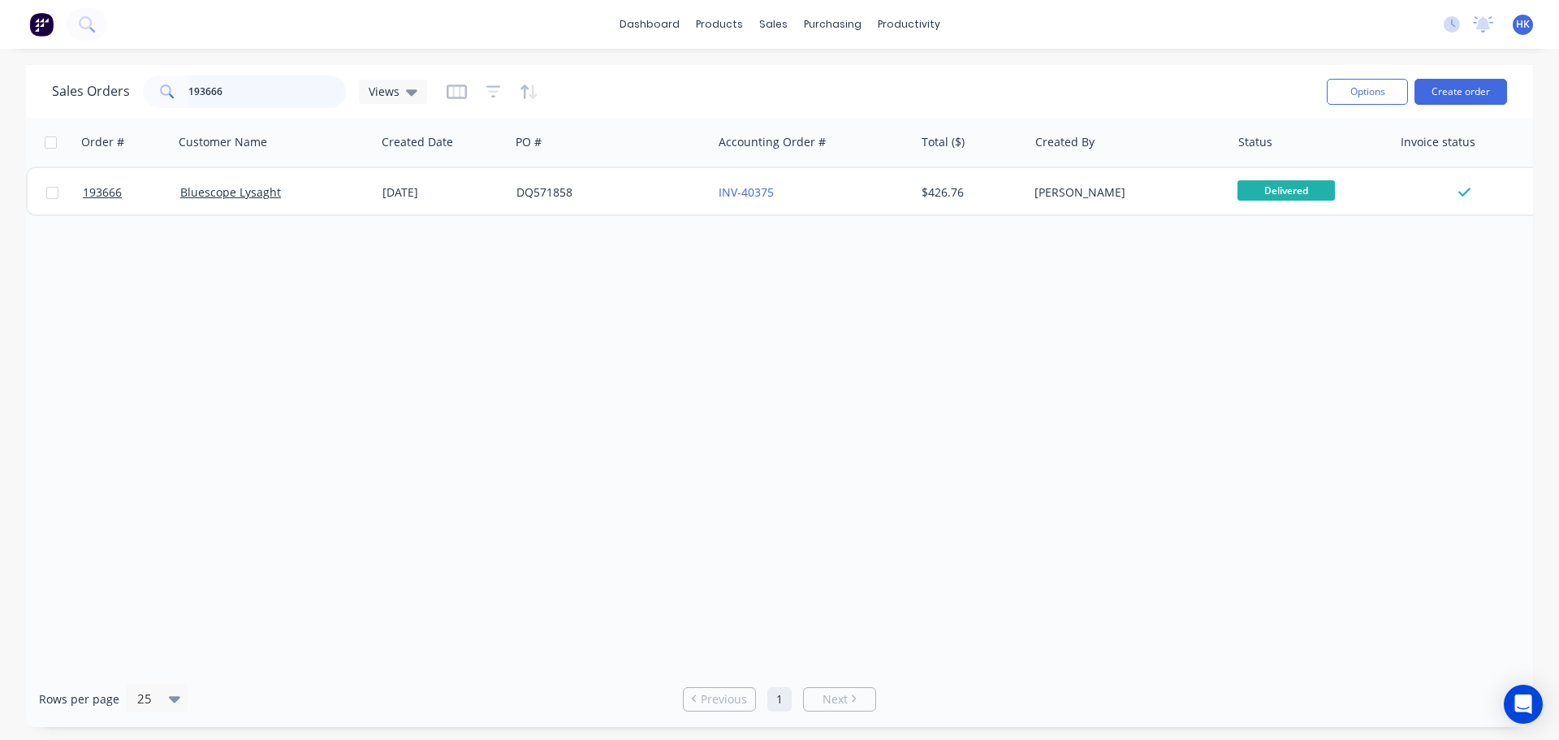
click at [263, 96] on input "193666" at bounding box center [267, 92] width 158 height 32
type input "193121"
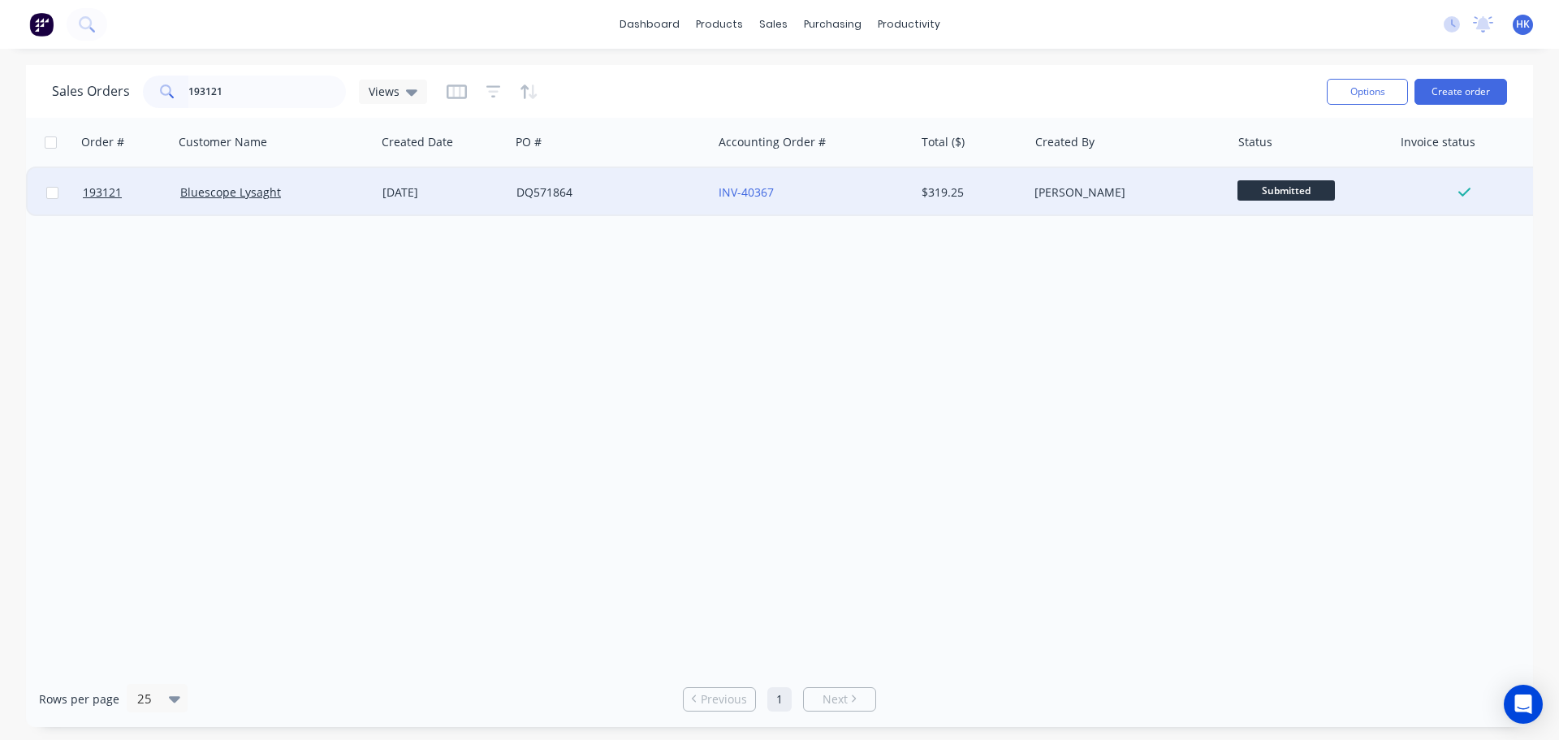
click at [573, 201] on div "DQ571864" at bounding box center [611, 192] width 202 height 49
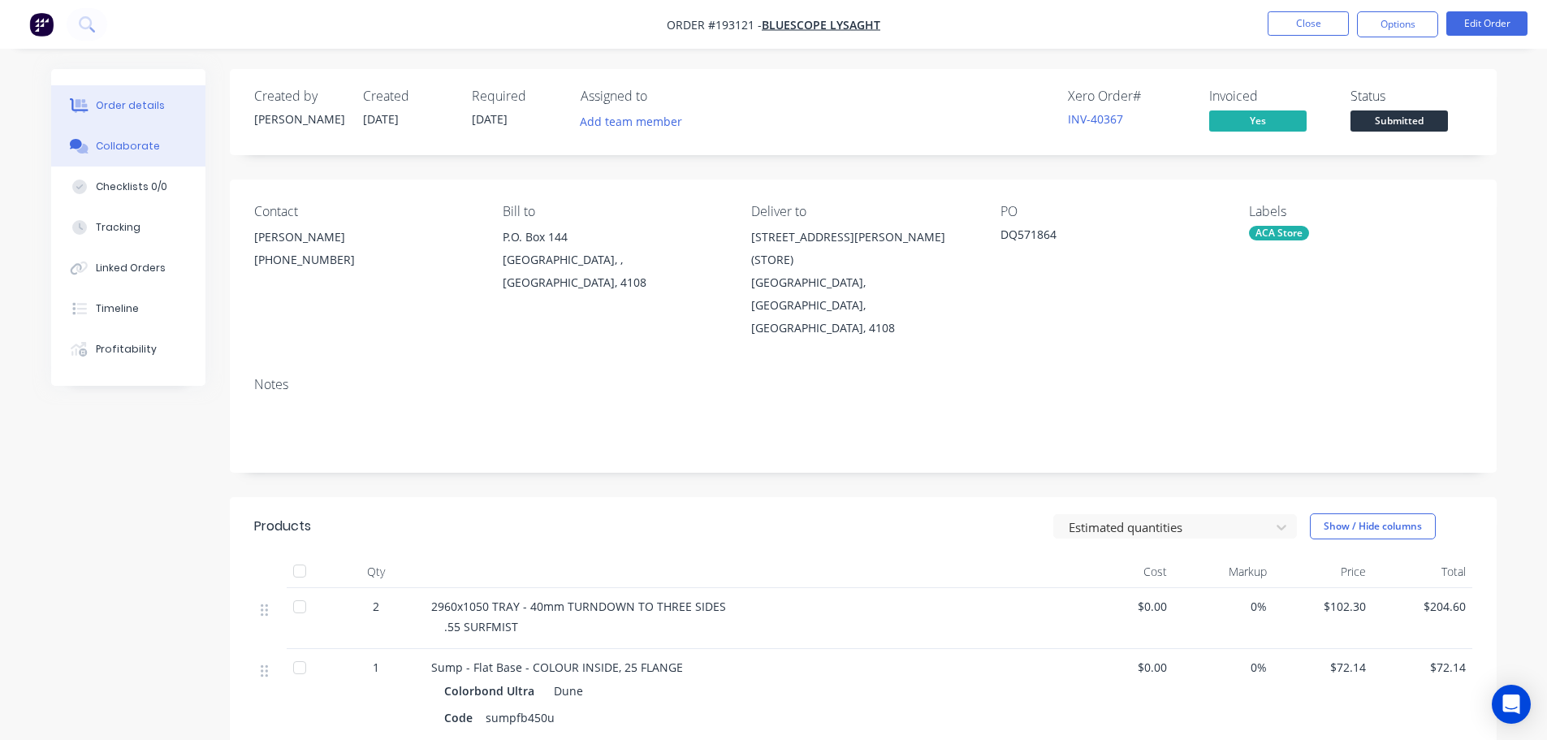
click at [164, 155] on button "Collaborate" at bounding box center [128, 146] width 154 height 41
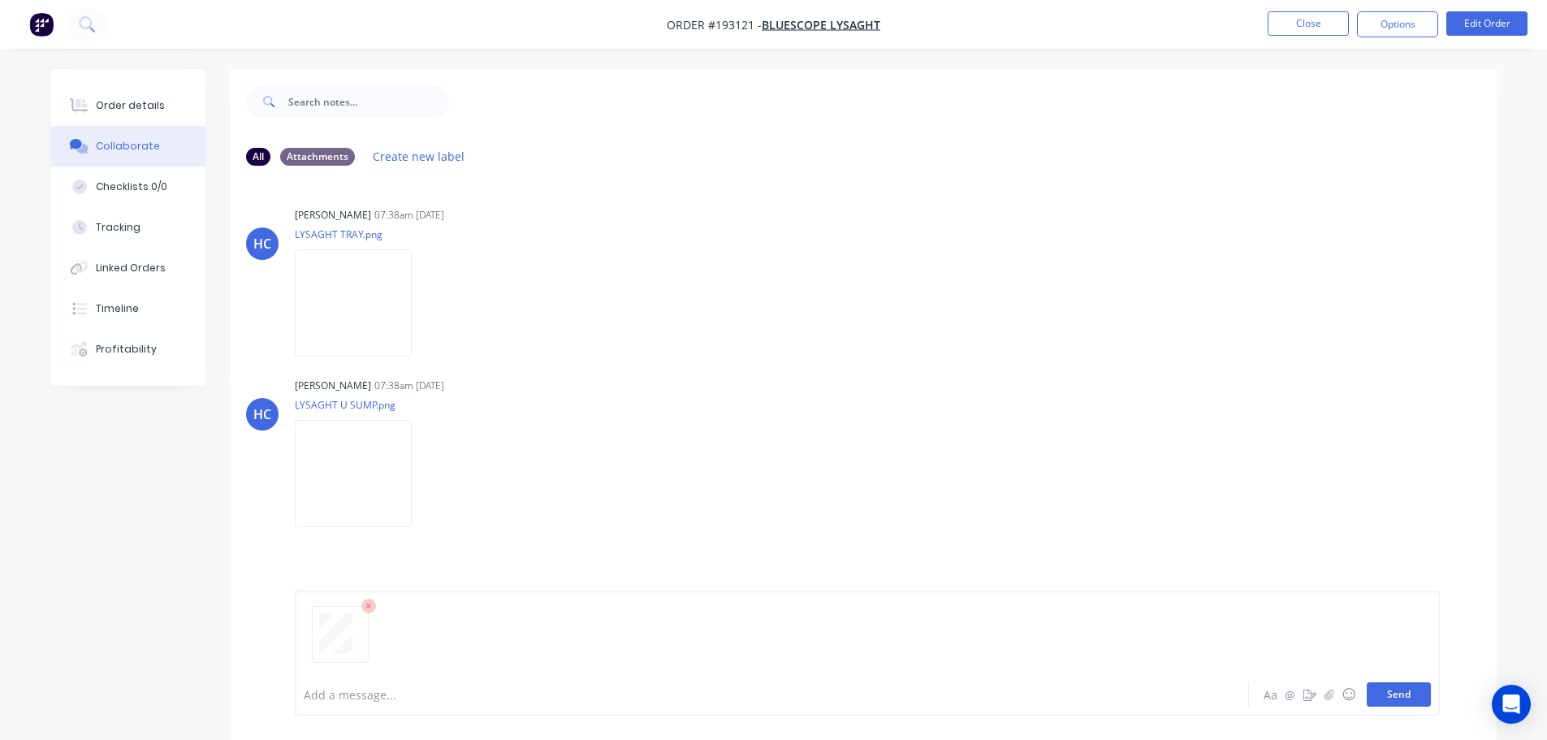
click at [776, 696] on button "Send" at bounding box center [1399, 694] width 64 height 24
click at [776, 28] on button "Close" at bounding box center [1307, 23] width 81 height 24
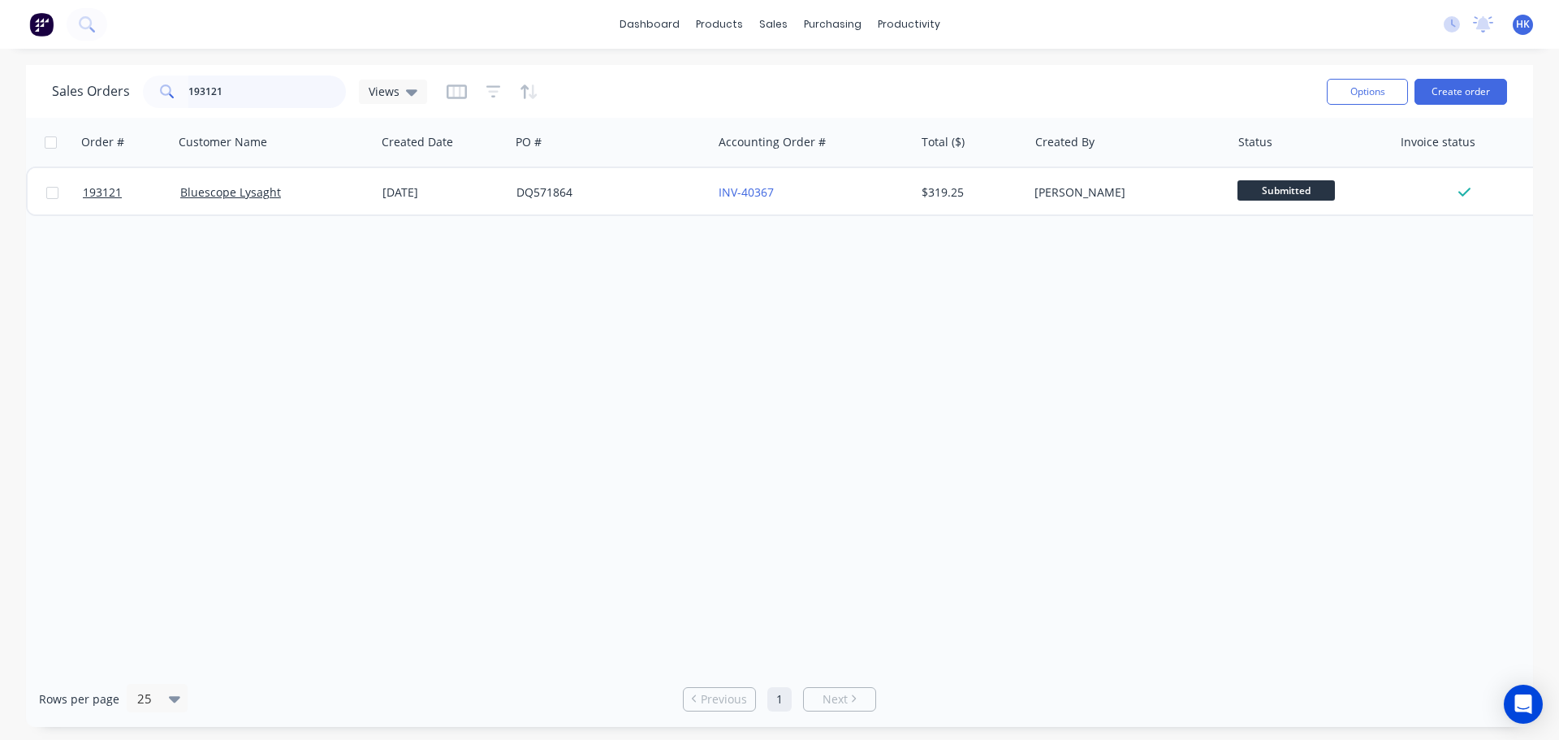
click at [237, 95] on input "193121" at bounding box center [267, 92] width 158 height 32
type input "193726"
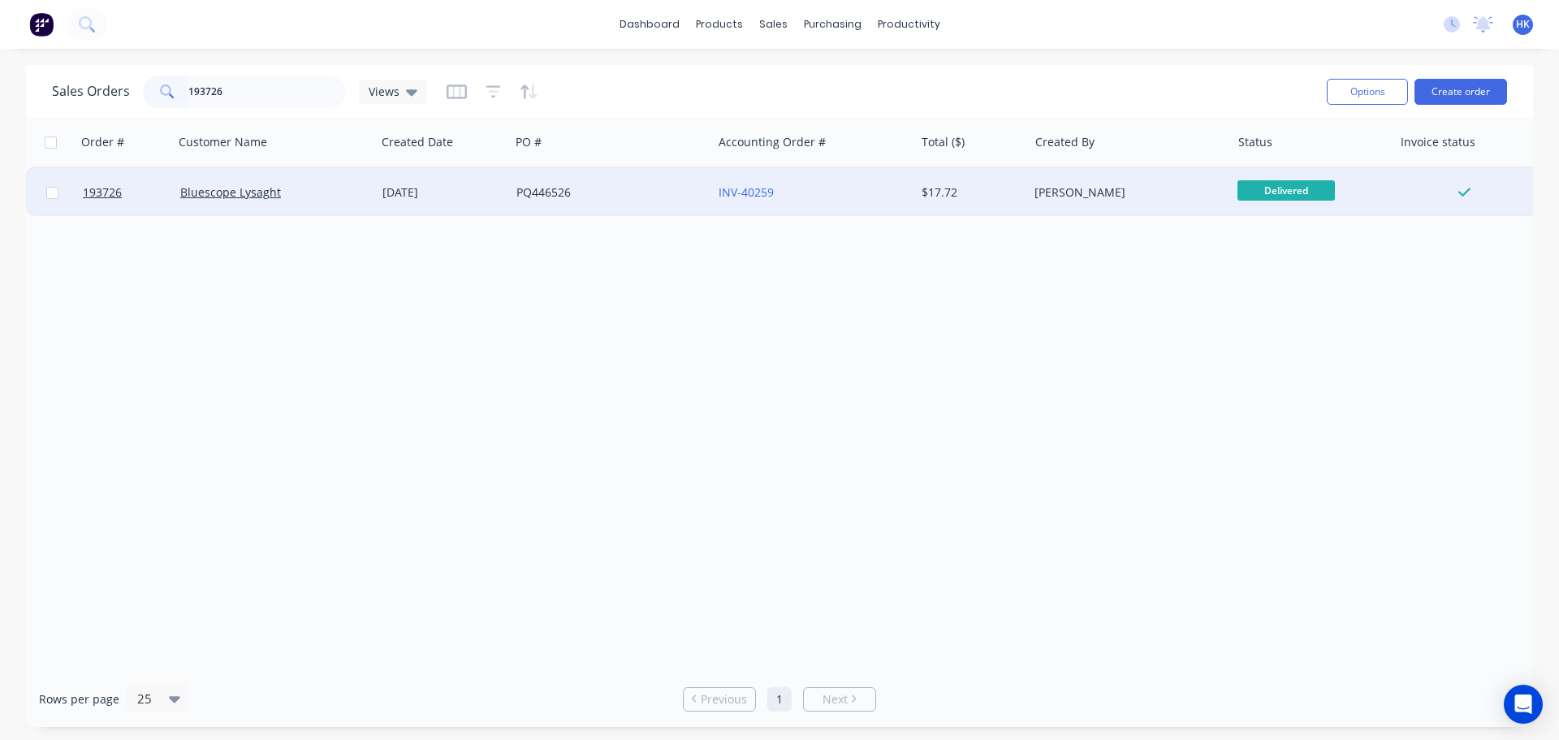
click at [619, 194] on div "PQ446526" at bounding box center [606, 192] width 180 height 16
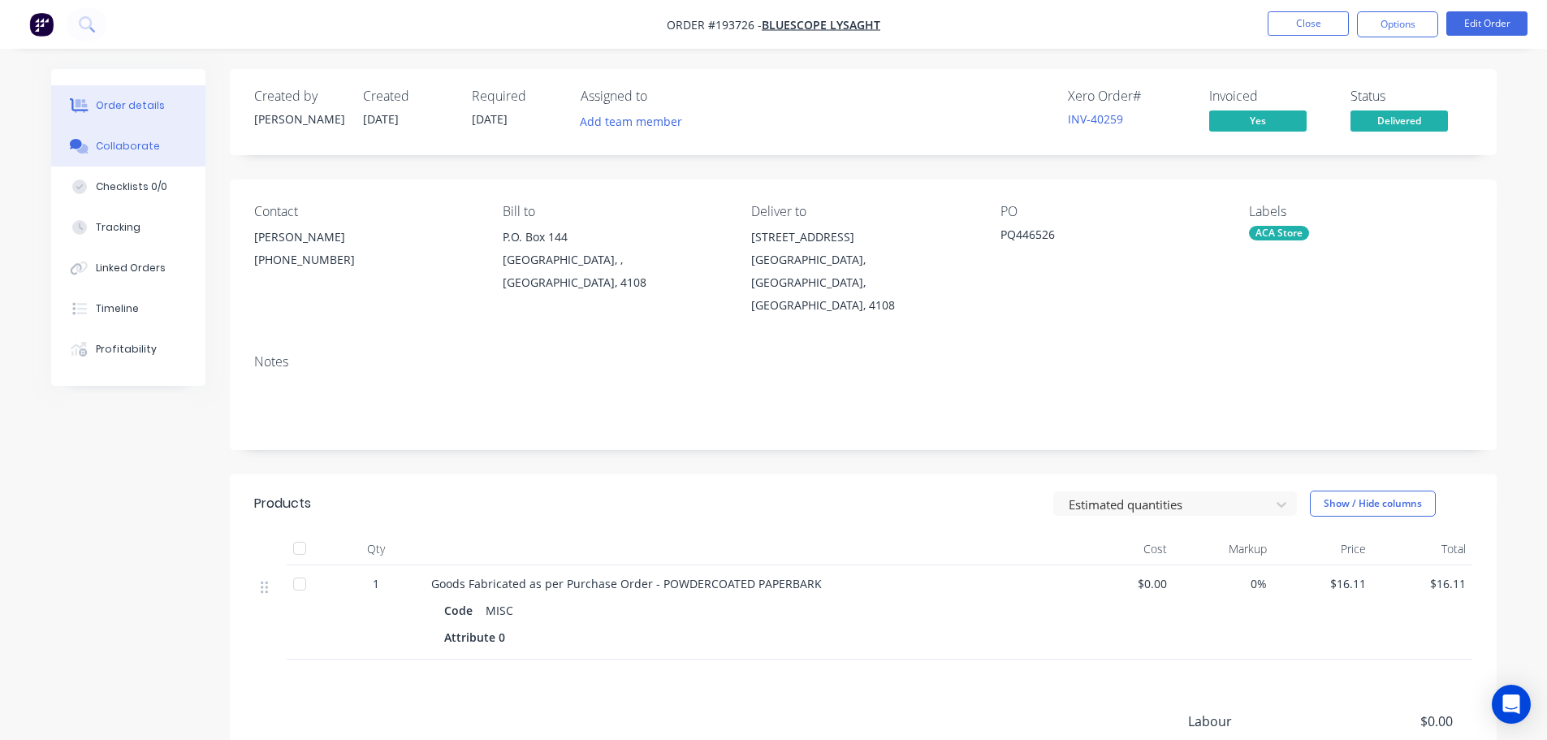
click at [144, 156] on button "Collaborate" at bounding box center [128, 146] width 154 height 41
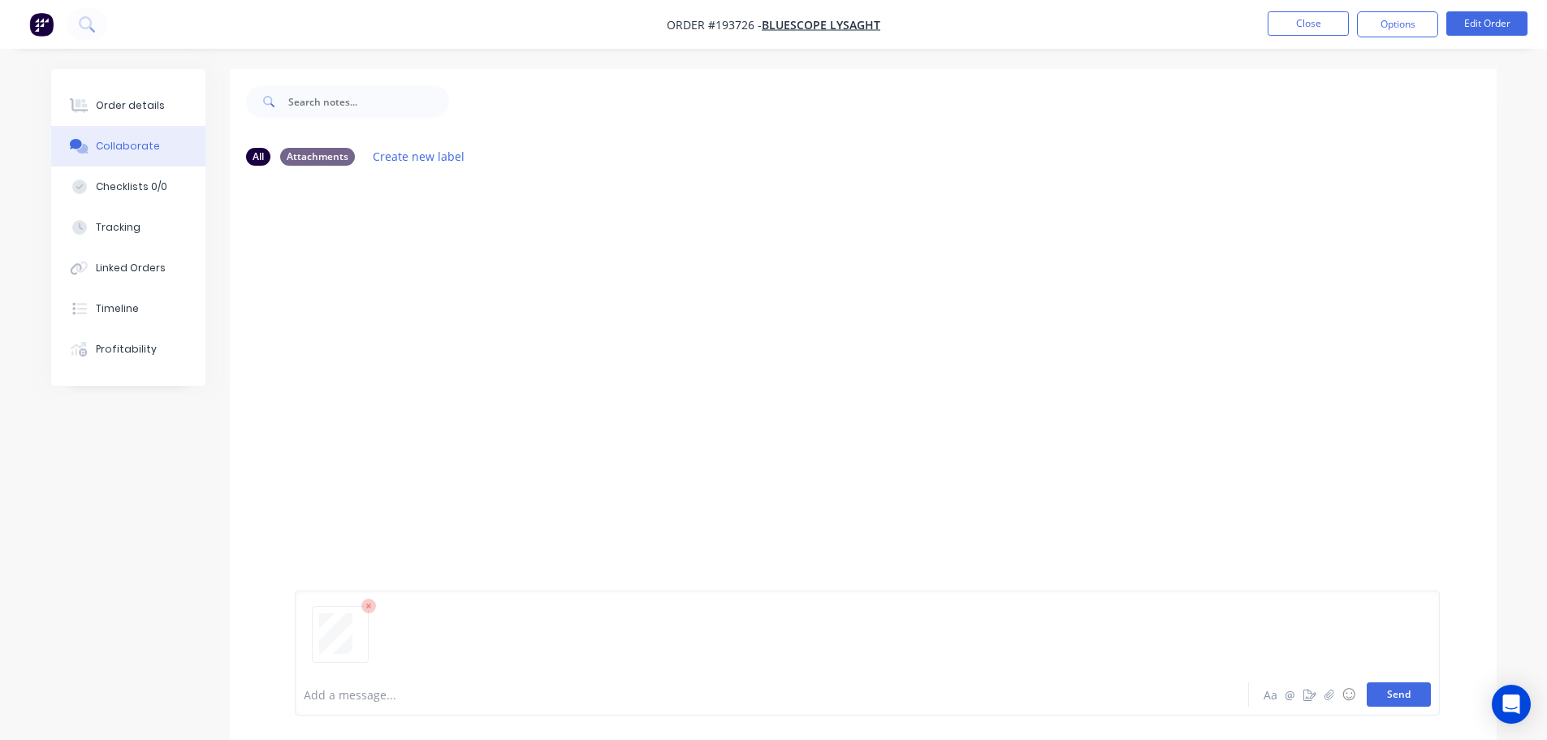
click at [776, 688] on button "Send" at bounding box center [1399, 694] width 64 height 24
click at [776, 24] on button "Close" at bounding box center [1307, 23] width 81 height 24
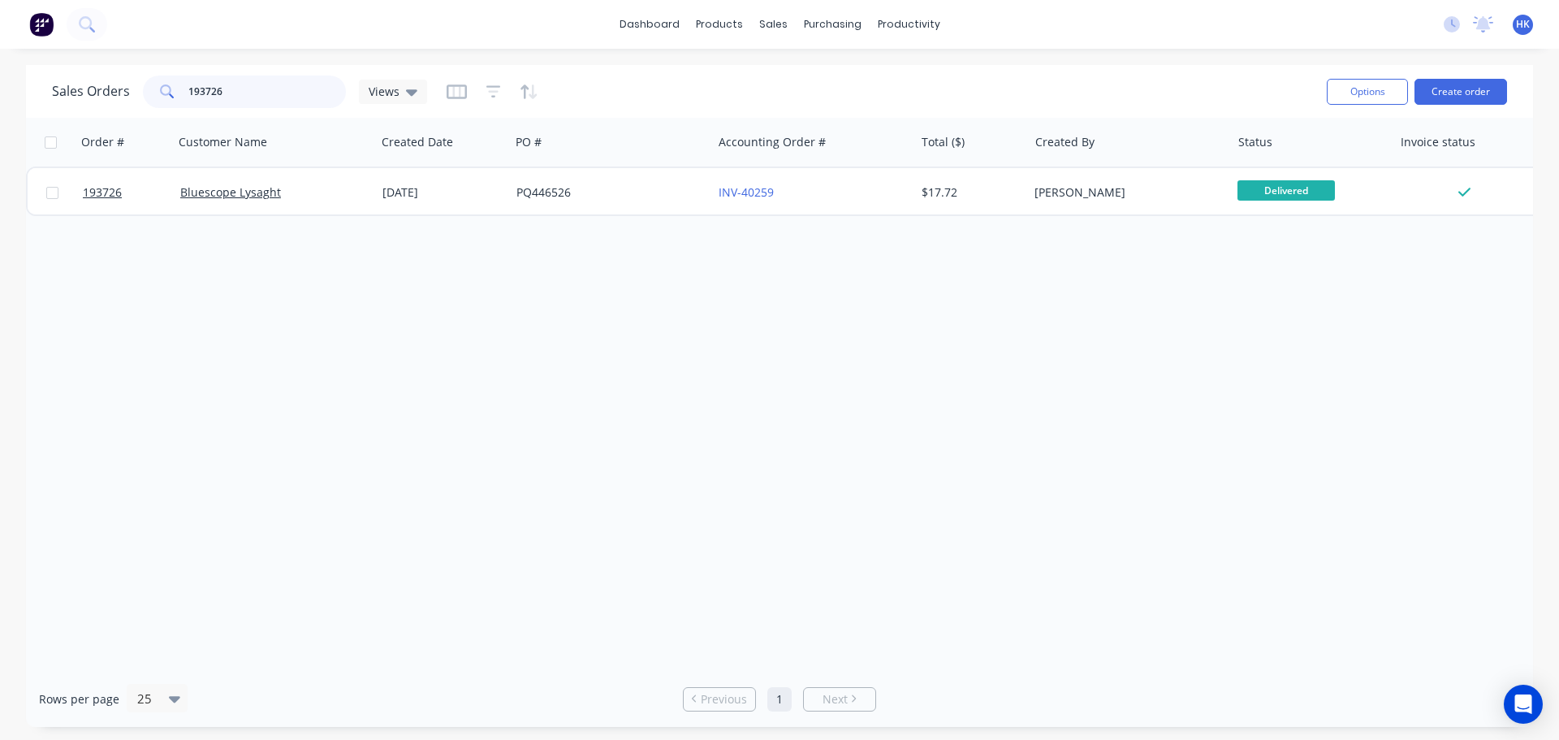
click at [249, 94] on input "193726" at bounding box center [267, 92] width 158 height 32
type input "193579"
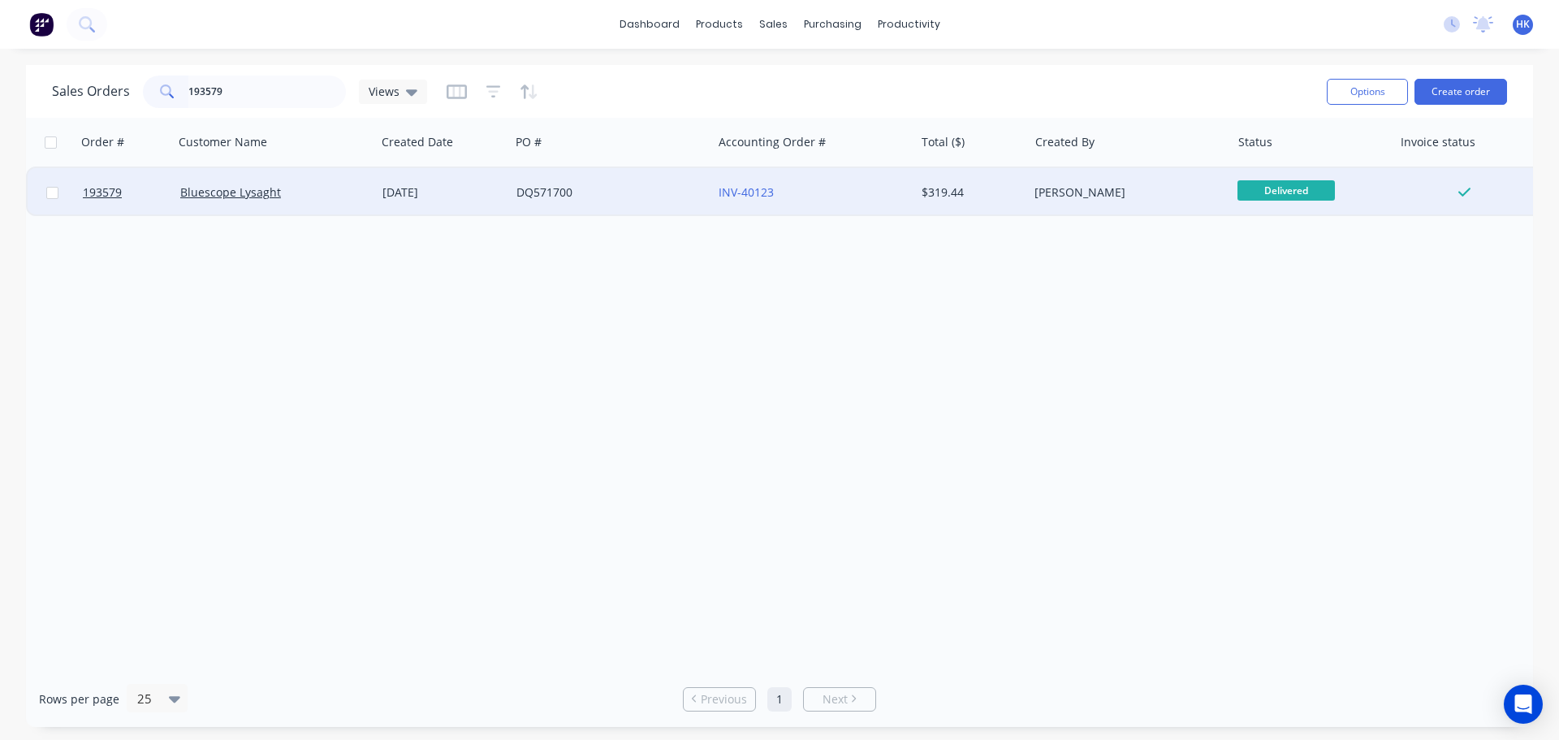
click at [617, 205] on div "DQ571700" at bounding box center [611, 192] width 202 height 49
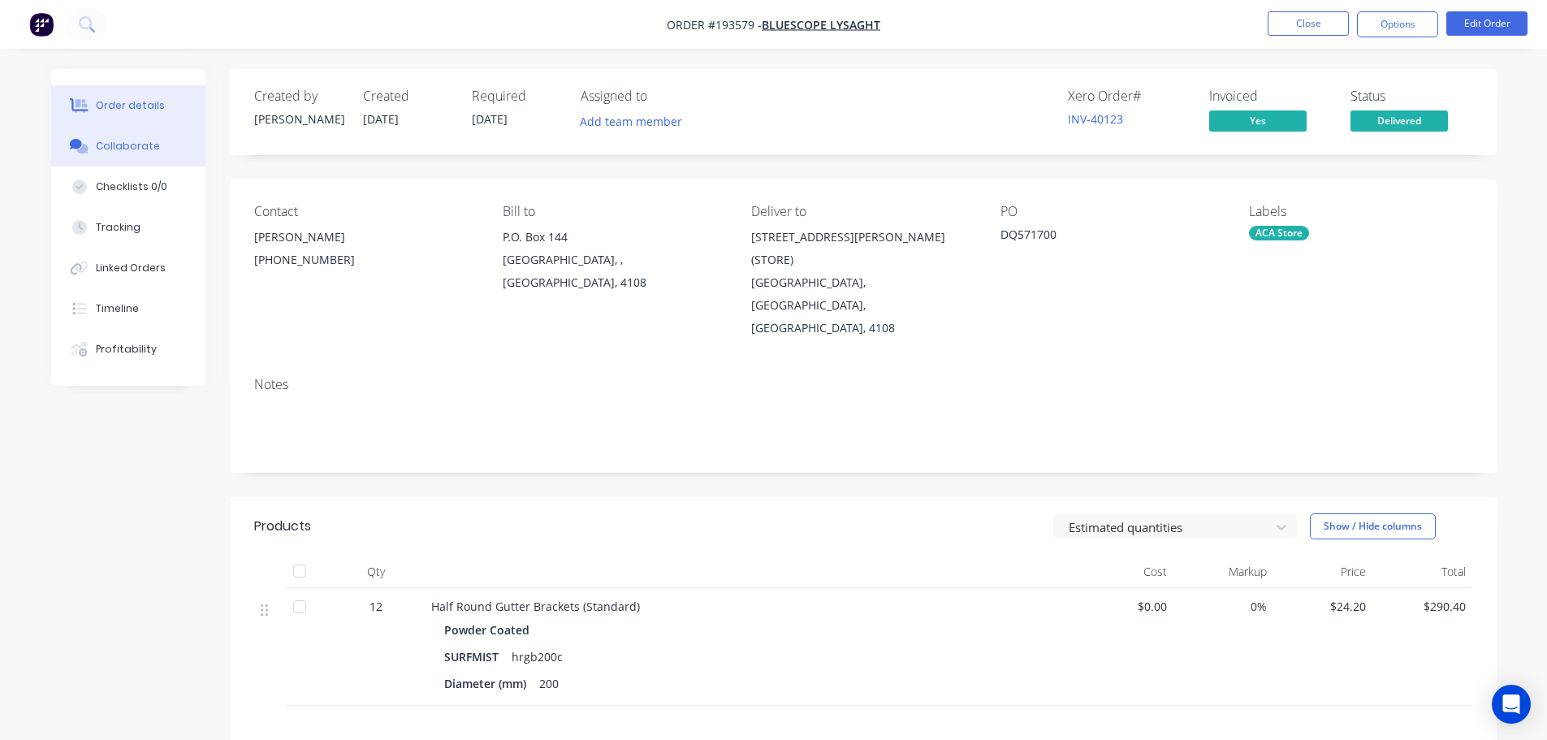
click at [139, 149] on div "Collaborate" at bounding box center [128, 146] width 64 height 15
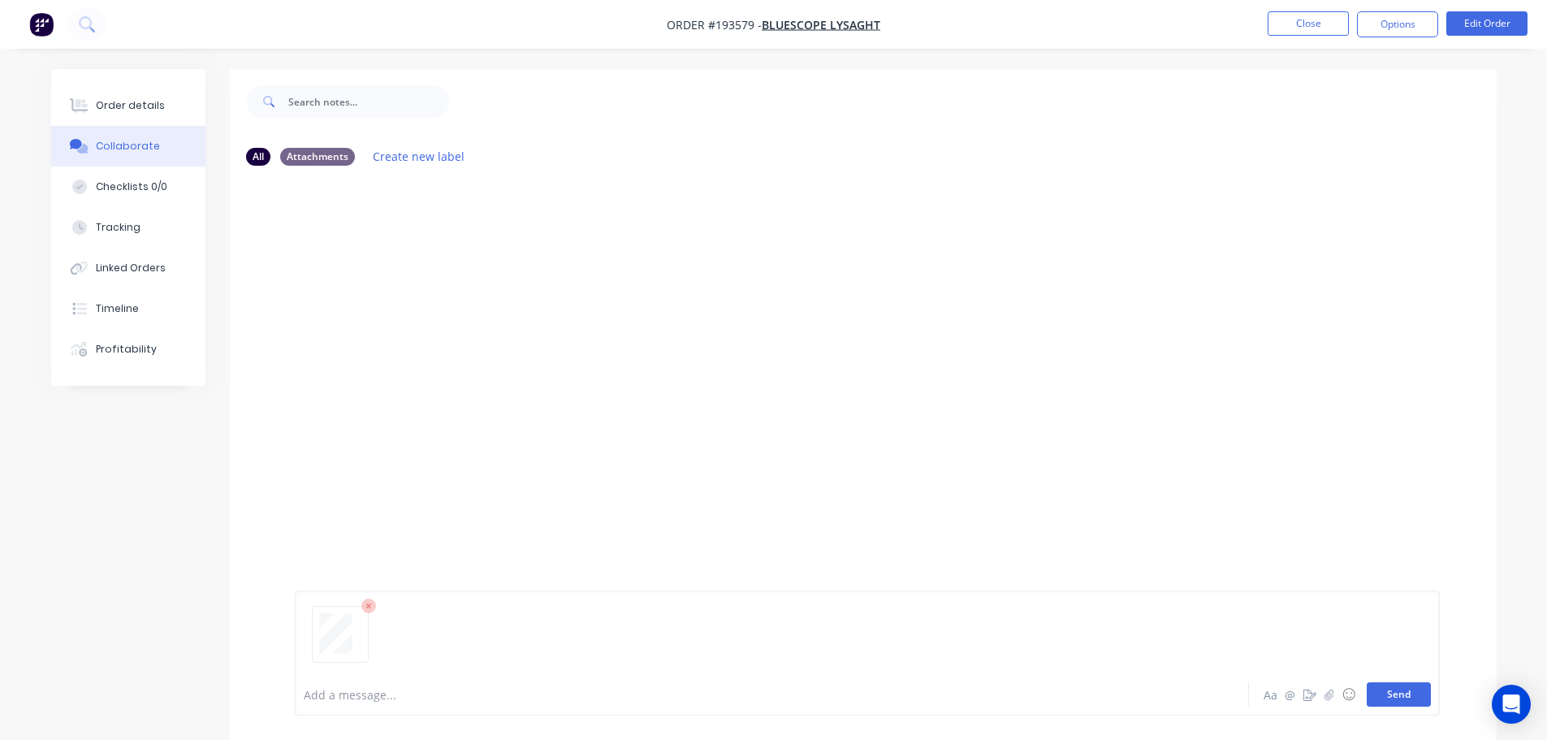
click at [776, 696] on button "Send" at bounding box center [1399, 694] width 64 height 24
click at [776, 22] on button "Close" at bounding box center [1307, 23] width 81 height 24
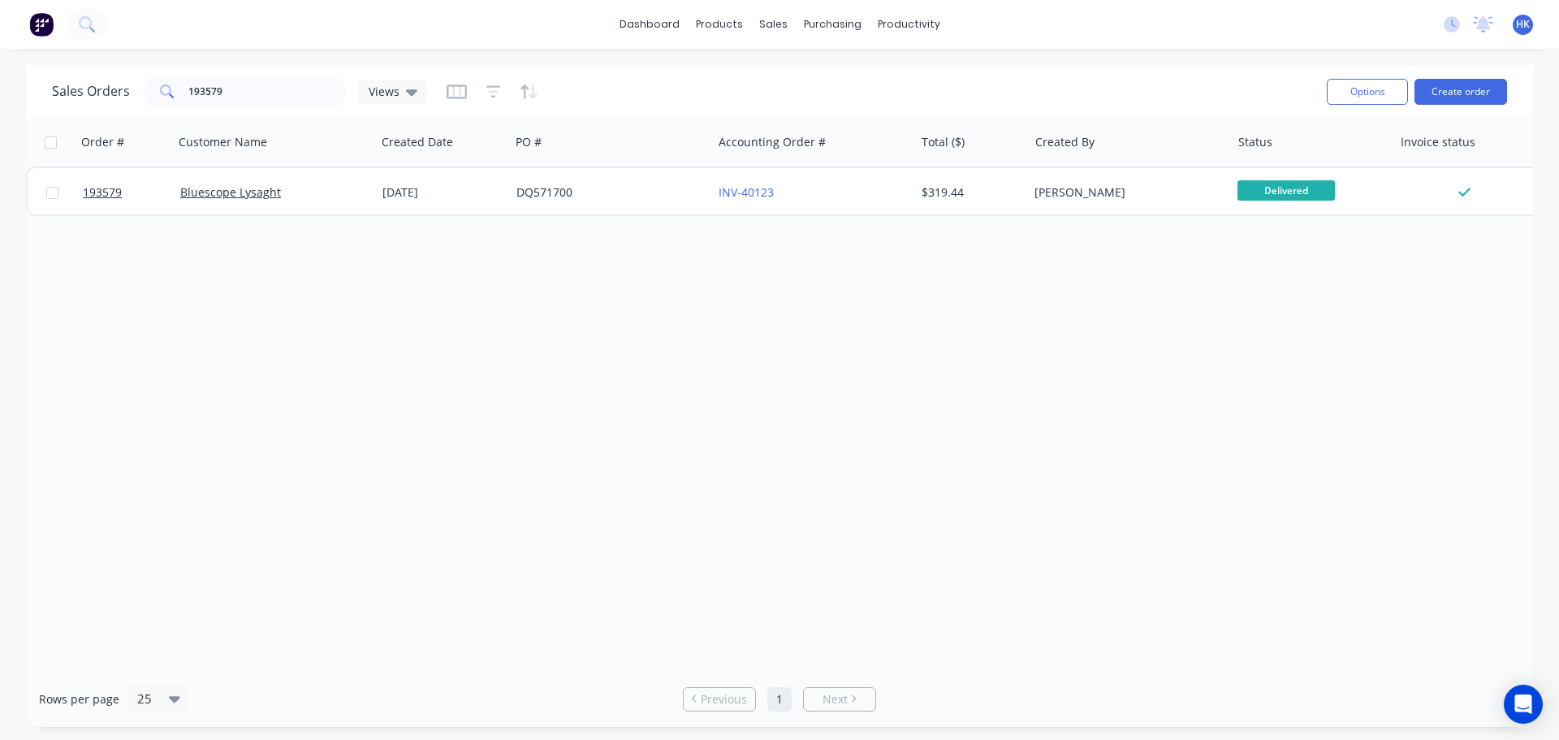
click at [250, 109] on div "Sales Orders 193579 Views" at bounding box center [683, 91] width 1262 height 40
click at [251, 98] on input "193579" at bounding box center [267, 92] width 158 height 32
click at [252, 96] on input "193579" at bounding box center [267, 92] width 158 height 32
type input "1"
type input "193720"
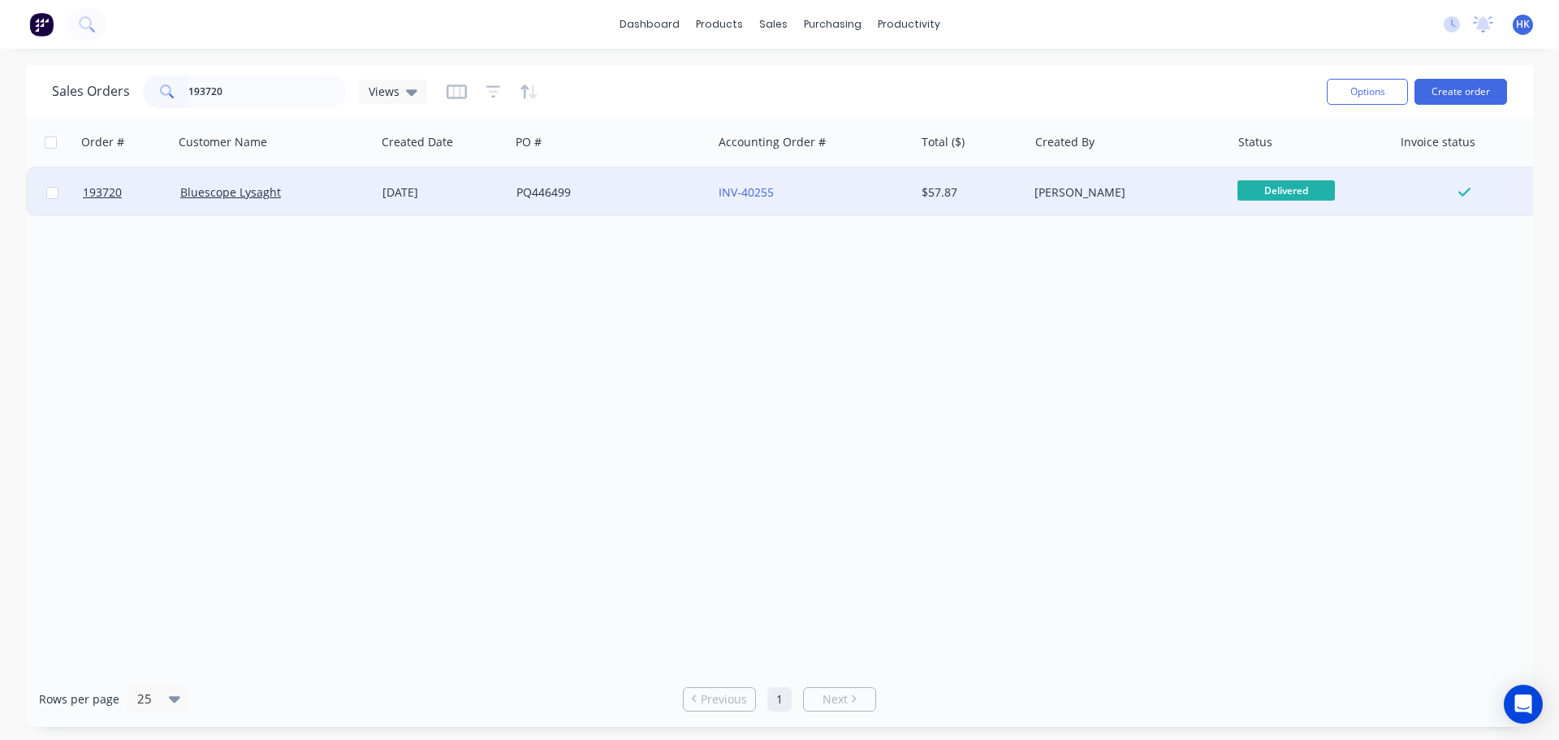
click at [589, 193] on div "PQ446499" at bounding box center [606, 192] width 180 height 16
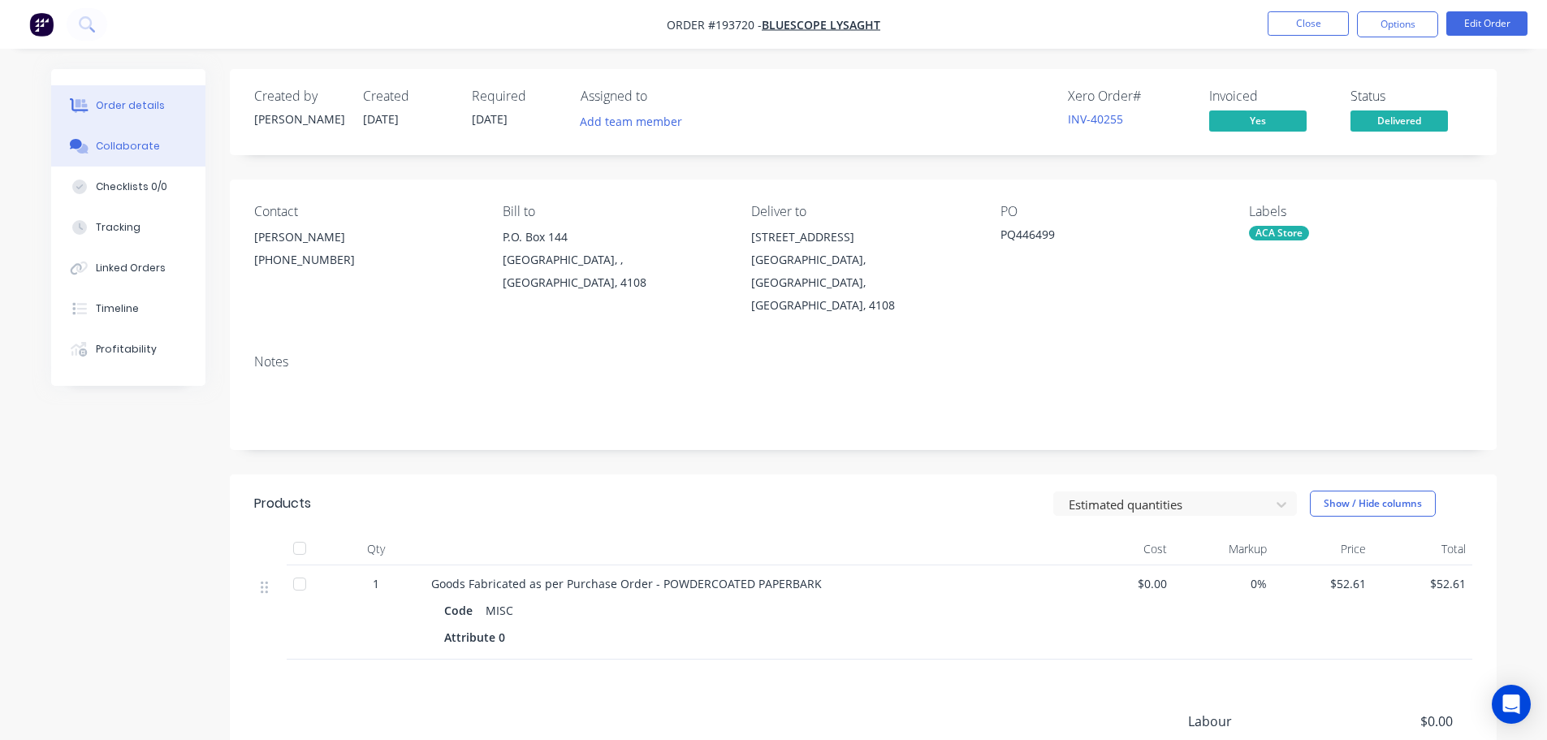
click at [133, 151] on div "Collaborate" at bounding box center [128, 146] width 64 height 15
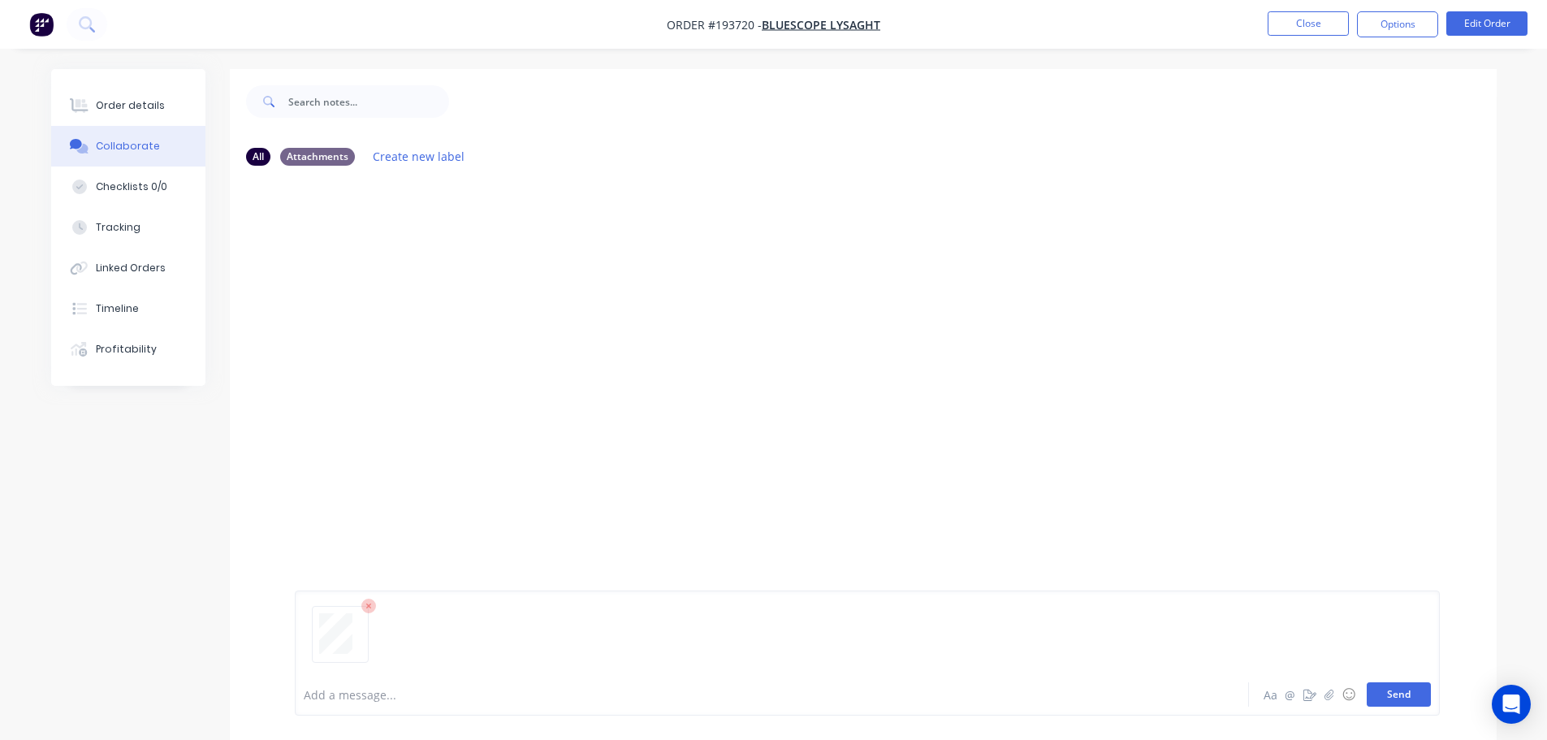
click at [776, 693] on button "Send" at bounding box center [1399, 694] width 64 height 24
click at [776, 29] on button "Close" at bounding box center [1307, 23] width 81 height 24
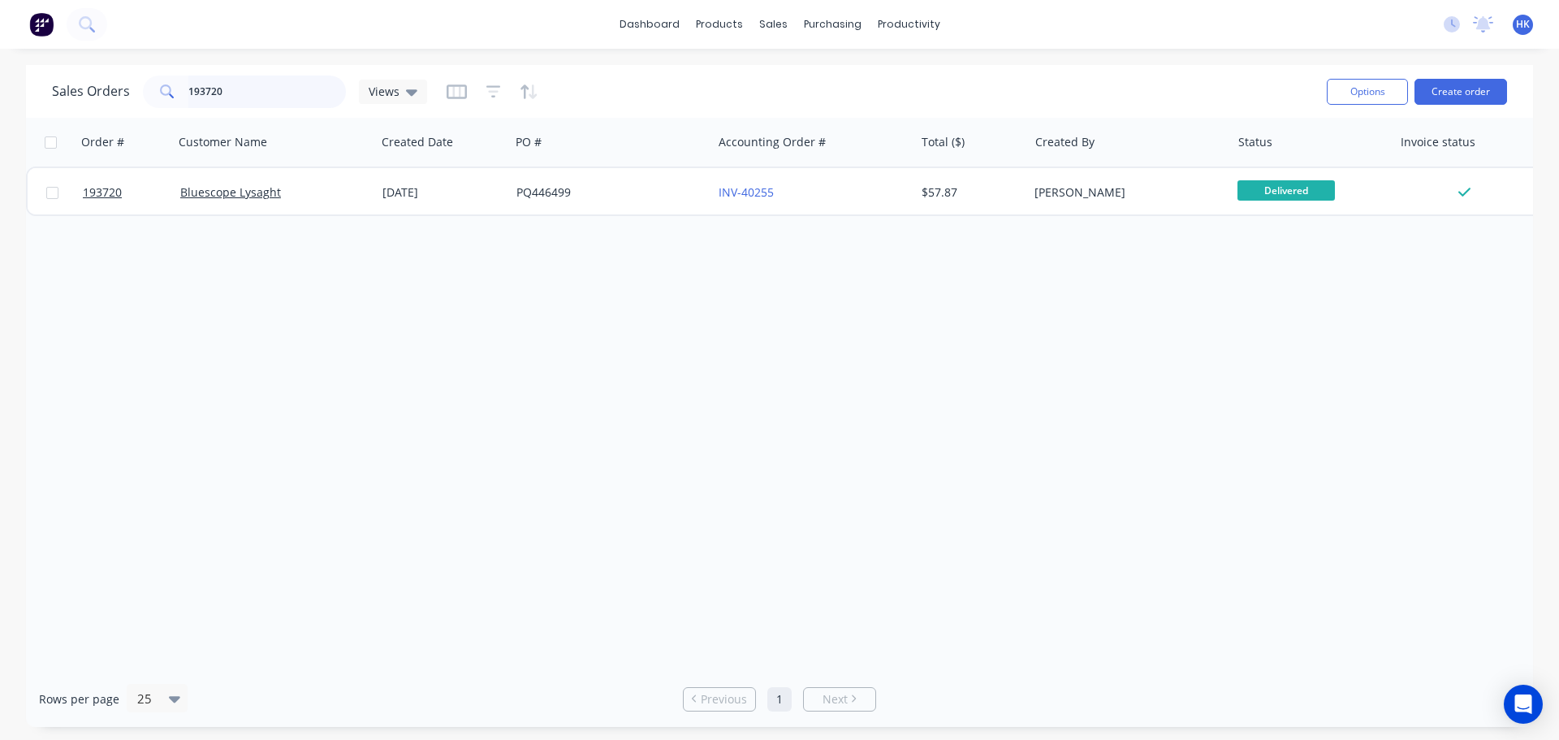
click at [246, 99] on input "193720" at bounding box center [267, 92] width 158 height 32
type input "193974"
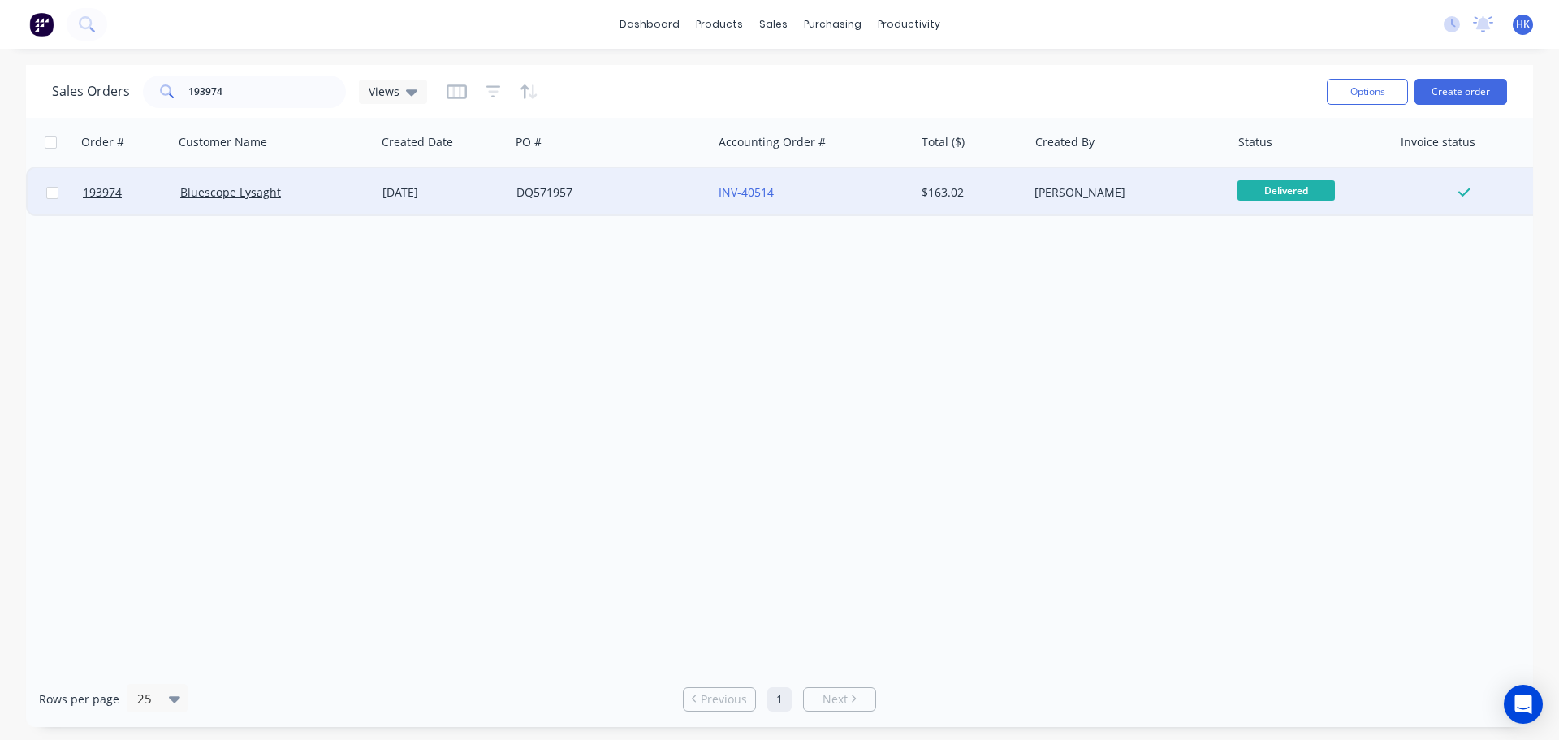
click at [596, 207] on div "DQ571957" at bounding box center [611, 192] width 202 height 49
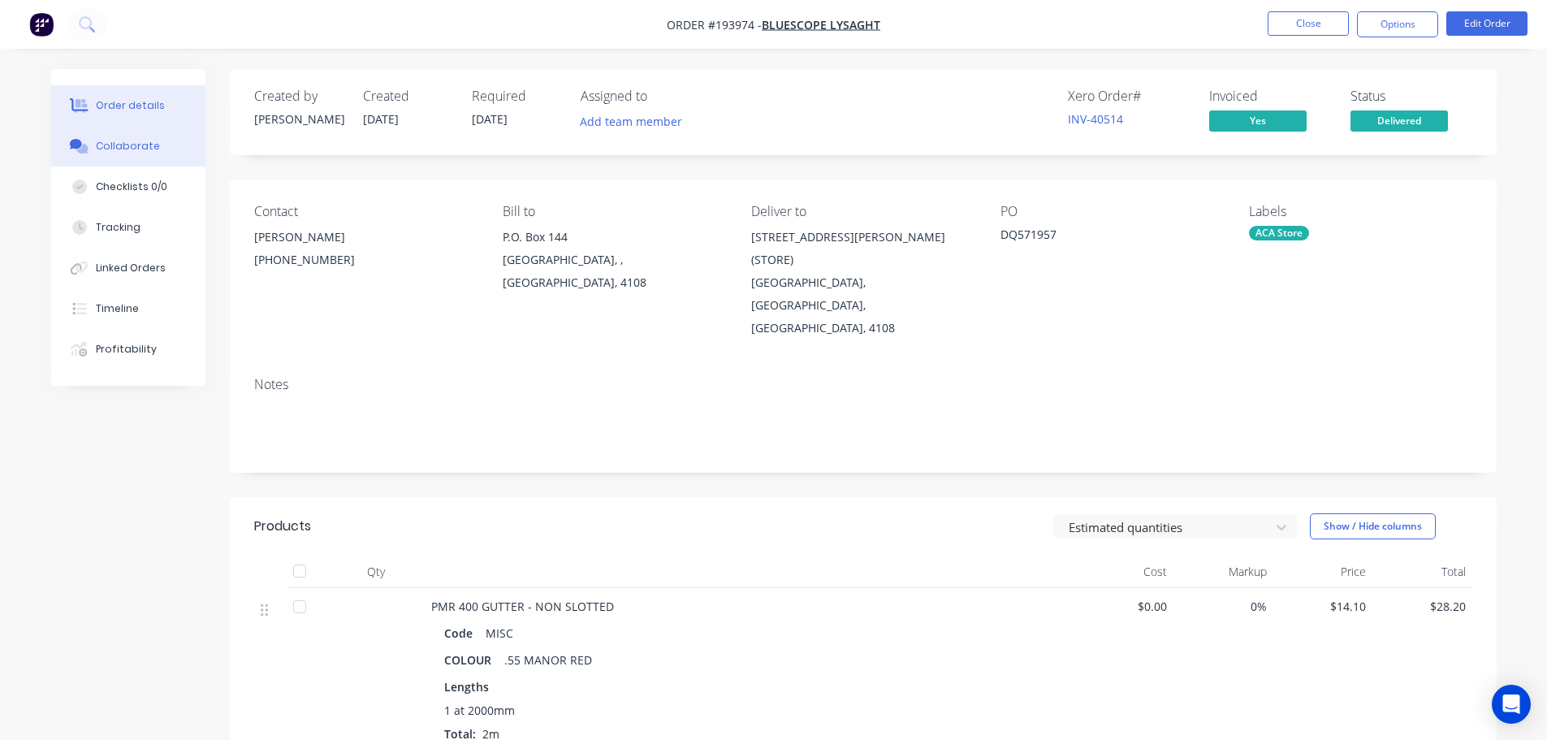
click at [143, 152] on div "Collaborate" at bounding box center [128, 146] width 64 height 15
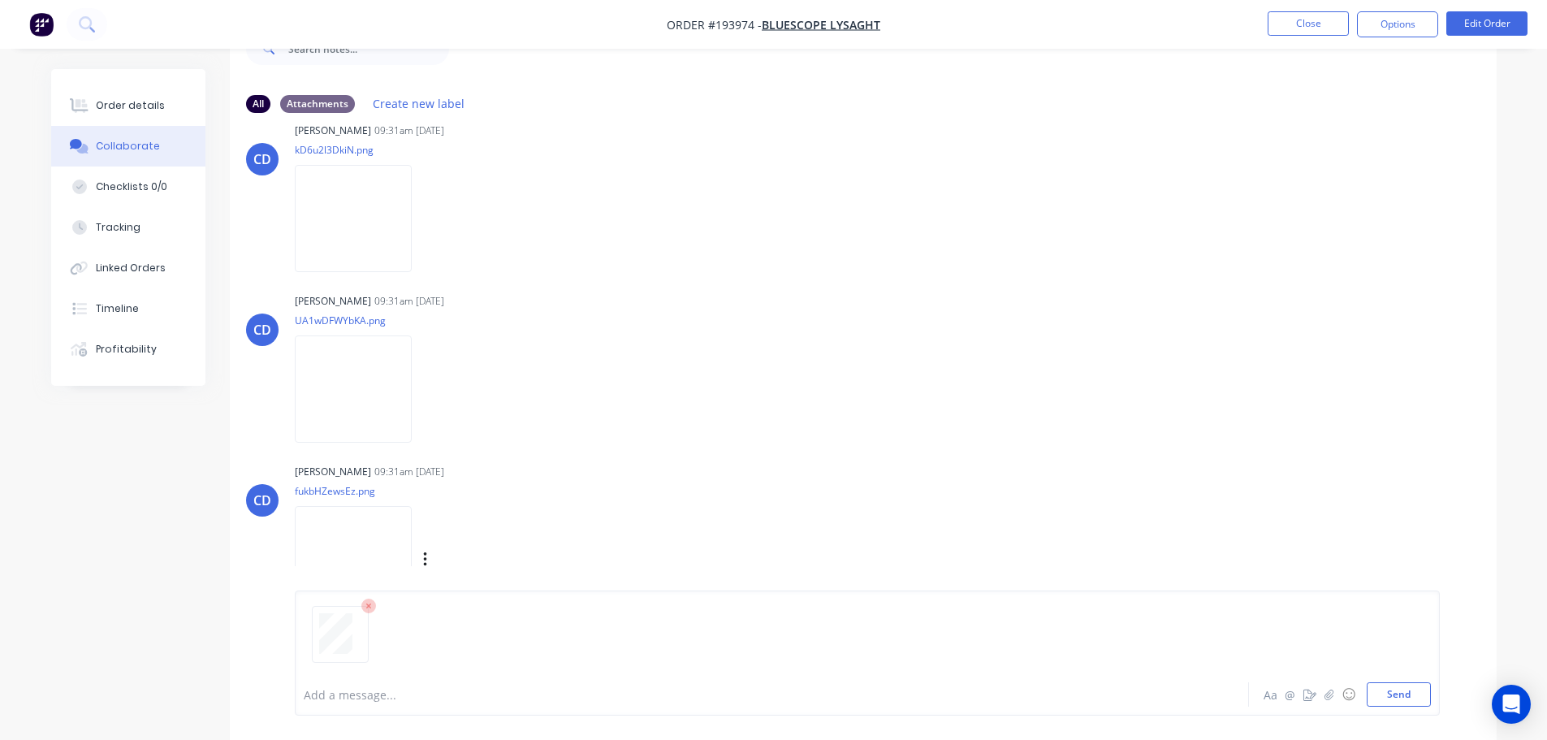
scroll to position [107, 0]
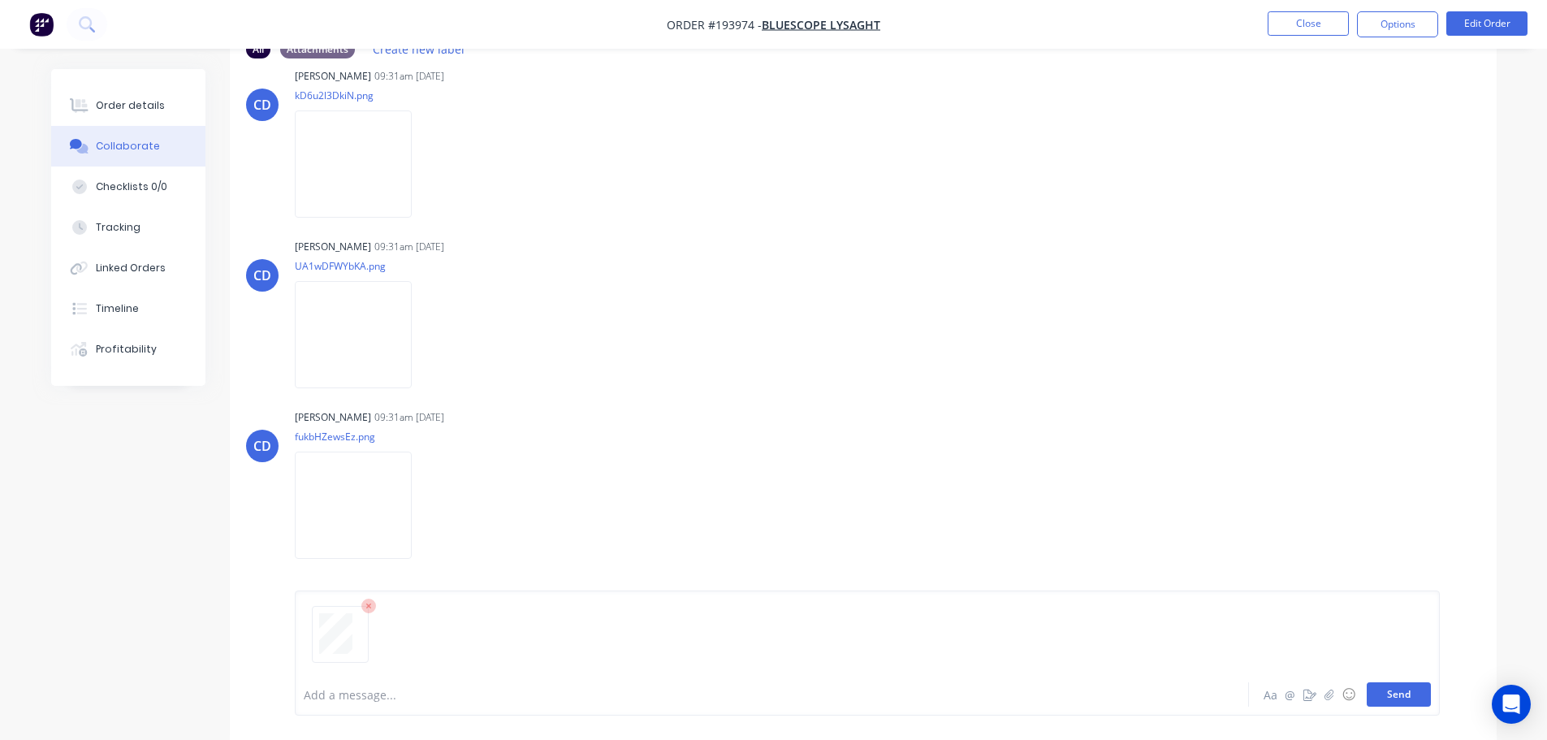
click at [776, 701] on button "Send" at bounding box center [1399, 694] width 64 height 24
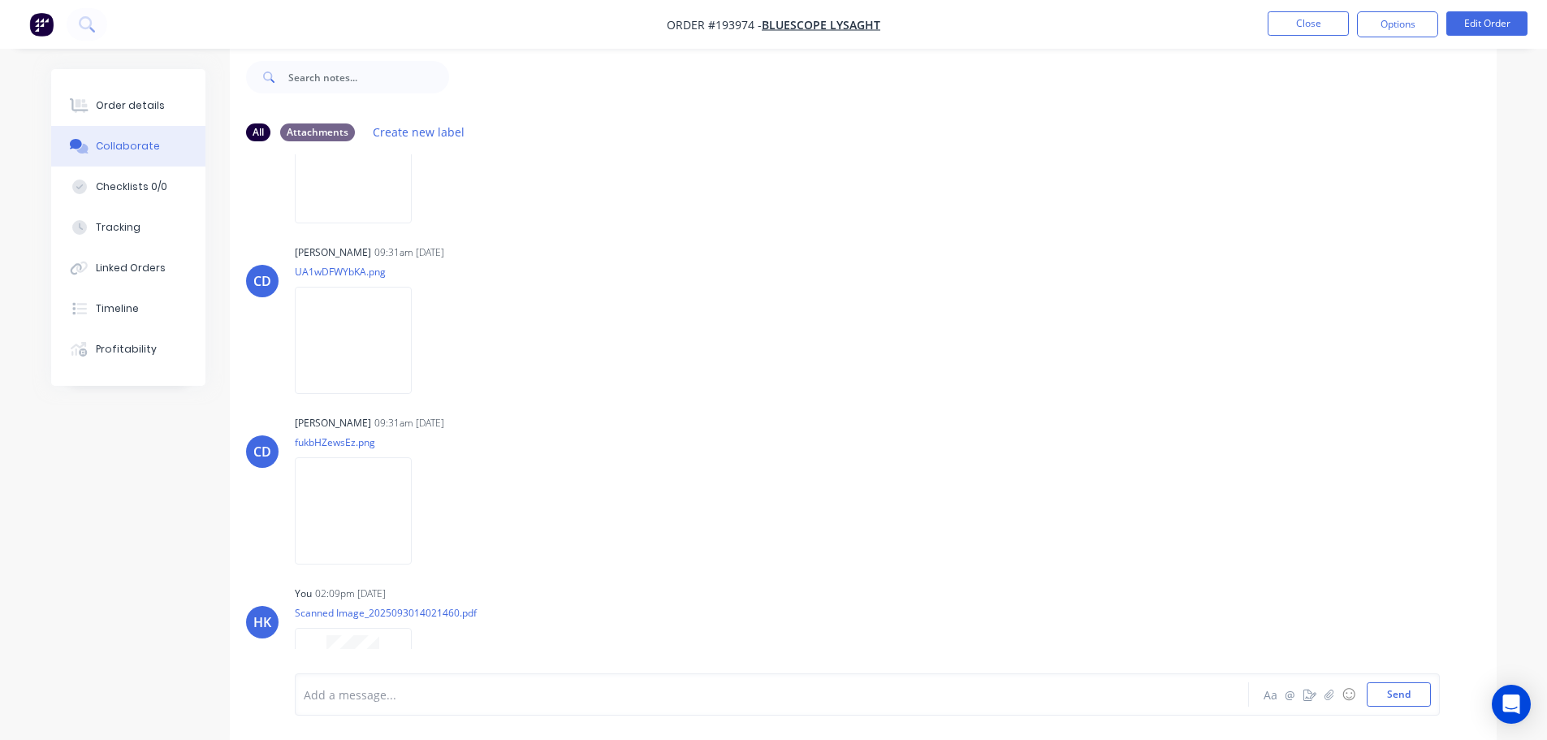
scroll to position [373, 0]
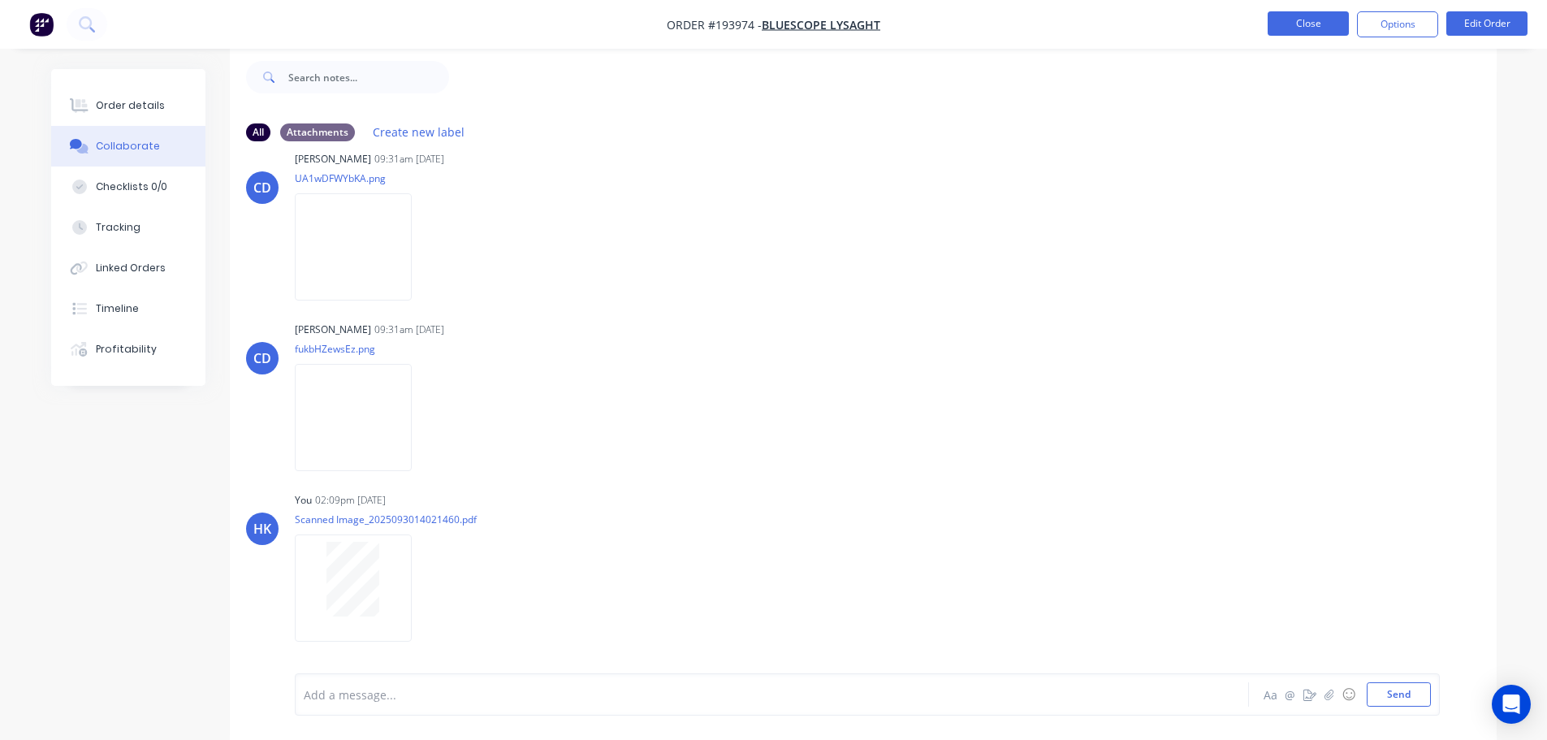
click at [776, 24] on button "Close" at bounding box center [1307, 23] width 81 height 24
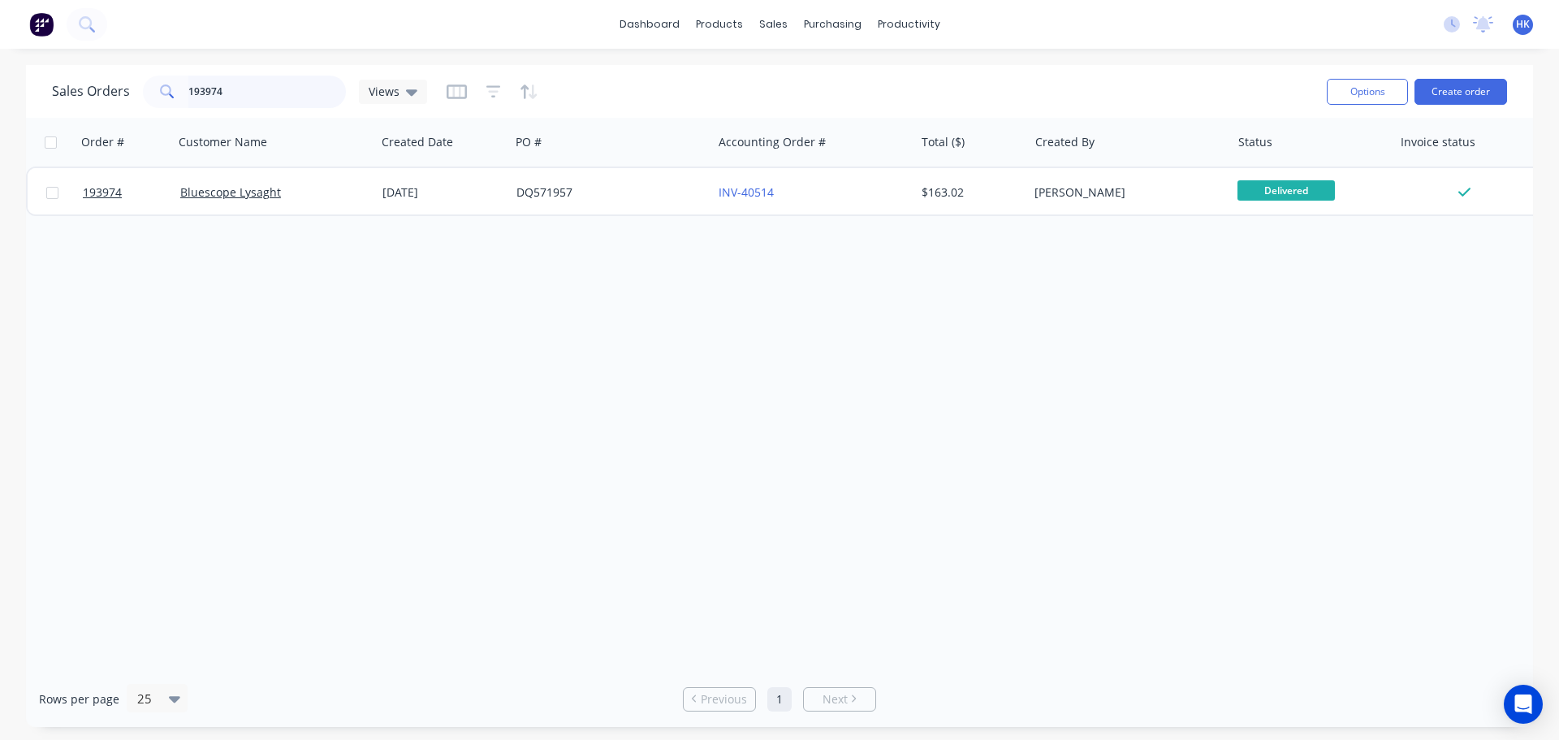
drag, startPoint x: 283, startPoint y: 91, endPoint x: 155, endPoint y: 100, distance: 127.8
click at [155, 100] on div "193974" at bounding box center [244, 92] width 203 height 32
type input "192212"
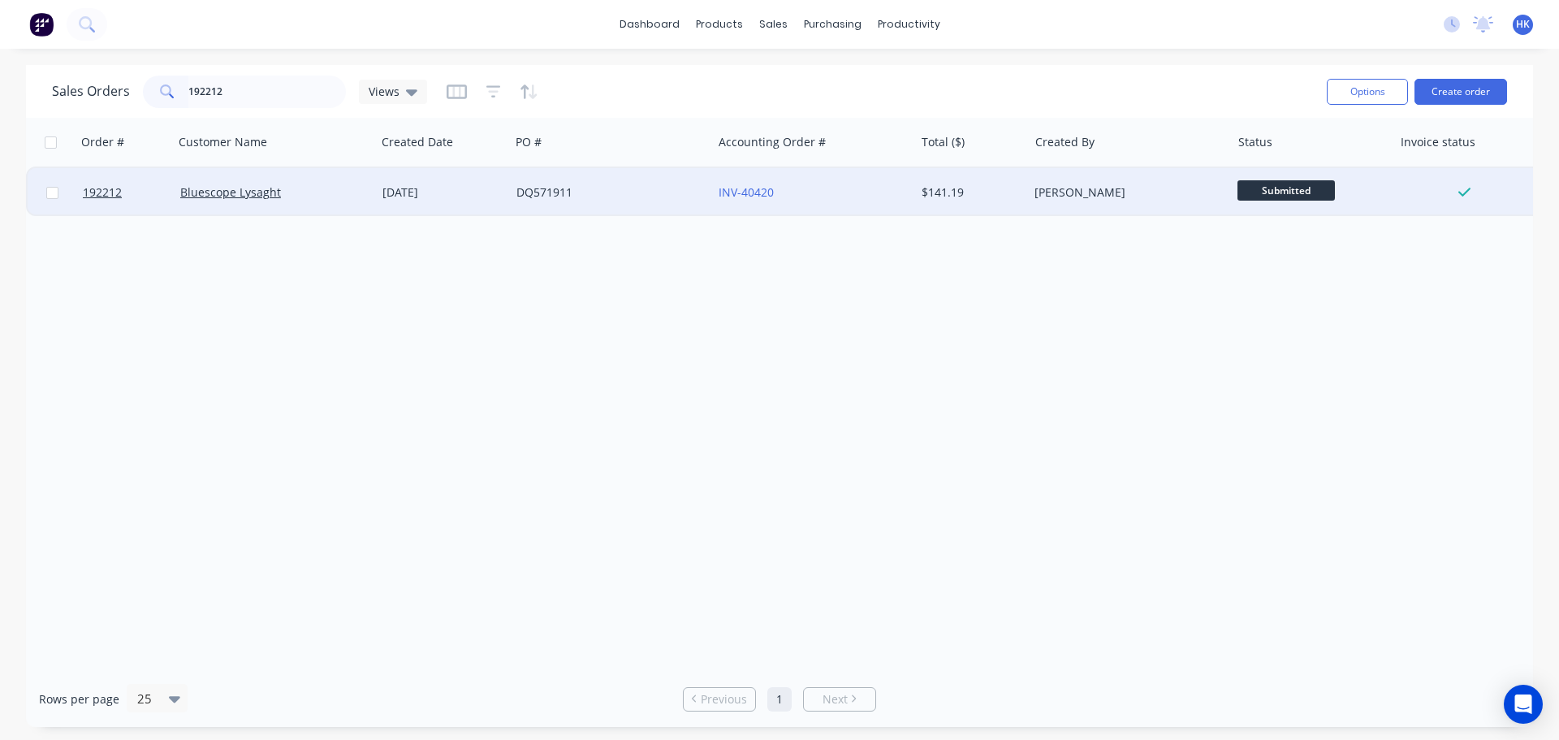
click at [679, 179] on div "DQ571911" at bounding box center [611, 192] width 202 height 49
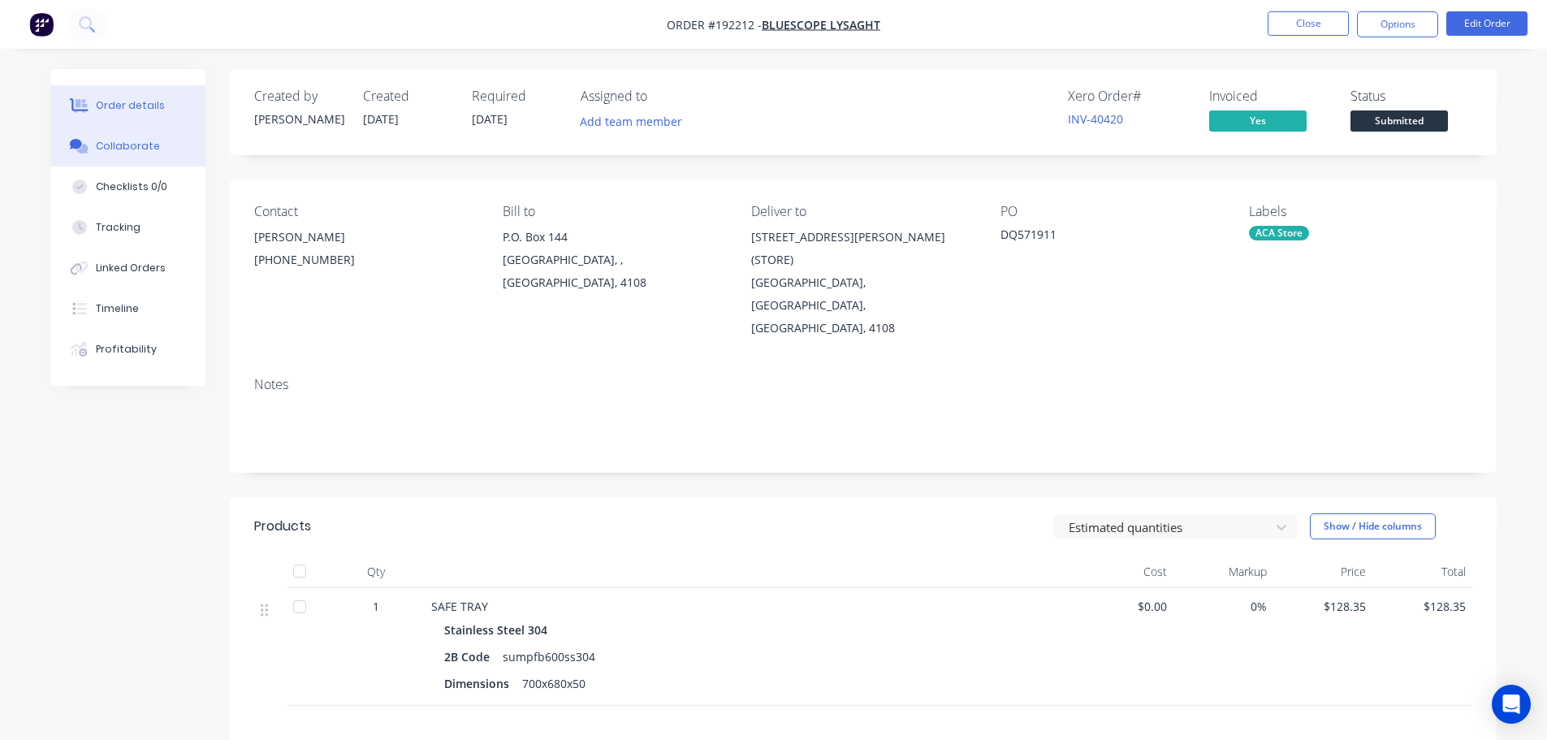
click at [148, 139] on div "Collaborate" at bounding box center [128, 146] width 64 height 15
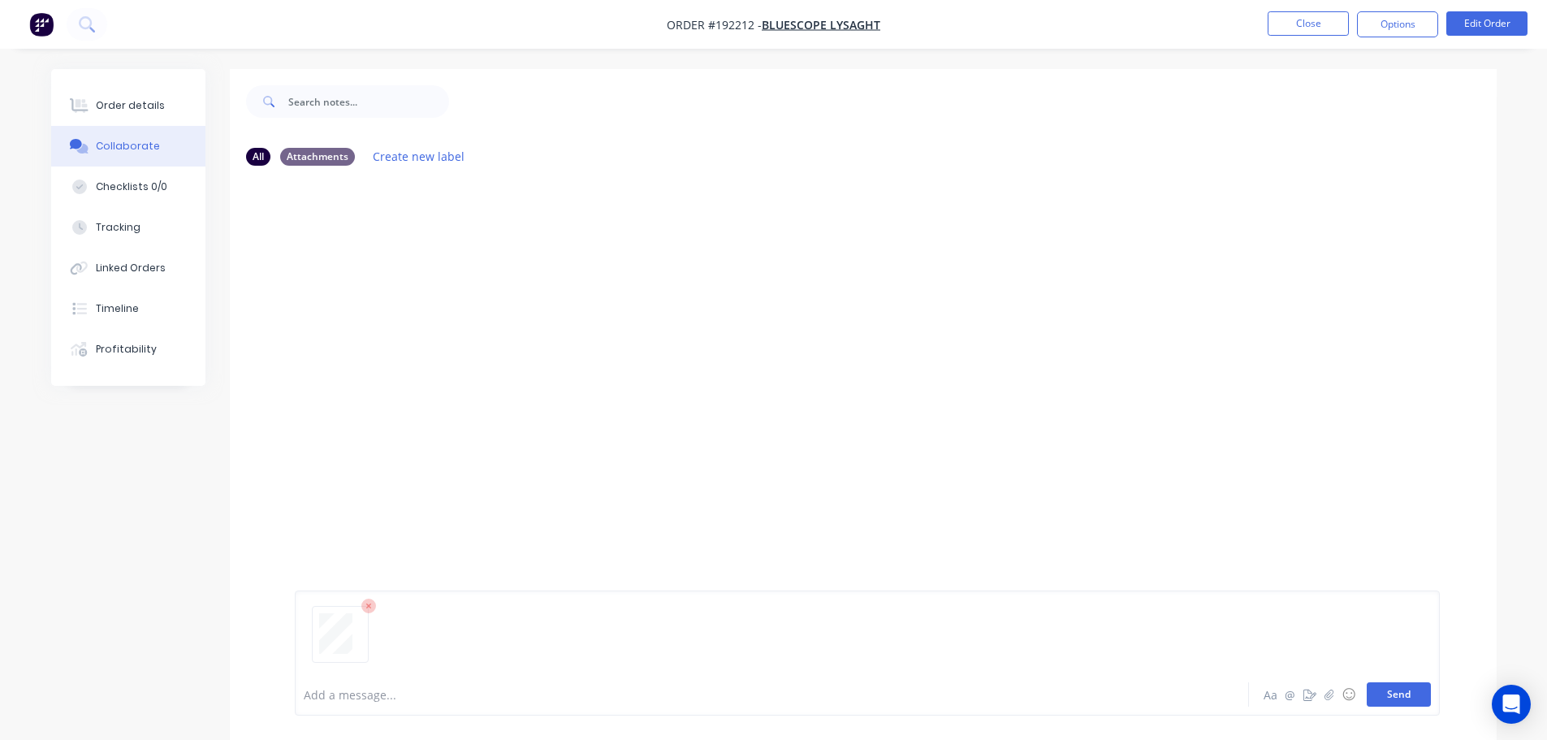
drag, startPoint x: 1399, startPoint y: 689, endPoint x: 1391, endPoint y: 573, distance: 115.6
click at [776, 689] on button "Send" at bounding box center [1399, 694] width 64 height 24
click at [776, 24] on button "Close" at bounding box center [1307, 23] width 81 height 24
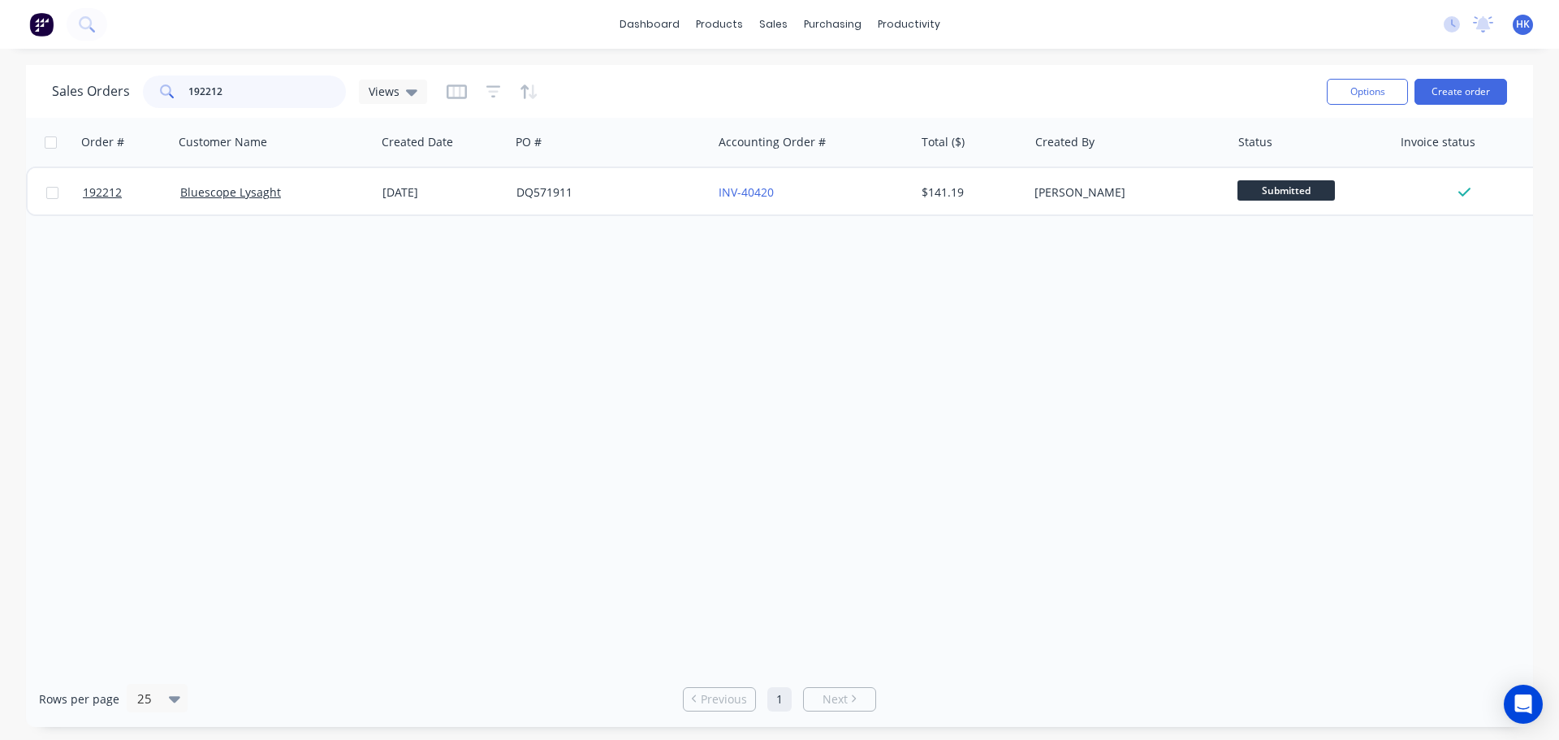
drag, startPoint x: 253, startPoint y: 93, endPoint x: 145, endPoint y: 98, distance: 109.0
click at [145, 98] on div "192212" at bounding box center [244, 92] width 203 height 32
type input "192705"
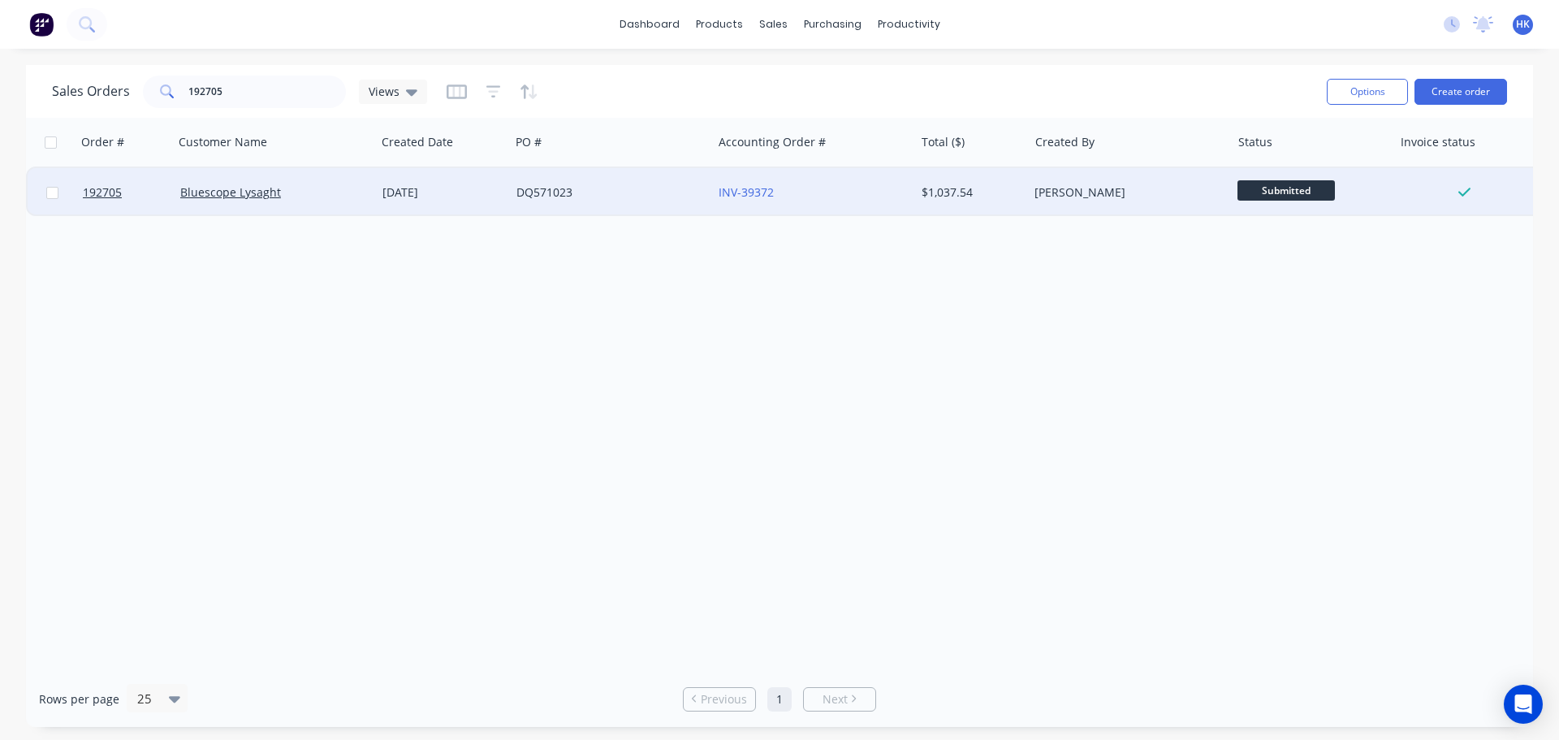
click at [359, 200] on div "Bluescope Lysaght" at bounding box center [270, 192] width 180 height 16
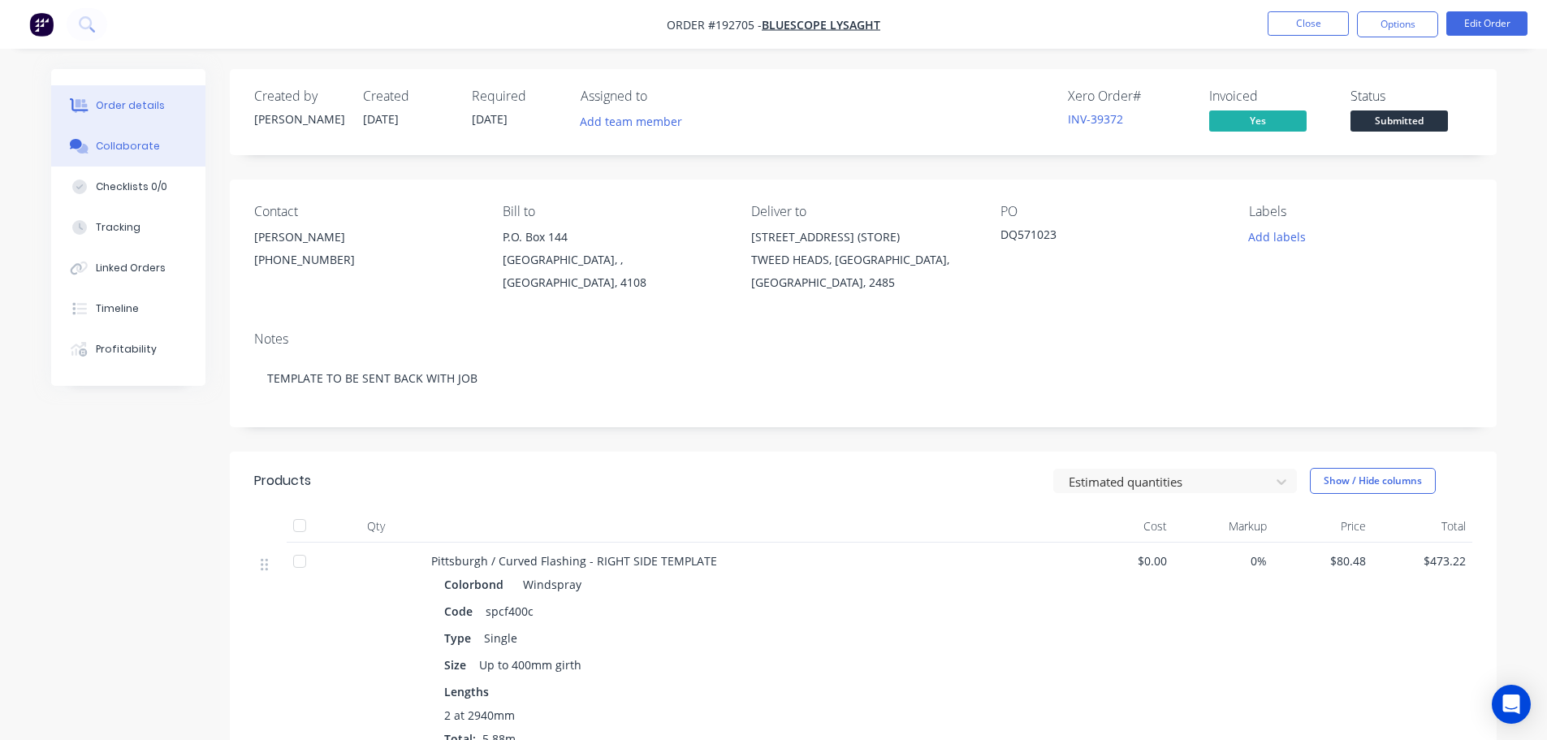
click at [101, 149] on div "Collaborate" at bounding box center [128, 146] width 64 height 15
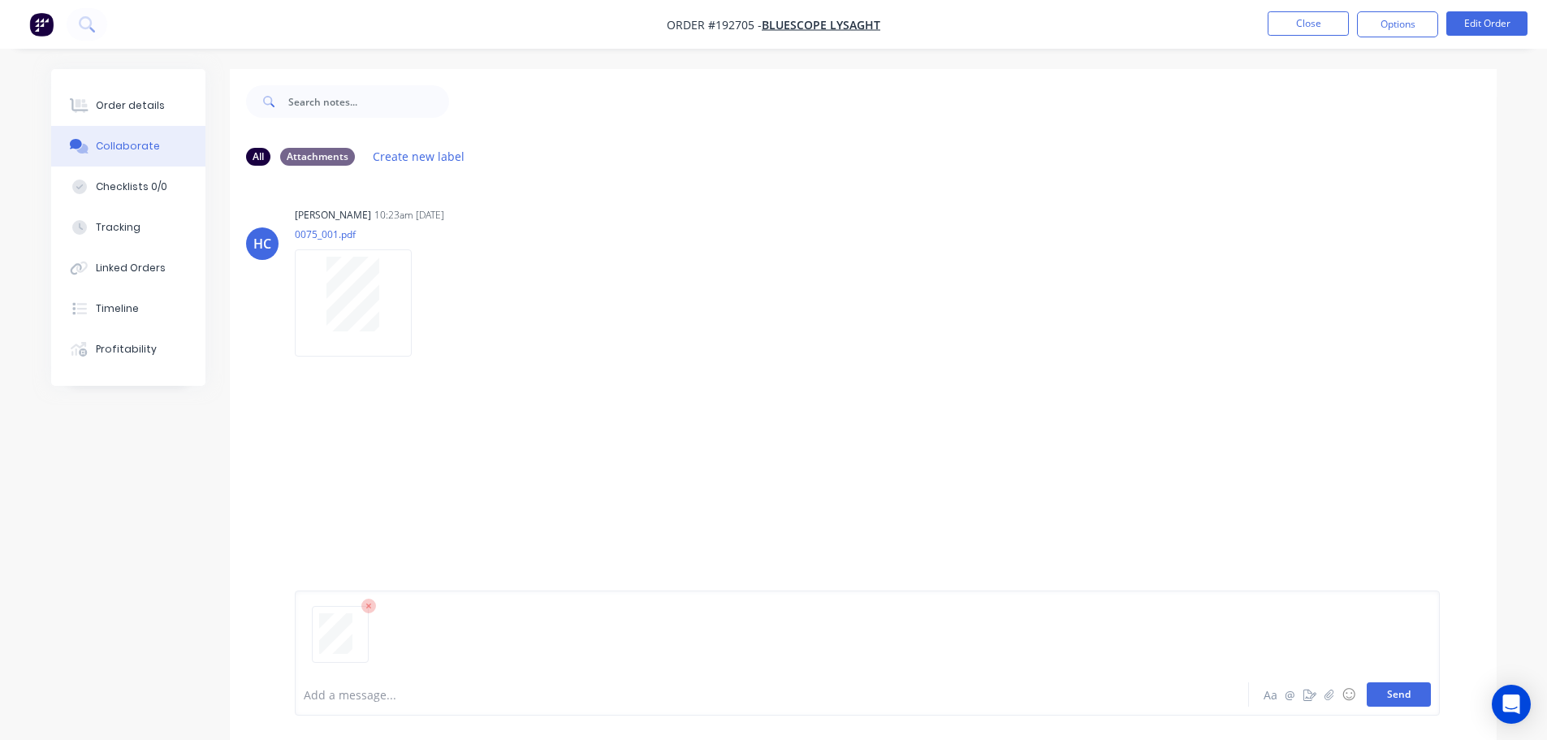
click at [776, 701] on button "Send" at bounding box center [1399, 694] width 64 height 24
click at [776, 22] on button "Close" at bounding box center [1307, 23] width 81 height 24
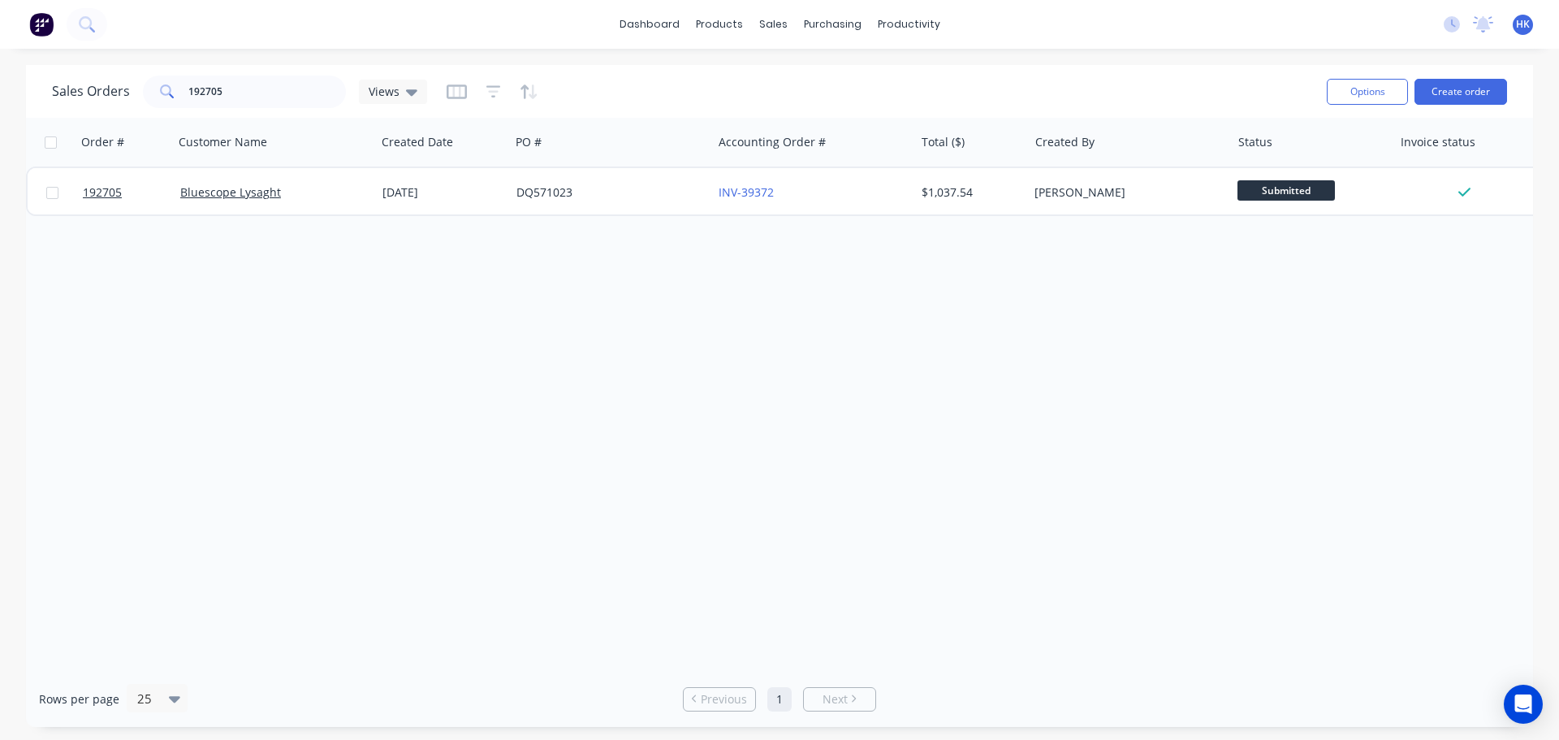
click at [262, 73] on div "Sales Orders 192705 Views" at bounding box center [683, 91] width 1262 height 40
drag, startPoint x: 218, startPoint y: 92, endPoint x: 228, endPoint y: 93, distance: 9.8
click at [218, 92] on input "192705" at bounding box center [267, 92] width 158 height 32
drag, startPoint x: 245, startPoint y: 94, endPoint x: 184, endPoint y: 101, distance: 62.1
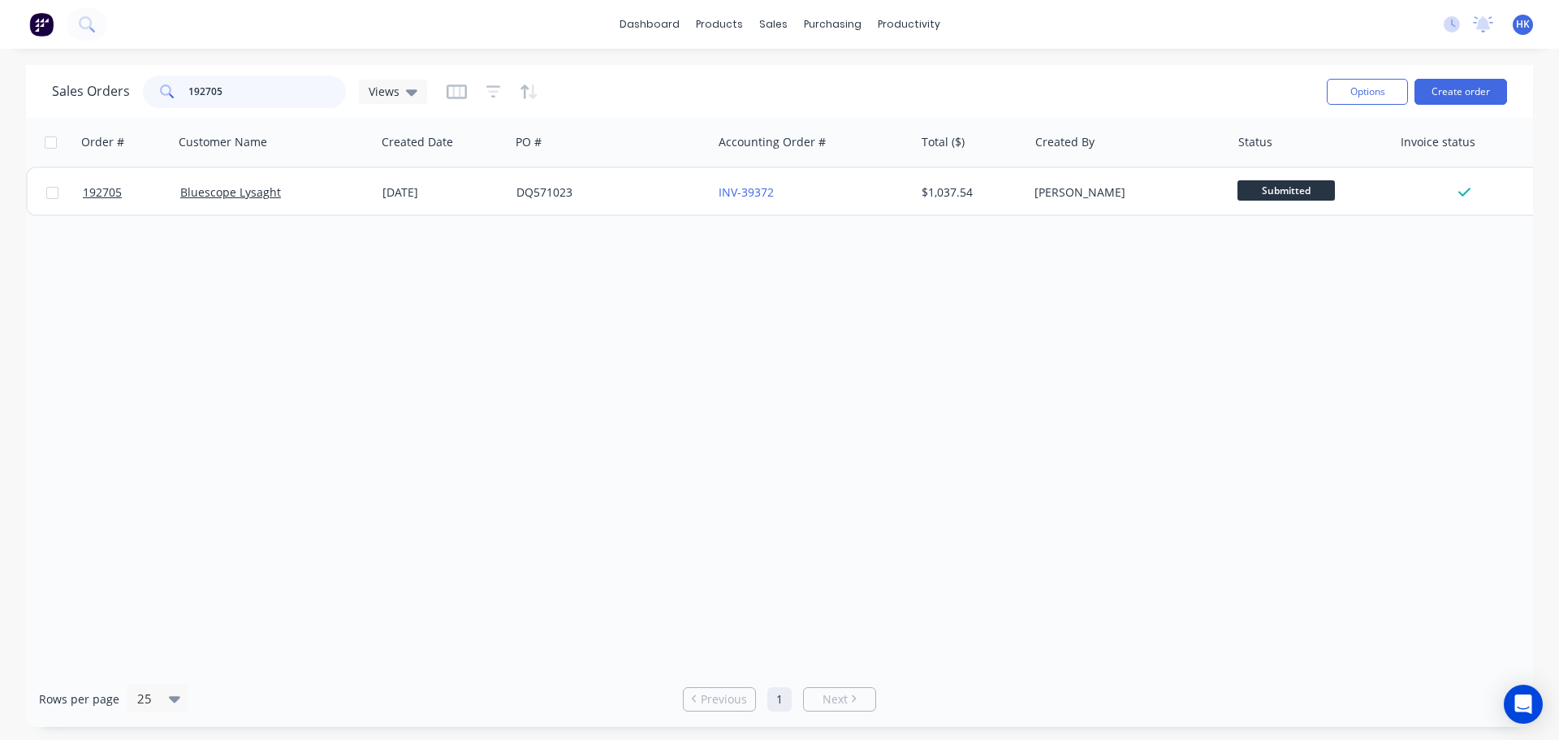
click at [184, 101] on div "192705" at bounding box center [244, 92] width 203 height 32
type input "193672"
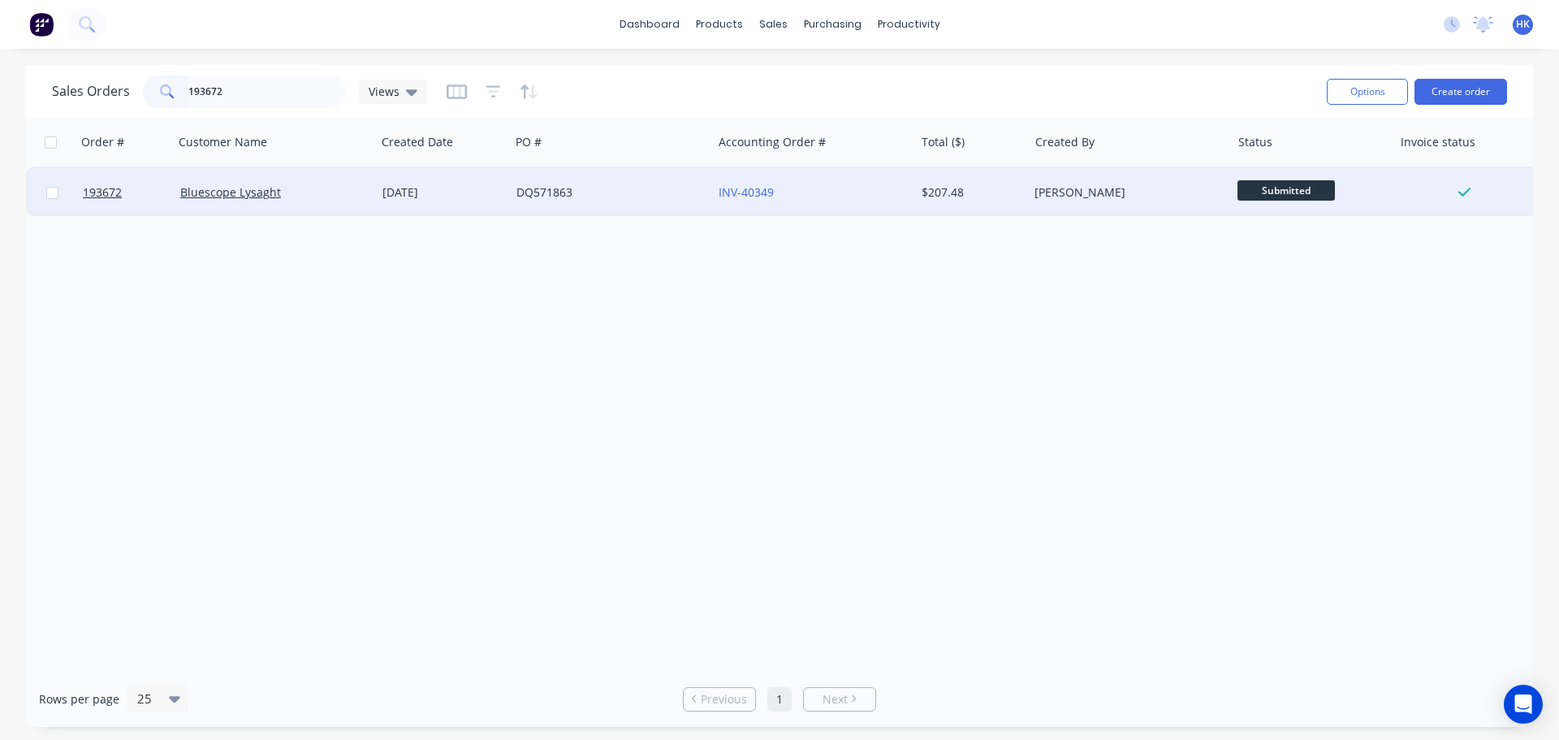
click at [359, 188] on div "Bluescope Lysaght" at bounding box center [270, 192] width 180 height 16
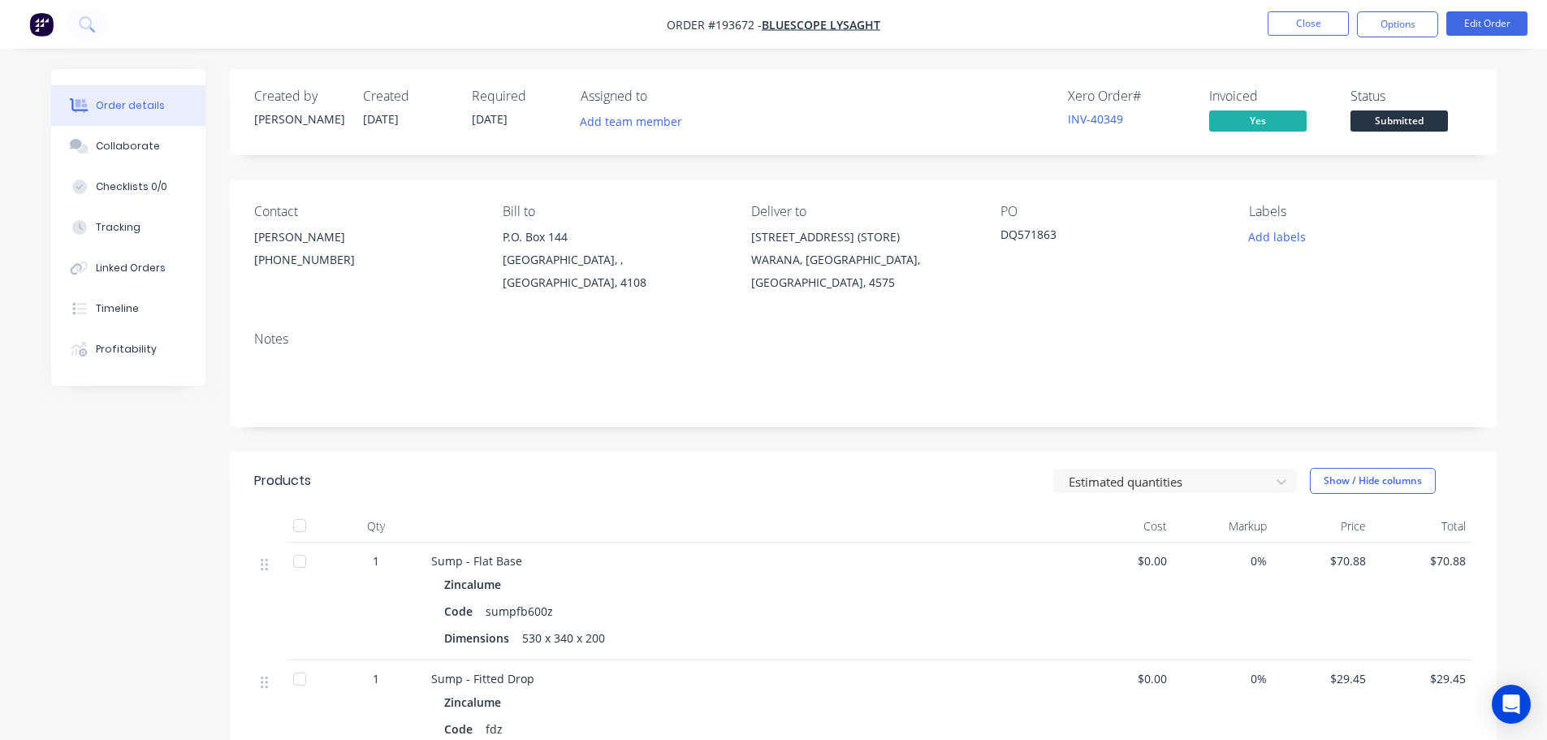
click at [119, 140] on div "Collaborate" at bounding box center [128, 146] width 64 height 15
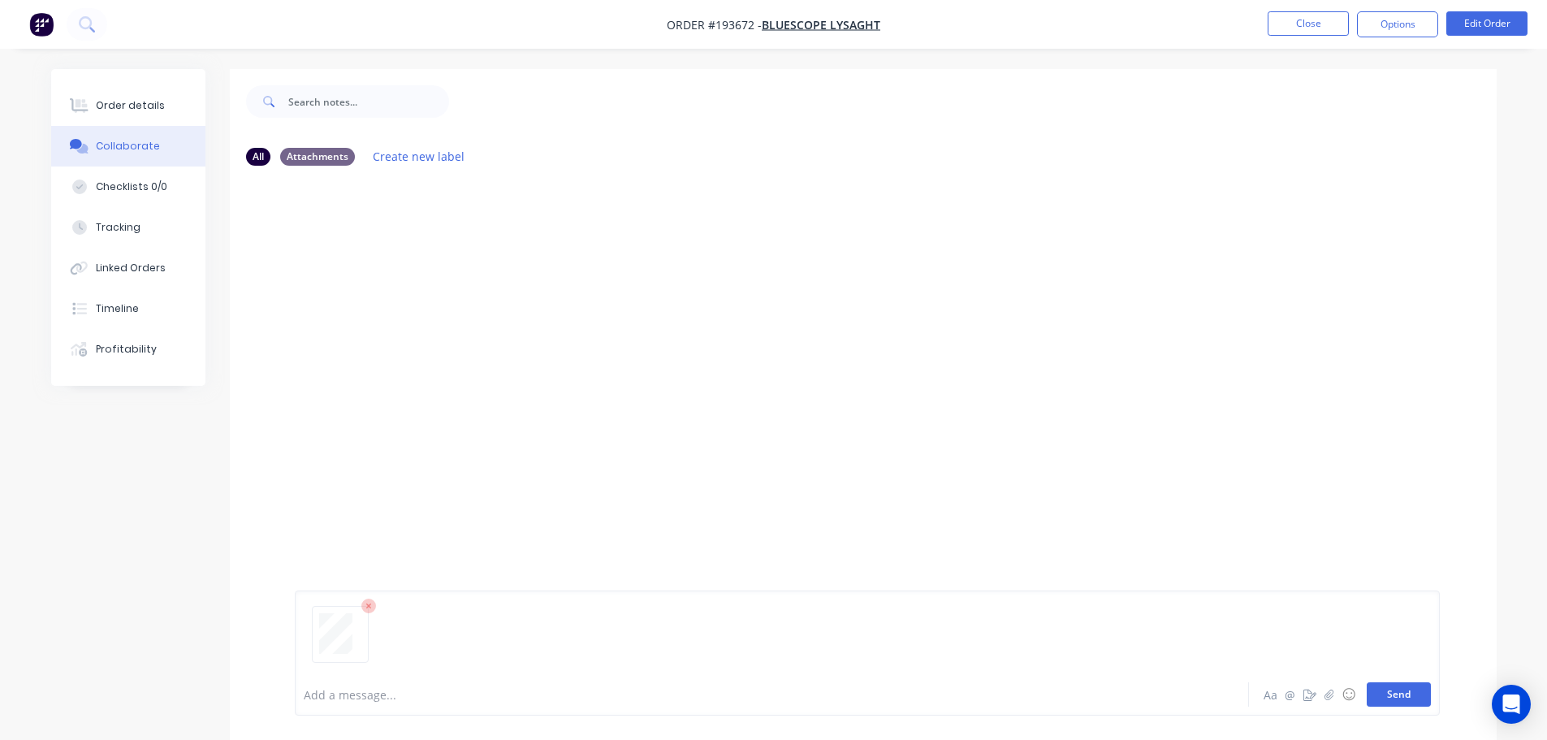
click at [776, 696] on button "Send" at bounding box center [1399, 694] width 64 height 24
click at [776, 27] on button "Close" at bounding box center [1307, 23] width 81 height 24
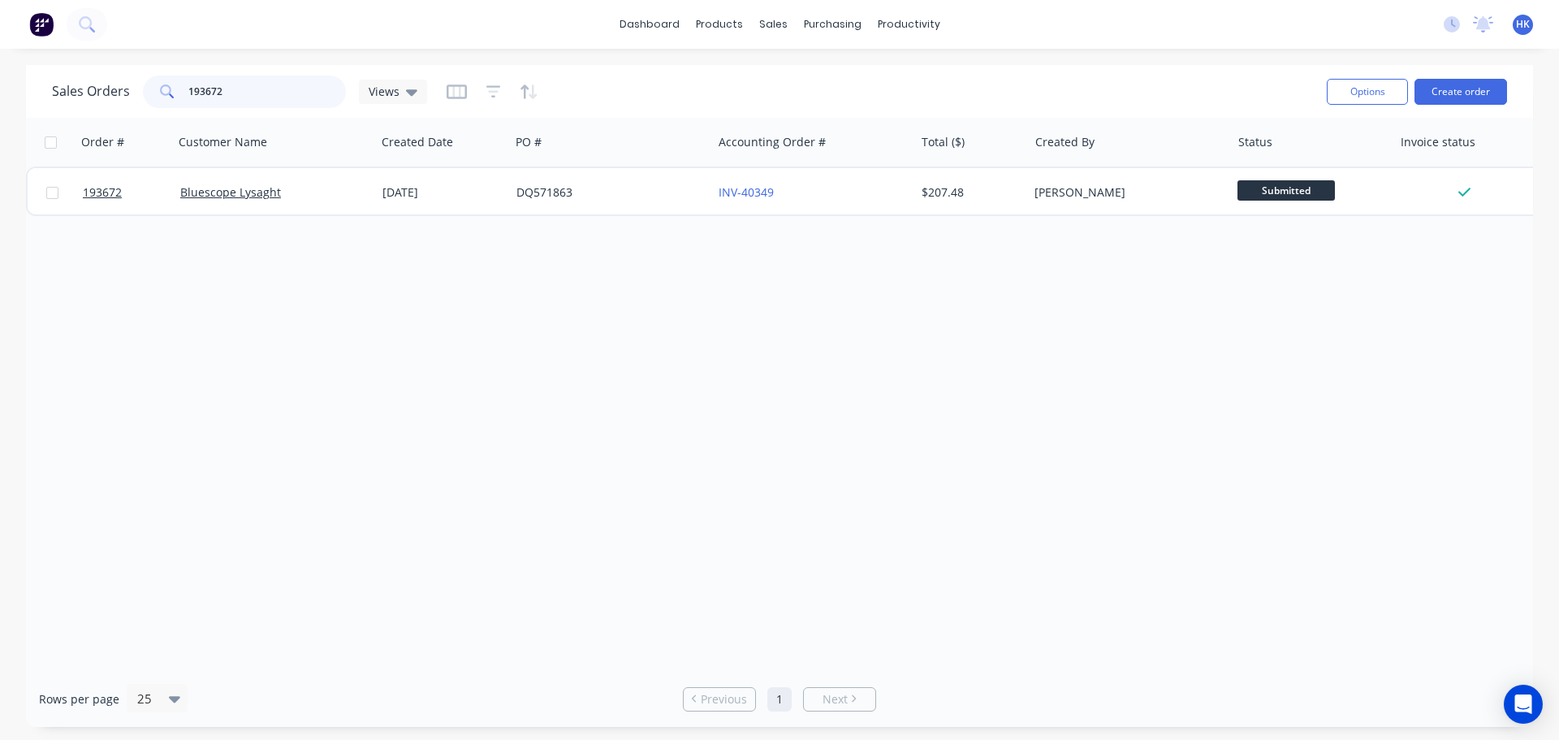
drag, startPoint x: 167, startPoint y: 93, endPoint x: 152, endPoint y: 93, distance: 15.4
click at [152, 93] on div "193672" at bounding box center [244, 92] width 203 height 32
type input "193696"
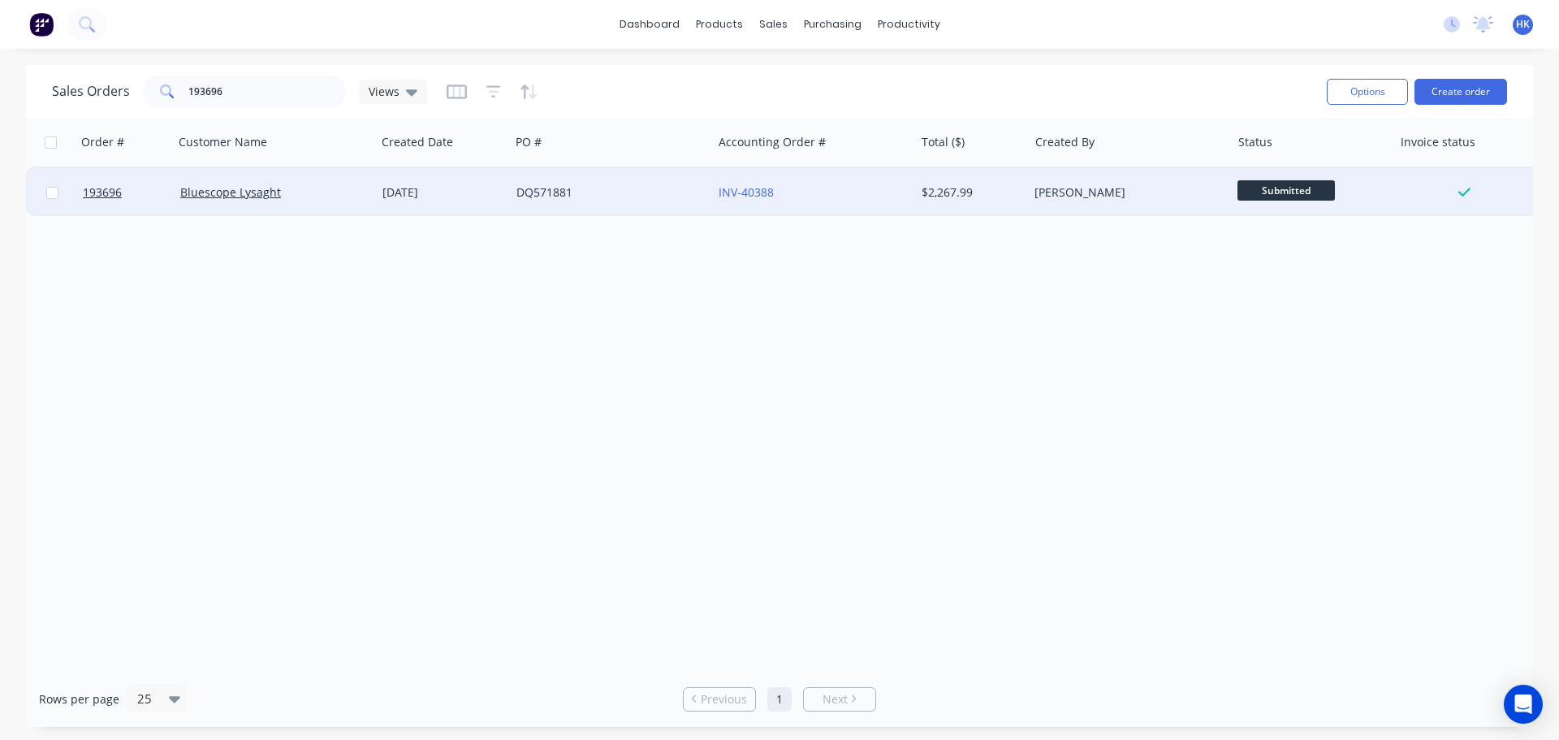
click at [512, 201] on div "DQ571881" at bounding box center [611, 192] width 202 height 49
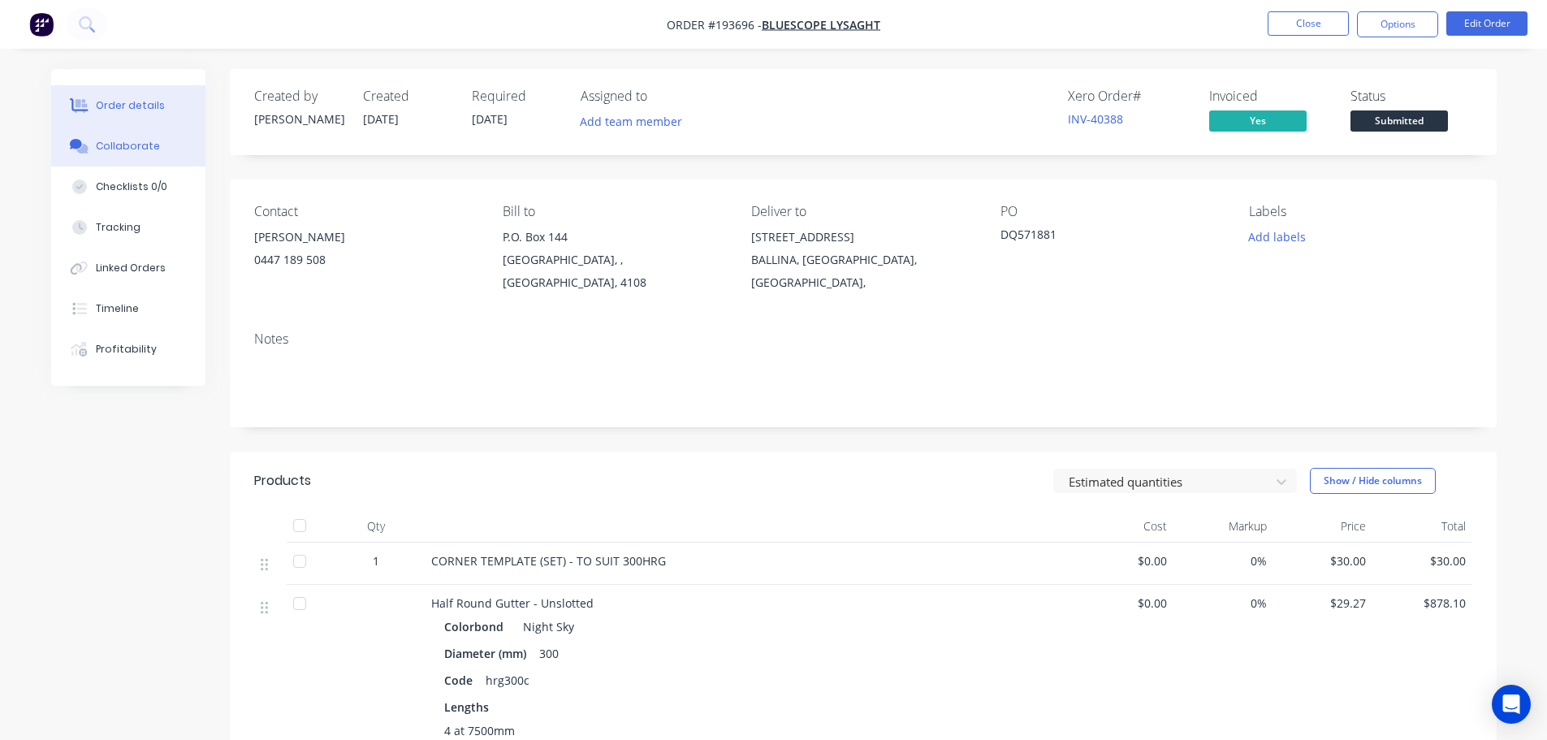
click at [112, 154] on button "Collaborate" at bounding box center [128, 146] width 154 height 41
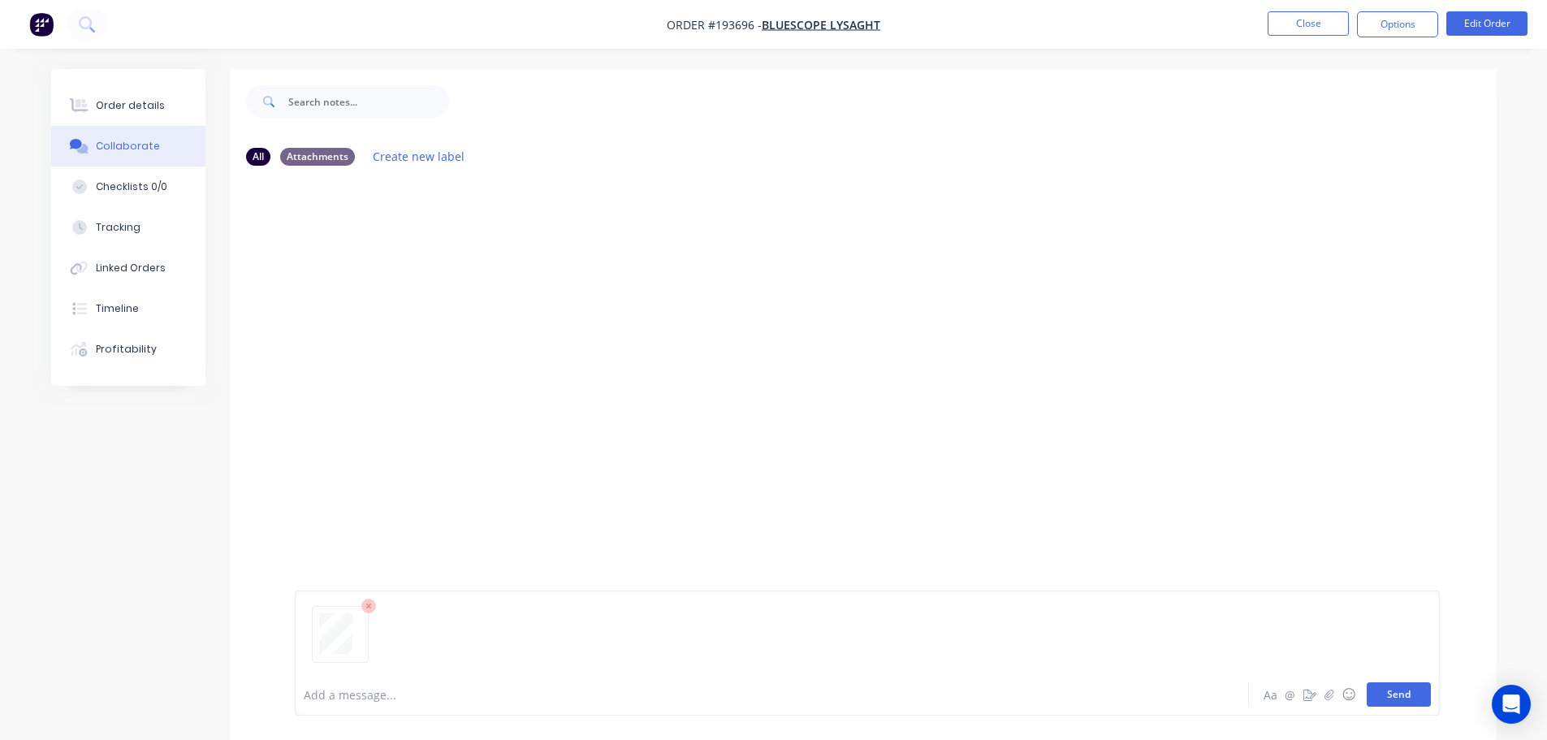
click at [776, 692] on button "Send" at bounding box center [1399, 694] width 64 height 24
click at [776, 29] on button "Close" at bounding box center [1307, 23] width 81 height 24
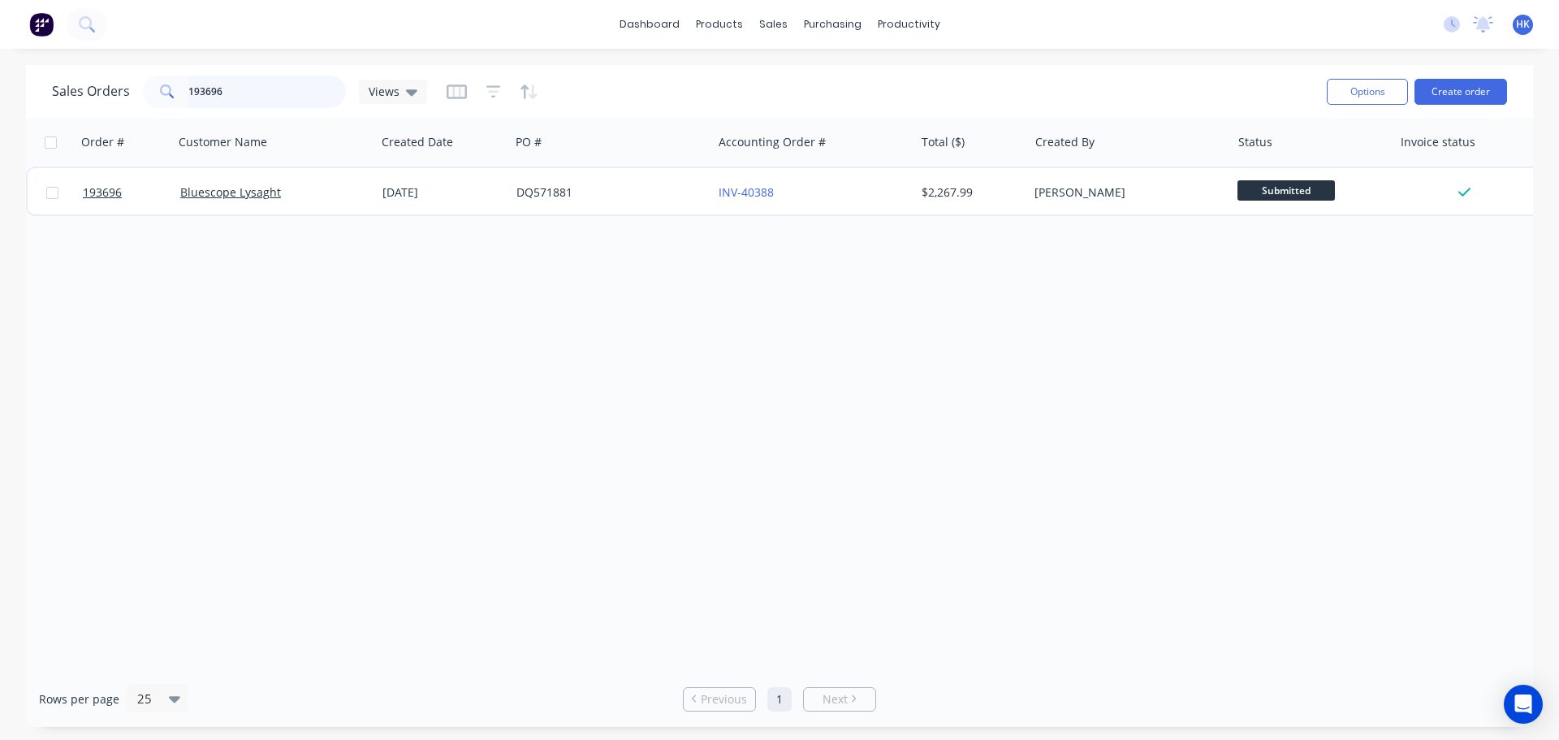
click at [262, 91] on input "193696" at bounding box center [267, 92] width 158 height 32
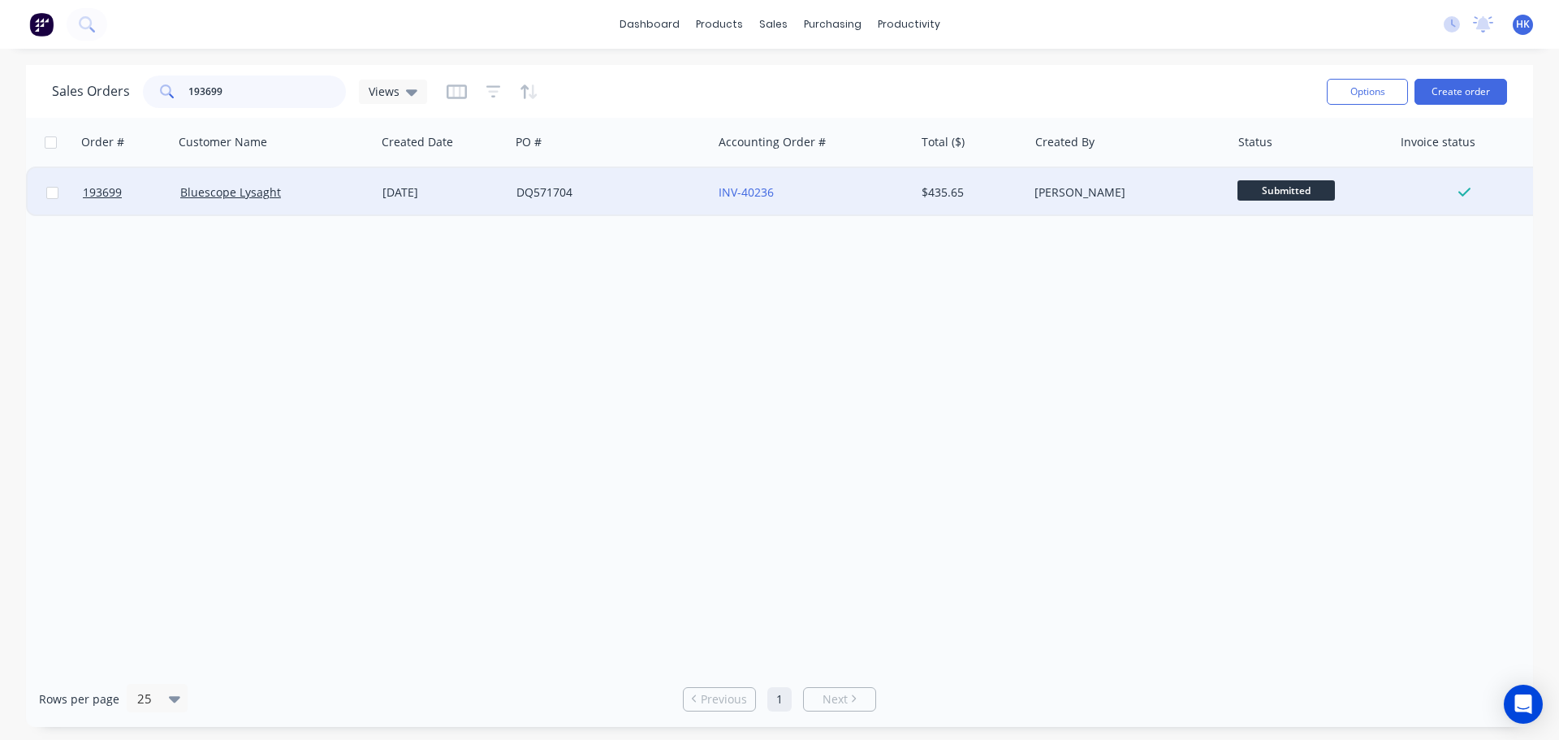
type input "193699"
click at [557, 190] on div "DQ571704" at bounding box center [606, 192] width 180 height 16
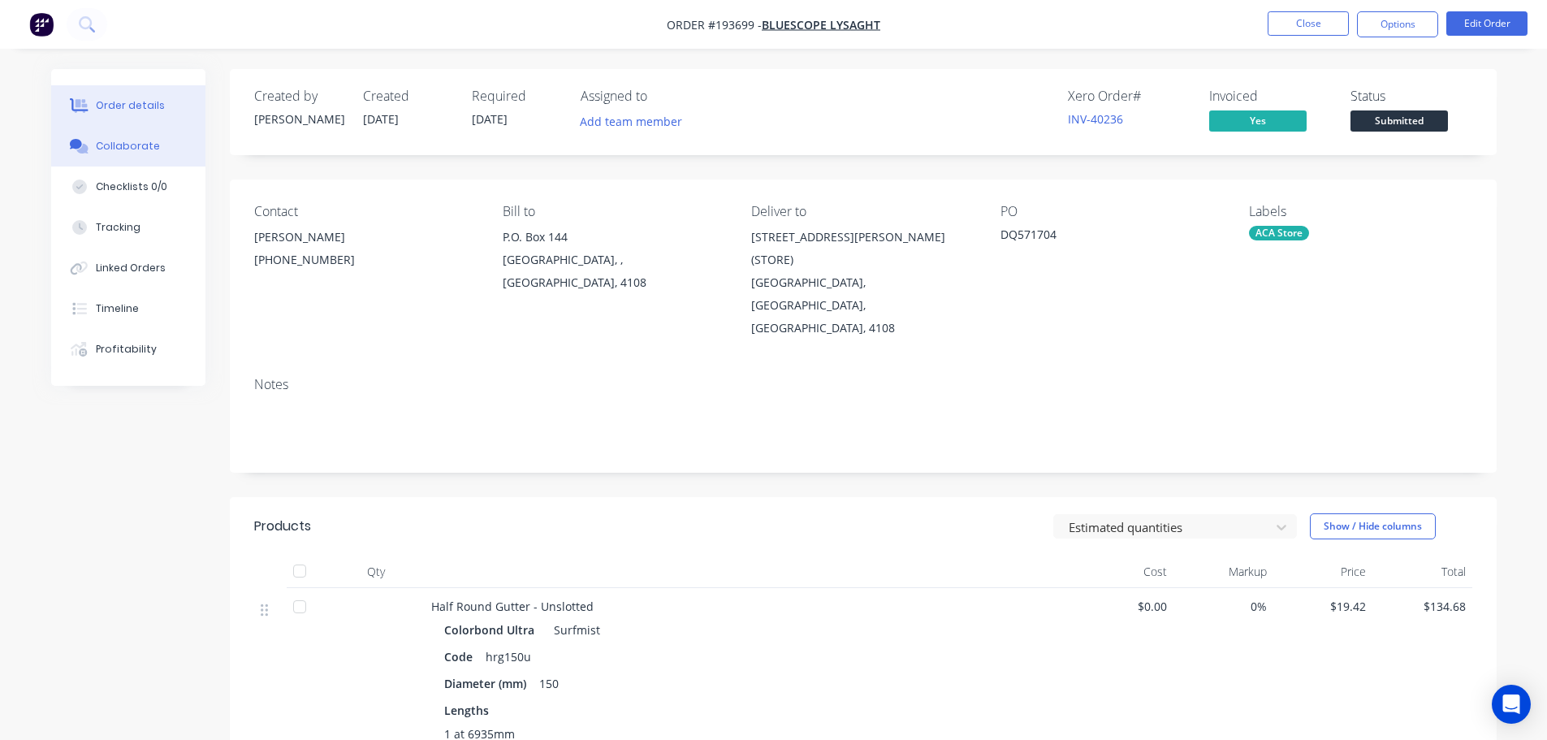
click at [116, 148] on div "Collaborate" at bounding box center [128, 146] width 64 height 15
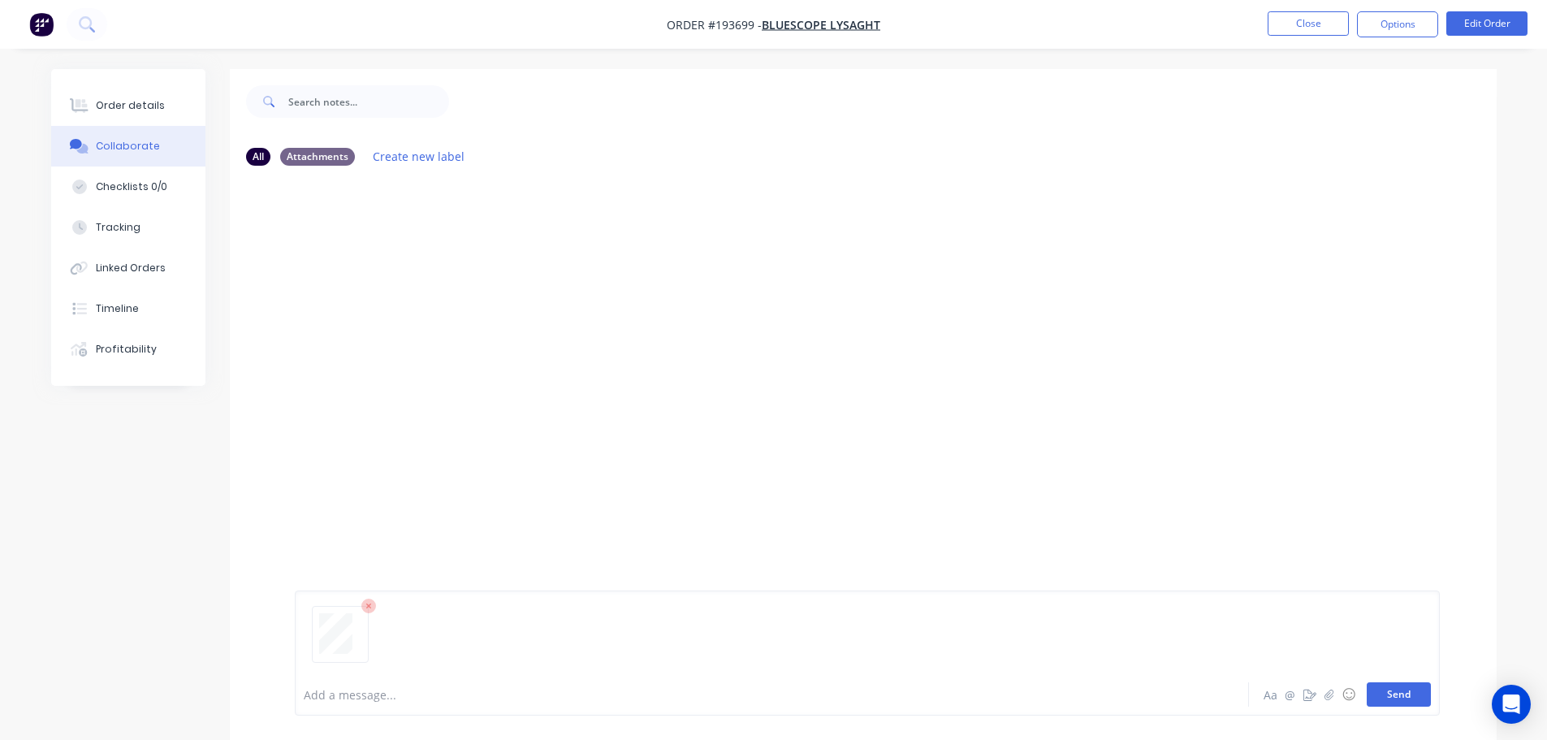
click at [776, 690] on button "Send" at bounding box center [1399, 694] width 64 height 24
click at [776, 15] on button "Close" at bounding box center [1307, 23] width 81 height 24
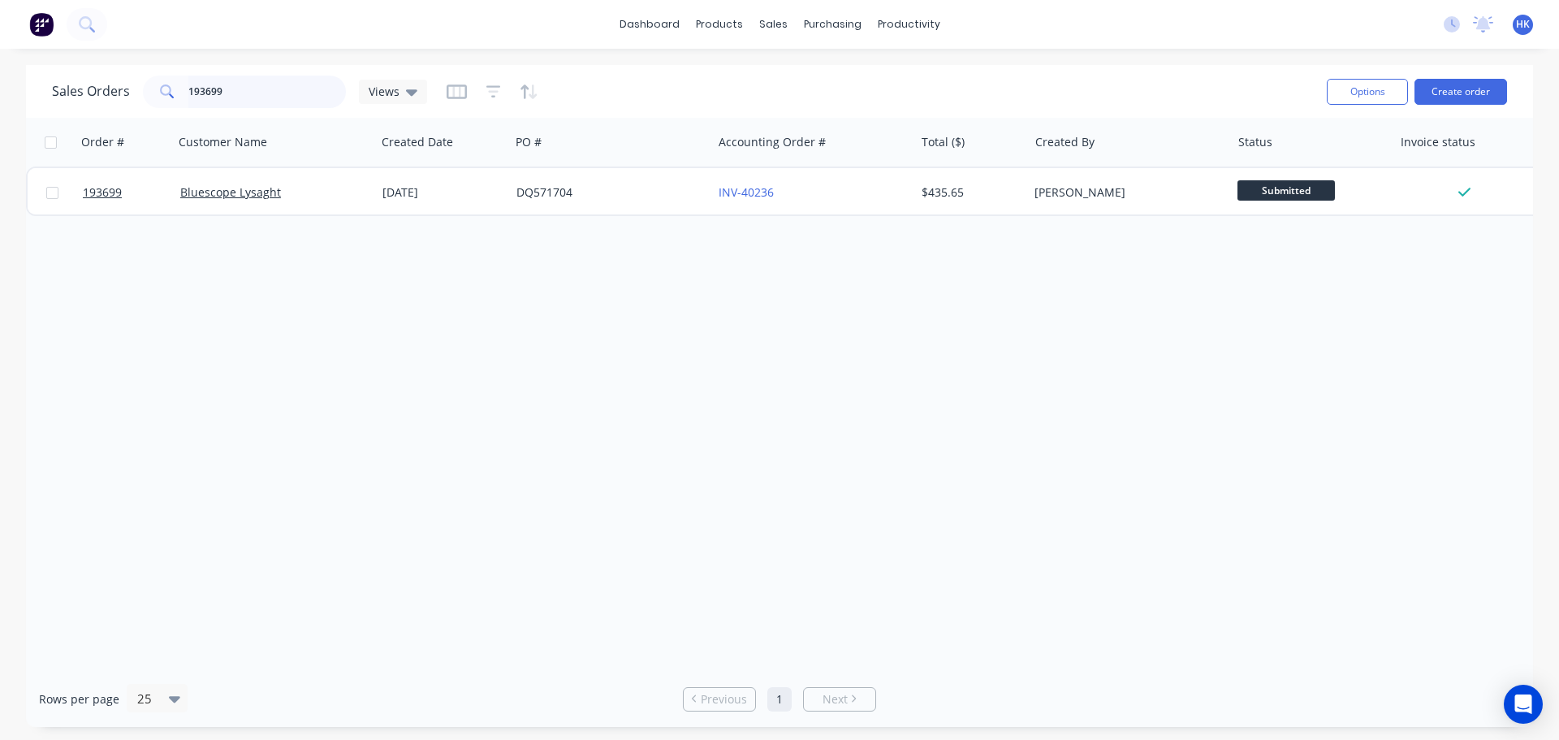
click at [244, 89] on input "193699" at bounding box center [267, 92] width 158 height 32
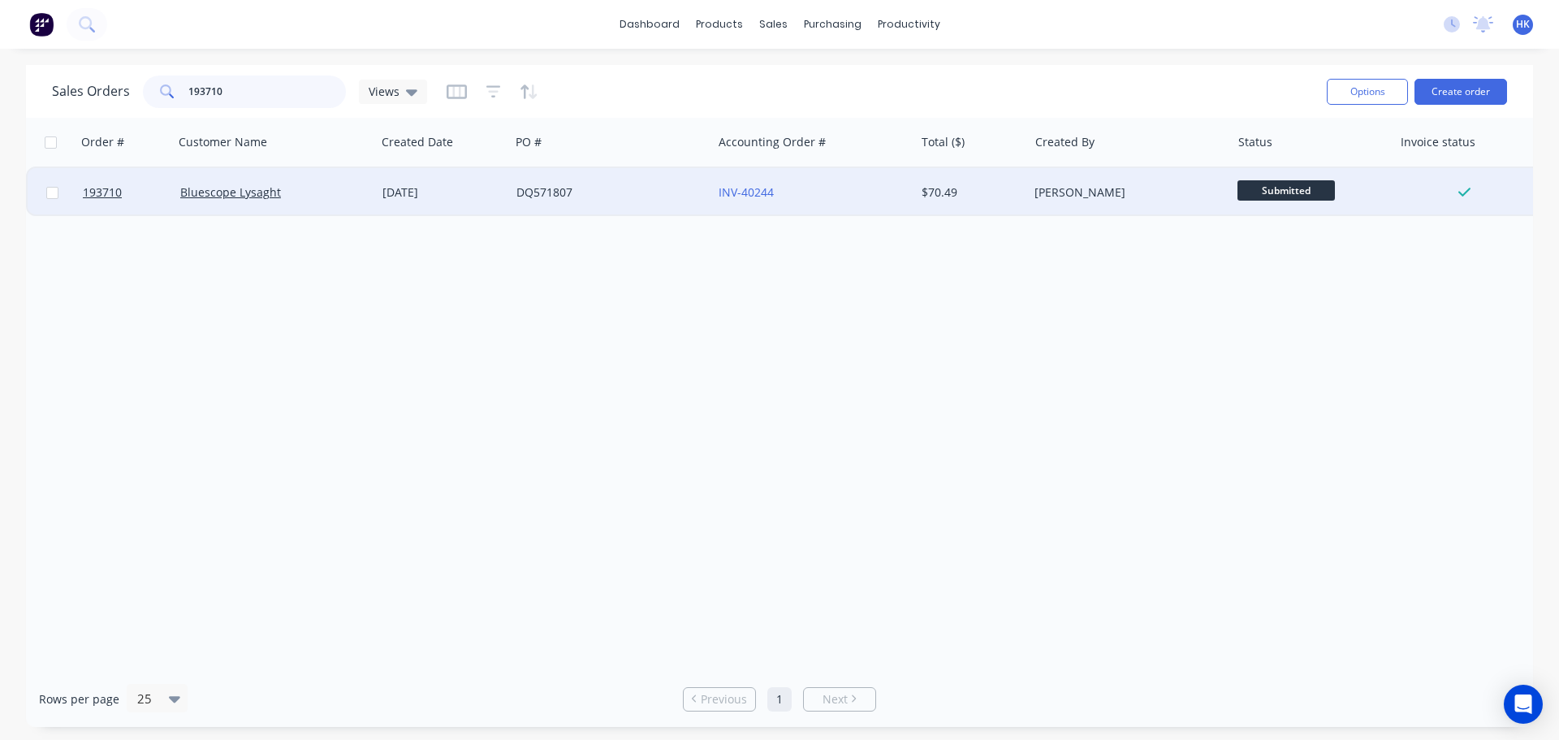
type input "193710"
click at [580, 192] on div "DQ571807" at bounding box center [606, 192] width 180 height 16
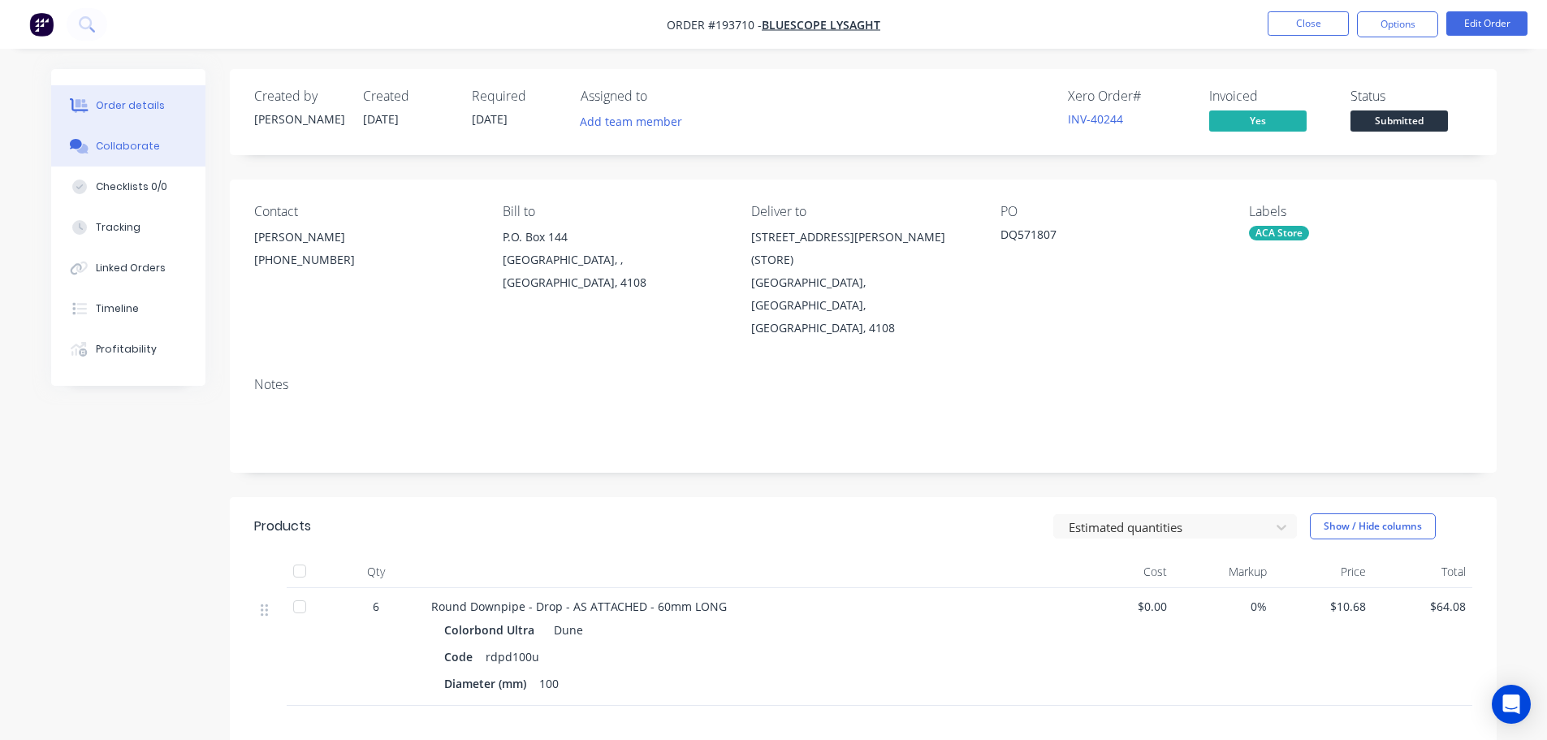
click at [119, 151] on div "Collaborate" at bounding box center [128, 146] width 64 height 15
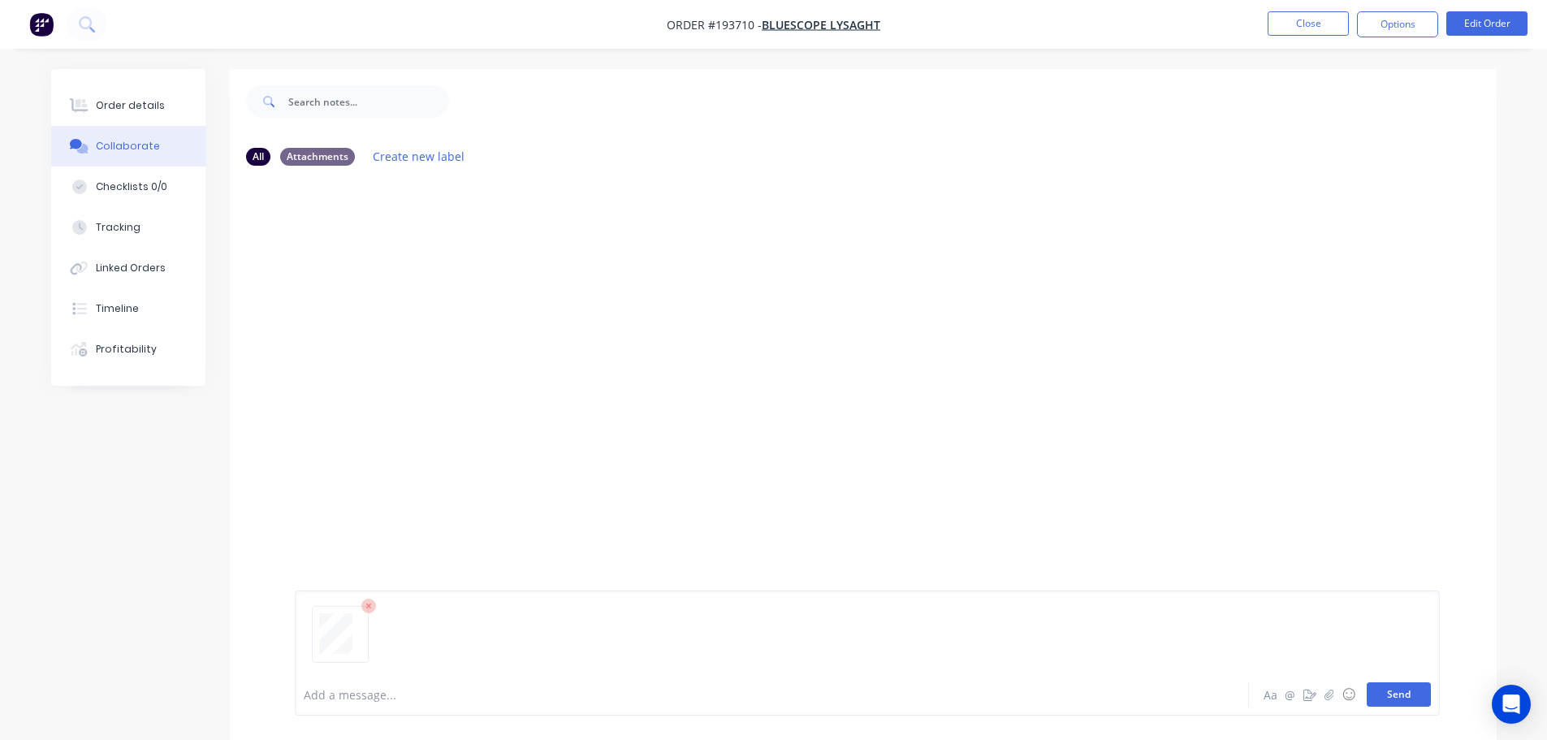
click at [776, 695] on button "Send" at bounding box center [1399, 694] width 64 height 24
click at [776, 29] on button "Close" at bounding box center [1307, 23] width 81 height 24
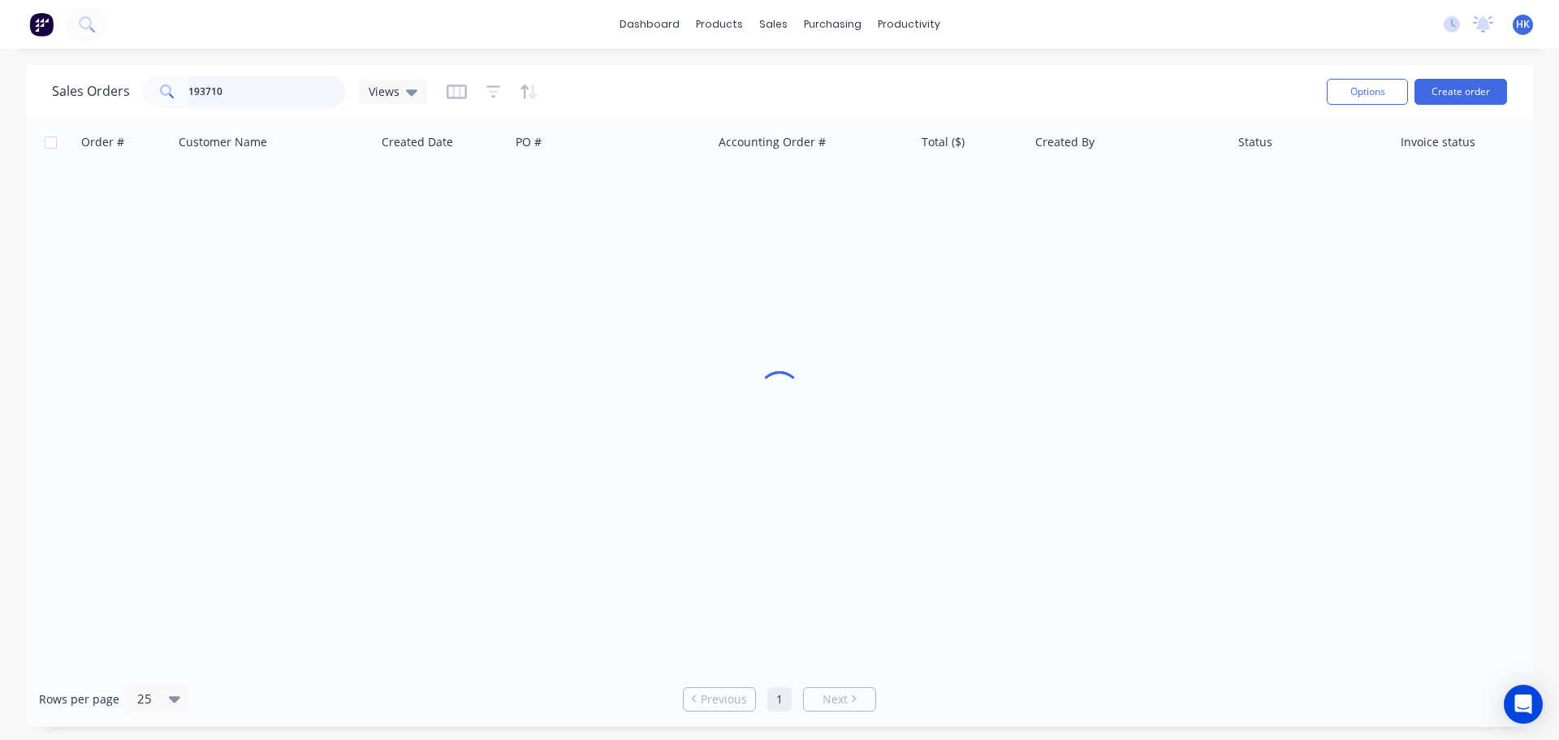
click at [261, 95] on input "193710" at bounding box center [267, 92] width 158 height 32
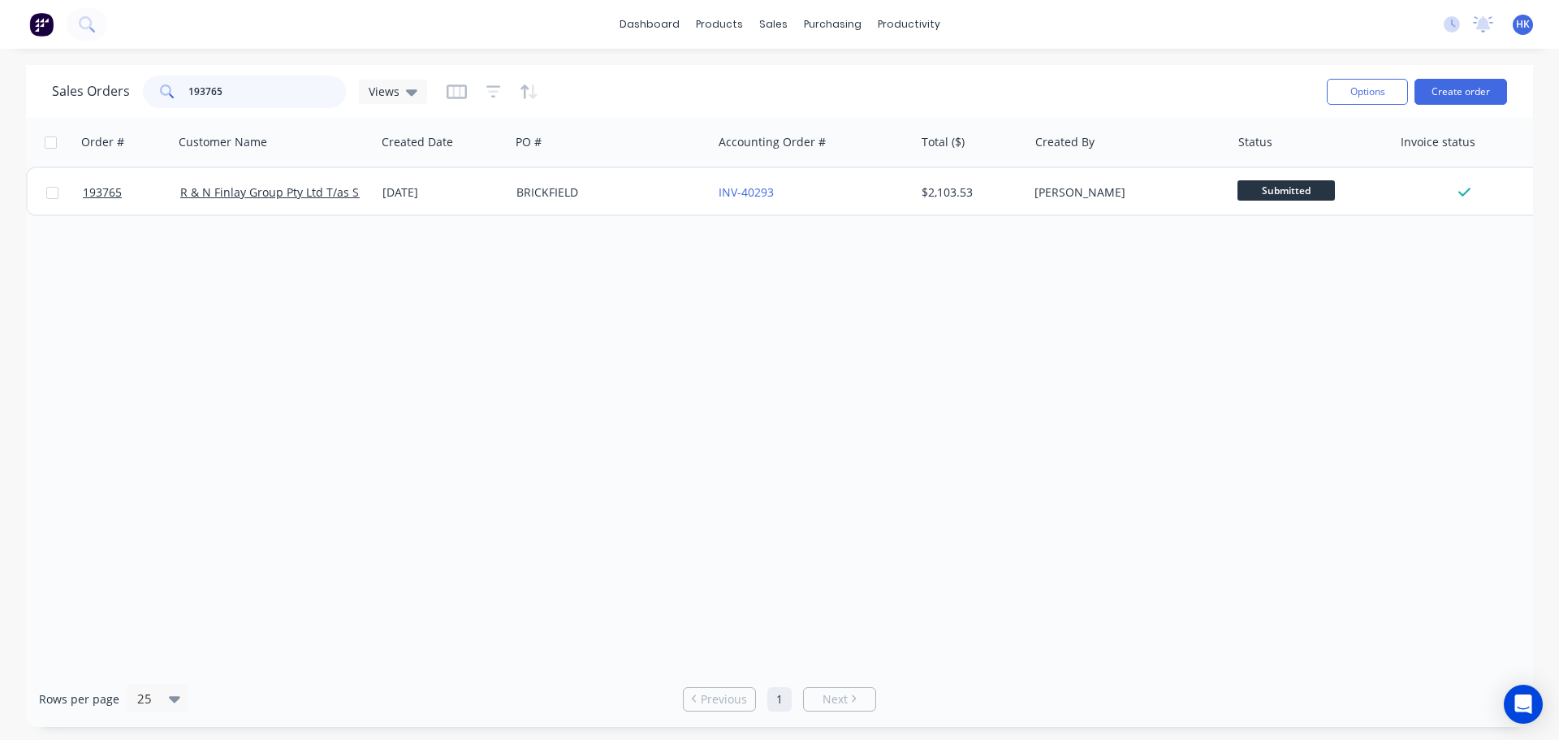
drag, startPoint x: 205, startPoint y: 91, endPoint x: 251, endPoint y: 93, distance: 46.3
click at [204, 91] on input "193765" at bounding box center [267, 92] width 158 height 32
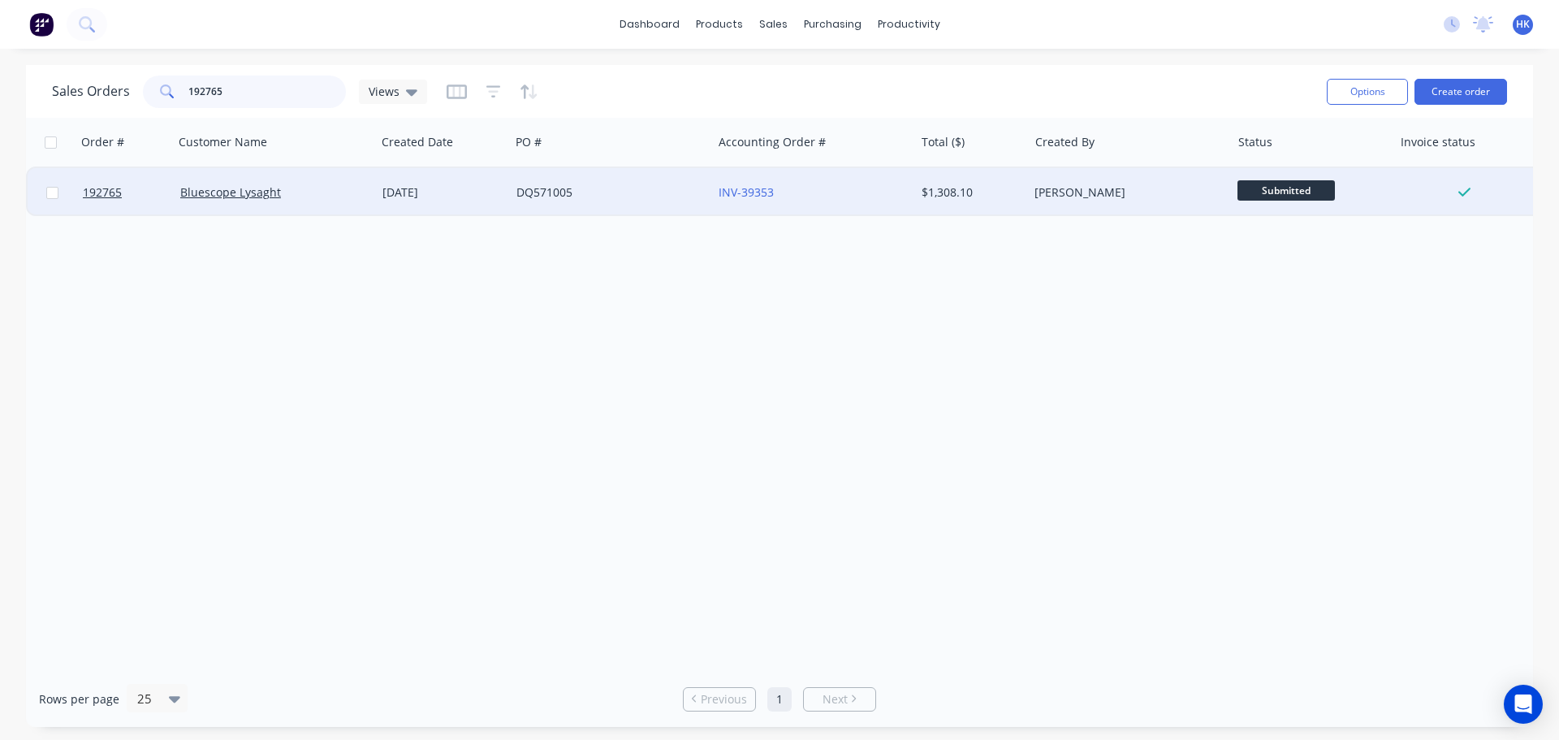
type input "192765"
click at [596, 204] on div "DQ571005" at bounding box center [611, 192] width 202 height 49
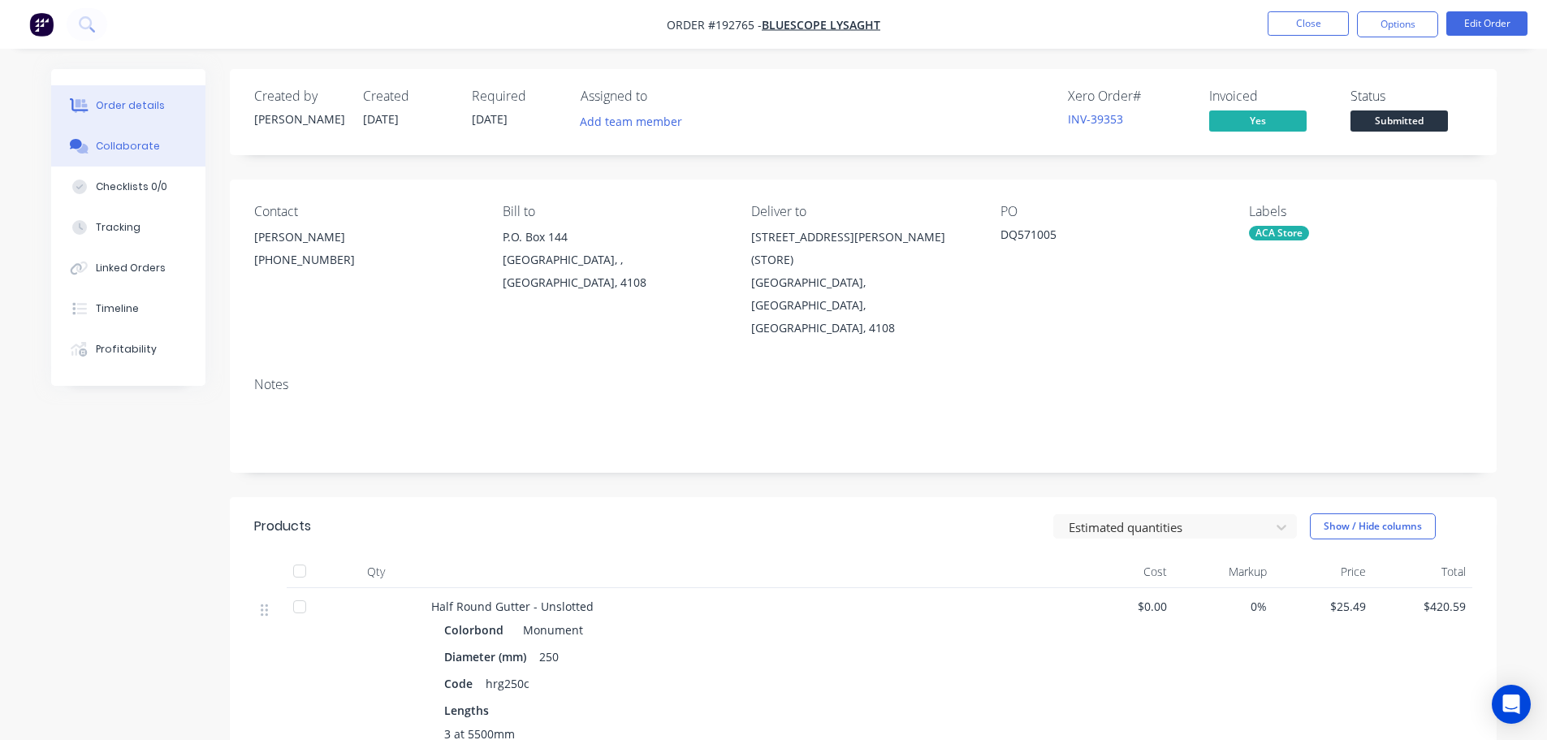
click at [119, 152] on div "Collaborate" at bounding box center [128, 146] width 64 height 15
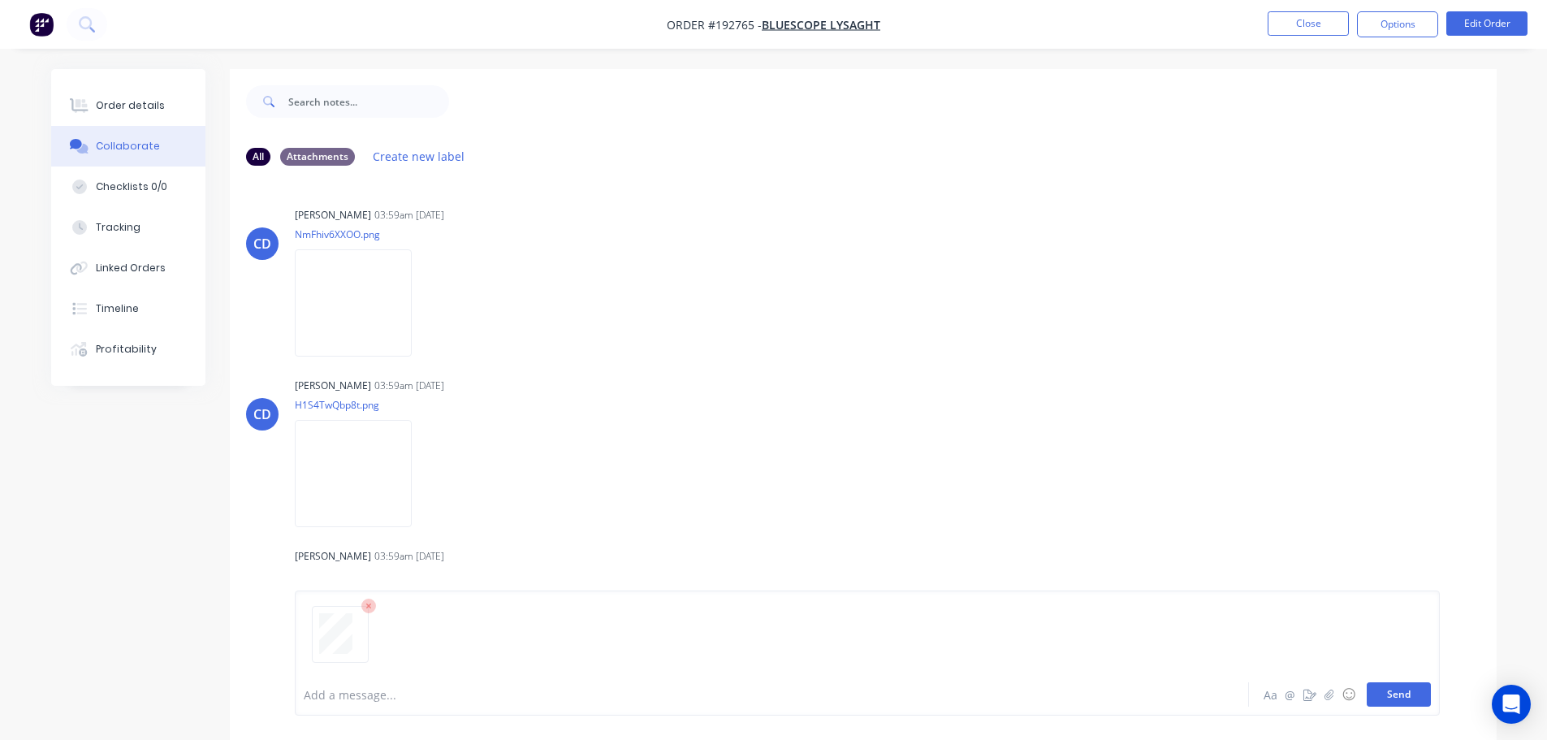
click at [776, 692] on button "Send" at bounding box center [1399, 694] width 64 height 24
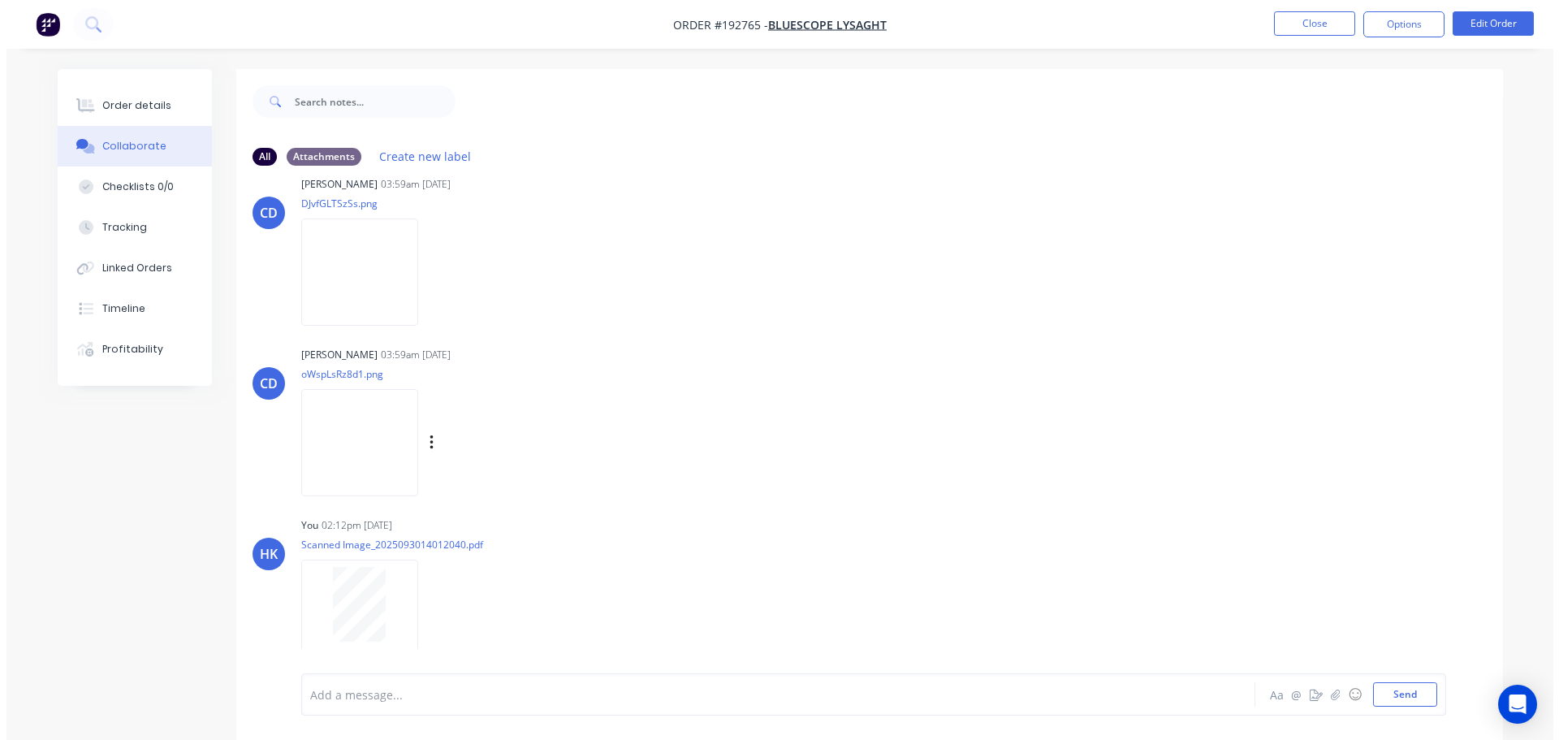
scroll to position [714, 0]
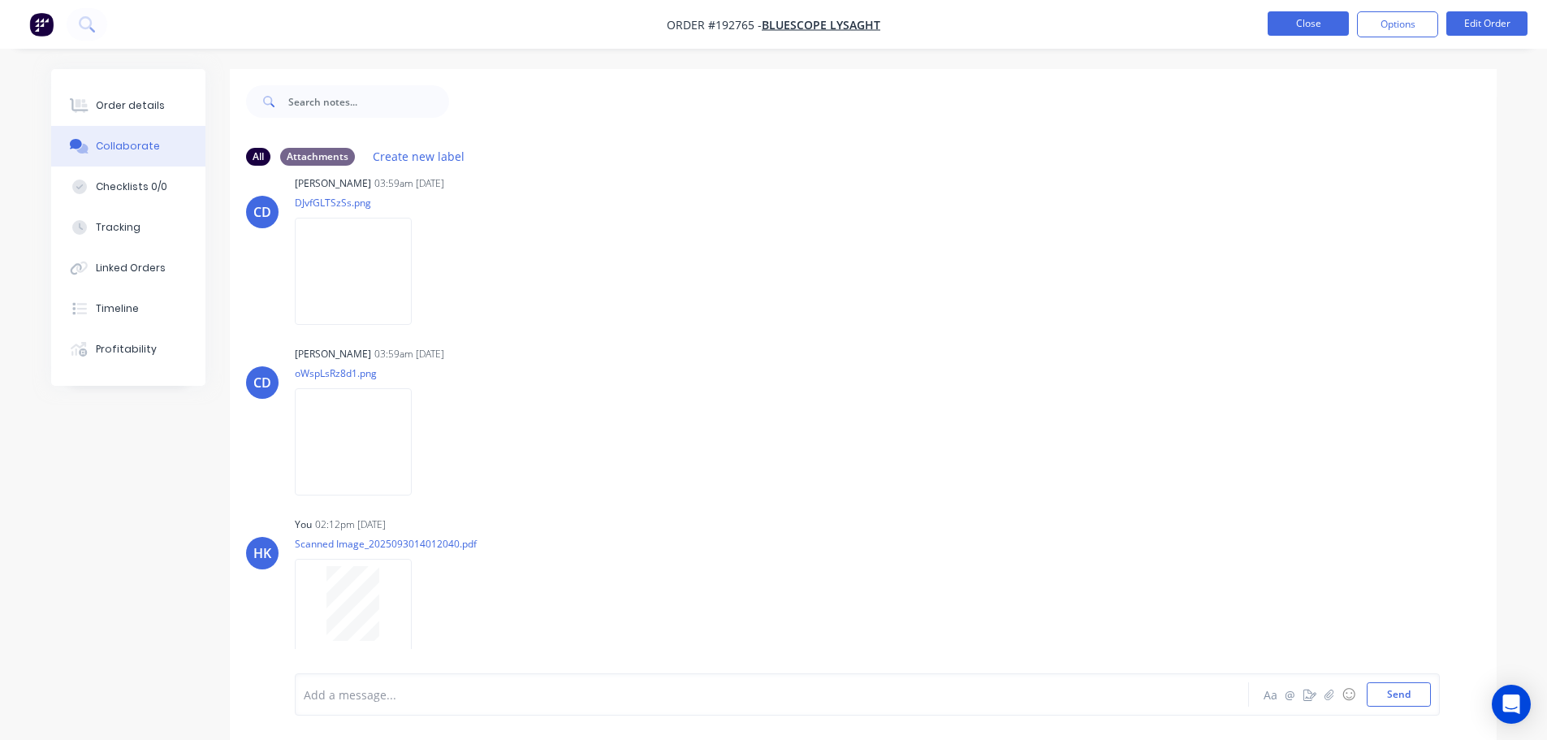
click at [776, 30] on button "Close" at bounding box center [1307, 23] width 81 height 24
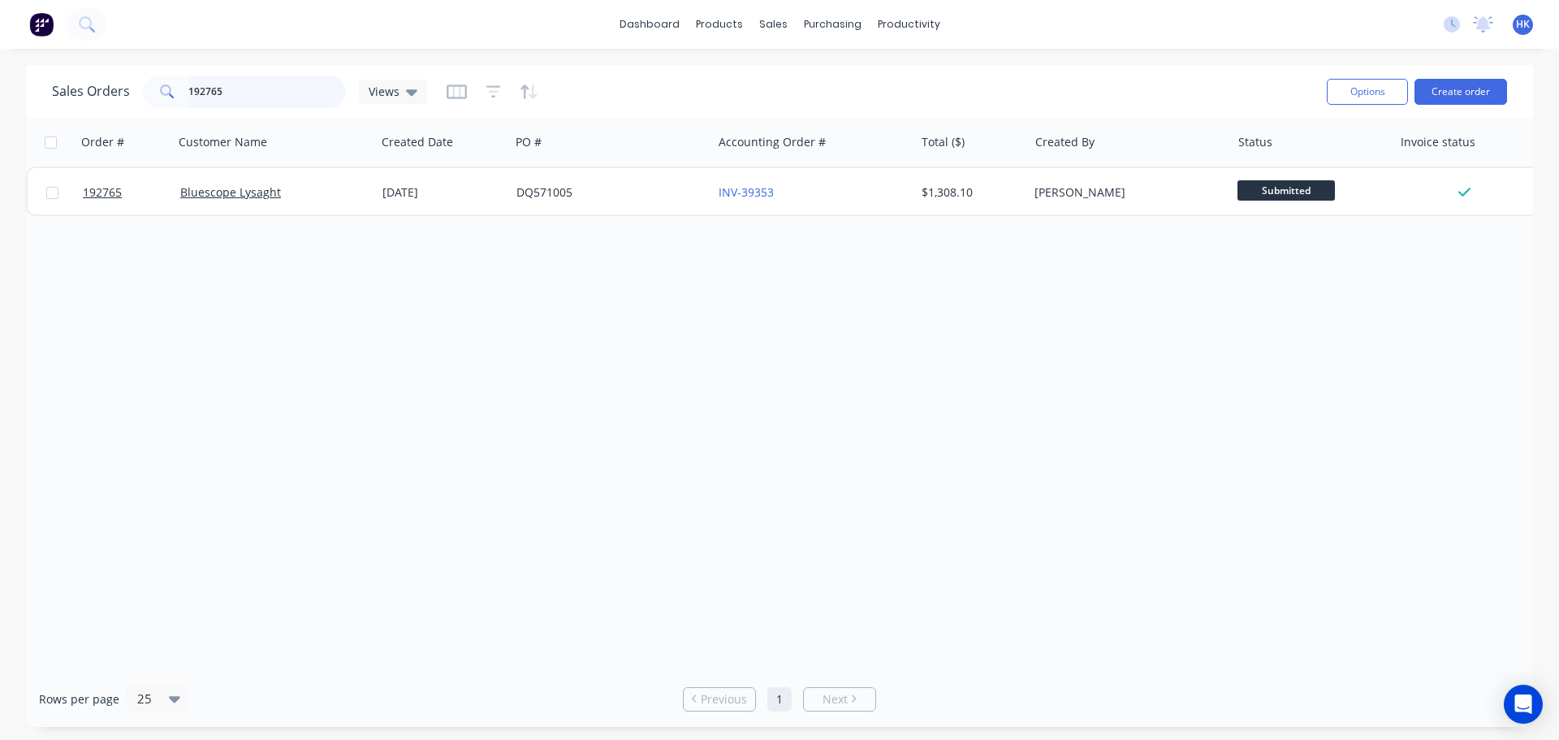
click at [255, 94] on input "192765" at bounding box center [267, 92] width 158 height 32
click at [256, 94] on input "192765" at bounding box center [267, 92] width 158 height 32
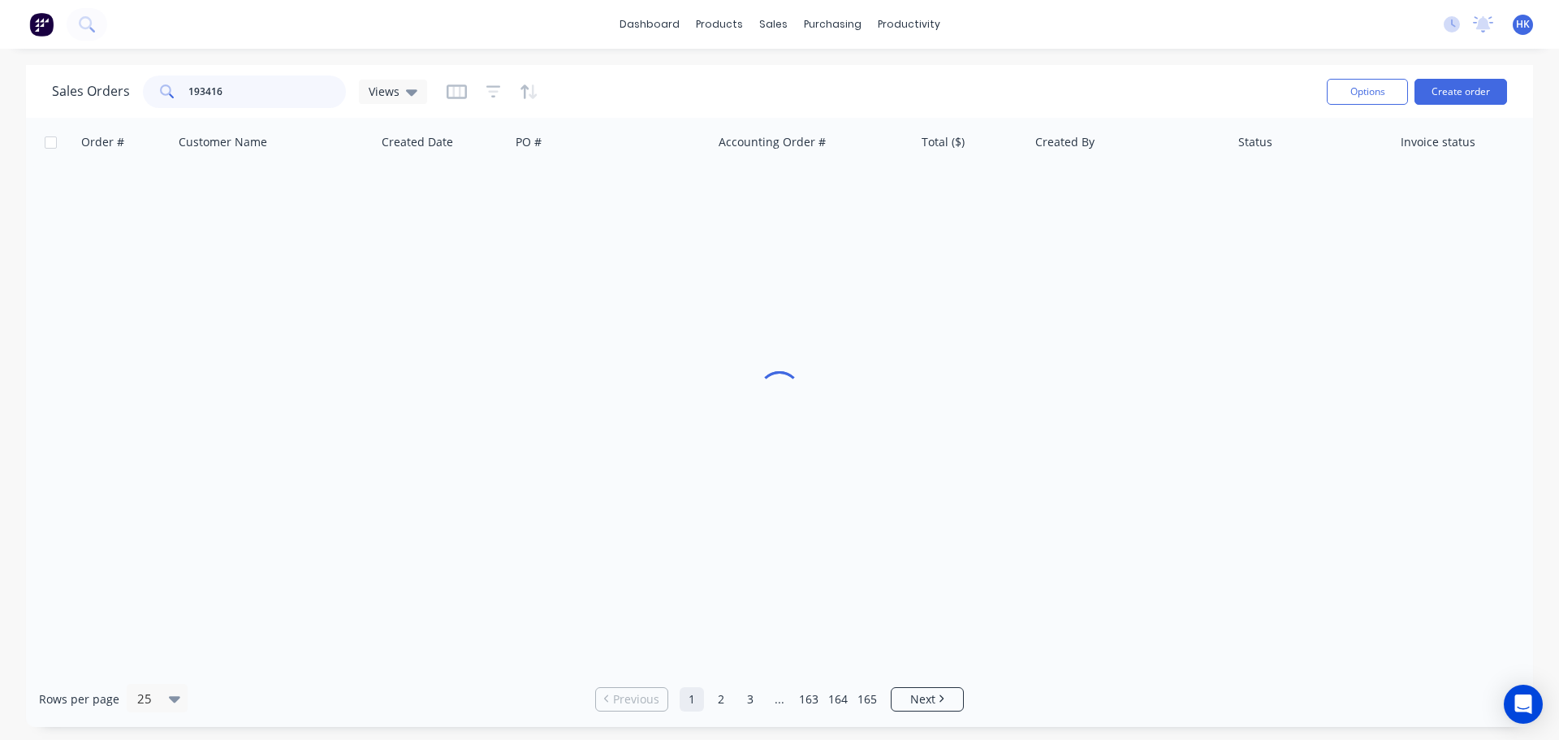
type input "193416"
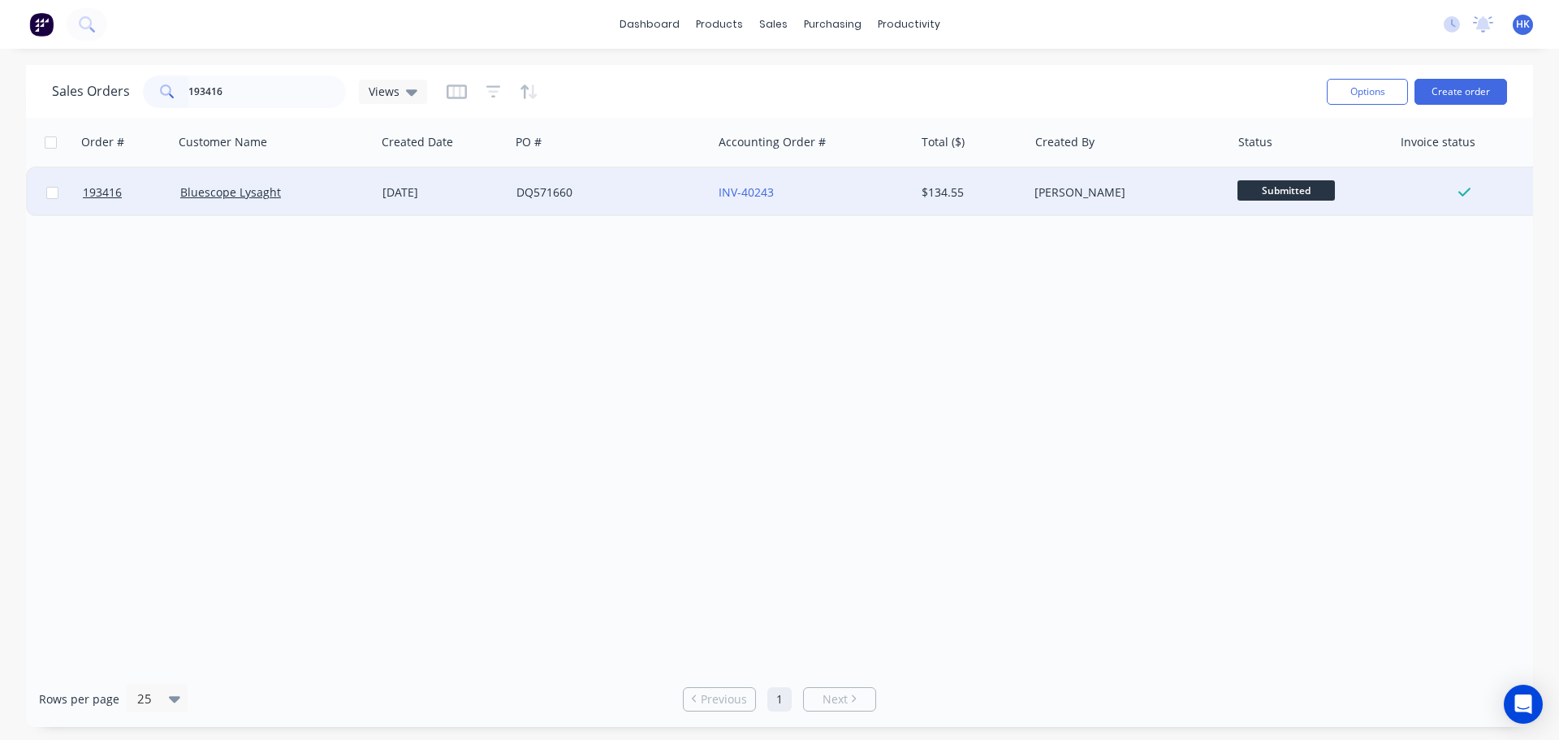
click at [529, 170] on div "DQ571660" at bounding box center [611, 192] width 202 height 49
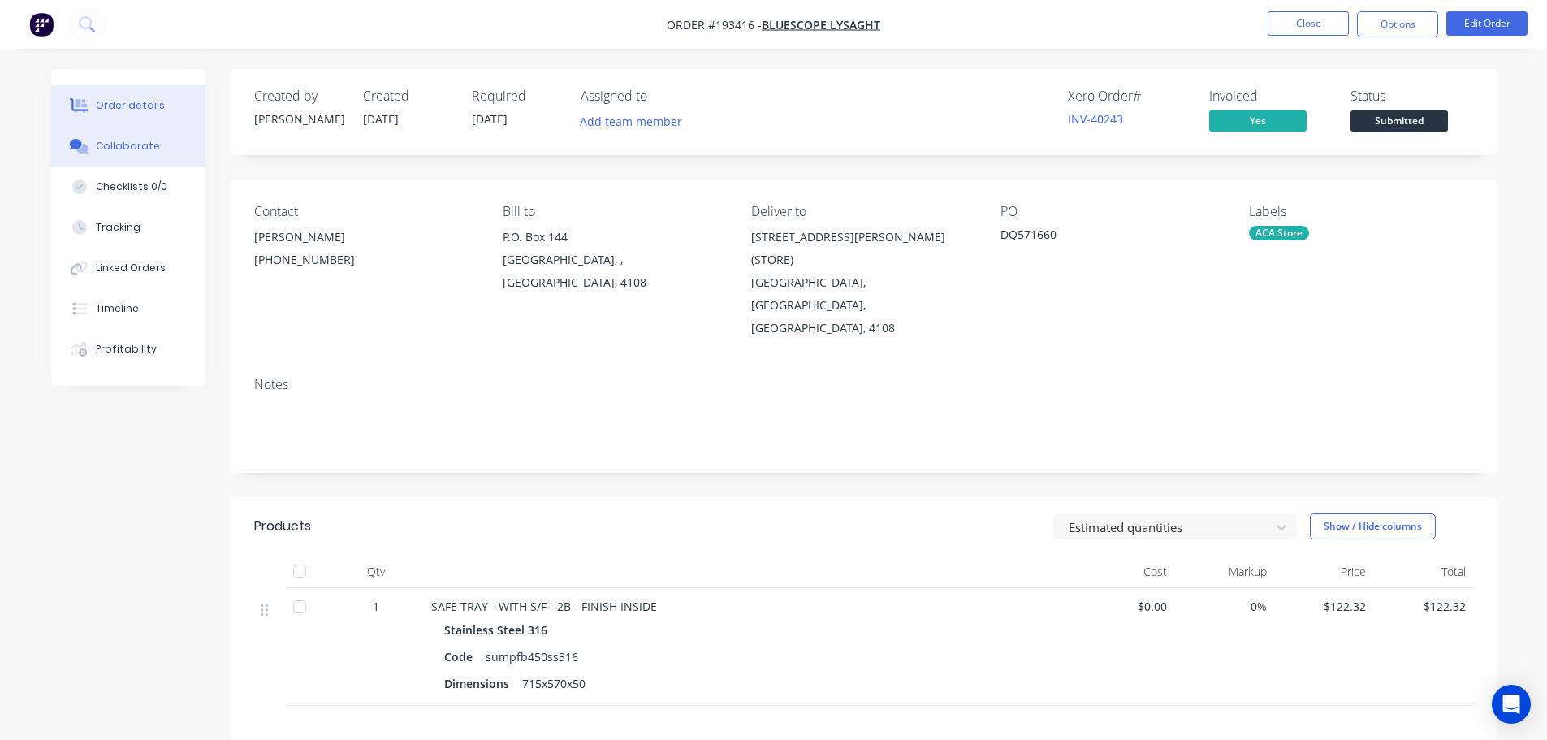
click at [135, 140] on div "Collaborate" at bounding box center [128, 146] width 64 height 15
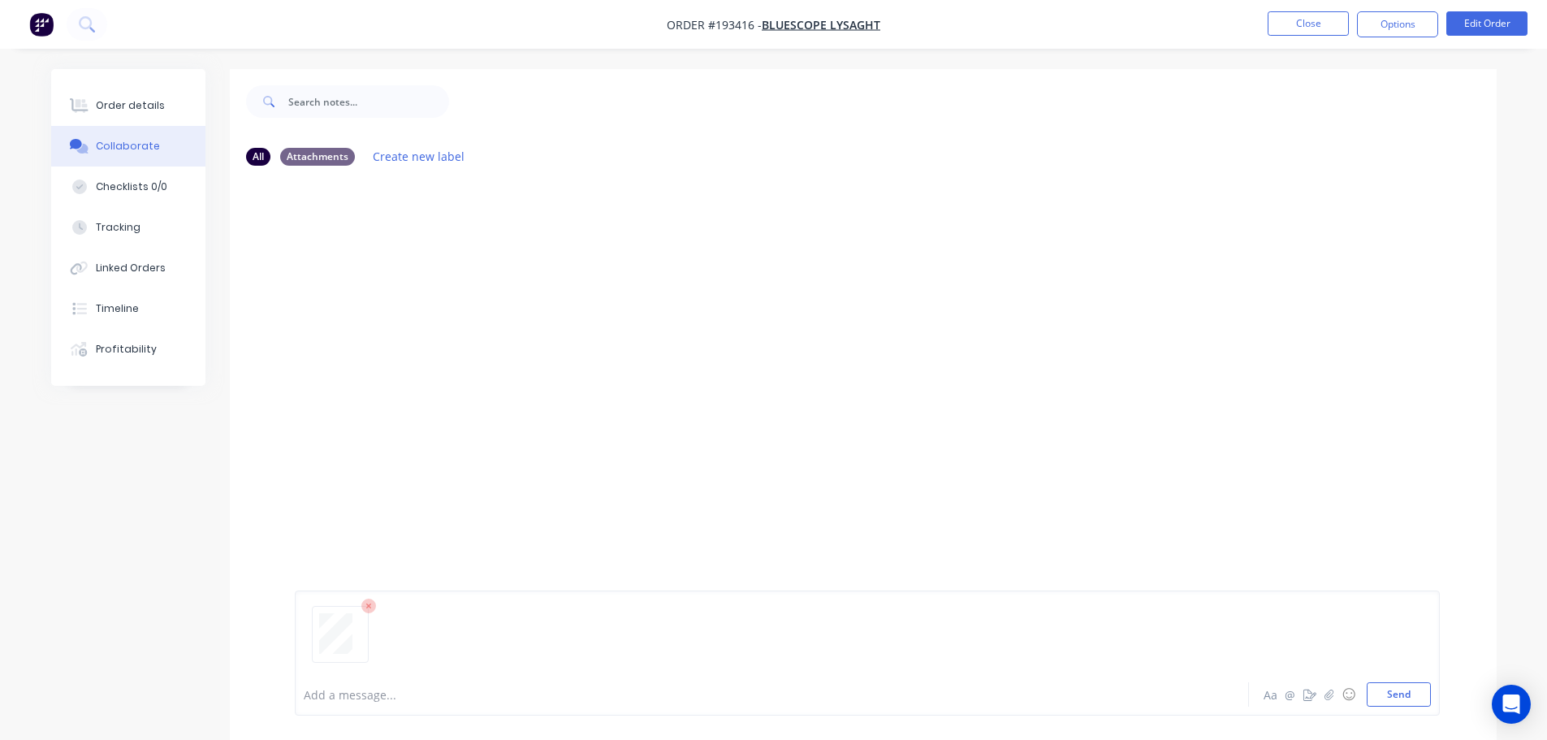
click at [776, 701] on button "Send" at bounding box center [1399, 694] width 64 height 24
click at [776, 18] on button "Close" at bounding box center [1307, 23] width 81 height 24
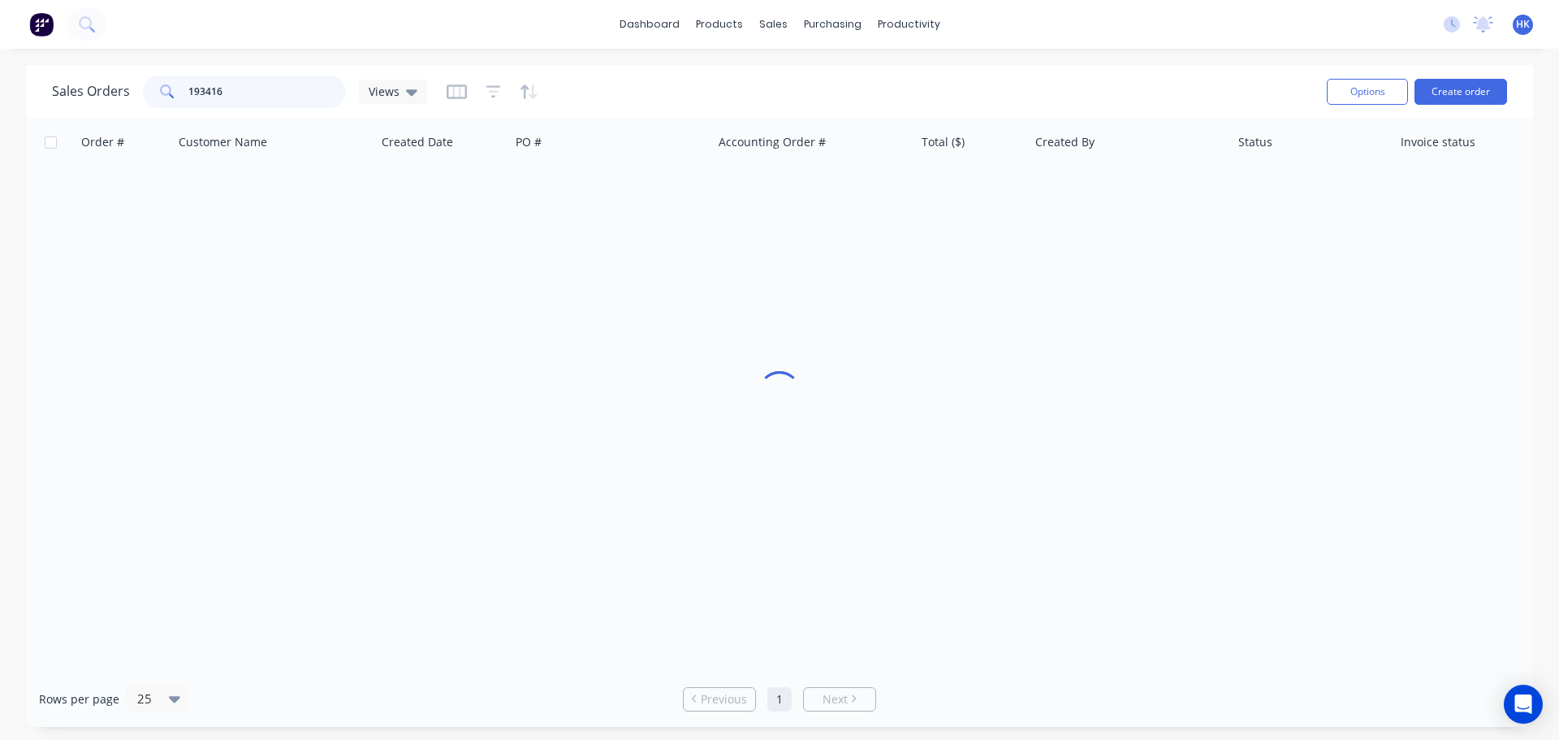
click at [212, 84] on input "193416" at bounding box center [267, 92] width 158 height 32
click at [224, 89] on input "193416" at bounding box center [267, 92] width 158 height 32
type input "193389"
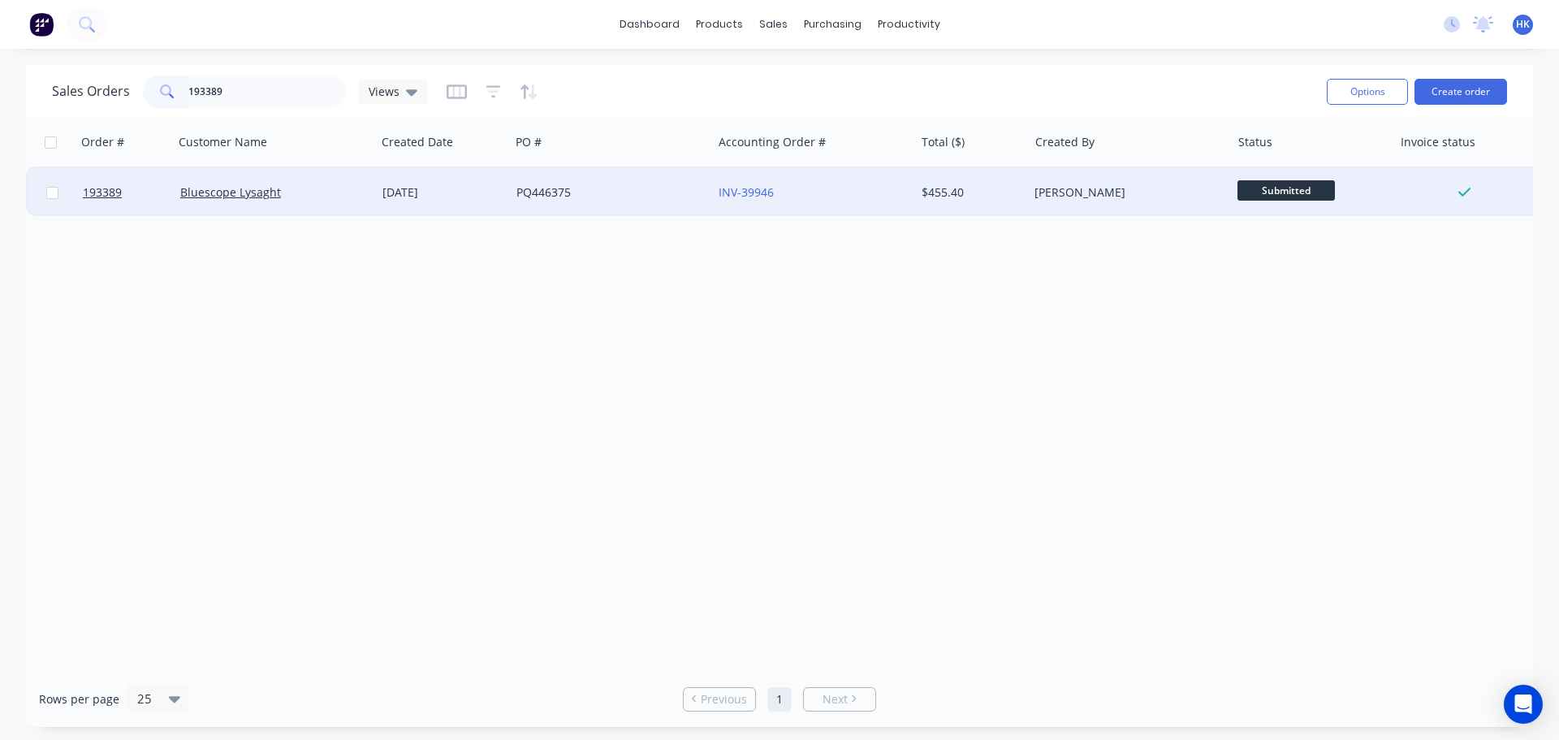
click at [537, 212] on div "PQ446375" at bounding box center [611, 192] width 202 height 49
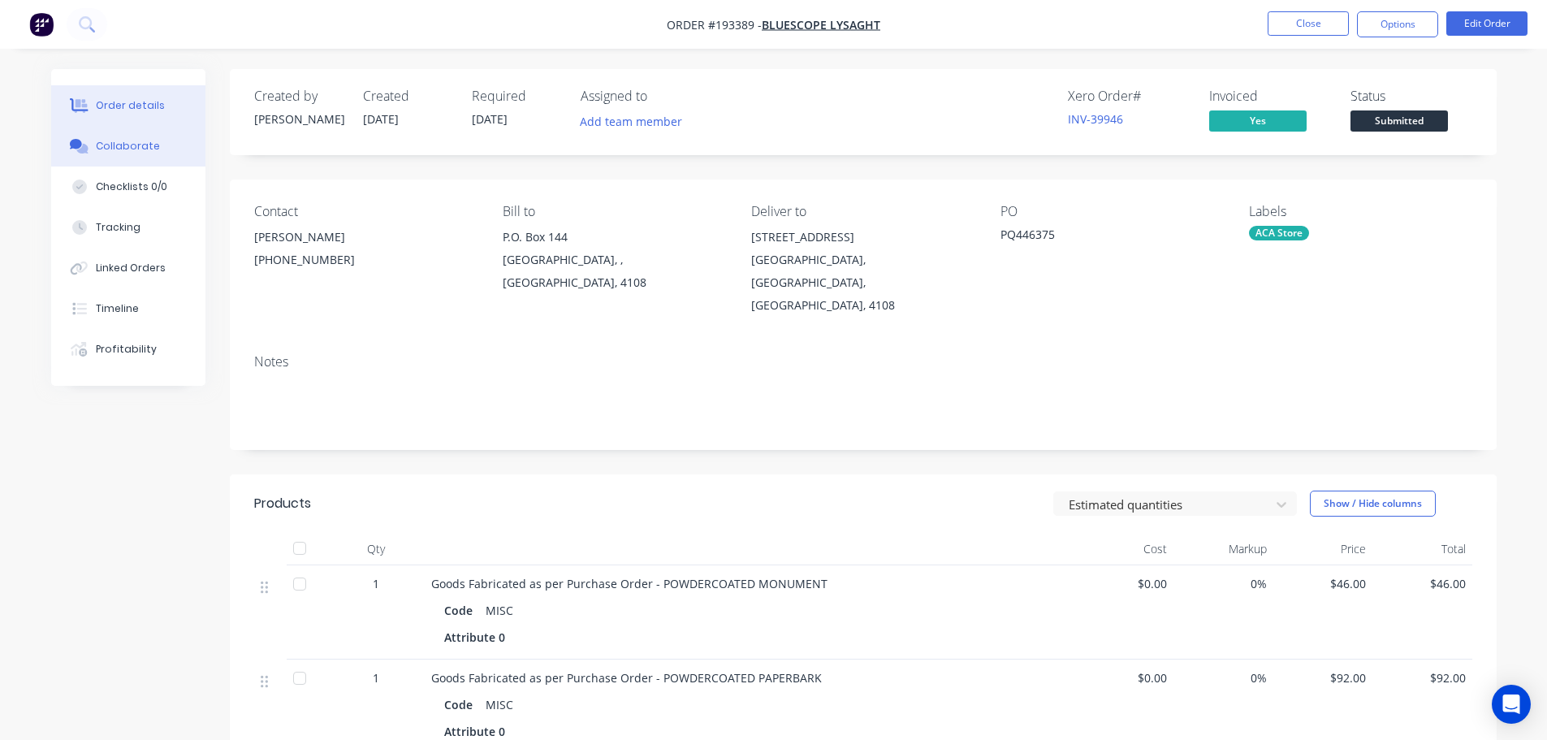
drag, startPoint x: 149, startPoint y: 149, endPoint x: 165, endPoint y: 152, distance: 16.6
click at [147, 149] on div "Collaborate" at bounding box center [128, 146] width 64 height 15
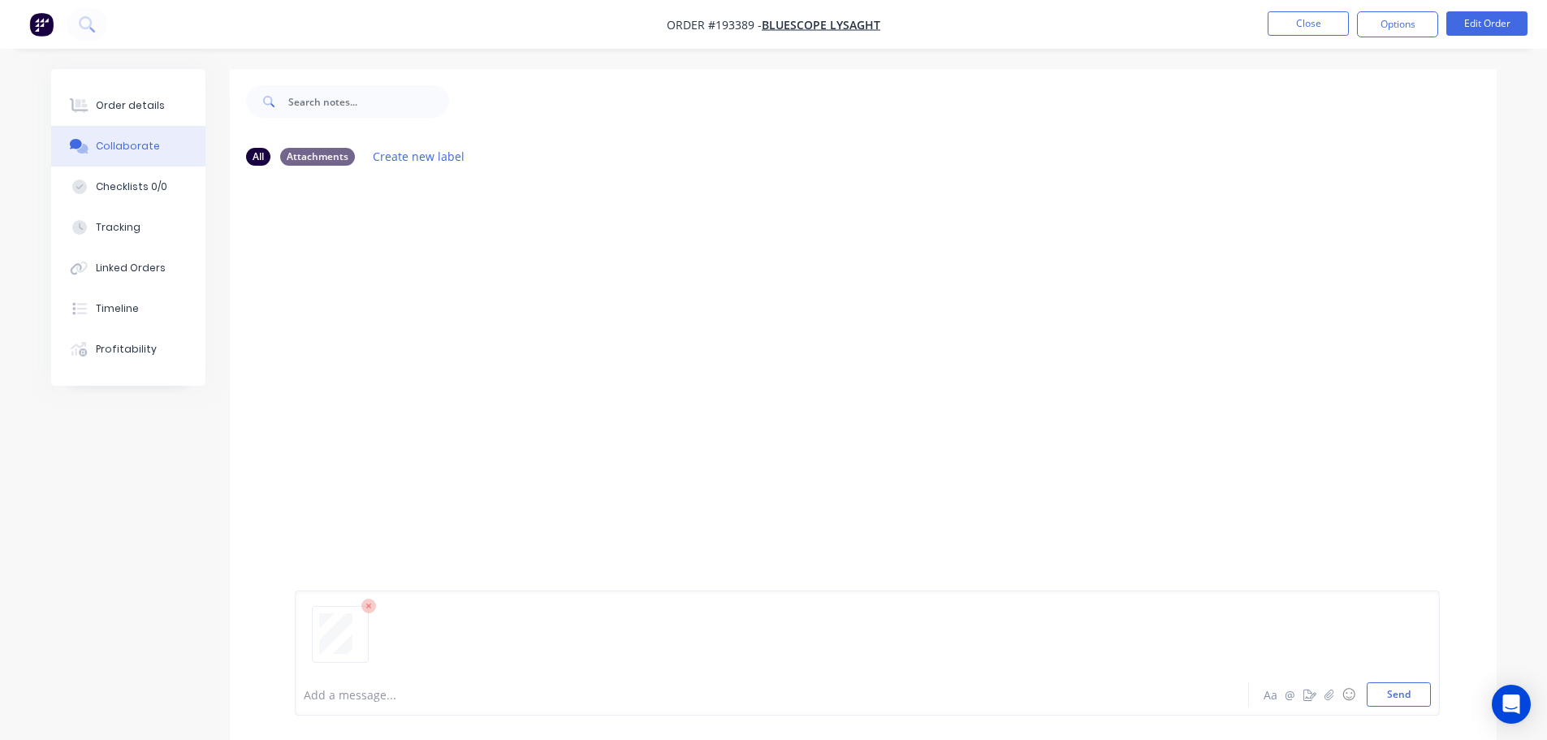
click at [776, 693] on div "Aa @ ☺ Send" at bounding box center [1346, 694] width 170 height 24
click at [776, 697] on button "Send" at bounding box center [1399, 694] width 64 height 24
click at [776, 25] on button "Close" at bounding box center [1307, 23] width 81 height 24
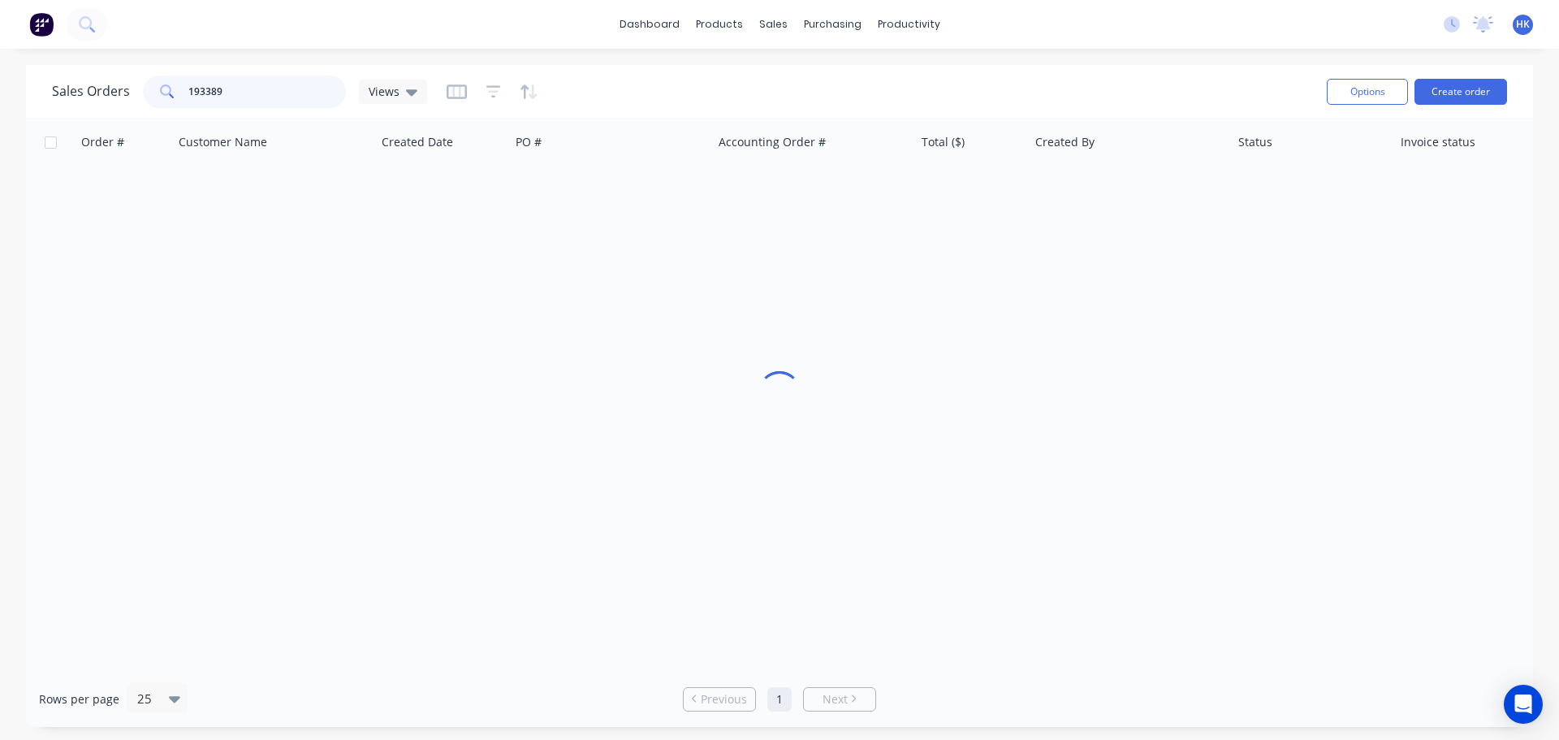
drag, startPoint x: 255, startPoint y: 92, endPoint x: 197, endPoint y: 104, distance: 58.9
click at [197, 104] on input "193389" at bounding box center [267, 92] width 158 height 32
type input "193743"
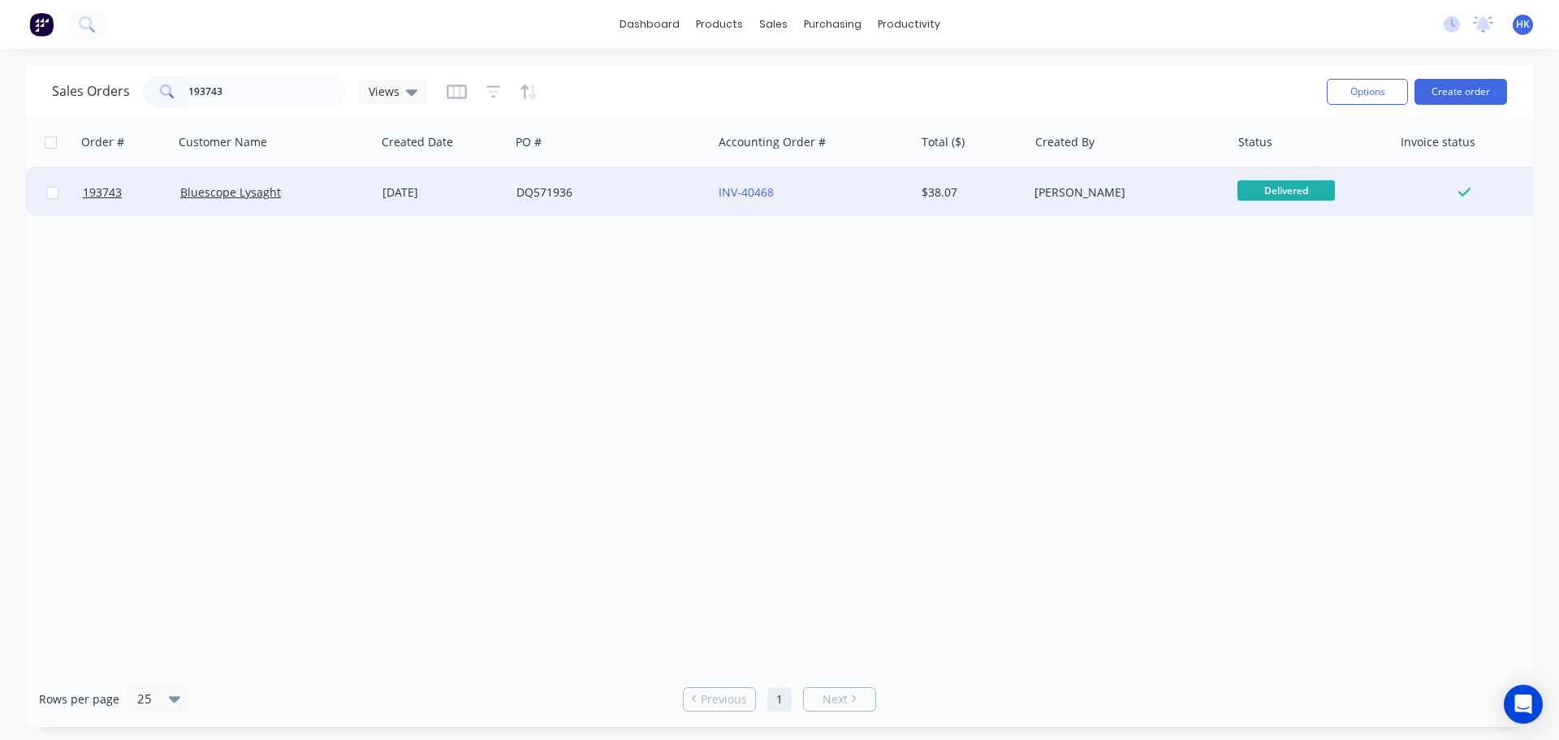
click at [566, 201] on div "DQ571936" at bounding box center [611, 192] width 202 height 49
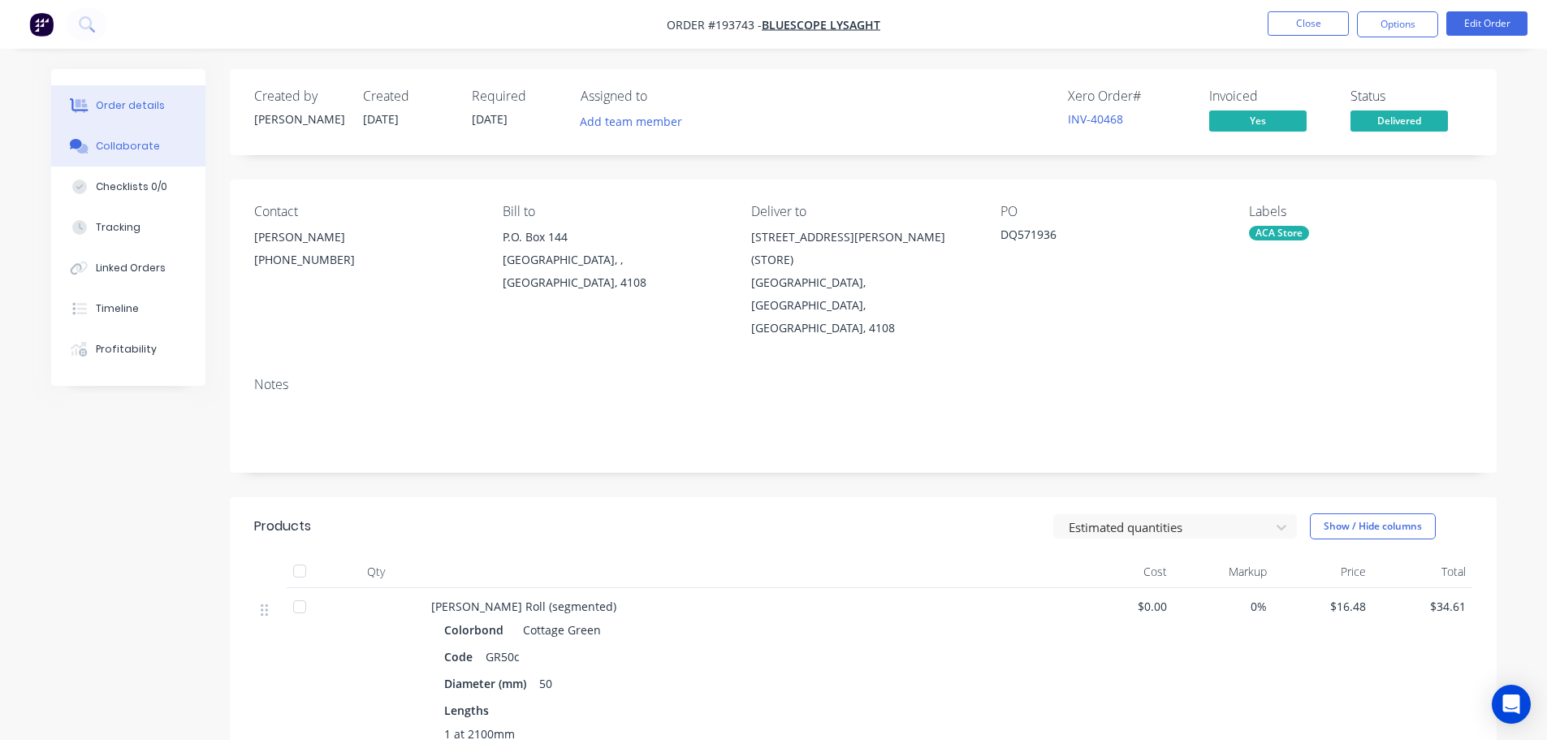
click at [168, 151] on button "Collaborate" at bounding box center [128, 146] width 154 height 41
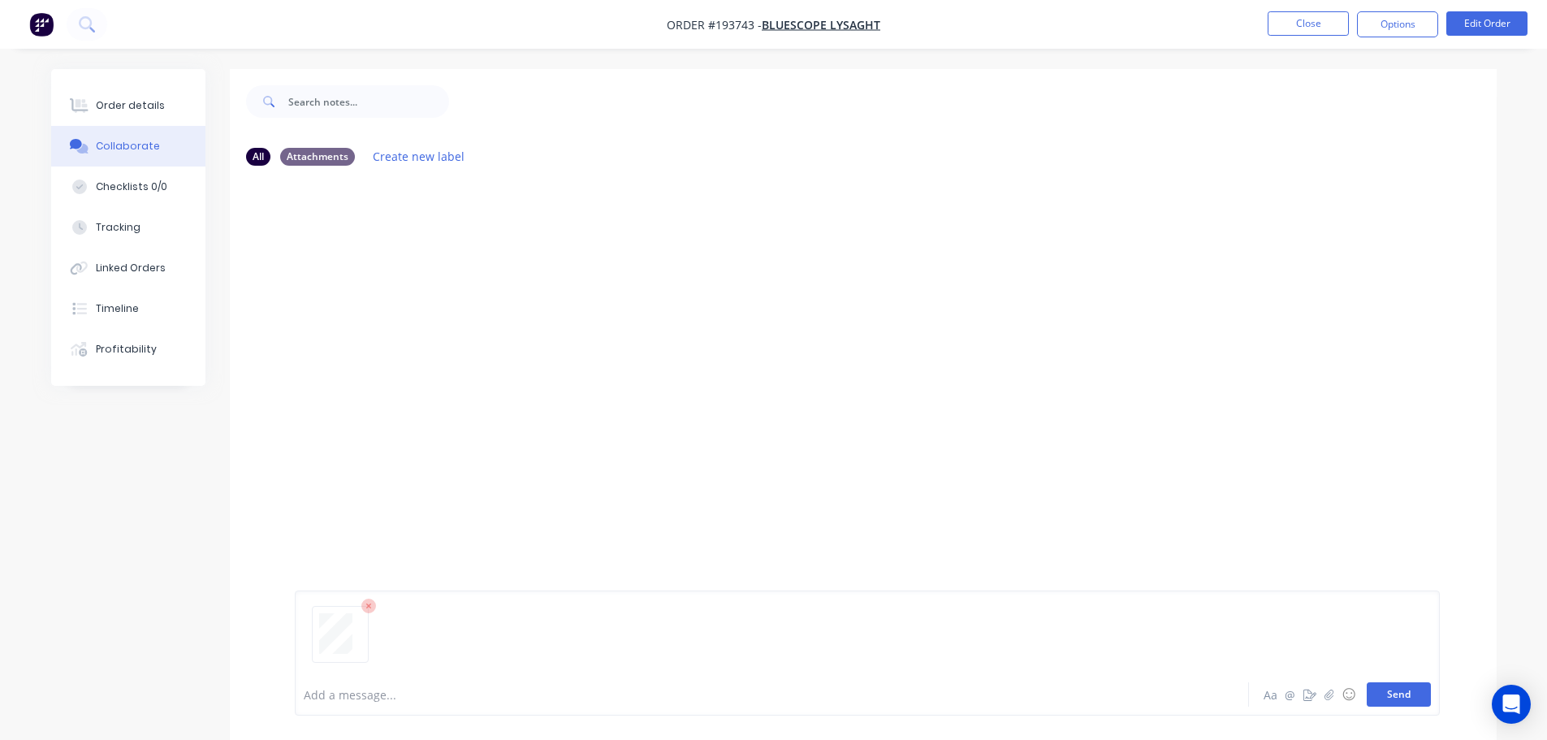
click at [776, 698] on button "Send" at bounding box center [1399, 694] width 64 height 24
click at [776, 26] on button "Close" at bounding box center [1307, 23] width 81 height 24
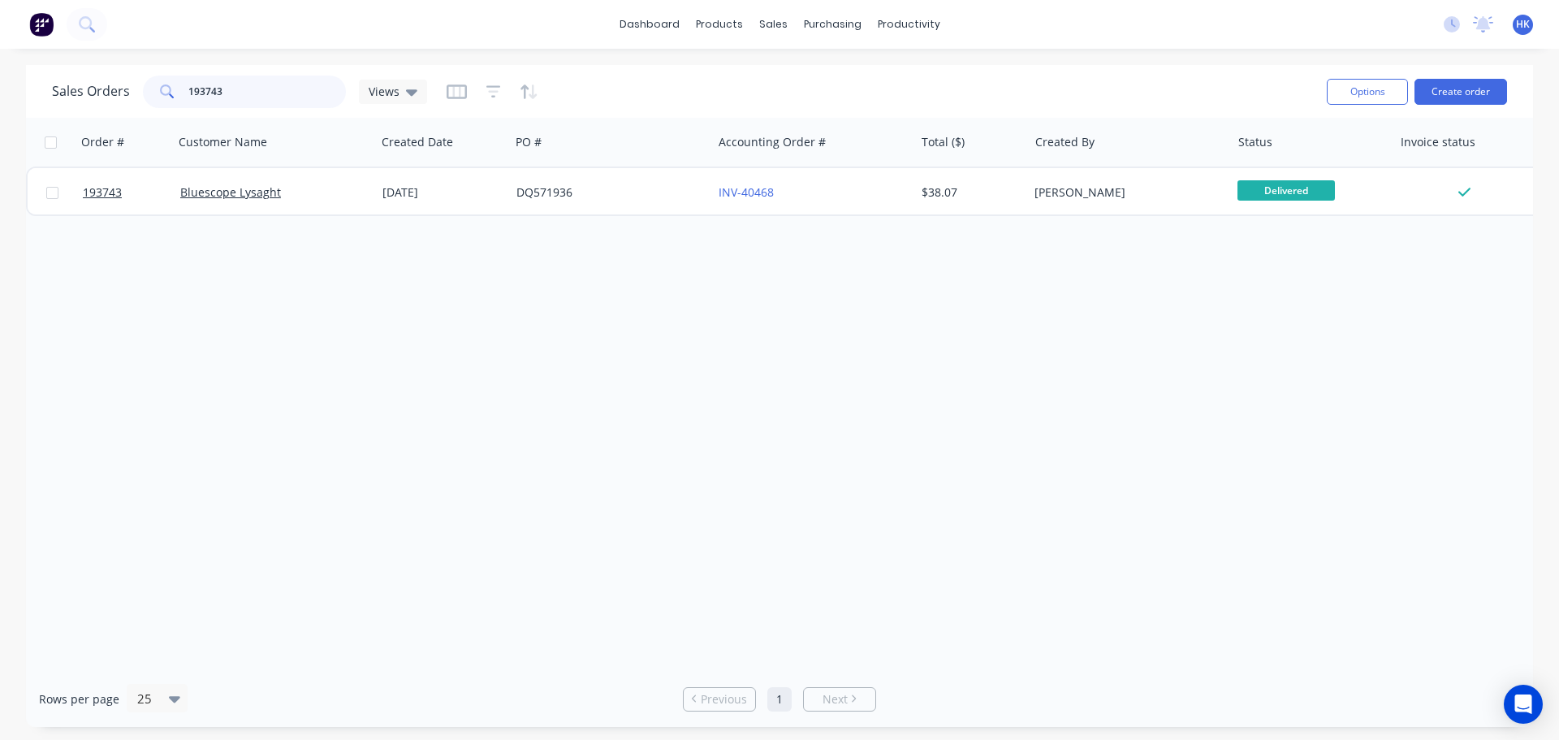
drag, startPoint x: 272, startPoint y: 98, endPoint x: 93, endPoint y: 114, distance: 179.3
click at [93, 114] on div "Sales Orders 193743 Views Options Create order" at bounding box center [779, 91] width 1507 height 53
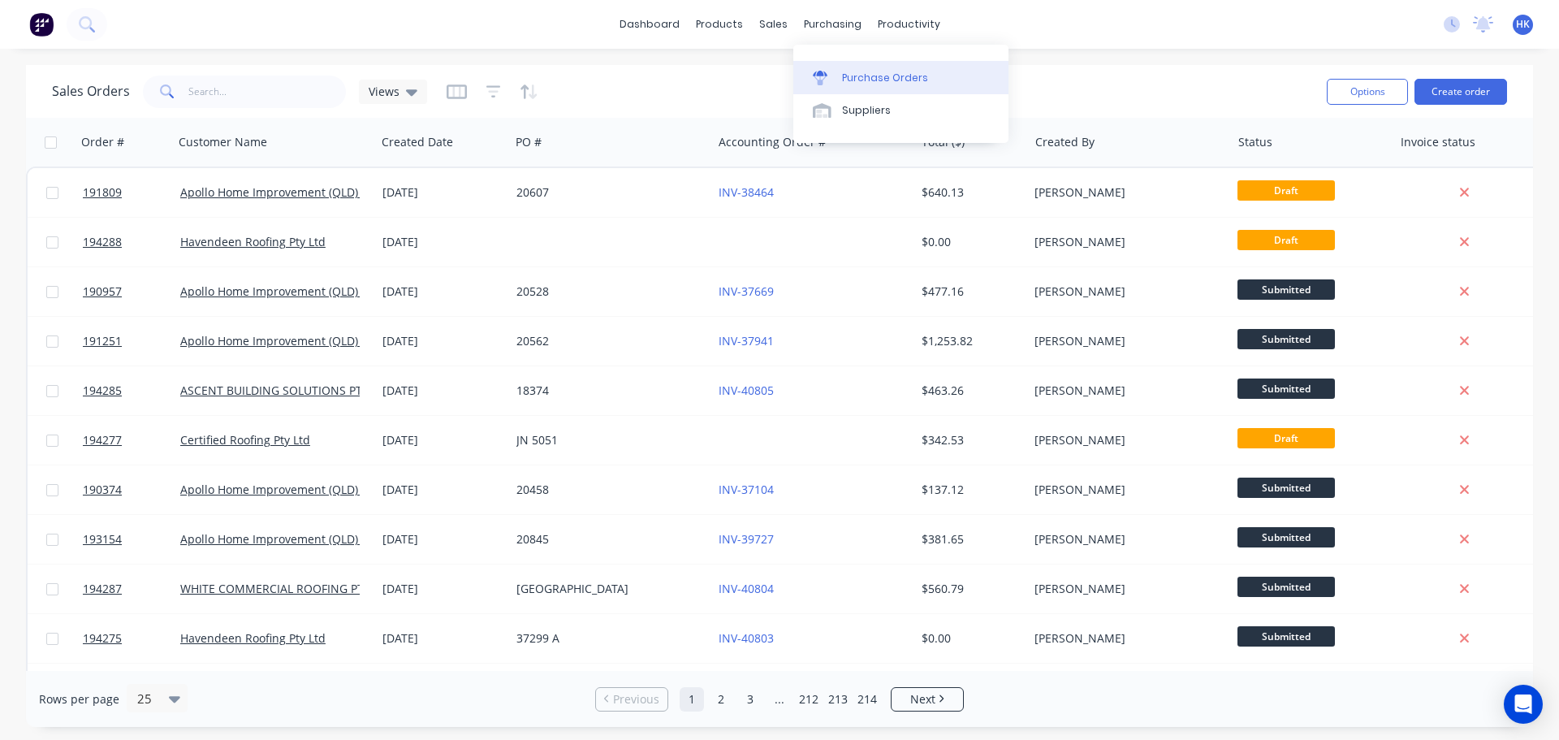
click at [776, 68] on link "Purchase Orders" at bounding box center [900, 77] width 215 height 32
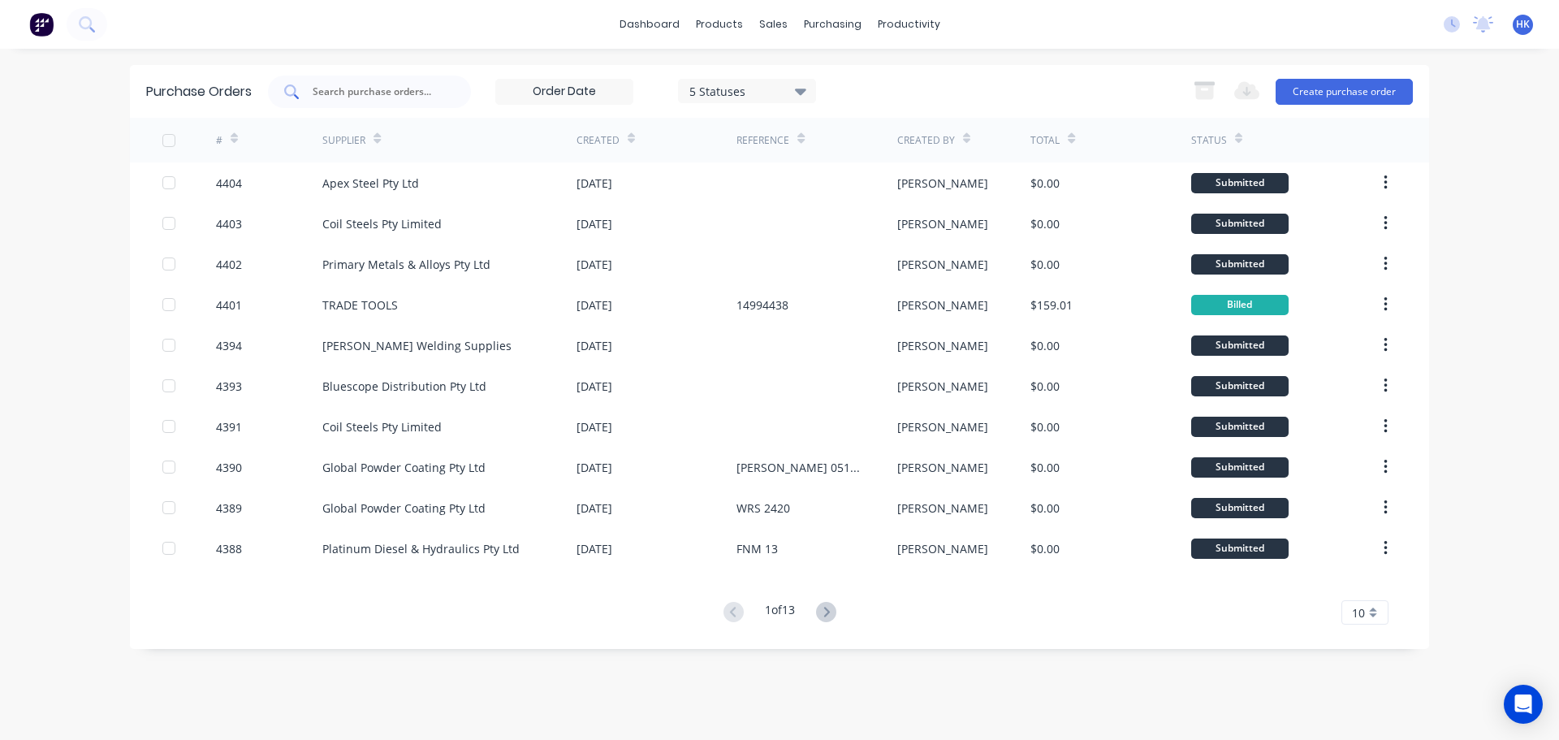
click at [383, 93] on input "text" at bounding box center [378, 92] width 135 height 16
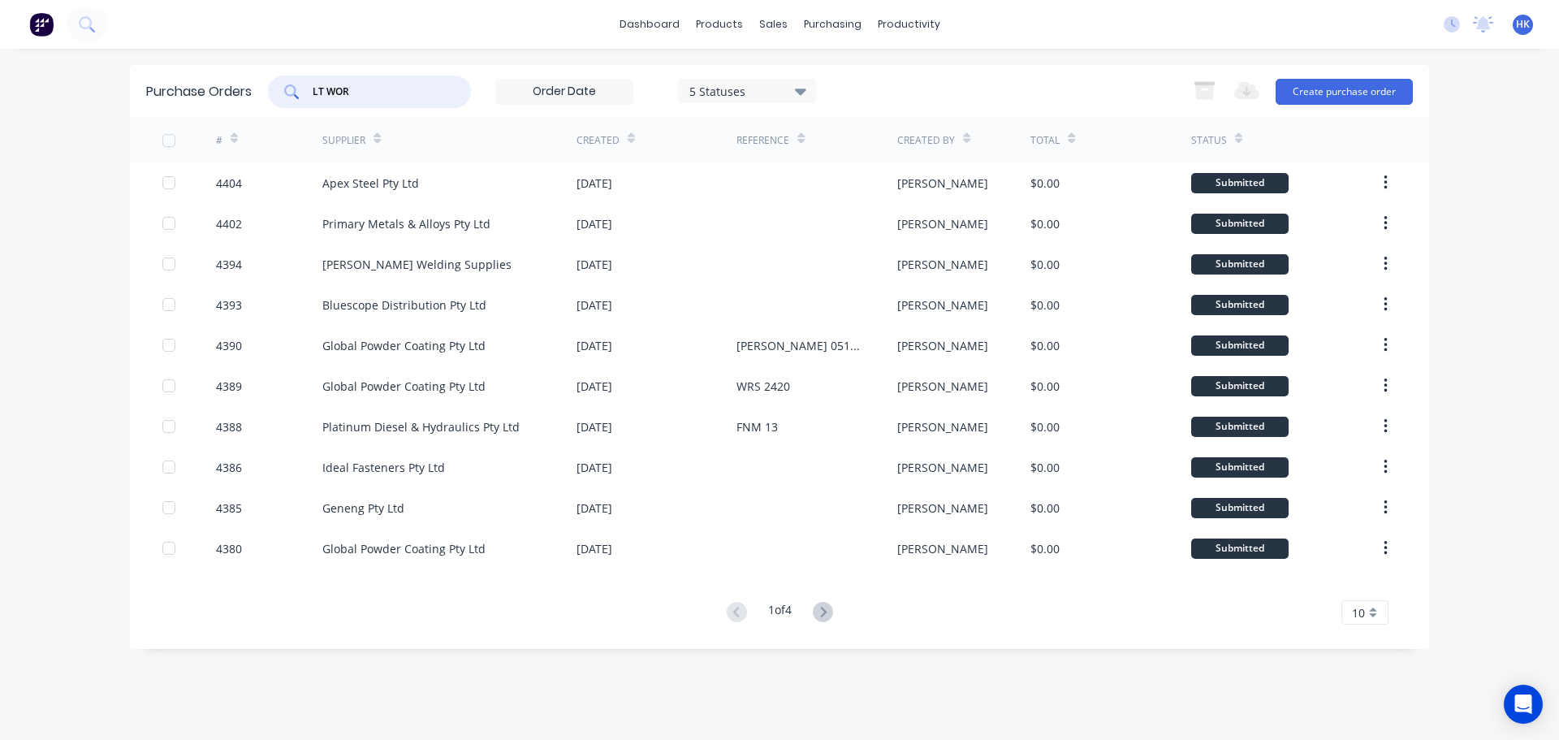
type input "LT WORK"
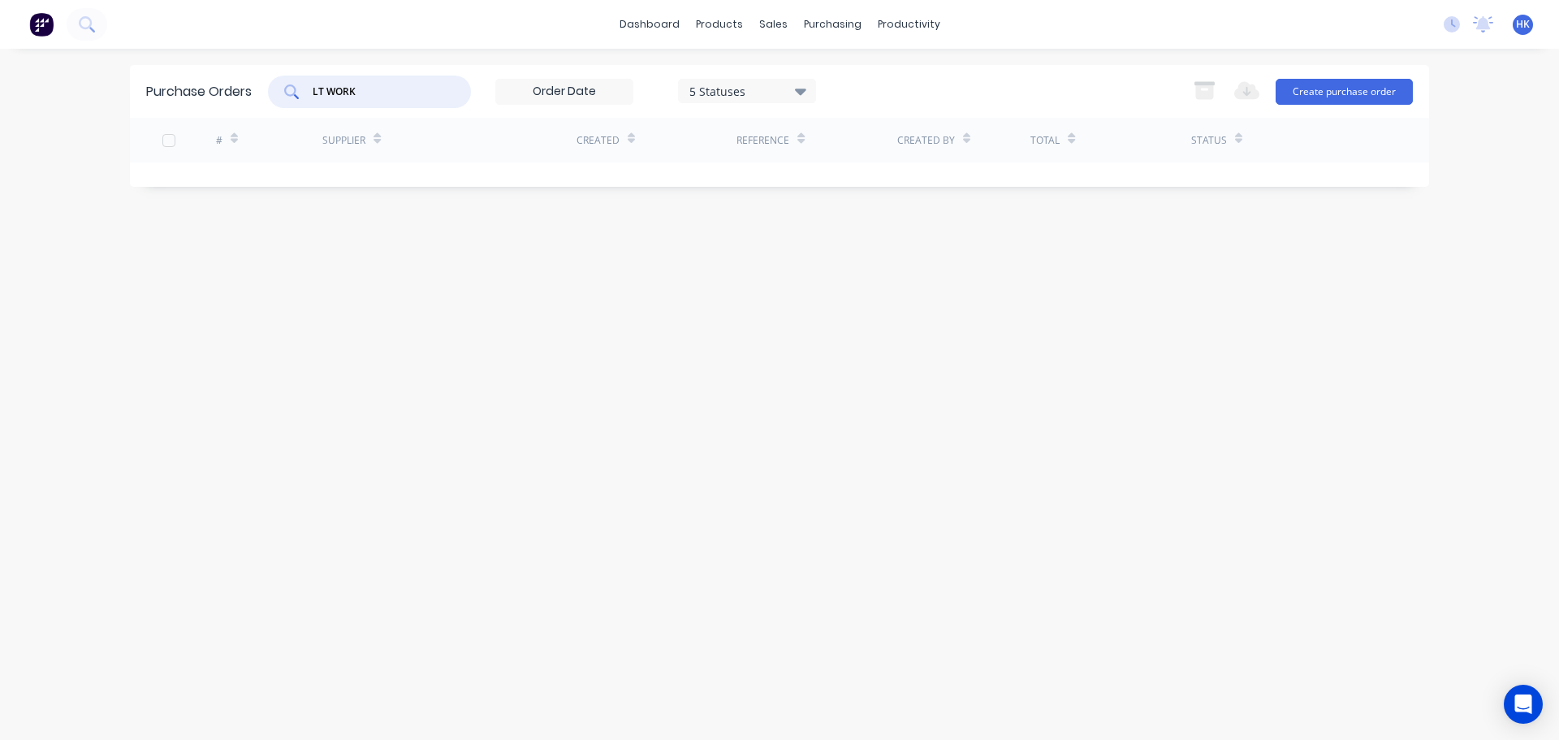
drag, startPoint x: 411, startPoint y: 90, endPoint x: 262, endPoint y: 99, distance: 148.9
click at [262, 99] on div "Purchase Orders LT WORK 5 Statuses 5 Statuses Export to Excel (XLSX) Create pur…" at bounding box center [779, 91] width 1299 height 53
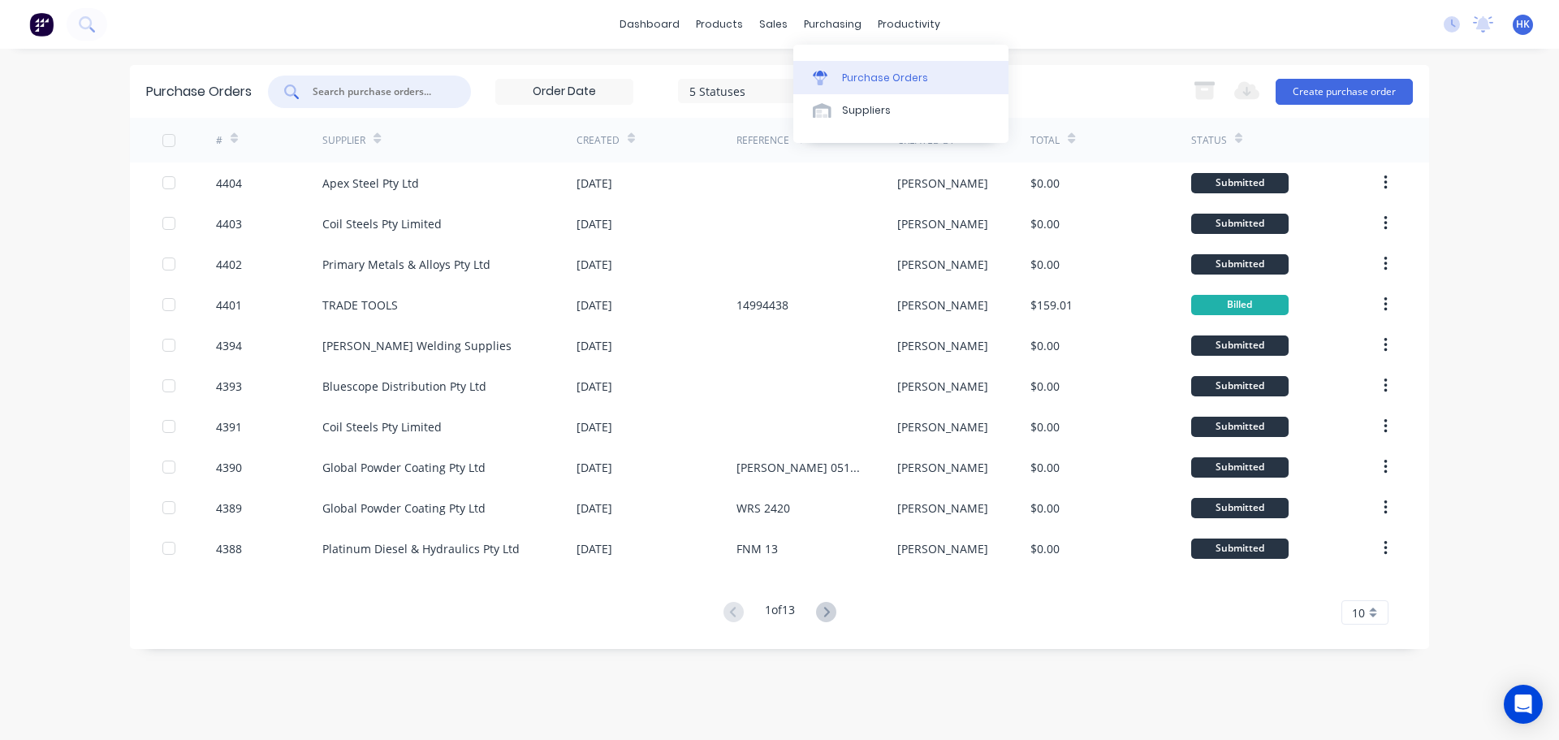
click at [776, 80] on div "Purchase Orders" at bounding box center [885, 78] width 86 height 15
click at [742, 84] on div "5 Statuses" at bounding box center [747, 90] width 116 height 17
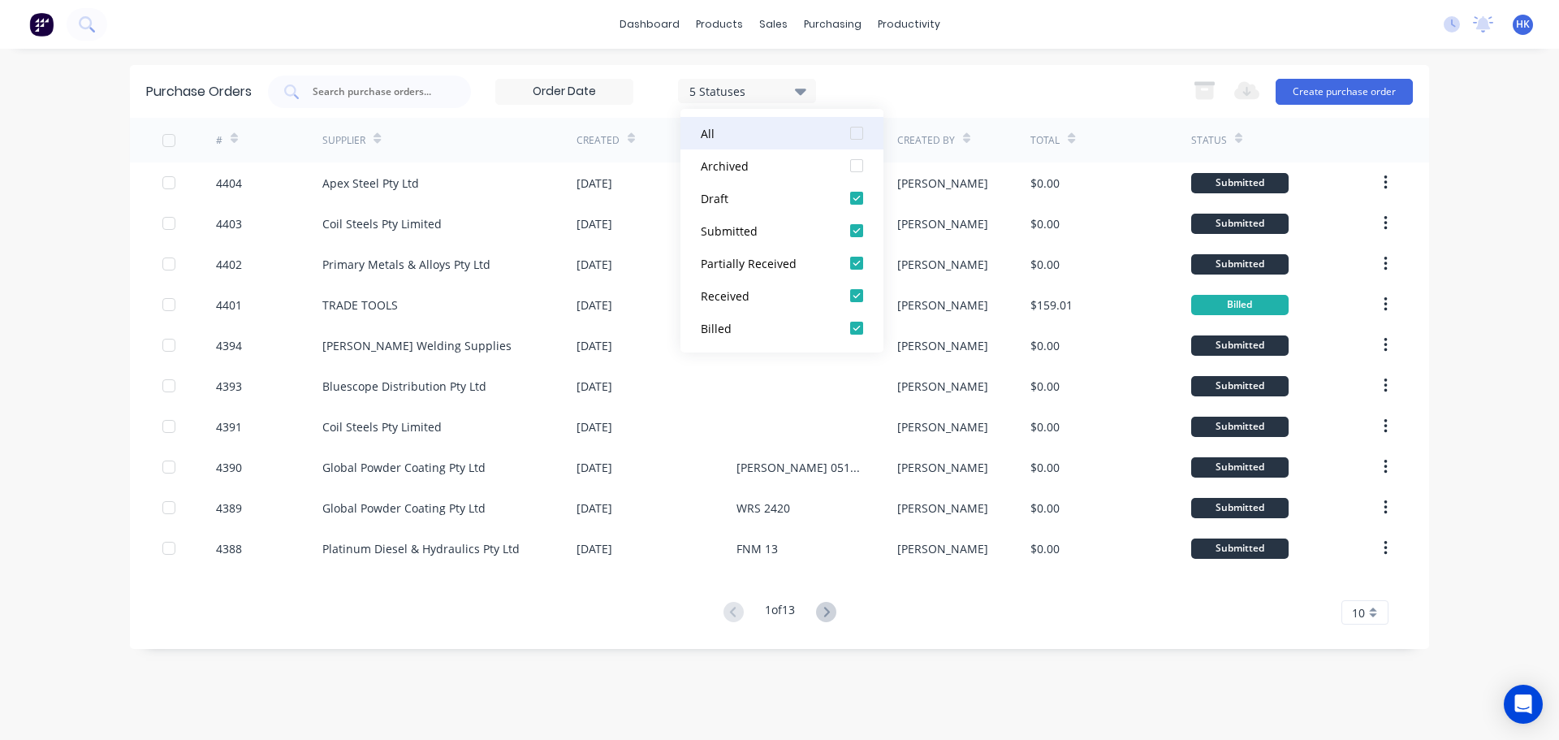
click at [776, 131] on div at bounding box center [856, 133] width 32 height 32
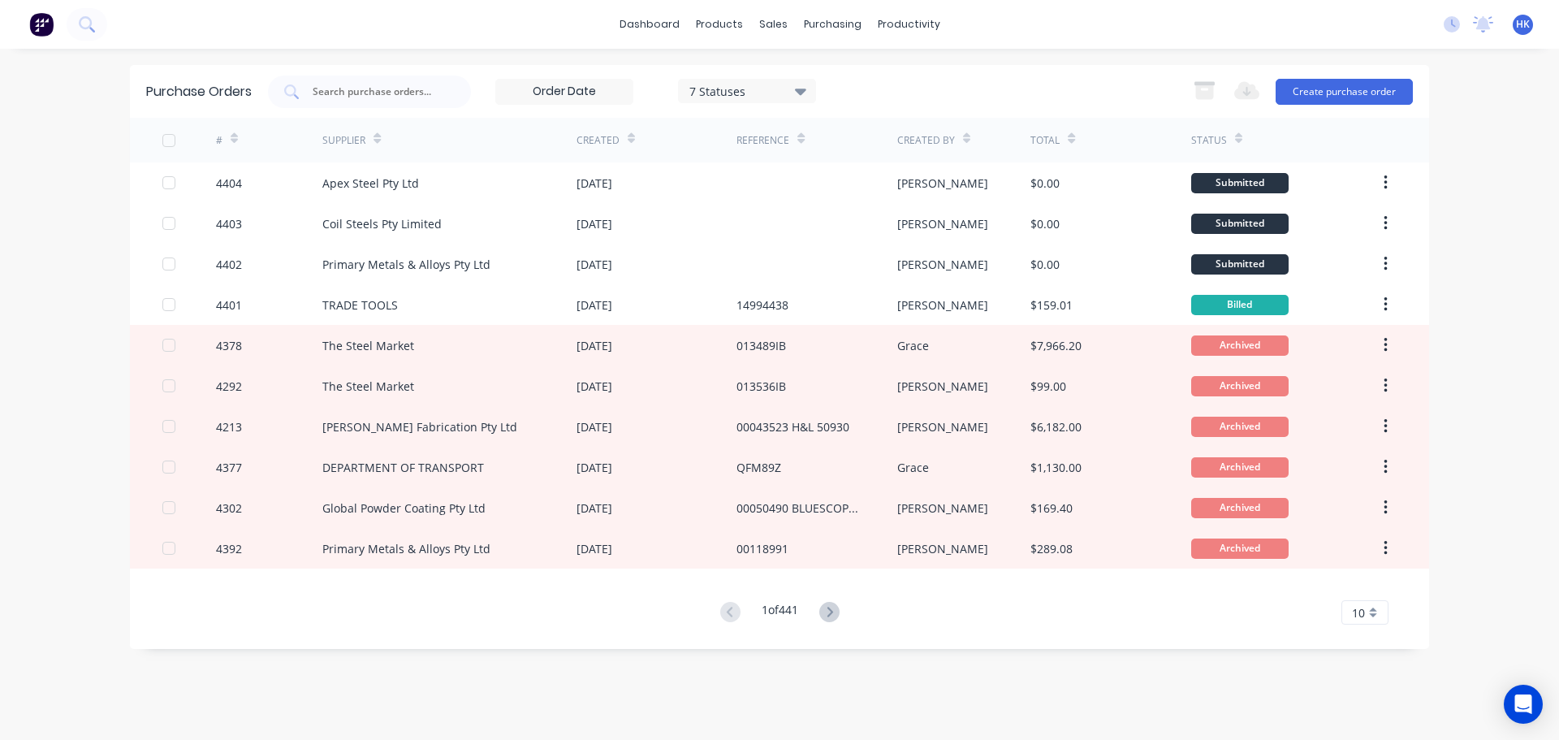
click at [776, 611] on button at bounding box center [829, 613] width 30 height 24
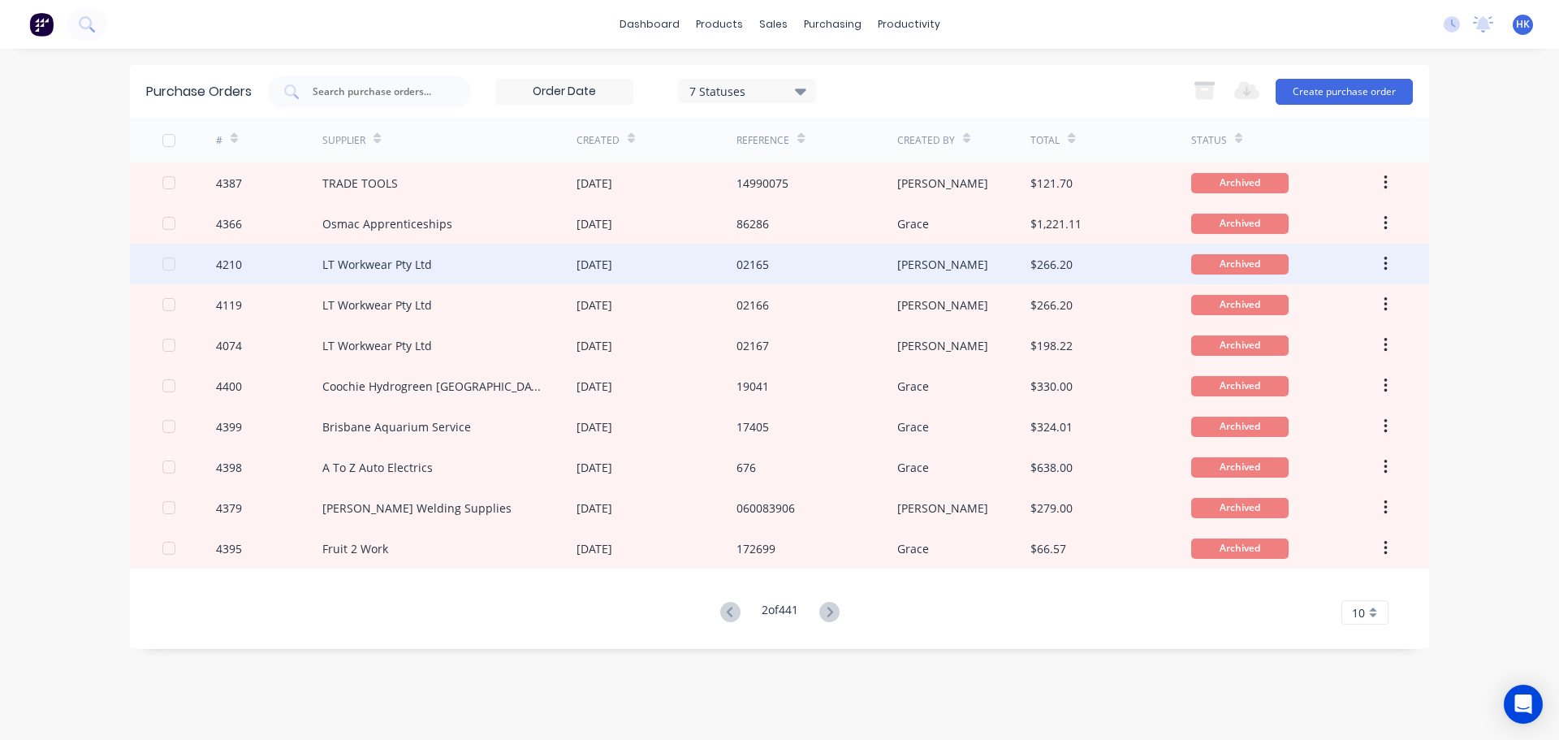
click at [776, 257] on div "02165" at bounding box center [816, 264] width 160 height 41
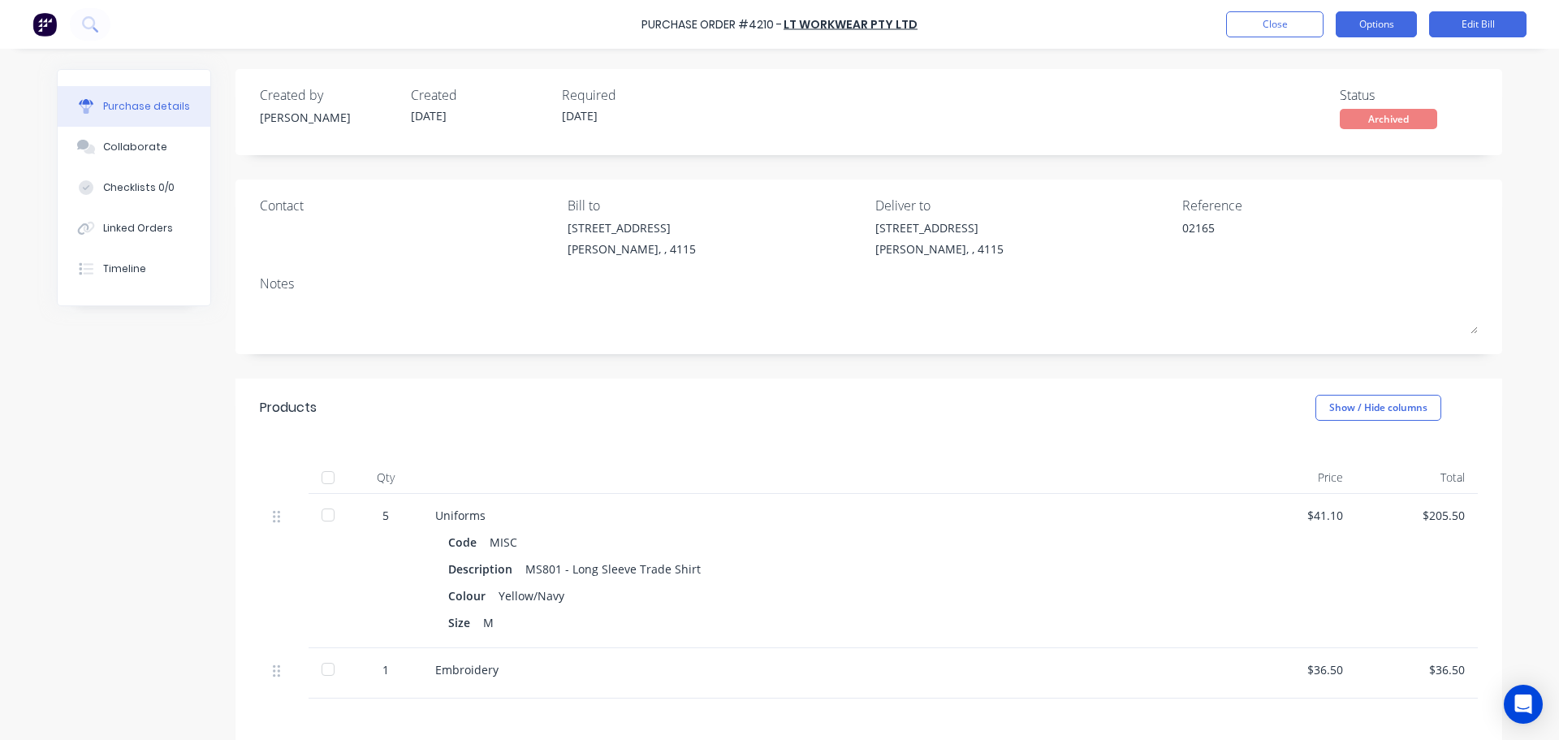
click at [776, 24] on button "Options" at bounding box center [1376, 24] width 81 height 26
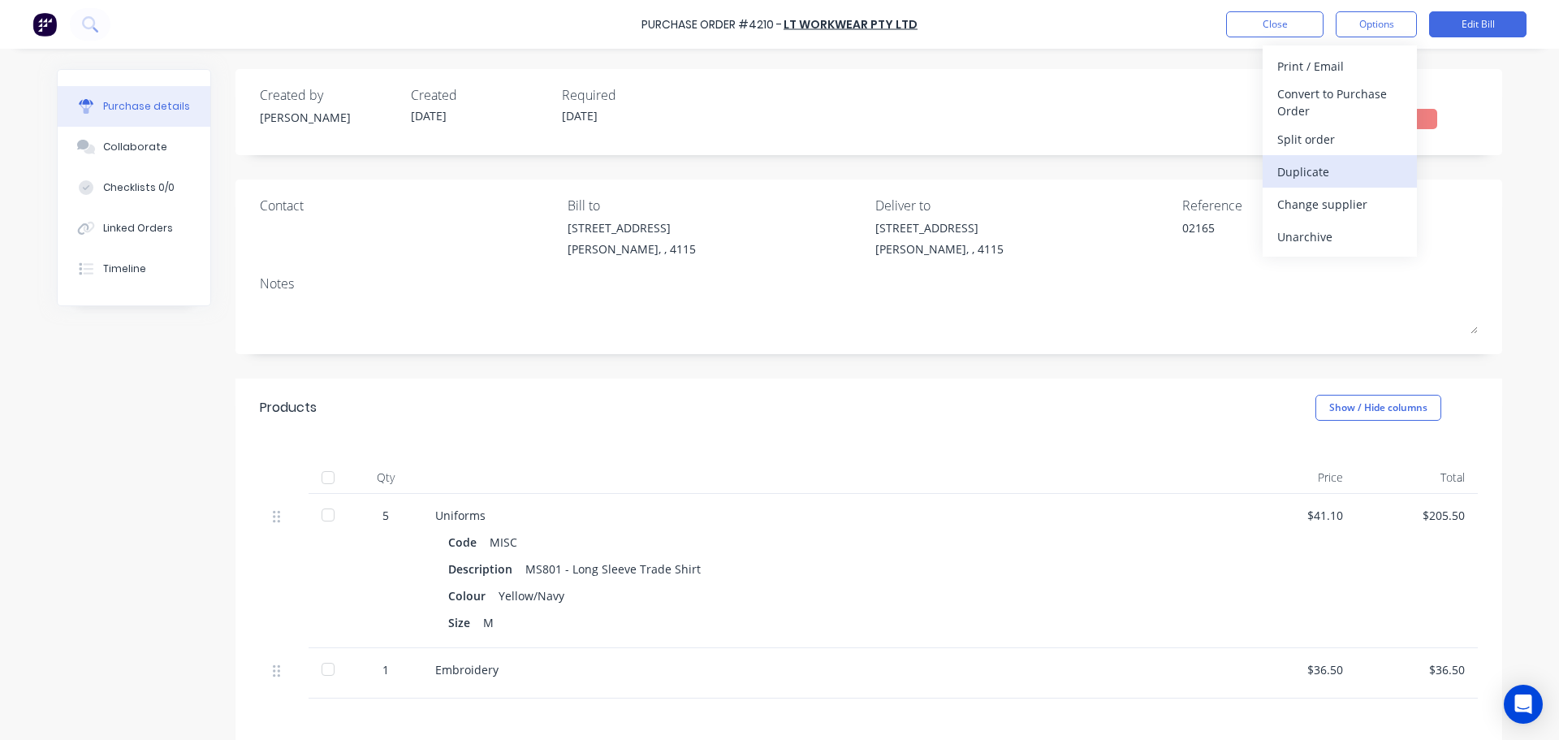
click at [776, 178] on div "Duplicate" at bounding box center [1339, 172] width 125 height 24
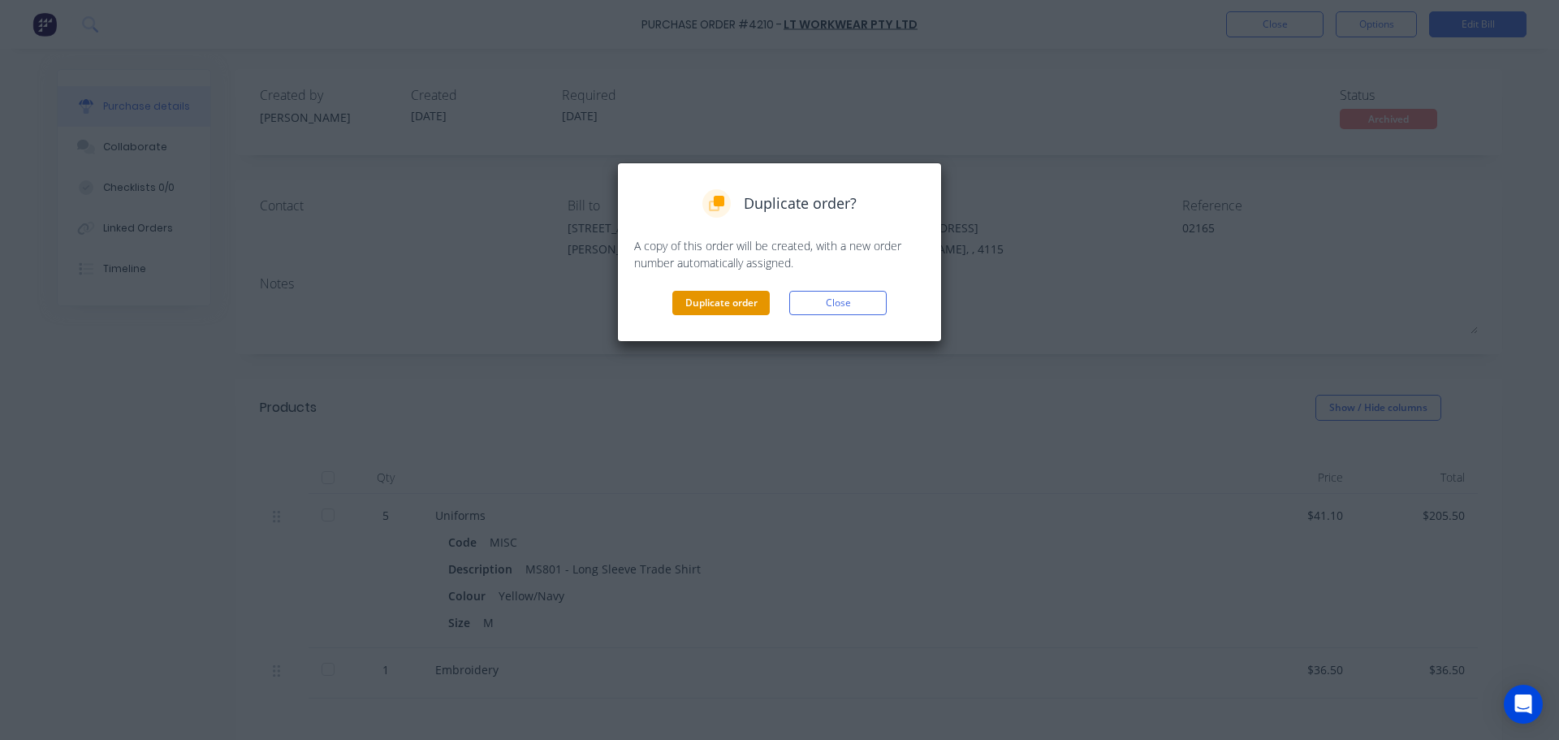
click at [723, 306] on button "Duplicate order" at bounding box center [720, 303] width 97 height 24
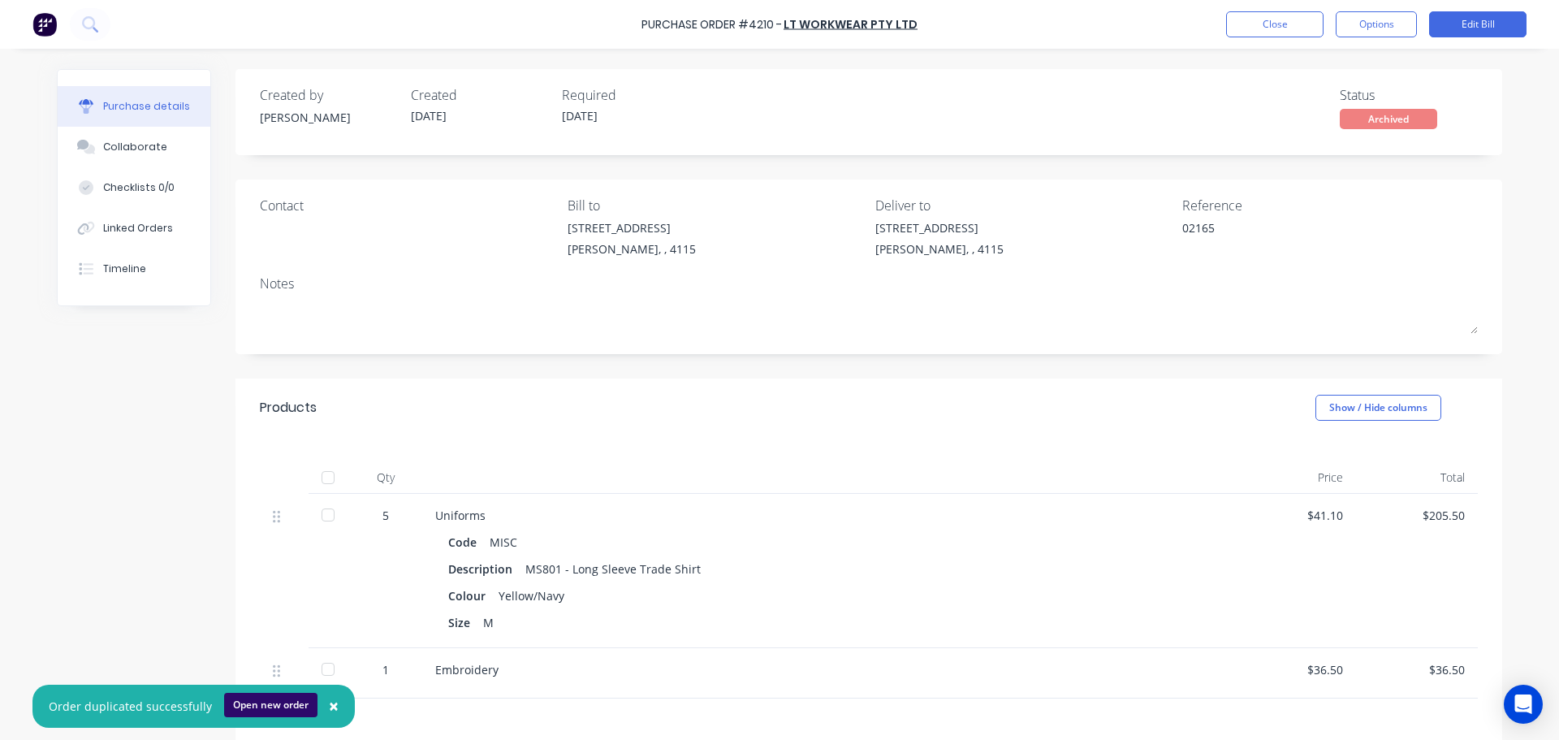
click at [259, 708] on button "Open new order" at bounding box center [270, 705] width 93 height 24
type textarea "x"
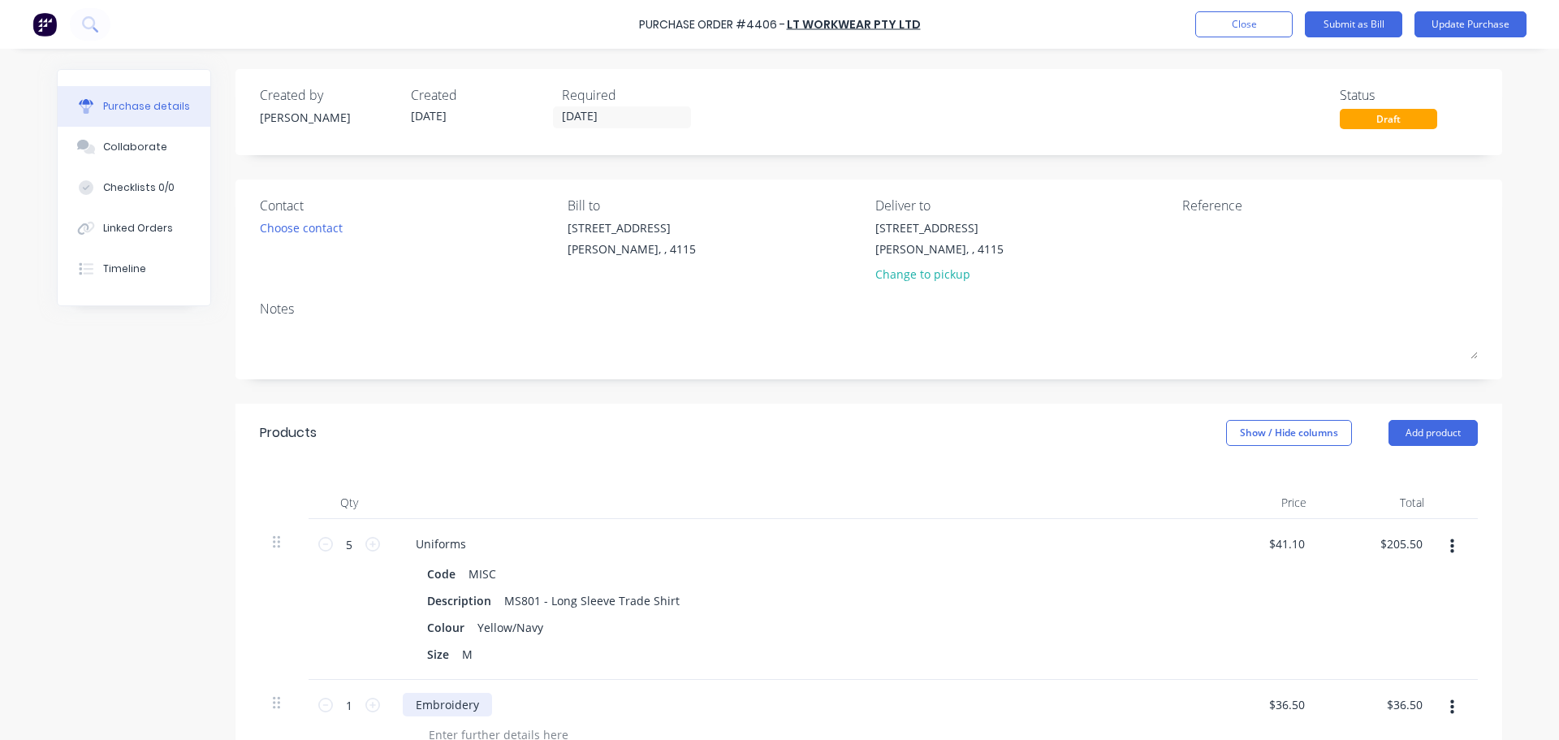
scroll to position [162, 0]
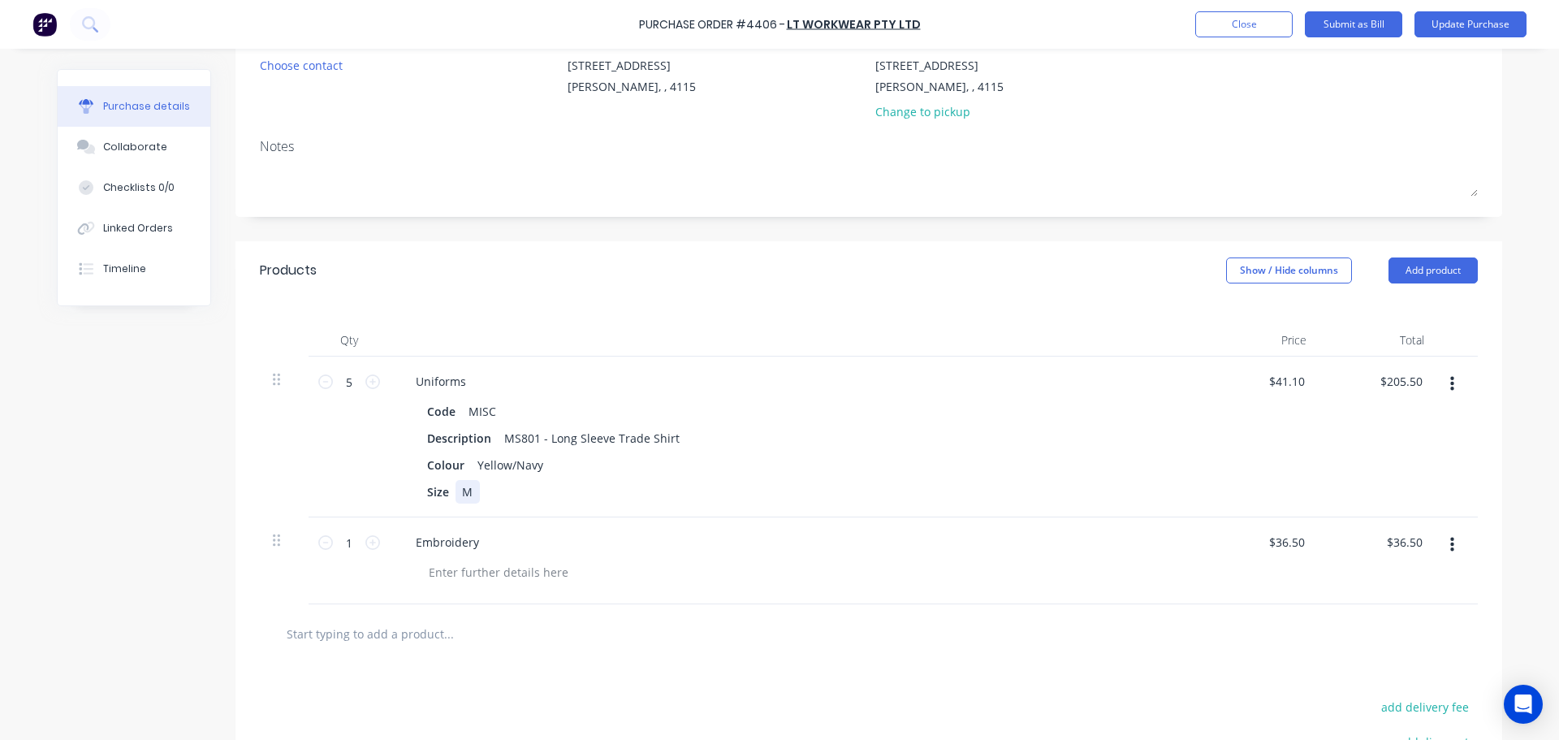
click at [467, 496] on div "M" at bounding box center [468, 492] width 24 height 24
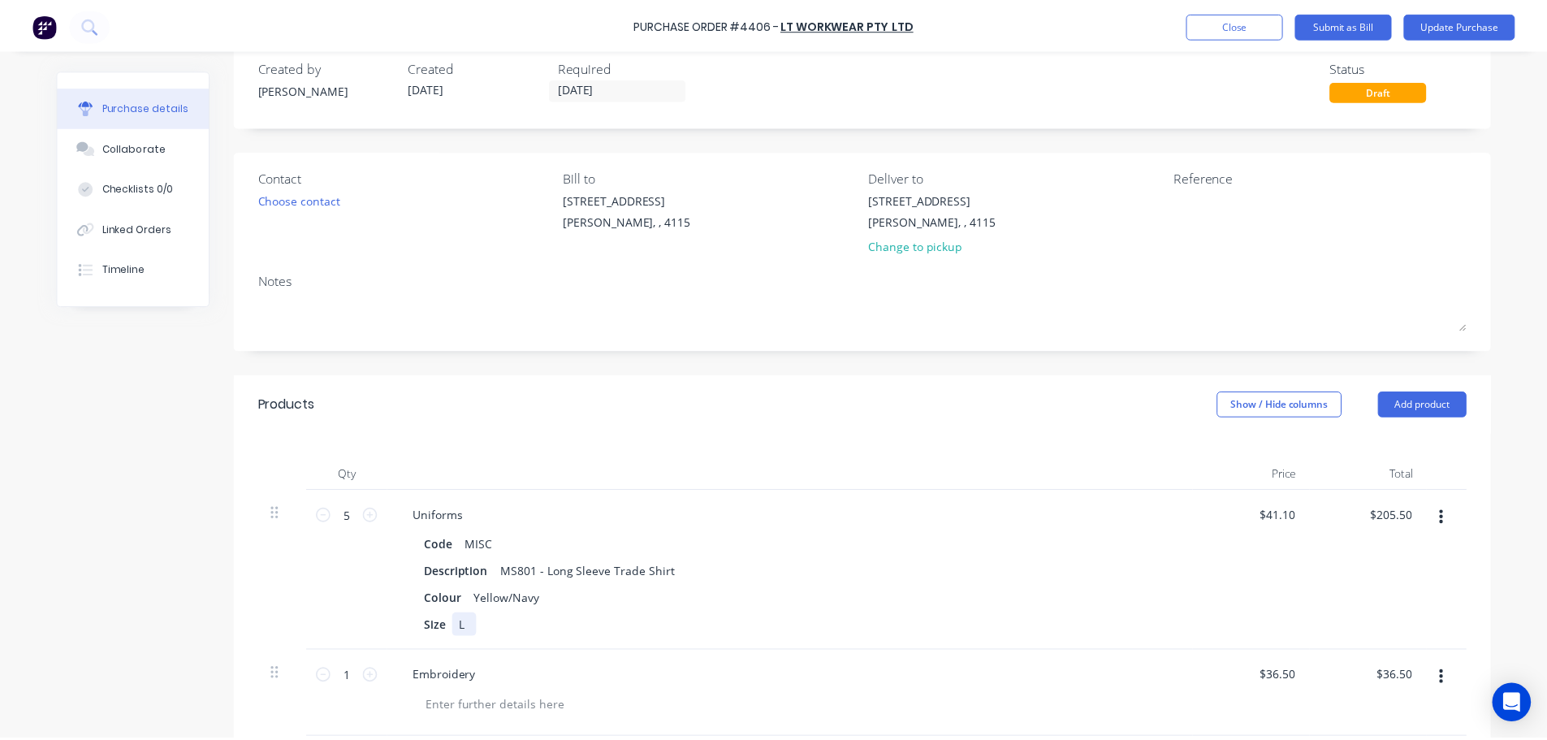
scroll to position [0, 0]
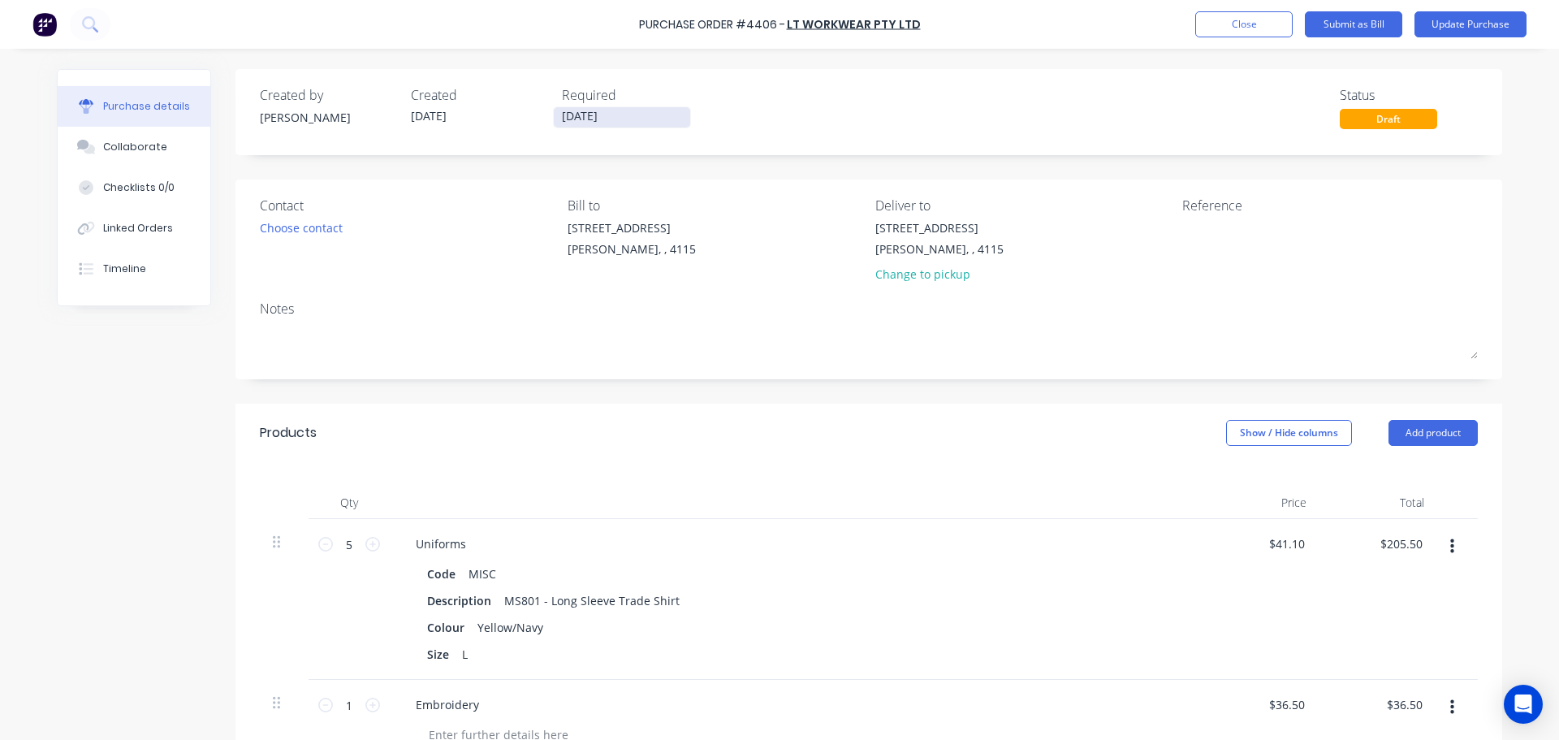
click at [587, 121] on input "[DATE]" at bounding box center [622, 117] width 136 height 20
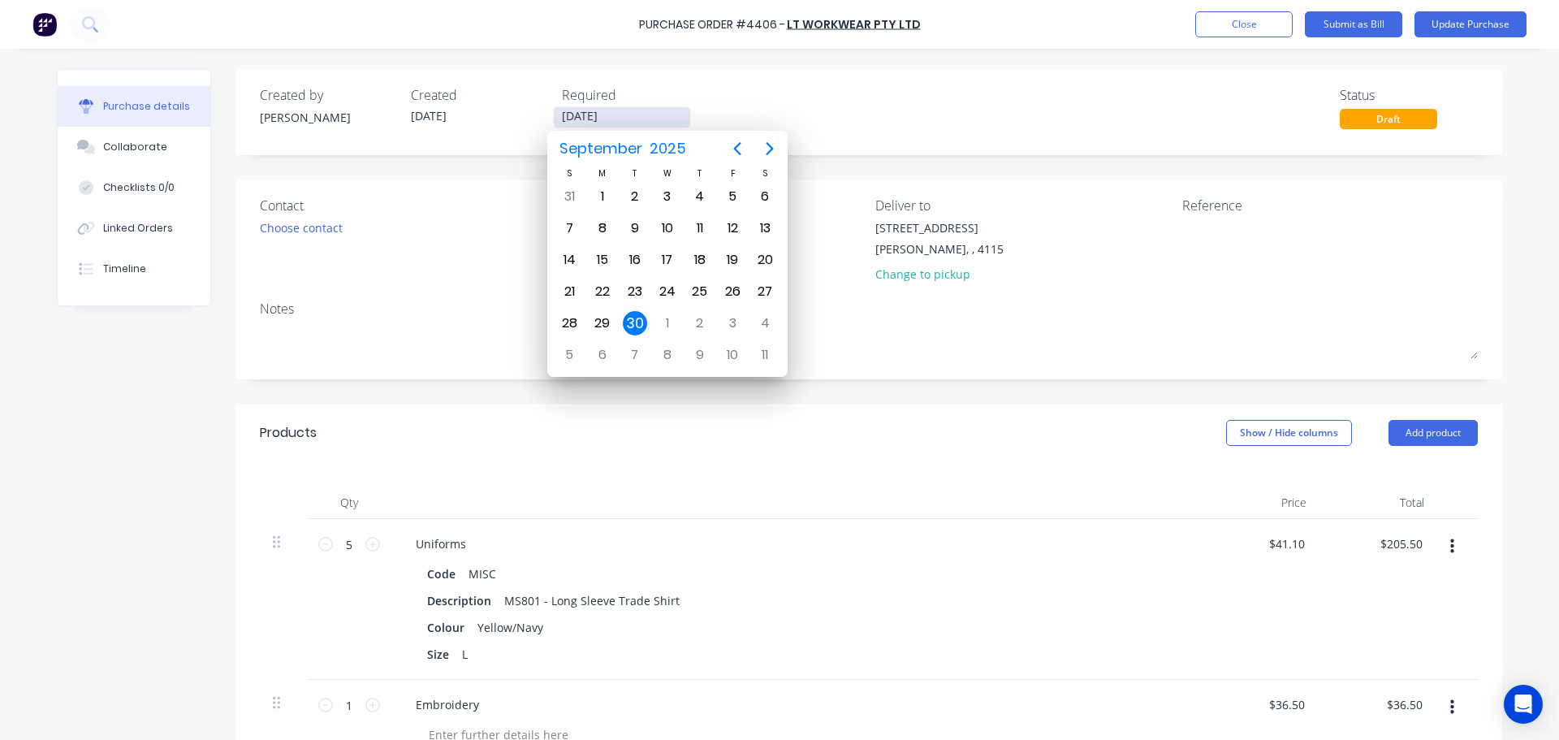
click at [587, 121] on input "[DATE]" at bounding box center [622, 117] width 136 height 20
click at [734, 100] on div "Created by Hannah Created 30/09/25 Required 30/09/25 Status Draft" at bounding box center [869, 107] width 1218 height 44
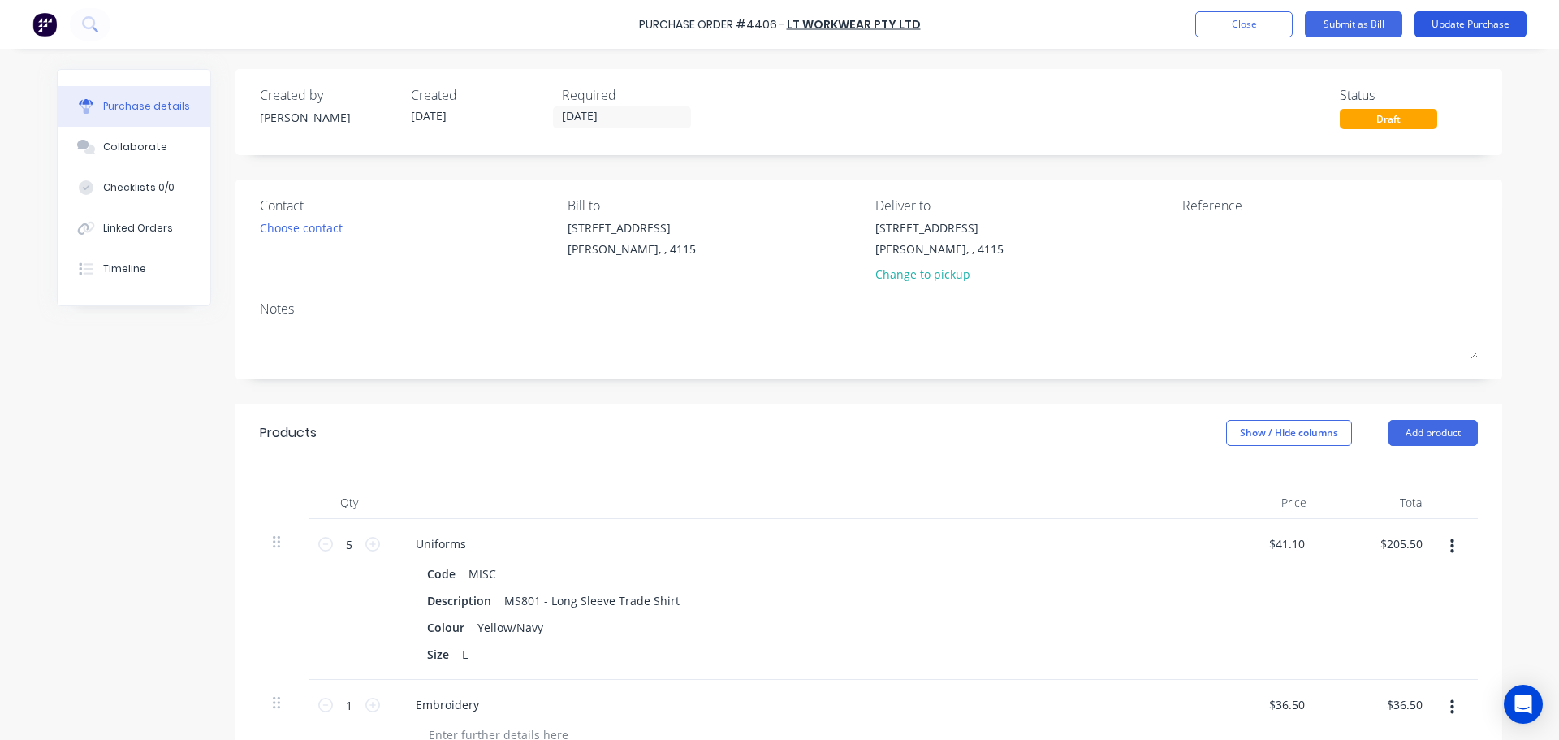
click at [1505, 26] on button "Update Purchase" at bounding box center [1470, 24] width 112 height 26
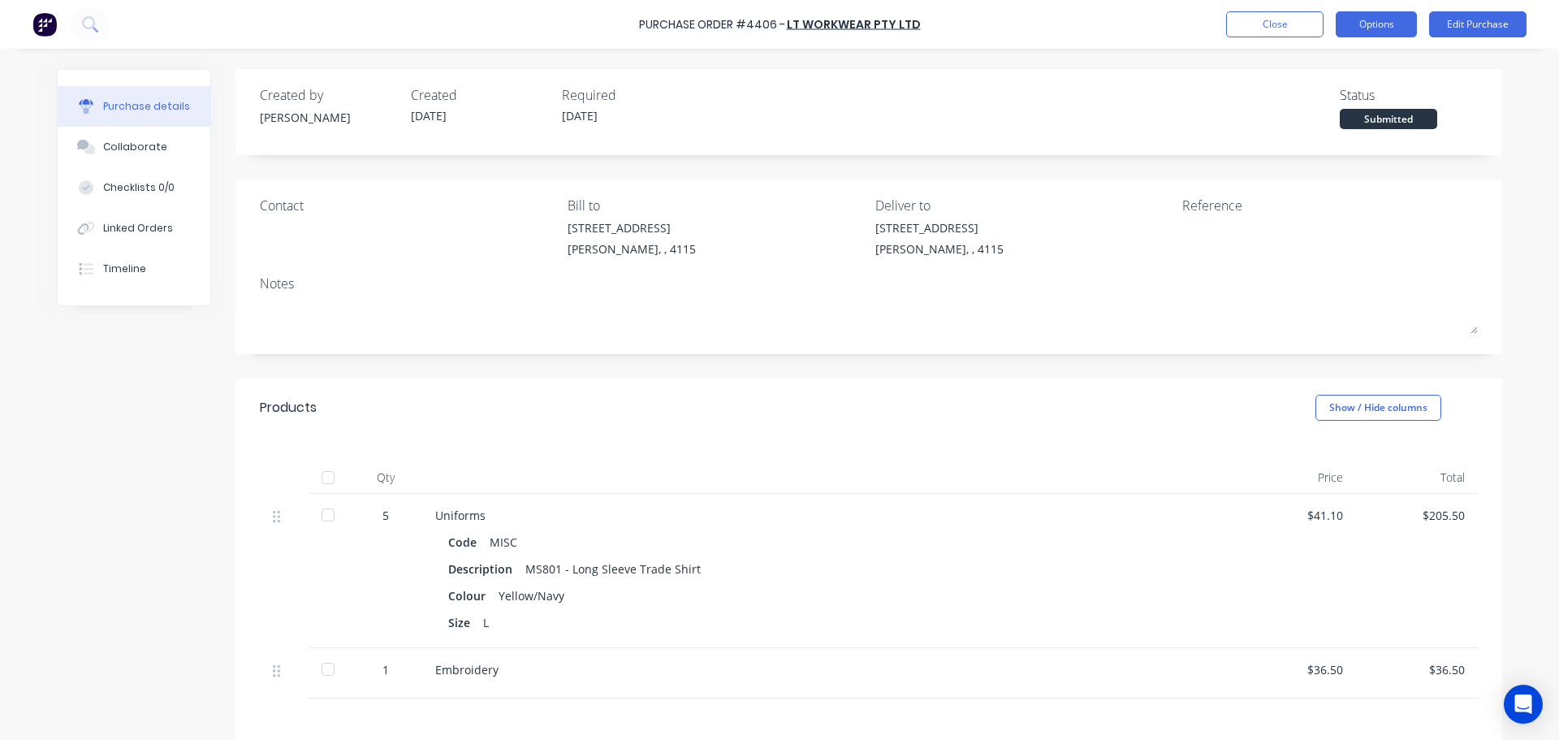
click at [1389, 11] on button "Options" at bounding box center [1376, 24] width 81 height 26
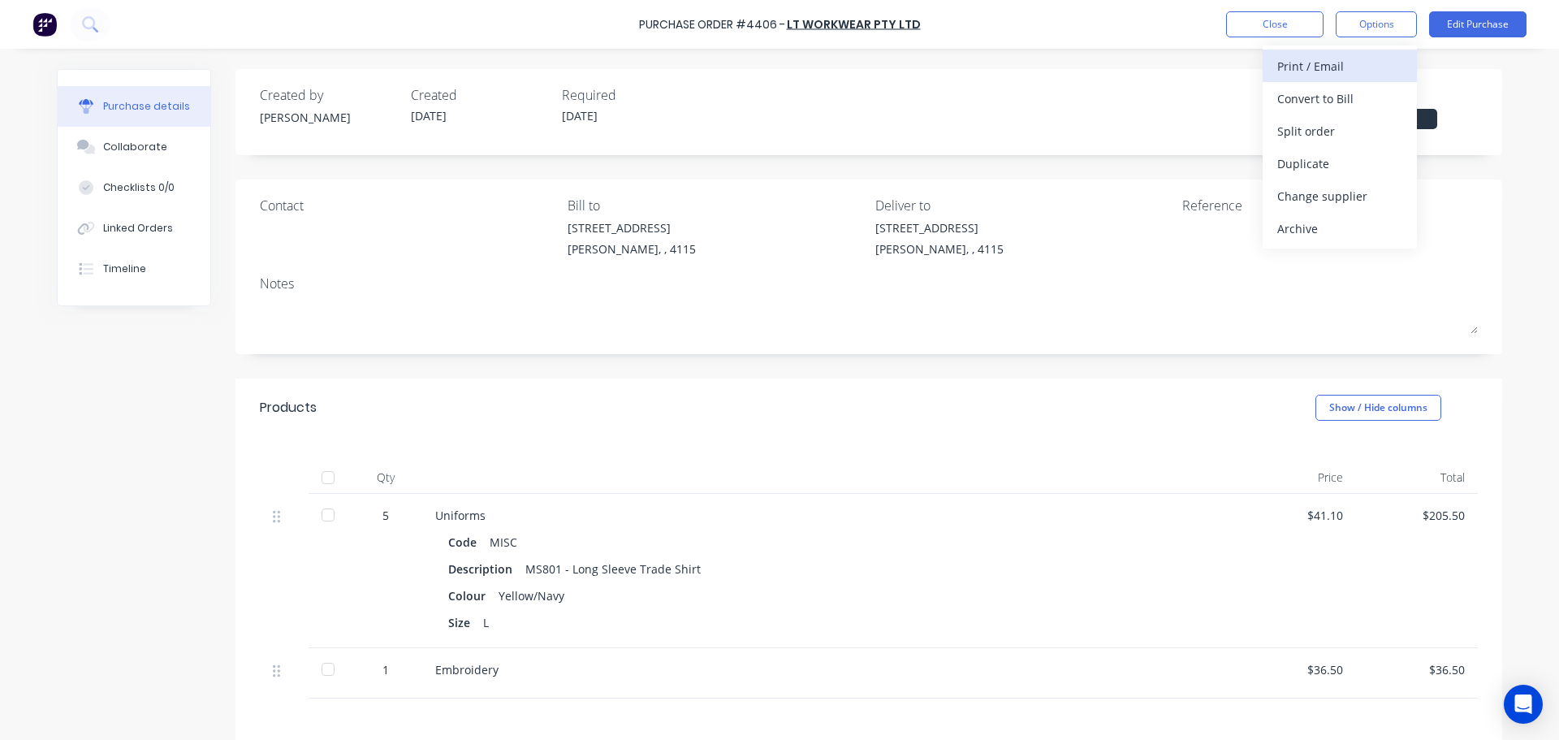
click at [1339, 75] on div "Print / Email" at bounding box center [1339, 66] width 125 height 24
click at [1343, 91] on div "With pricing" at bounding box center [1339, 99] width 125 height 24
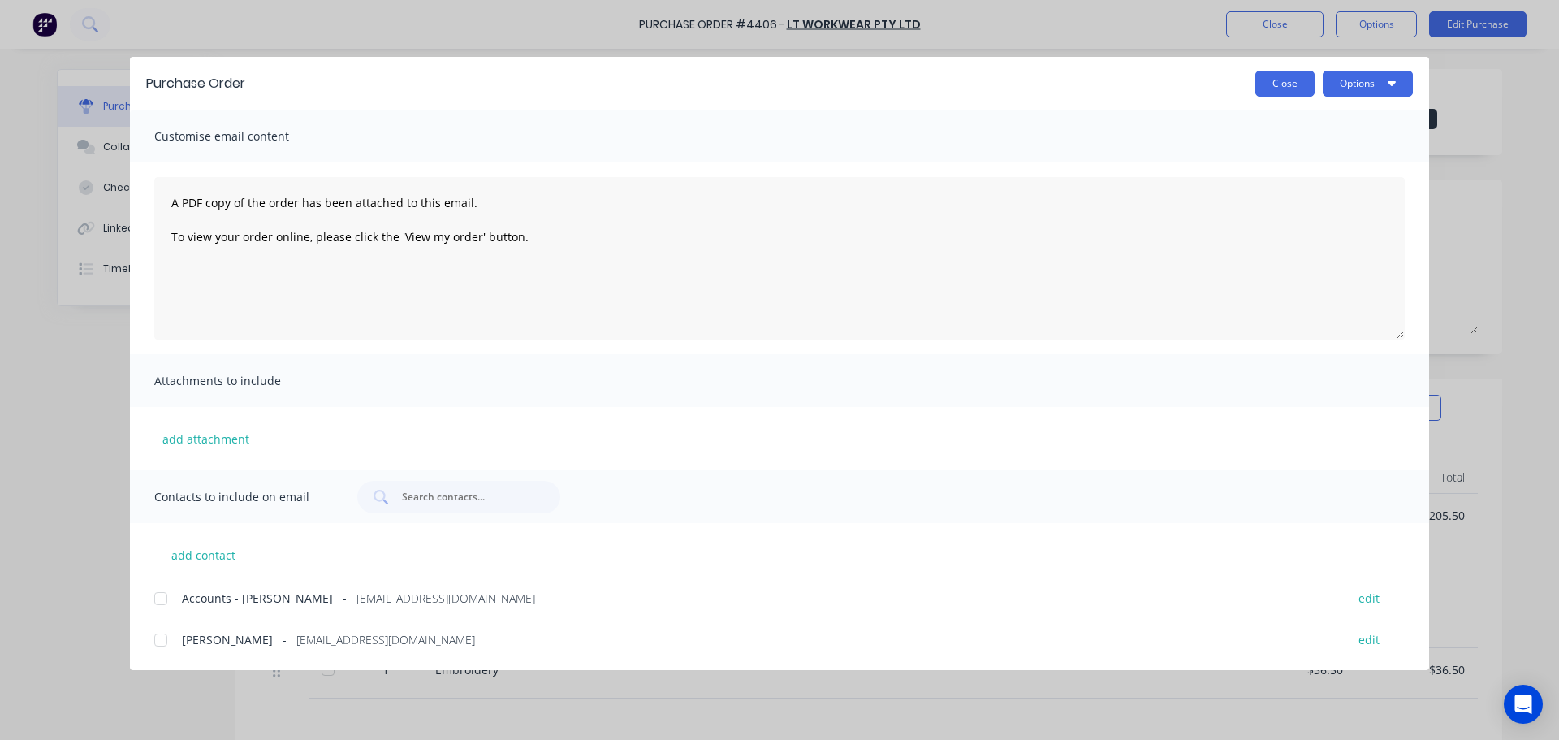
click at [1295, 84] on button "Close" at bounding box center [1284, 84] width 59 height 26
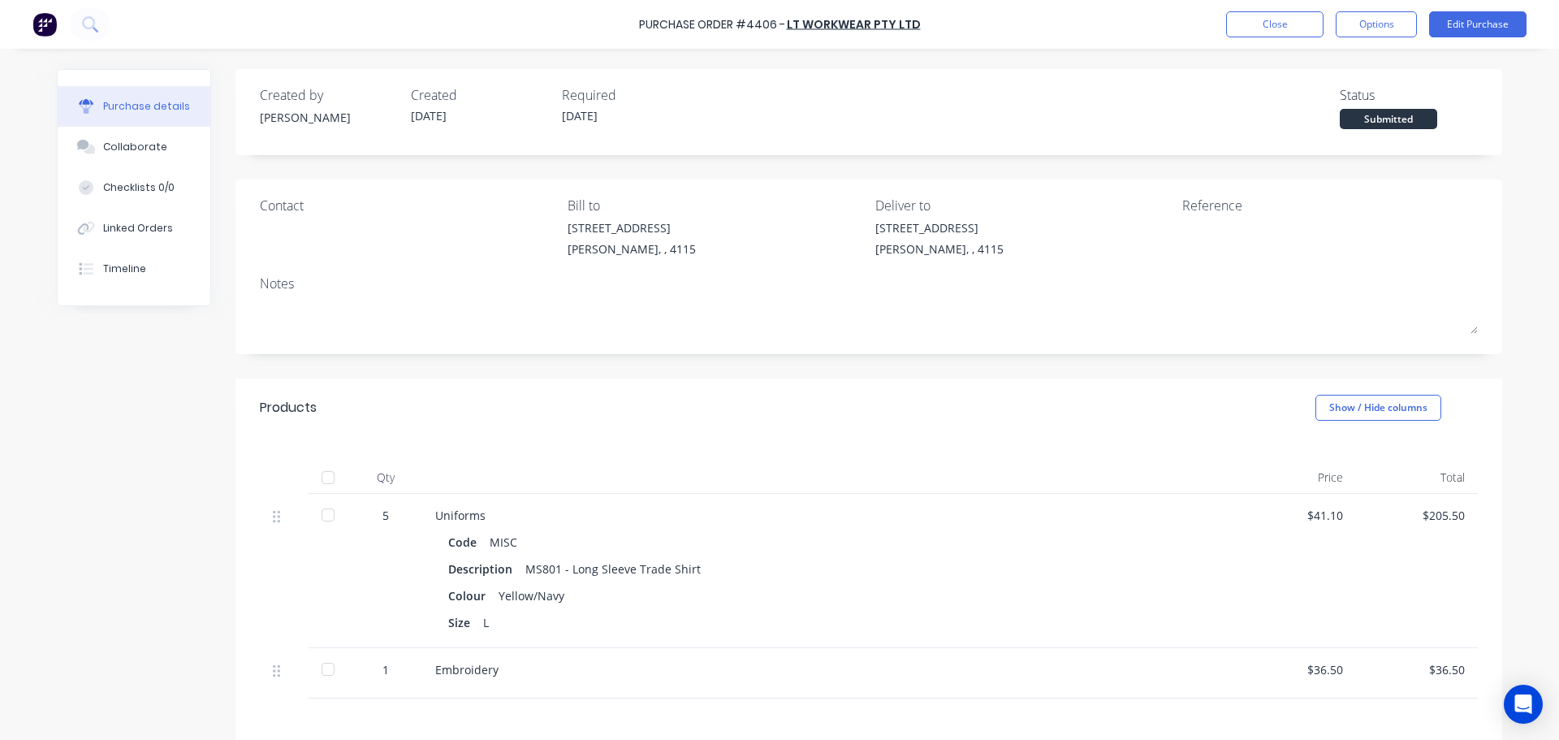
click at [1387, 37] on div "Purchase Order #4406 - LT Workwear Pty Ltd Close Options Edit Purchase" at bounding box center [779, 24] width 1559 height 49
click at [1386, 34] on button "Options" at bounding box center [1376, 24] width 81 height 26
click at [1371, 79] on button "Print / Email" at bounding box center [1340, 66] width 154 height 32
click at [1357, 124] on div "Without pricing" at bounding box center [1339, 131] width 125 height 24
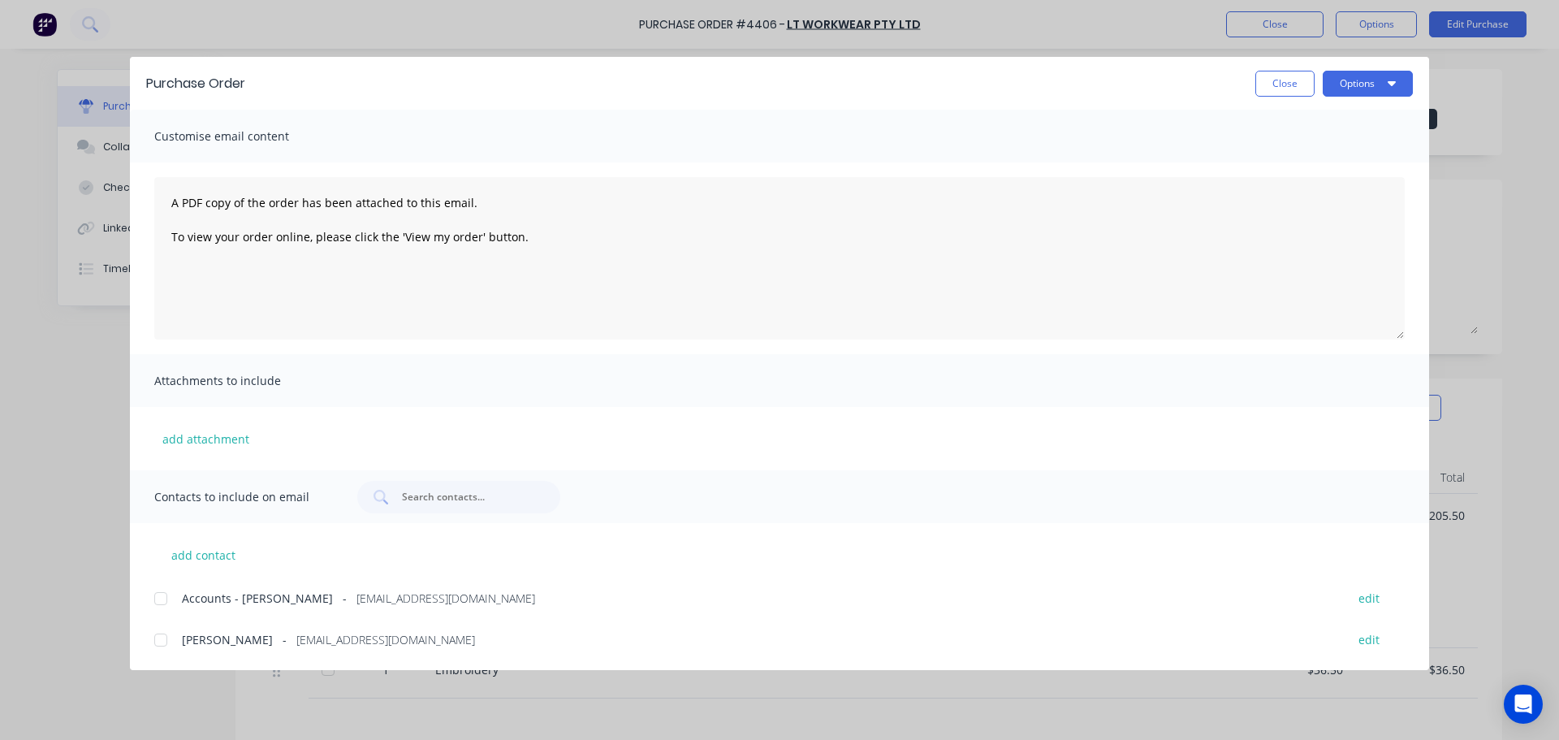
click at [159, 607] on div at bounding box center [161, 598] width 32 height 32
click at [1388, 80] on icon "button" at bounding box center [1392, 82] width 8 height 13
click at [1343, 189] on div "Email" at bounding box center [1335, 190] width 125 height 24
click at [1353, 103] on div "Purchase Order Close Options" at bounding box center [779, 83] width 1299 height 53
click at [1353, 93] on button "Options" at bounding box center [1368, 84] width 90 height 26
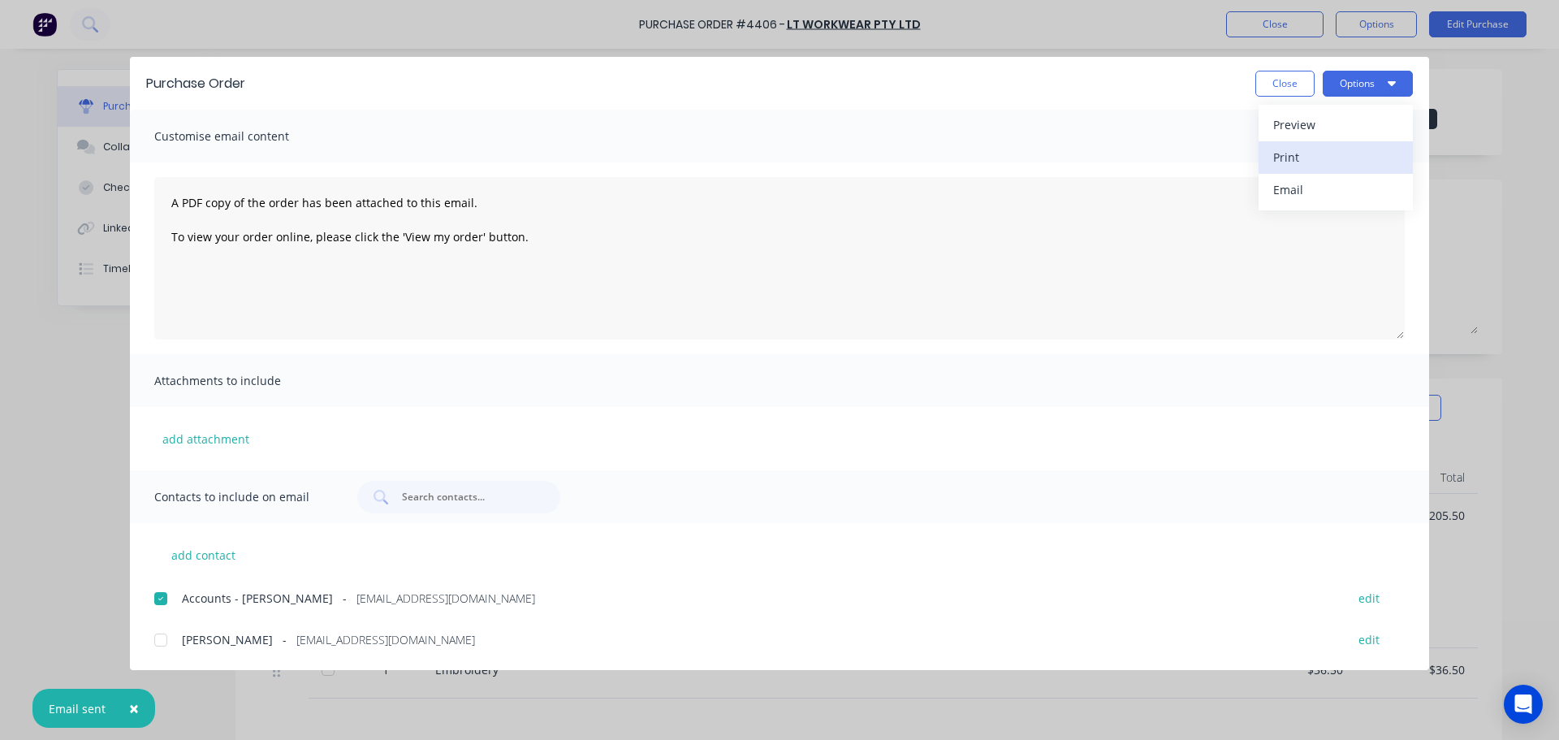
click at [1345, 152] on div "Print" at bounding box center [1335, 157] width 125 height 24
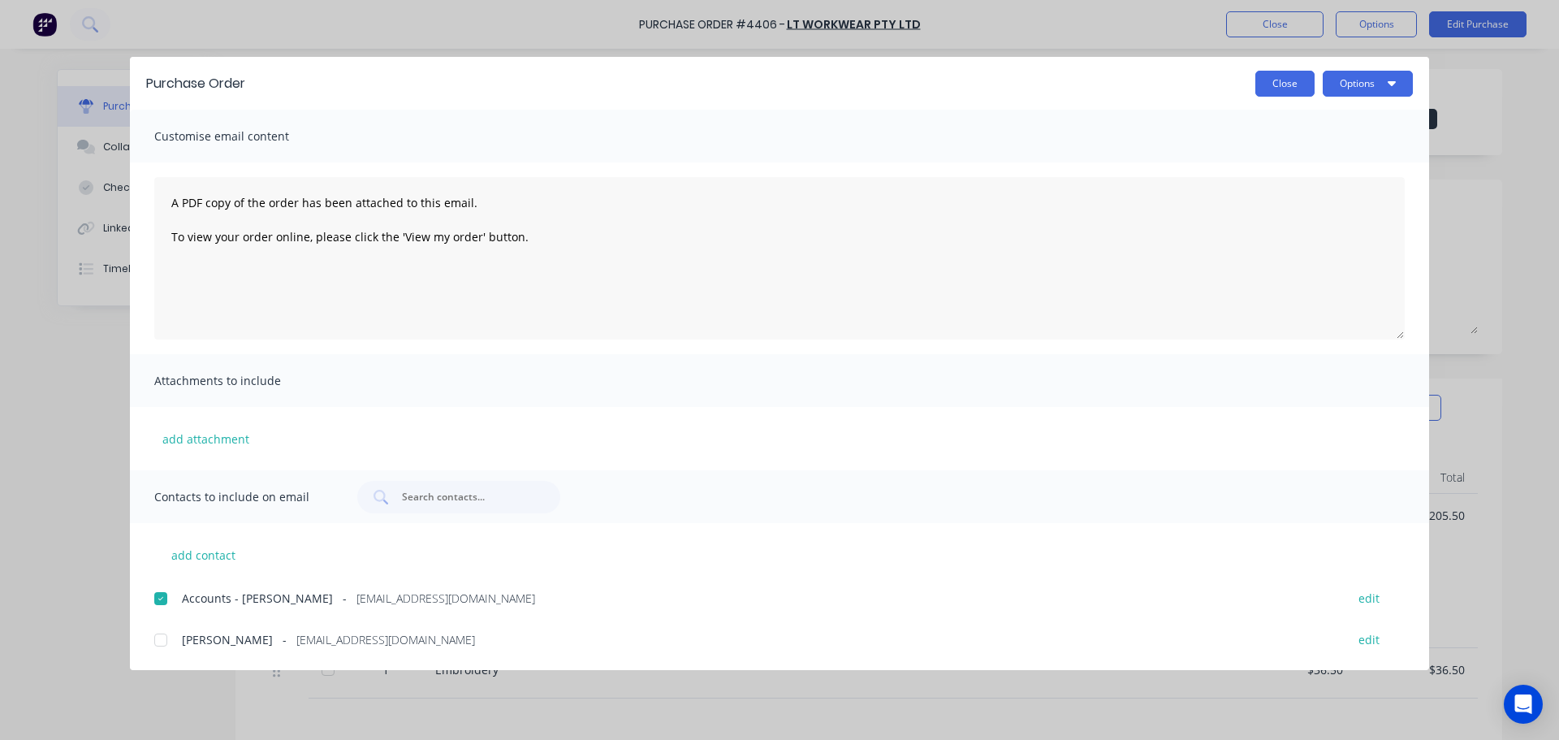
click at [1285, 80] on button "Close" at bounding box center [1284, 84] width 59 height 26
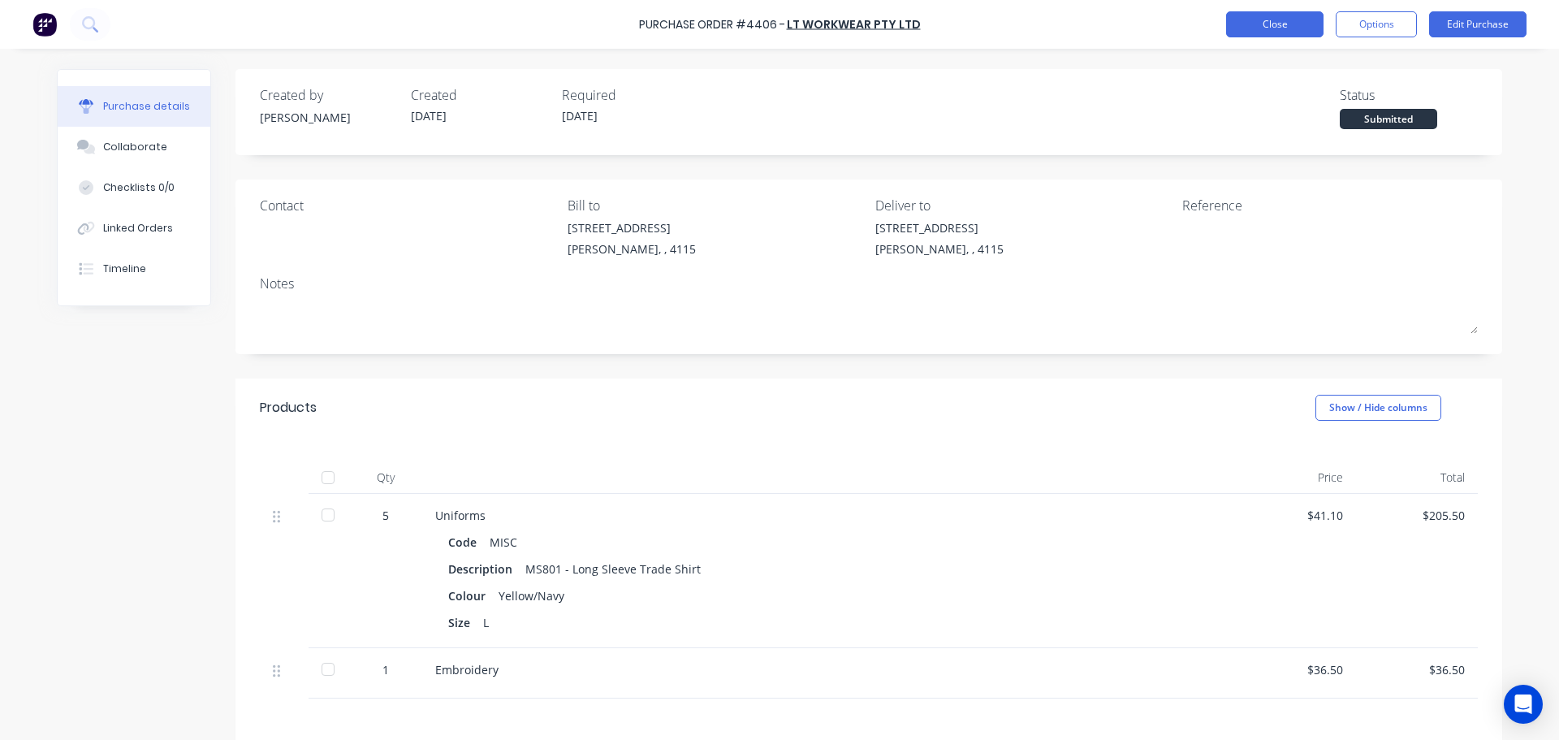
click at [1278, 24] on button "Close" at bounding box center [1274, 24] width 97 height 26
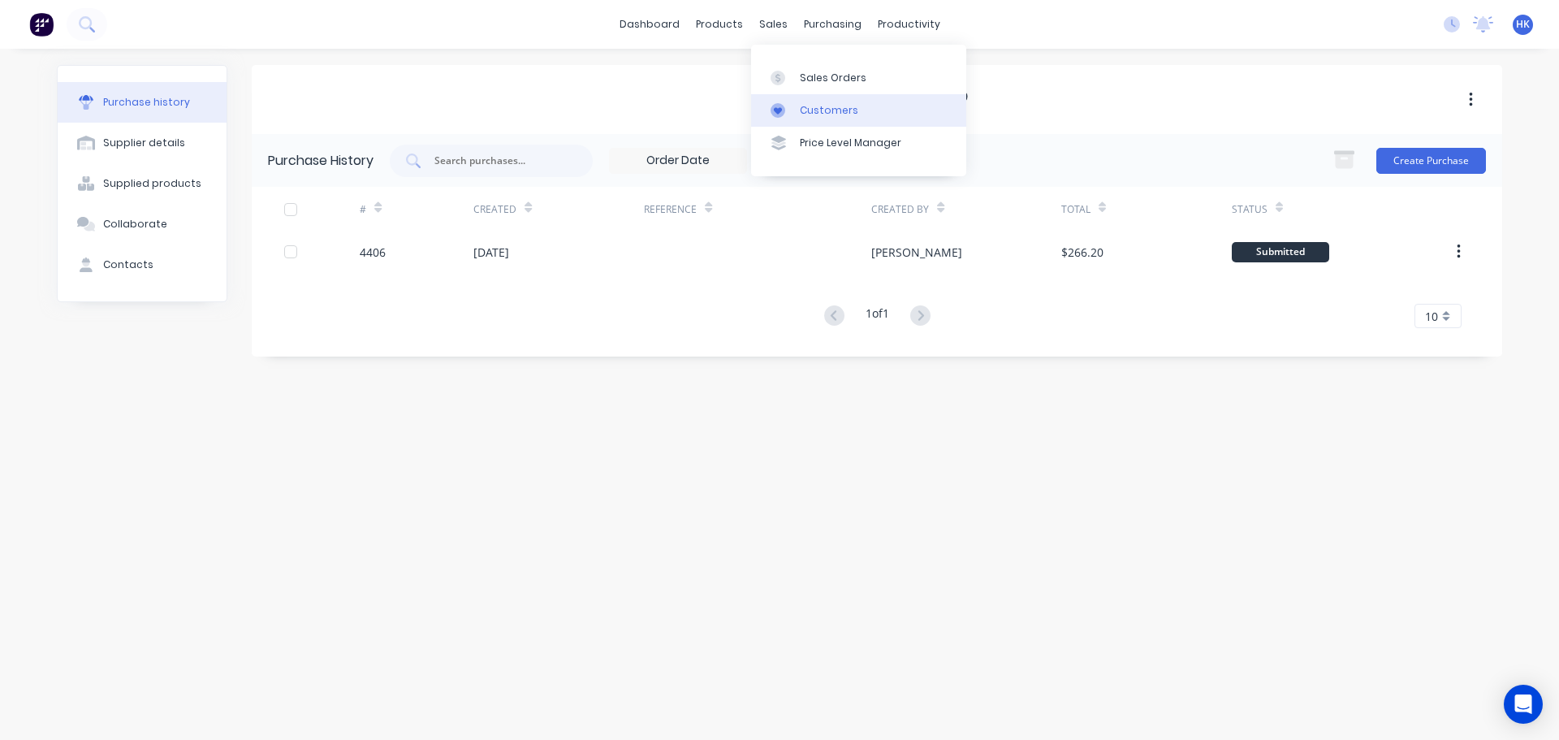
click at [859, 110] on link "Customers" at bounding box center [858, 110] width 215 height 32
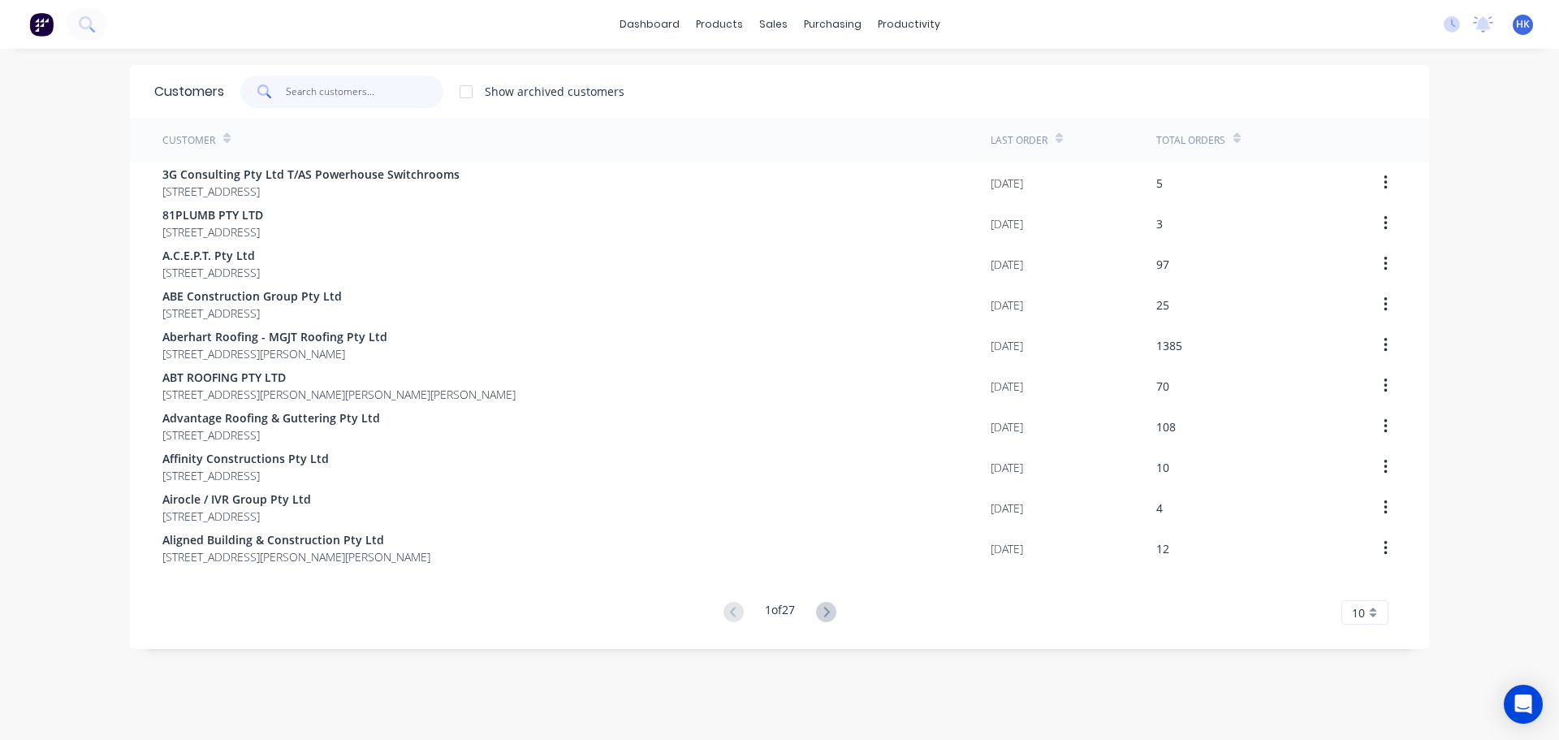
click at [340, 80] on input "text" at bounding box center [365, 92] width 158 height 32
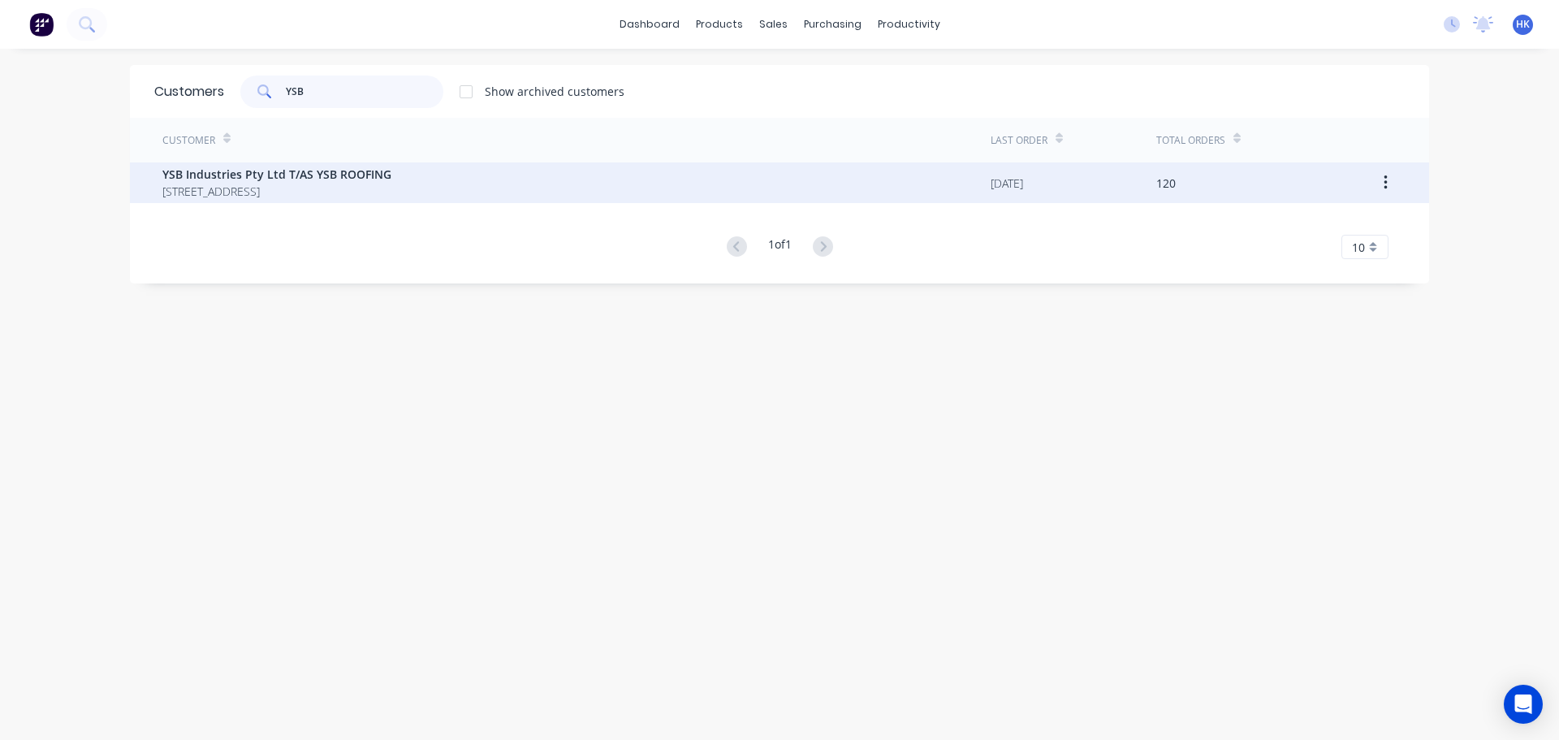
type input "YSB"
click at [391, 179] on span "YSB Industries Pty Ltd T/AS YSB ROOFING" at bounding box center [276, 174] width 229 height 17
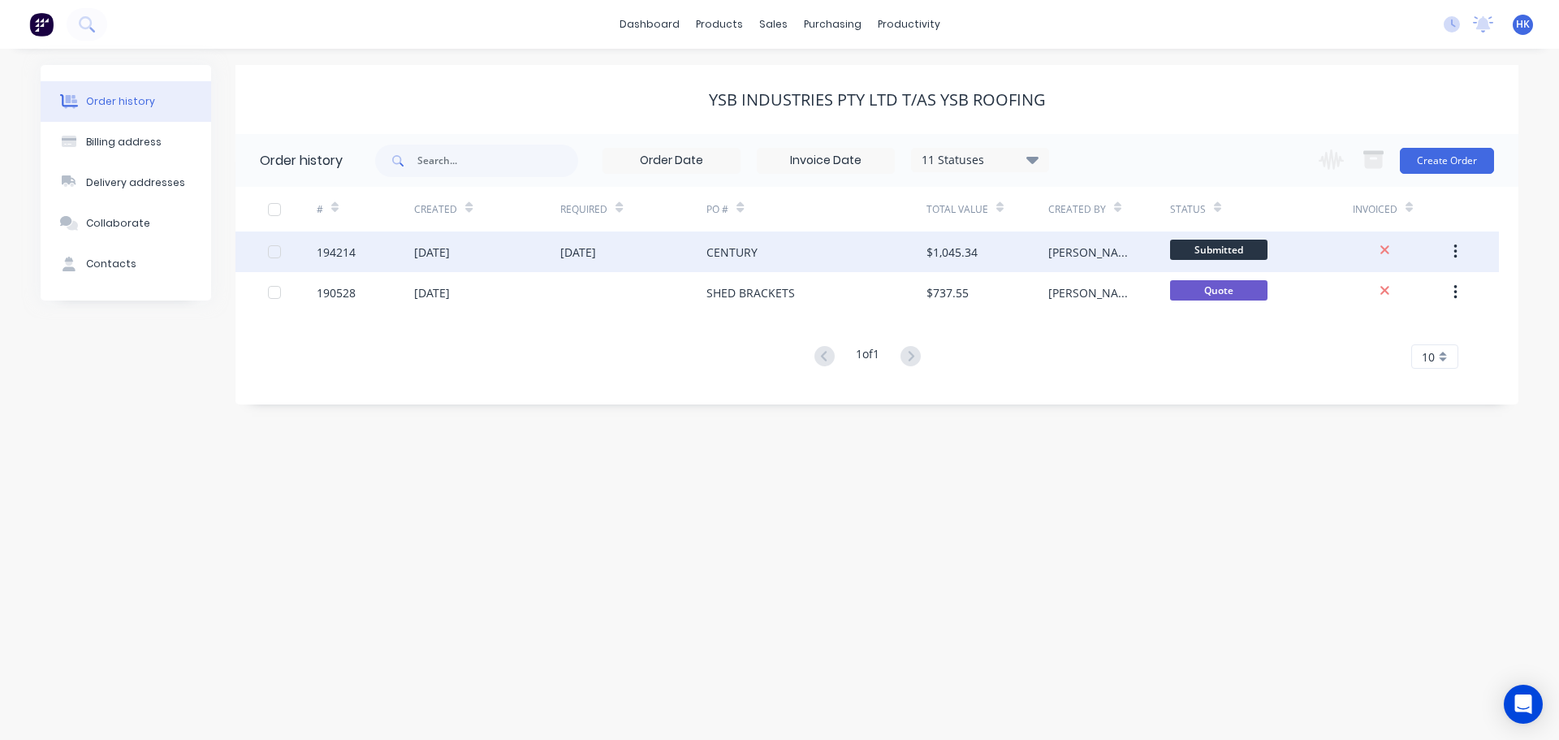
click at [639, 248] on div "[DATE]" at bounding box center [633, 251] width 146 height 41
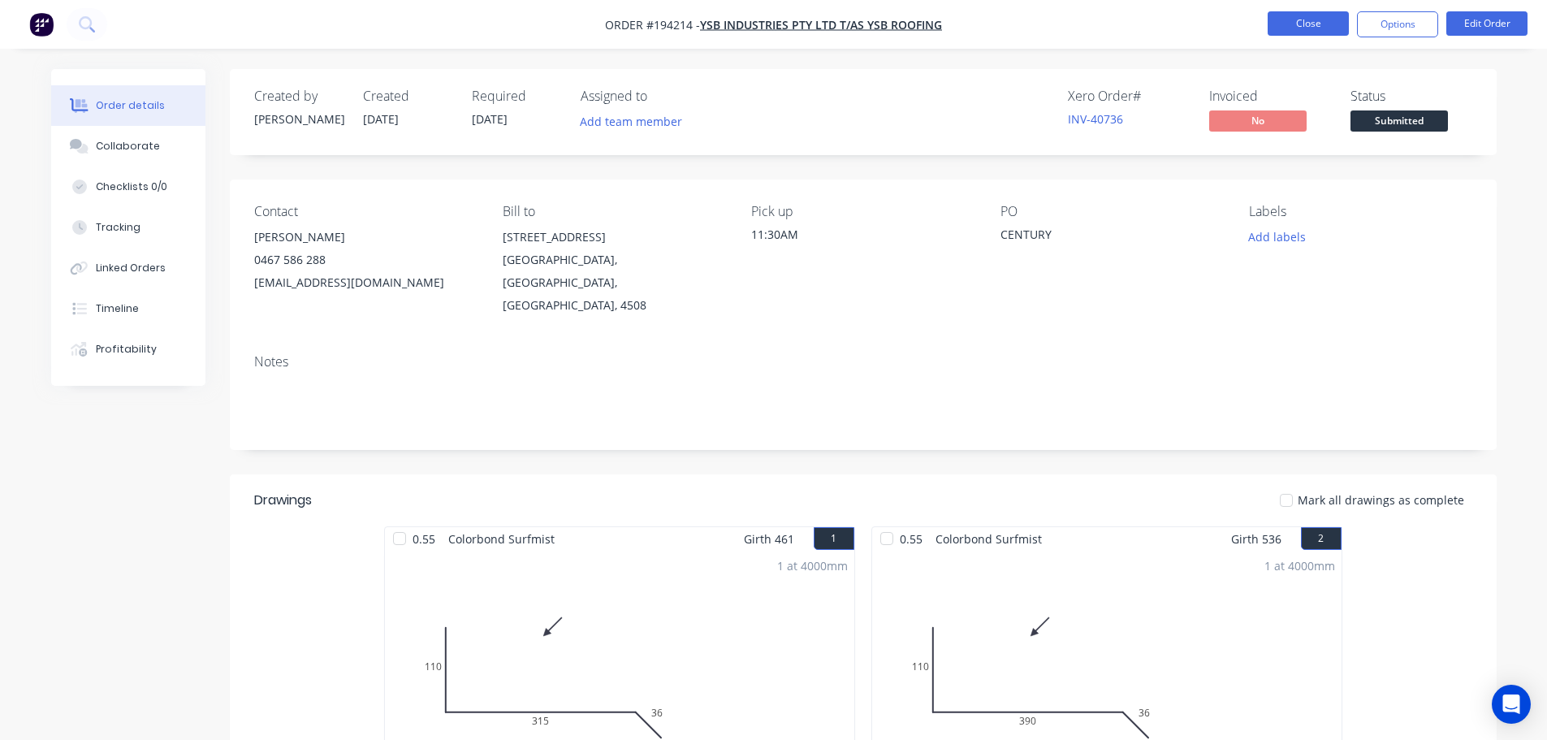
click at [1320, 27] on button "Close" at bounding box center [1307, 23] width 81 height 24
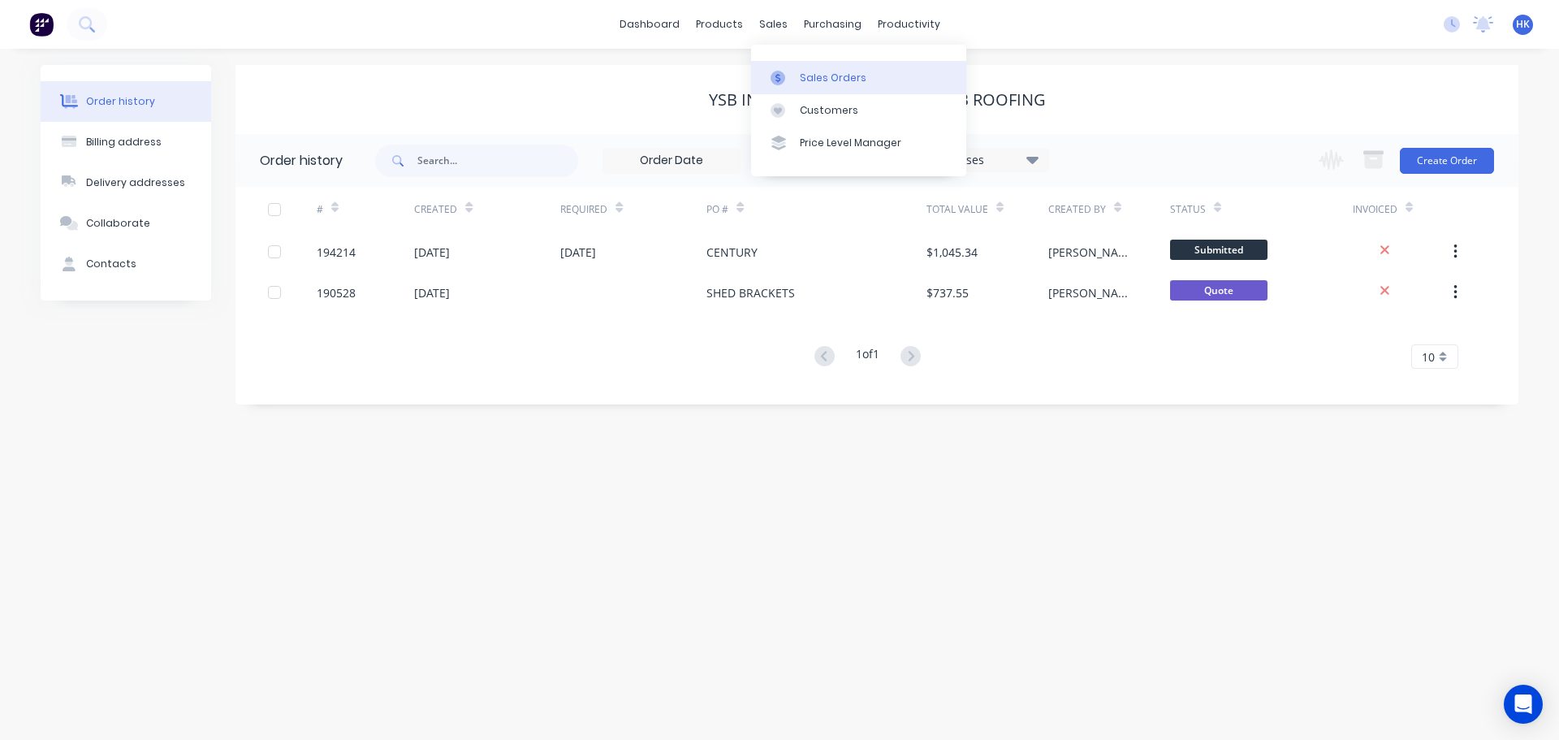
click at [817, 84] on div "Sales Orders" at bounding box center [833, 78] width 67 height 15
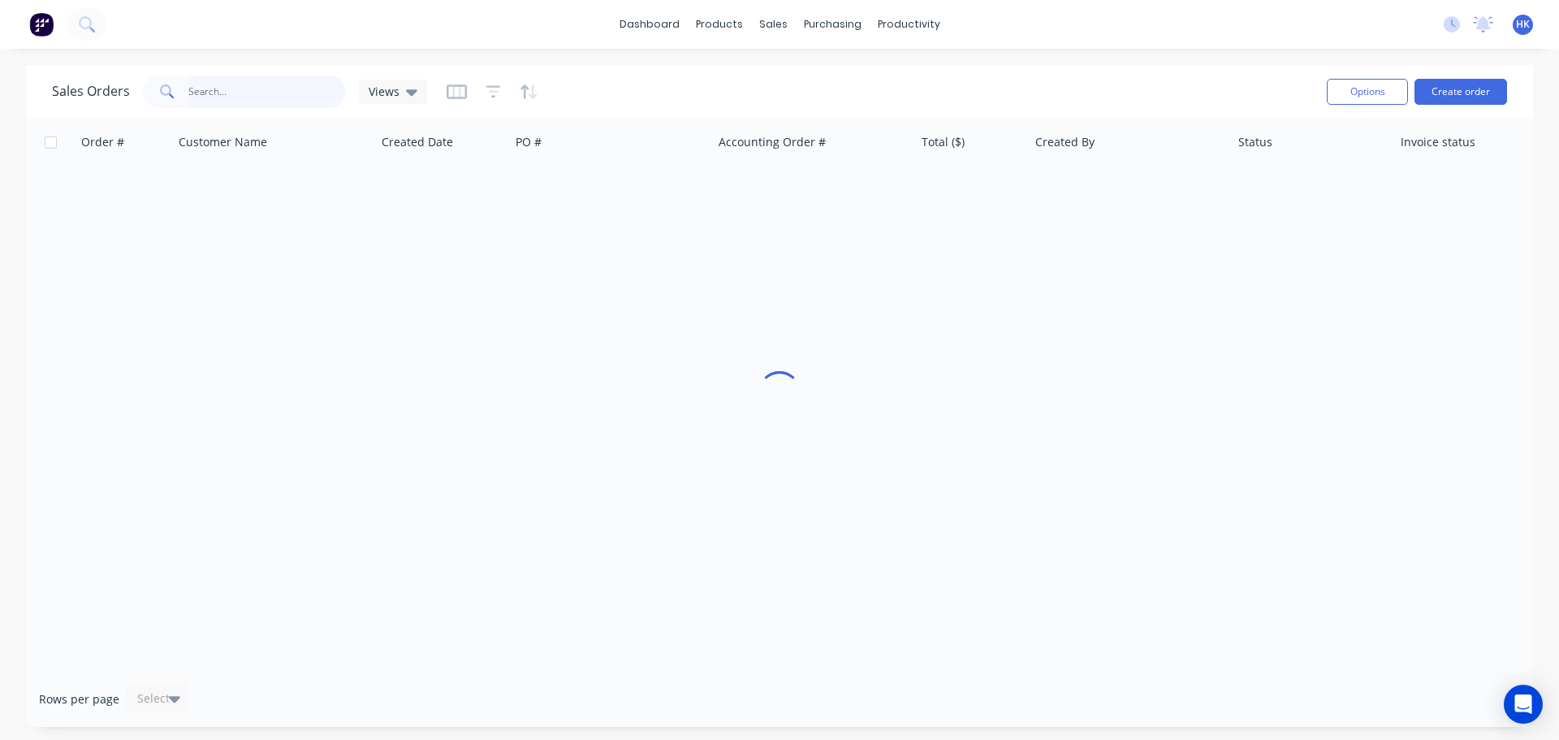
click at [325, 88] on input "text" at bounding box center [267, 92] width 158 height 32
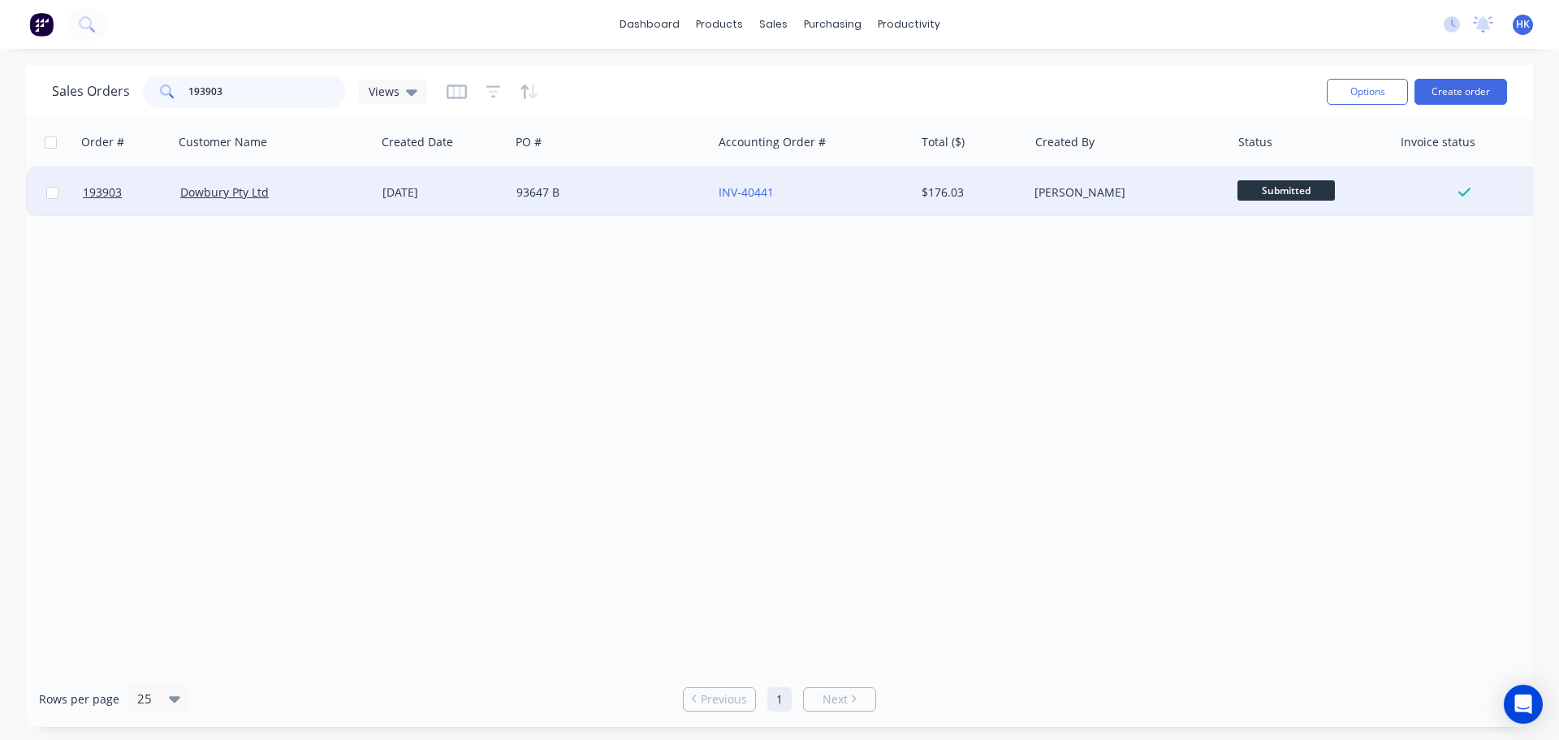
type input "193903"
click at [611, 199] on div "93647 B" at bounding box center [606, 192] width 180 height 16
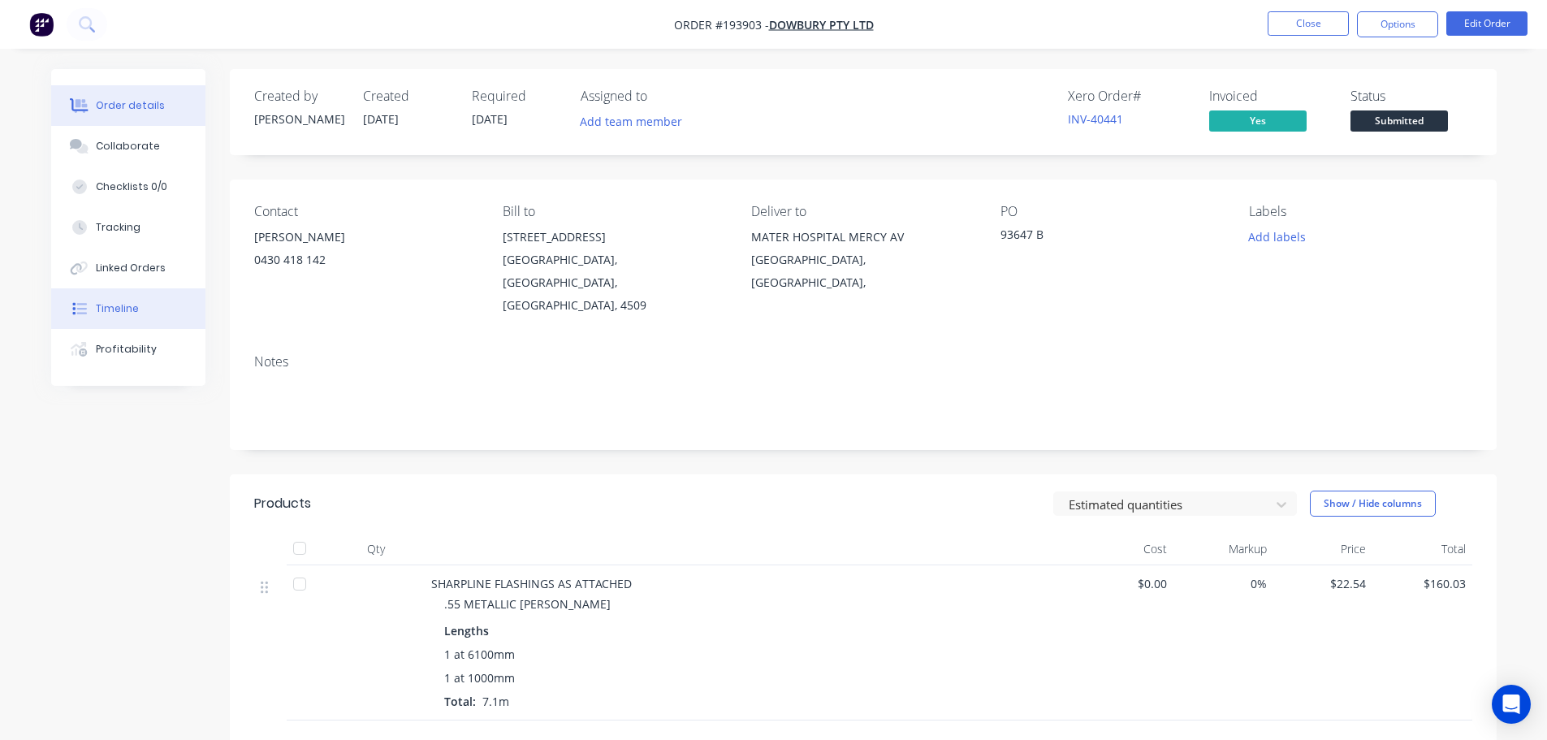
click at [111, 317] on button "Timeline" at bounding box center [128, 308] width 154 height 41
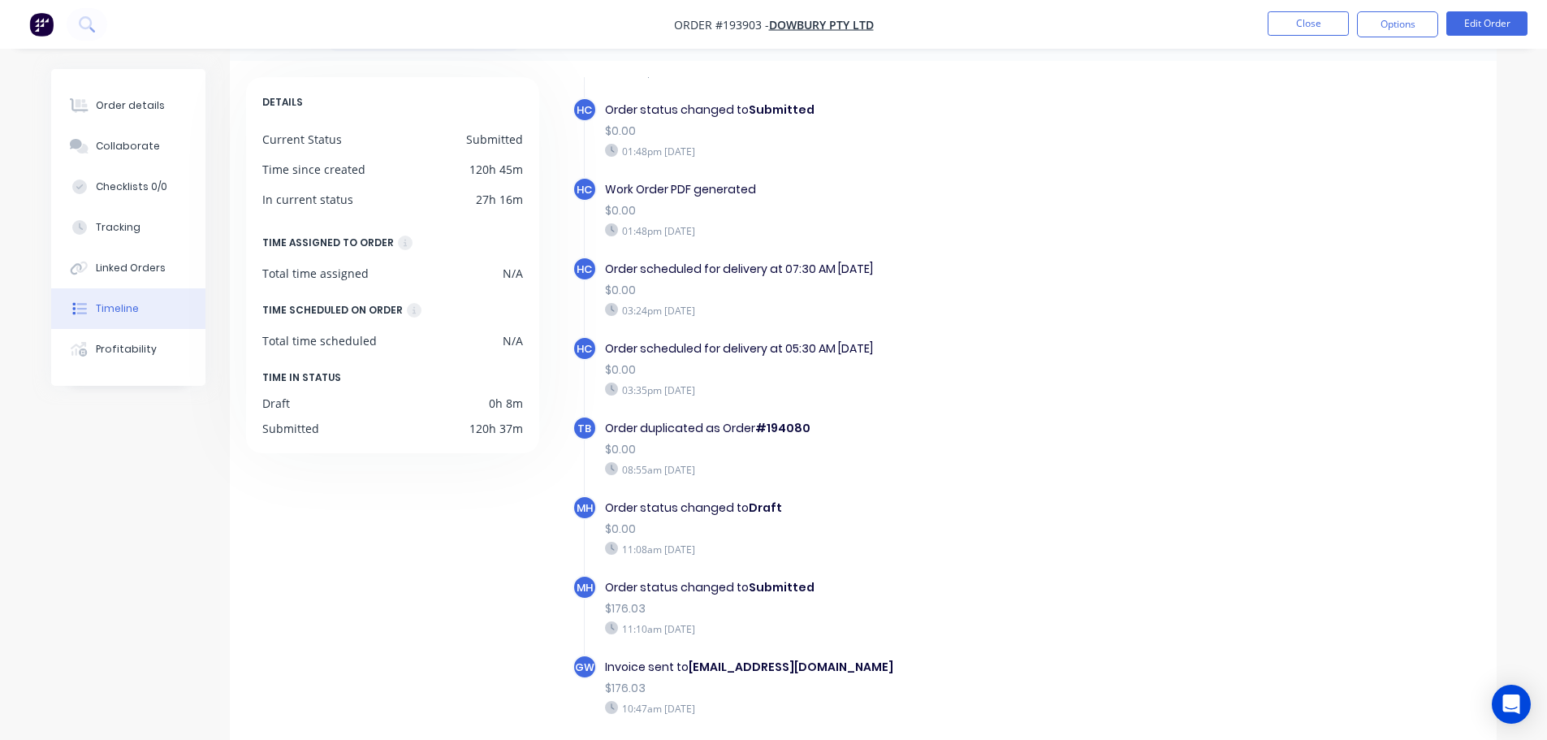
scroll to position [125, 0]
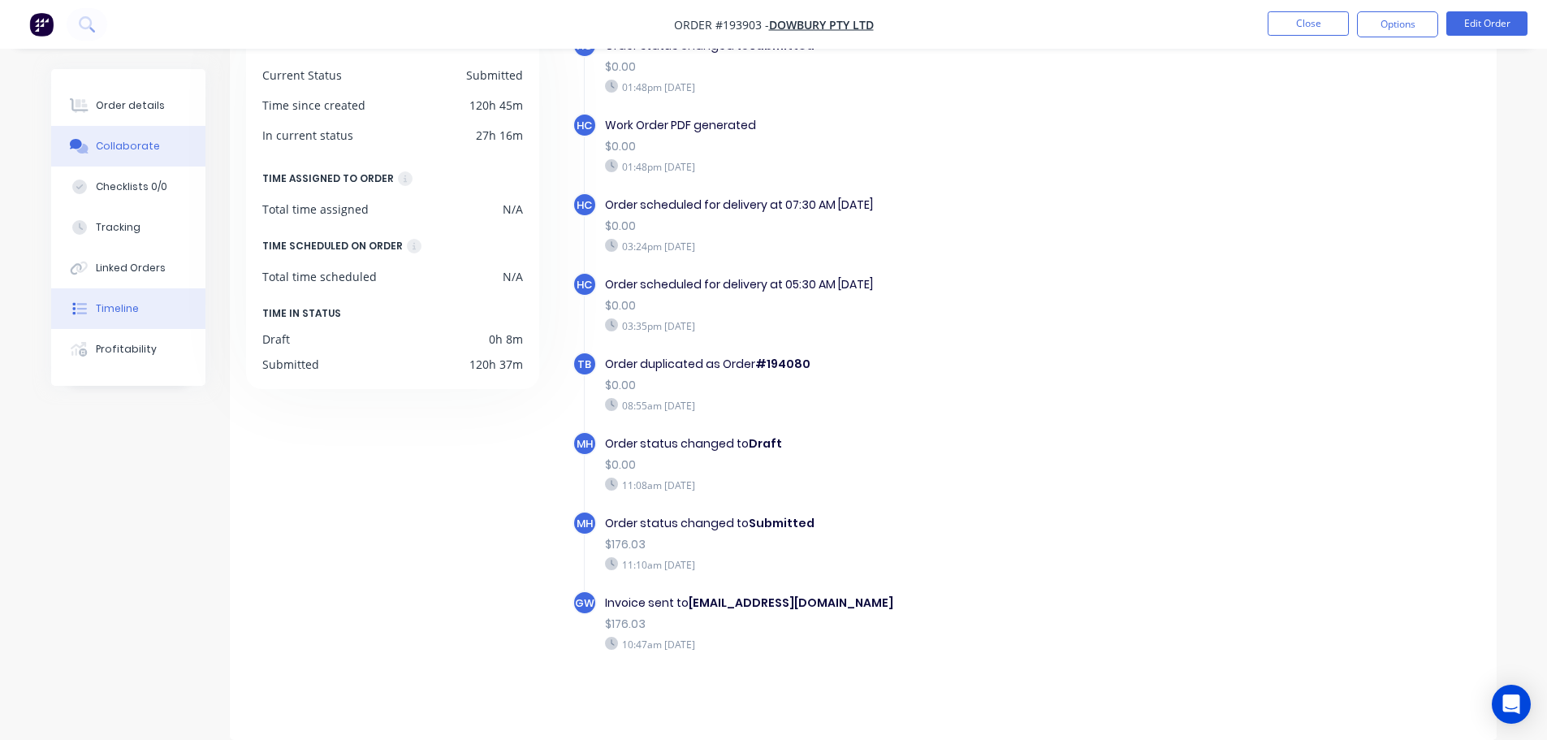
click at [117, 152] on div "Collaborate" at bounding box center [128, 146] width 64 height 15
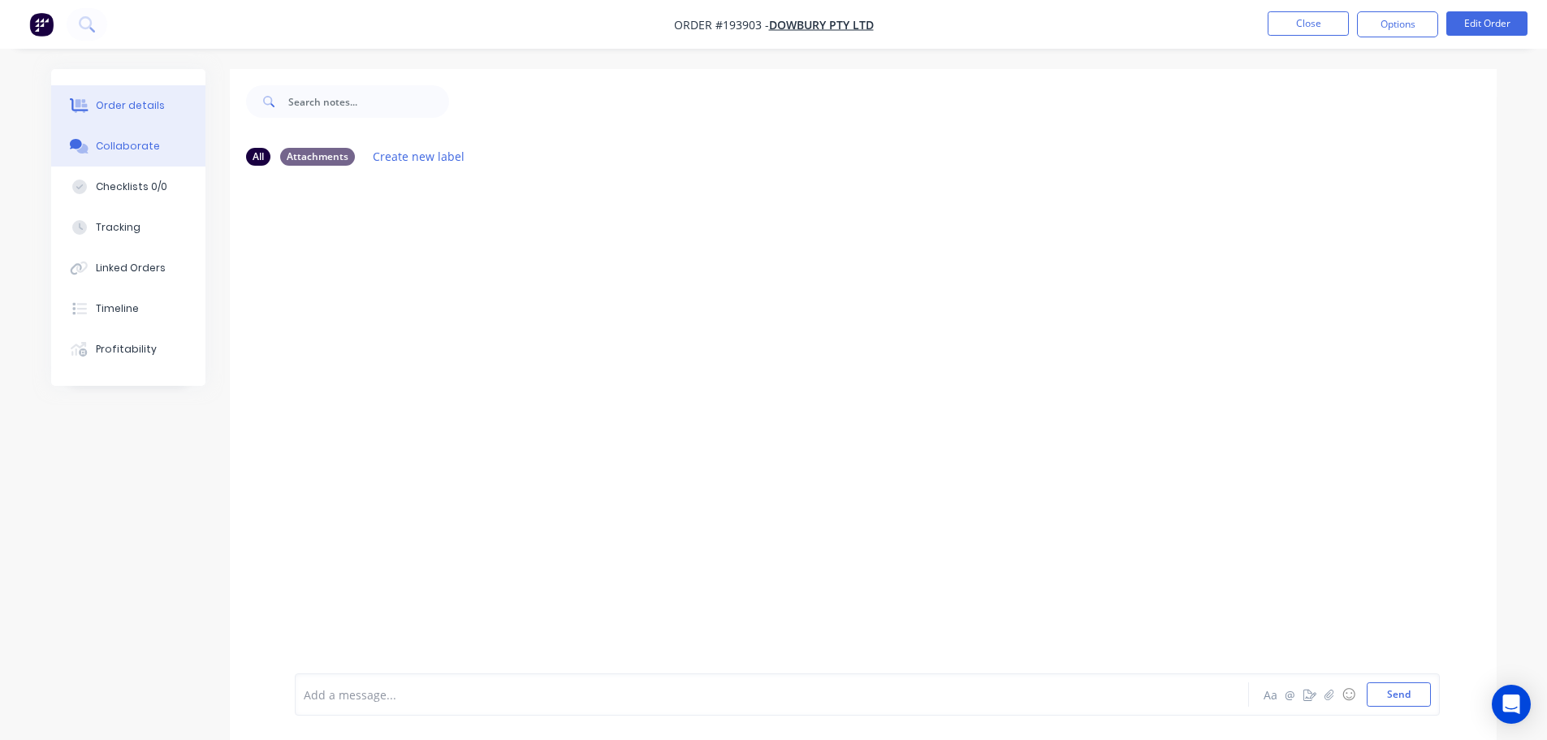
click at [136, 98] on div "Order details" at bounding box center [130, 105] width 69 height 15
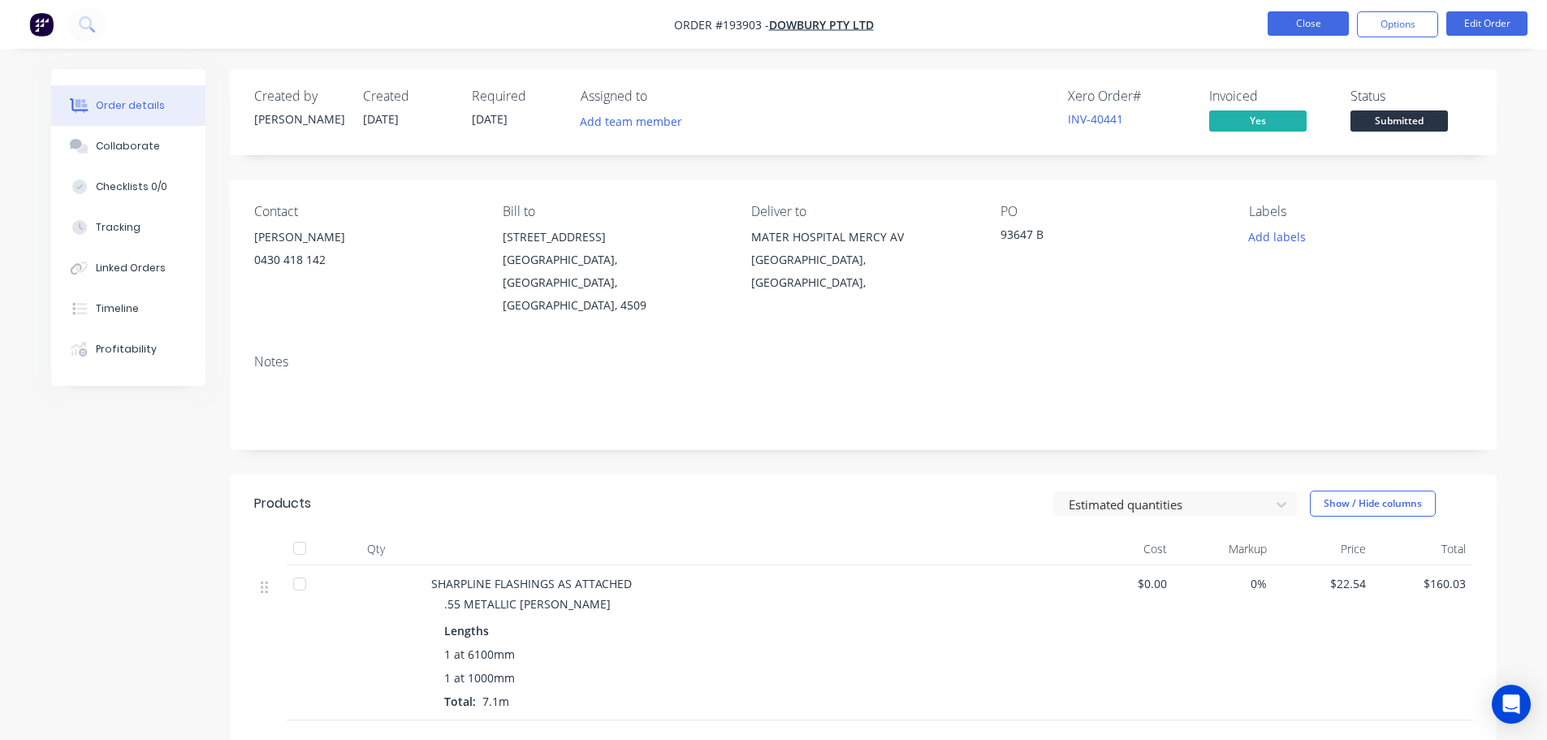
click at [1314, 29] on button "Close" at bounding box center [1307, 23] width 81 height 24
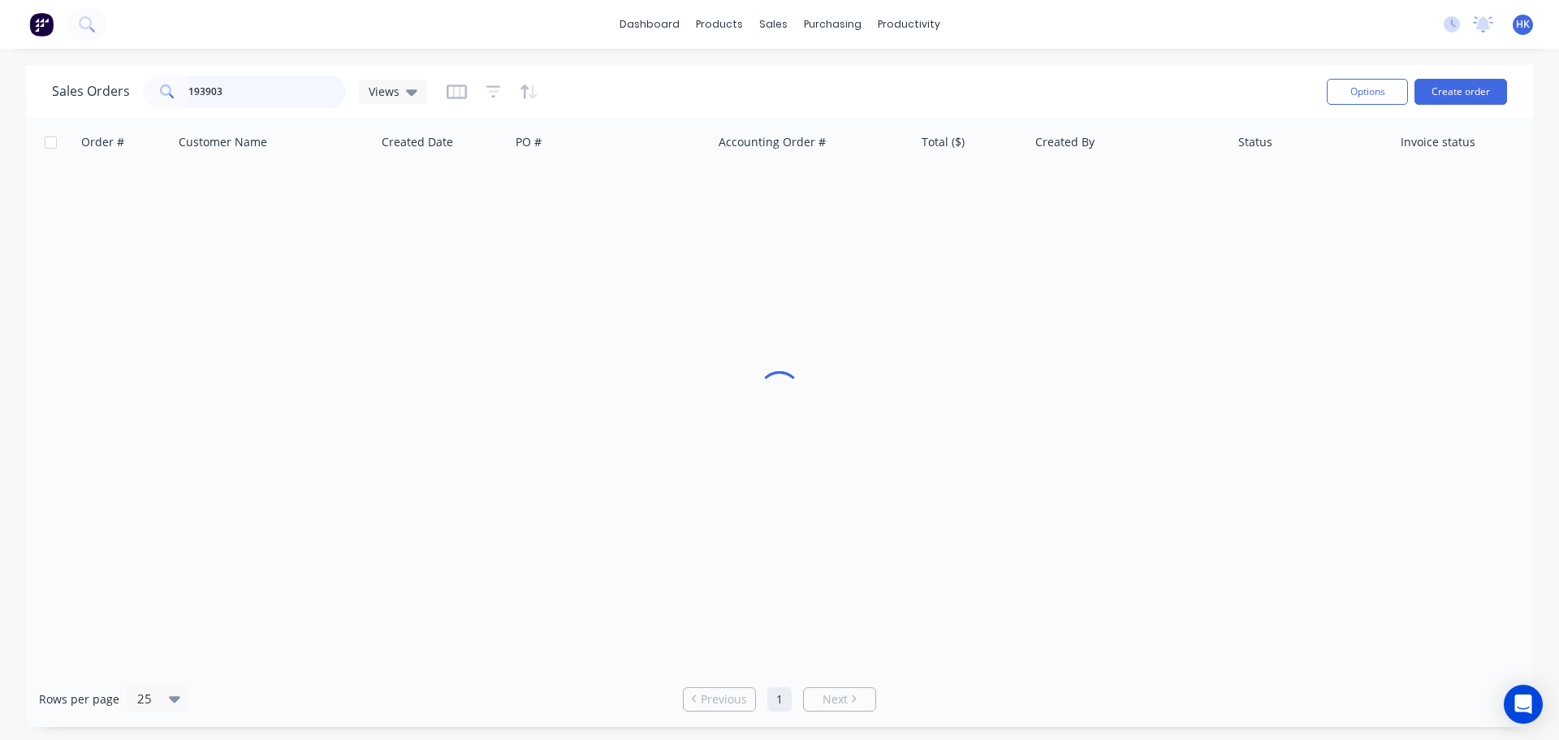
click at [292, 100] on input "193903" at bounding box center [267, 92] width 158 height 32
click at [291, 99] on input "193903" at bounding box center [267, 92] width 158 height 32
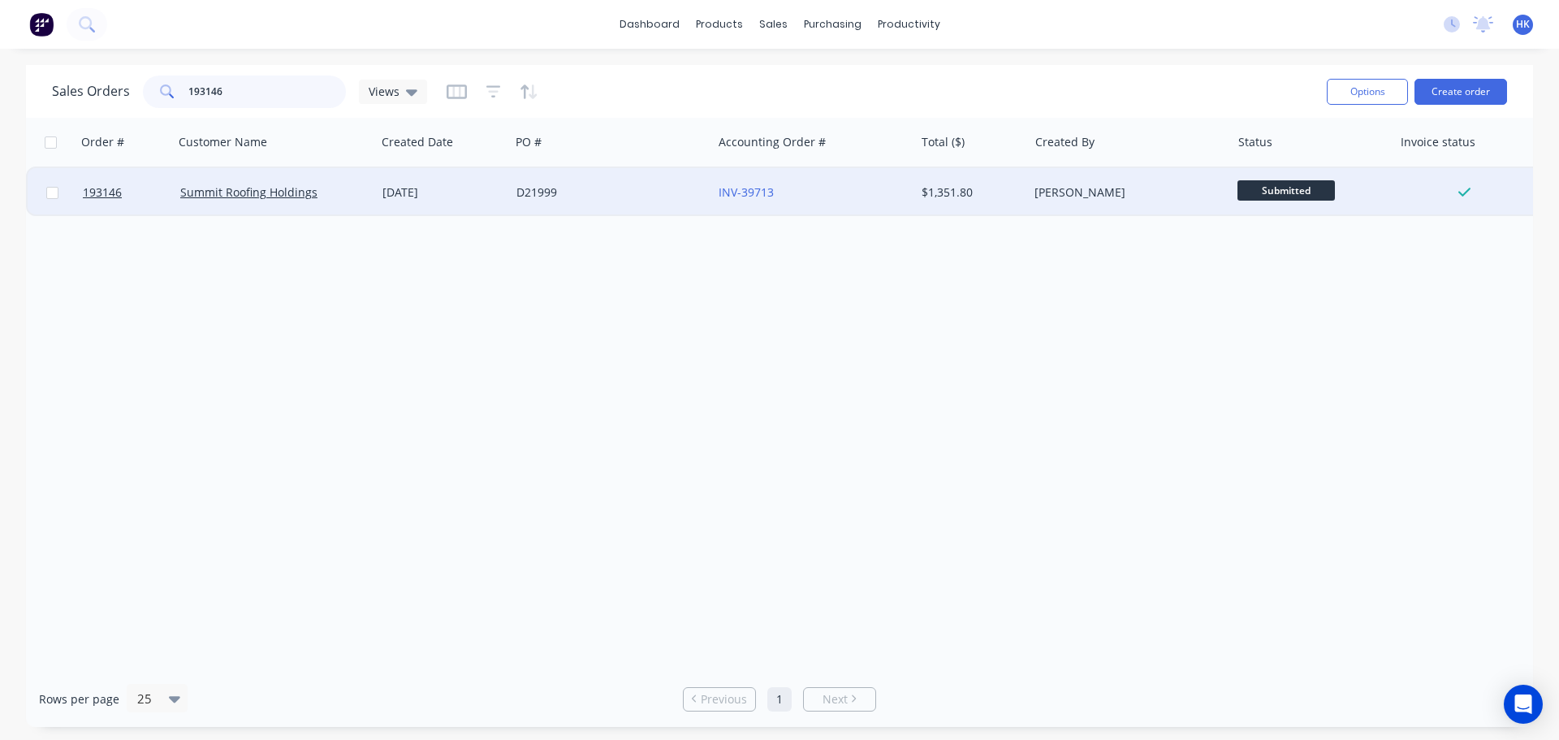
type input "193146"
click at [667, 194] on div "D21999" at bounding box center [606, 192] width 180 height 16
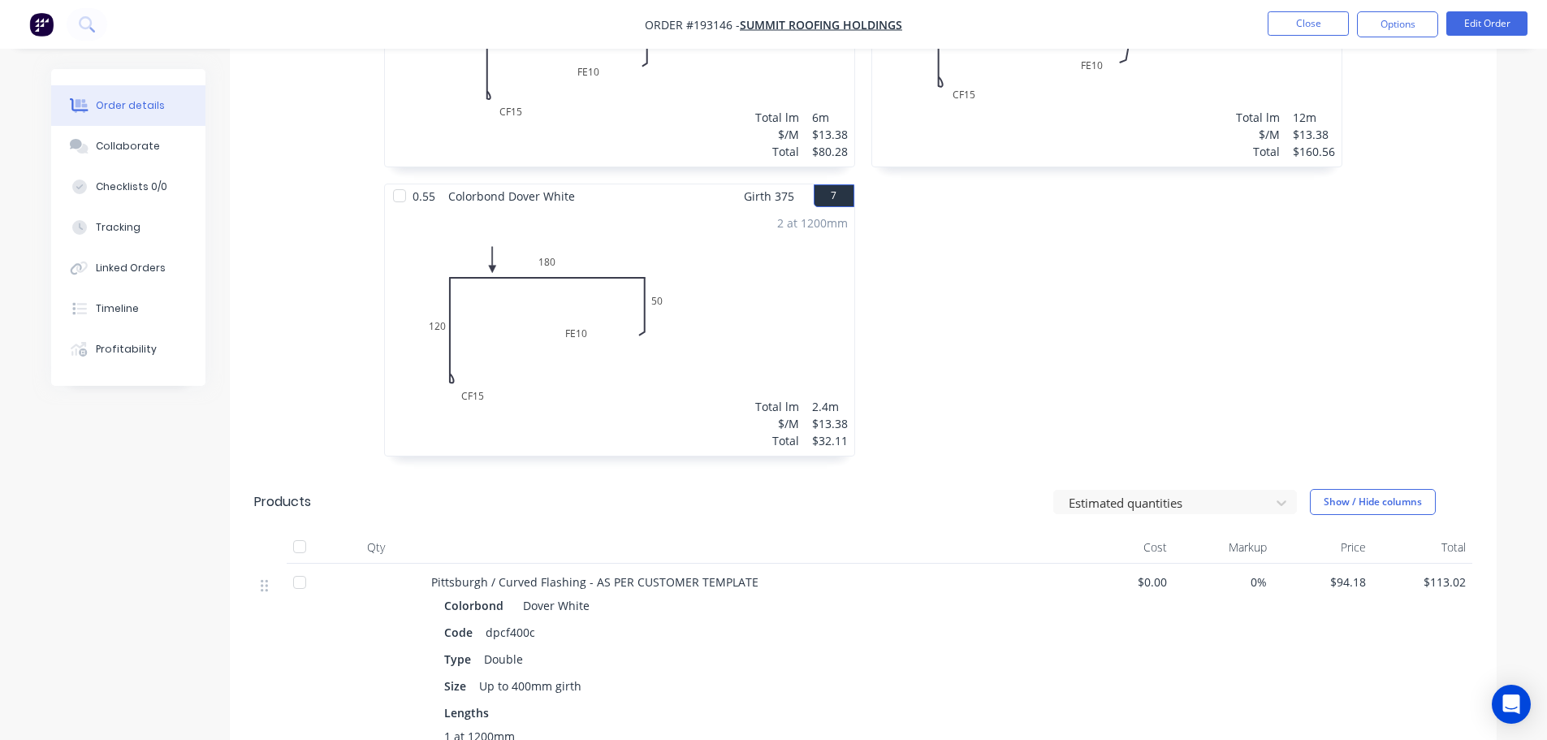
scroll to position [1299, 0]
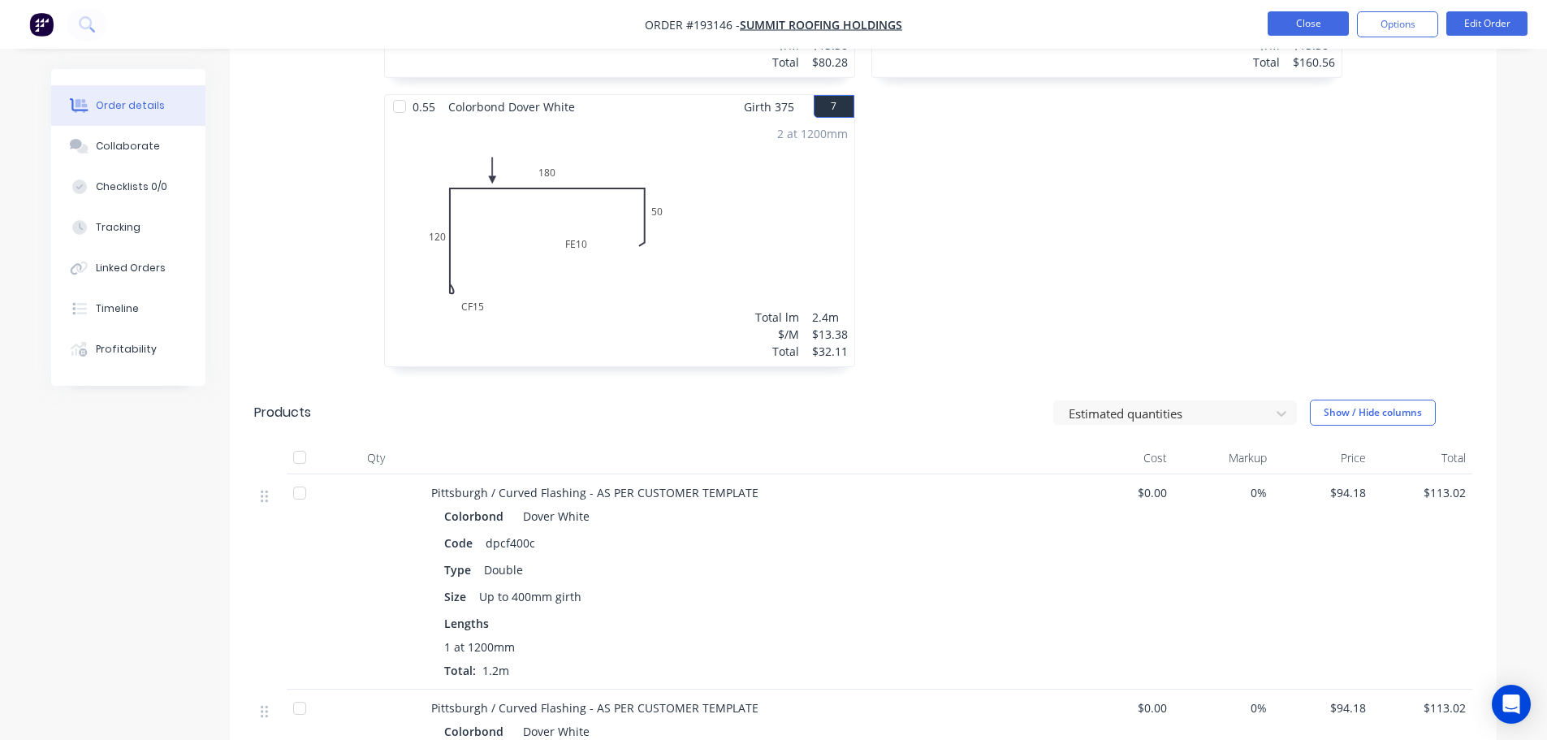
click at [1298, 28] on button "Close" at bounding box center [1307, 23] width 81 height 24
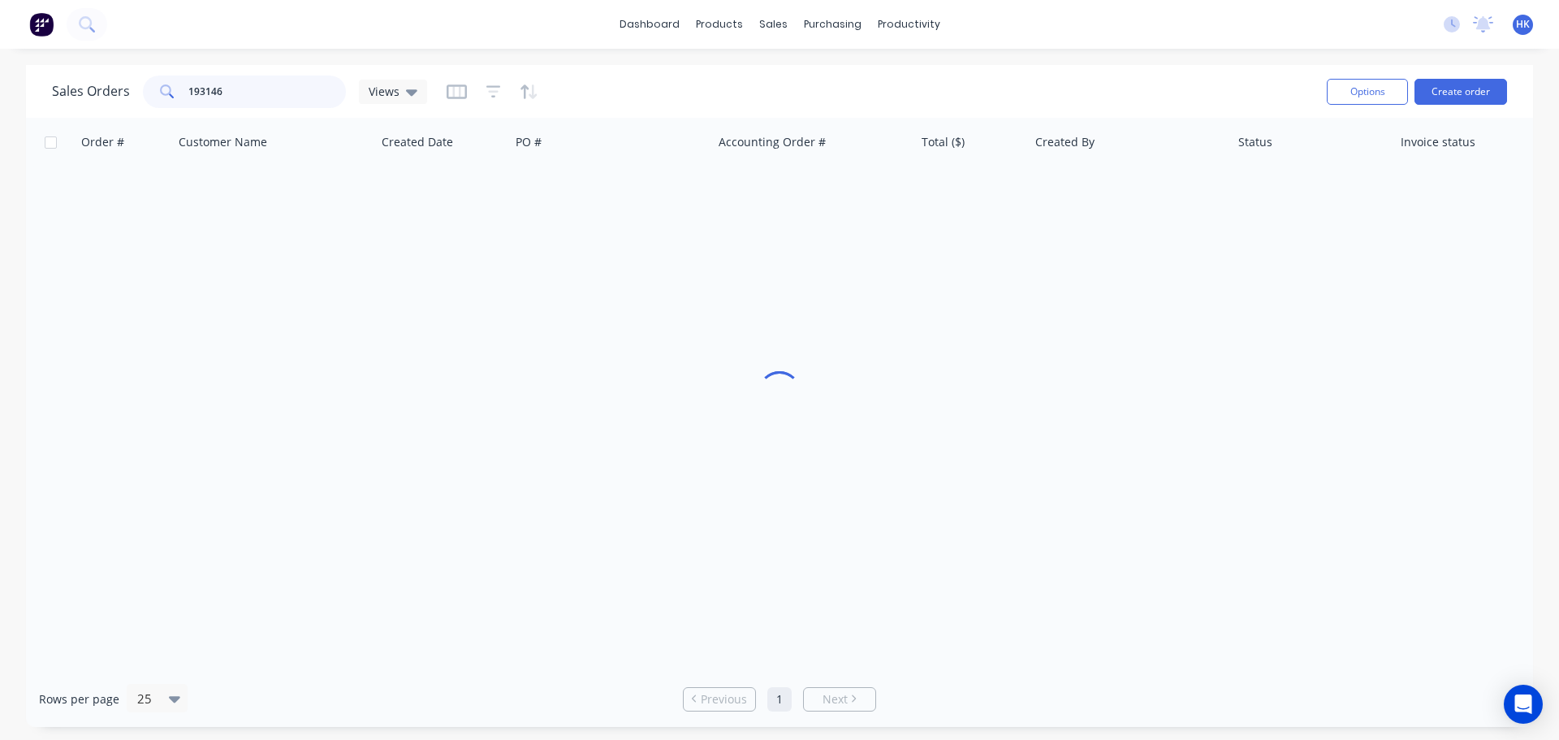
drag, startPoint x: 193, startPoint y: 99, endPoint x: 166, endPoint y: 99, distance: 27.6
click at [166, 99] on div "193146" at bounding box center [244, 92] width 203 height 32
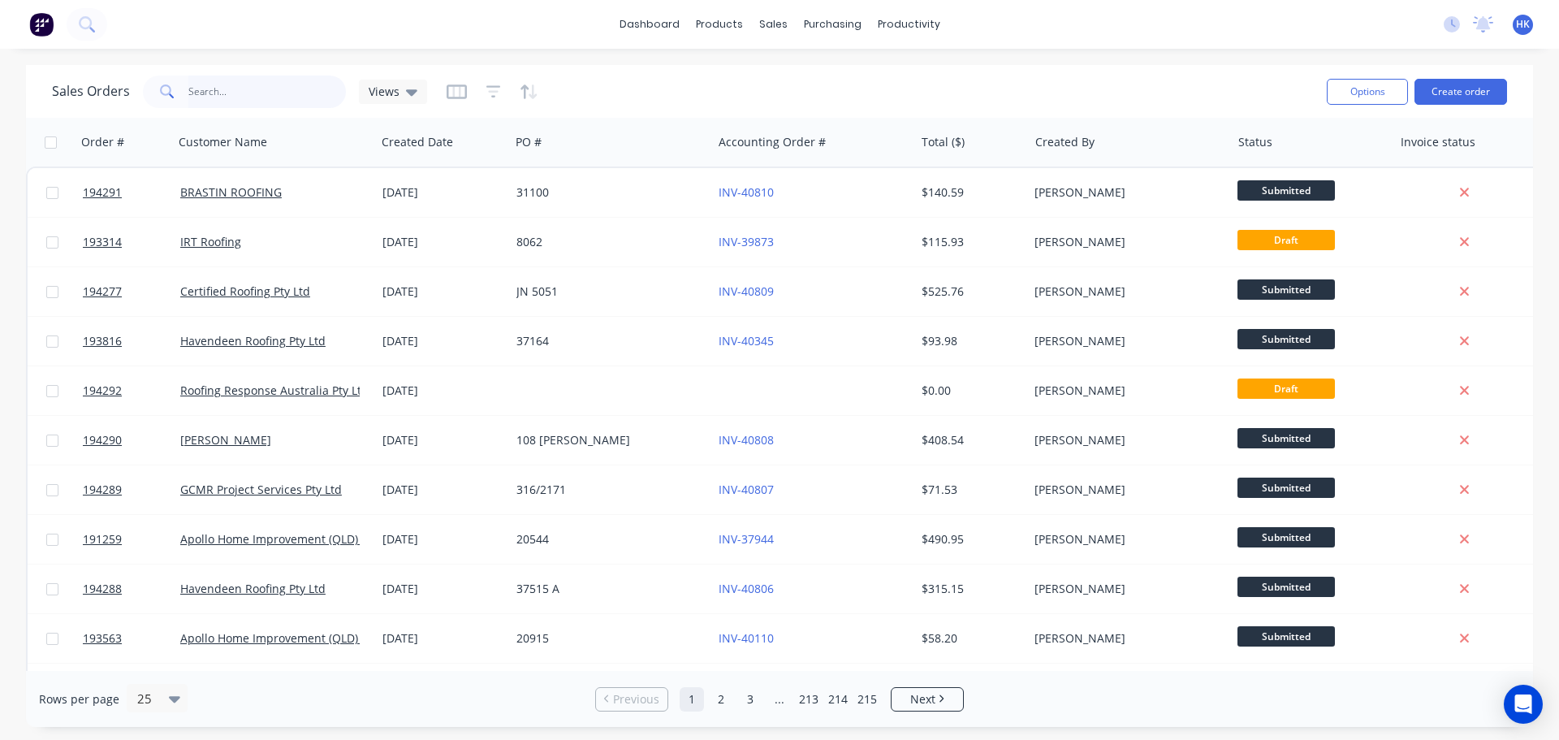
click at [276, 103] on input "text" at bounding box center [267, 92] width 158 height 32
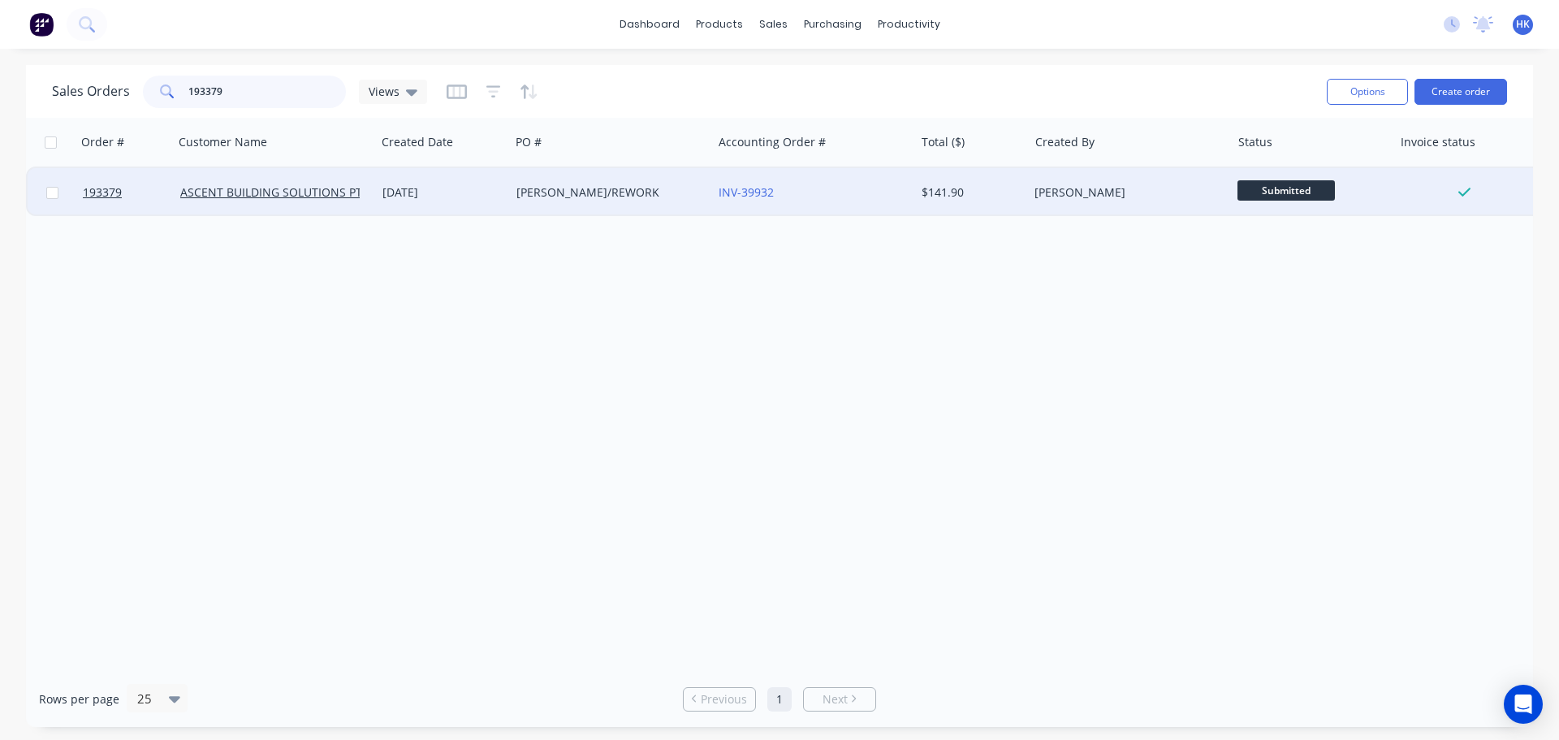
type input "193379"
click at [649, 200] on div "KEN/REWORK" at bounding box center [606, 192] width 180 height 16
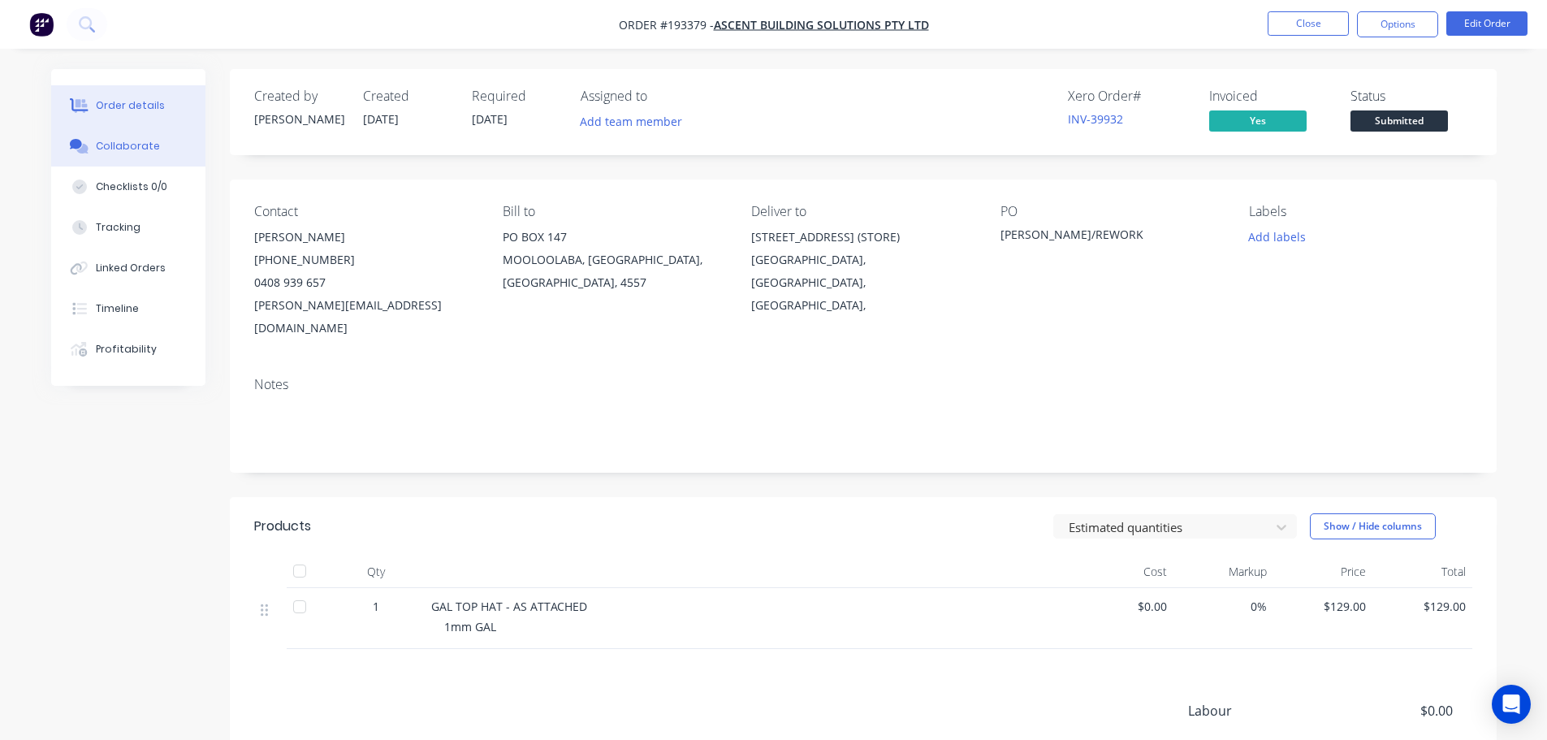
click at [158, 153] on button "Collaborate" at bounding box center [128, 146] width 154 height 41
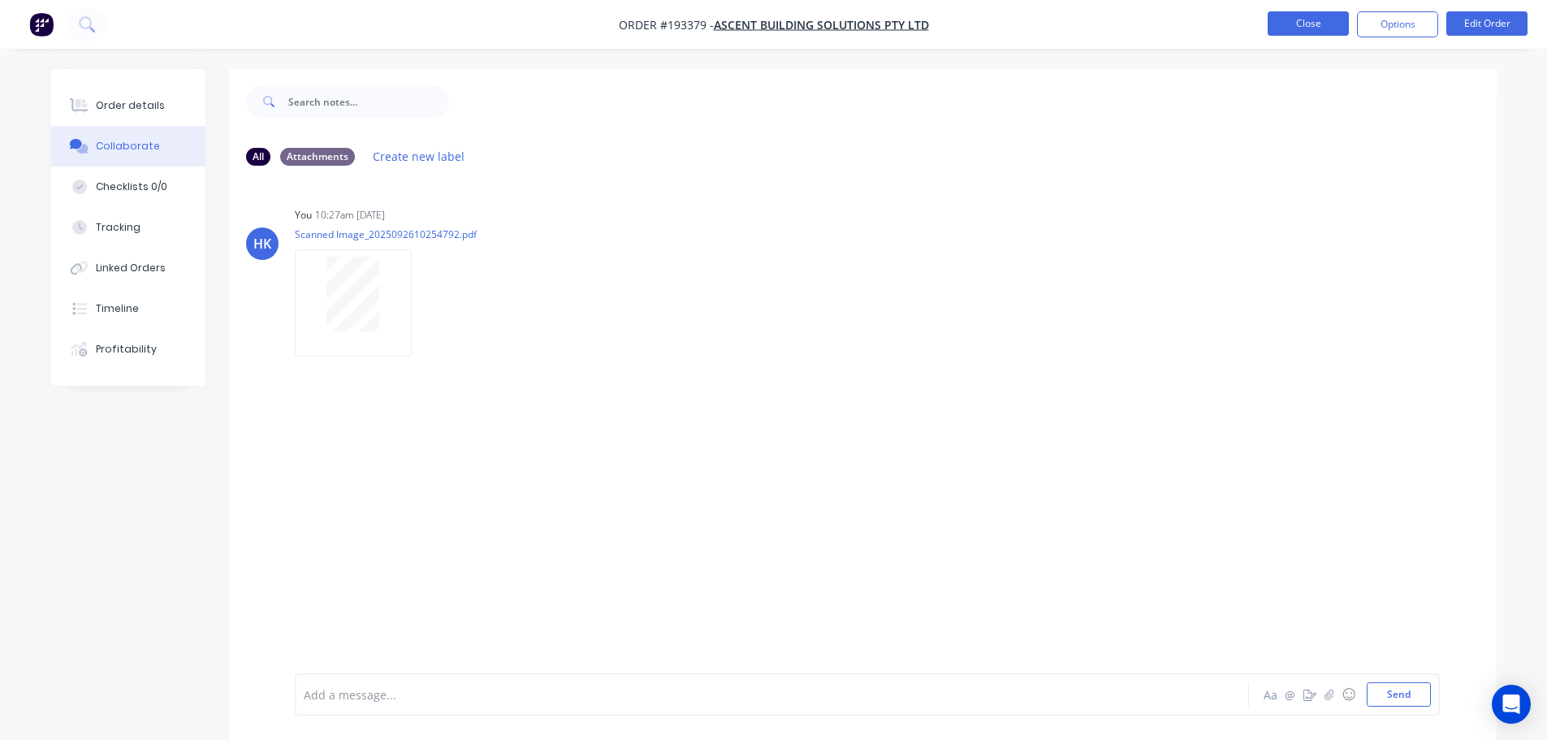
click at [1272, 28] on button "Close" at bounding box center [1307, 23] width 81 height 24
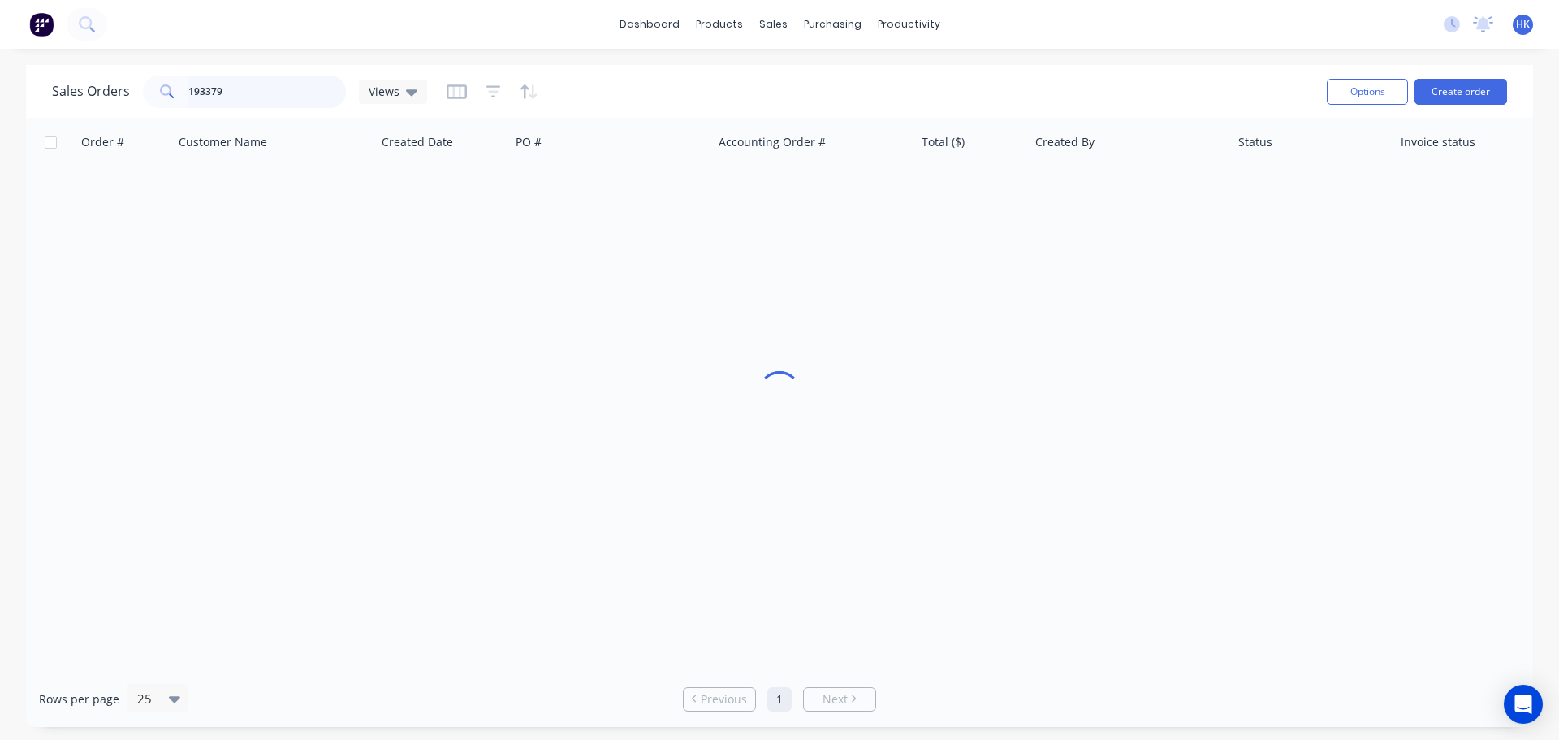
click at [231, 91] on input "193379" at bounding box center [267, 92] width 158 height 32
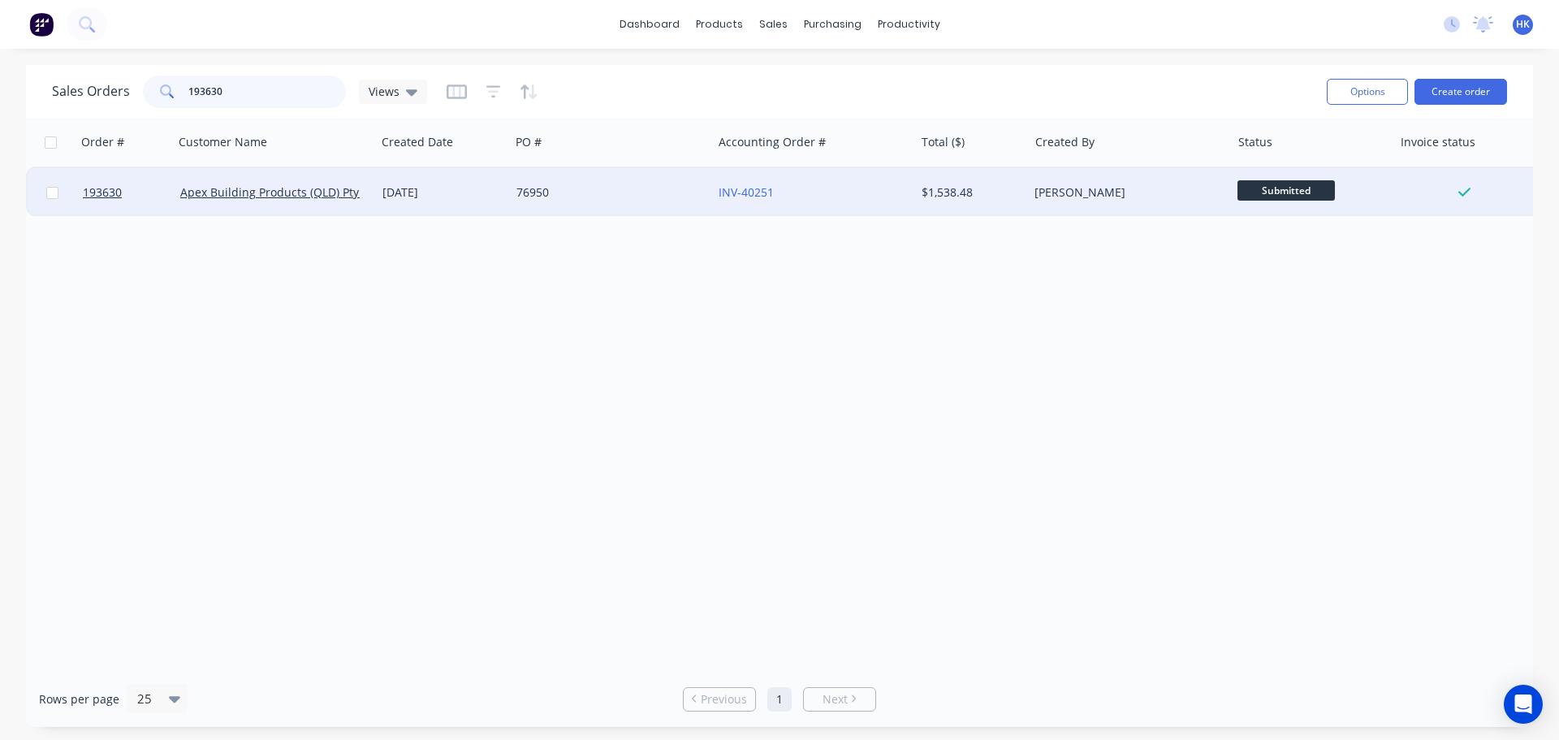
type input "193630"
click at [505, 188] on div "[DATE]" at bounding box center [443, 192] width 134 height 49
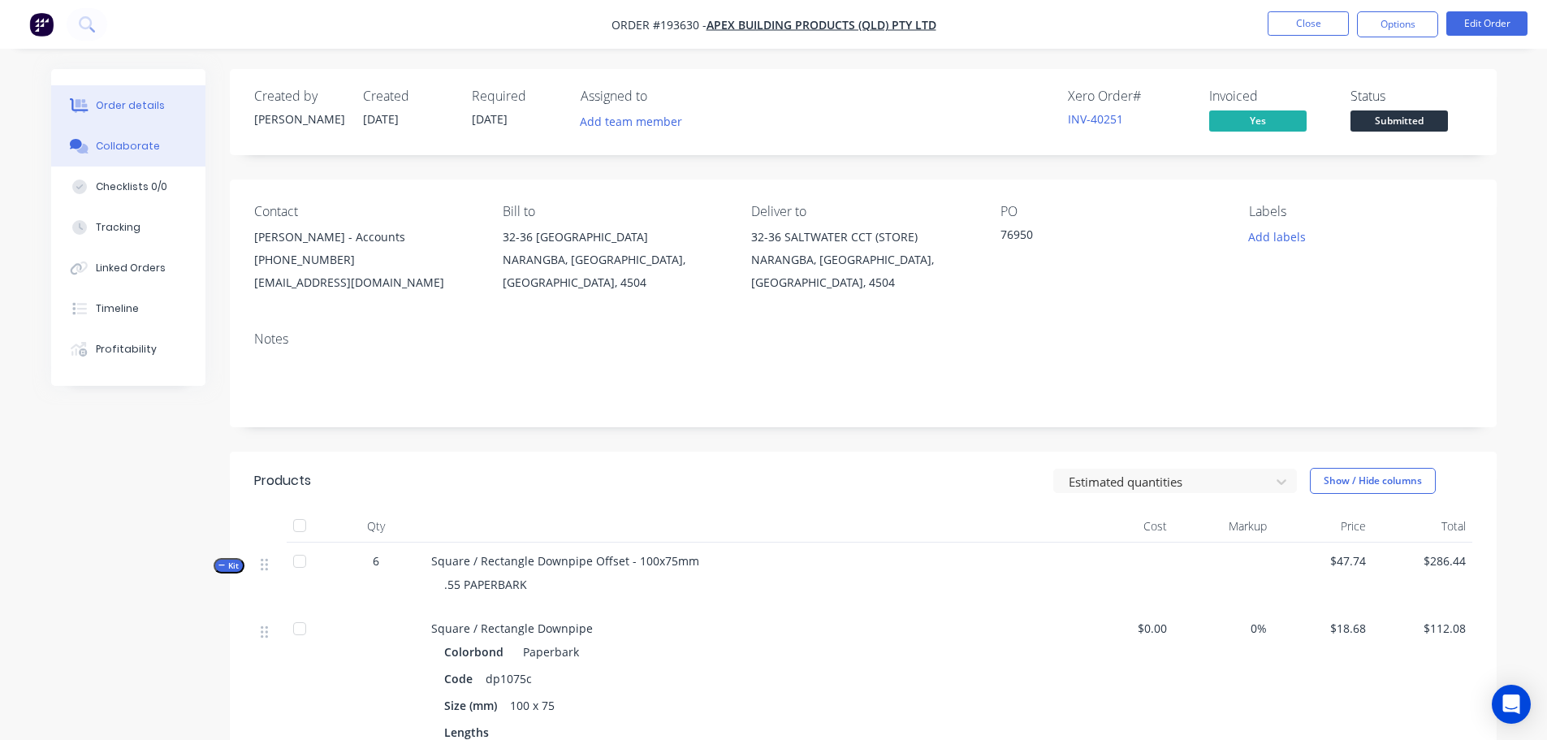
click at [139, 140] on div "Collaborate" at bounding box center [128, 146] width 64 height 15
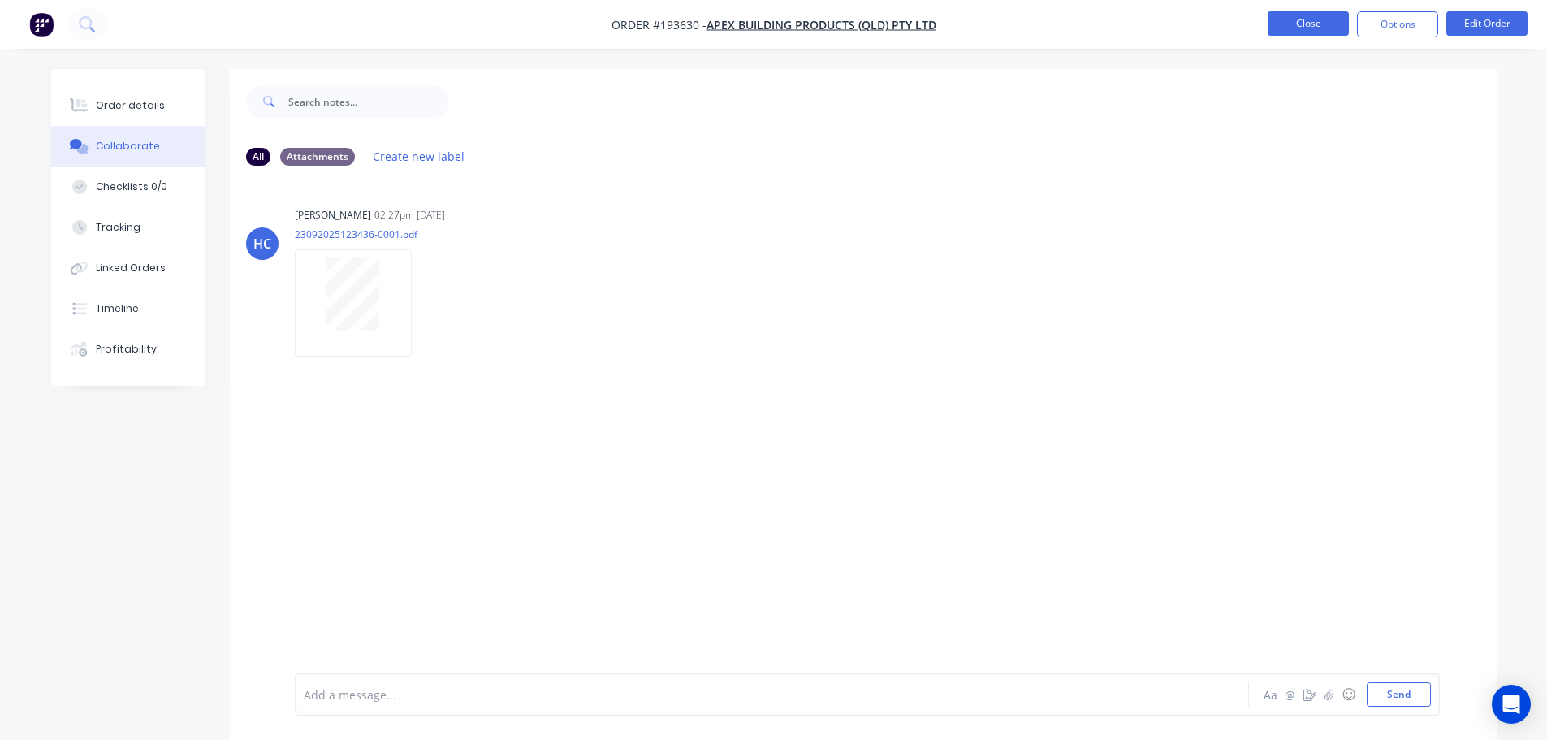
click at [1274, 28] on button "Close" at bounding box center [1307, 23] width 81 height 24
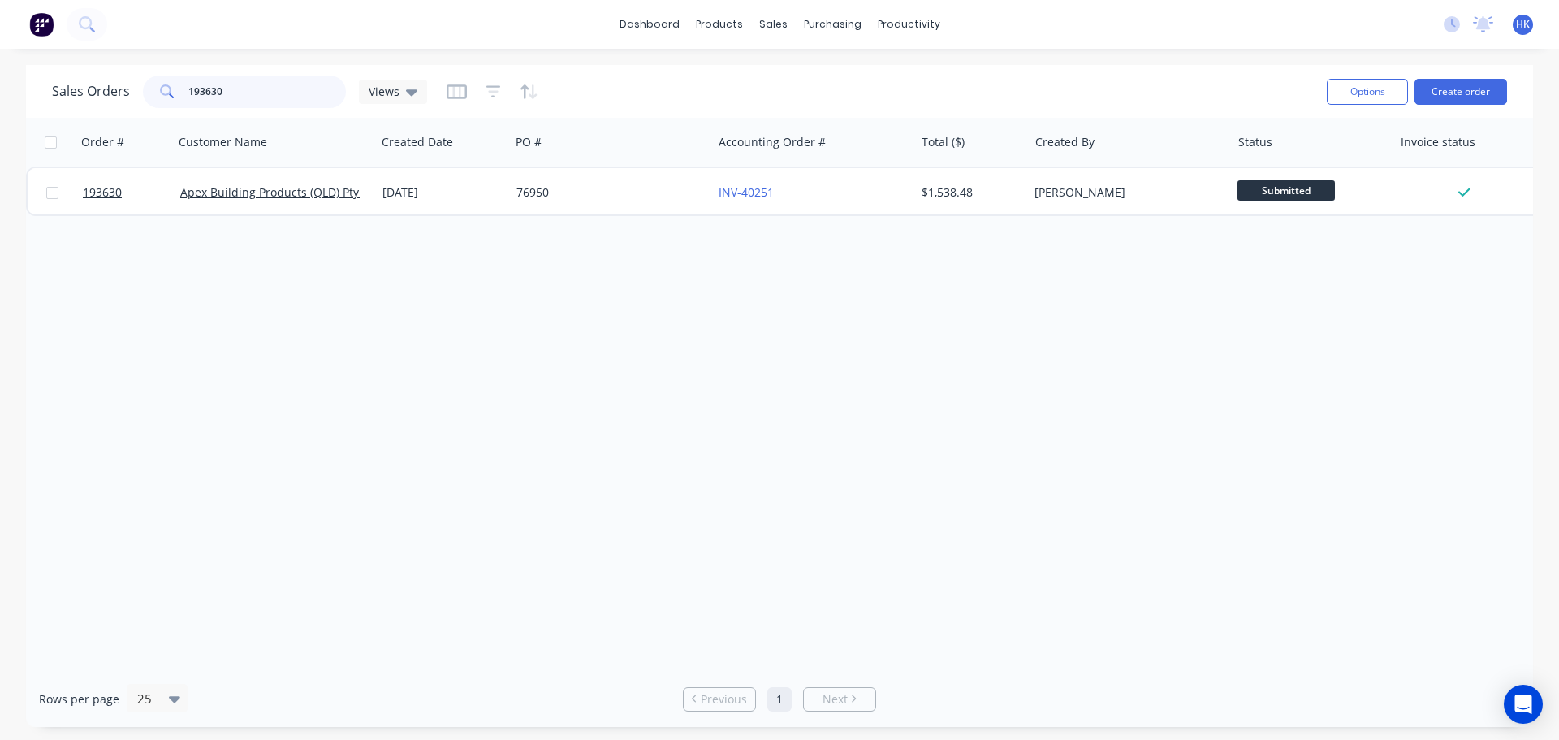
drag, startPoint x: 257, startPoint y: 93, endPoint x: 185, endPoint y: 101, distance: 72.0
click at [185, 101] on div "193630" at bounding box center [244, 92] width 203 height 32
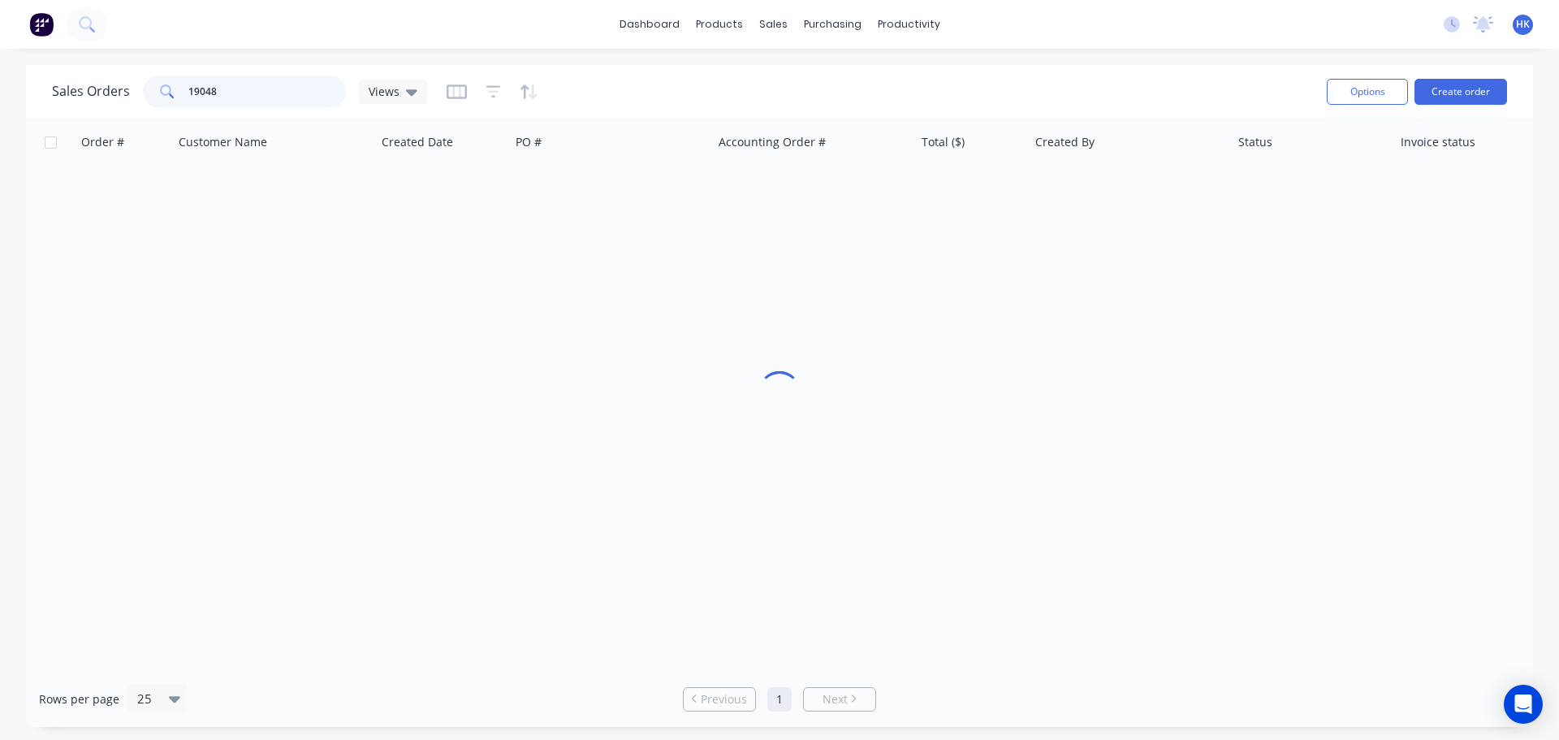
click at [274, 92] on input "19048" at bounding box center [267, 92] width 158 height 32
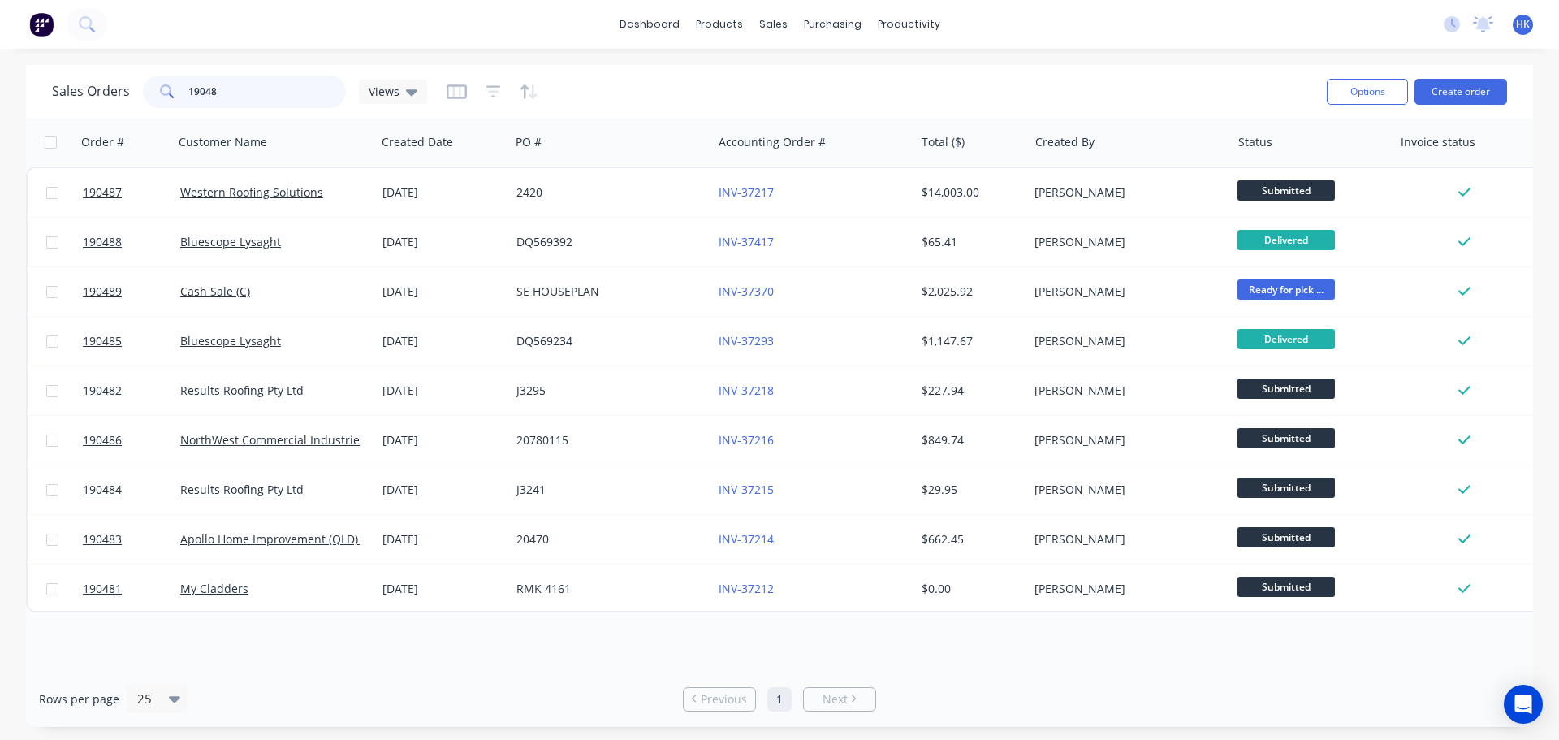
click at [274, 93] on input "19048" at bounding box center [267, 92] width 158 height 32
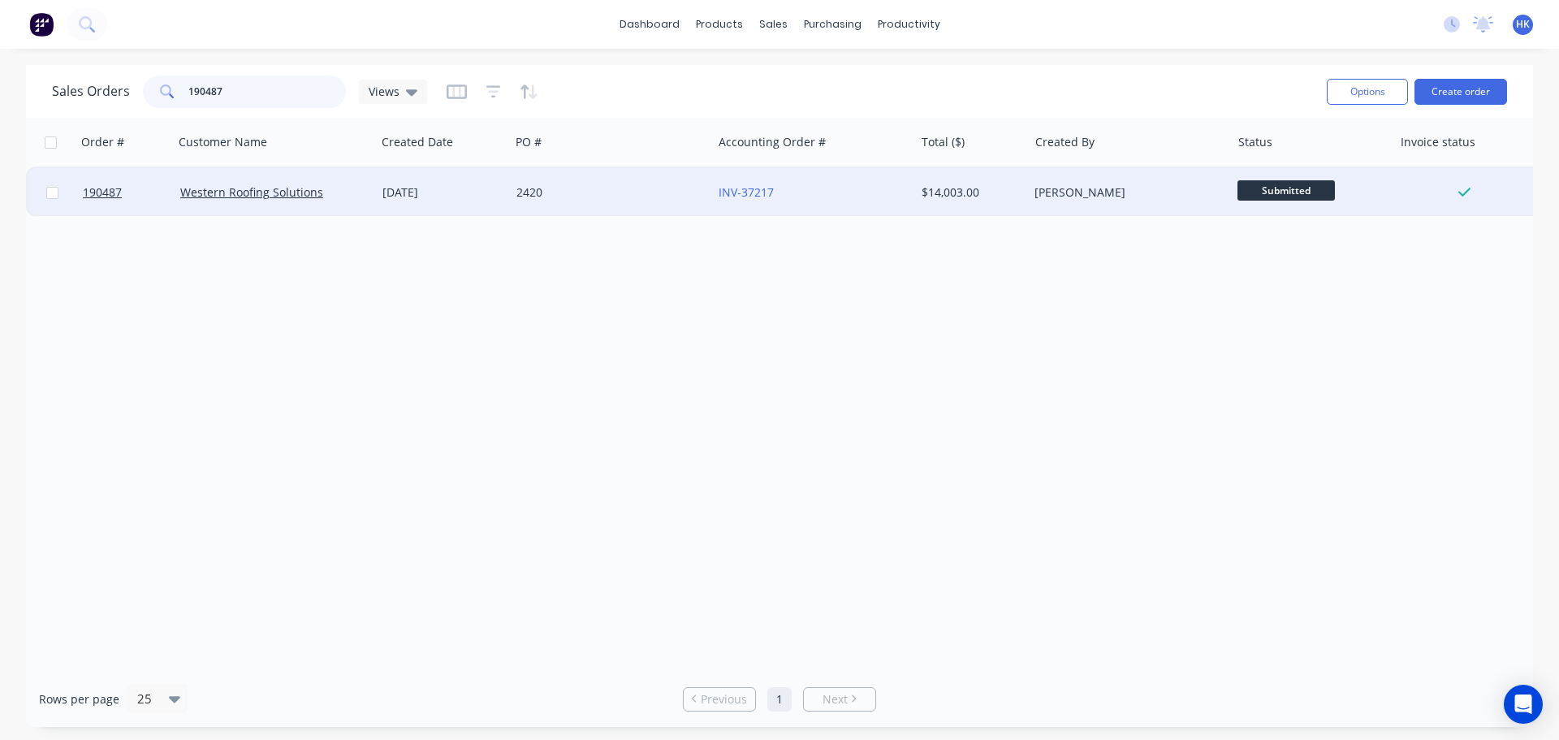
type input "190487"
click at [580, 201] on div "2420" at bounding box center [611, 192] width 202 height 49
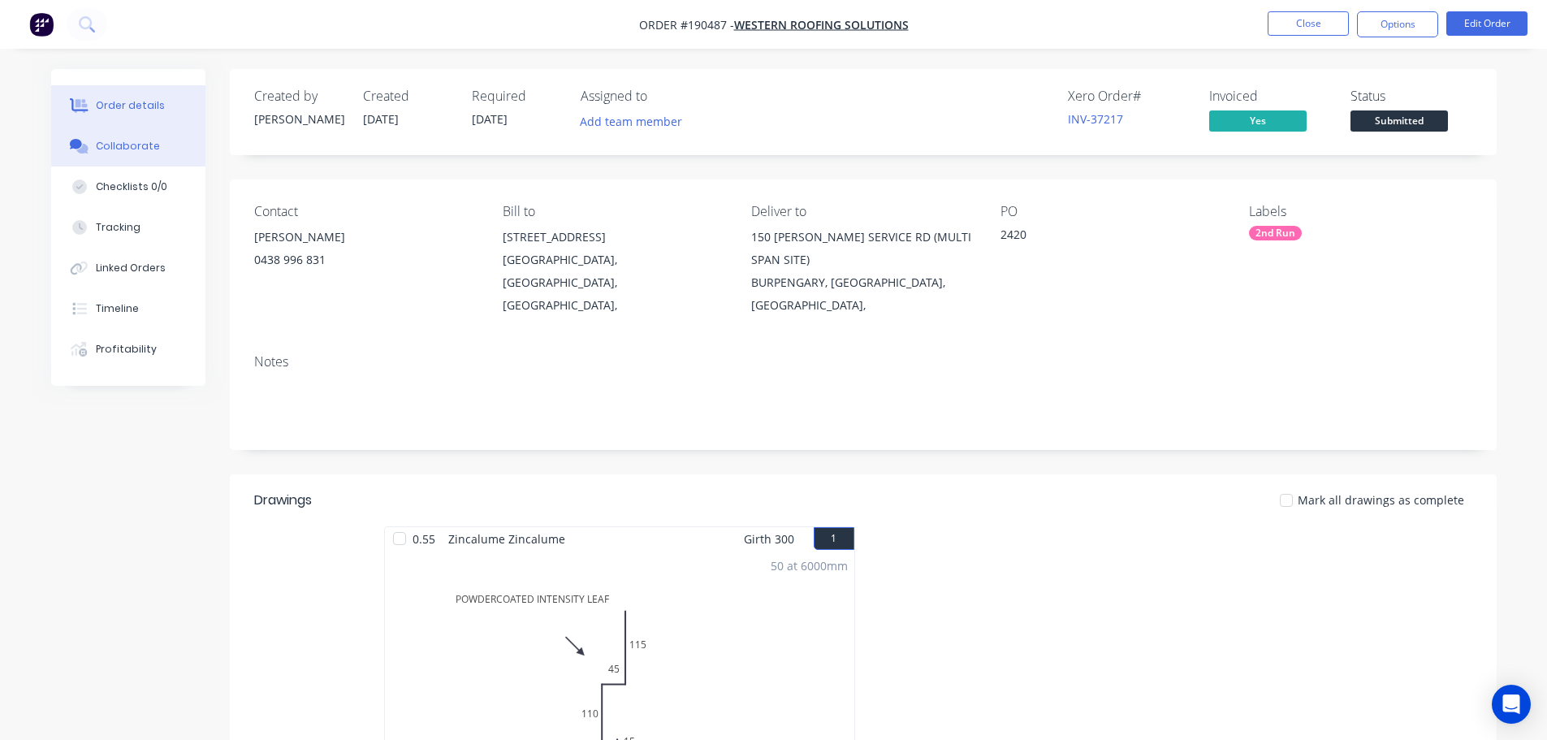
click at [128, 153] on div "Collaborate" at bounding box center [128, 146] width 64 height 15
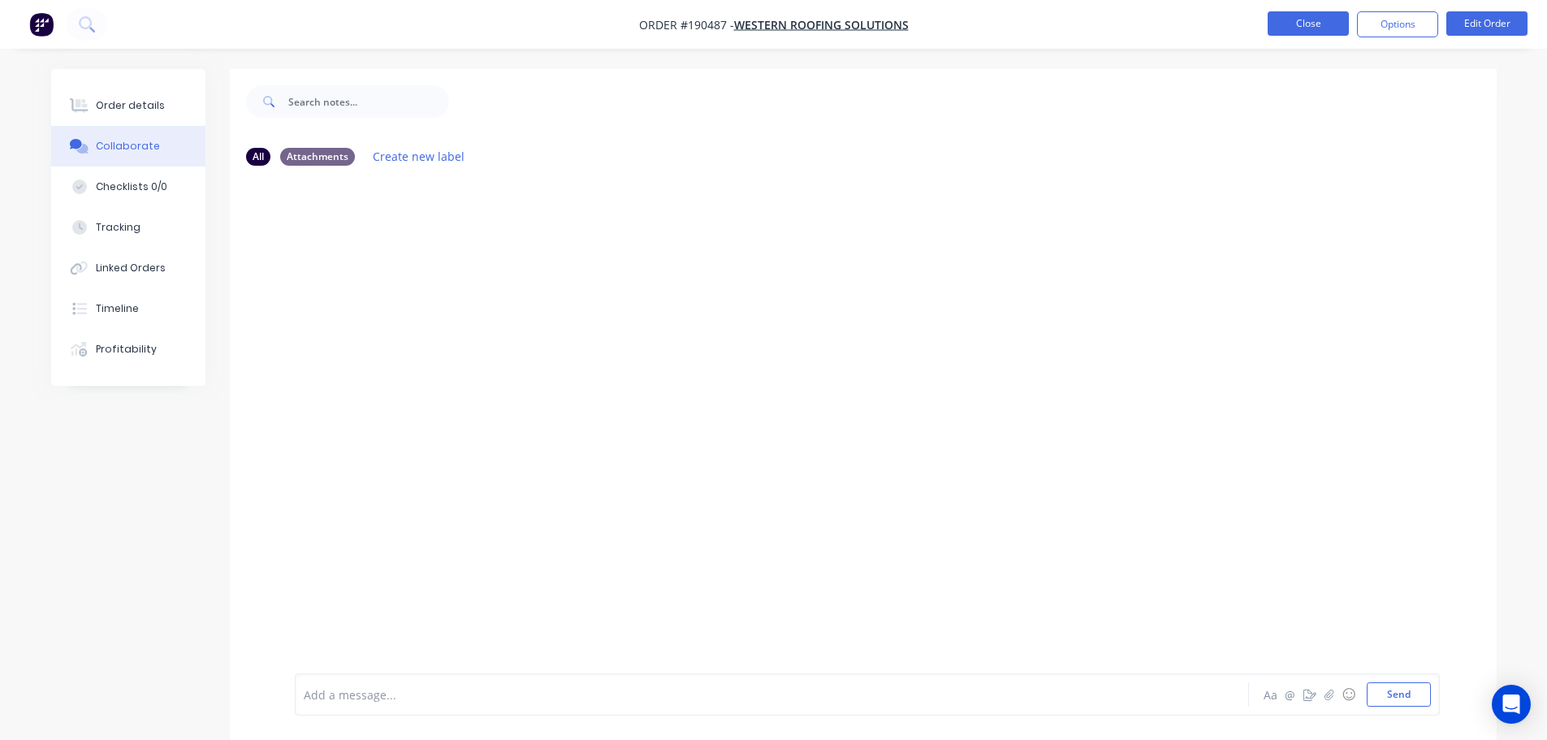
click at [1300, 30] on button "Close" at bounding box center [1307, 23] width 81 height 24
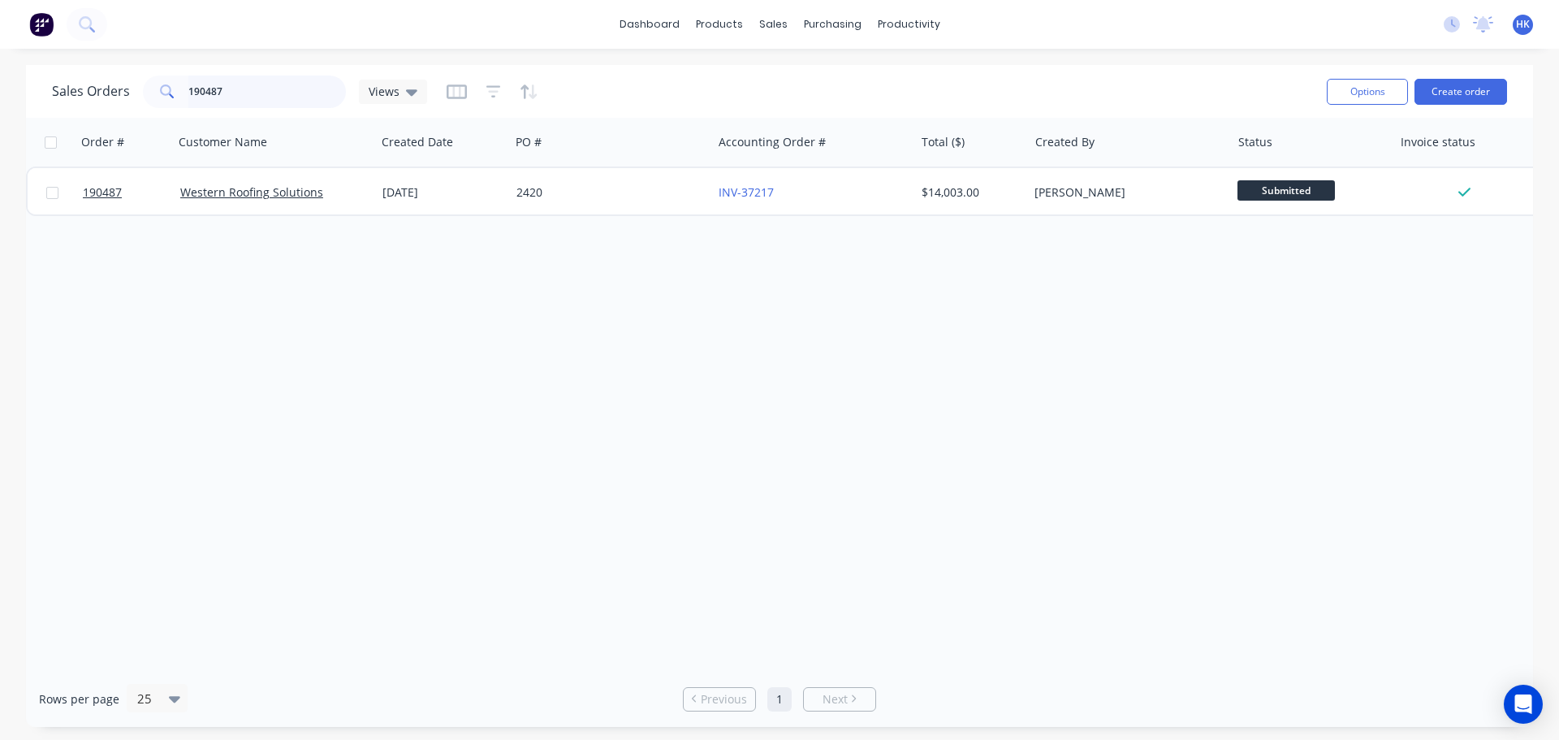
click at [242, 96] on input "190487" at bounding box center [267, 92] width 158 height 32
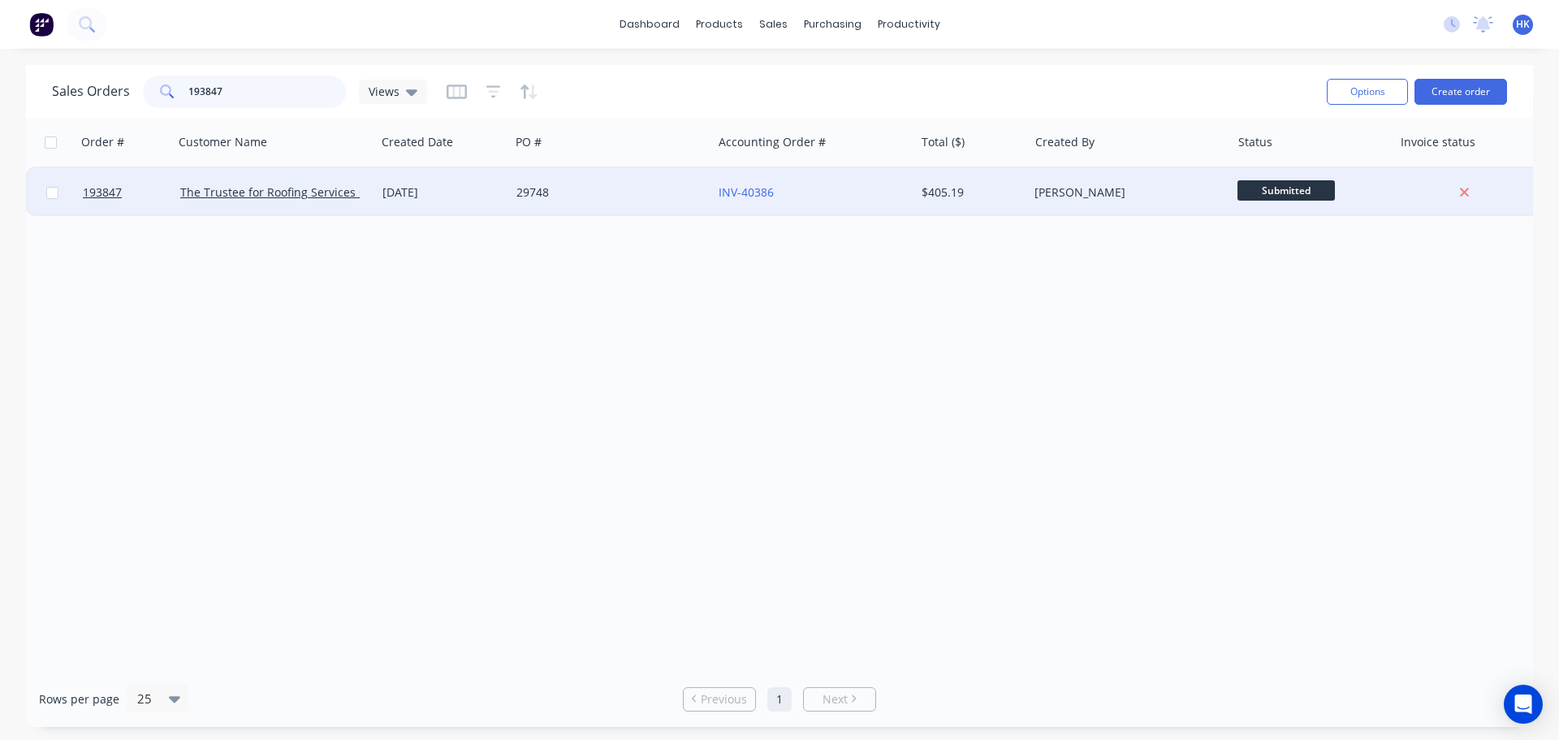
type input "193847"
click at [573, 187] on div "29748" at bounding box center [606, 192] width 180 height 16
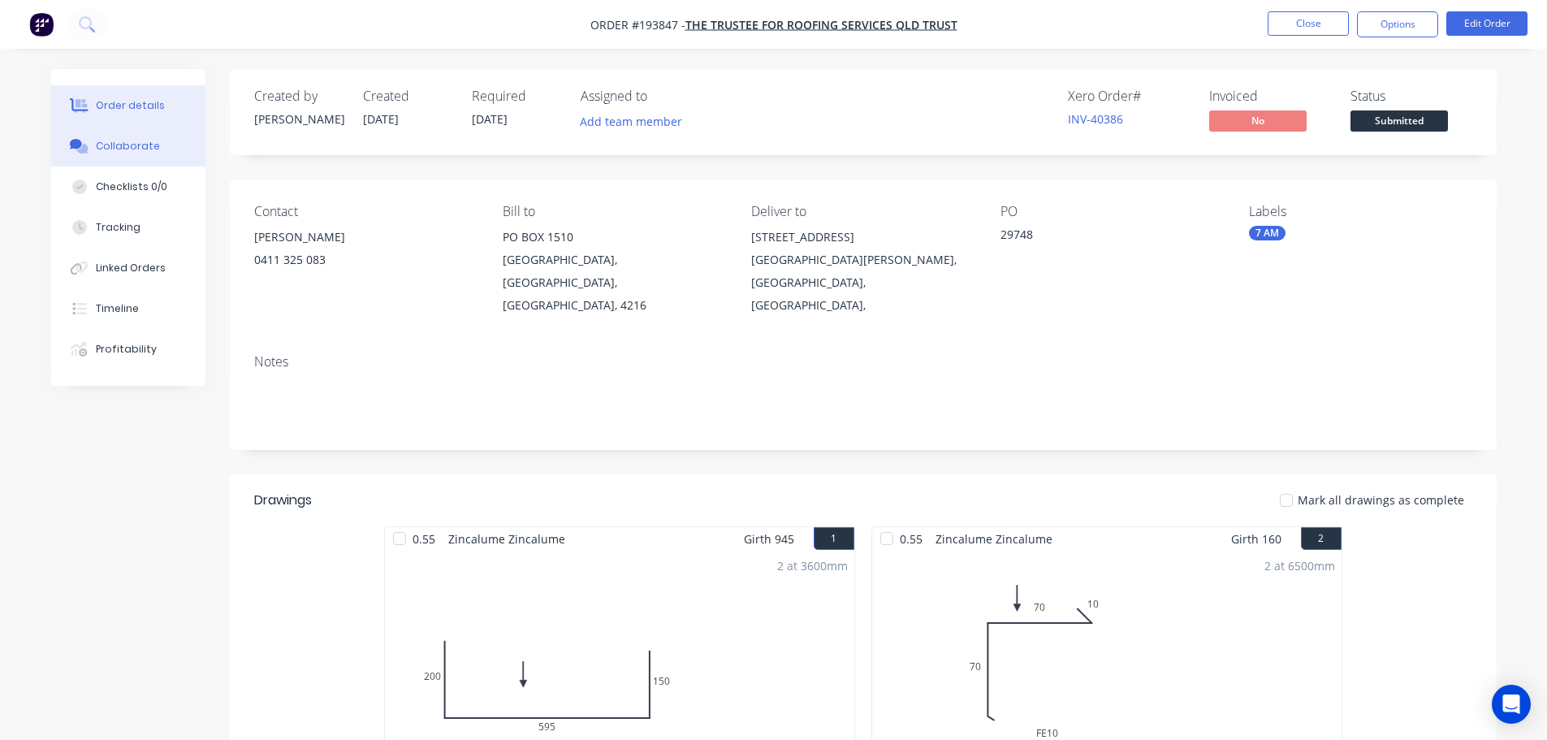
click at [117, 140] on div "Collaborate" at bounding box center [128, 146] width 64 height 15
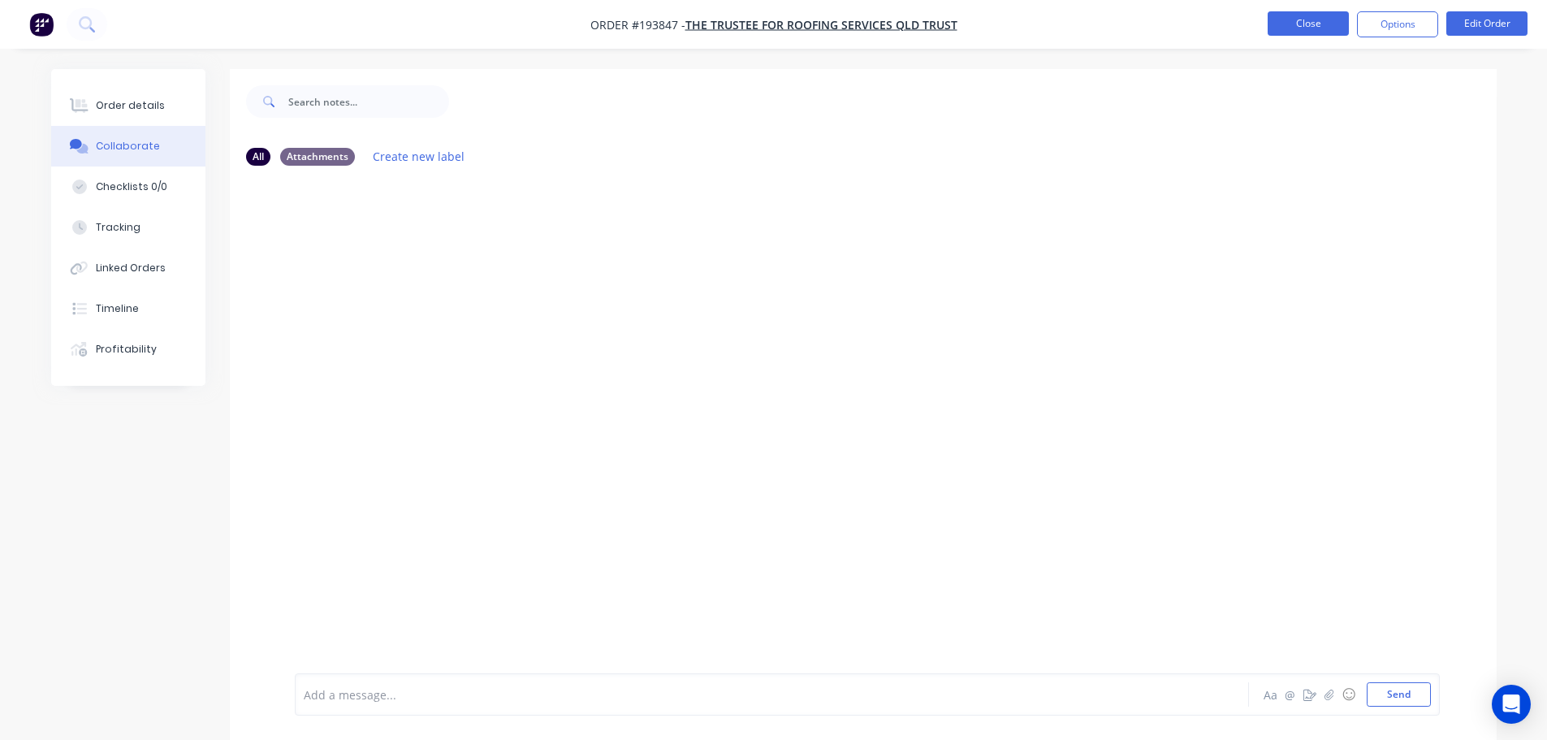
click at [1311, 23] on button "Close" at bounding box center [1307, 23] width 81 height 24
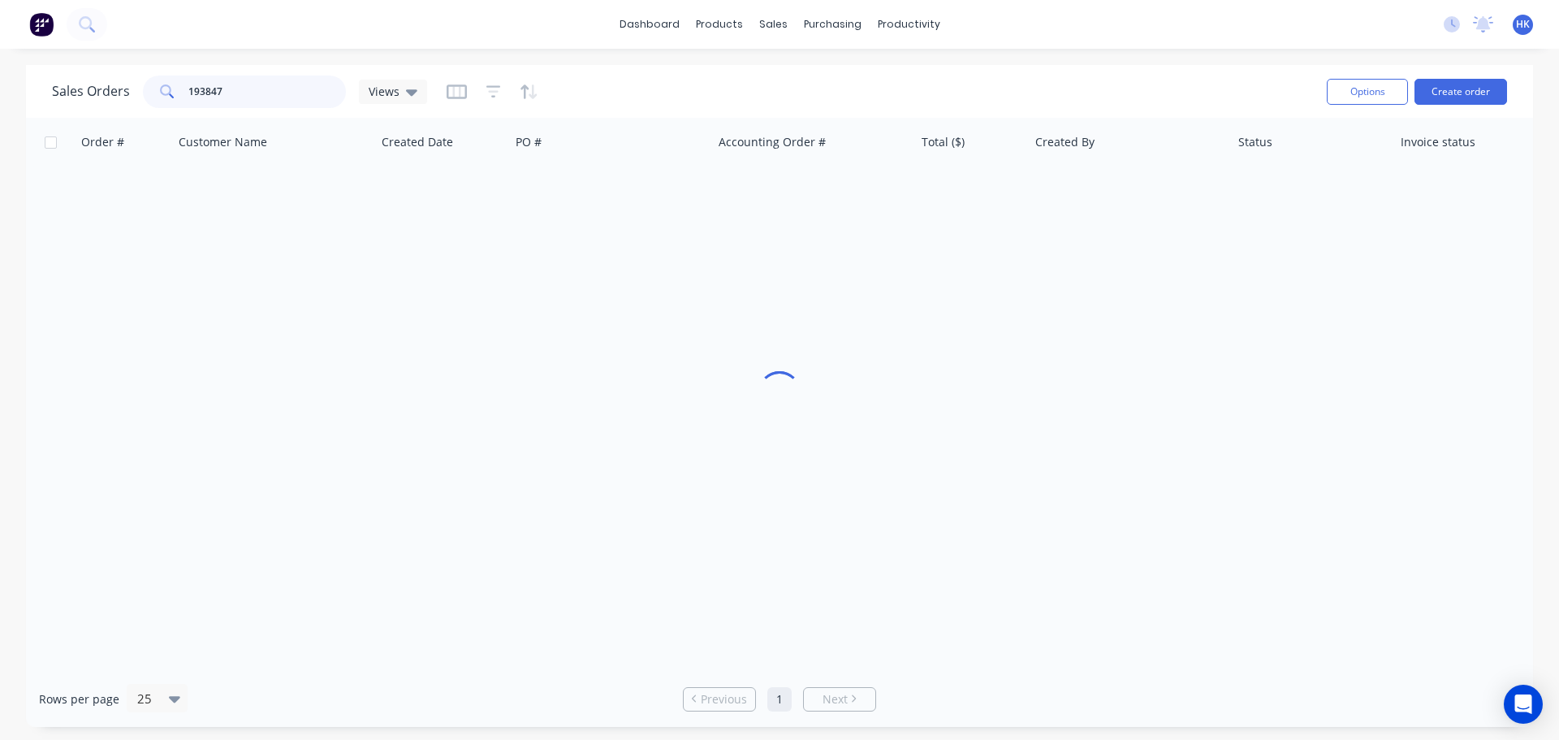
drag, startPoint x: 291, startPoint y: 93, endPoint x: 140, endPoint y: 117, distance: 153.0
click at [140, 118] on div "Sales Orders 193847 Views Options Create order Order # Customer Name Created Da…" at bounding box center [779, 396] width 1507 height 662
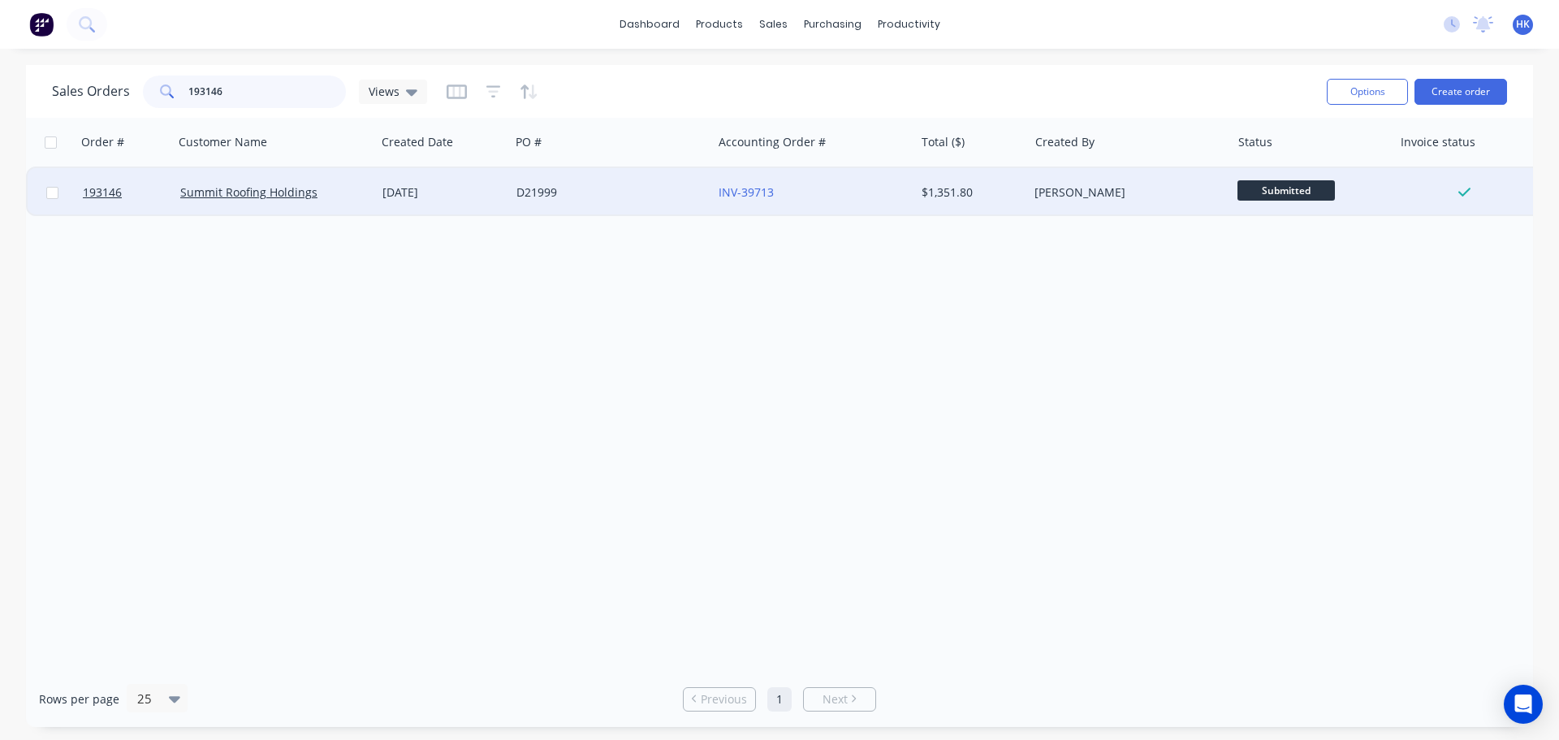
type input "193146"
click at [563, 205] on div "D21999" at bounding box center [611, 192] width 202 height 49
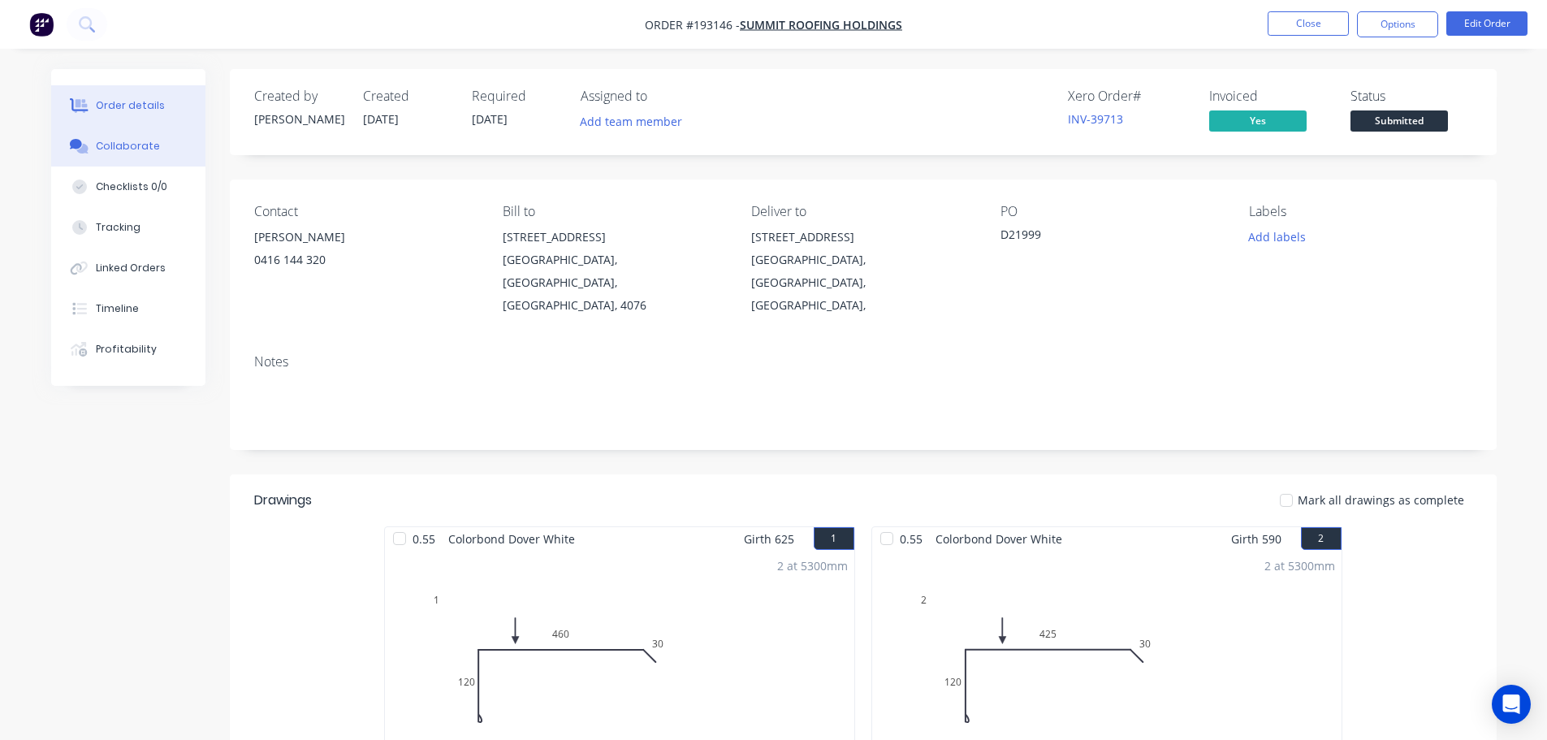
click at [128, 145] on div "Collaborate" at bounding box center [128, 146] width 64 height 15
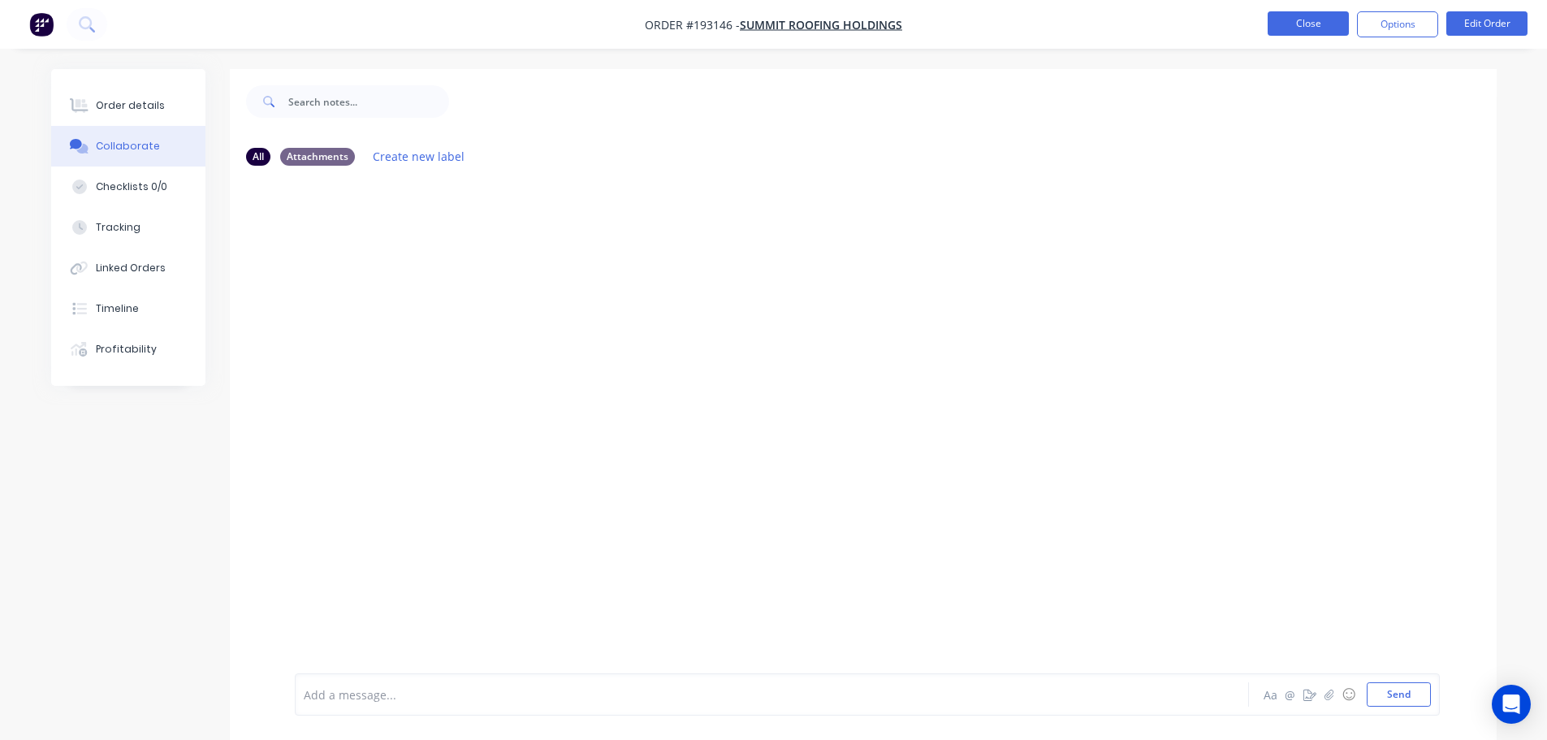
click at [1281, 24] on button "Close" at bounding box center [1307, 23] width 81 height 24
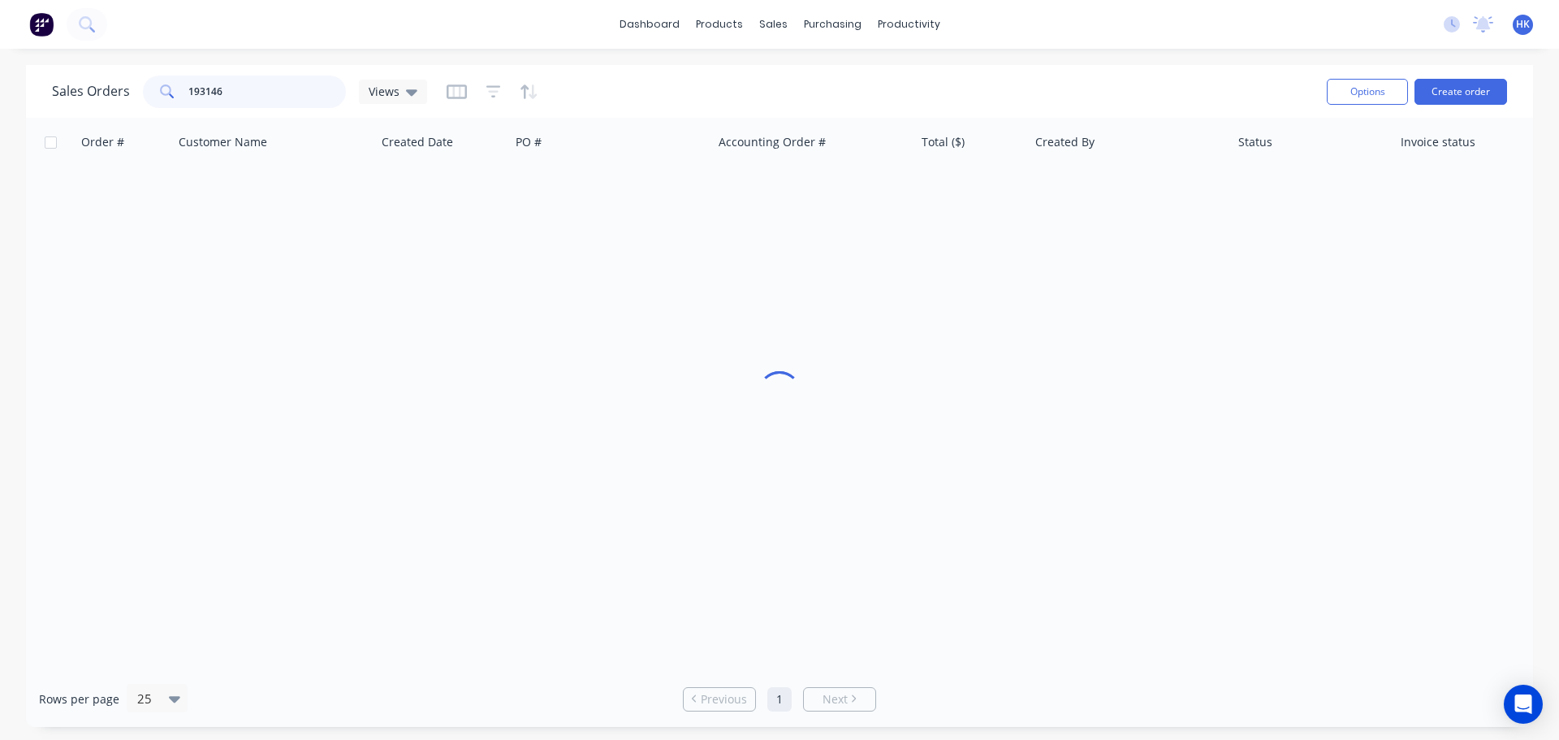
drag, startPoint x: 194, startPoint y: 102, endPoint x: 103, endPoint y: 107, distance: 91.1
click at [103, 107] on div "Sales Orders 193146 Views" at bounding box center [239, 92] width 375 height 32
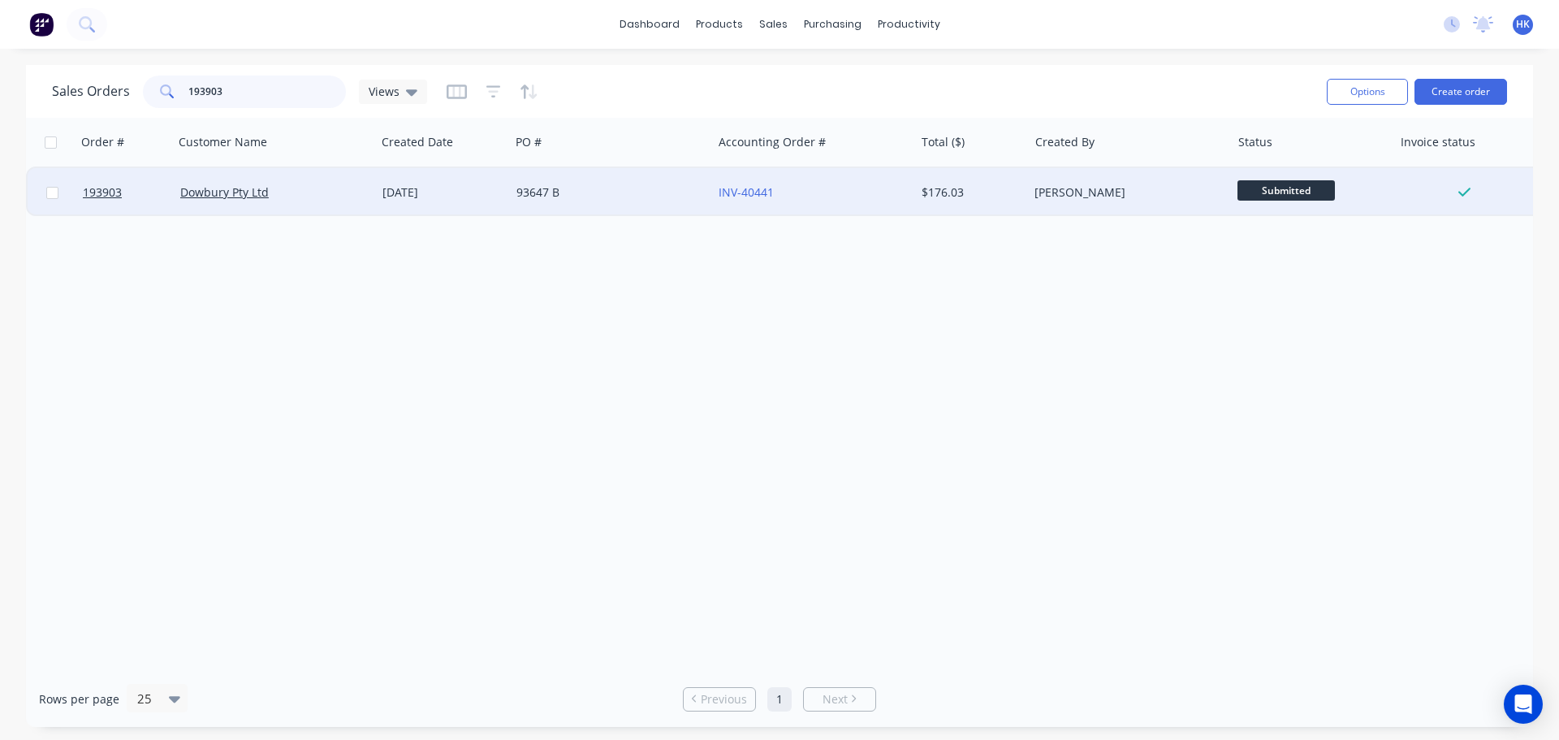
type input "193903"
click at [561, 191] on div "93647 B" at bounding box center [606, 192] width 180 height 16
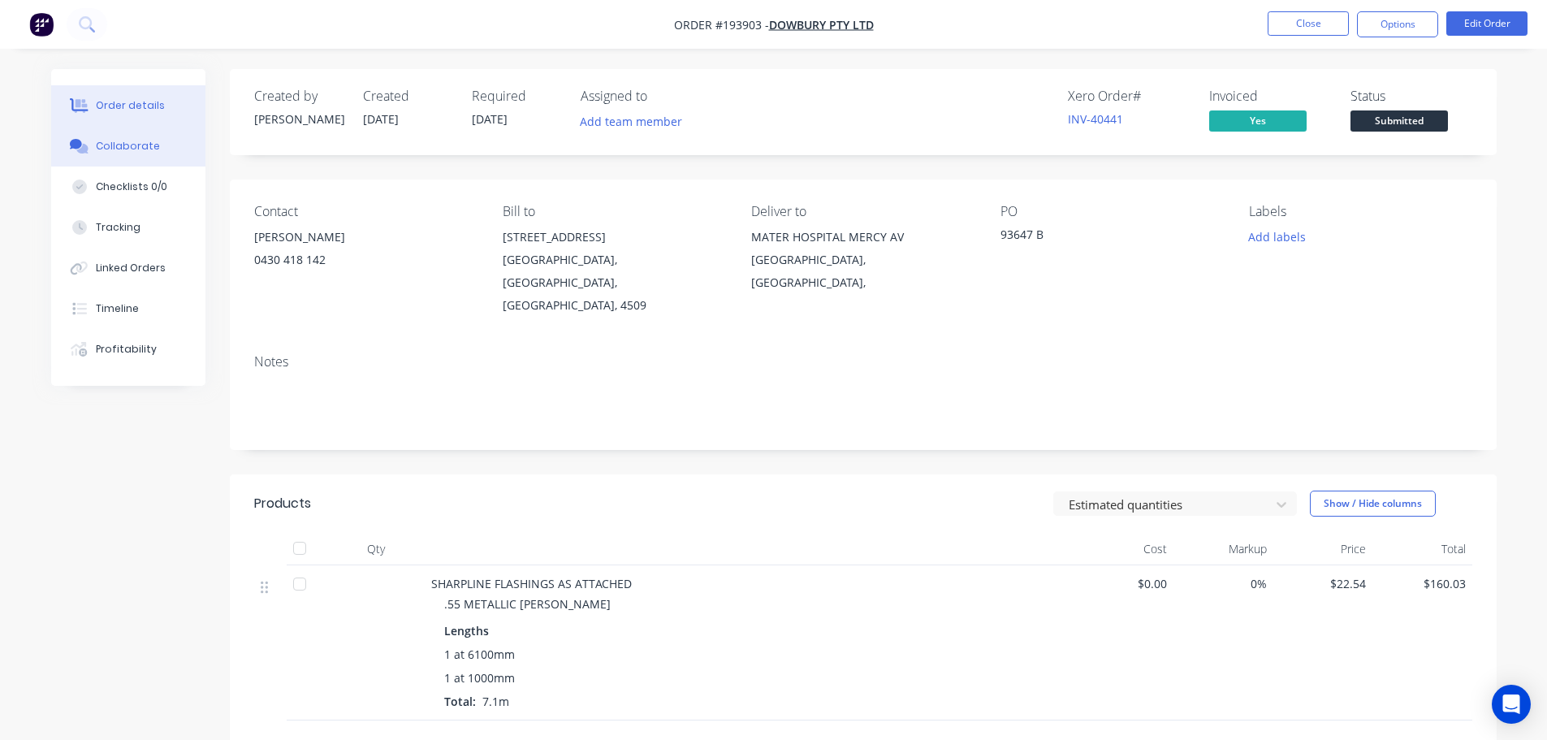
click at [106, 149] on div "Collaborate" at bounding box center [128, 146] width 64 height 15
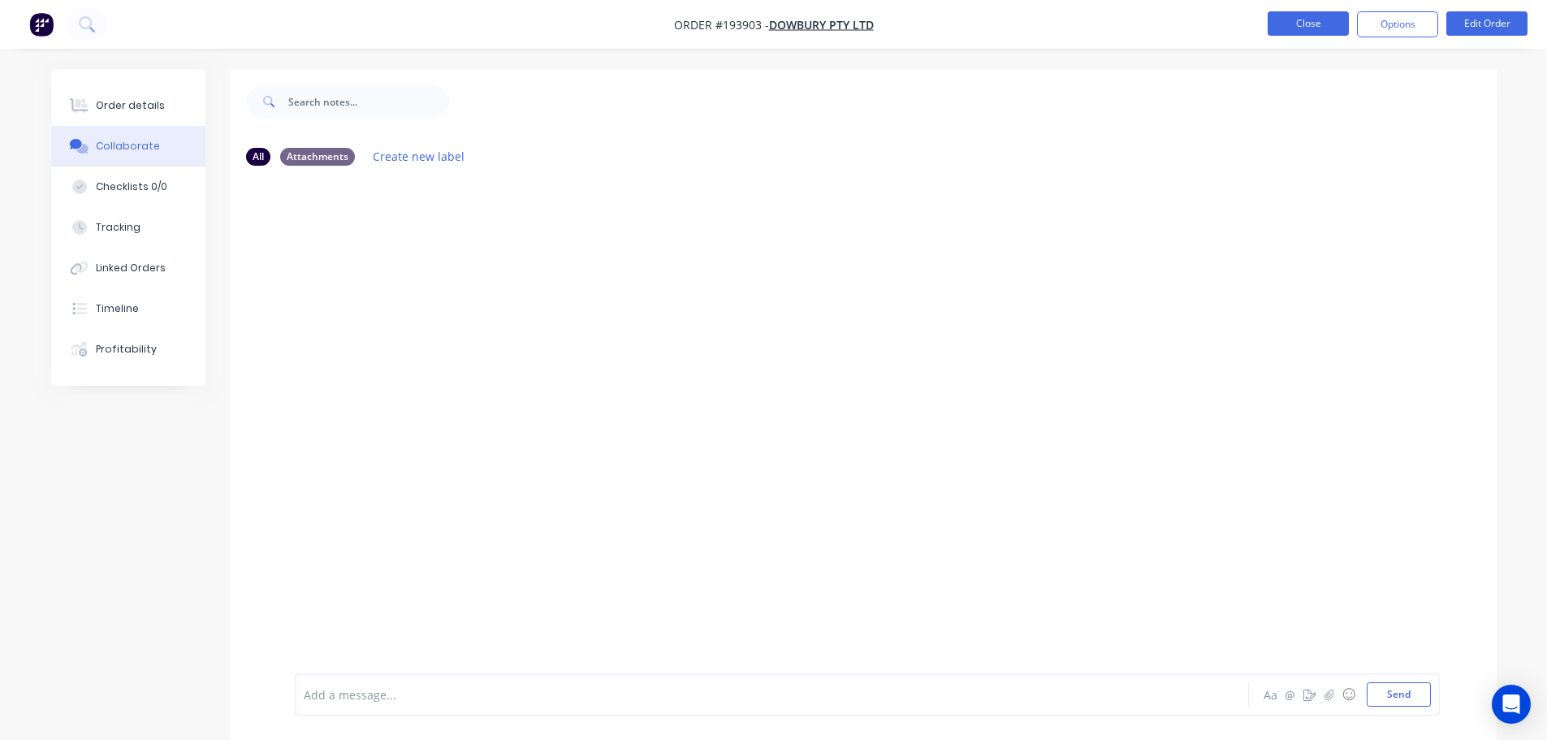
click at [1314, 18] on button "Close" at bounding box center [1307, 23] width 81 height 24
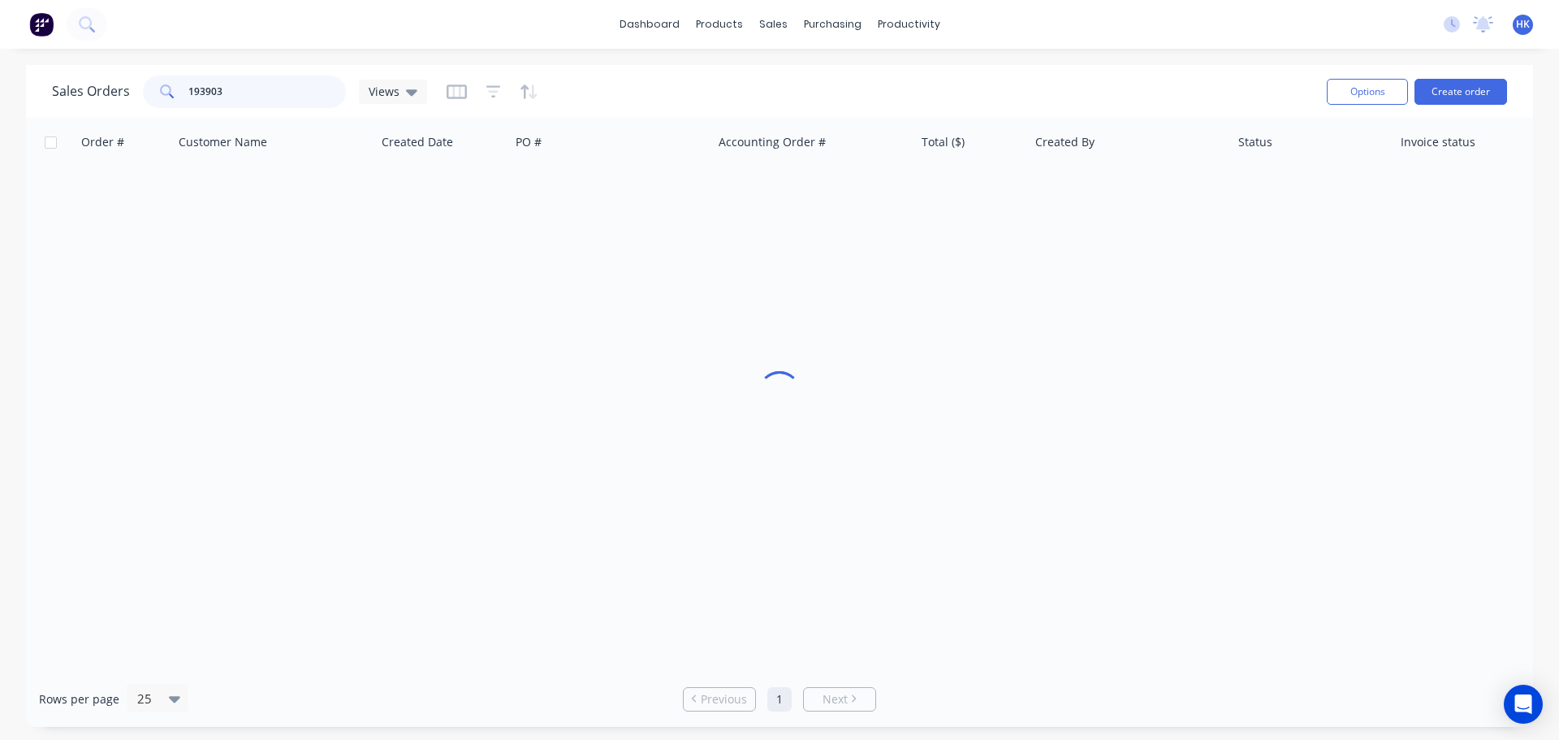
drag, startPoint x: 257, startPoint y: 95, endPoint x: 105, endPoint y: 103, distance: 152.9
click at [105, 103] on div "Sales Orders 193903 Views" at bounding box center [239, 92] width 375 height 32
click at [236, 91] on input "193903" at bounding box center [267, 92] width 158 height 32
click at [258, 91] on input "193903" at bounding box center [267, 92] width 158 height 32
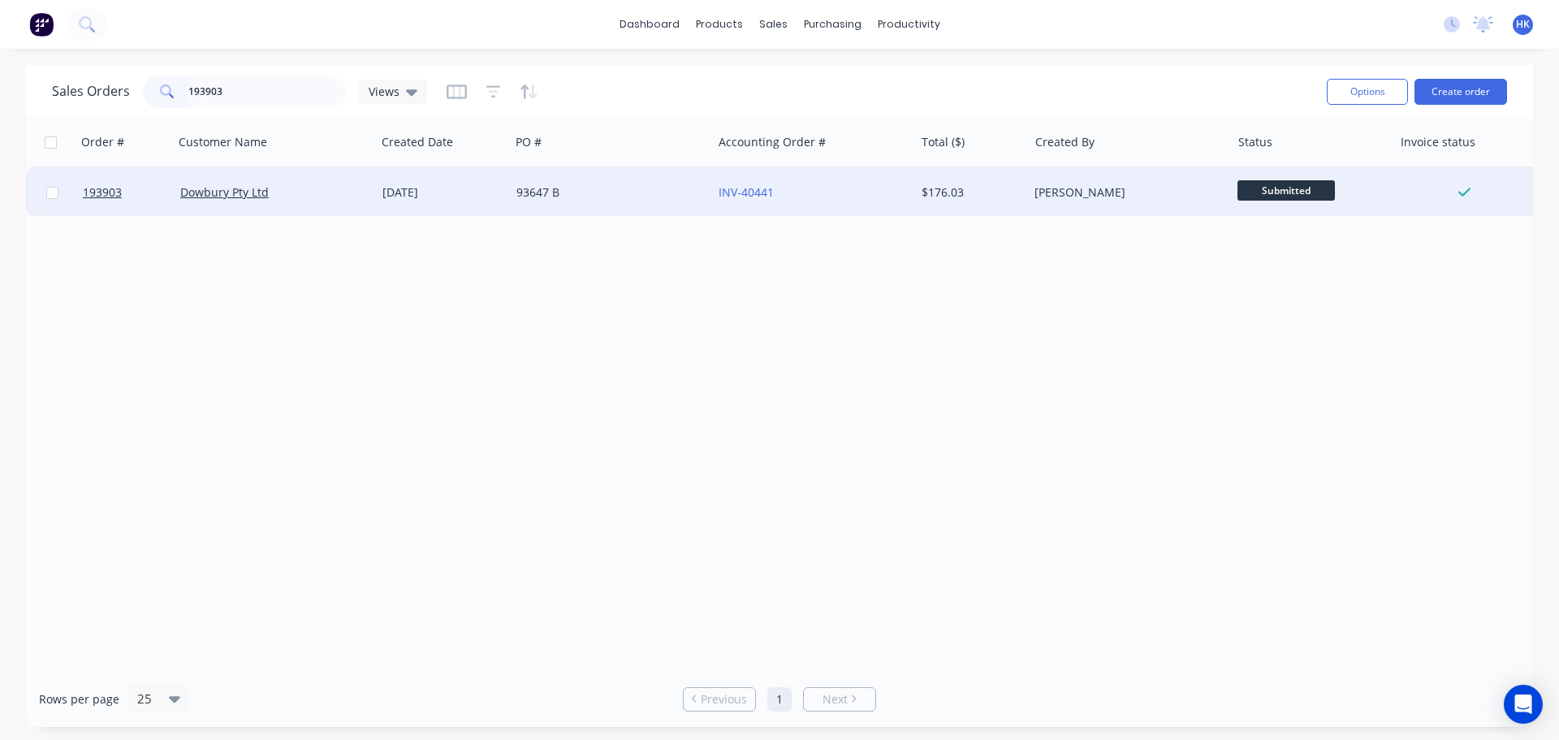
click at [351, 191] on div "Dowbury Pty Ltd" at bounding box center [270, 192] width 180 height 16
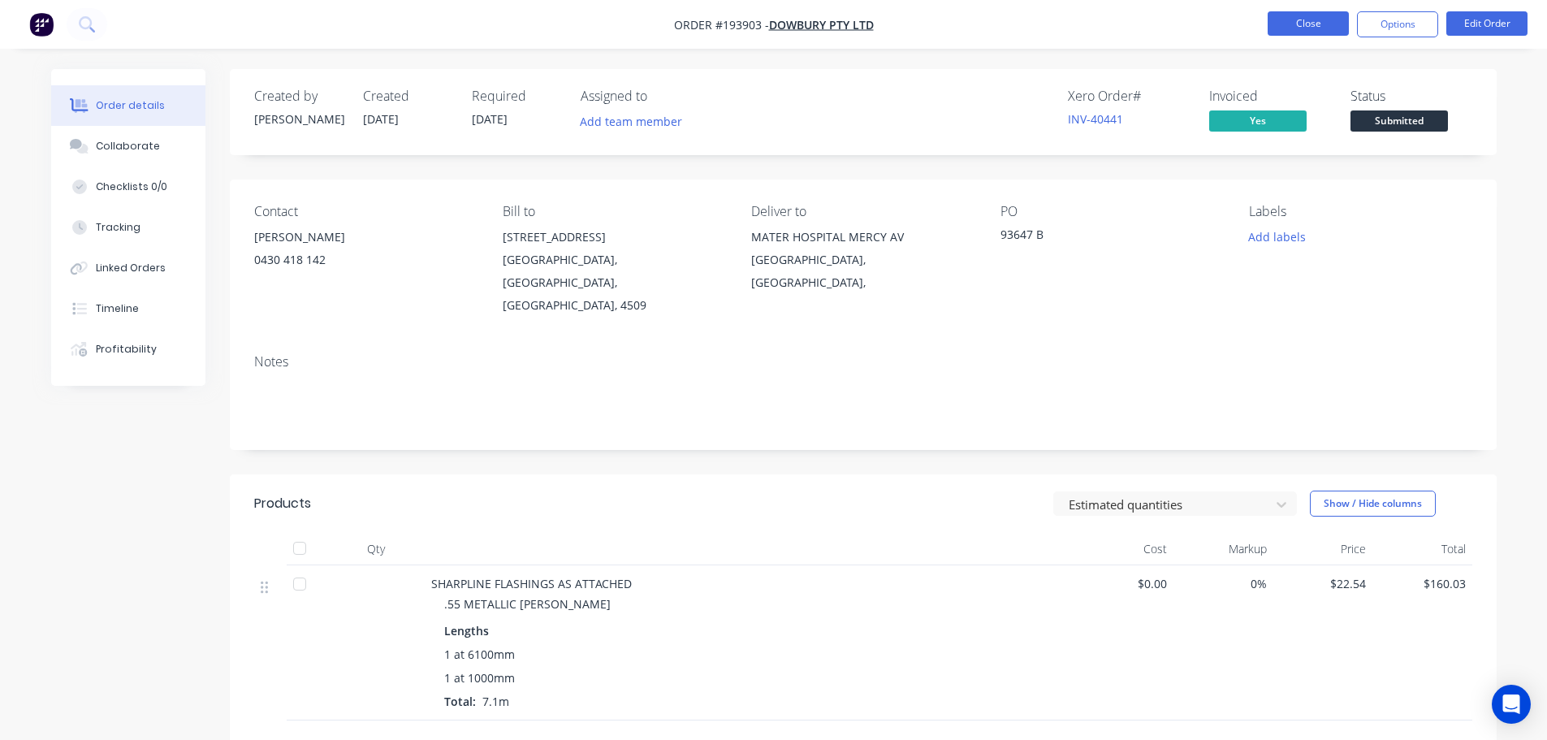
click at [1293, 30] on button "Close" at bounding box center [1307, 23] width 81 height 24
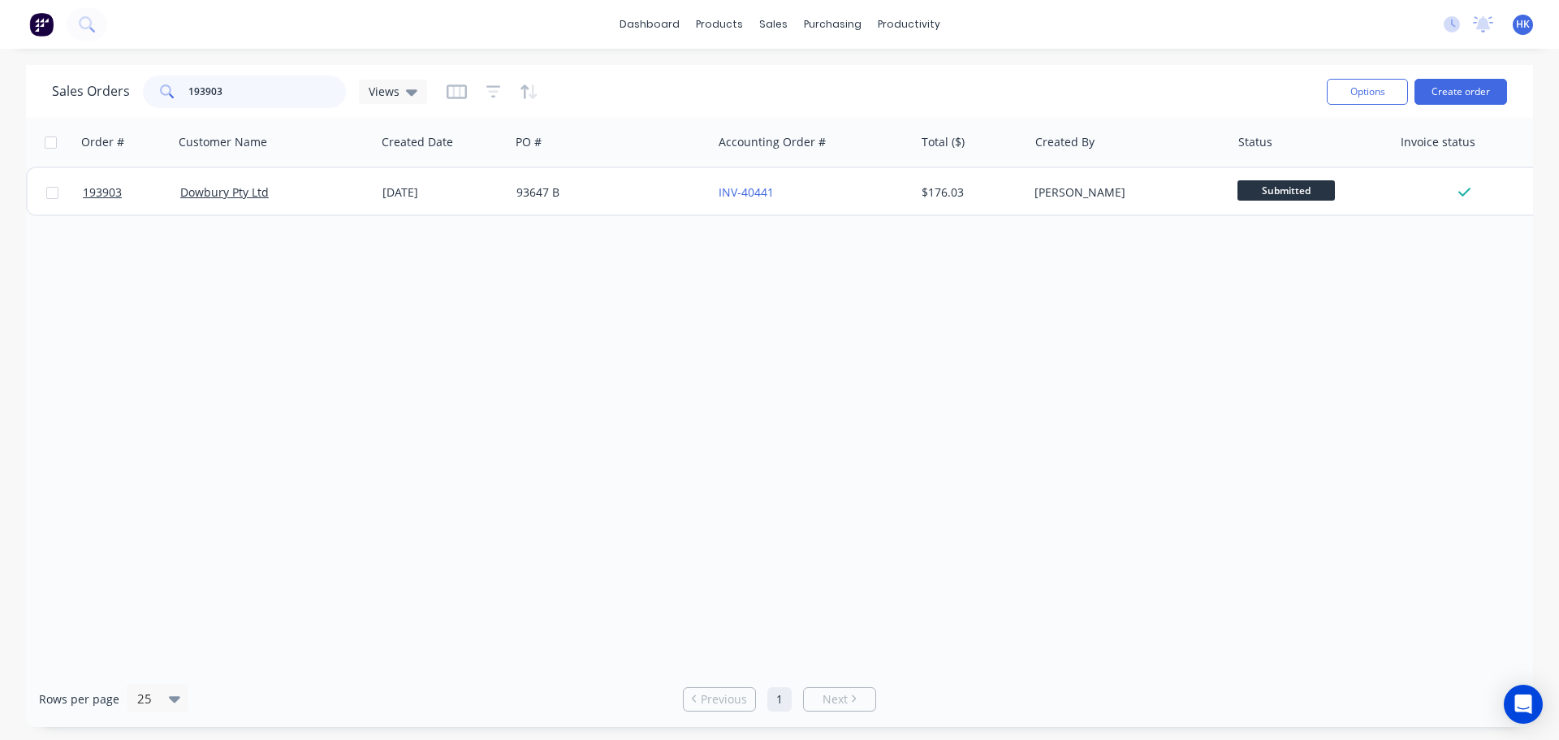
click at [227, 96] on input "193903" at bounding box center [267, 92] width 158 height 32
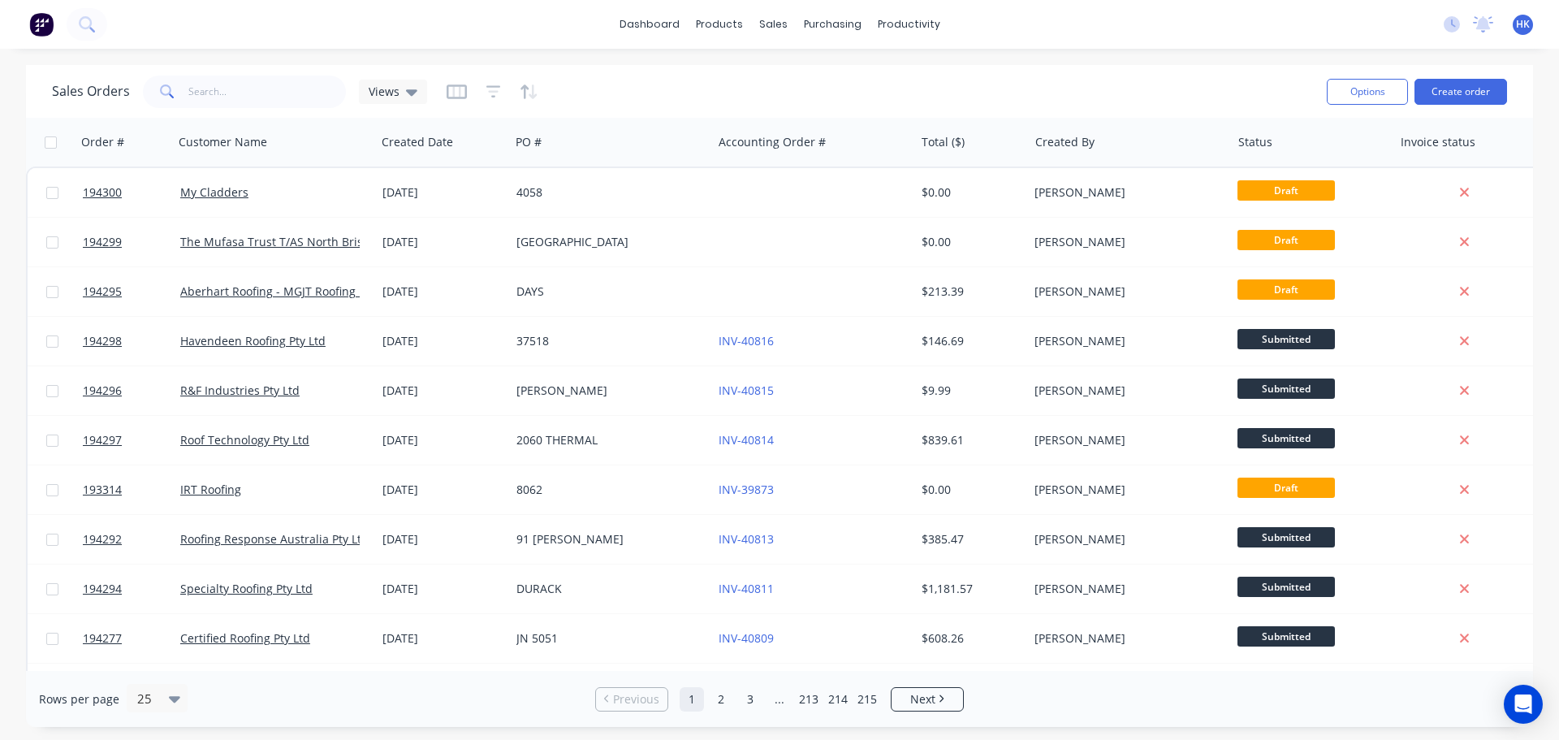
click at [1447, 106] on div "Options Create order" at bounding box center [1413, 91] width 187 height 40
click at [1449, 91] on button "Create order" at bounding box center [1460, 92] width 93 height 26
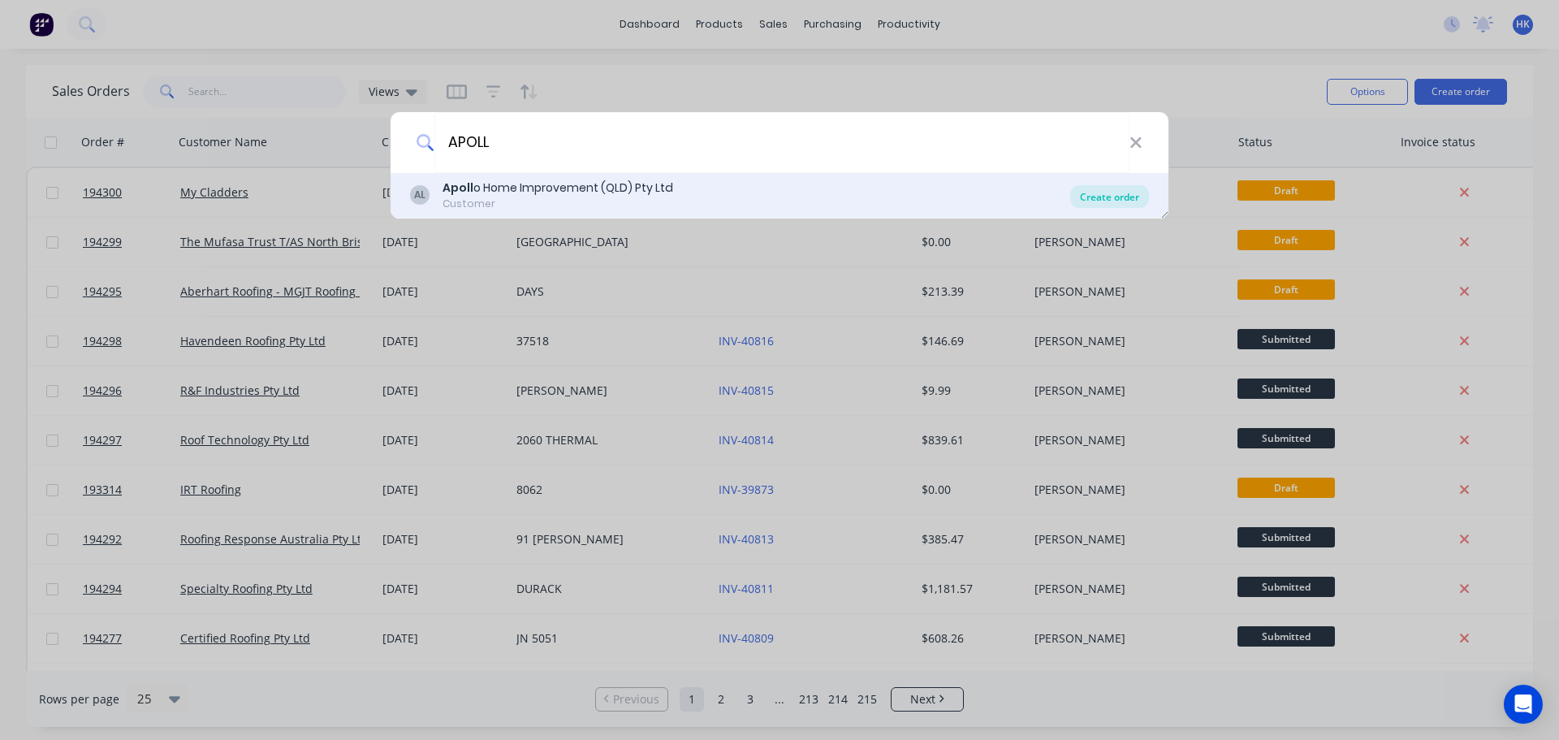
type input "APOLL"
click at [1119, 191] on div "Create order" at bounding box center [1109, 196] width 79 height 23
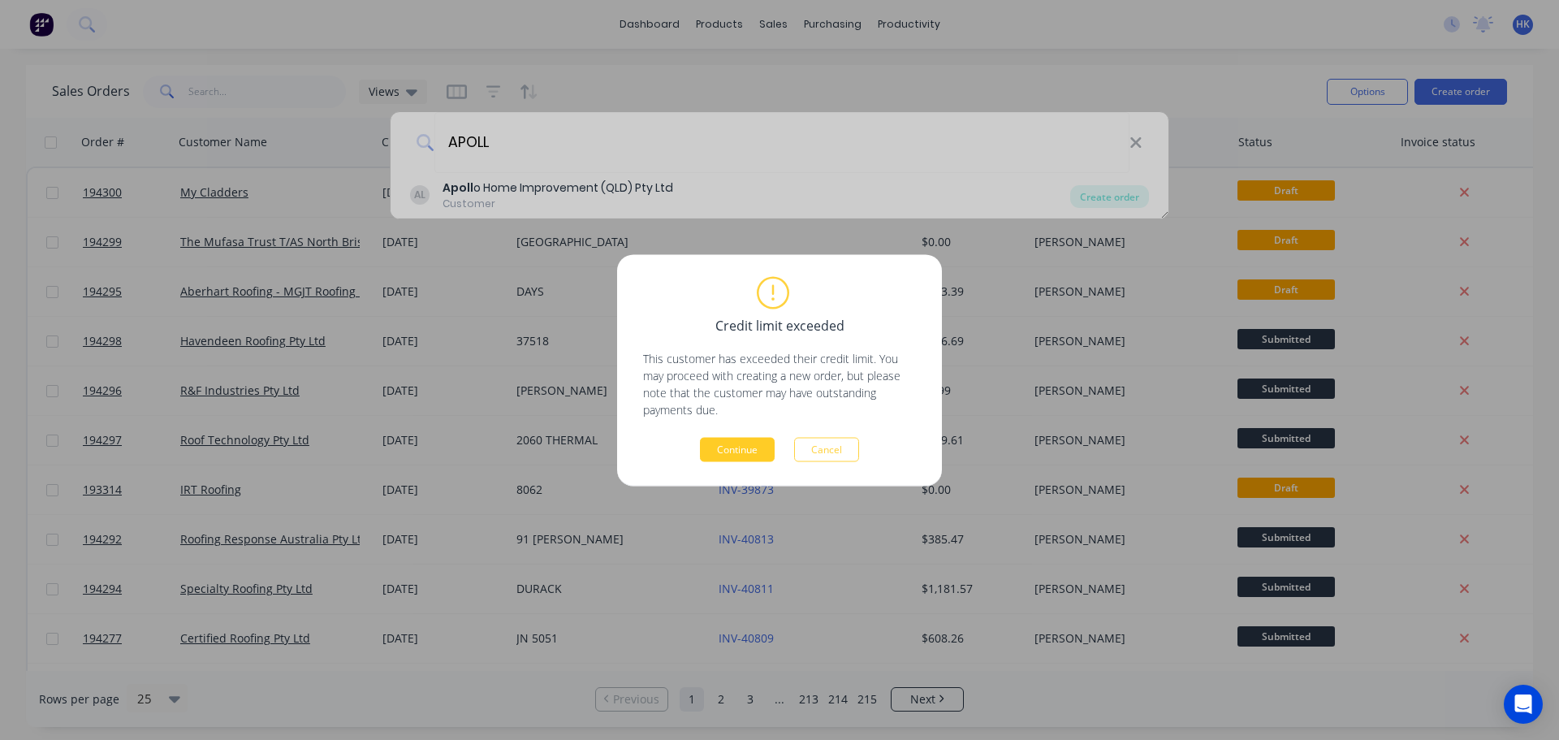
click at [717, 459] on button "Continue" at bounding box center [737, 449] width 75 height 24
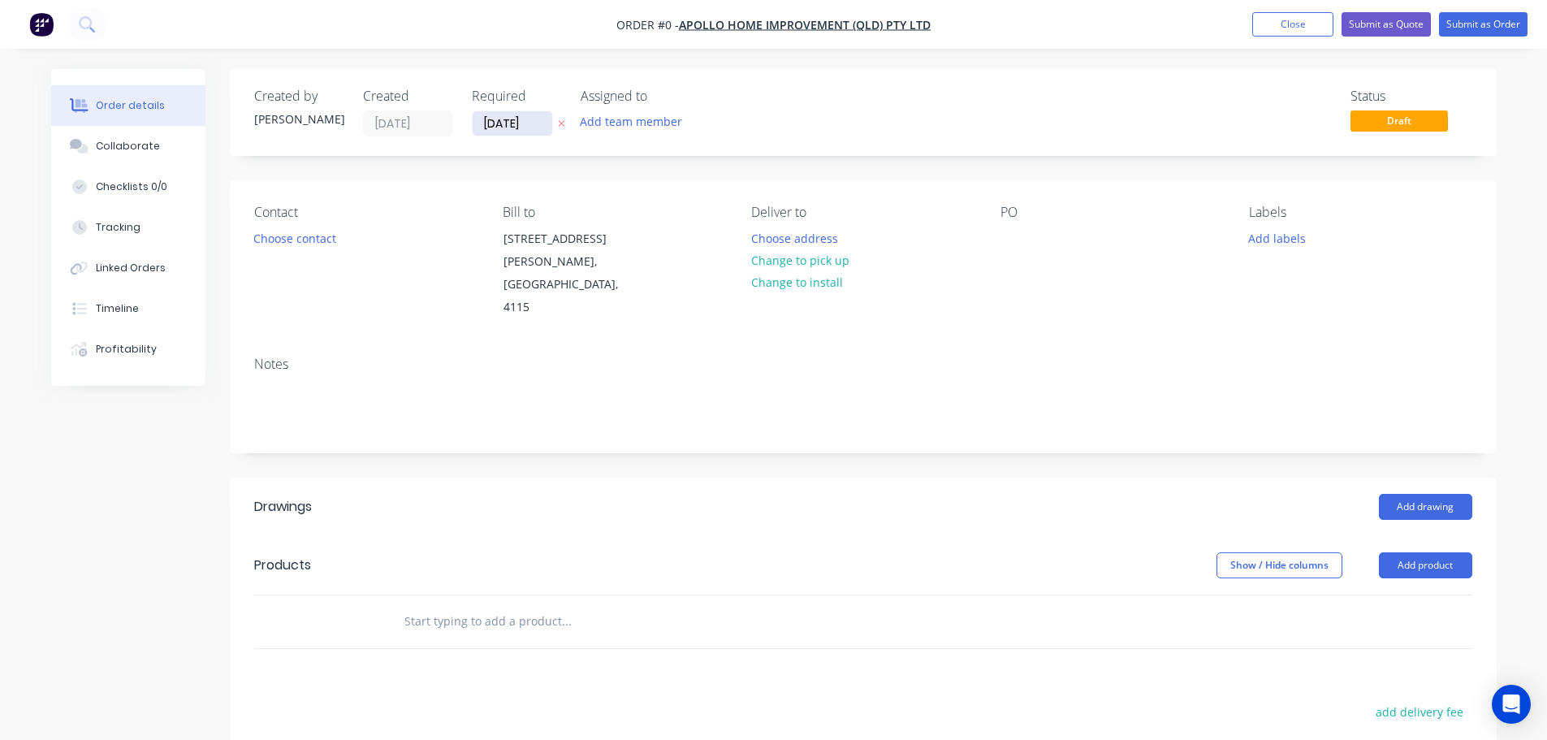
click at [502, 125] on input "[DATE]" at bounding box center [513, 123] width 80 height 24
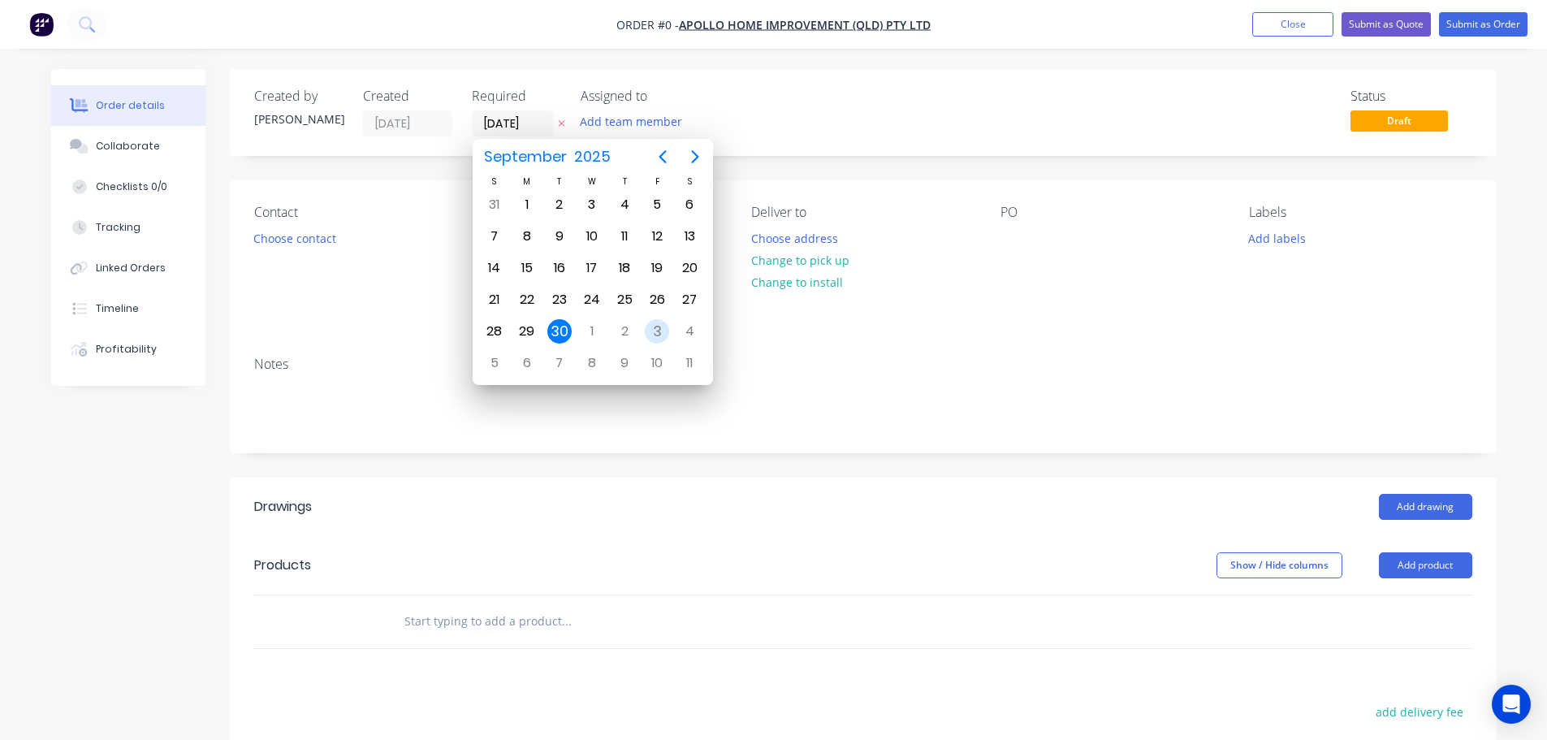
click at [664, 332] on div "3" at bounding box center [657, 331] width 24 height 24
type input "[DATE]"
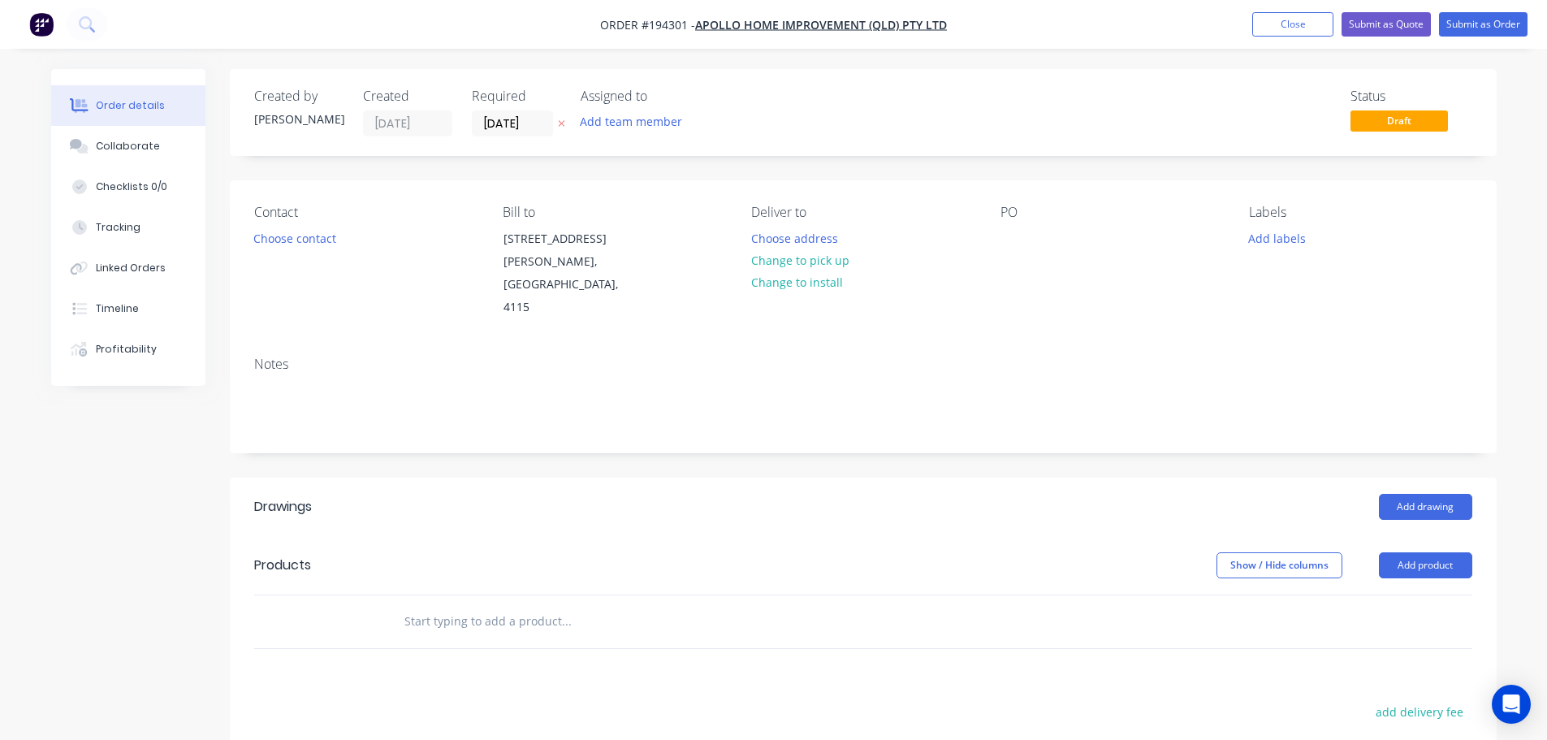
click at [316, 244] on button "Choose contact" at bounding box center [294, 238] width 100 height 22
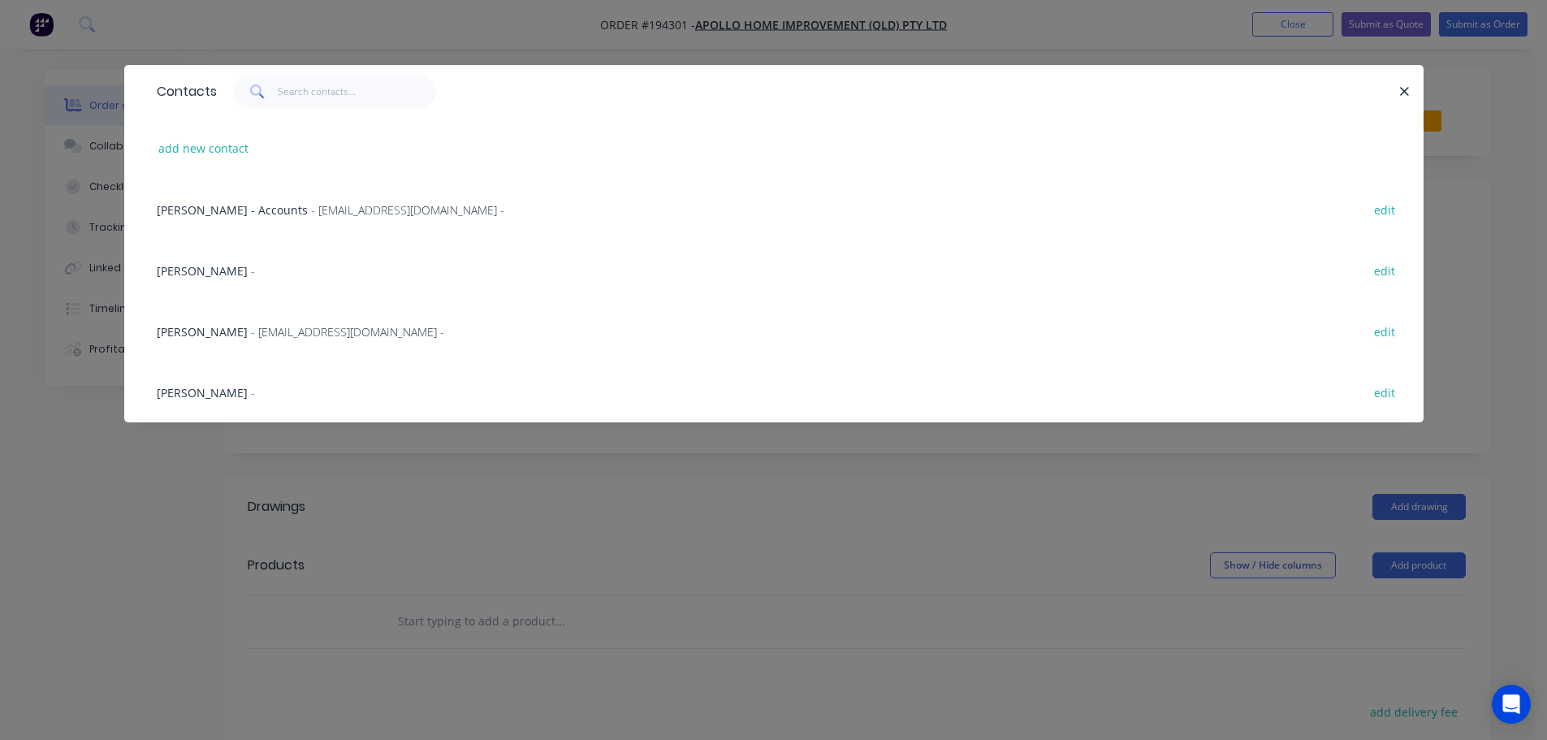
click at [286, 333] on span "- maried@apollopatios.com.au -" at bounding box center [347, 331] width 193 height 15
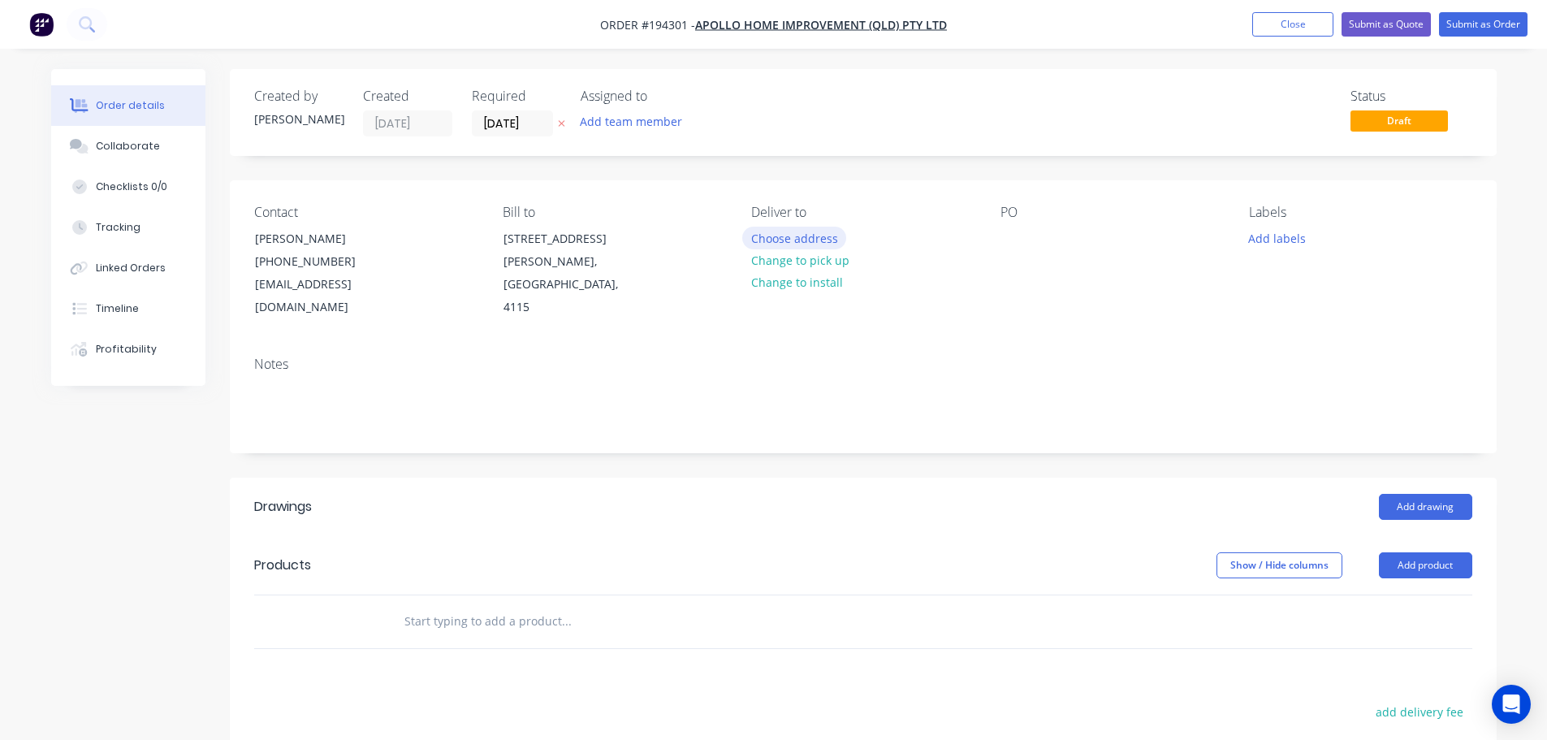
click at [818, 238] on button "Choose address" at bounding box center [794, 238] width 104 height 22
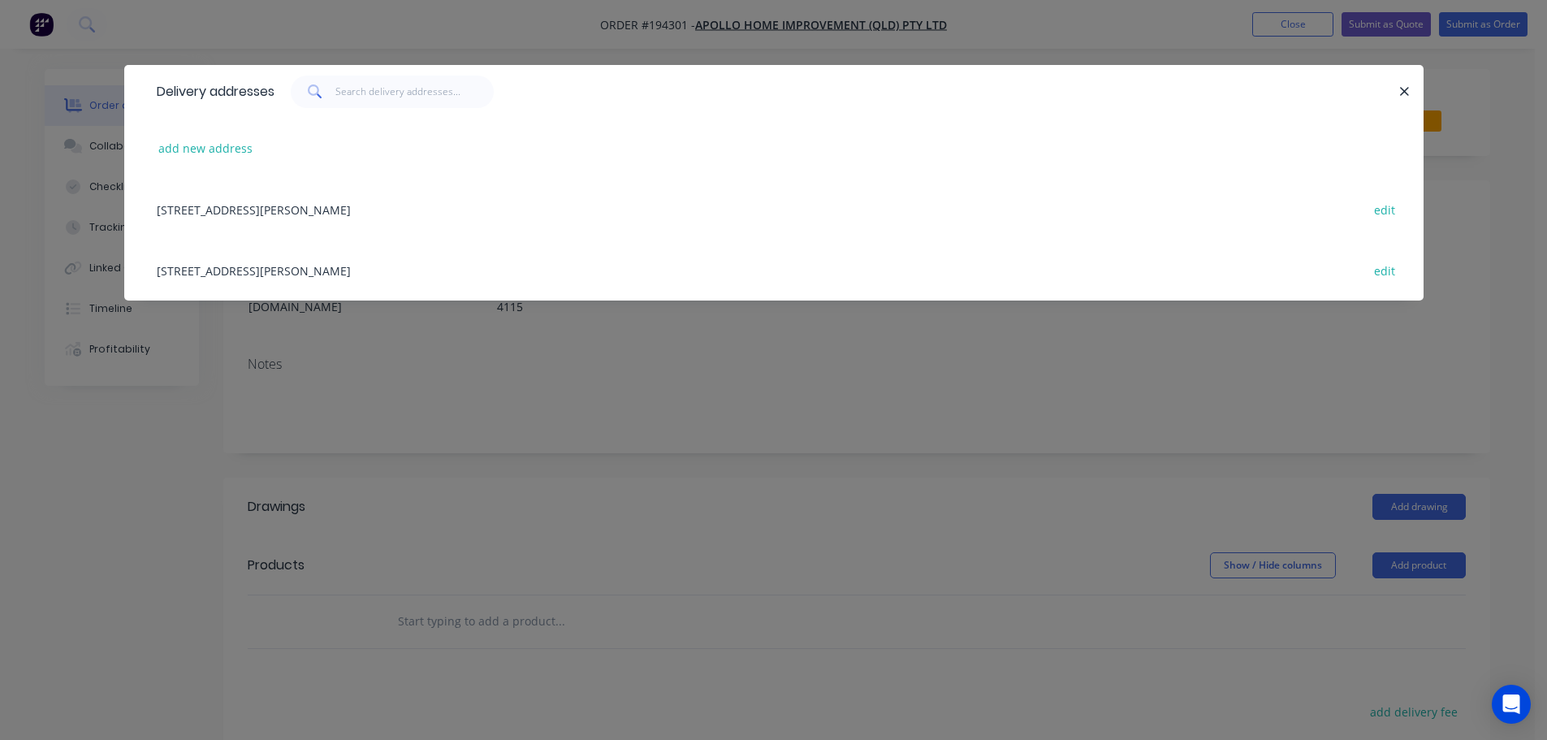
click at [386, 262] on div "29 CORYMBIA PL, (STORE), PARKINSON, Queensland, Australia, 4115 edit" at bounding box center [774, 270] width 1250 height 61
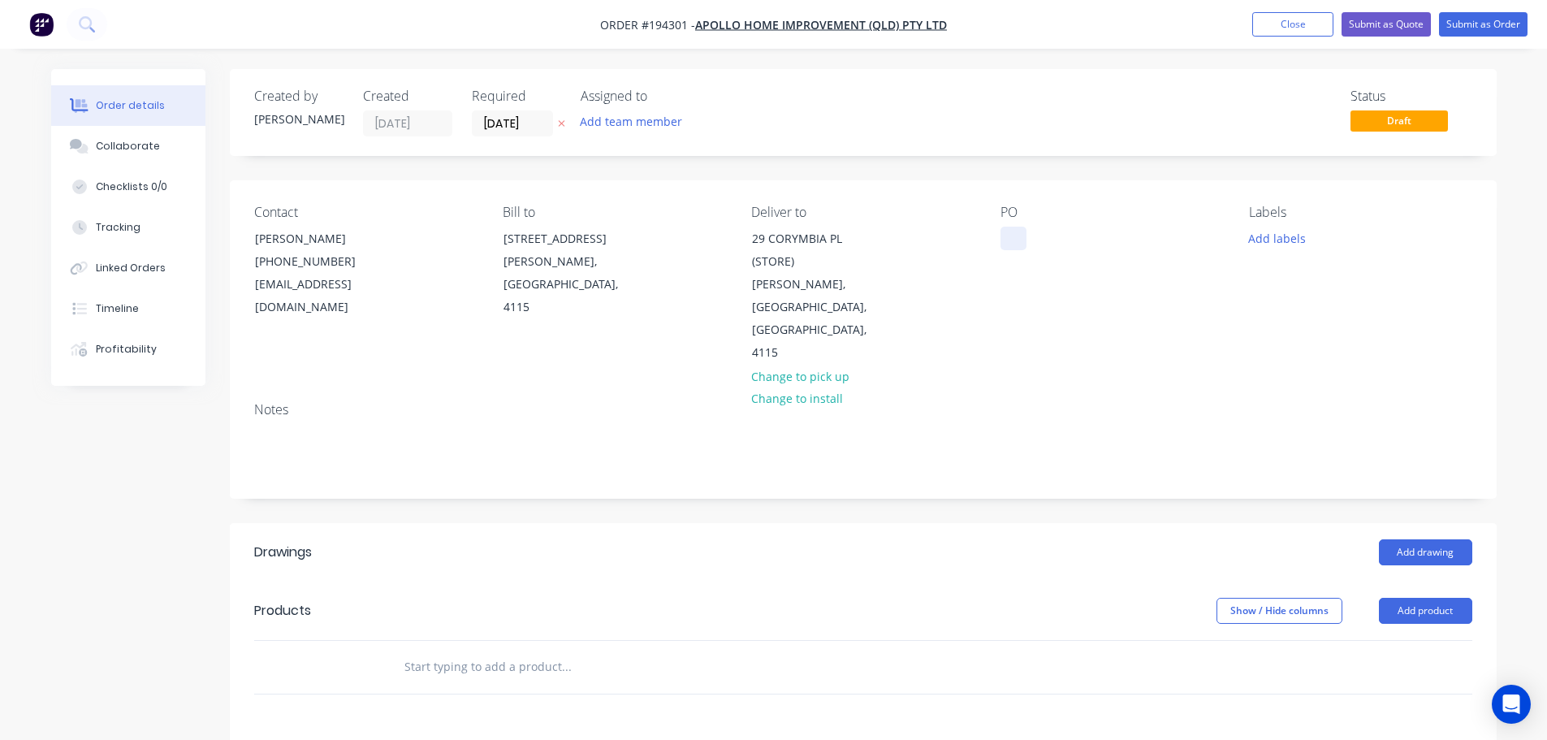
click at [1015, 243] on div at bounding box center [1013, 239] width 26 height 24
click at [1295, 244] on button "Add labels" at bounding box center [1277, 238] width 75 height 22
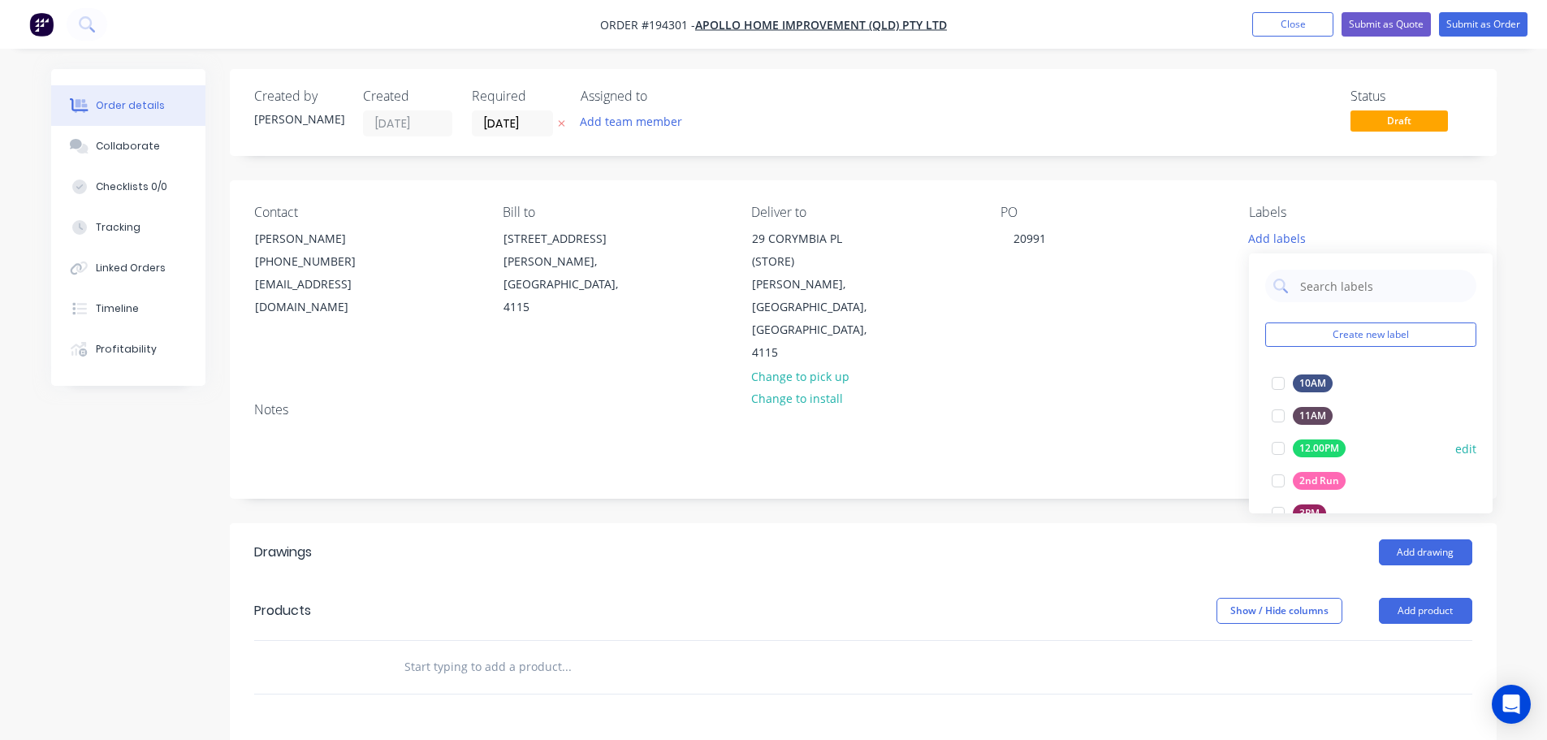
click at [1274, 481] on div at bounding box center [1278, 480] width 32 height 32
click at [1166, 539] on div "Add drawing" at bounding box center [991, 552] width 959 height 26
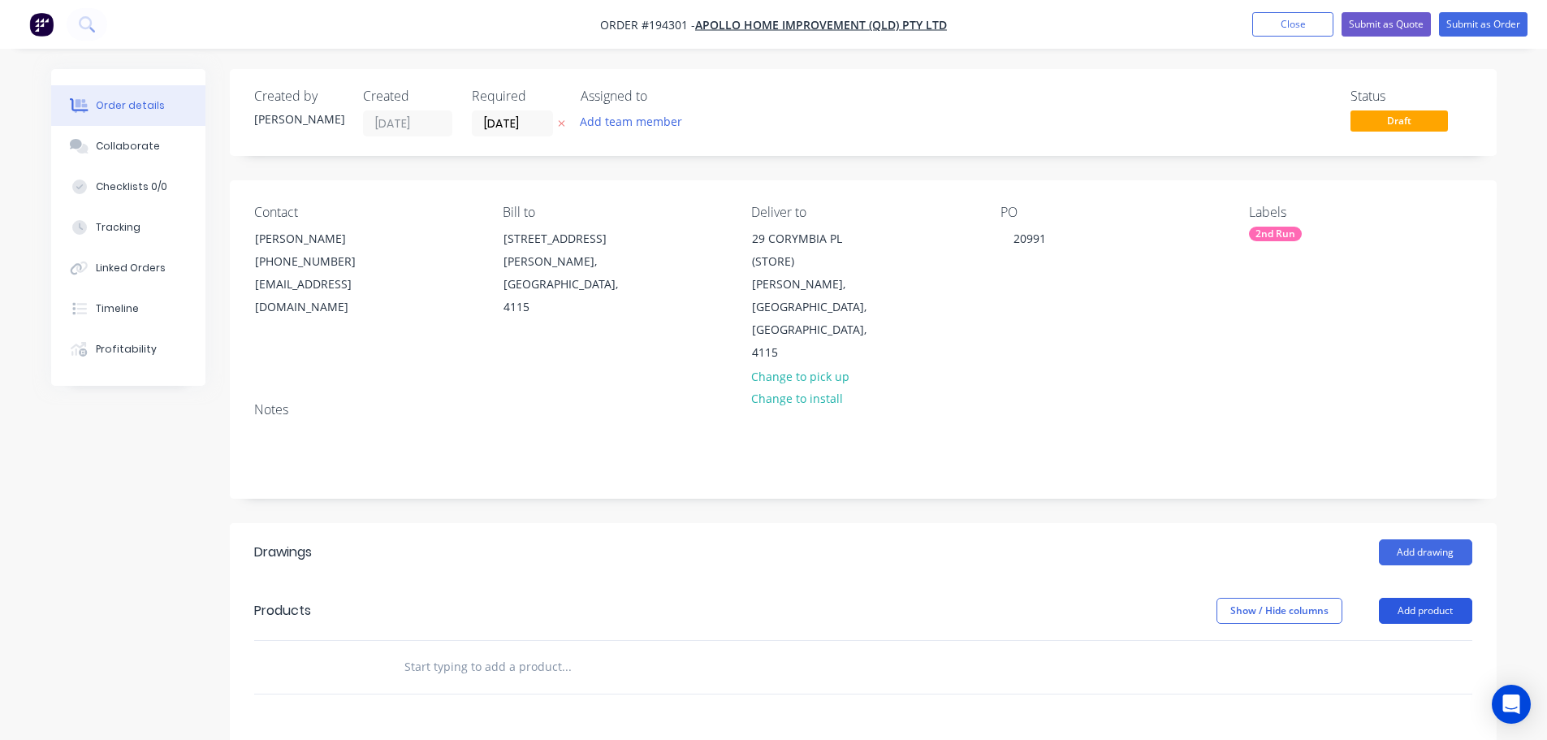
click at [1418, 598] on button "Add product" at bounding box center [1425, 611] width 93 height 26
click at [1399, 640] on div "Product catalogue" at bounding box center [1394, 652] width 125 height 24
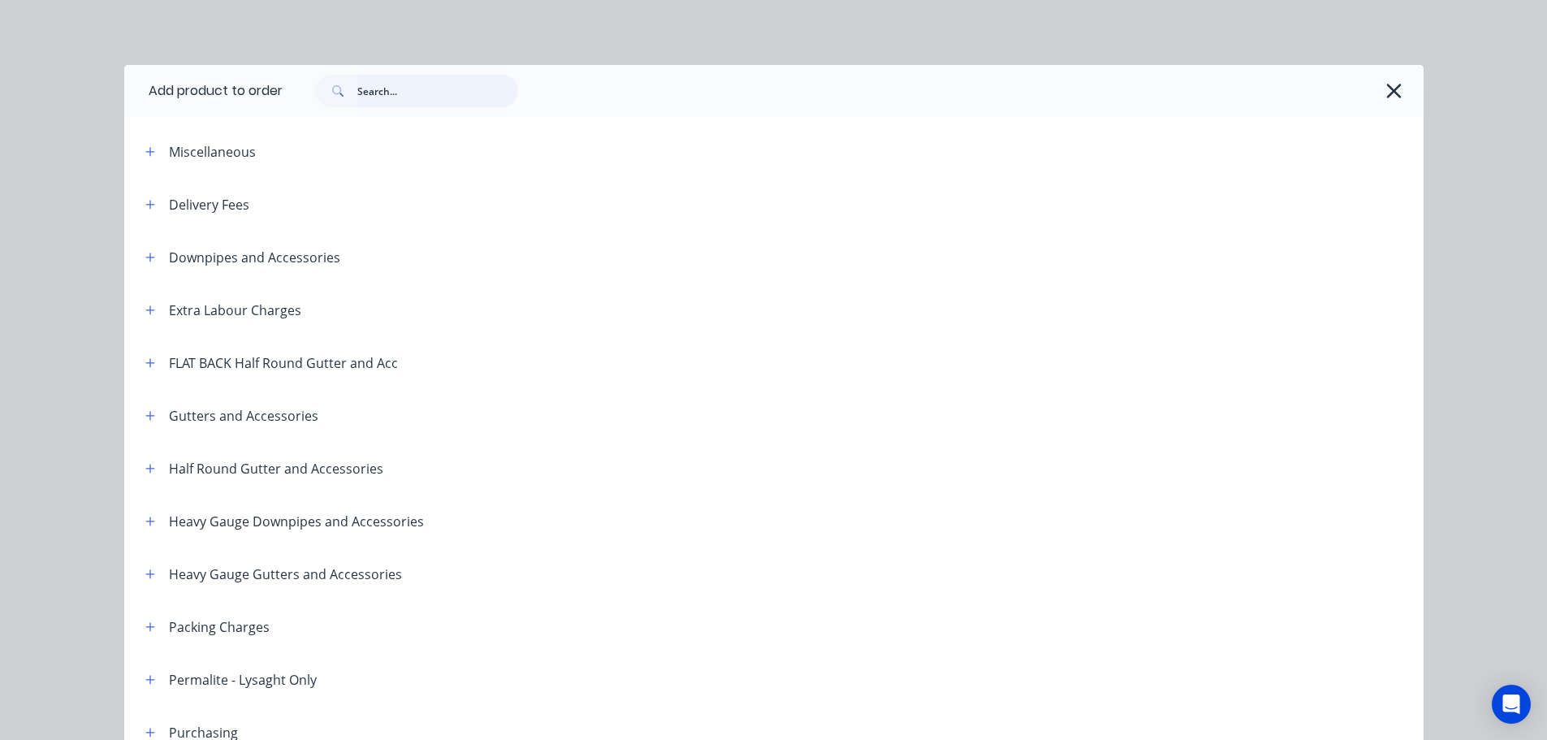
click at [405, 89] on input "text" at bounding box center [437, 91] width 161 height 32
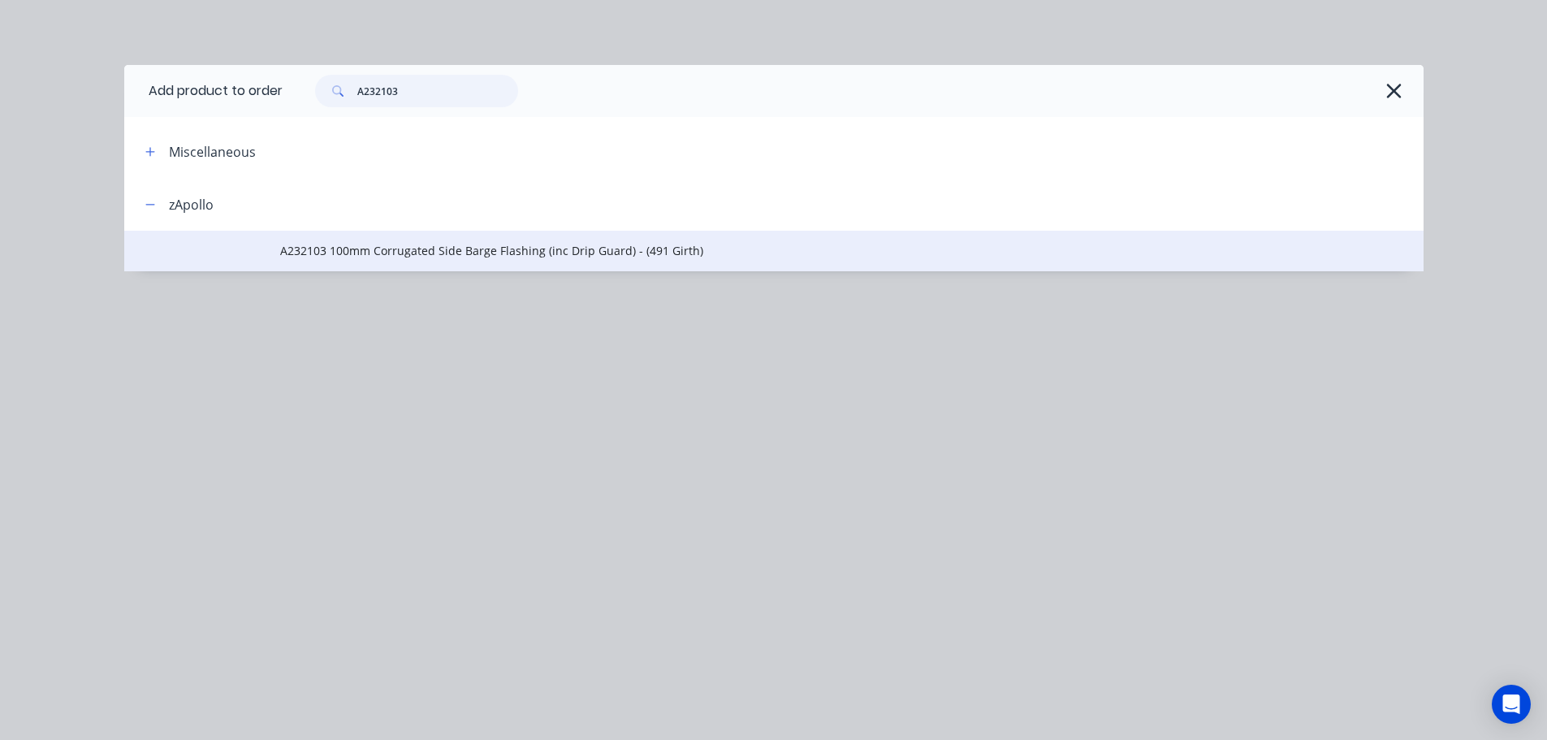
type input "A232103"
click at [525, 248] on span "A232103 100mm Corrugated Side Barge Flashing (inc Drip Guard) - (491 Girth)" at bounding box center [737, 250] width 914 height 17
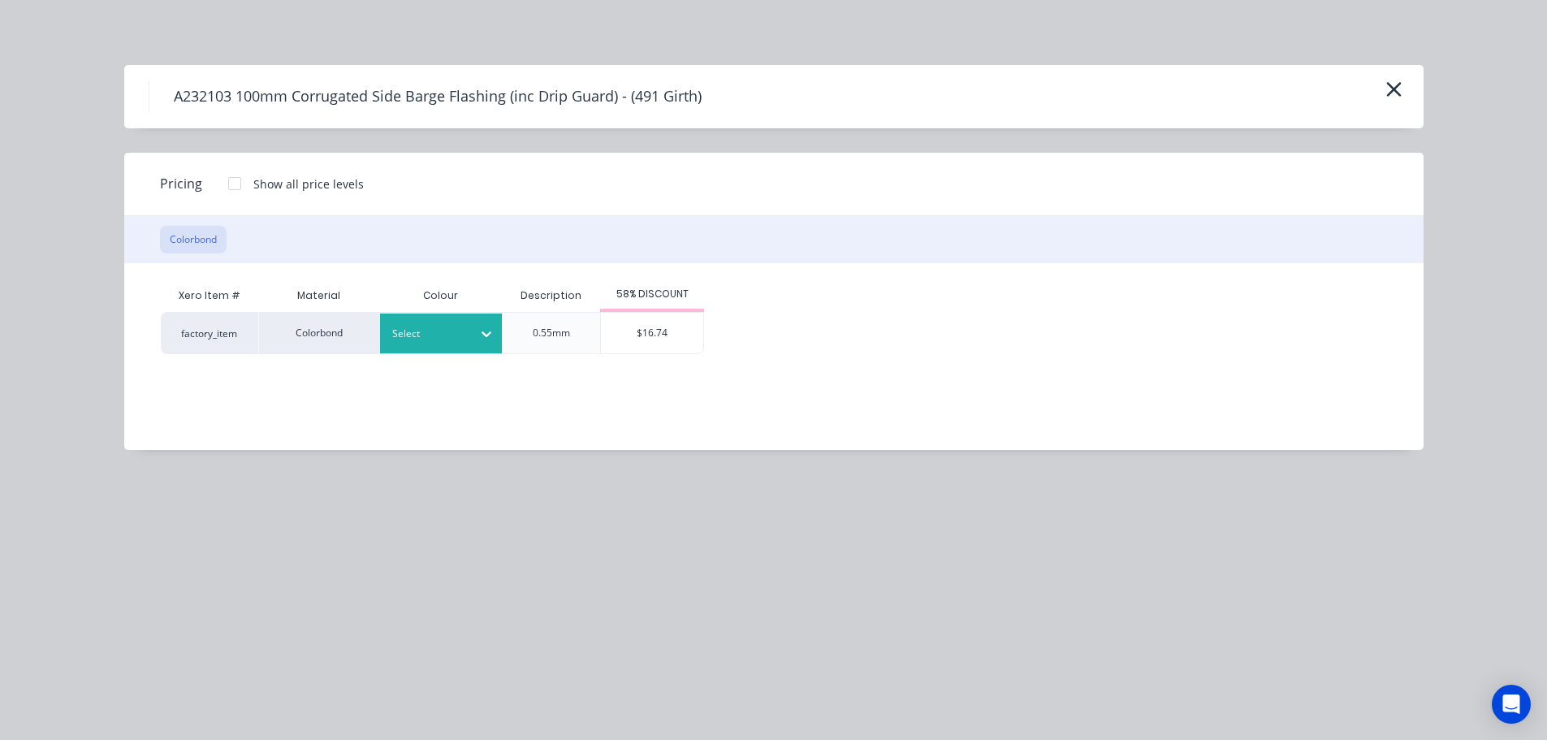
click at [456, 340] on div at bounding box center [428, 334] width 73 height 18
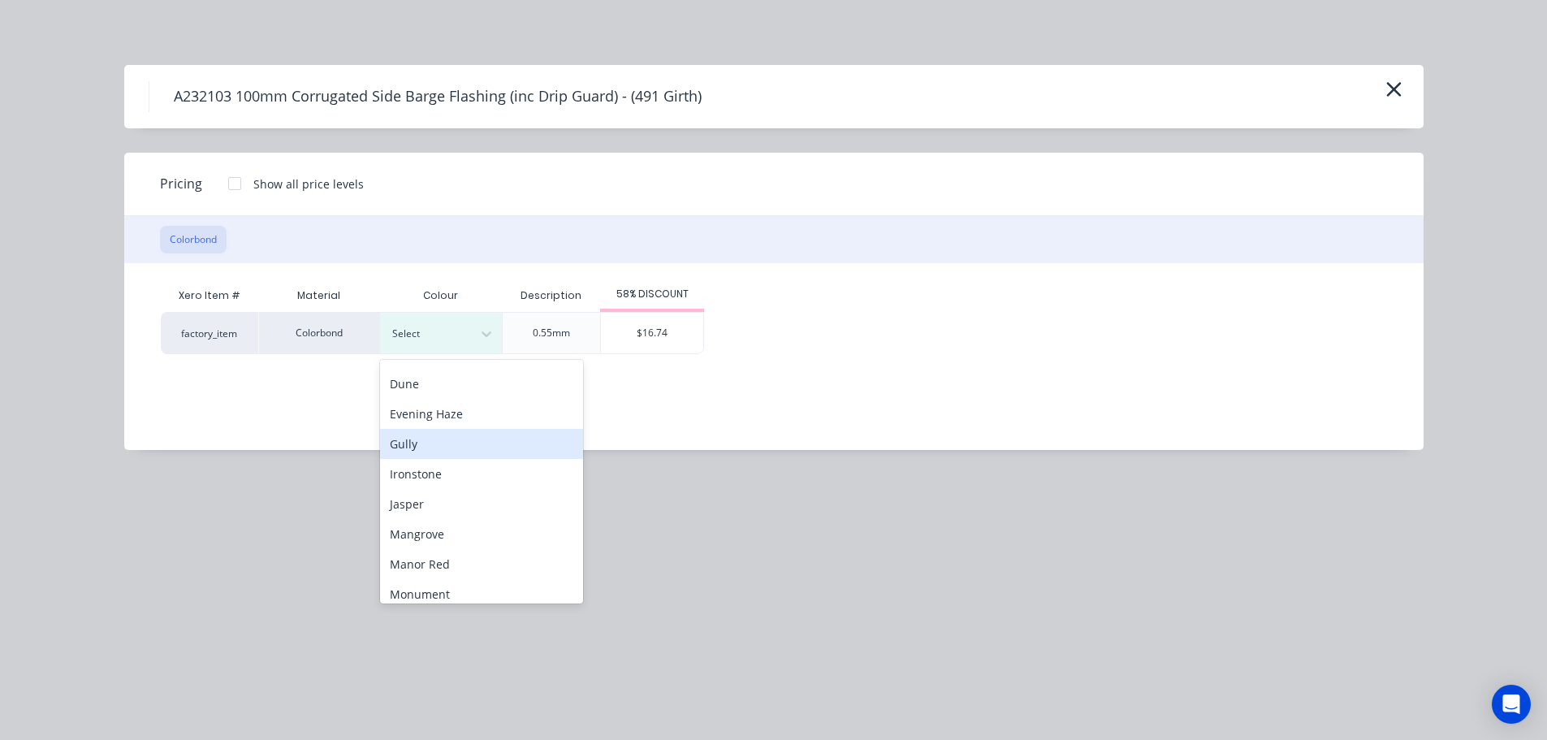
scroll to position [244, 0]
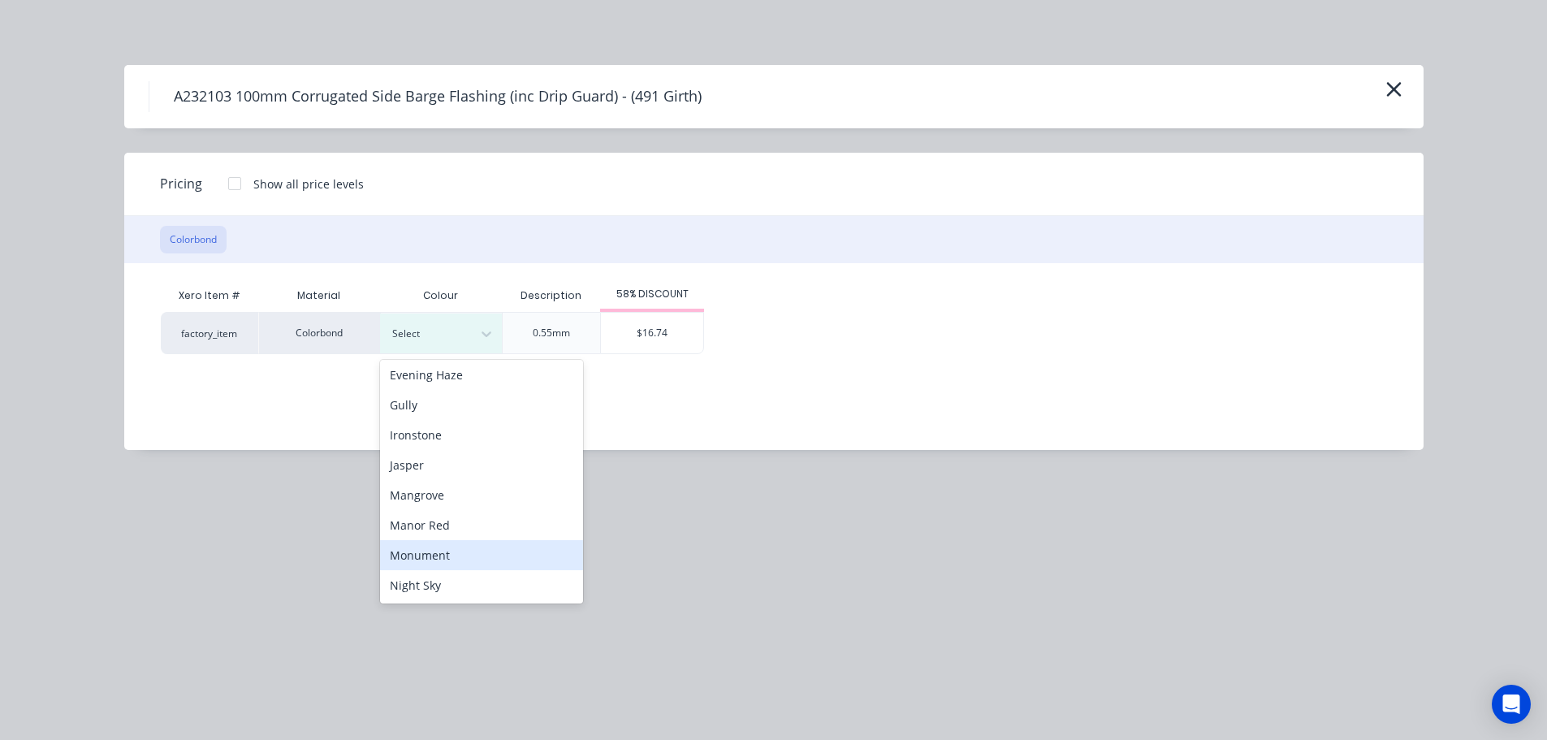
click at [476, 556] on div "Monument" at bounding box center [481, 555] width 203 height 30
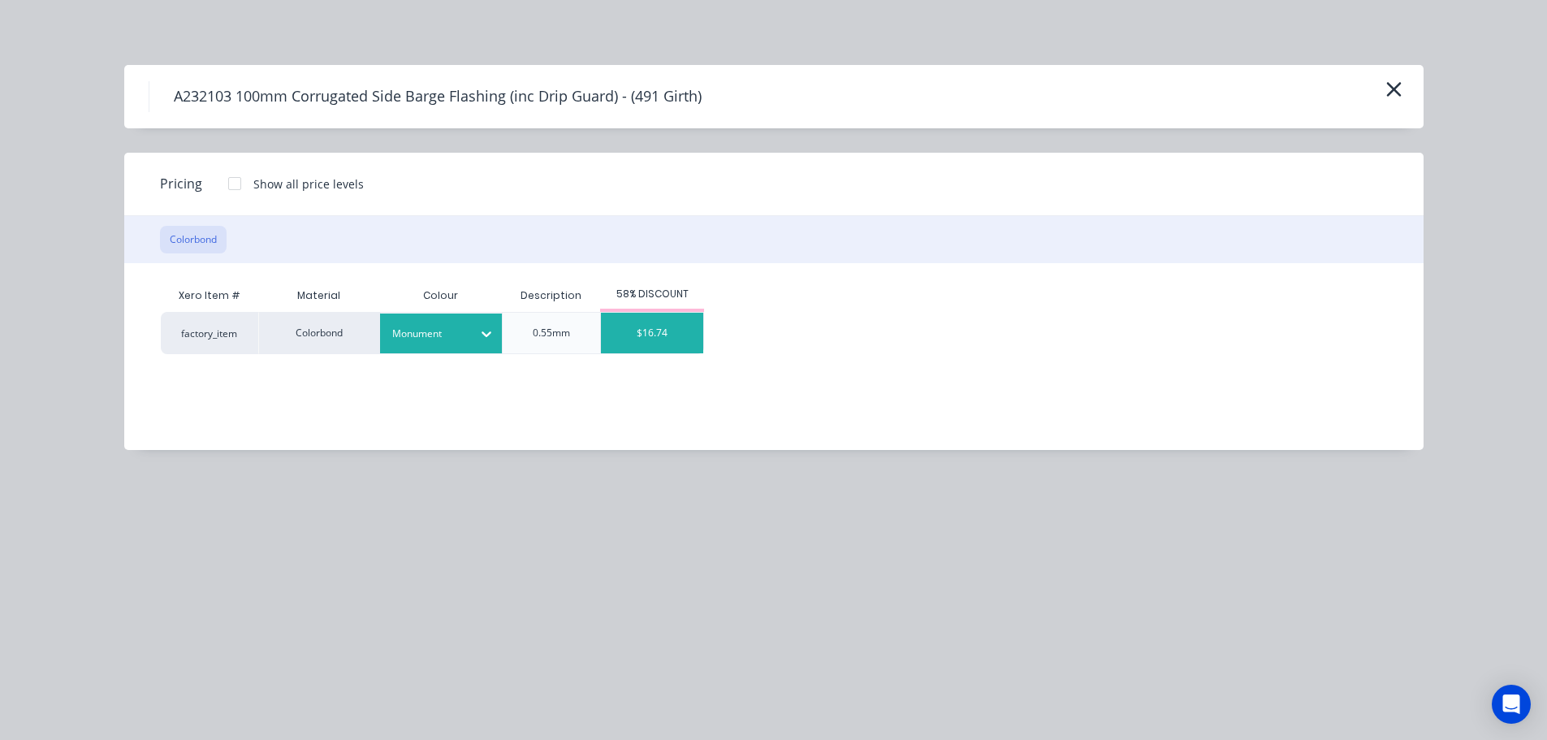
click at [654, 352] on div "$16.74" at bounding box center [652, 333] width 102 height 41
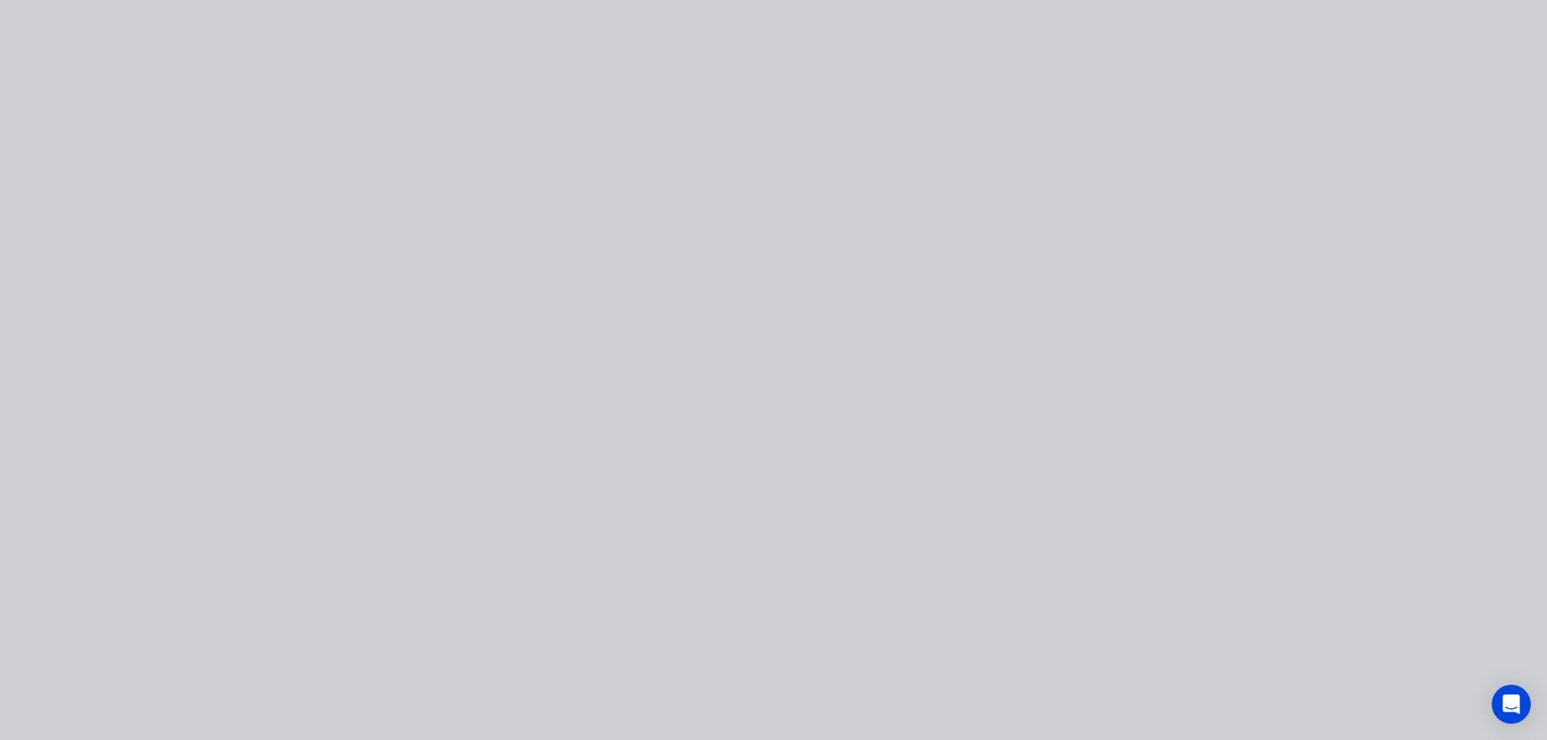
type input "$16.74"
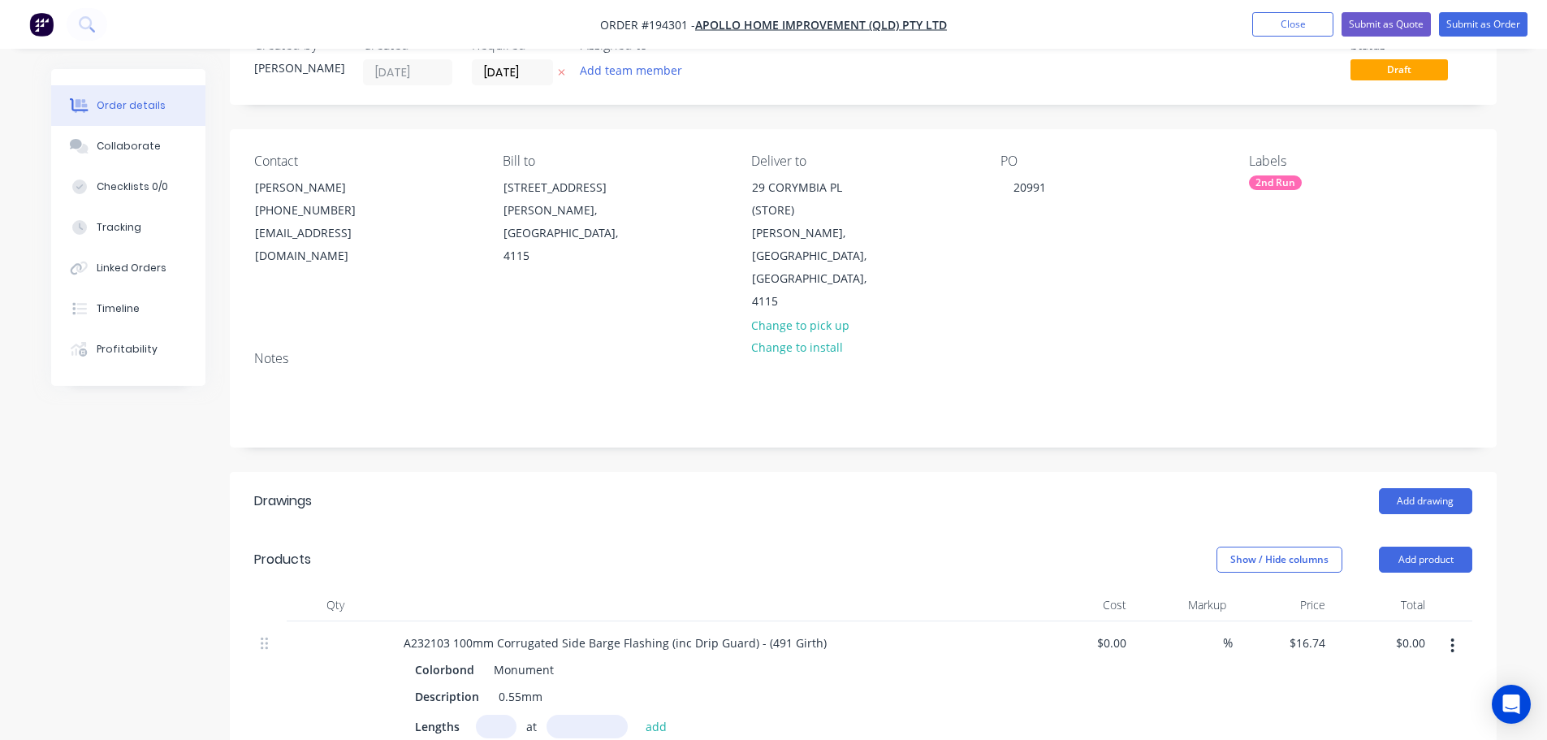
scroll to position [162, 0]
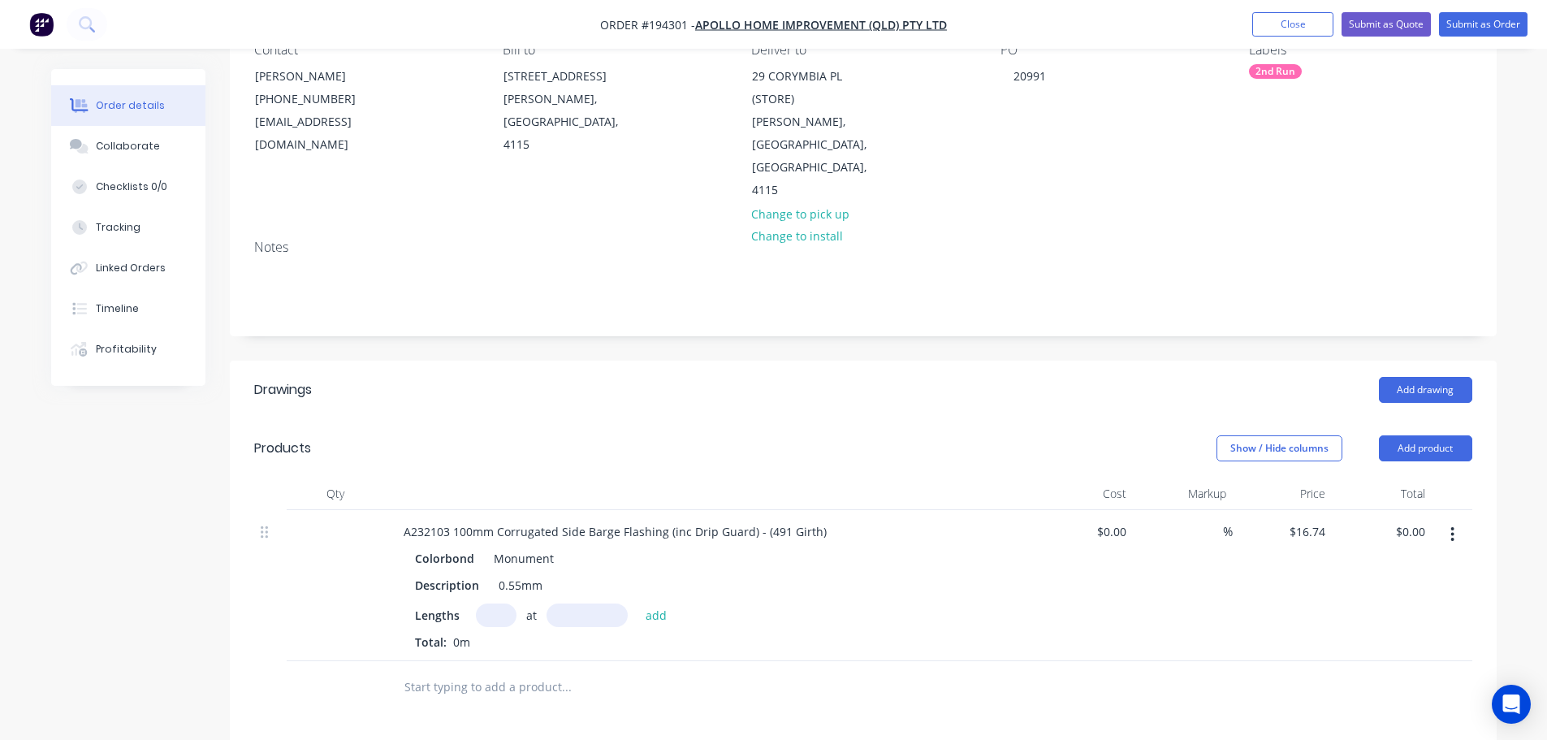
click at [493, 603] on input "text" at bounding box center [496, 615] width 41 height 24
type input "4"
type input "4300"
click at [637, 603] on button "add" at bounding box center [656, 614] width 38 height 22
type input "$287.93"
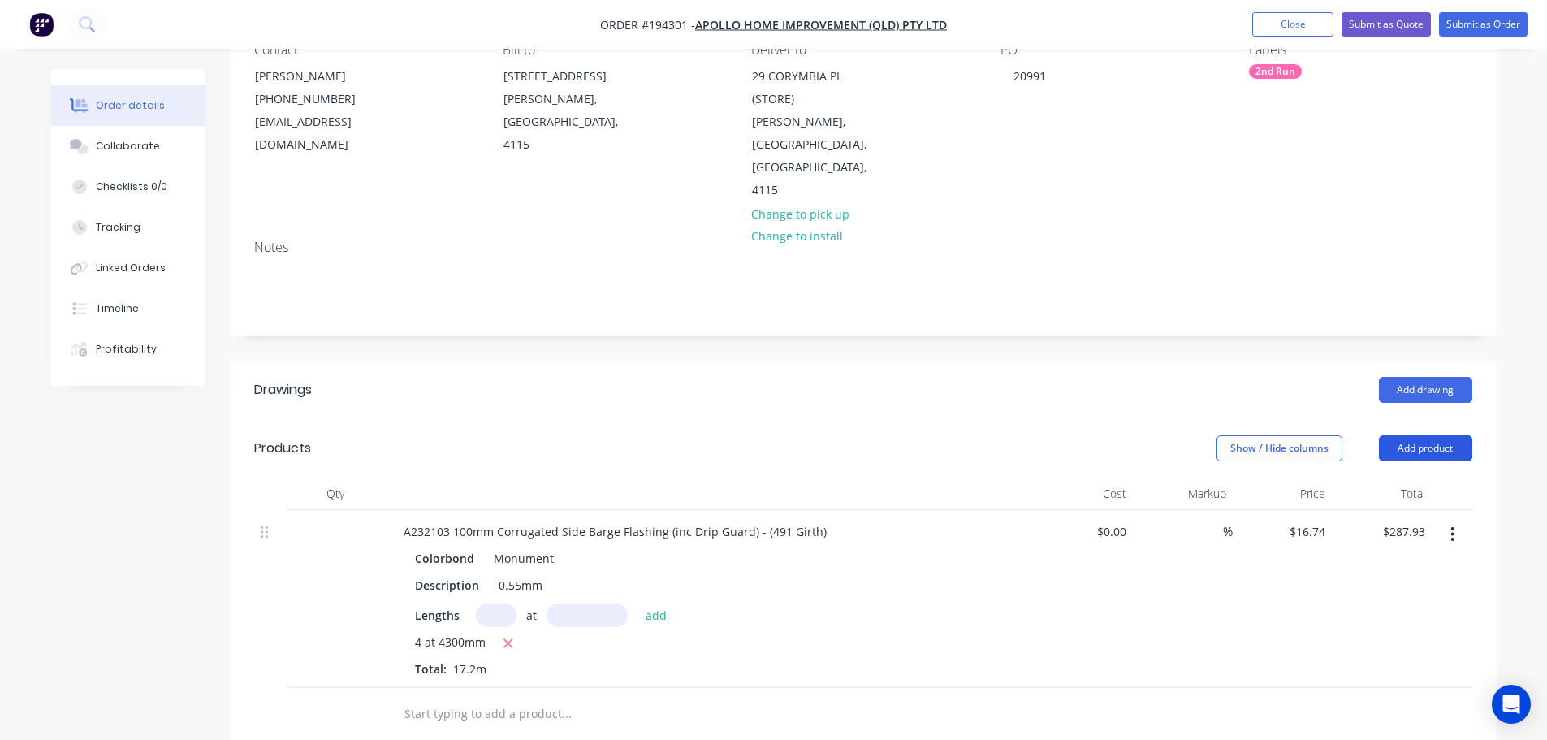
click at [1389, 435] on button "Add product" at bounding box center [1425, 448] width 93 height 26
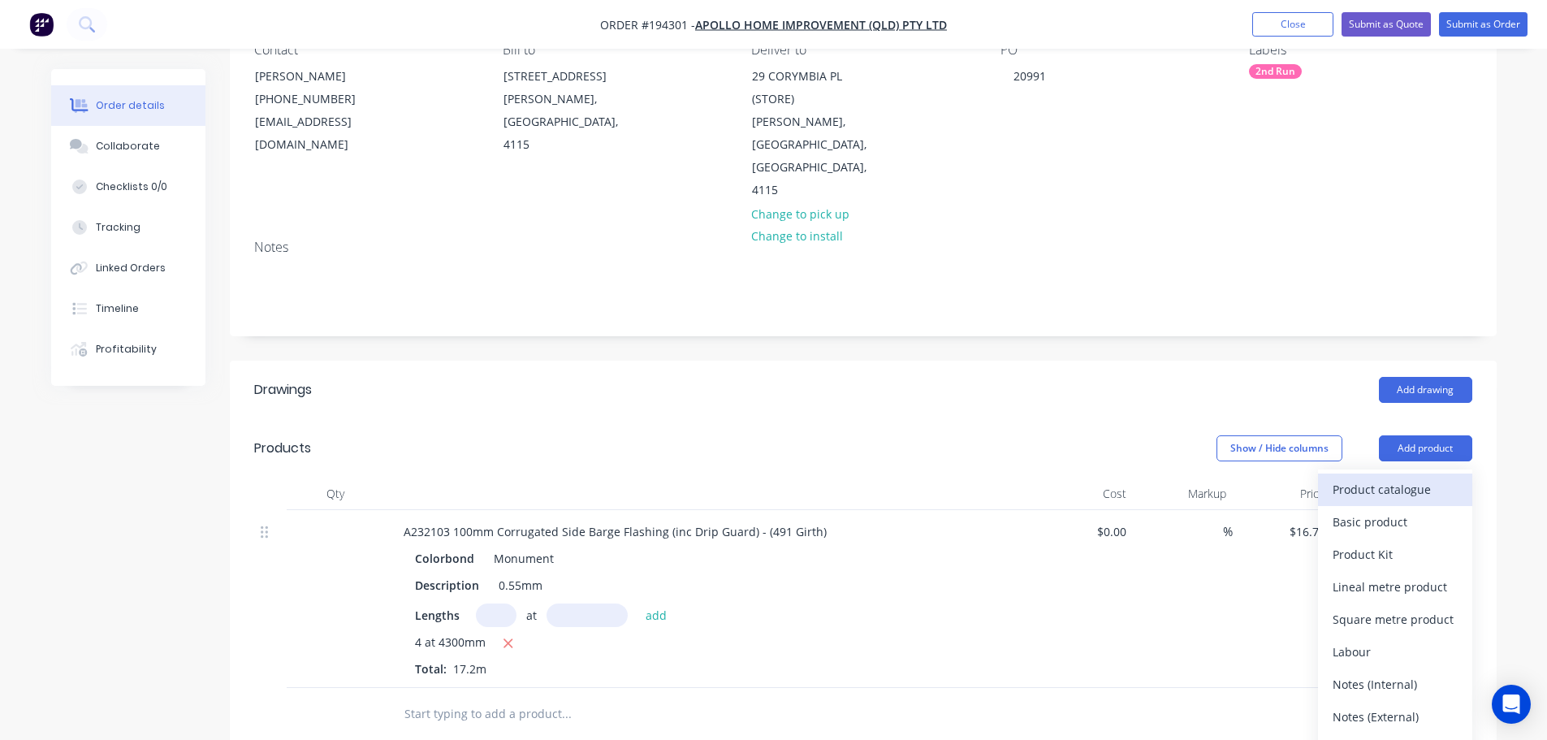
click at [1388, 477] on div "Product catalogue" at bounding box center [1394, 489] width 125 height 24
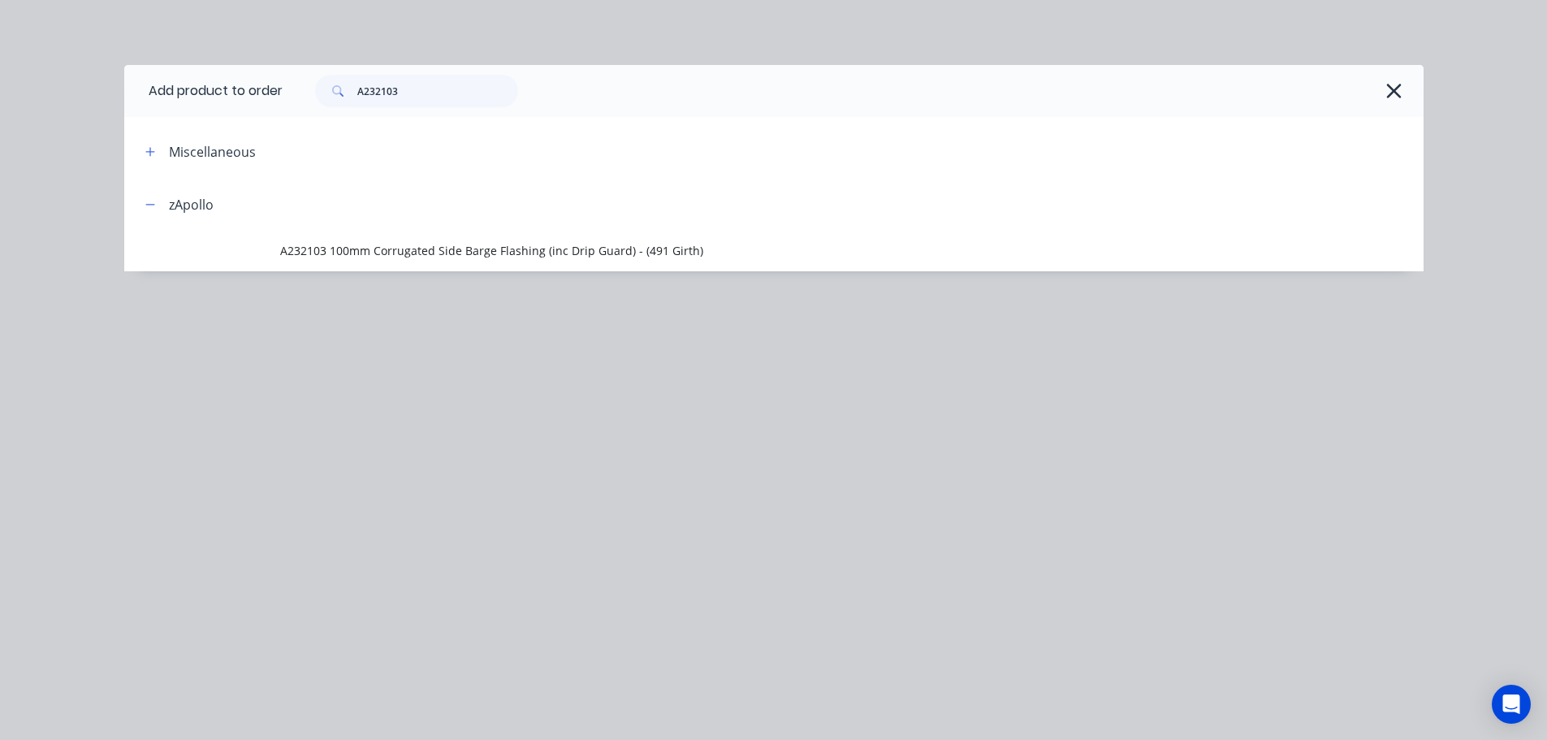
drag, startPoint x: 438, startPoint y: 83, endPoint x: 344, endPoint y: 105, distance: 95.9
click at [344, 105] on div "A232103" at bounding box center [853, 91] width 1141 height 52
click at [443, 86] on input "A232103" at bounding box center [437, 91] width 161 height 32
click at [391, 91] on input "A232103" at bounding box center [437, 91] width 161 height 32
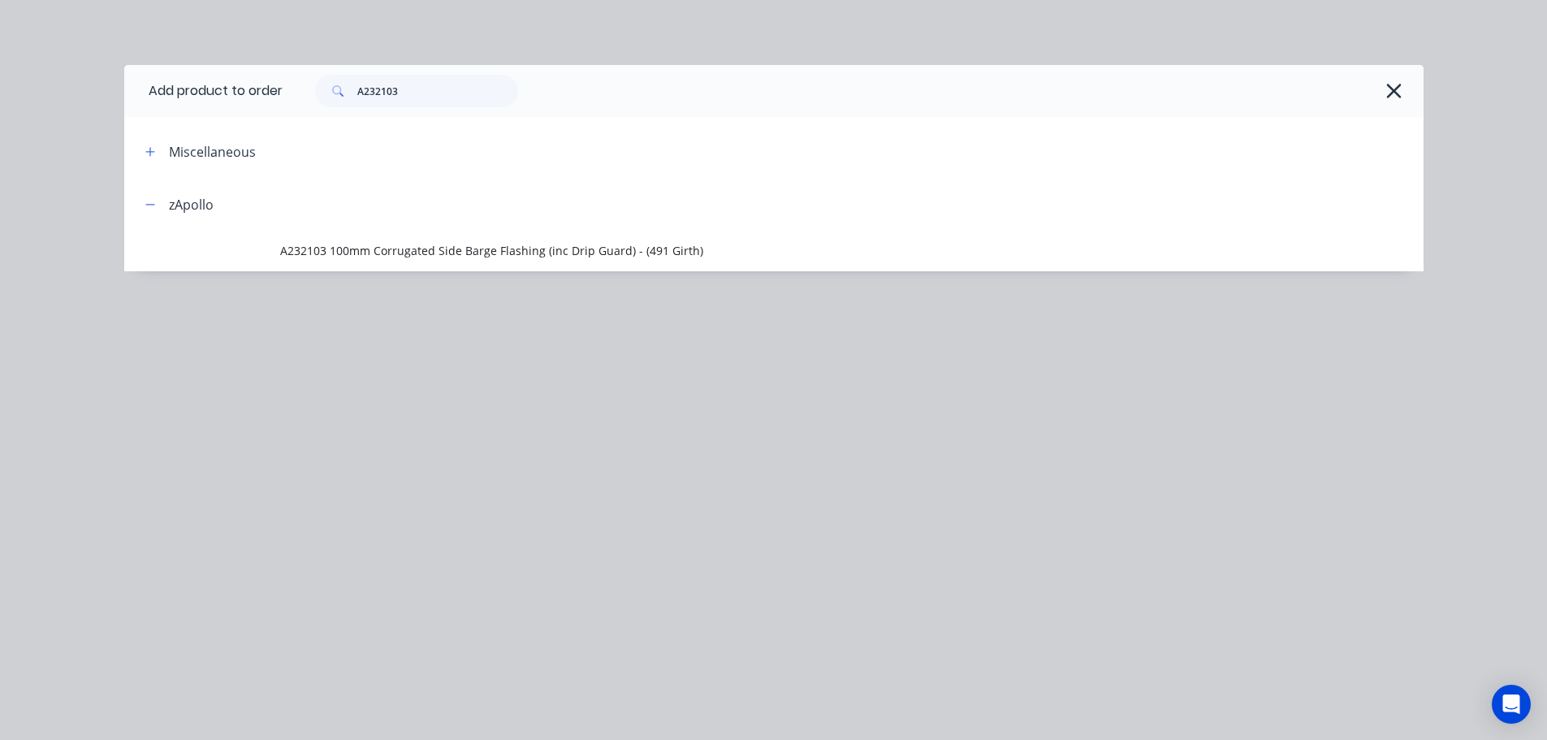
click at [365, 95] on input "A232103" at bounding box center [437, 91] width 161 height 32
click at [428, 92] on input "A232103" at bounding box center [437, 91] width 161 height 32
drag, startPoint x: 410, startPoint y: 94, endPoint x: 344, endPoint y: 99, distance: 65.9
click at [344, 99] on div "A232103" at bounding box center [416, 91] width 203 height 32
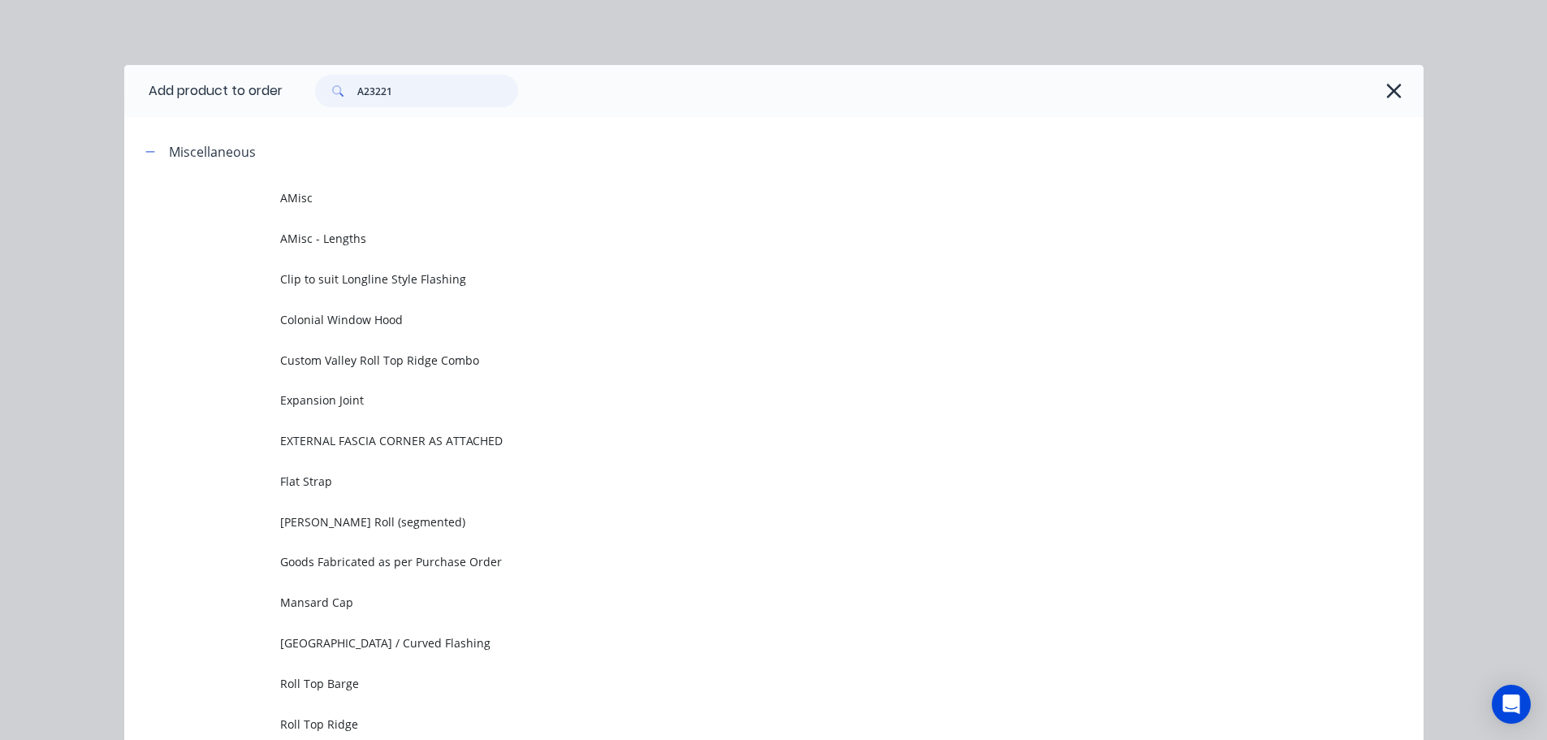
type input "A232210"
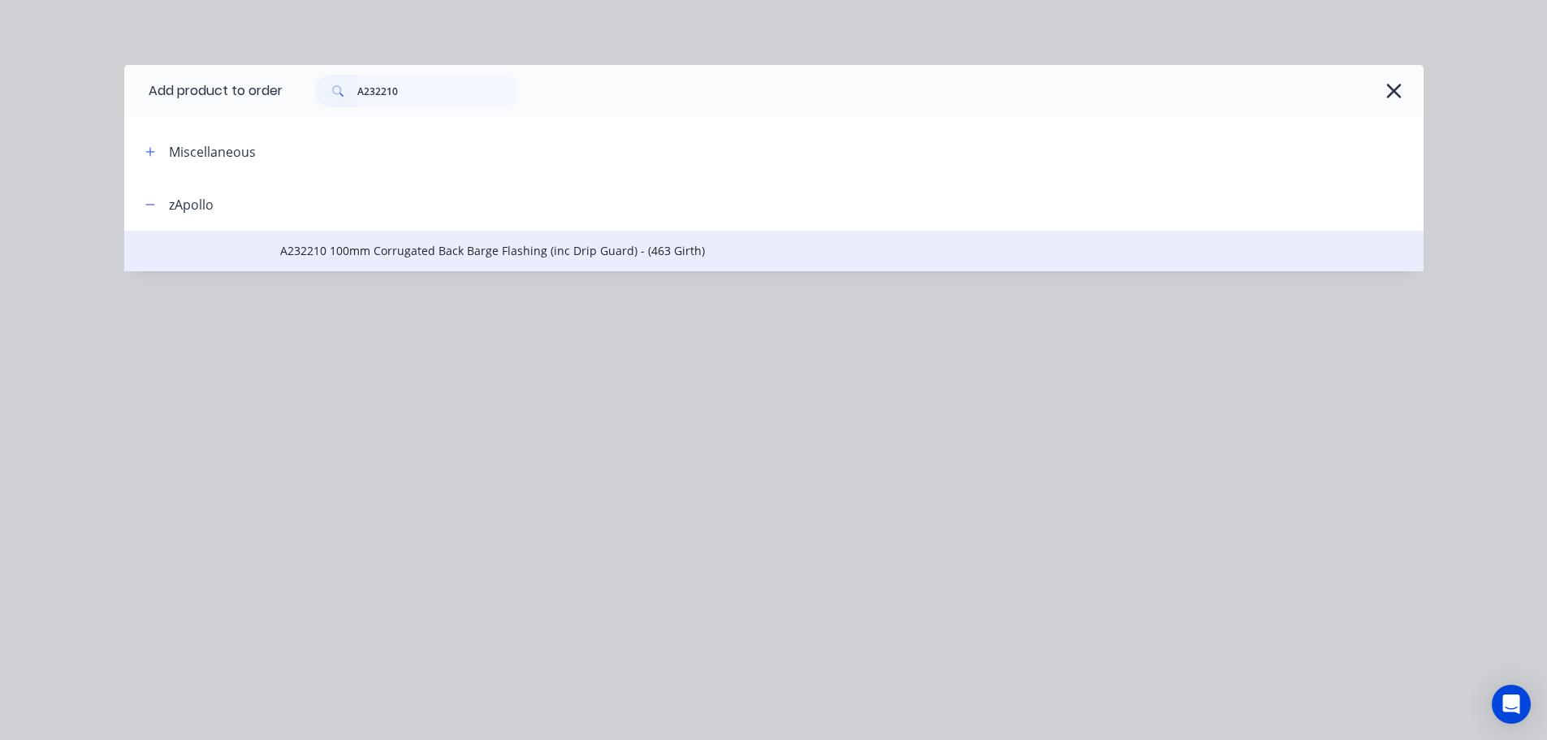
click at [414, 260] on td "A232210 100mm Corrugated Back Barge Flashing (inc Drip Guard) - (463 Girth)" at bounding box center [851, 251] width 1143 height 41
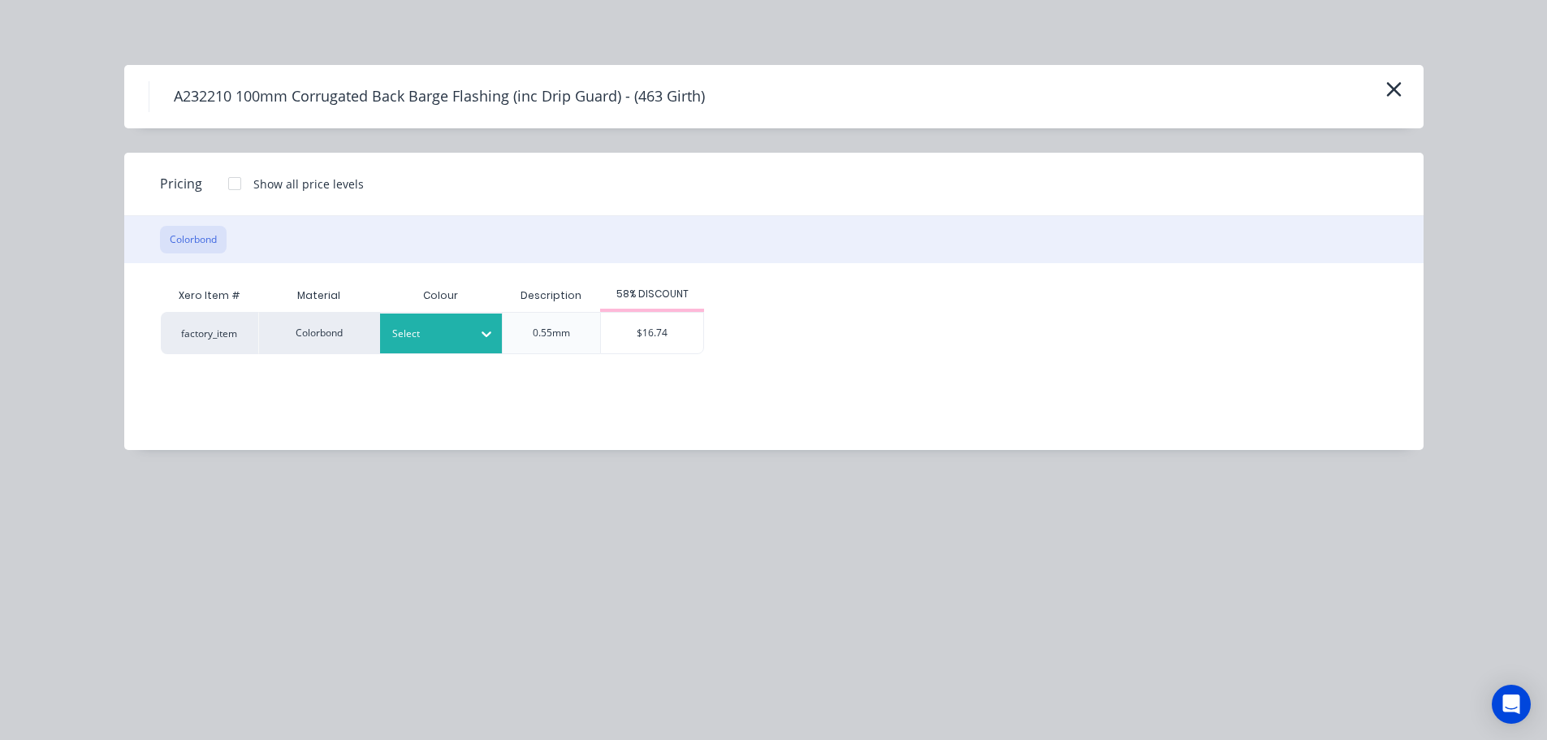
click at [434, 343] on div "Select" at bounding box center [426, 333] width 91 height 21
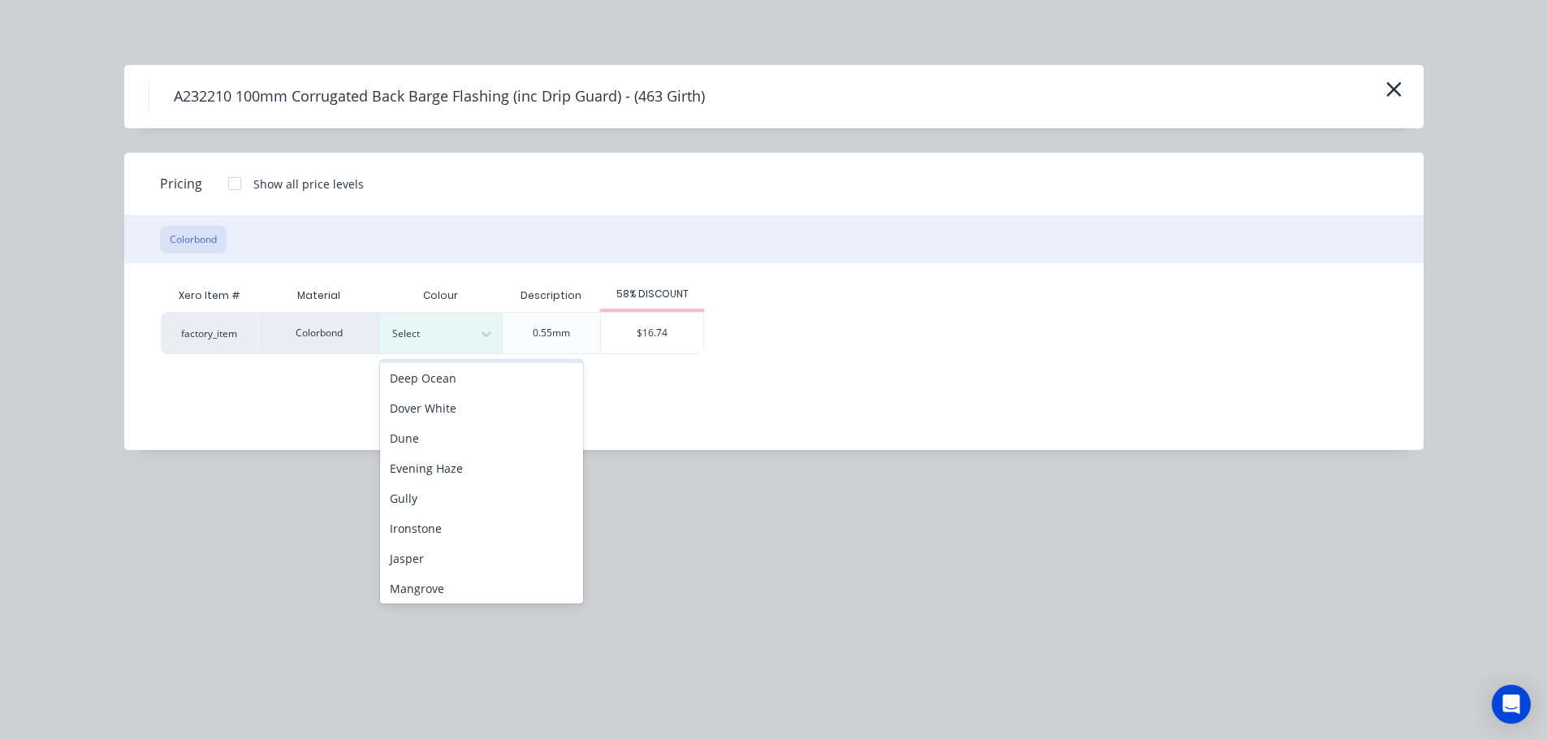
scroll to position [325, 0]
click at [449, 486] on div "Monument" at bounding box center [481, 474] width 203 height 30
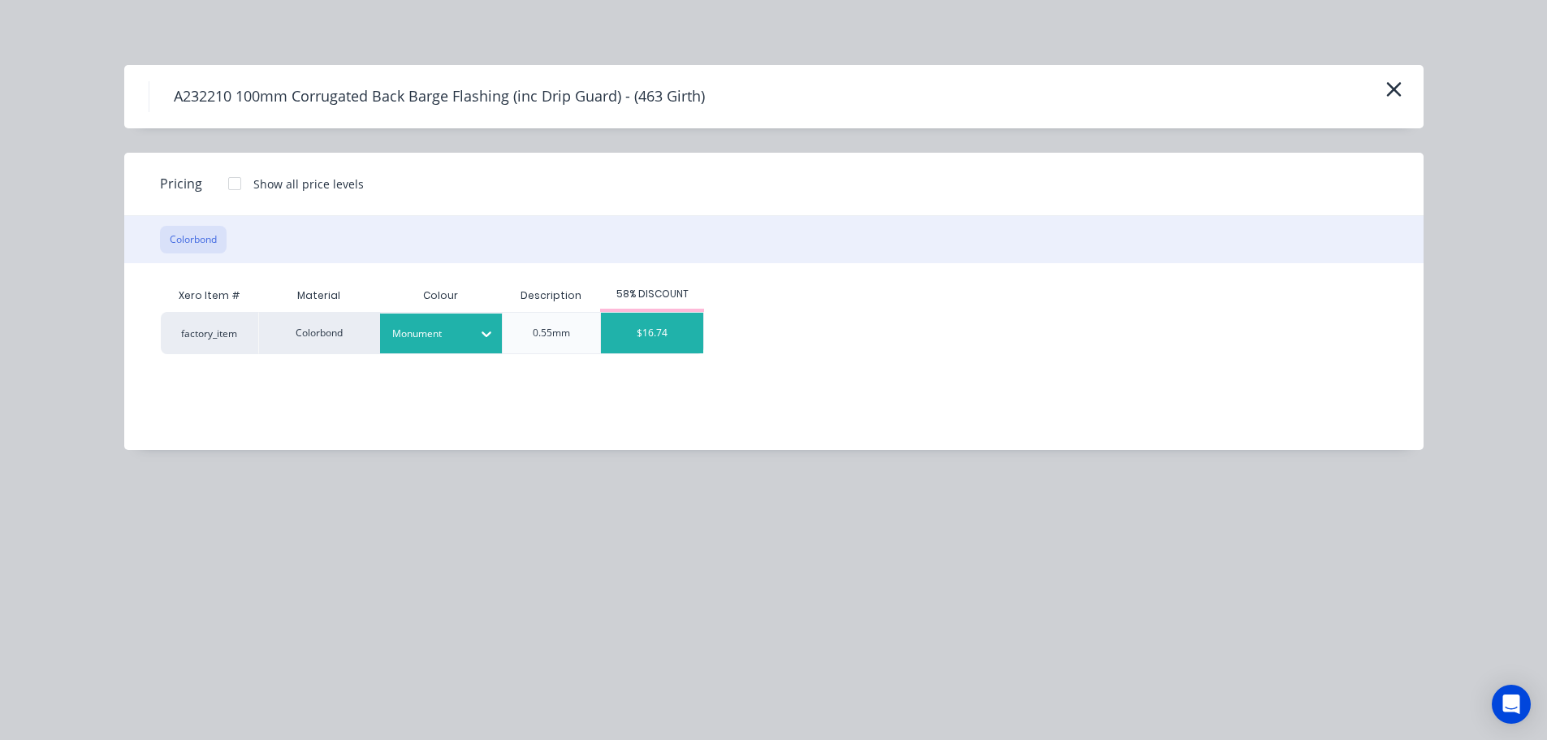
click at [660, 336] on div "$16.74" at bounding box center [652, 333] width 102 height 41
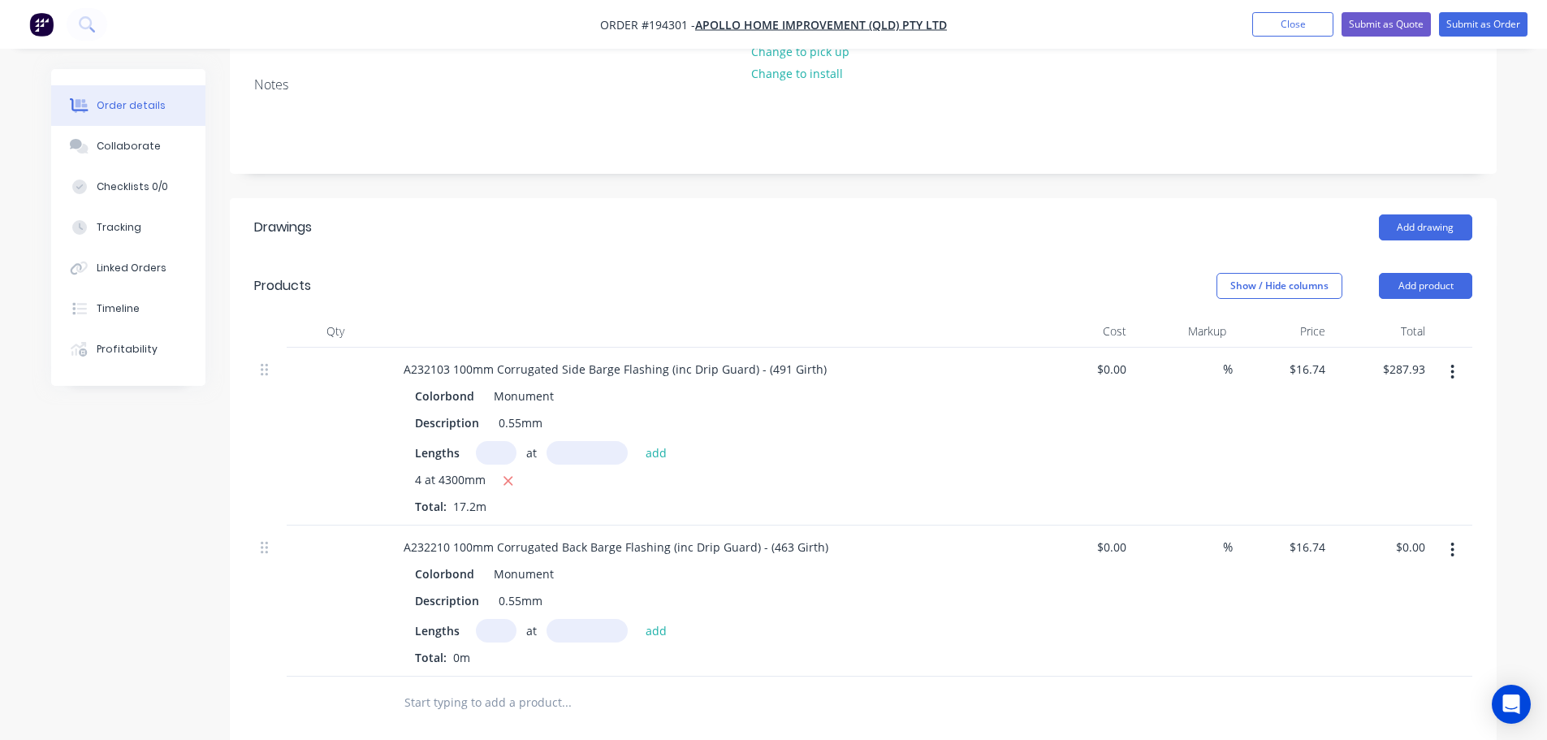
click at [506, 619] on input "text" at bounding box center [496, 631] width 41 height 24
type input "2"
type input "6200"
click at [637, 619] on button "add" at bounding box center [656, 630] width 38 height 22
type input "$207.58"
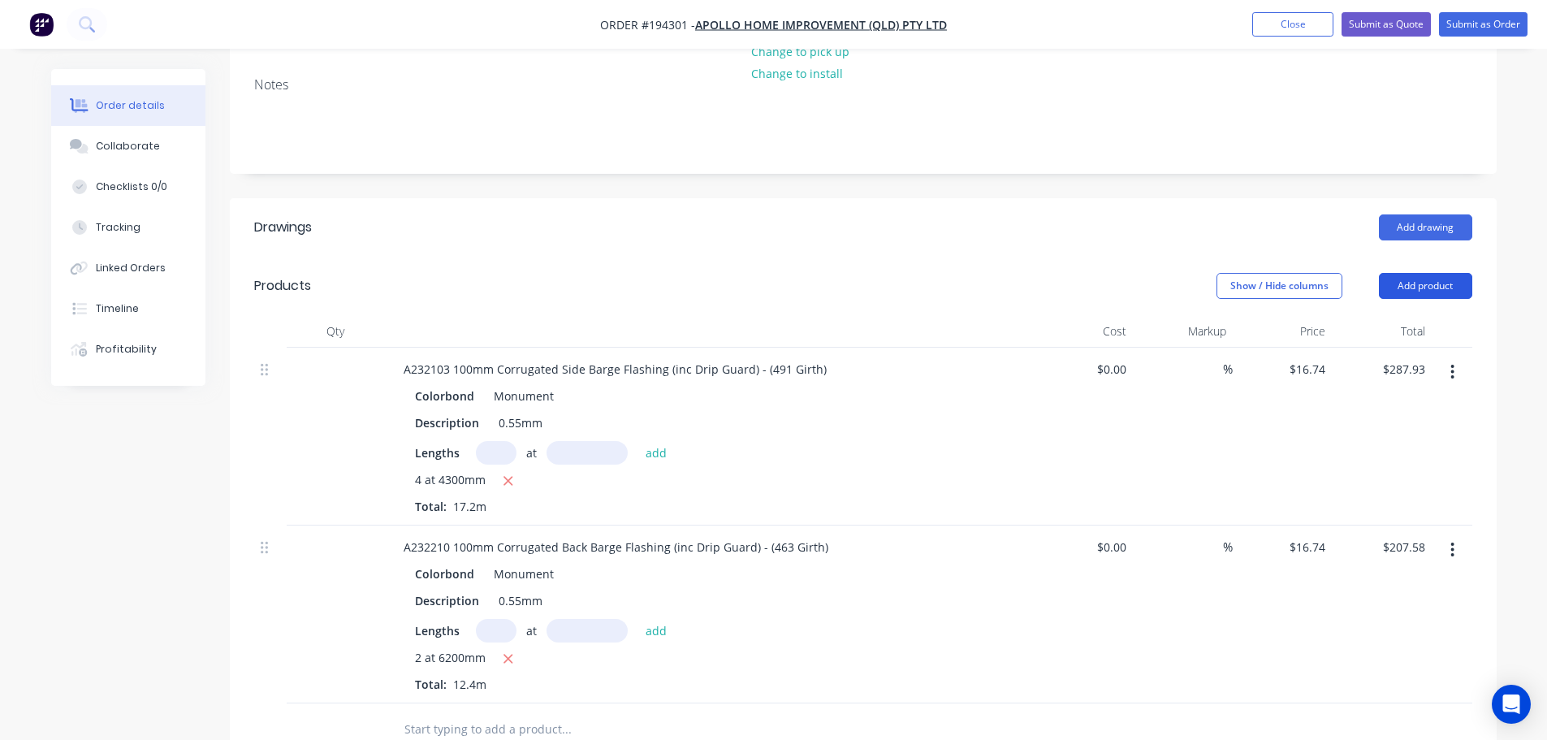
click at [1417, 273] on button "Add product" at bounding box center [1425, 286] width 93 height 26
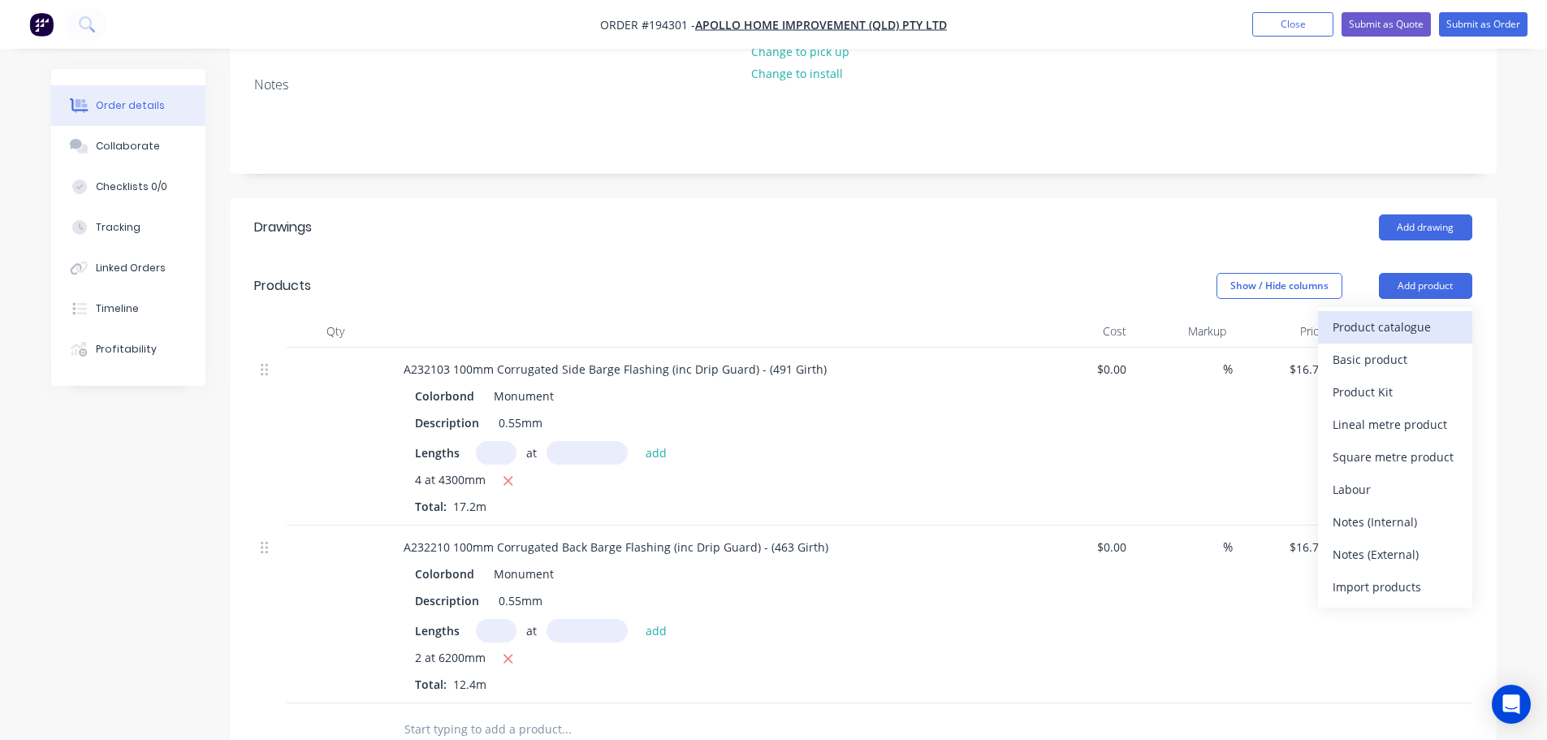
click at [1410, 315] on div "Product catalogue" at bounding box center [1394, 327] width 125 height 24
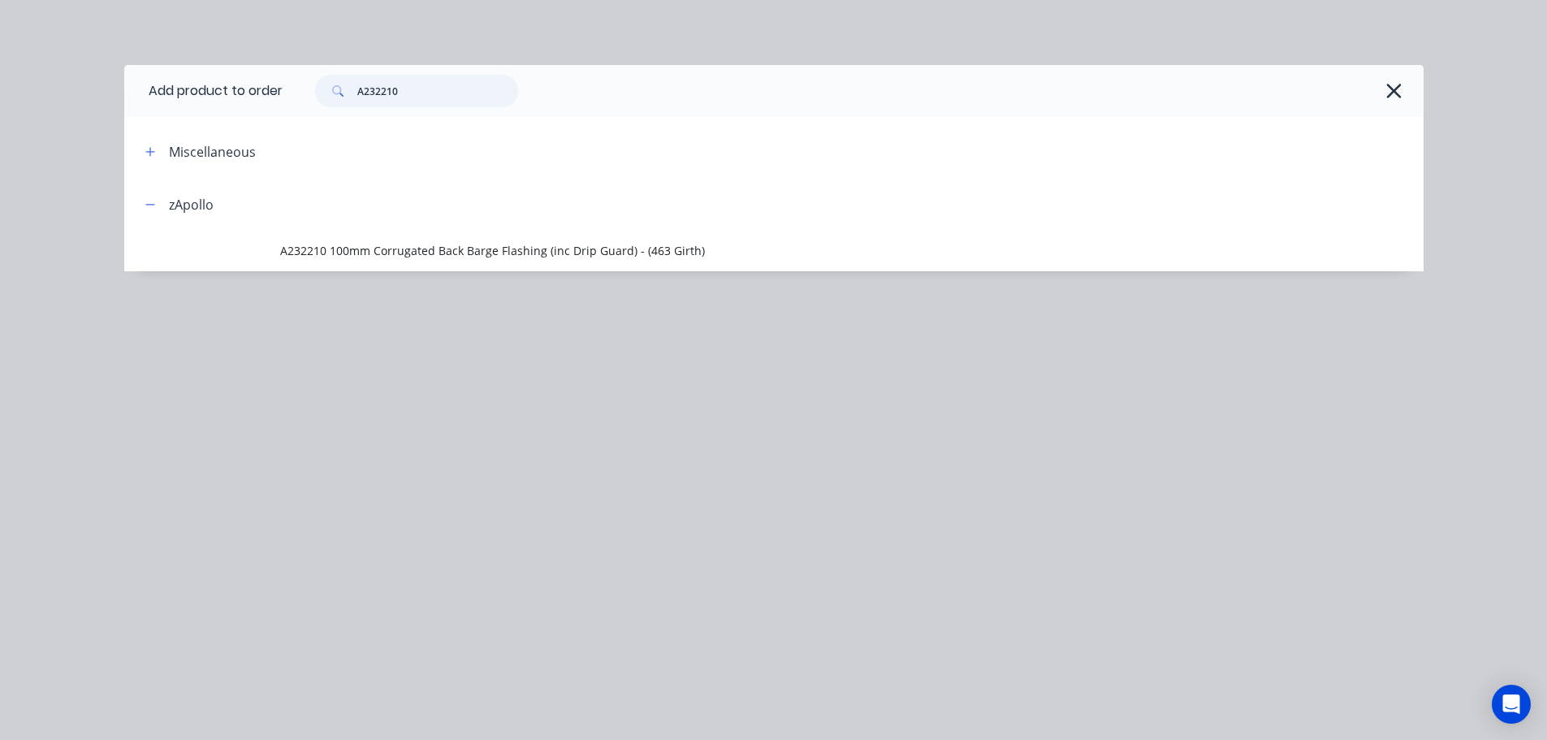
click at [441, 93] on input "A232210" at bounding box center [437, 91] width 161 height 32
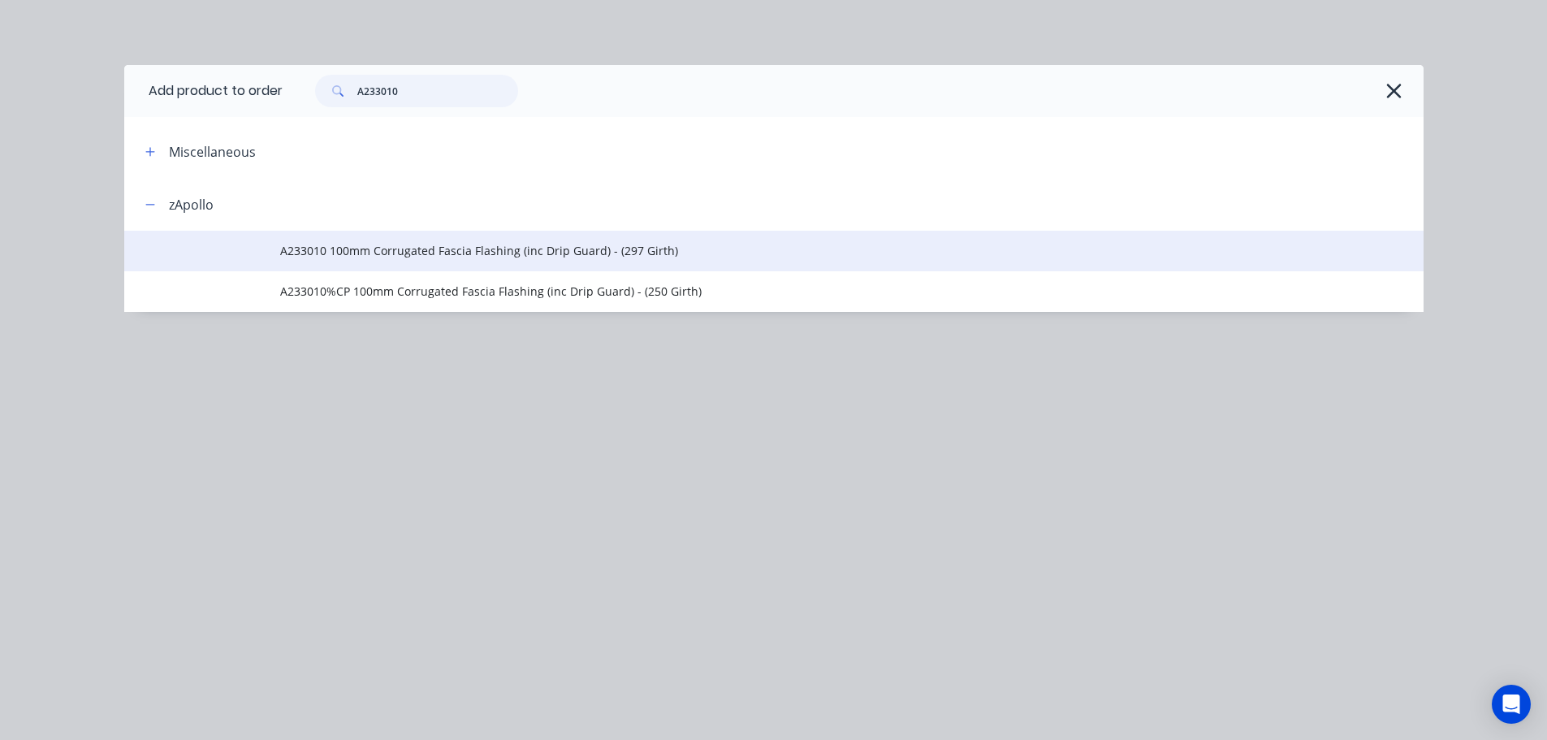
type input "A233010"
click at [582, 256] on span "A233010 100mm Corrugated Fascia Flashing (inc Drip Guard) - (297 Girth)" at bounding box center [737, 250] width 914 height 17
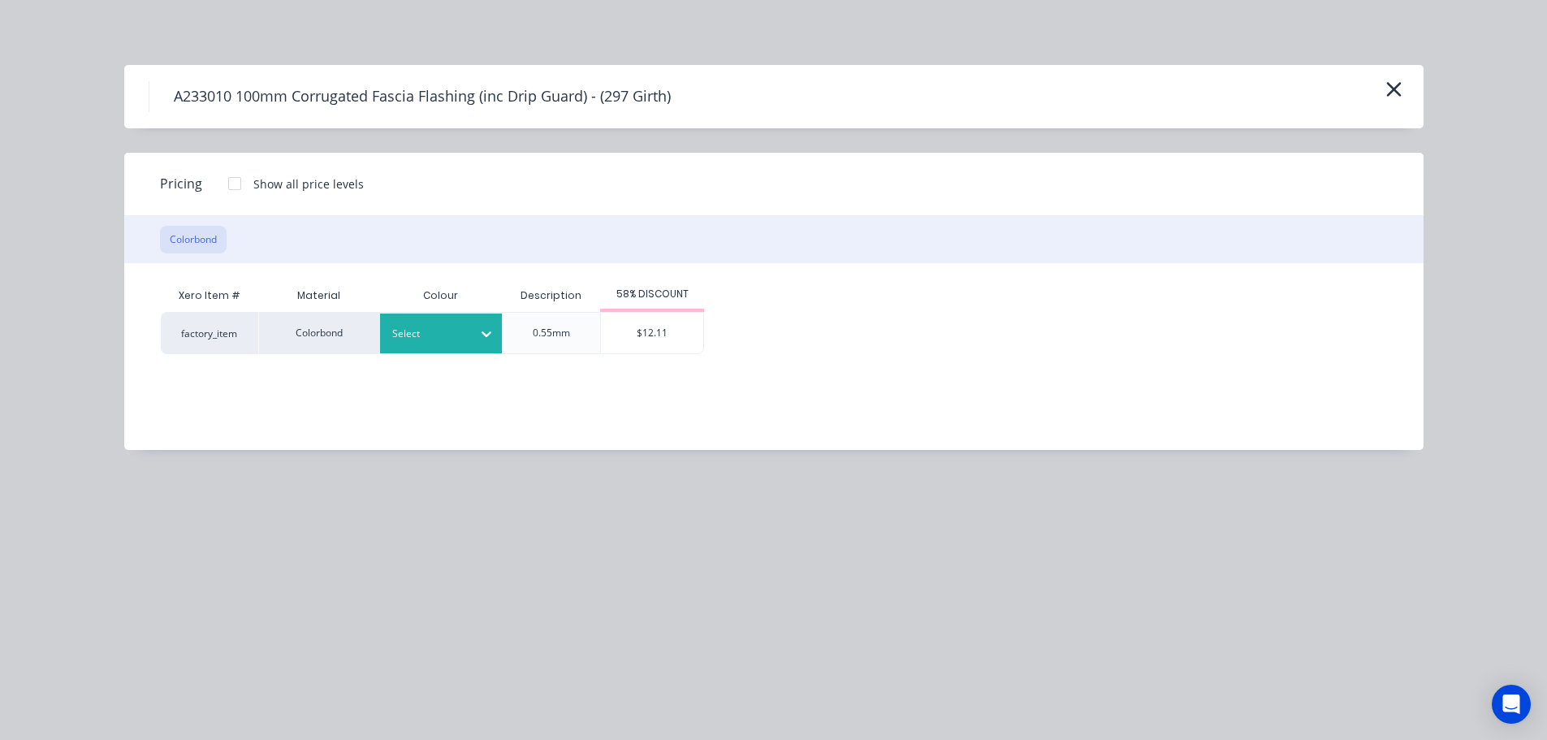
click at [441, 338] on div at bounding box center [428, 334] width 73 height 18
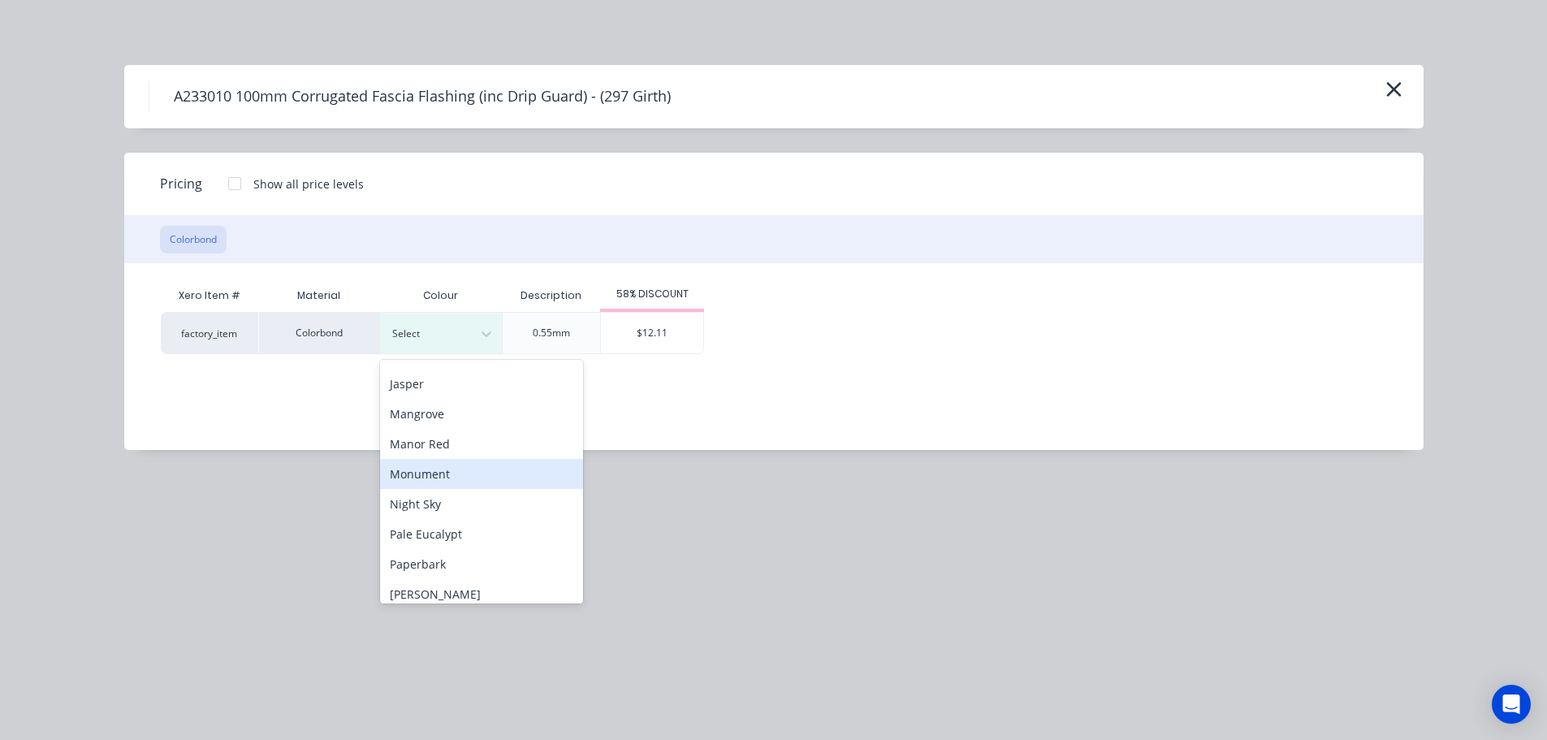
click at [444, 468] on div "Monument" at bounding box center [481, 474] width 203 height 30
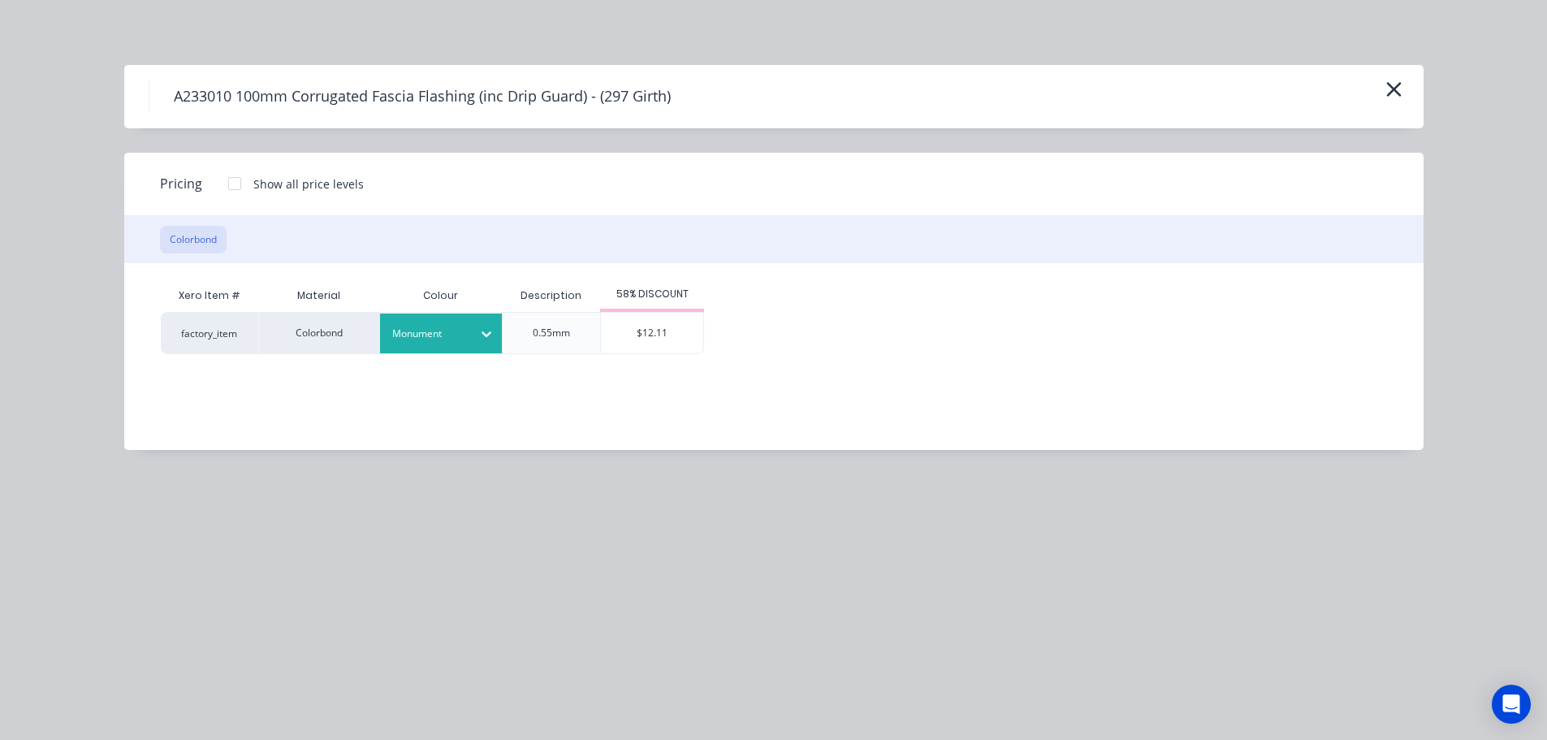
click at [662, 336] on div "$12.11" at bounding box center [652, 333] width 102 height 41
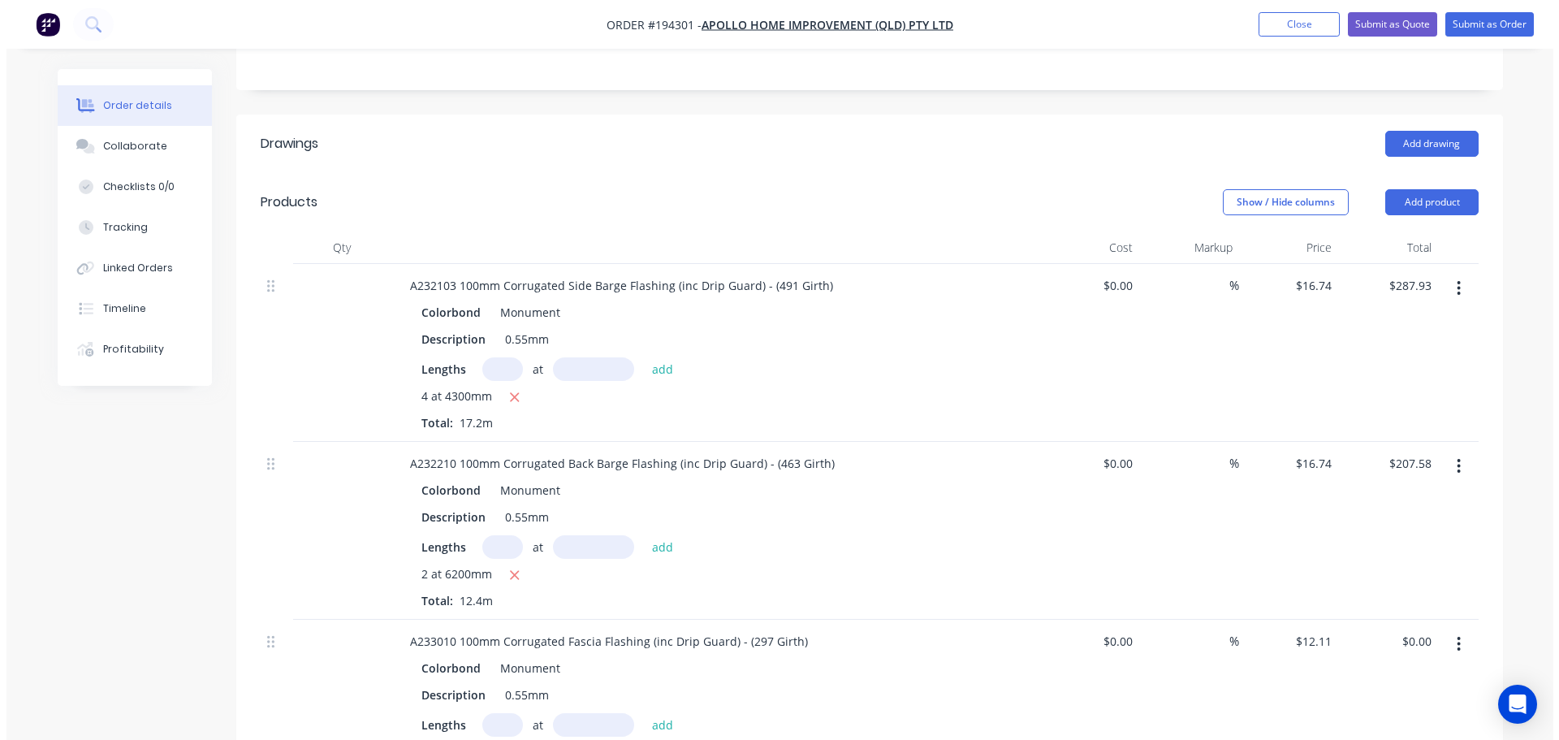
scroll to position [487, 0]
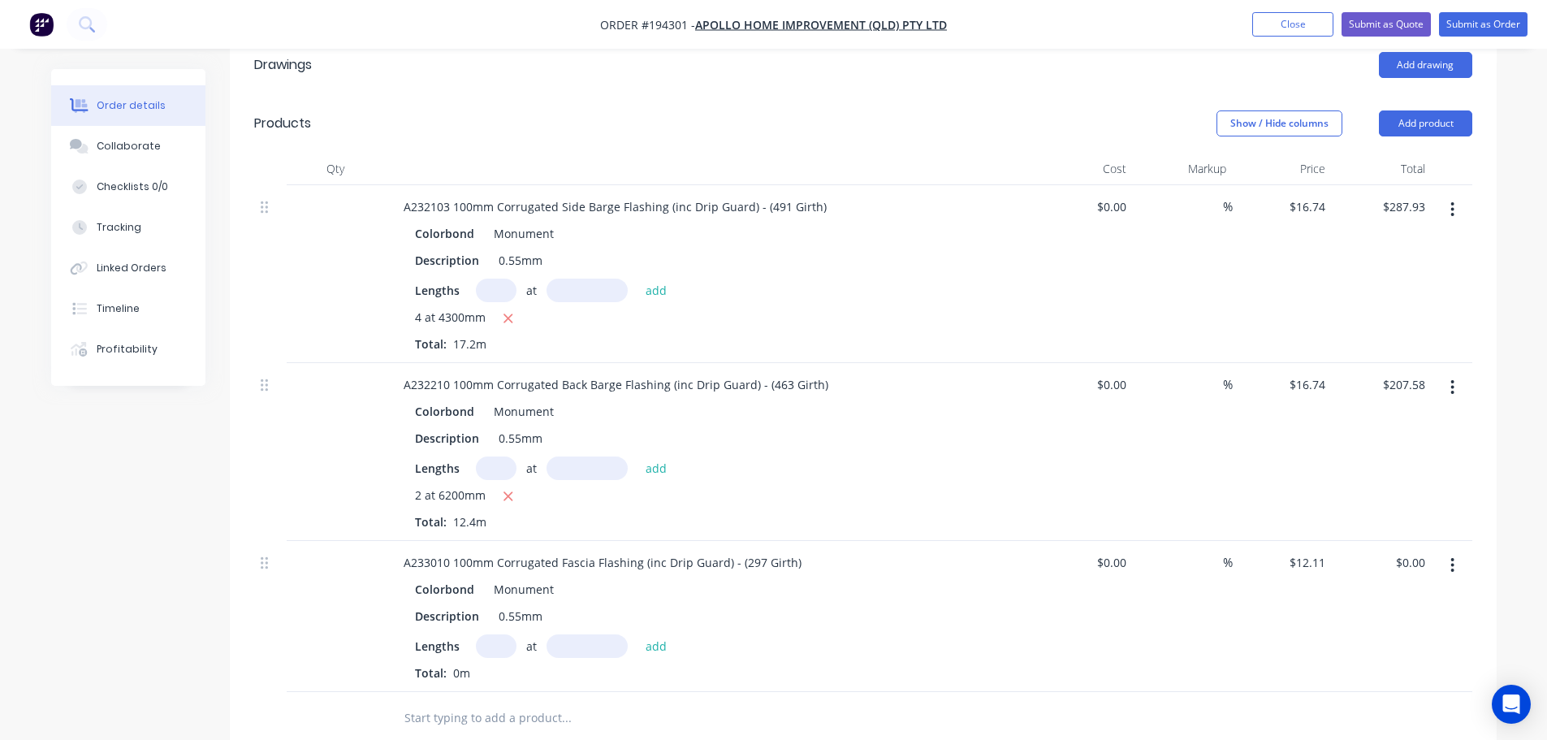
click at [490, 634] on input "text" at bounding box center [496, 646] width 41 height 24
type input "3"
type input "4200"
click at [637, 634] on button "add" at bounding box center [656, 645] width 38 height 22
type input "$152.59"
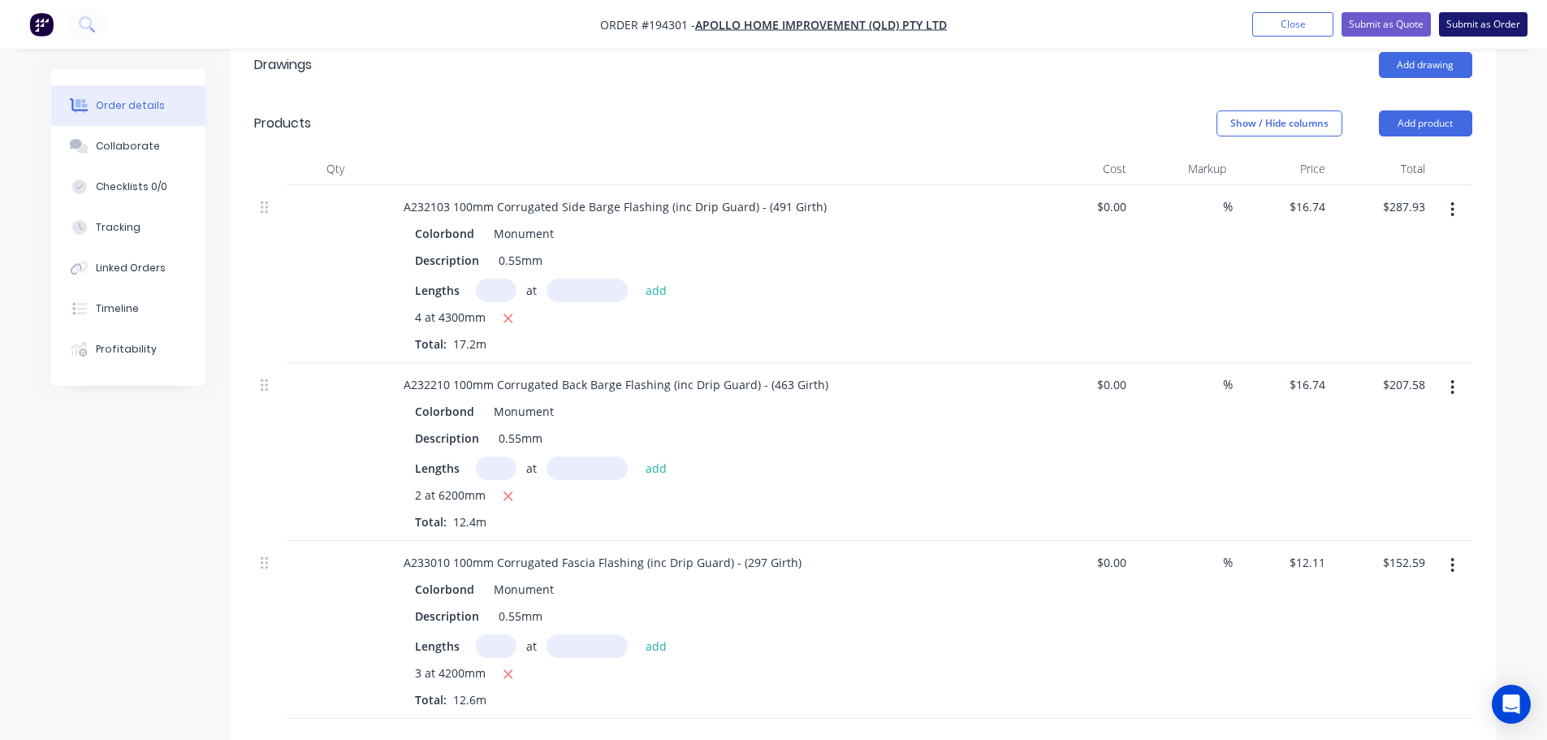
click at [1466, 19] on button "Submit as Order" at bounding box center [1483, 24] width 89 height 24
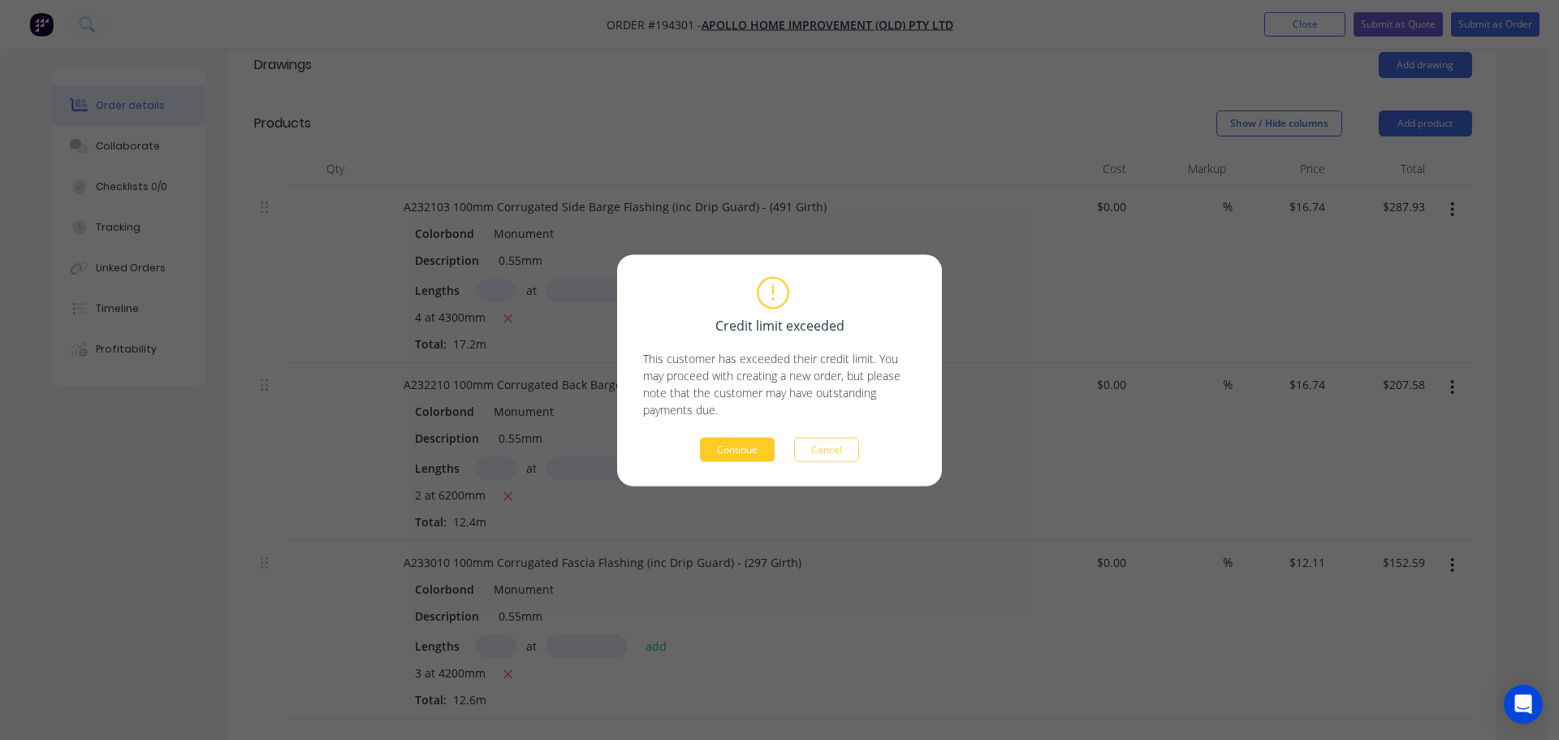
click at [746, 443] on button "Continue" at bounding box center [737, 449] width 75 height 24
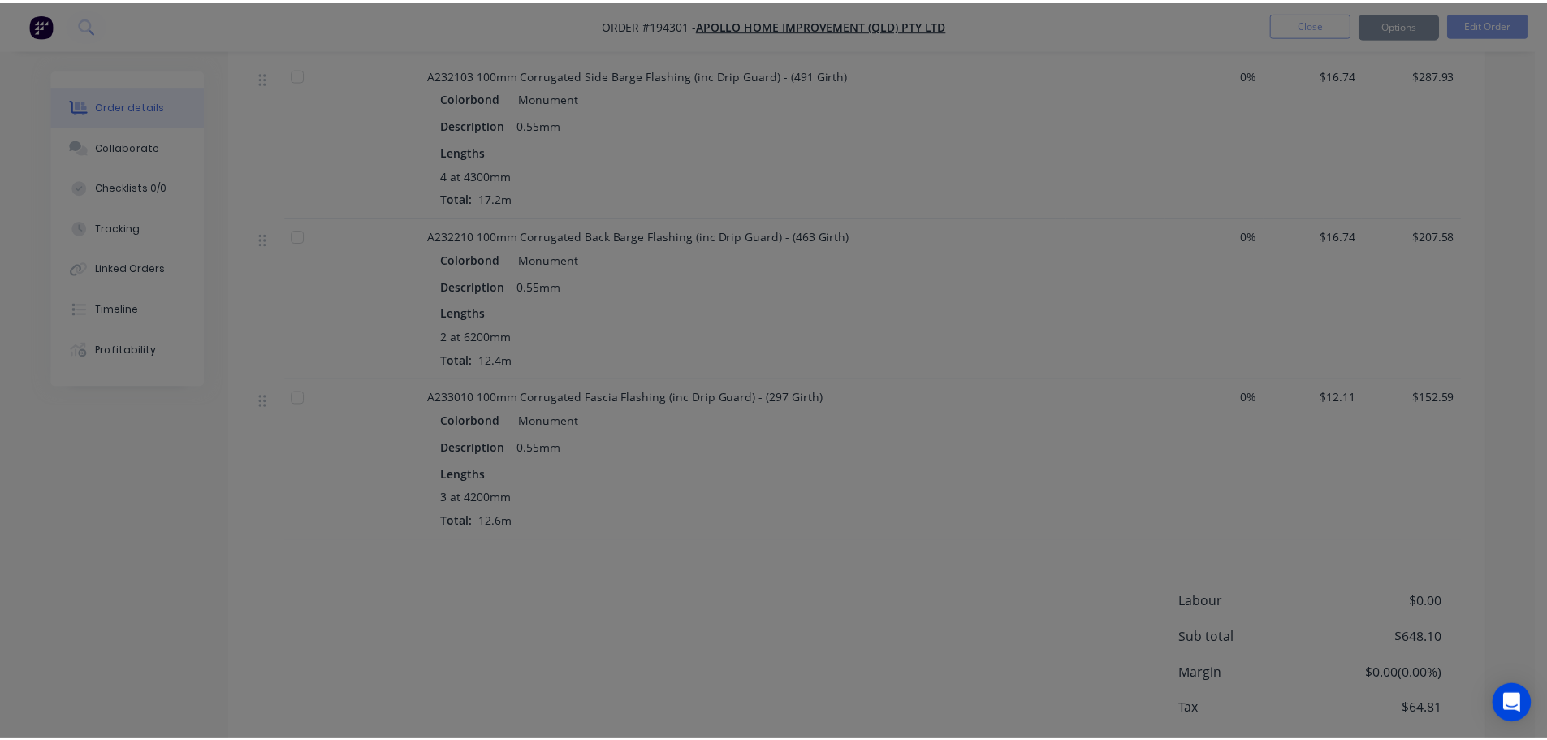
scroll to position [403, 0]
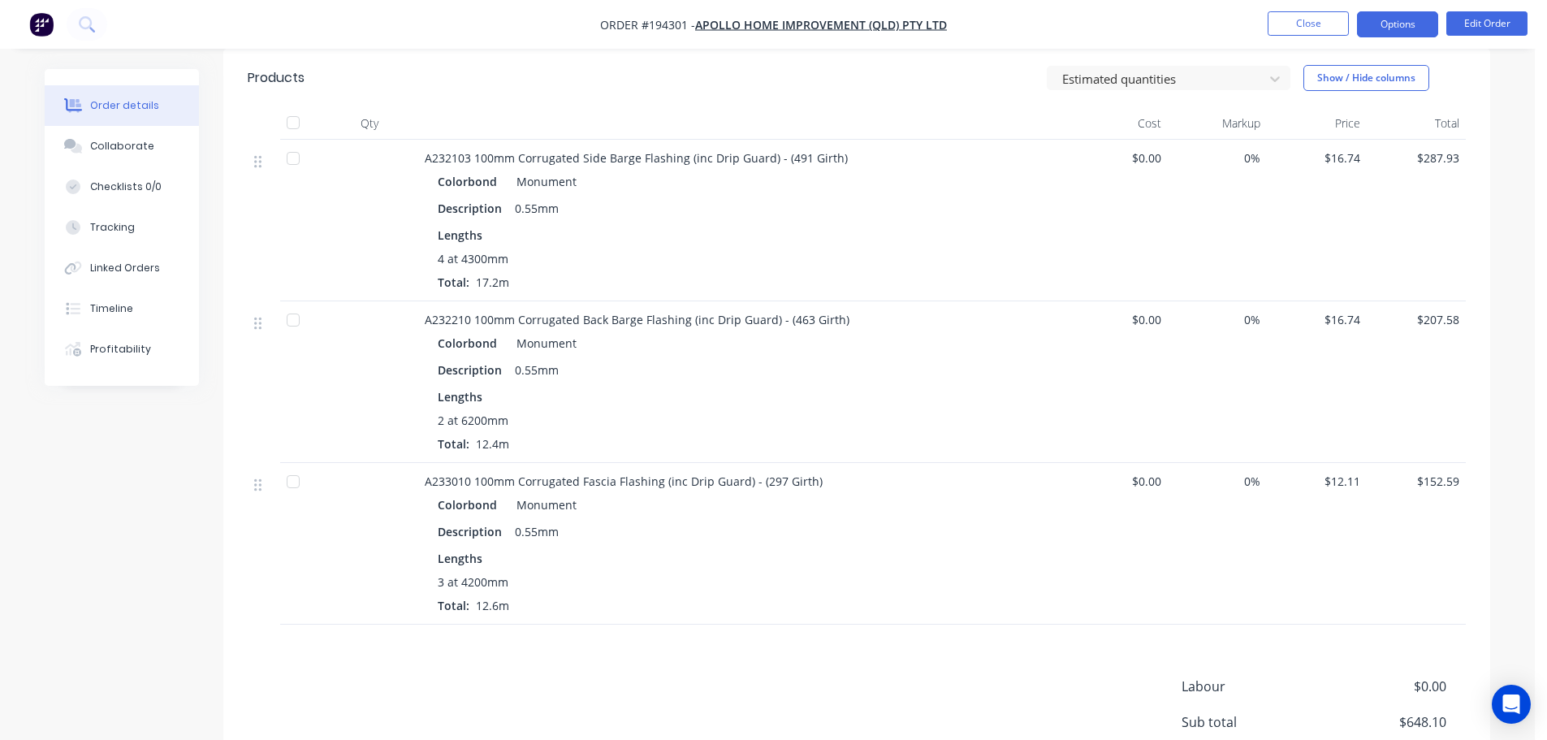
click at [1380, 32] on button "Options" at bounding box center [1397, 24] width 81 height 26
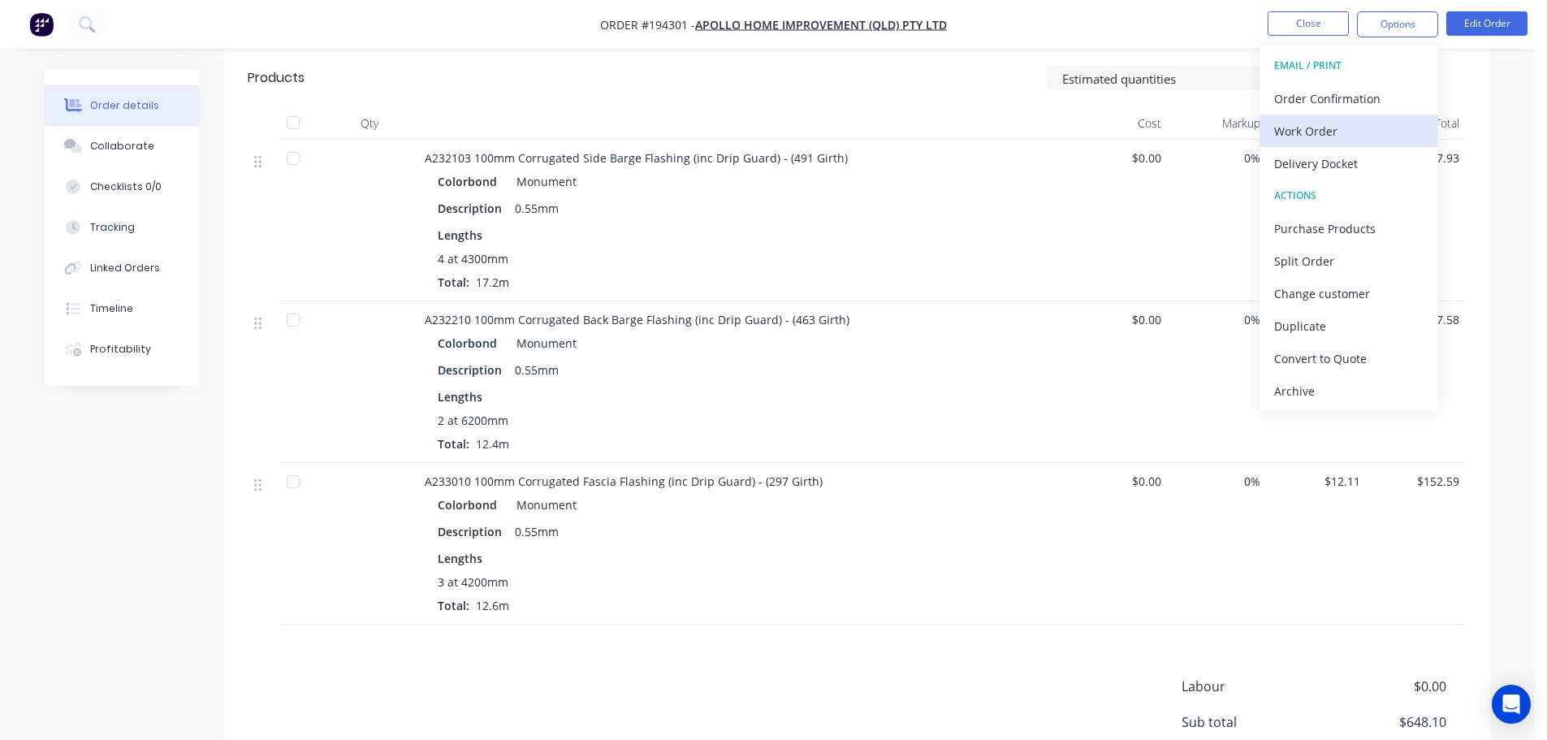
click at [1358, 123] on div "Work Order" at bounding box center [1348, 131] width 149 height 24
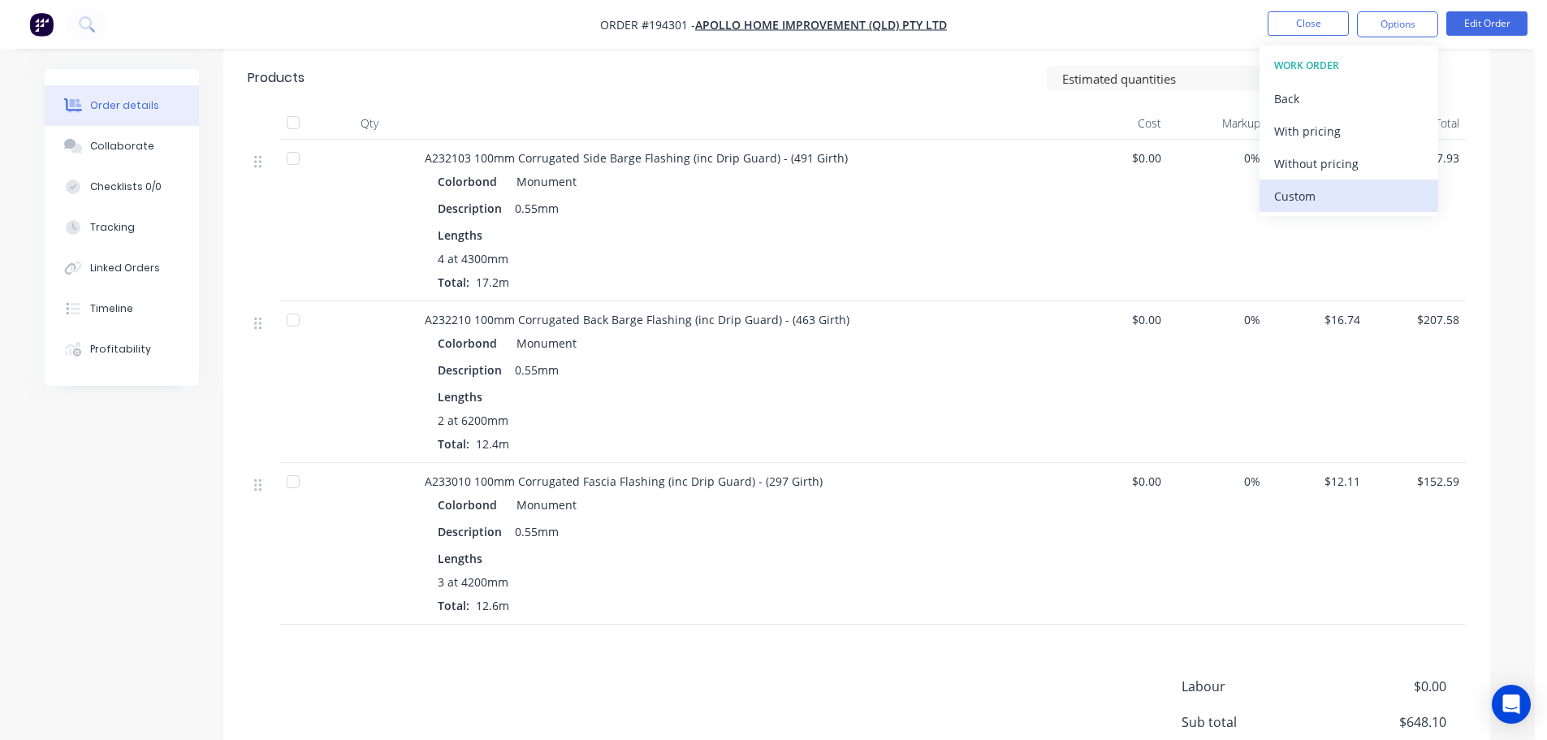
click at [1351, 193] on div "Custom" at bounding box center [1348, 196] width 149 height 24
click at [1349, 172] on div "Without pricing" at bounding box center [1348, 164] width 149 height 24
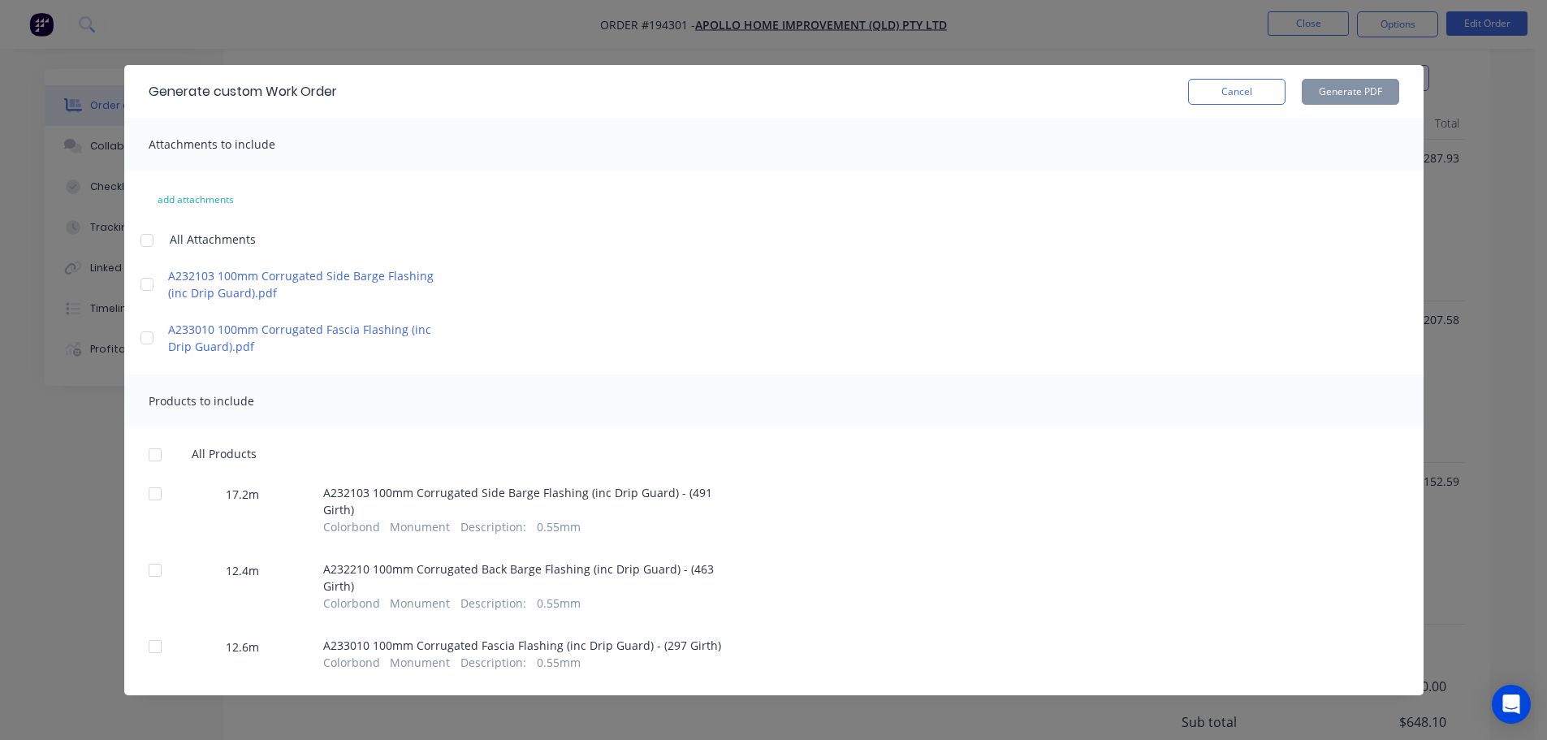
click at [140, 233] on div at bounding box center [147, 240] width 32 height 32
click at [145, 453] on div at bounding box center [155, 454] width 32 height 32
click at [1368, 87] on button "Generate PDF" at bounding box center [1350, 92] width 97 height 26
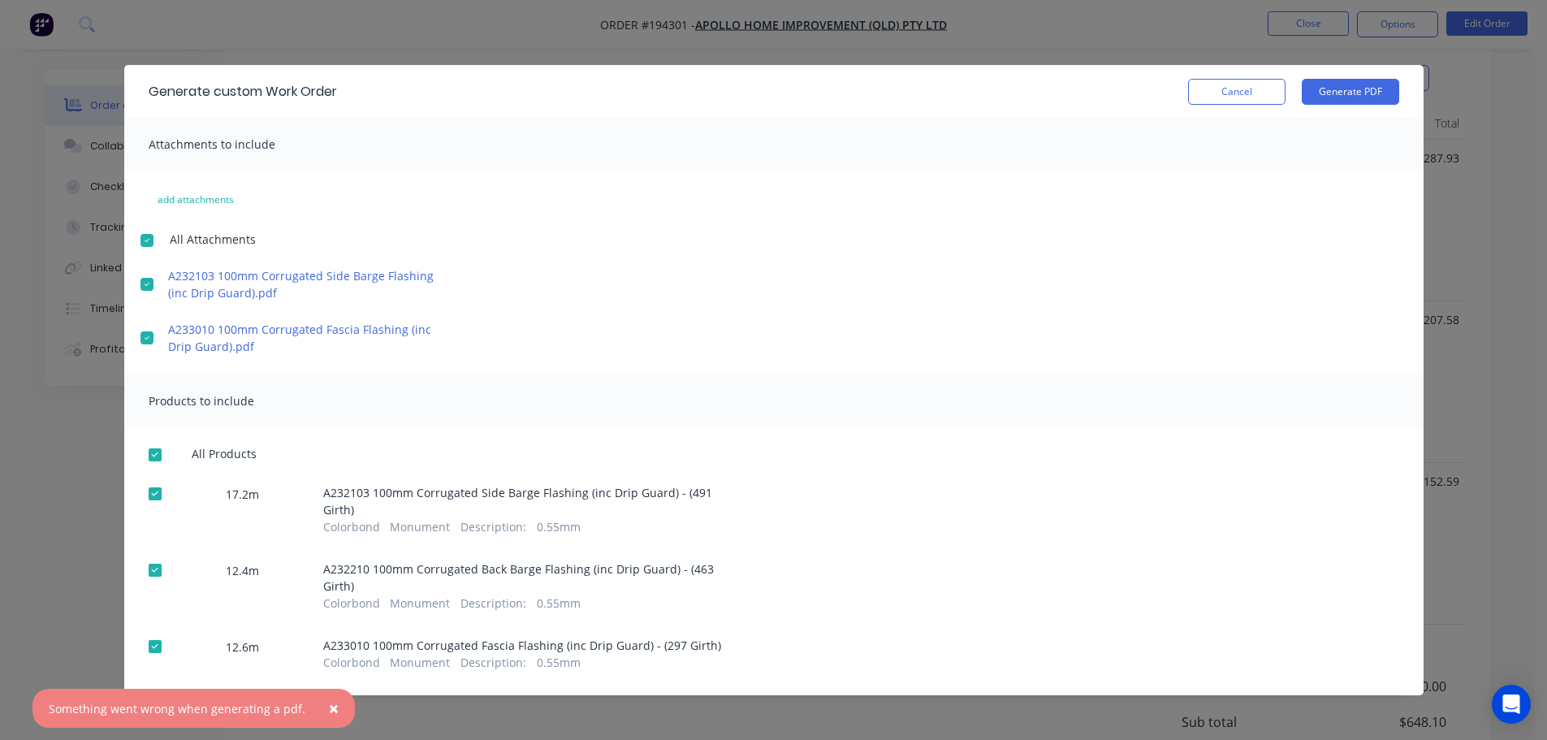
click at [1229, 97] on button "Cancel" at bounding box center [1236, 92] width 97 height 26
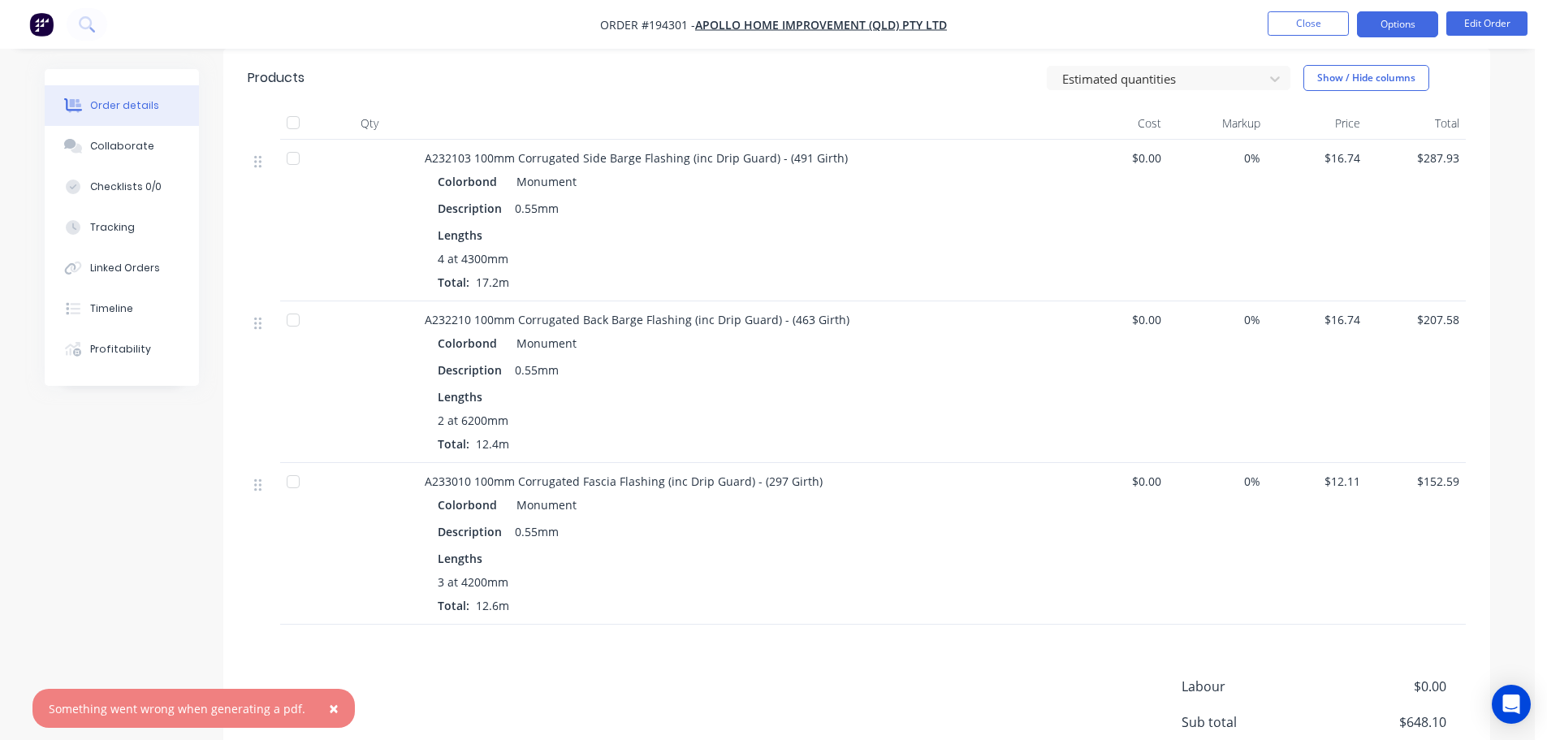
click at [1378, 24] on button "Options" at bounding box center [1397, 24] width 81 height 26
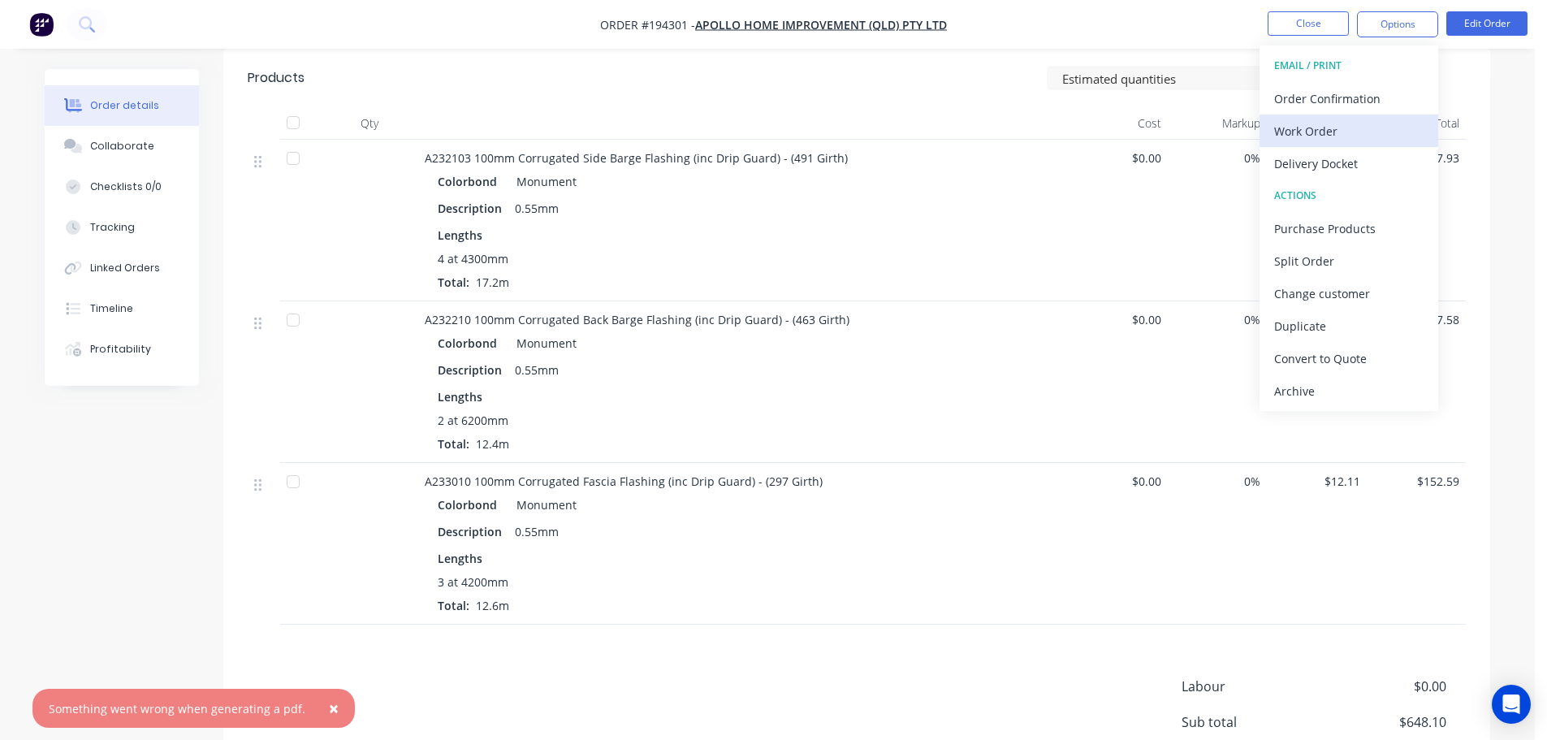
click at [1352, 137] on div "Work Order" at bounding box center [1348, 131] width 149 height 24
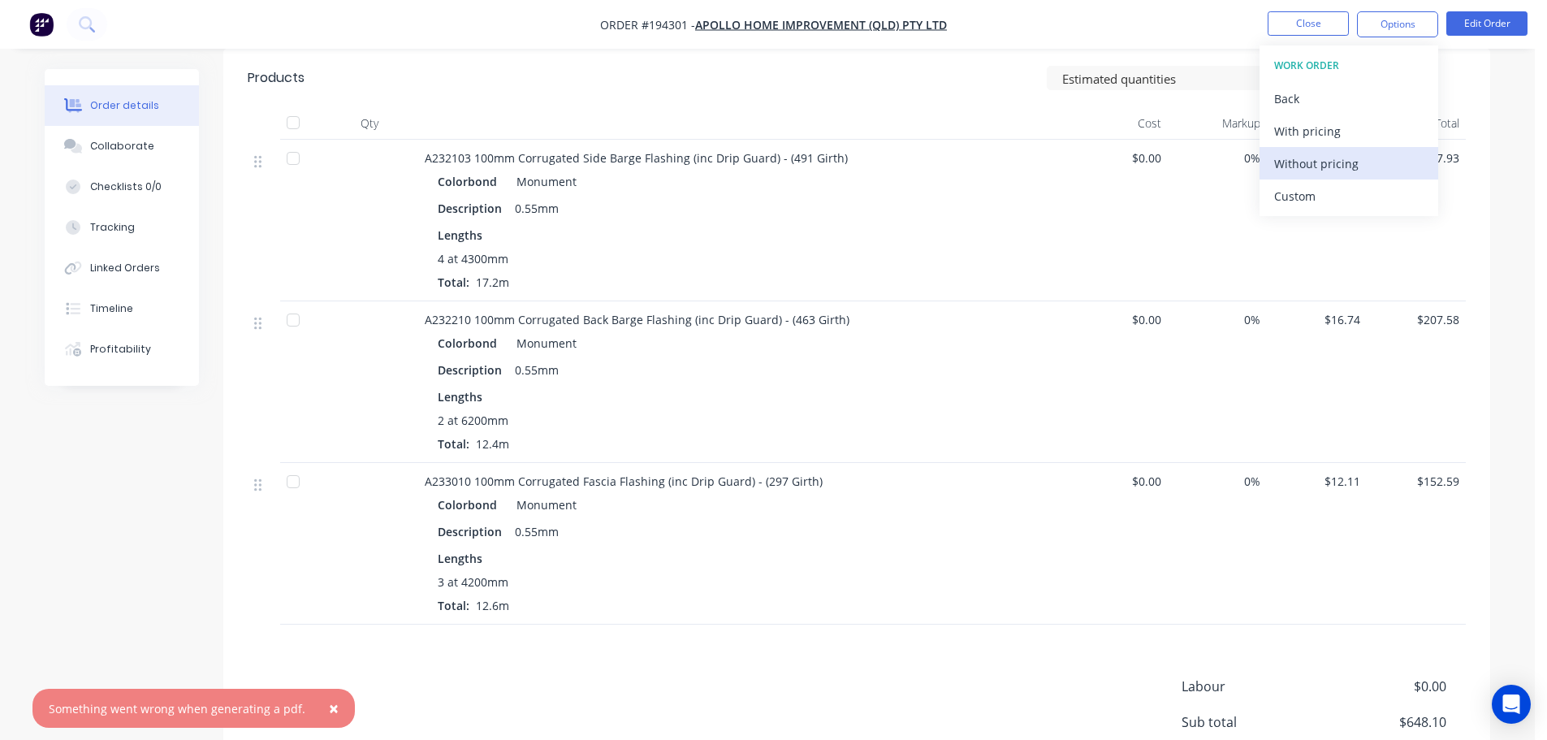
click at [1343, 163] on div "Without pricing" at bounding box center [1348, 164] width 149 height 24
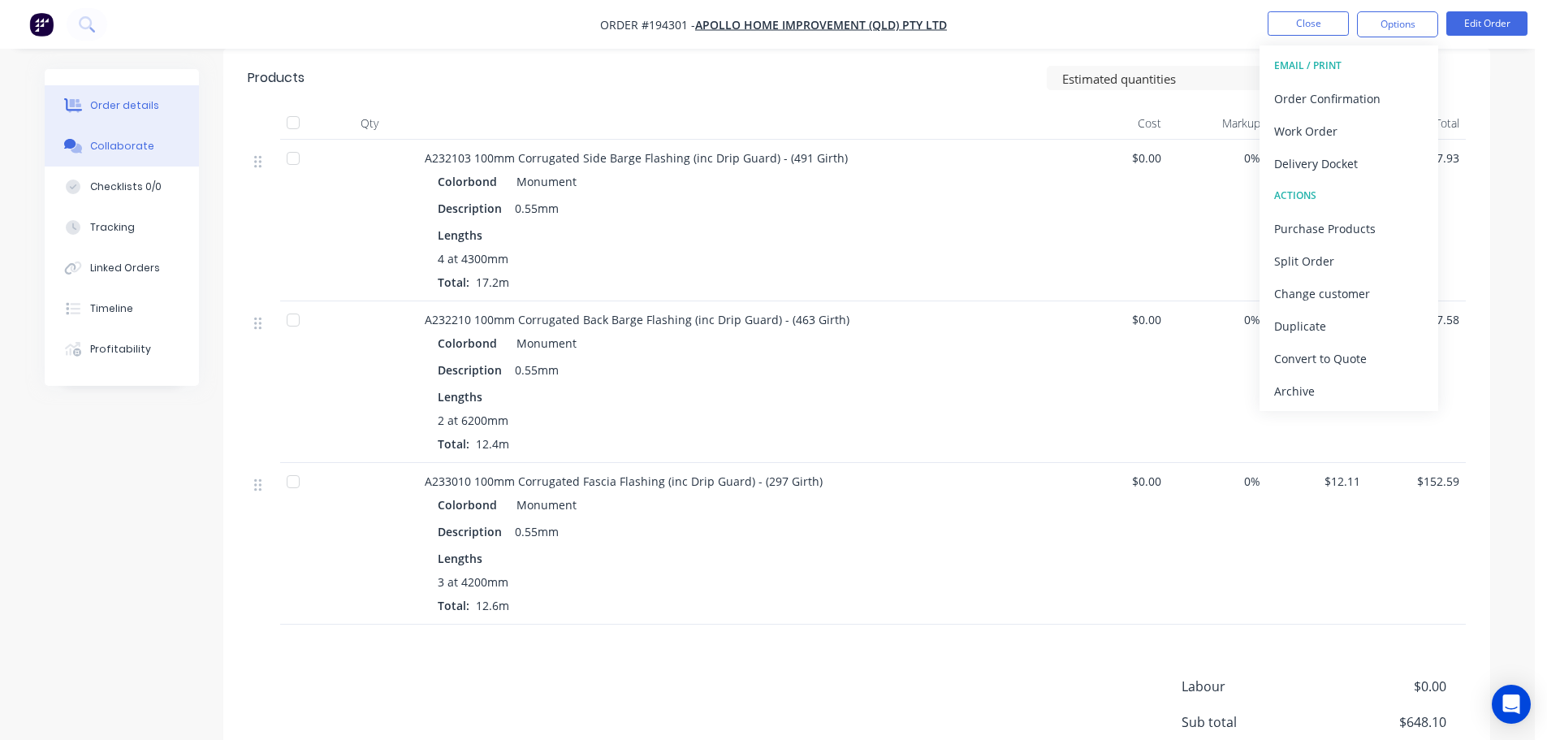
click at [105, 138] on button "Collaborate" at bounding box center [122, 146] width 154 height 41
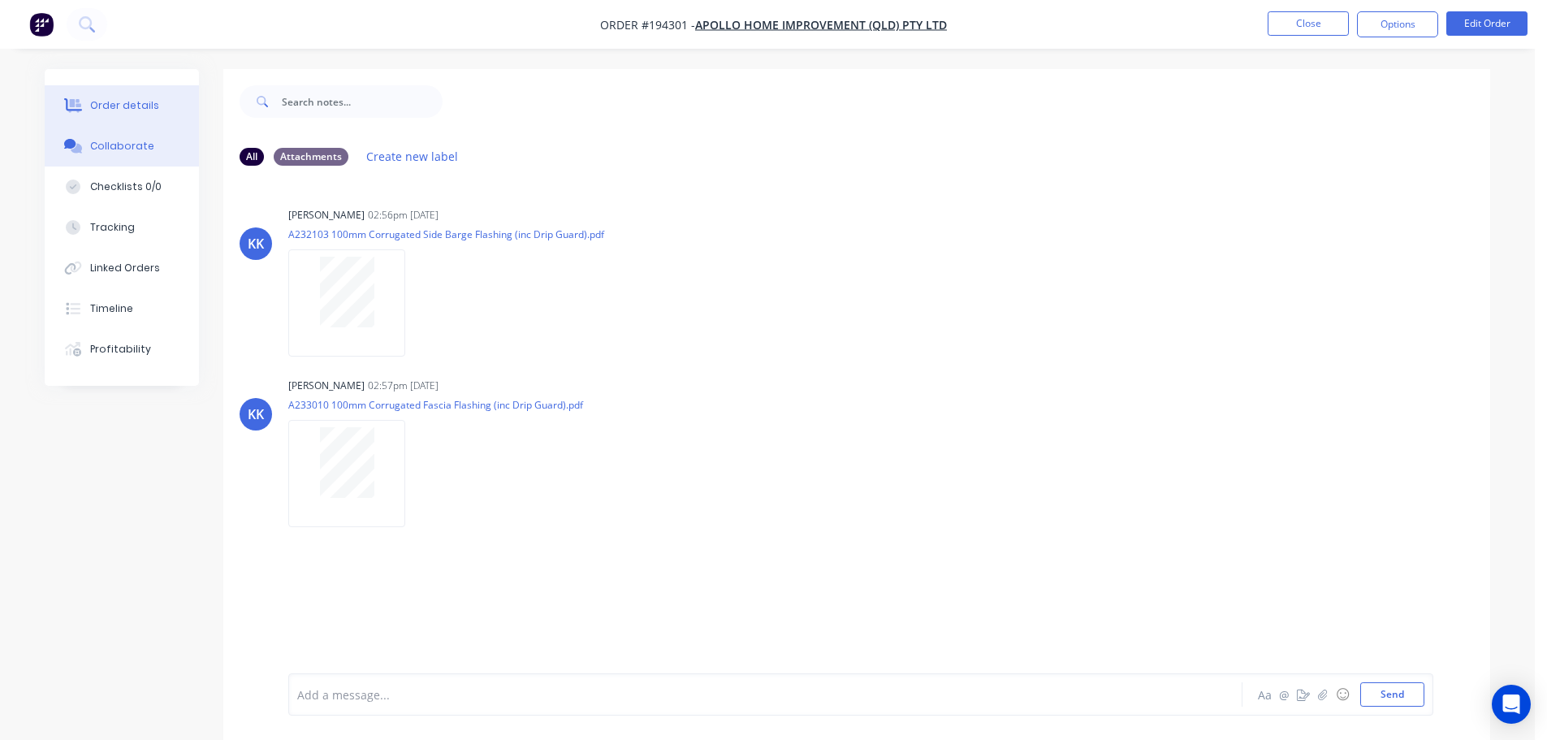
click at [131, 99] on div "Order details" at bounding box center [124, 105] width 69 height 15
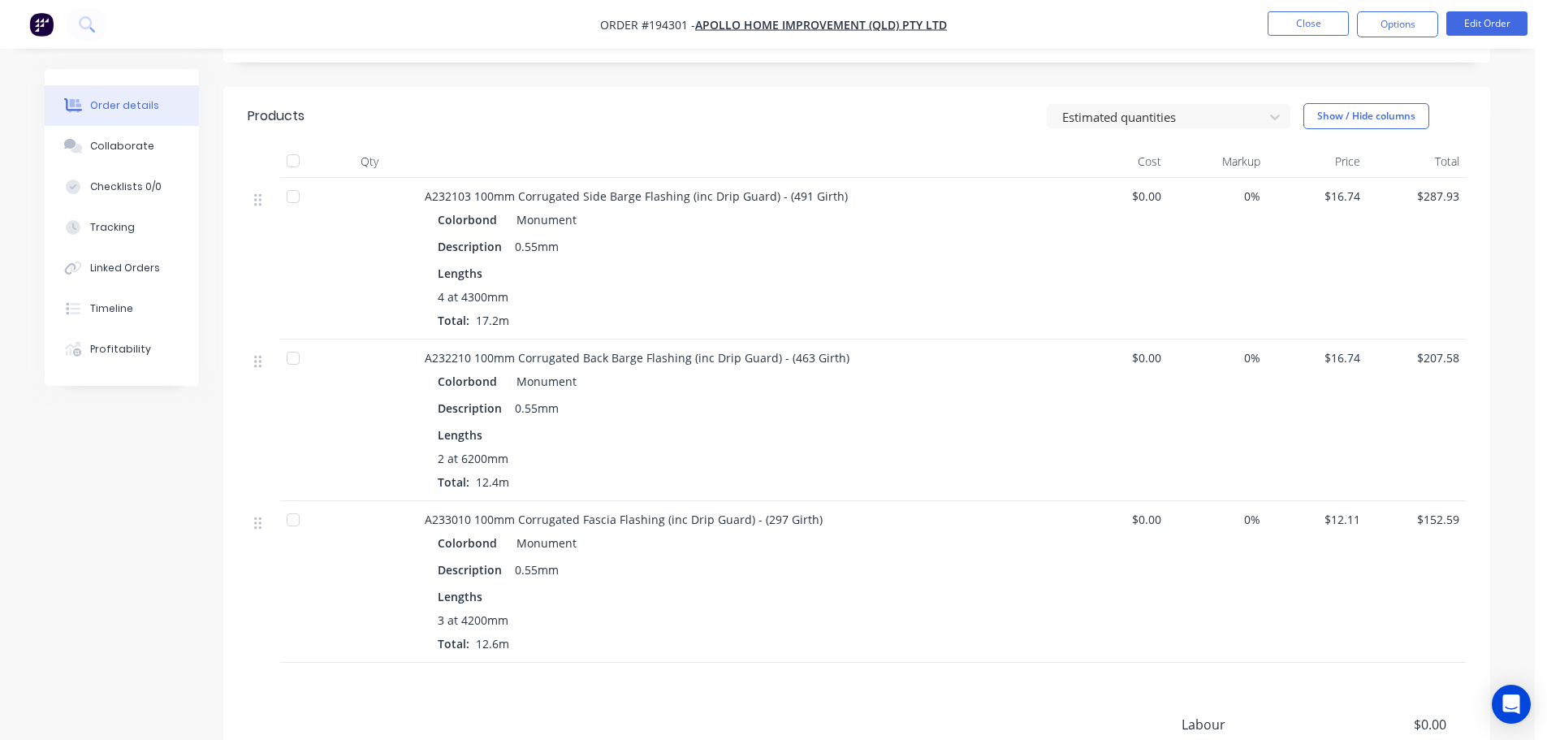
scroll to position [487, 0]
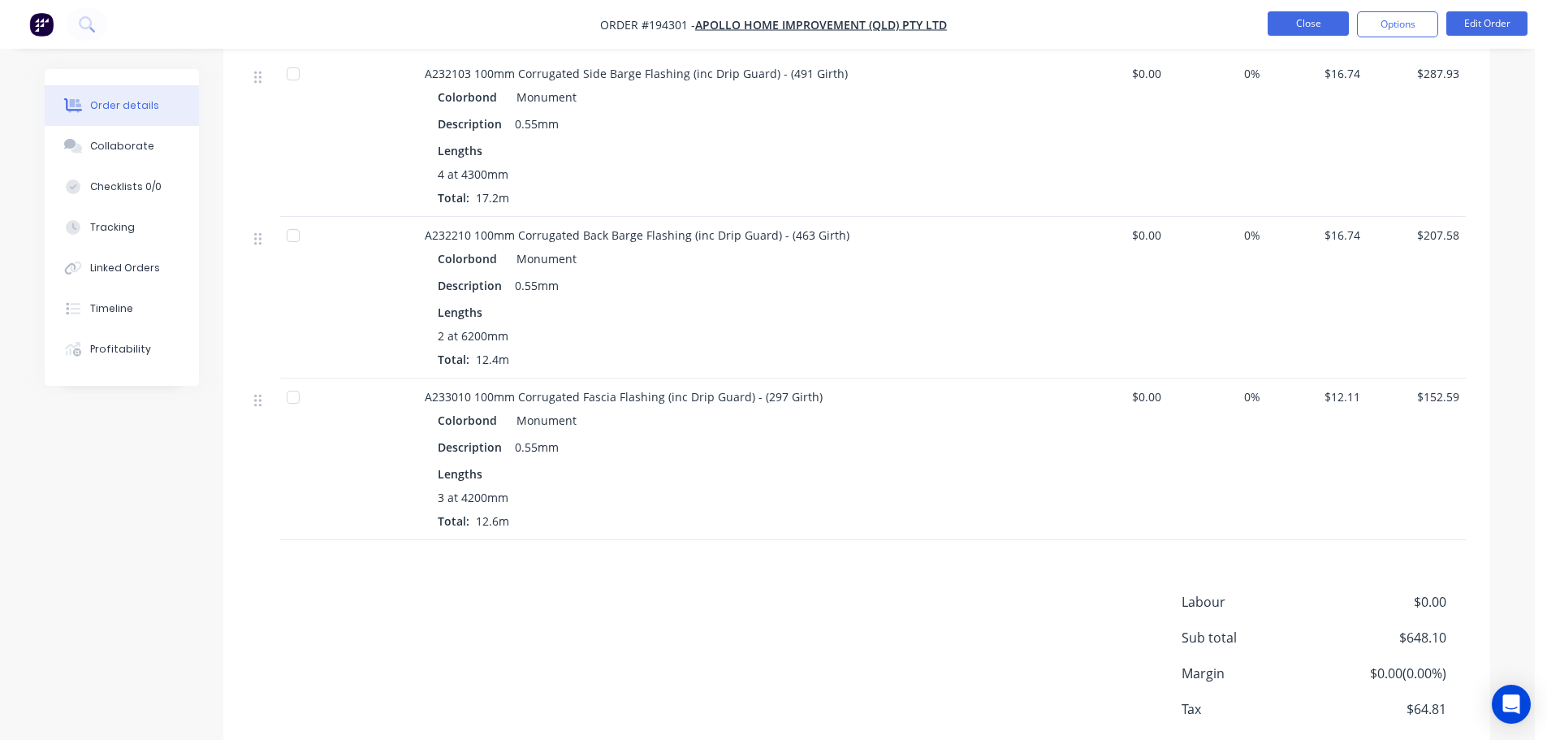
click at [1308, 25] on button "Close" at bounding box center [1307, 23] width 81 height 24
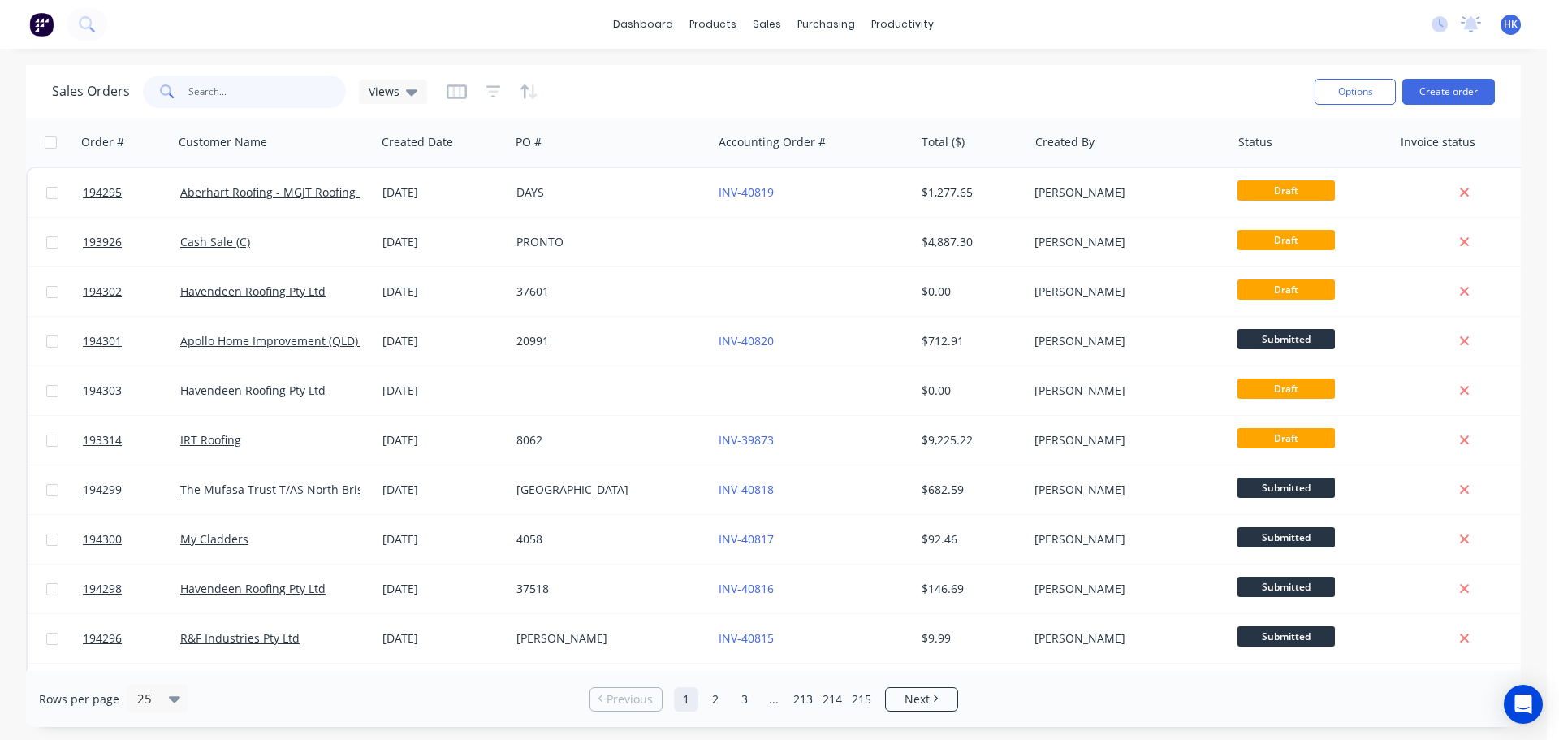
click at [272, 84] on input "text" at bounding box center [267, 92] width 158 height 32
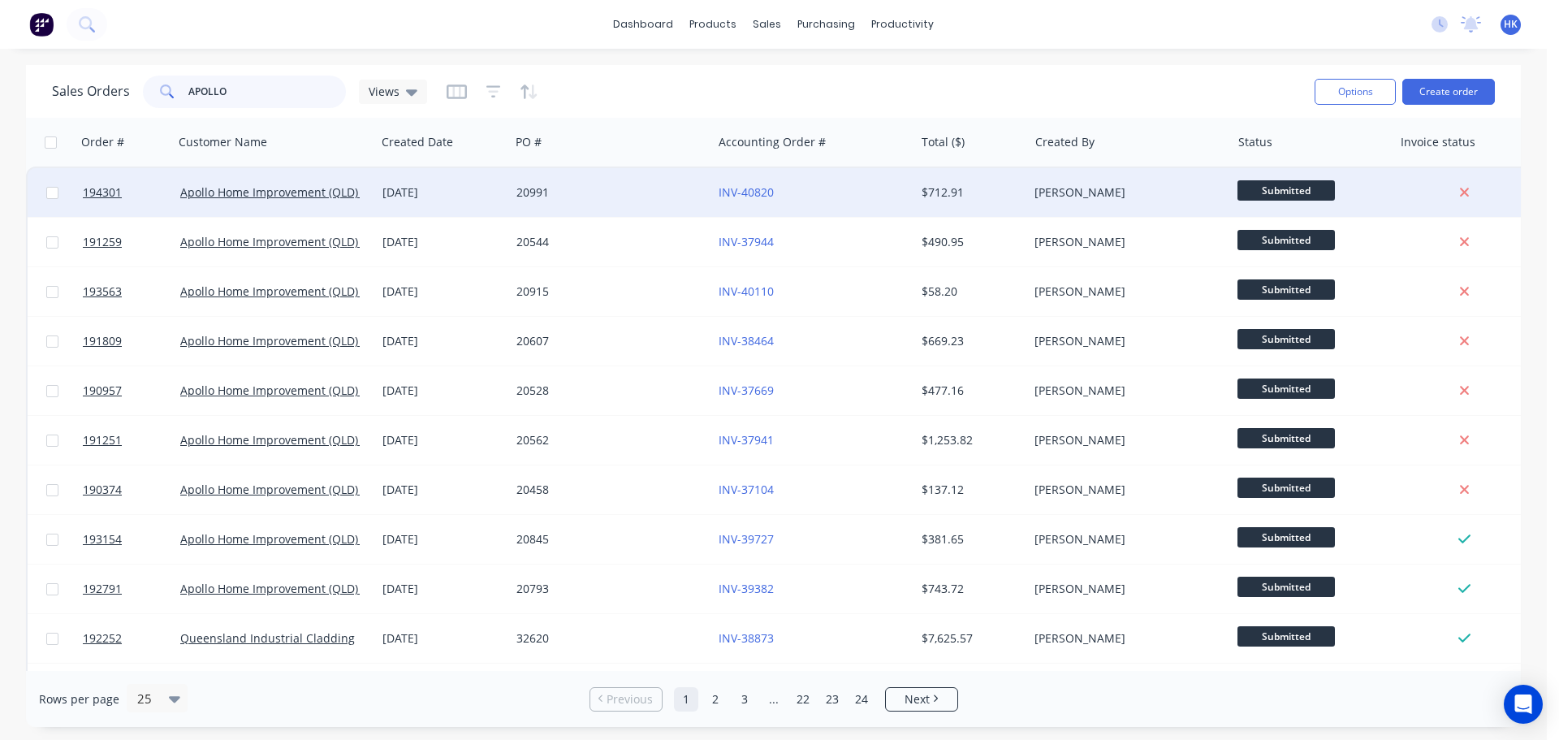
type input "APOLLO"
click at [609, 190] on div "20991" at bounding box center [606, 192] width 180 height 16
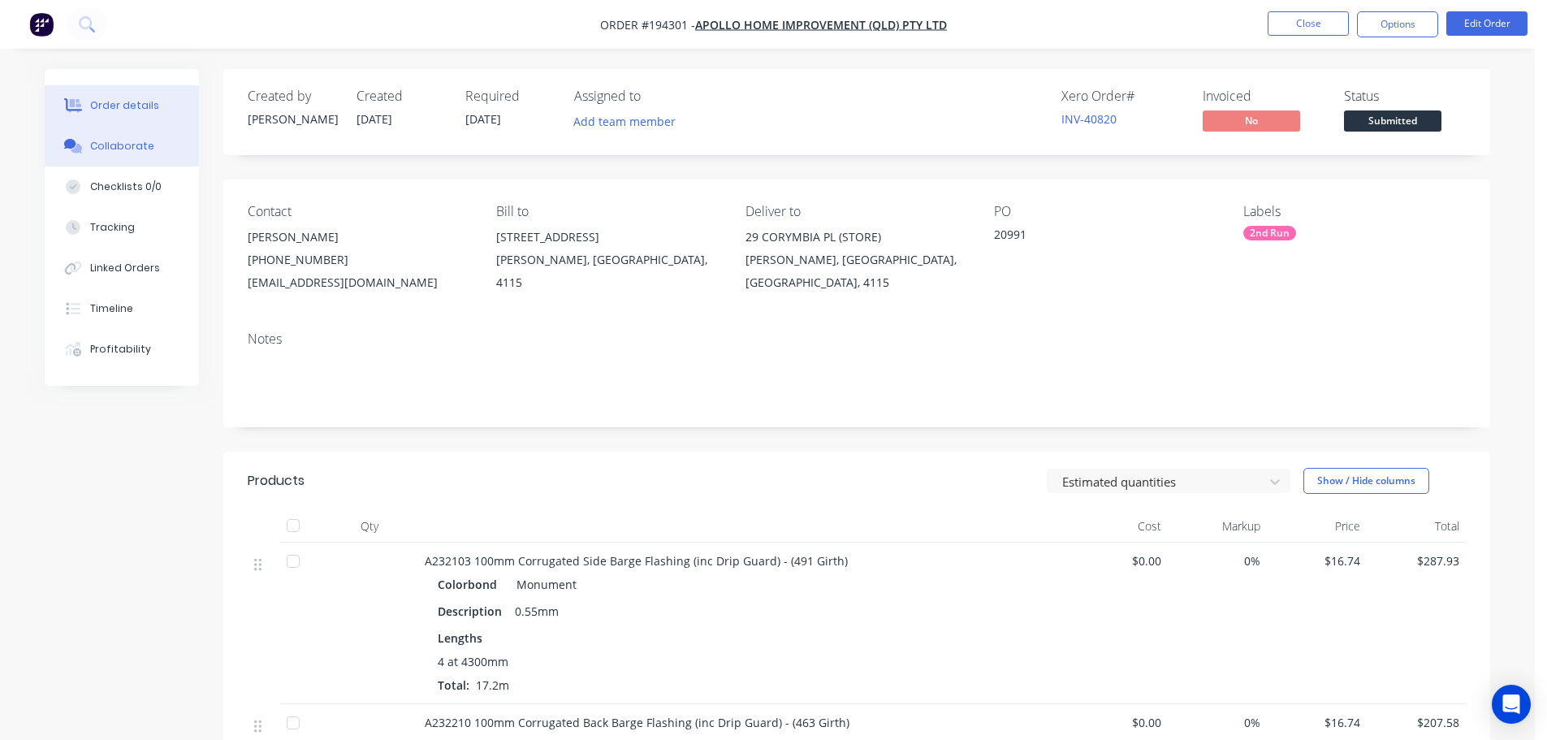
click at [166, 155] on button "Collaborate" at bounding box center [122, 146] width 154 height 41
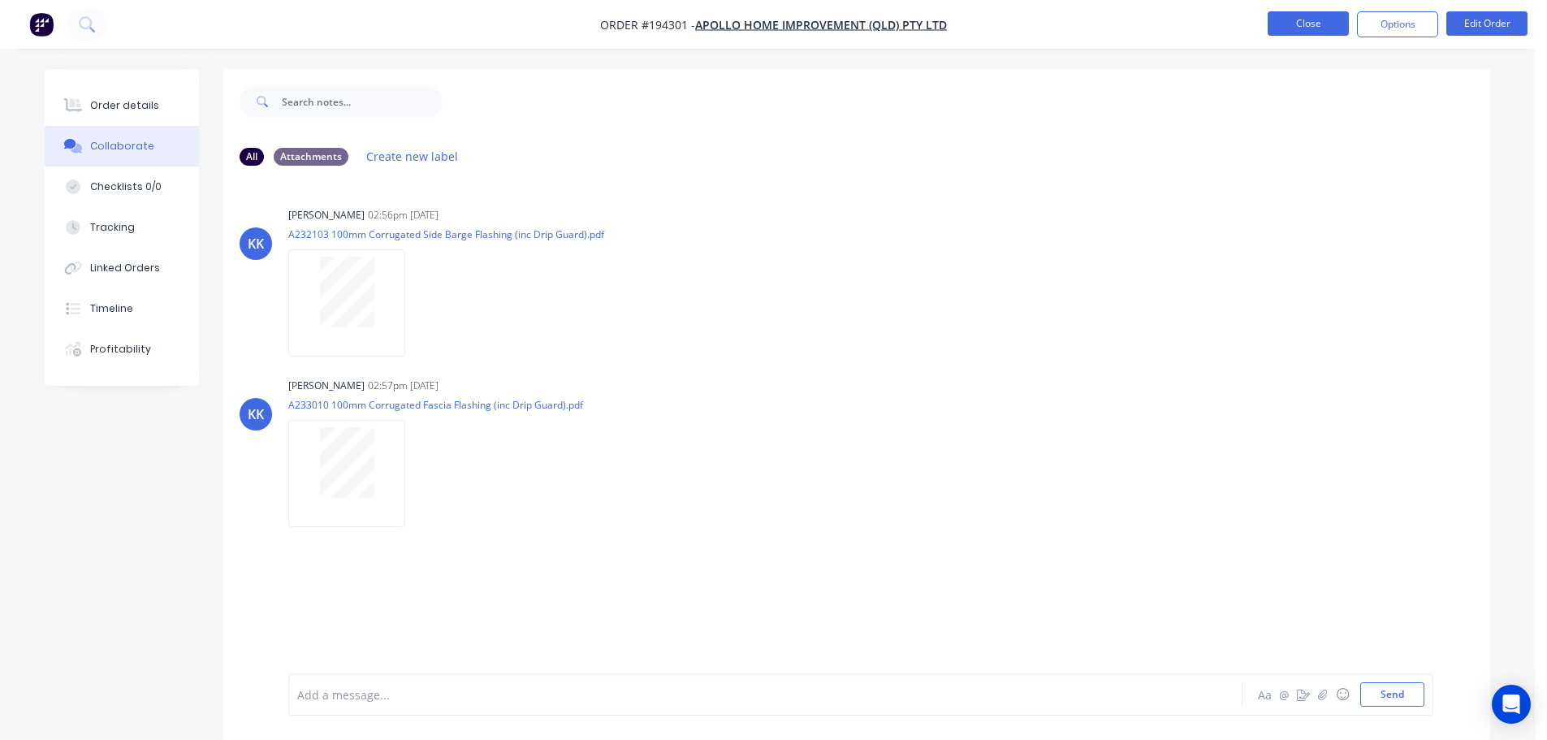
click at [1320, 23] on button "Close" at bounding box center [1307, 23] width 81 height 24
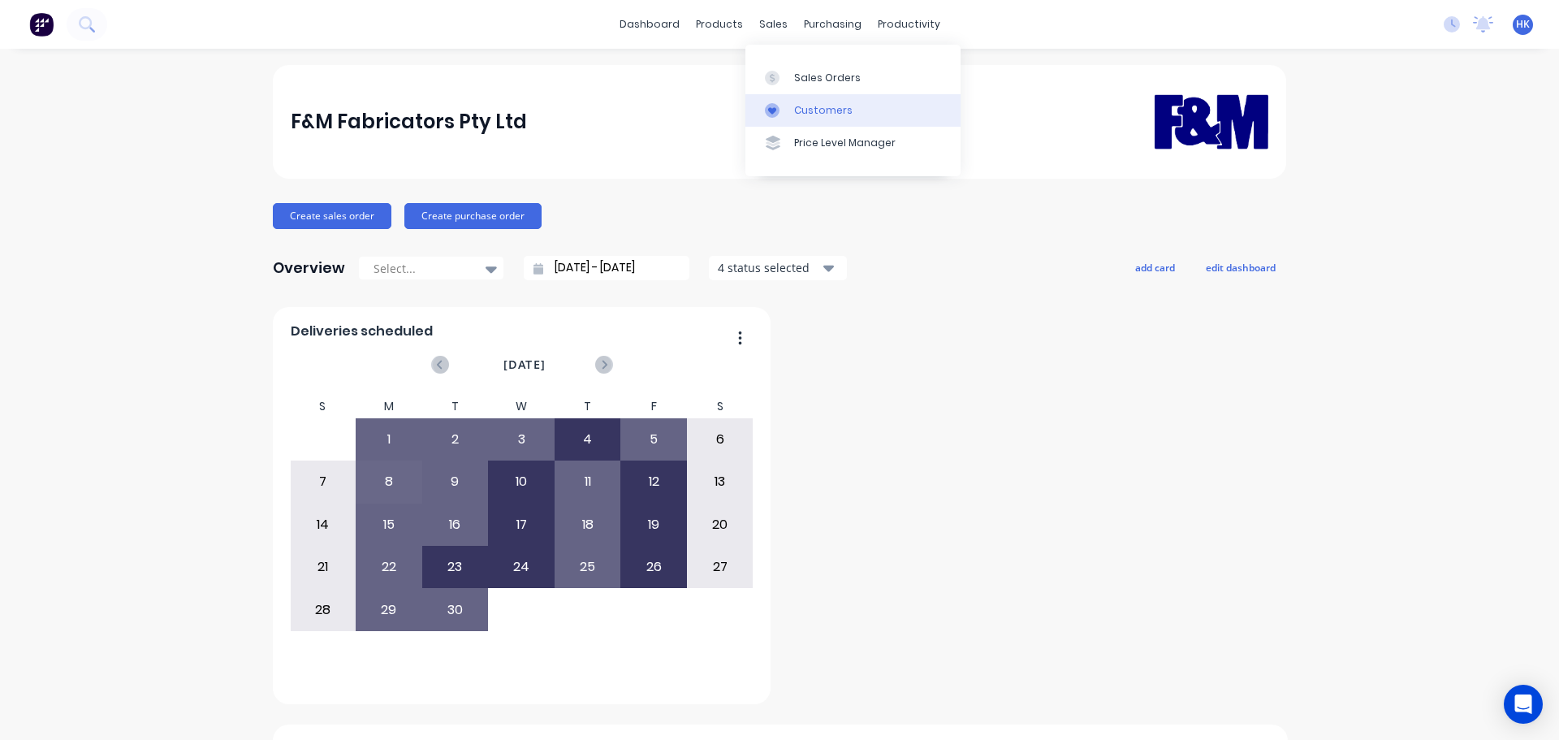
click at [809, 101] on link "Customers" at bounding box center [852, 110] width 215 height 32
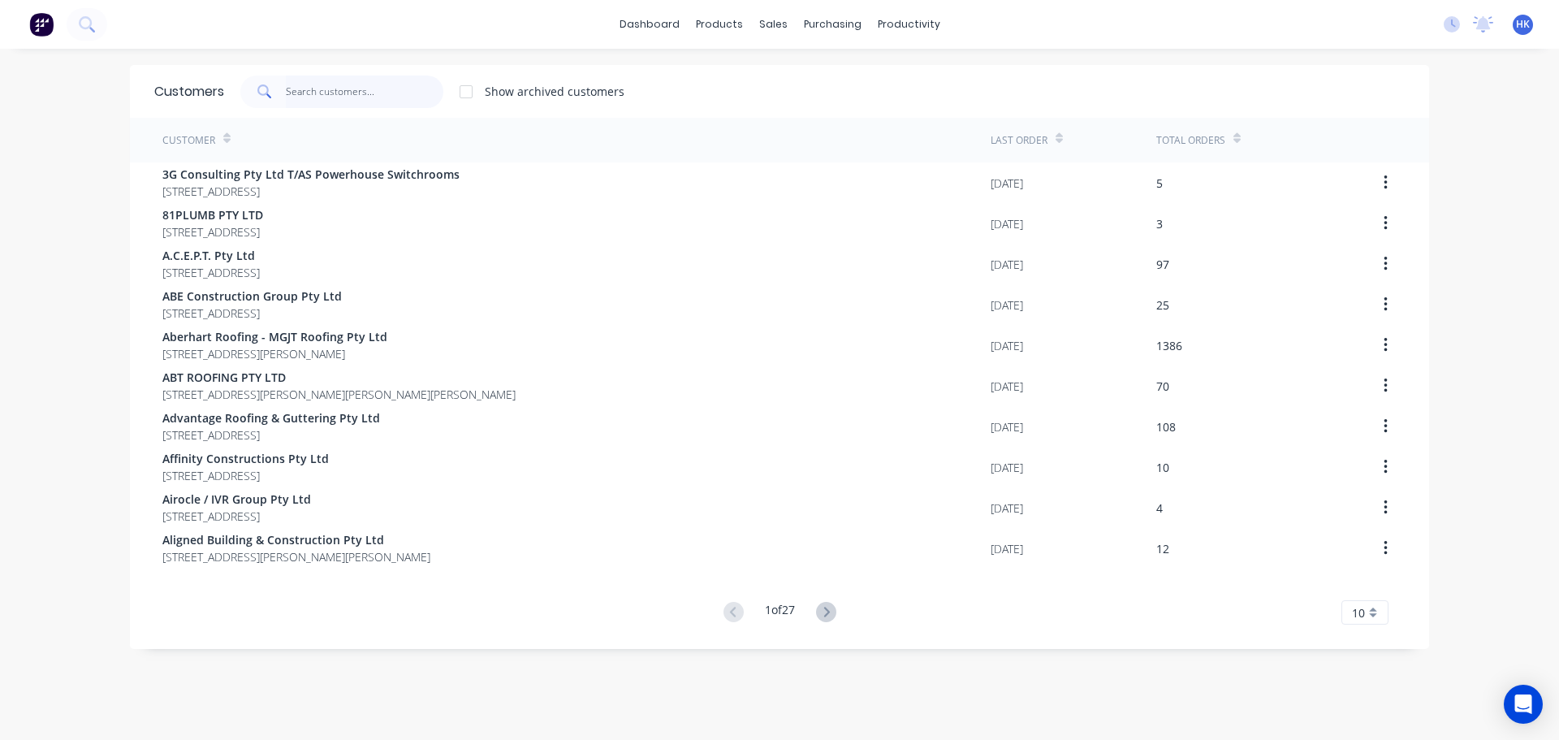
click at [331, 101] on input "text" at bounding box center [365, 92] width 158 height 32
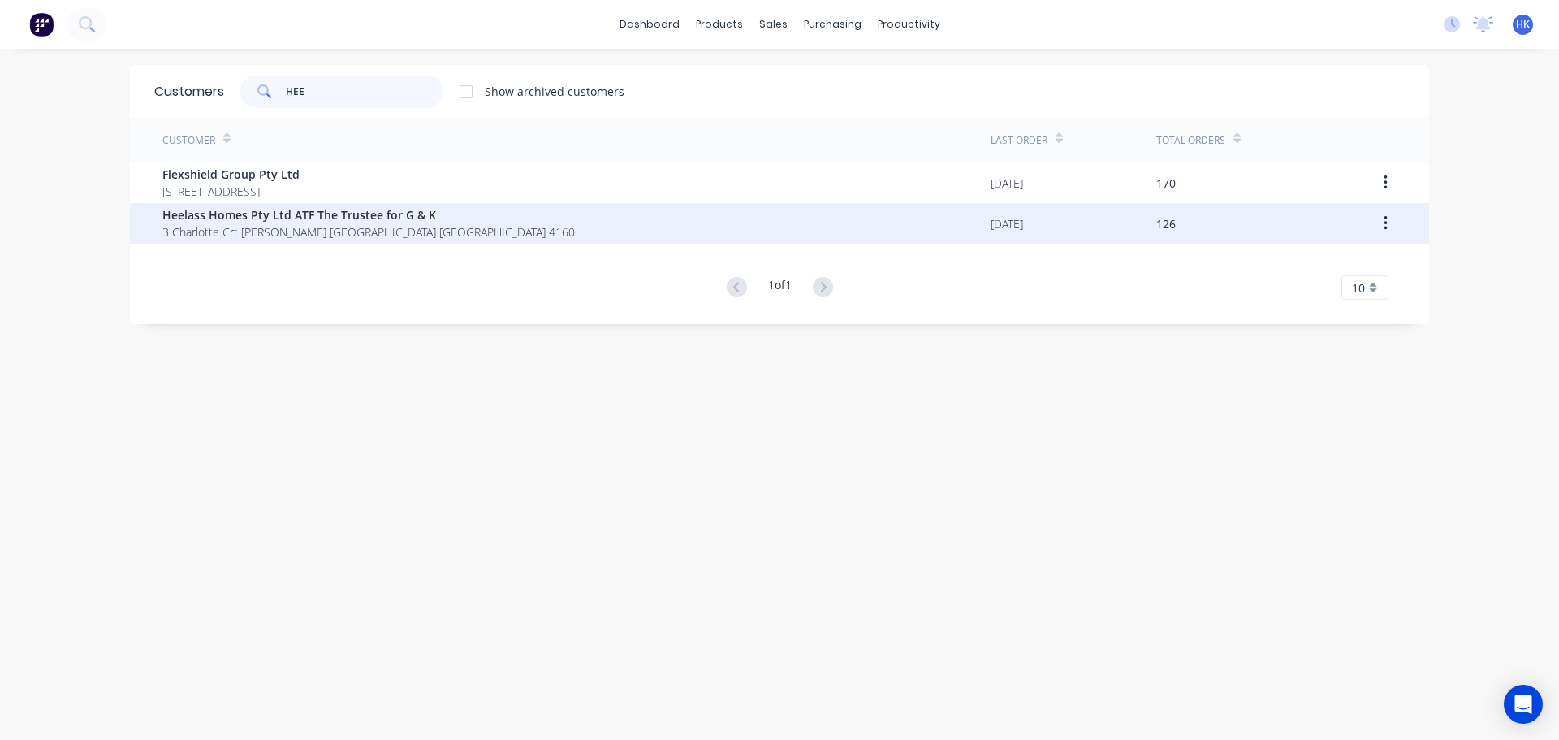
type input "HEE"
click at [361, 221] on span "Heelass Homes Pty Ltd ATF The Trustee for G & K" at bounding box center [368, 214] width 412 height 17
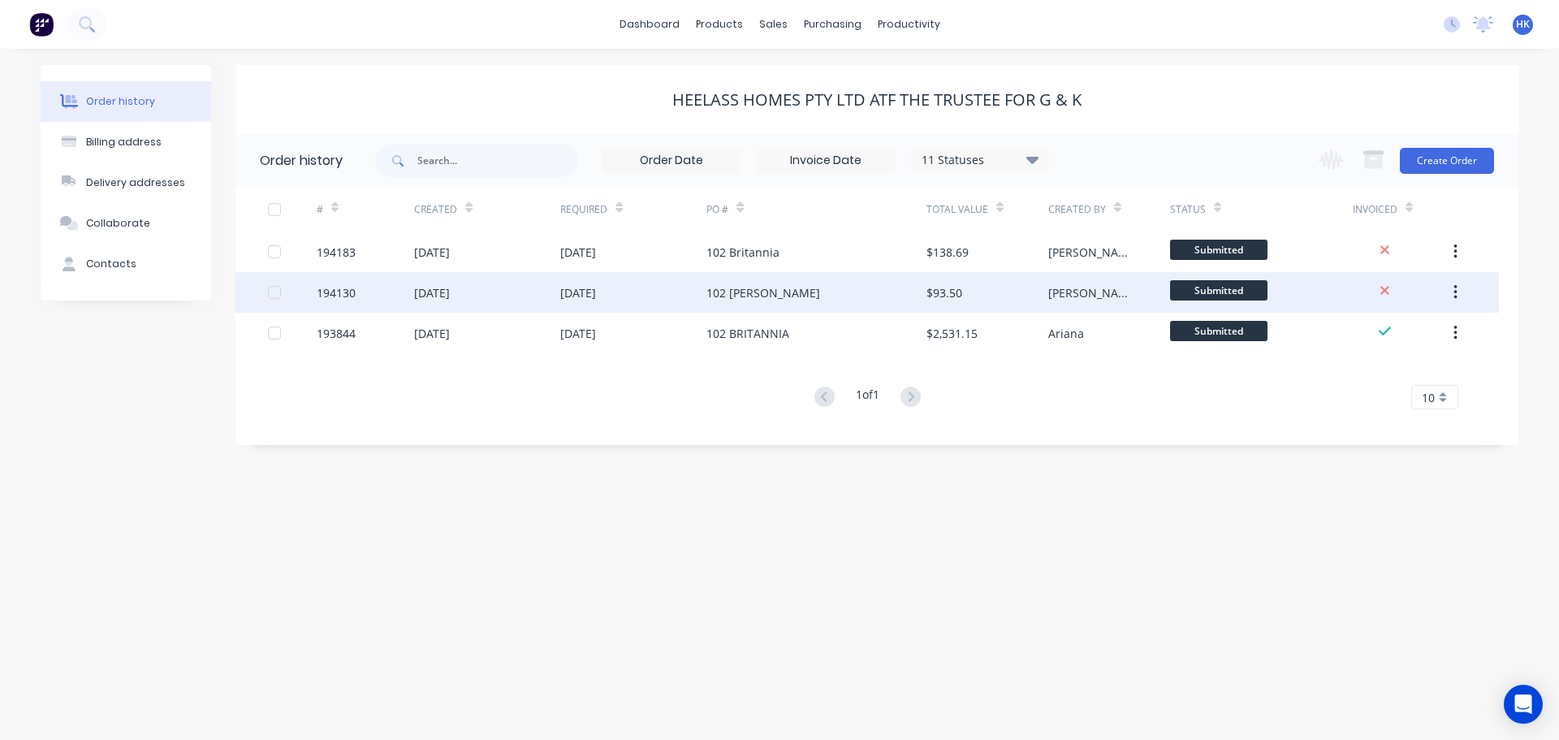
click at [473, 305] on div "[DATE]" at bounding box center [487, 292] width 146 height 41
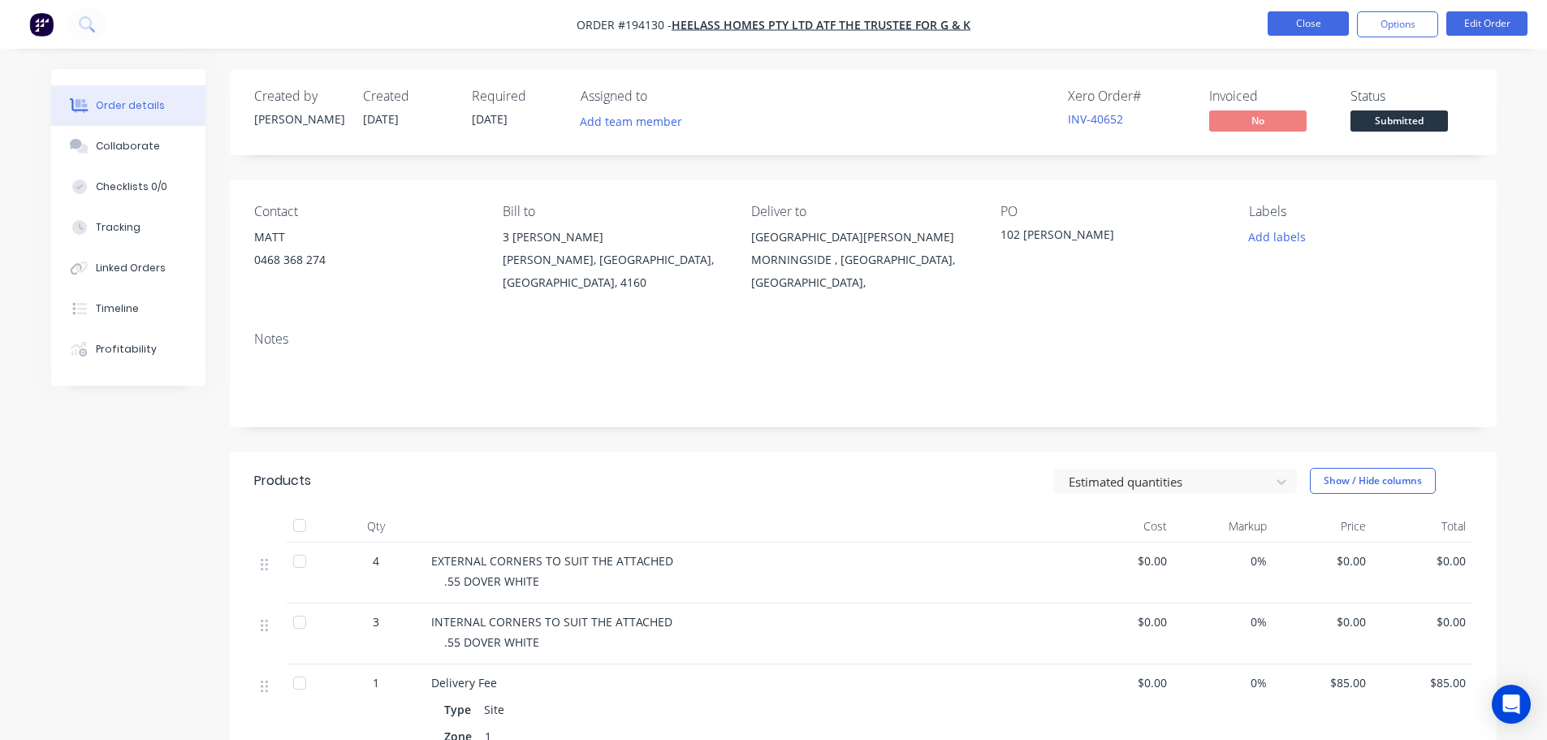
click at [1314, 31] on button "Close" at bounding box center [1307, 23] width 81 height 24
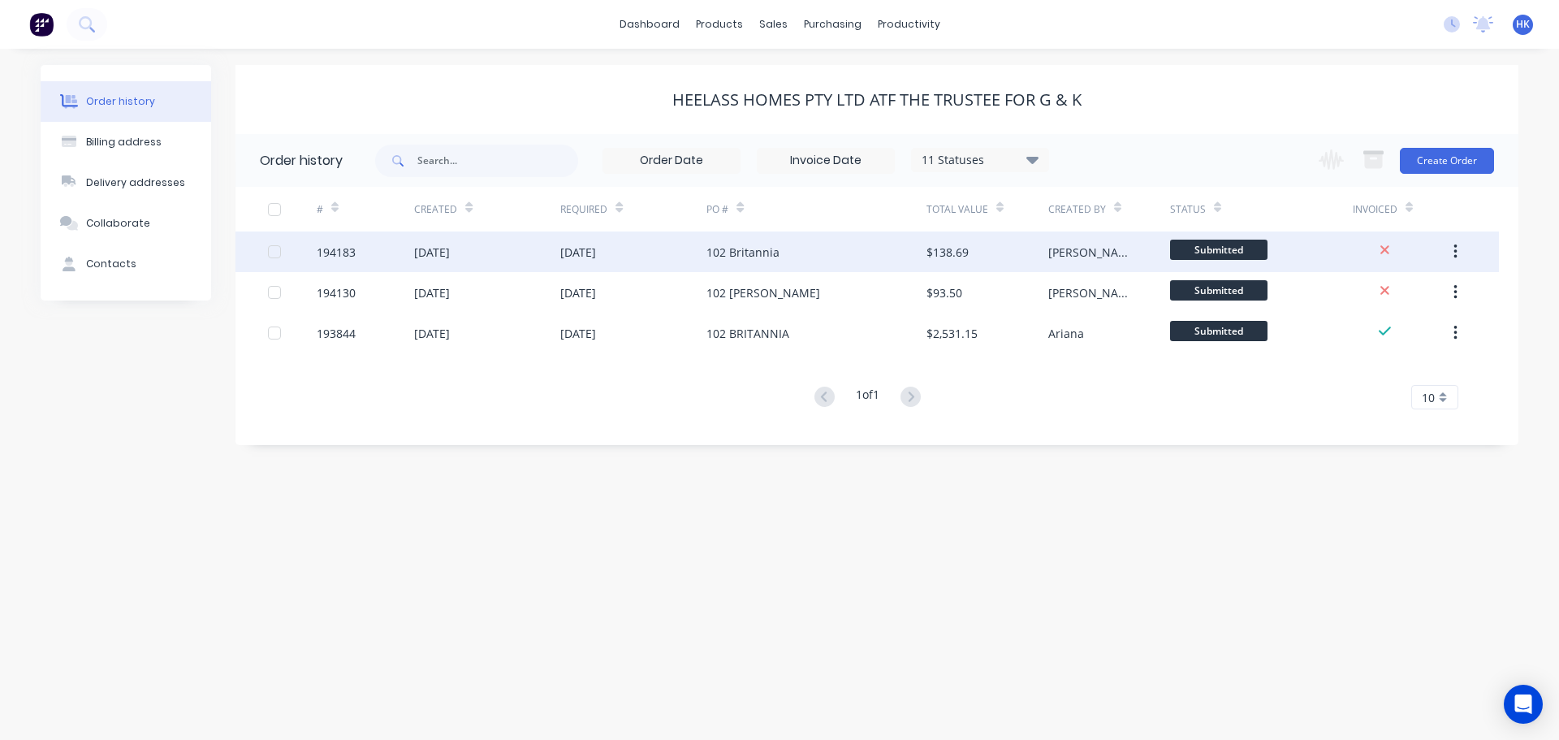
click at [525, 252] on div "[DATE]" at bounding box center [487, 251] width 146 height 41
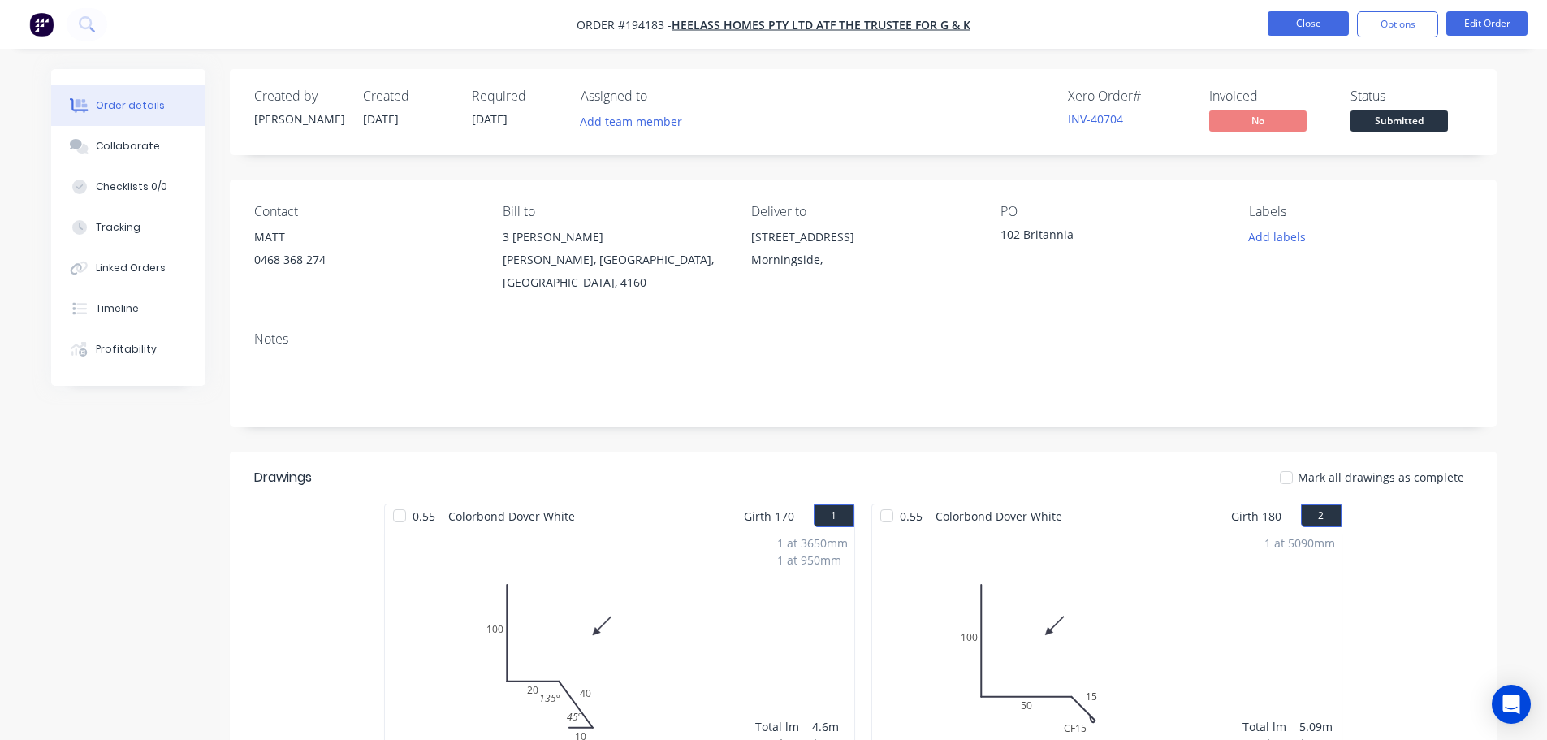
click at [1332, 27] on button "Close" at bounding box center [1307, 23] width 81 height 24
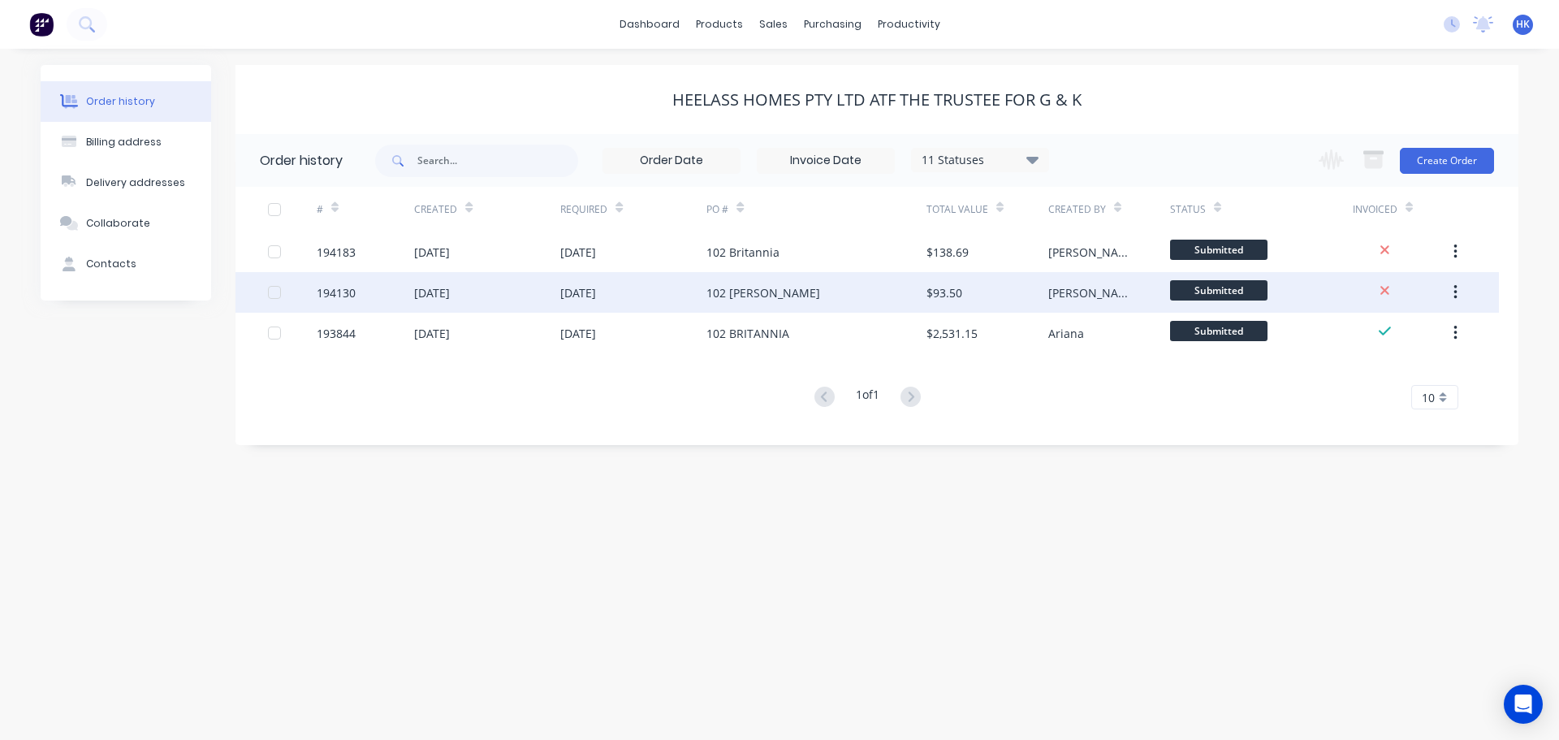
click at [806, 283] on div "102 BRITTANIA" at bounding box center [815, 292] width 219 height 41
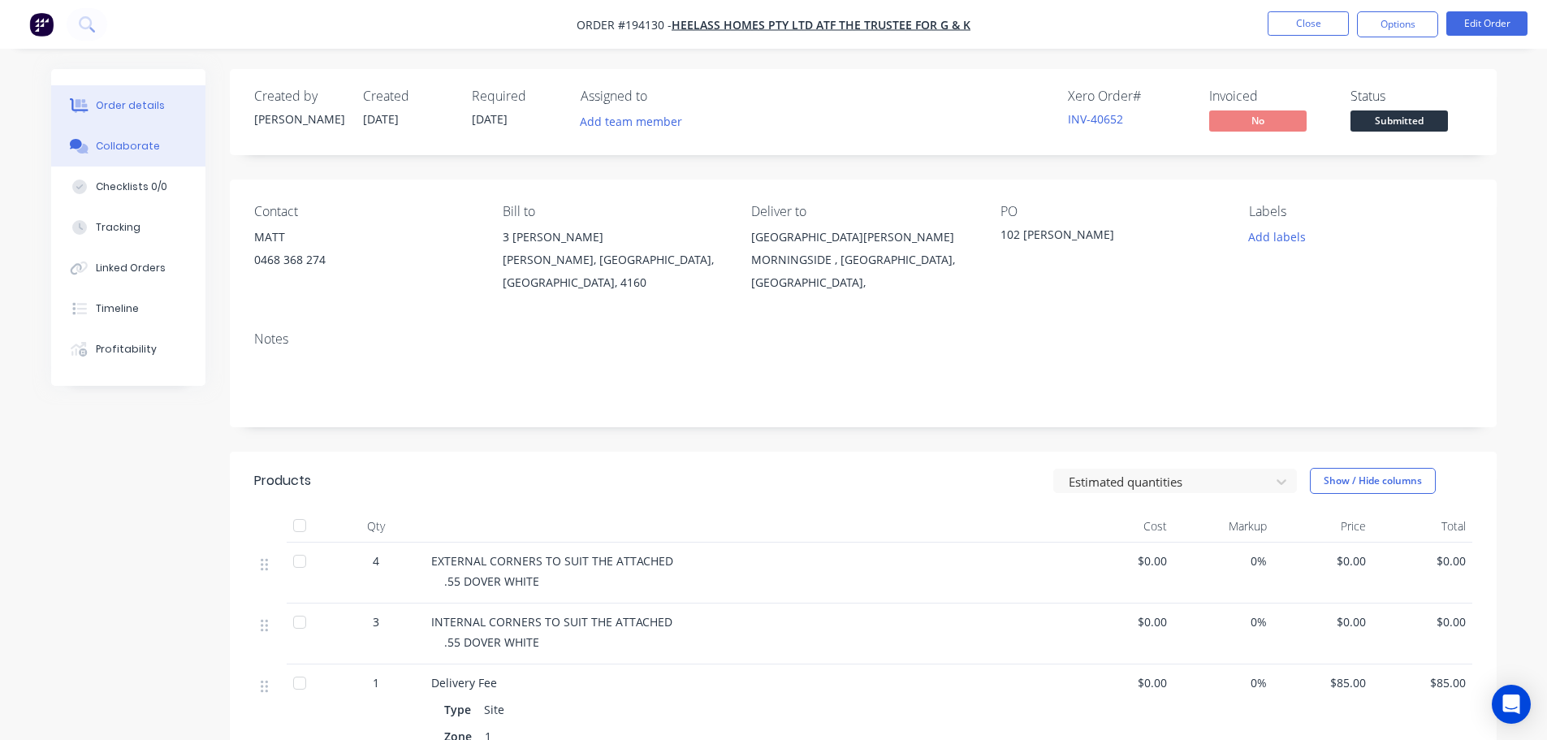
click at [127, 155] on button "Collaborate" at bounding box center [128, 146] width 154 height 41
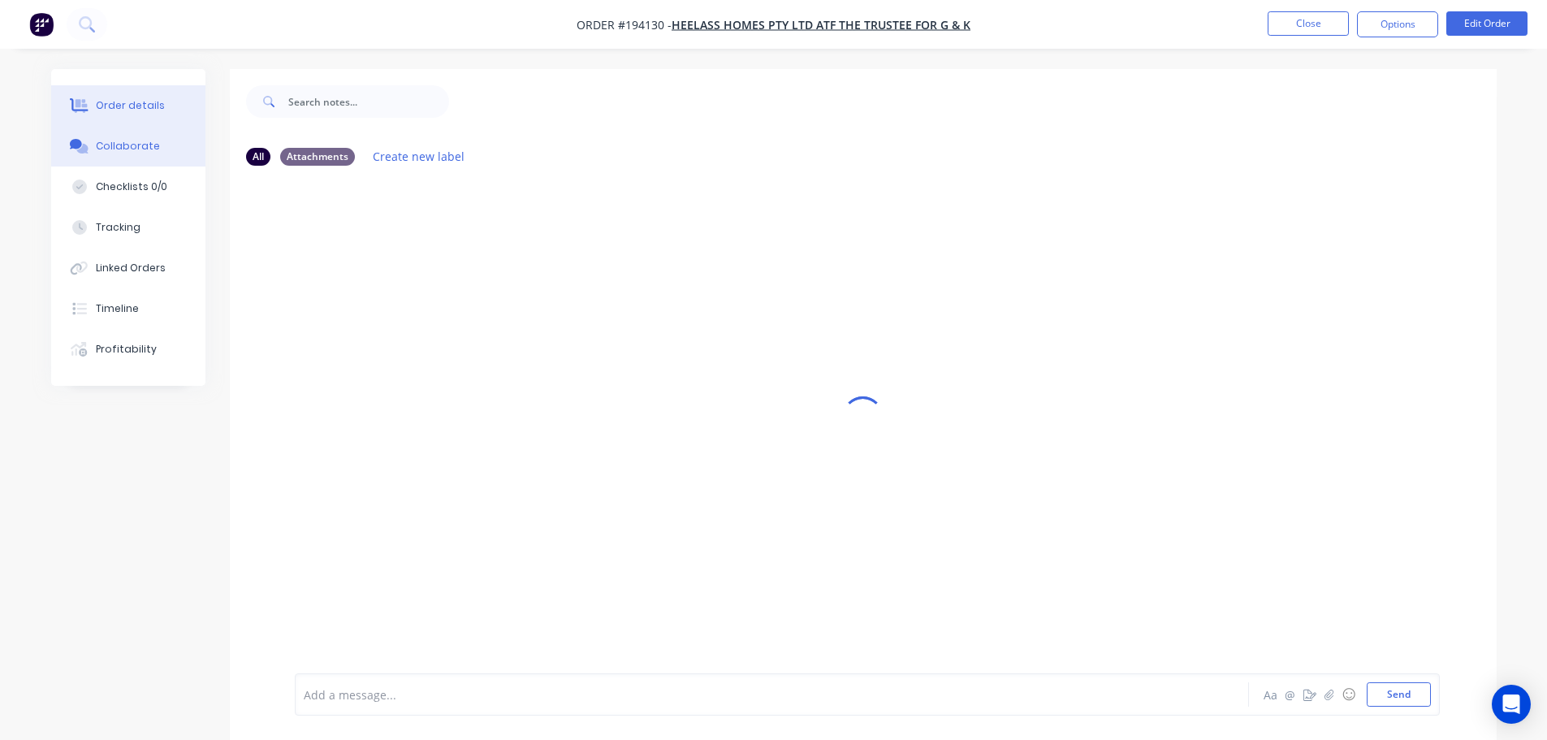
click at [146, 107] on div "Order details" at bounding box center [130, 105] width 69 height 15
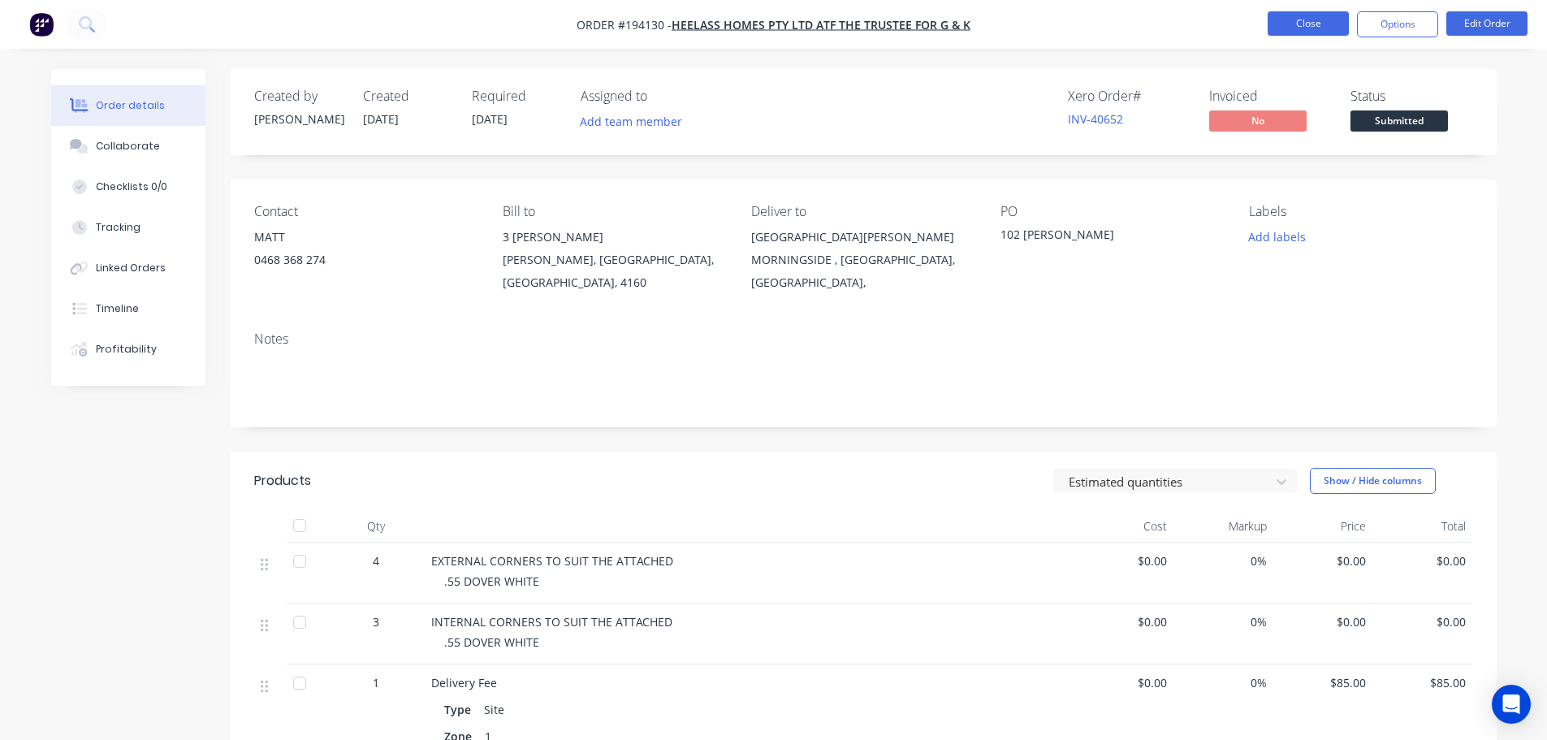
click at [1314, 26] on button "Close" at bounding box center [1307, 23] width 81 height 24
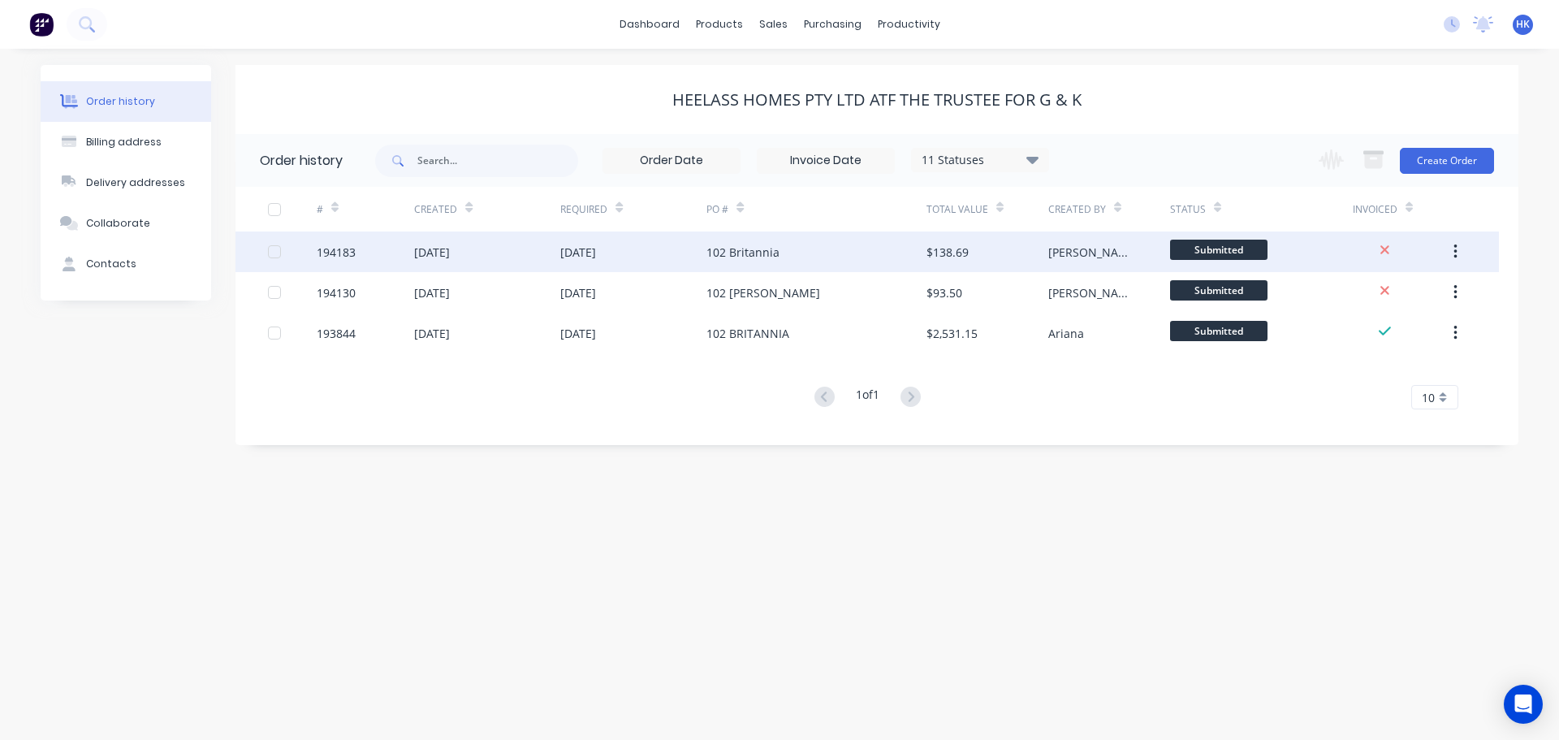
click at [689, 268] on div "[DATE]" at bounding box center [633, 251] width 146 height 41
